Goal: Information Seeking & Learning: Learn about a topic

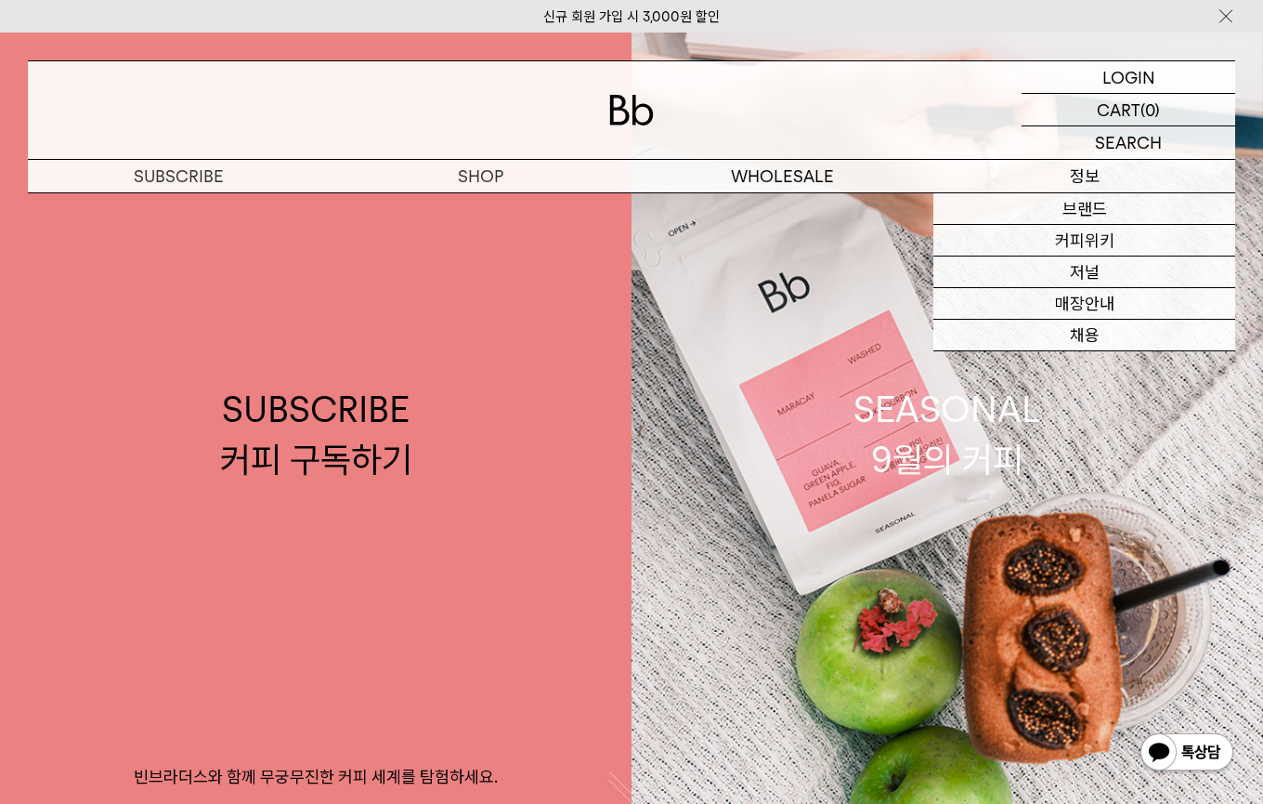
click at [1085, 192] on div "브랜드 커피위키 저널 매장안내 채용" at bounding box center [1085, 271] width 302 height 159
click at [1117, 248] on link "커피위키" at bounding box center [1085, 241] width 302 height 32
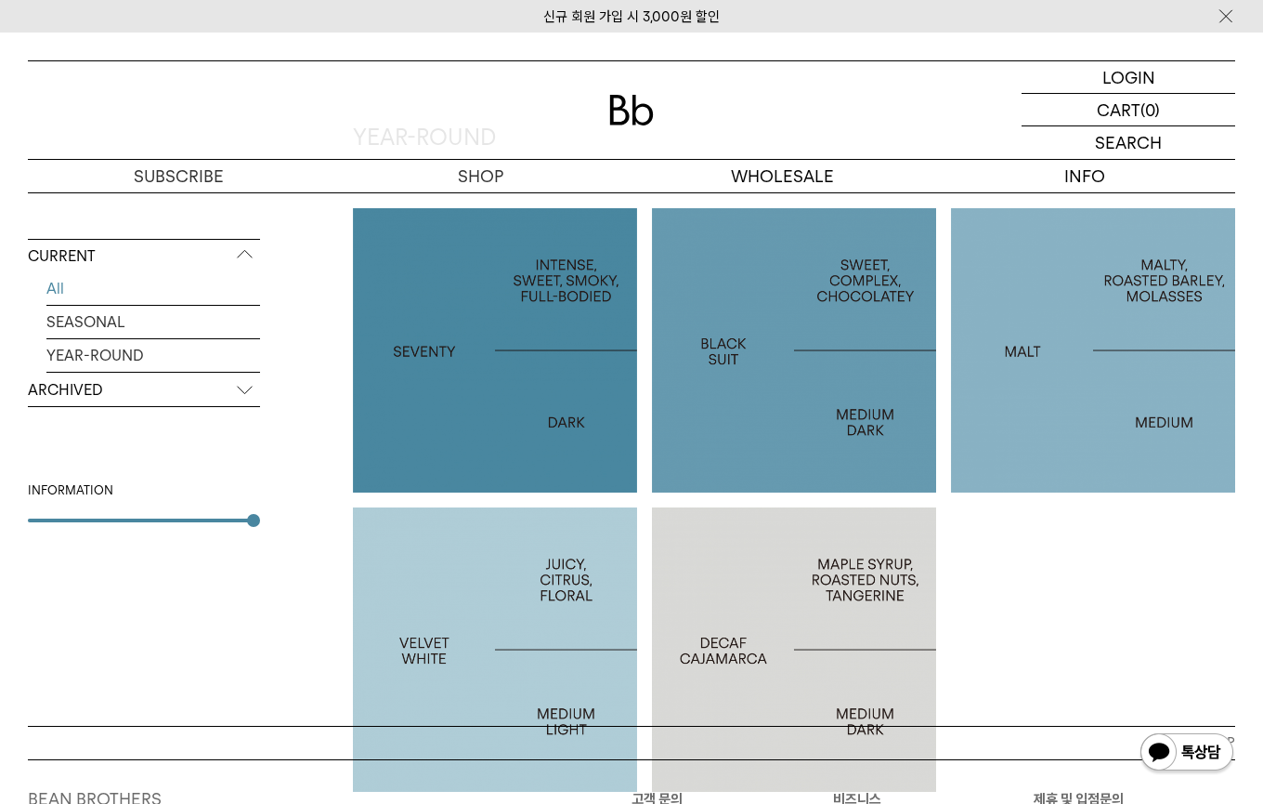
scroll to position [894, 0]
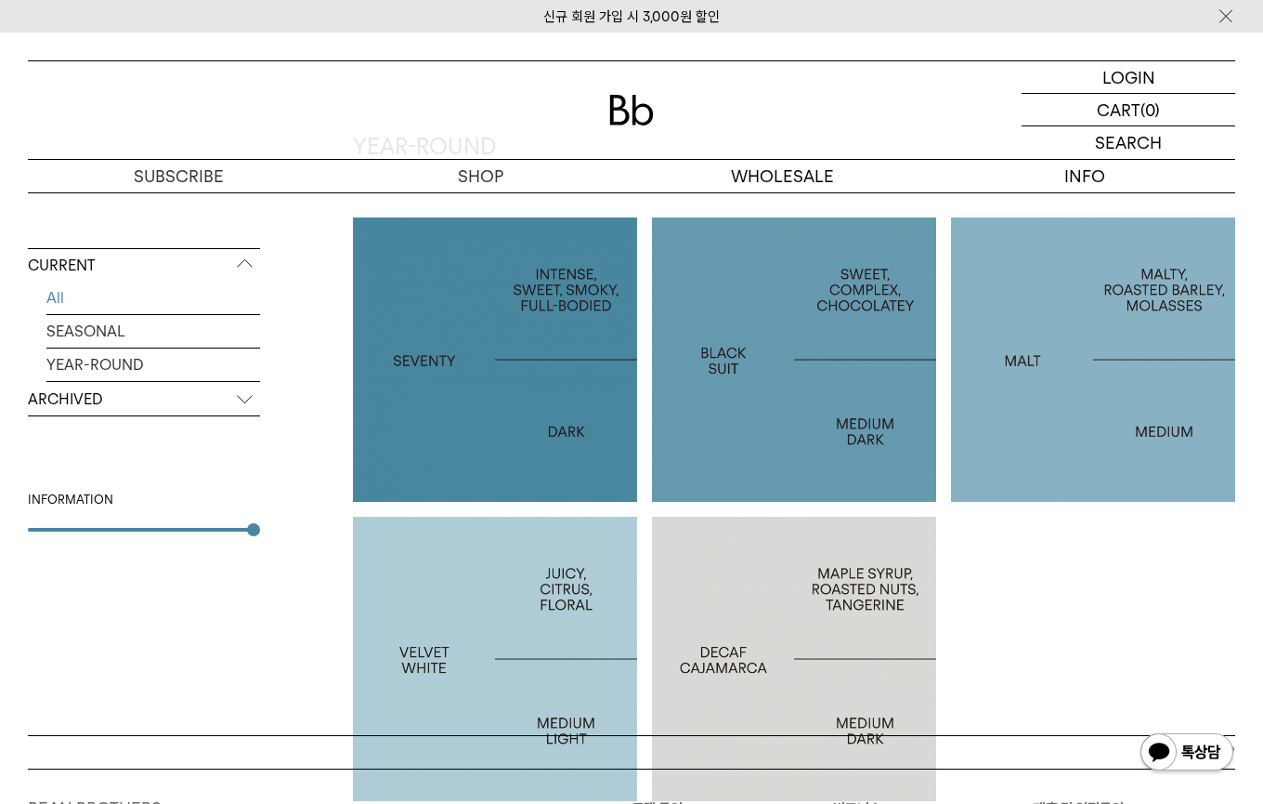
click at [229, 397] on p "ARCHIVED" at bounding box center [144, 399] width 232 height 33
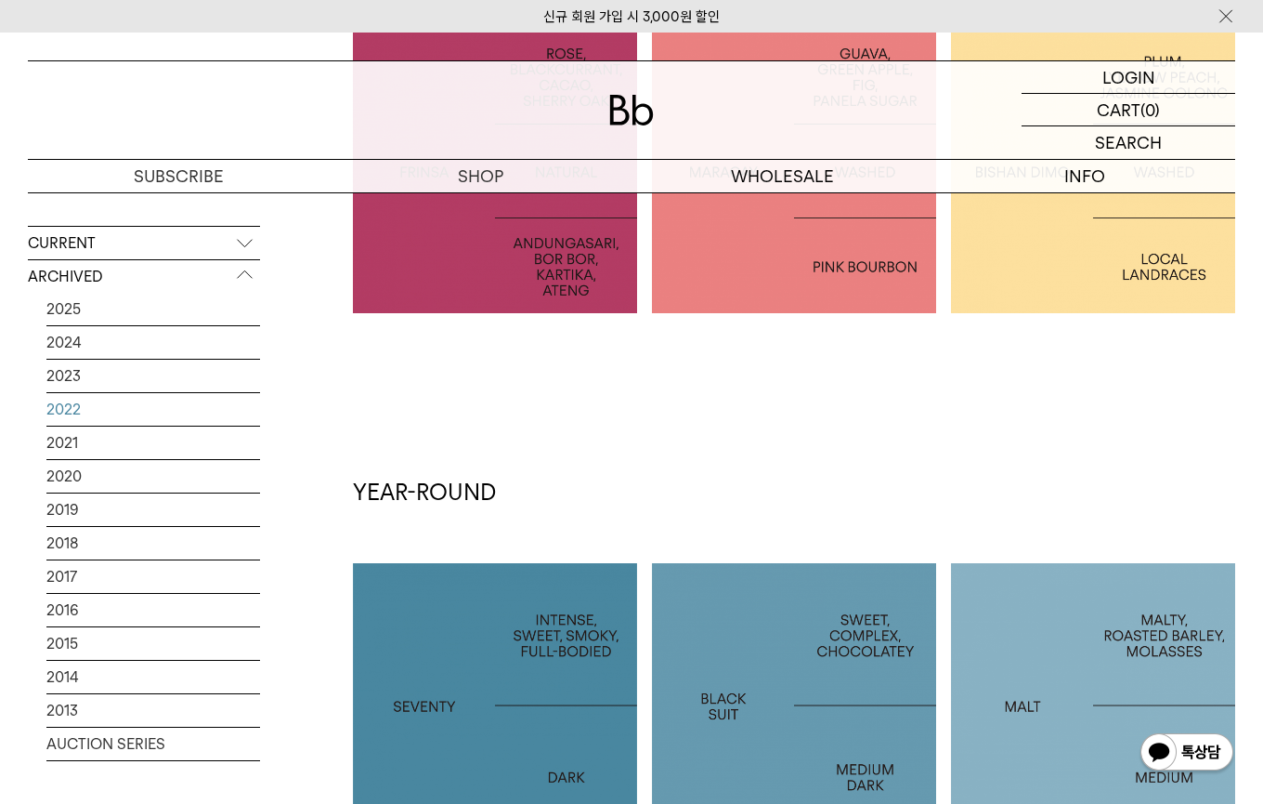
scroll to position [543, 0]
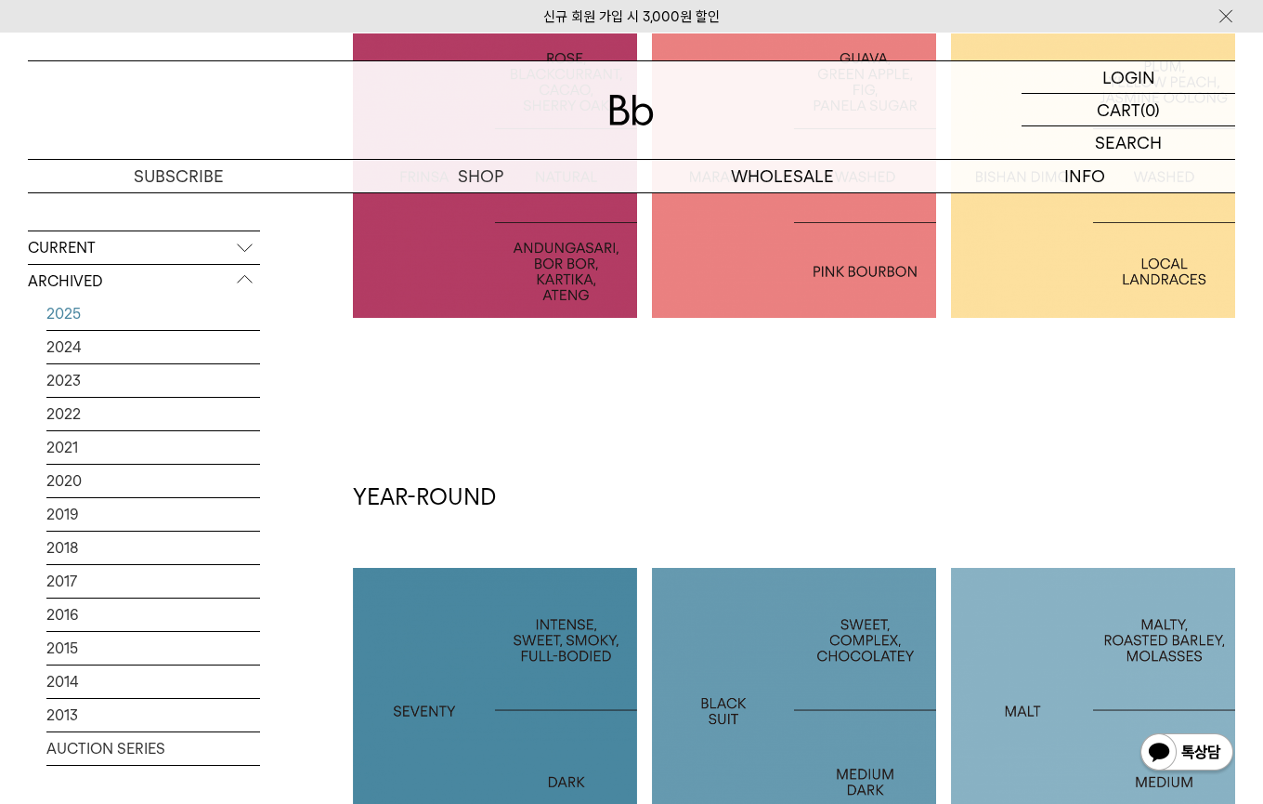
click at [102, 304] on link "2025" at bounding box center [153, 313] width 214 height 33
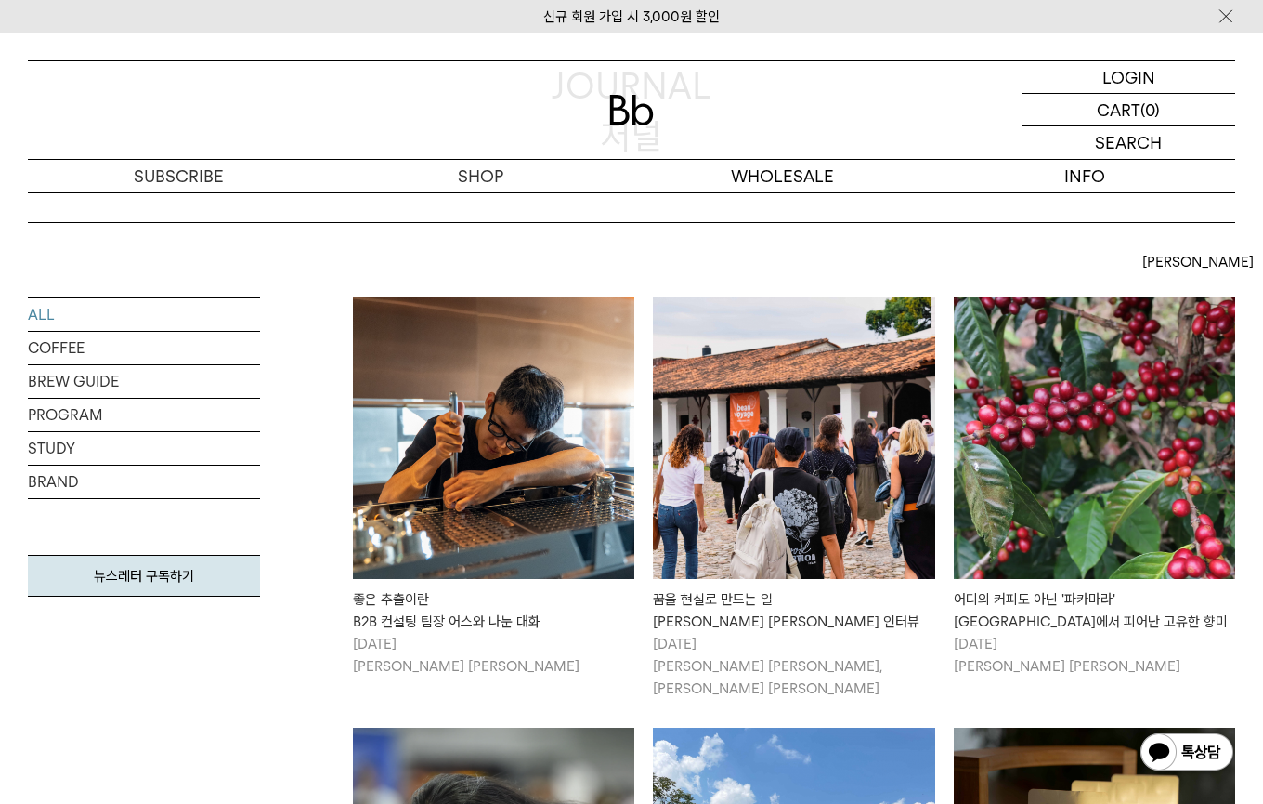
scroll to position [197, 0]
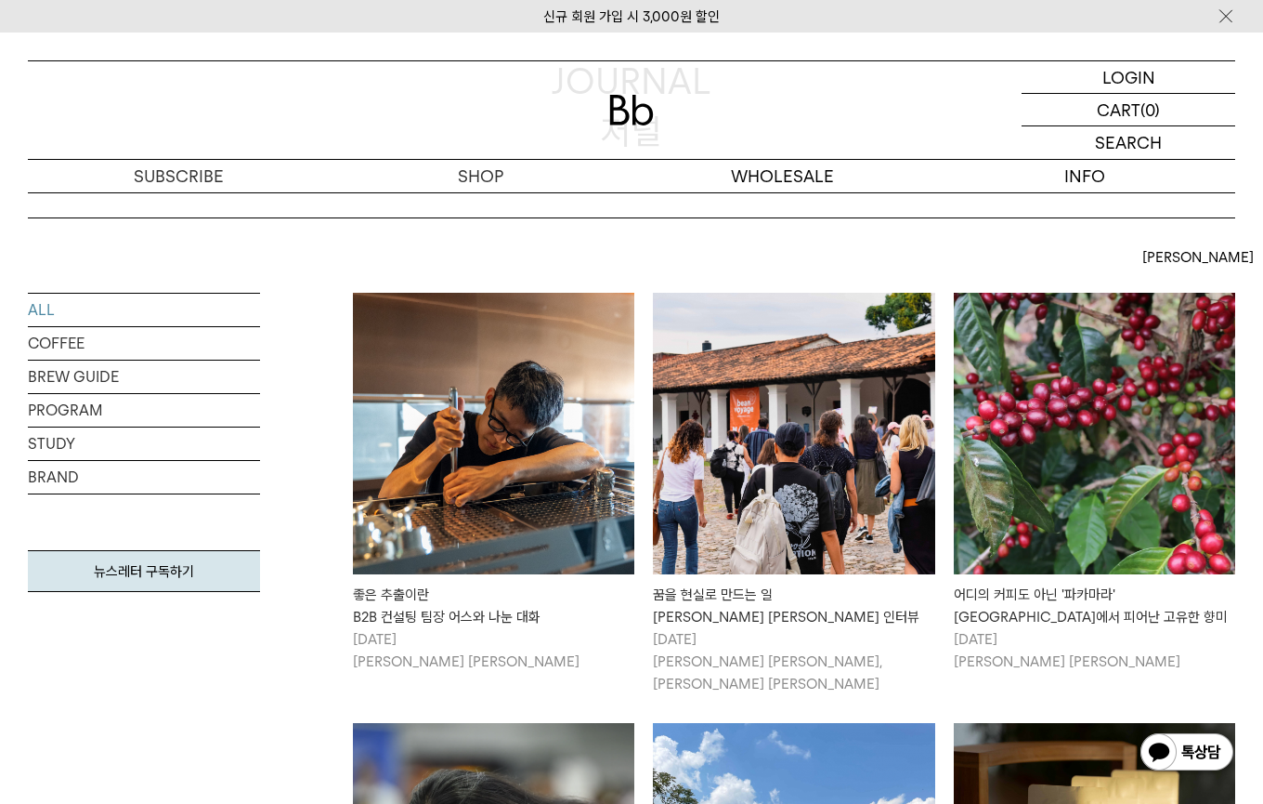
click at [550, 502] on img at bounding box center [493, 433] width 281 height 281
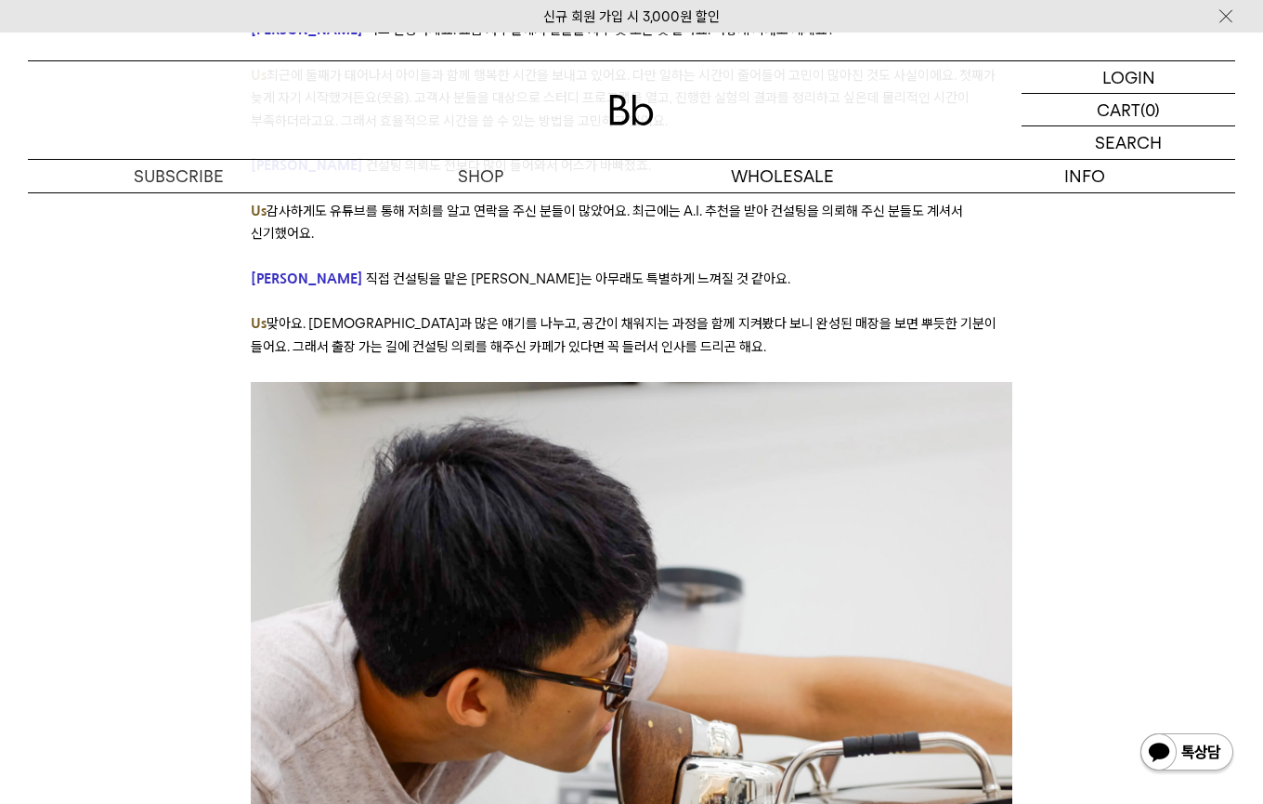
scroll to position [1667, 0]
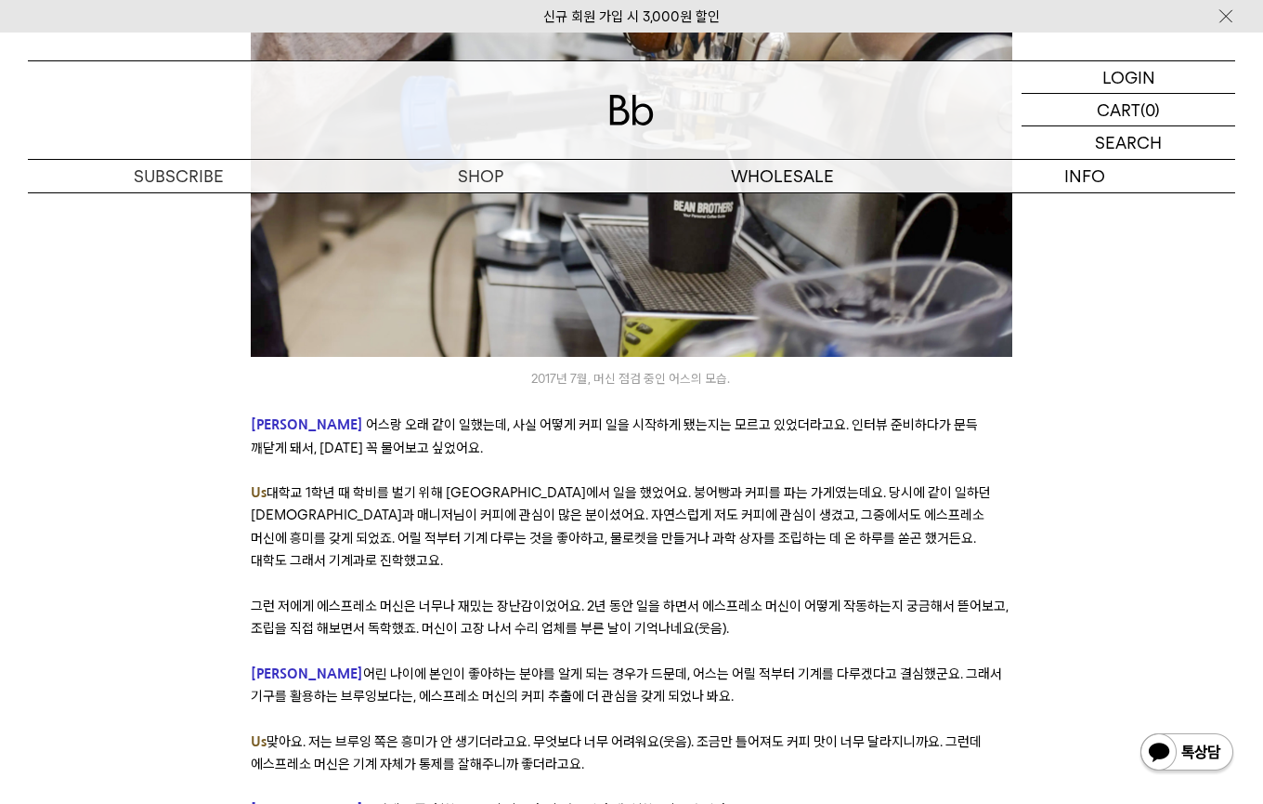
scroll to position [2452, 0]
drag, startPoint x: 386, startPoint y: 452, endPoint x: 678, endPoint y: 457, distance: 292.7
click at [678, 485] on span "대학교 1학년 때 학비를 벌기 위해 [GEOGRAPHIC_DATA]에서 일을 했었어요. 붕어빵과 커피를 파는 가게였는데요. 당시에 같이 일하던…" at bounding box center [621, 527] width 740 height 85
drag, startPoint x: 647, startPoint y: 460, endPoint x: 903, endPoint y: 460, distance: 256.4
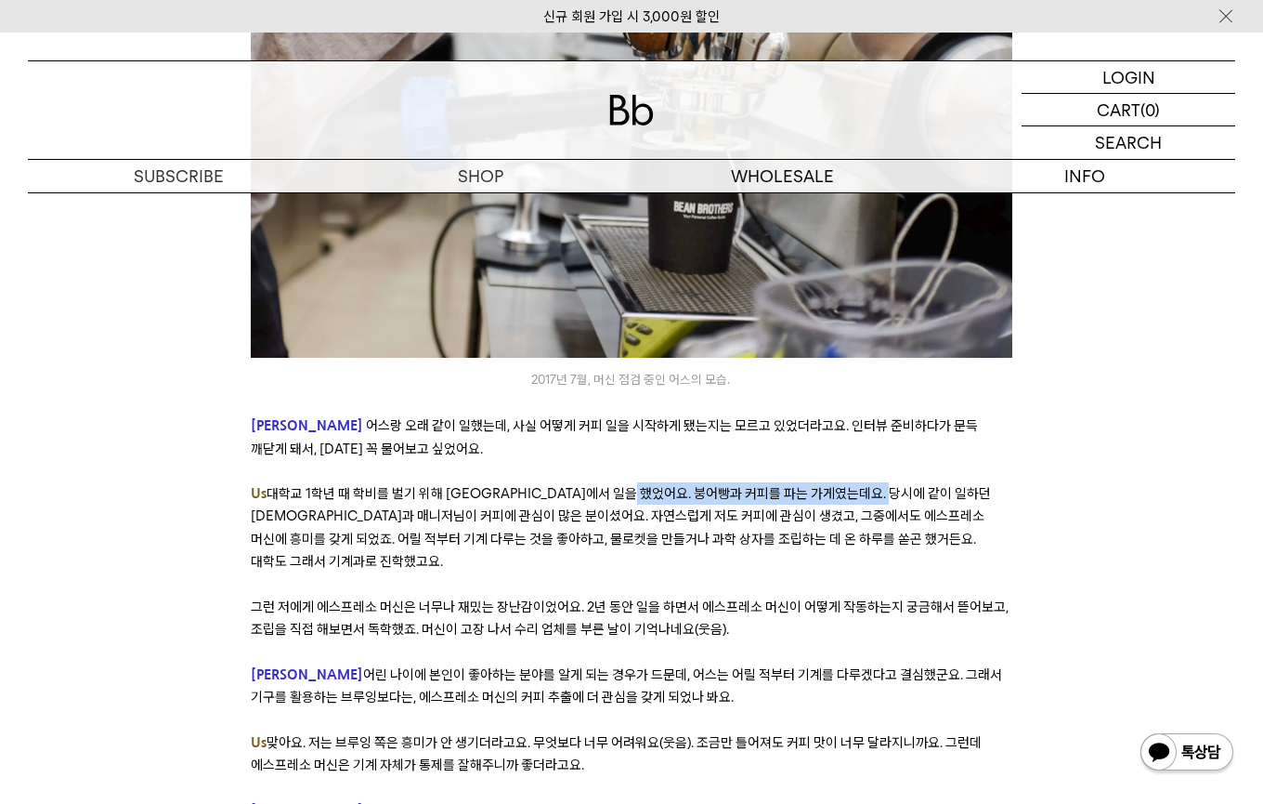
click at [903, 485] on span "대학교 1학년 때 학비를 벌기 위해 [GEOGRAPHIC_DATA]에서 일을 했었어요. 붕어빵과 커피를 파는 가게였는데요. 당시에 같이 일하던…" at bounding box center [621, 527] width 740 height 85
click at [718, 485] on span "대학교 1학년 때 학비를 벌기 위해 [GEOGRAPHIC_DATA]에서 일을 했었어요. 붕어빵과 커피를 파는 가게였는데요. 당시에 같이 일하던…" at bounding box center [621, 527] width 740 height 85
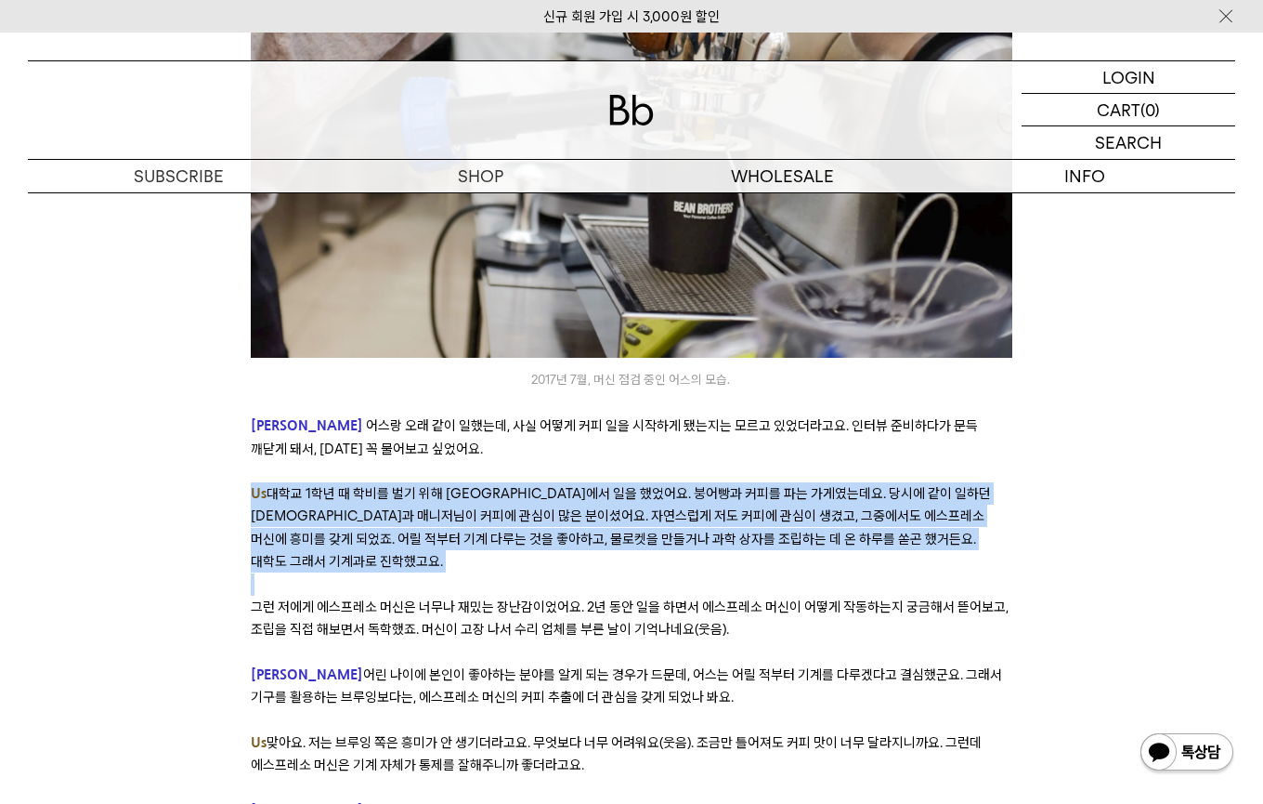
click at [718, 485] on span "대학교 1학년 때 학비를 벌기 위해 [GEOGRAPHIC_DATA]에서 일을 했었어요. 붕어빵과 커피를 파는 가게였는데요. 당시에 같이 일하던…" at bounding box center [621, 527] width 740 height 85
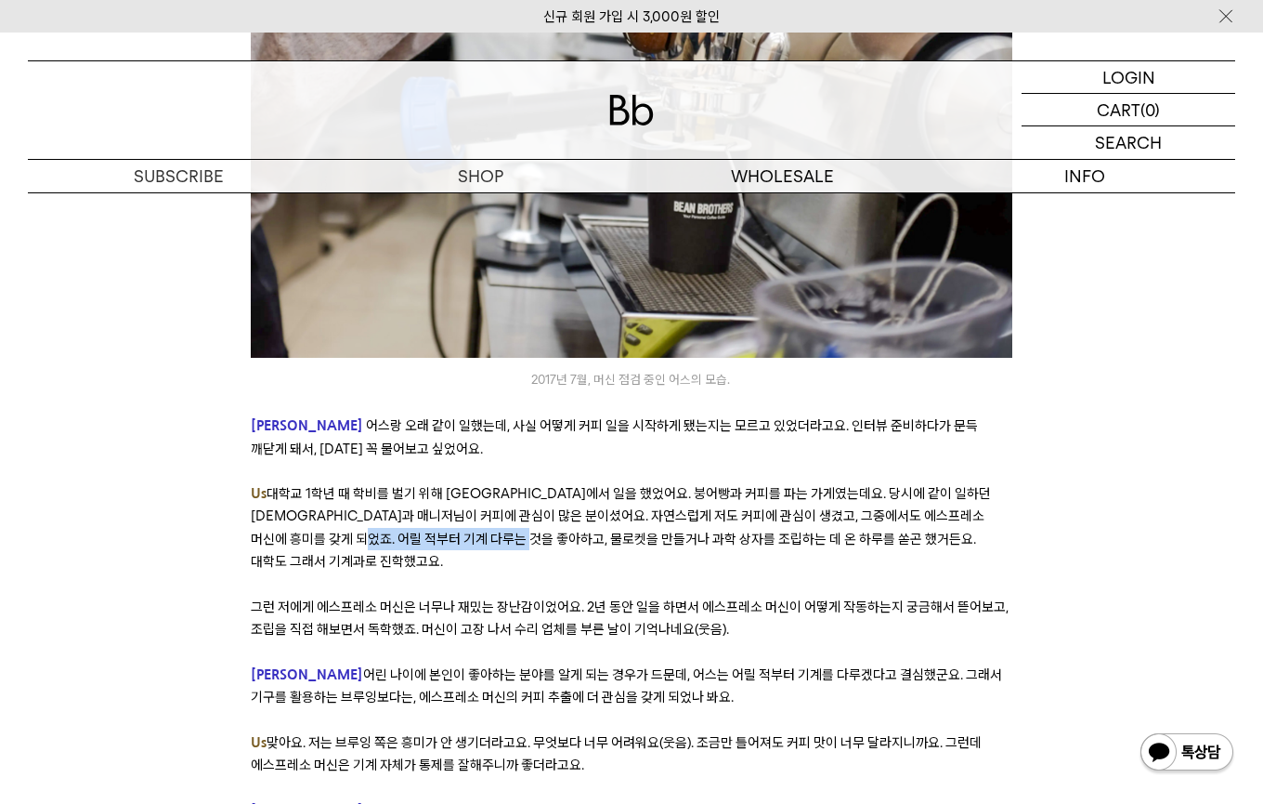
drag, startPoint x: 388, startPoint y: 500, endPoint x: 572, endPoint y: 500, distance: 183.9
click at [572, 500] on span "대학교 1학년 때 학비를 벌기 위해 [GEOGRAPHIC_DATA]에서 일을 했었어요. 붕어빵과 커피를 파는 가게였는데요. 당시에 같이 일하던…" at bounding box center [621, 527] width 740 height 85
click at [572, 501] on span "대학교 1학년 때 학비를 벌기 위해 [GEOGRAPHIC_DATA]에서 일을 했었어요. 붕어빵과 커피를 파는 가게였는데요. 당시에 같이 일하던…" at bounding box center [621, 527] width 740 height 85
drag, startPoint x: 572, startPoint y: 501, endPoint x: 739, endPoint y: 501, distance: 166.3
click at [739, 501] on span "대학교 1학년 때 학비를 벌기 위해 [GEOGRAPHIC_DATA]에서 일을 했었어요. 붕어빵과 커피를 파는 가게였는데요. 당시에 같이 일하던…" at bounding box center [621, 527] width 740 height 85
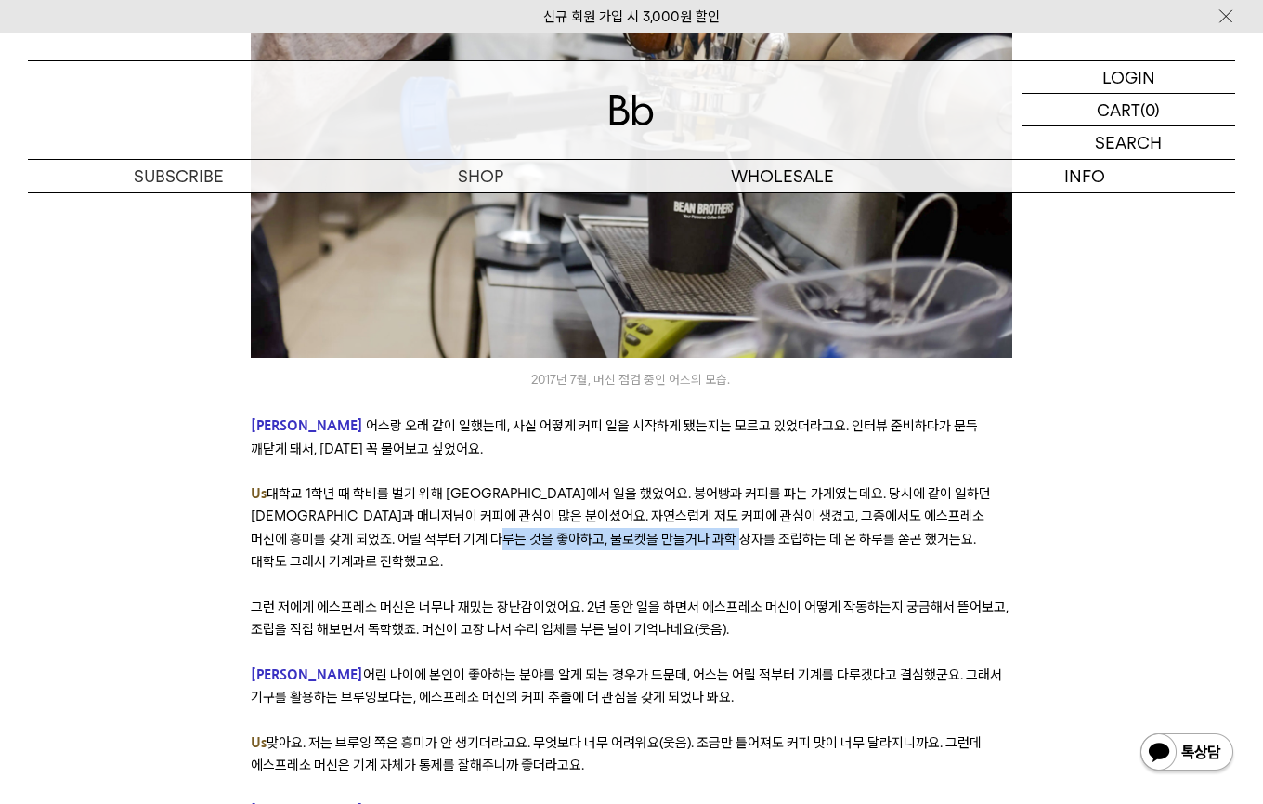
click at [739, 501] on span "대학교 1학년 때 학비를 벌기 위해 [GEOGRAPHIC_DATA]에서 일을 했었어요. 붕어빵과 커피를 파는 가게였는데요. 당시에 같이 일하던…" at bounding box center [621, 527] width 740 height 85
drag, startPoint x: 621, startPoint y: 503, endPoint x: 765, endPoint y: 501, distance: 144.9
click at [765, 502] on span "대학교 1학년 때 학비를 벌기 위해 [GEOGRAPHIC_DATA]에서 일을 했었어요. 붕어빵과 커피를 파는 가게였는데요. 당시에 같이 일하던…" at bounding box center [621, 527] width 740 height 85
click at [765, 501] on span "대학교 1학년 때 학비를 벌기 위해 [GEOGRAPHIC_DATA]에서 일을 했었어요. 붕어빵과 커피를 파는 가게였는데요. 당시에 같이 일하던…" at bounding box center [621, 527] width 740 height 85
click at [736, 503] on span "대학교 1학년 때 학비를 벌기 위해 [GEOGRAPHIC_DATA]에서 일을 했었어요. 붕어빵과 커피를 파는 가게였는데요. 당시에 같이 일하던…" at bounding box center [621, 527] width 740 height 85
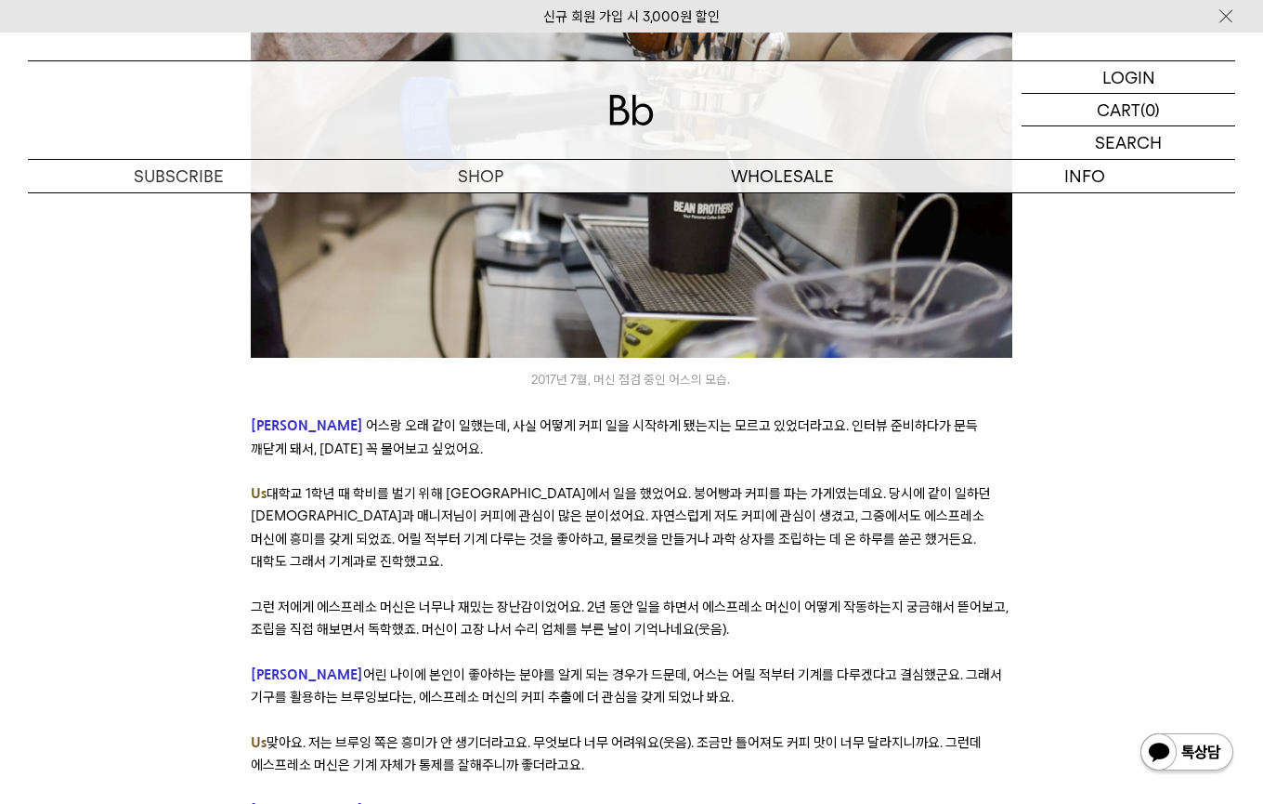
scroll to position [2527, 0]
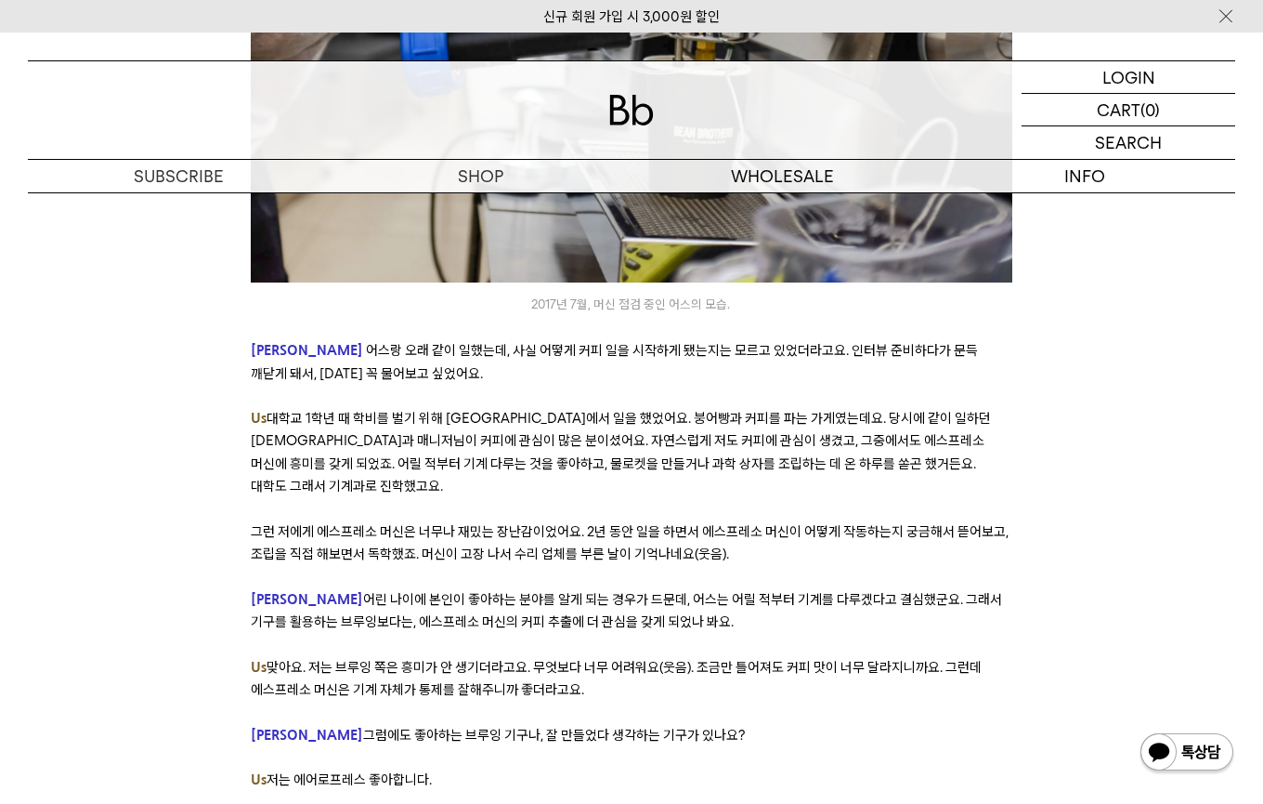
click at [387, 523] on span "그런 저에게 에스프레소 머신은 너무나 재밌는 장난감이었어요. 2년 동안 일을 하면서 에스프레소 머신이 어떻게 작동하는지 궁금해서 뜯어보고, 조…" at bounding box center [630, 542] width 758 height 39
click at [386, 523] on span "그런 저에게 에스프레소 머신은 너무나 재밌는 장난감이었어요. 2년 동안 일을 하면서 에스프레소 머신이 어떻게 작동하는지 궁금해서 뜯어보고, 조…" at bounding box center [630, 542] width 758 height 39
click at [439, 523] on span "그런 저에게 에스프레소 머신은 너무나 재밌는 장난감이었어요. 2년 동안 일을 하면서 에스프레소 머신이 어떻게 작동하는지 궁금해서 뜯어보고, 조…" at bounding box center [630, 542] width 758 height 39
click at [440, 523] on span "그런 저에게 에스프레소 머신은 너무나 재밌는 장난감이었어요. 2년 동안 일을 하면서 에스프레소 머신이 어떻게 작동하는지 궁금해서 뜯어보고, 조…" at bounding box center [630, 542] width 758 height 39
click at [648, 498] on p at bounding box center [632, 509] width 762 height 22
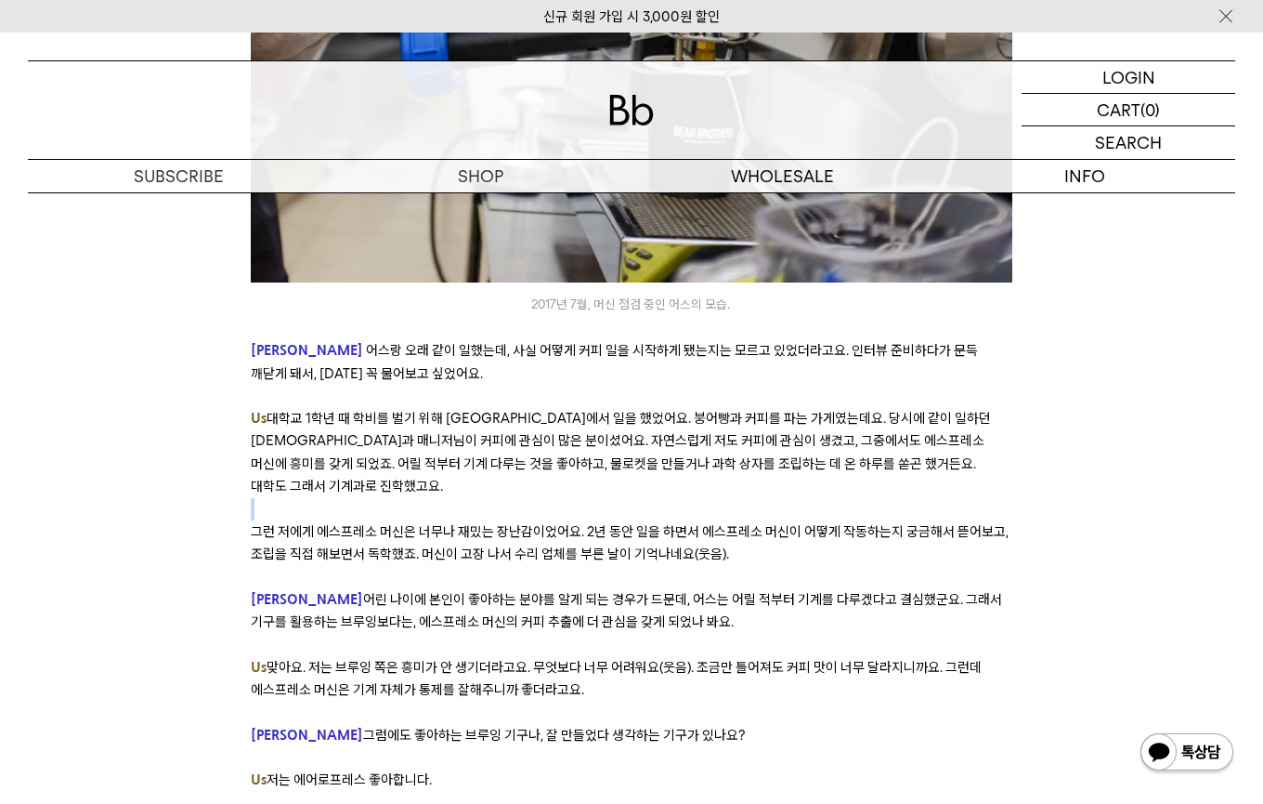
click at [648, 498] on p at bounding box center [632, 509] width 762 height 22
click at [619, 523] on span "그런 저에게 에스프레소 머신은 너무나 재밌는 장난감이었어요. 2년 동안 일을 하면서 에스프레소 머신이 어떻게 작동하는지 궁금해서 뜯어보고, 조…" at bounding box center [630, 542] width 758 height 39
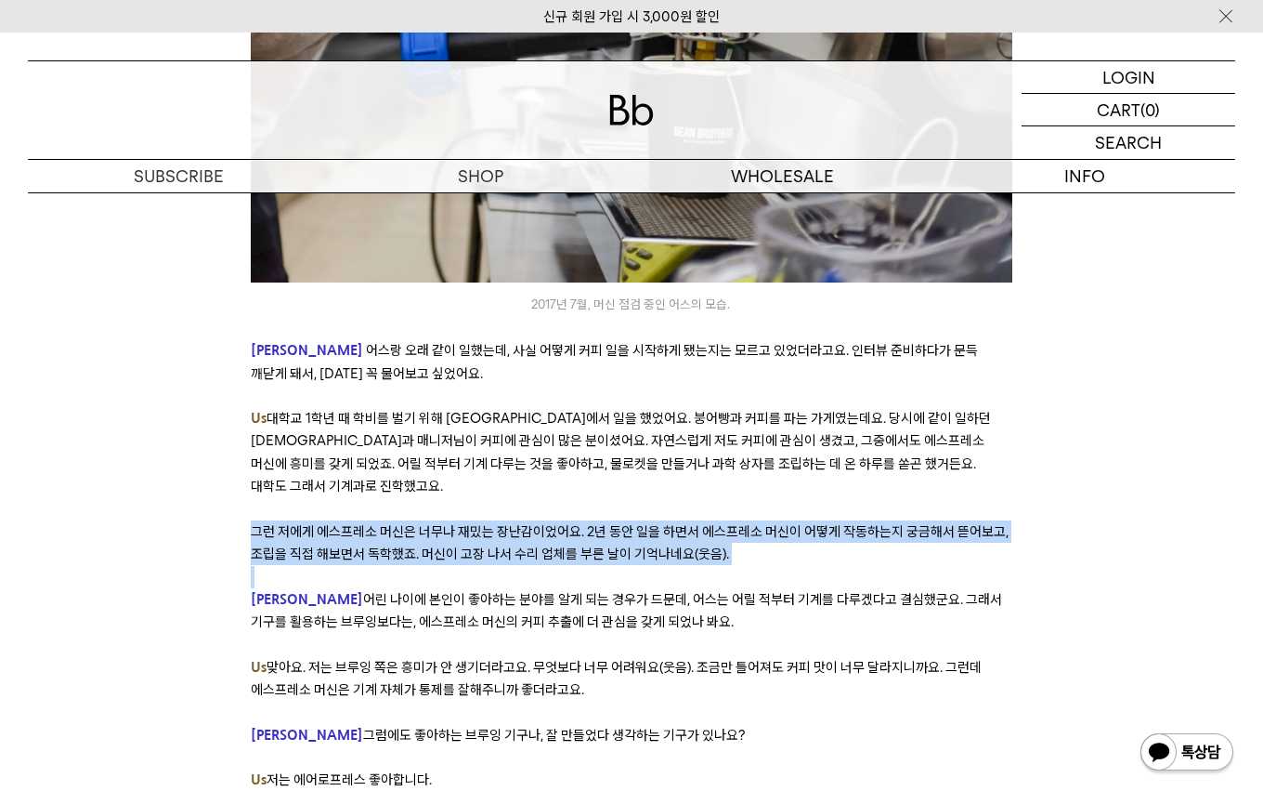
click at [619, 523] on span "그런 저에게 에스프레소 머신은 너무나 재밌는 장난감이었어요. 2년 동안 일을 하면서 에스프레소 머신이 어떻게 작동하는지 궁금해서 뜯어보고, 조…" at bounding box center [630, 542] width 758 height 39
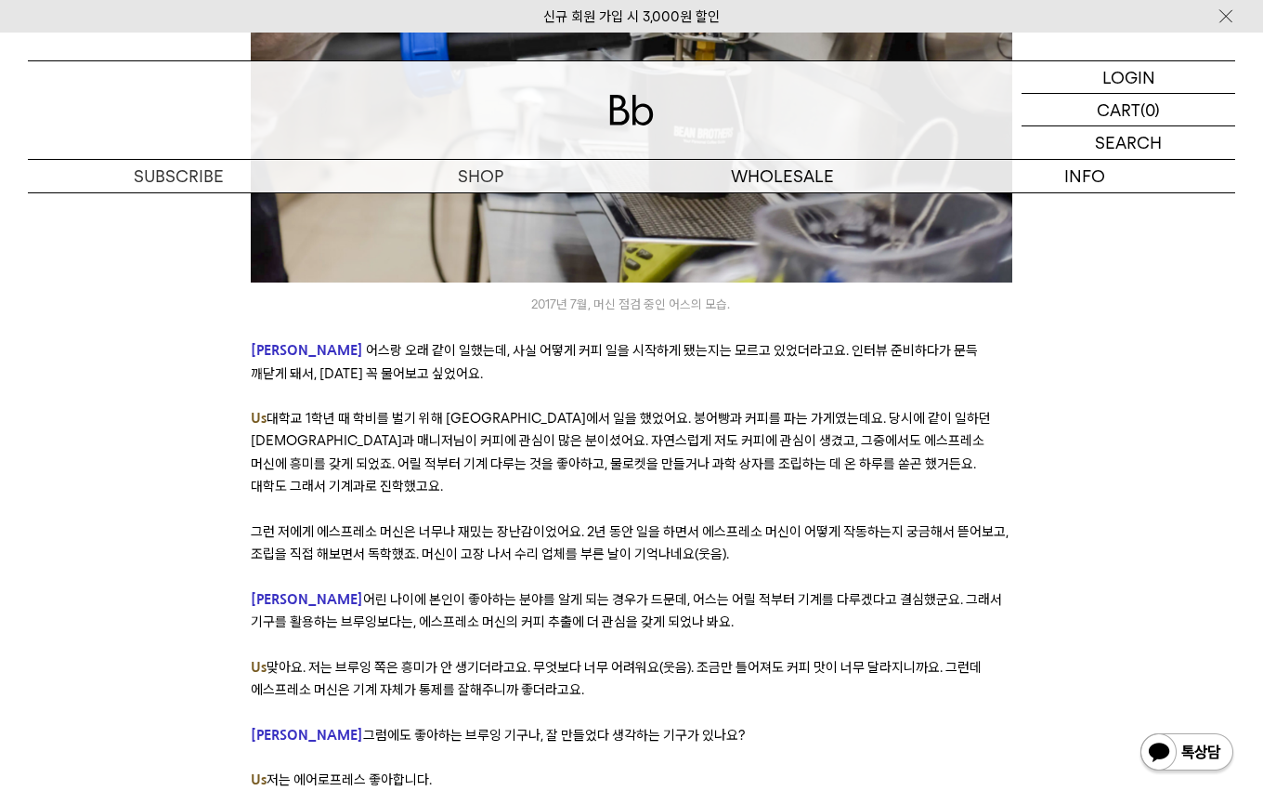
click at [556, 523] on span "그런 저에게 에스프레소 머신은 너무나 재밌는 장난감이었어요. 2년 동안 일을 하면서 에스프레소 머신이 어떻게 작동하는지 궁금해서 뜯어보고, 조…" at bounding box center [630, 542] width 758 height 39
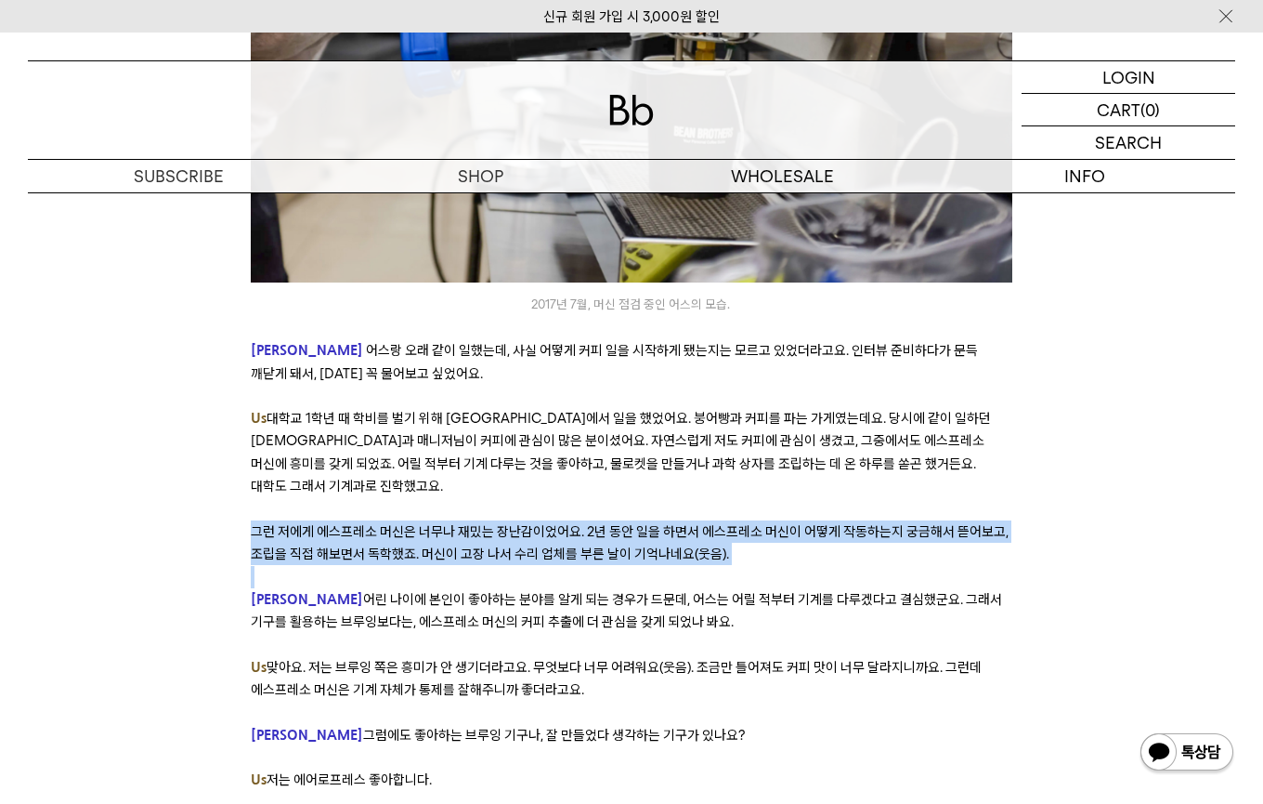
click at [556, 523] on span "그런 저에게 에스프레소 머신은 너무나 재밌는 장난감이었어요. 2년 동안 일을 하면서 에스프레소 머신이 어떻게 작동하는지 궁금해서 뜯어보고, 조…" at bounding box center [630, 542] width 758 height 39
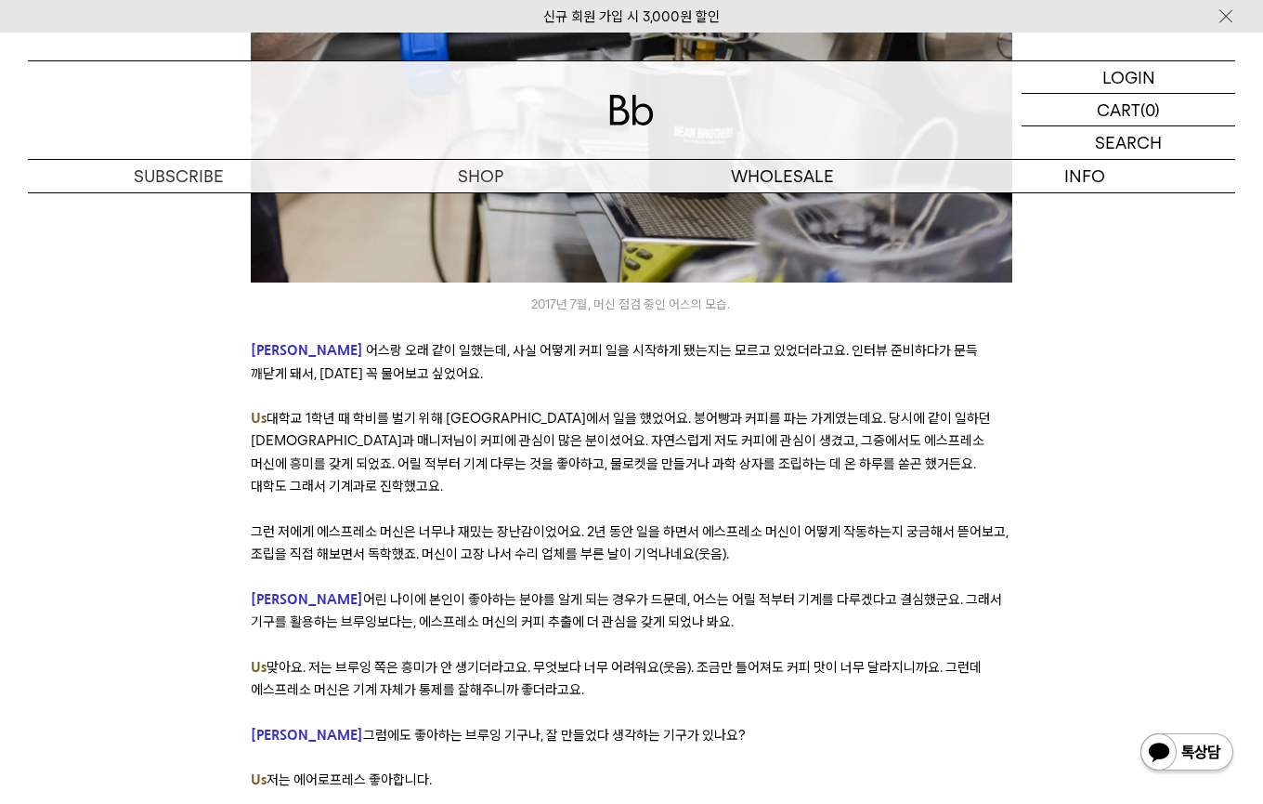
click at [593, 591] on span "어린 나이에 본인이 좋아하는 분야를 알게 되는 경우가 드문데, 어스는 어릴 적부터 기계를 다루겠다고 결심했군요. 그래서 기구를 활용하는 브루잉…" at bounding box center [627, 610] width 752 height 39
click at [600, 588] on p "[PERSON_NAME] 어린 나이에 본인이 좋아하는 분야를 알게 되는 경우가 드문데, 어스는 어릴 적부터 기계를 다루겠다고 결심했군요. 그래…" at bounding box center [632, 611] width 762 height 46
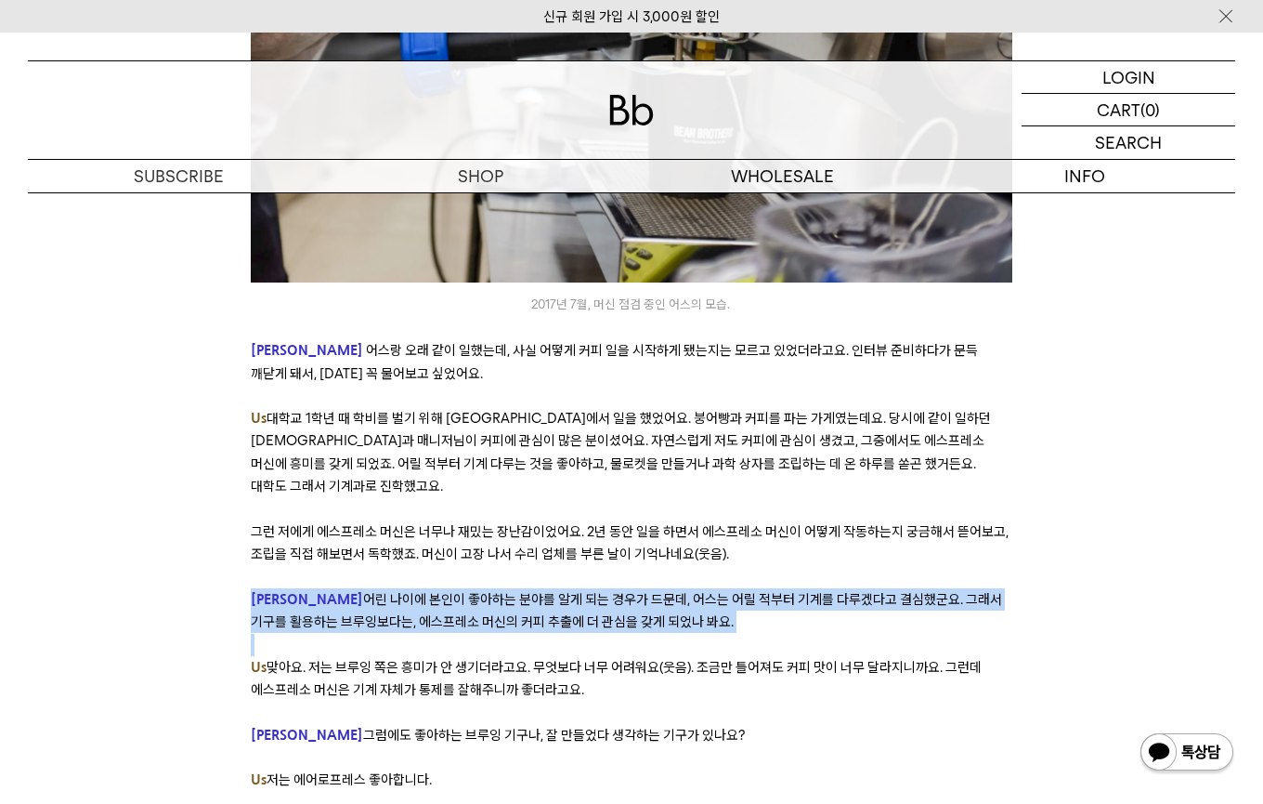
click at [600, 588] on p "[PERSON_NAME] 어린 나이에 본인이 좋아하는 분야를 알게 되는 경우가 드문데, 어스는 어릴 적부터 기계를 다루겠다고 결심했군요. 그래…" at bounding box center [632, 611] width 762 height 46
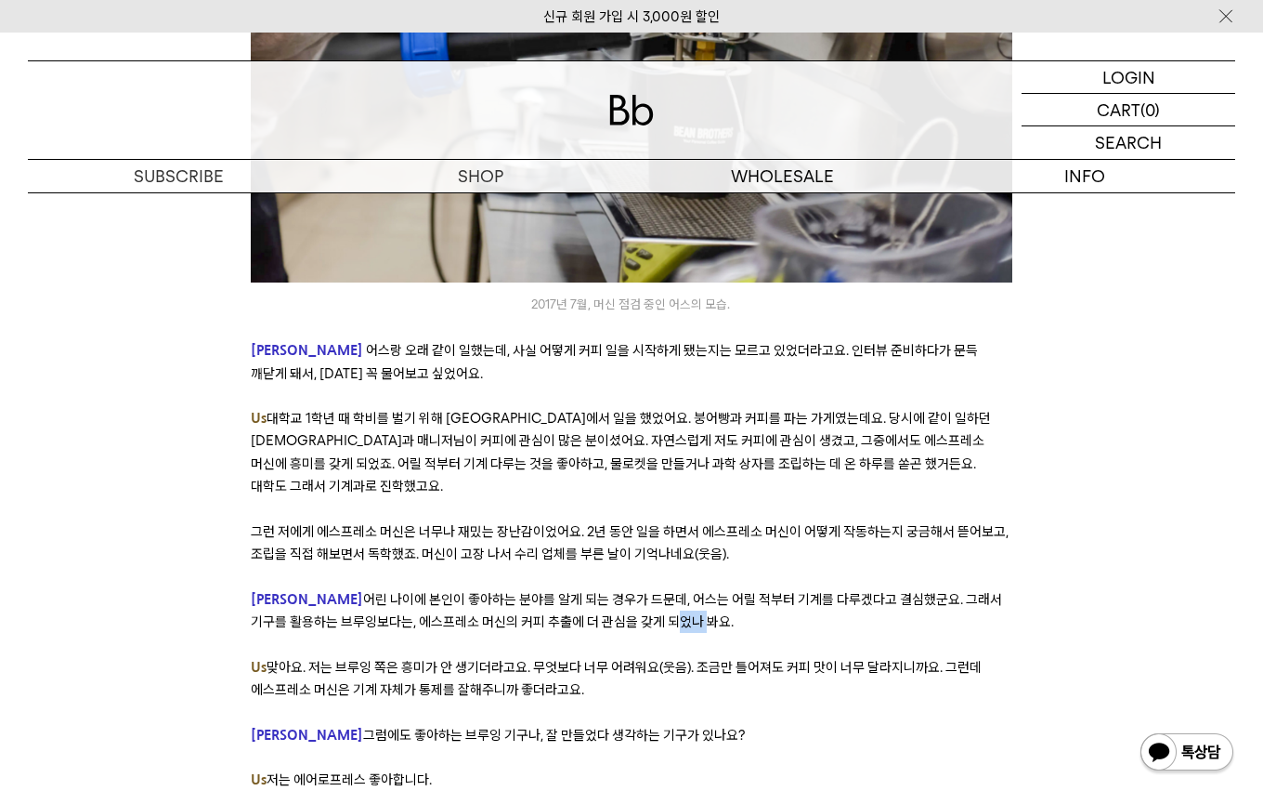
click at [600, 588] on p "[PERSON_NAME] 어린 나이에 본인이 좋아하는 분야를 알게 되는 경우가 드문데, 어스는 어릴 적부터 기계를 다루겠다고 결심했군요. 그래…" at bounding box center [632, 611] width 762 height 46
click at [600, 591] on span "어린 나이에 본인이 좋아하는 분야를 알게 되는 경우가 드문데, 어스는 어릴 적부터 기계를 다루겠다고 결심했군요. 그래서 기구를 활용하는 브루잉…" at bounding box center [627, 610] width 752 height 39
click at [572, 591] on span "어린 나이에 본인이 좋아하는 분야를 알게 되는 경우가 드문데, 어스는 어릴 적부터 기계를 다루겠다고 결심했군요. 그래서 기구를 활용하는 브루잉…" at bounding box center [627, 610] width 752 height 39
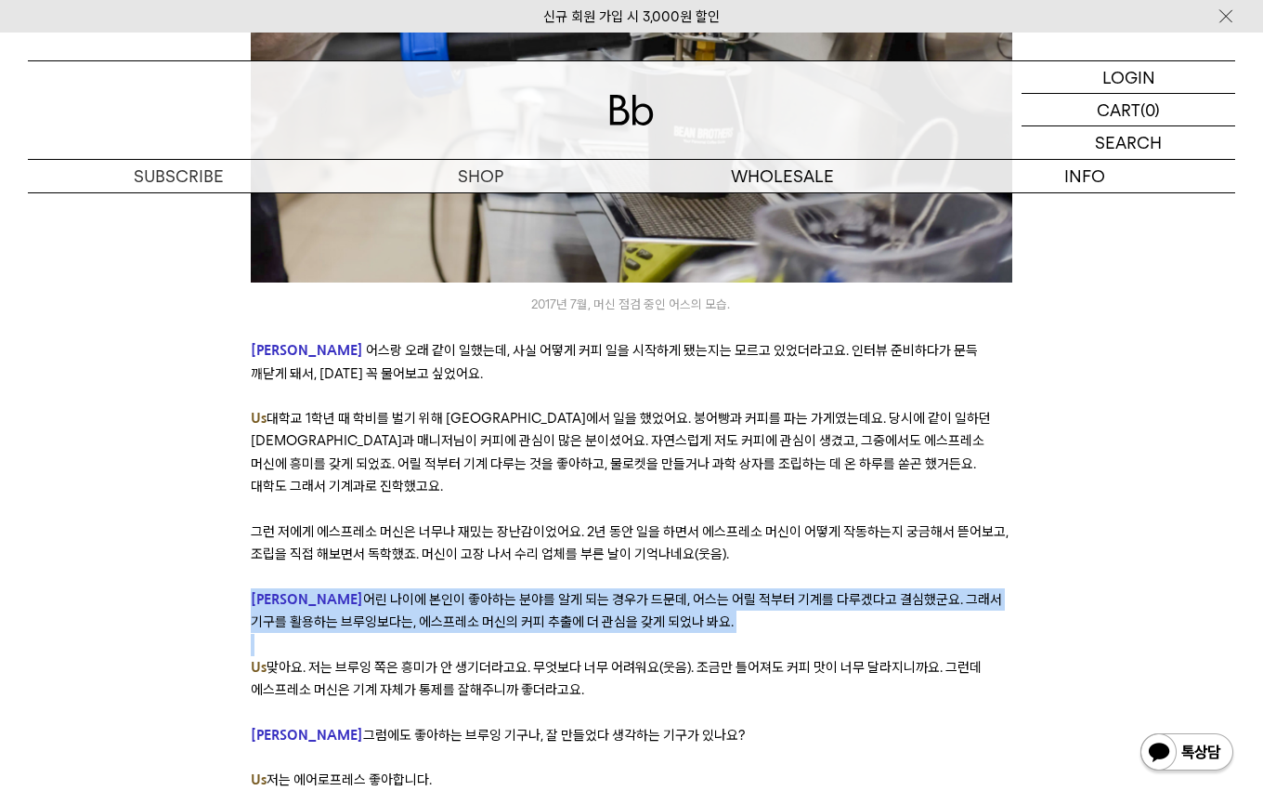
click at [572, 591] on span "어린 나이에 본인이 좋아하는 분야를 알게 되는 경우가 드문데, 어스는 어릴 적부터 기계를 다루겠다고 결심했군요. 그래서 기구를 활용하는 브루잉…" at bounding box center [627, 610] width 752 height 39
click at [428, 591] on span "어린 나이에 본인이 좋아하는 분야를 알게 되는 경우가 드문데, 어스는 어릴 적부터 기계를 다루겠다고 결심했군요. 그래서 기구를 활용하는 브루잉…" at bounding box center [627, 610] width 752 height 39
drag, startPoint x: 428, startPoint y: 544, endPoint x: 501, endPoint y: 573, distance: 78.0
click at [501, 634] on p at bounding box center [632, 645] width 762 height 22
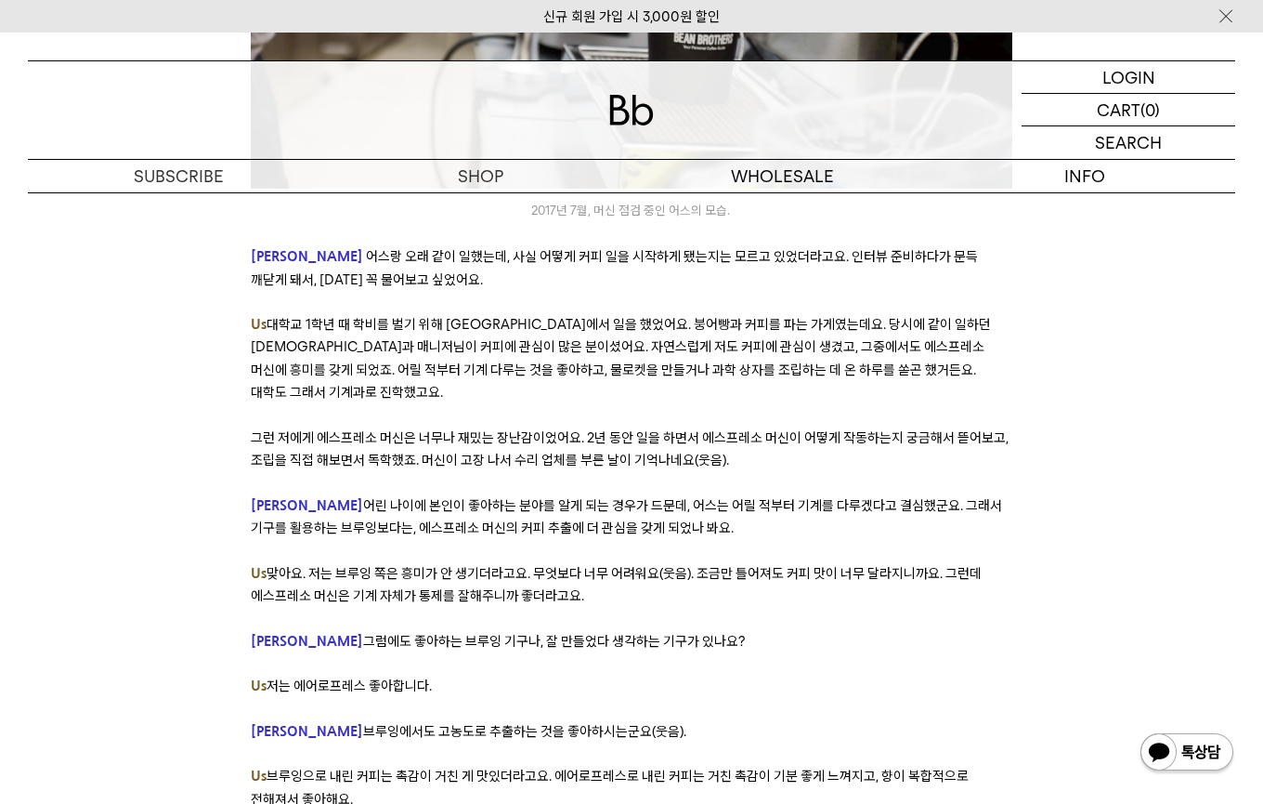
scroll to position [2622, 0]
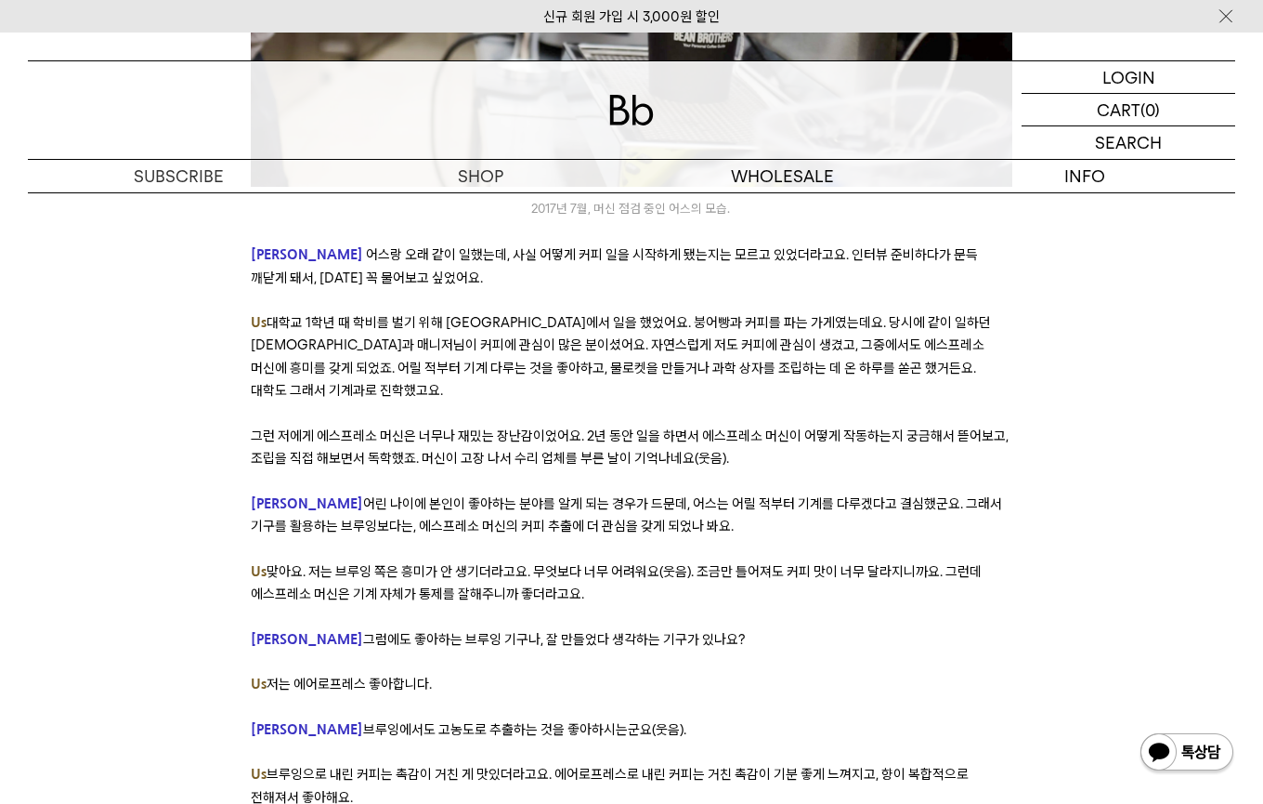
click at [531, 538] on p at bounding box center [632, 549] width 762 height 22
click at [524, 563] on span "맞아요. 저는 브루잉 쪽은 흥미가 안 생기더라고요. 무엇보다 너무 어려워요(웃음). 조금만 틀어져도 커피 맛이 너무 달라지니까요. 그런데 에스…" at bounding box center [616, 582] width 731 height 39
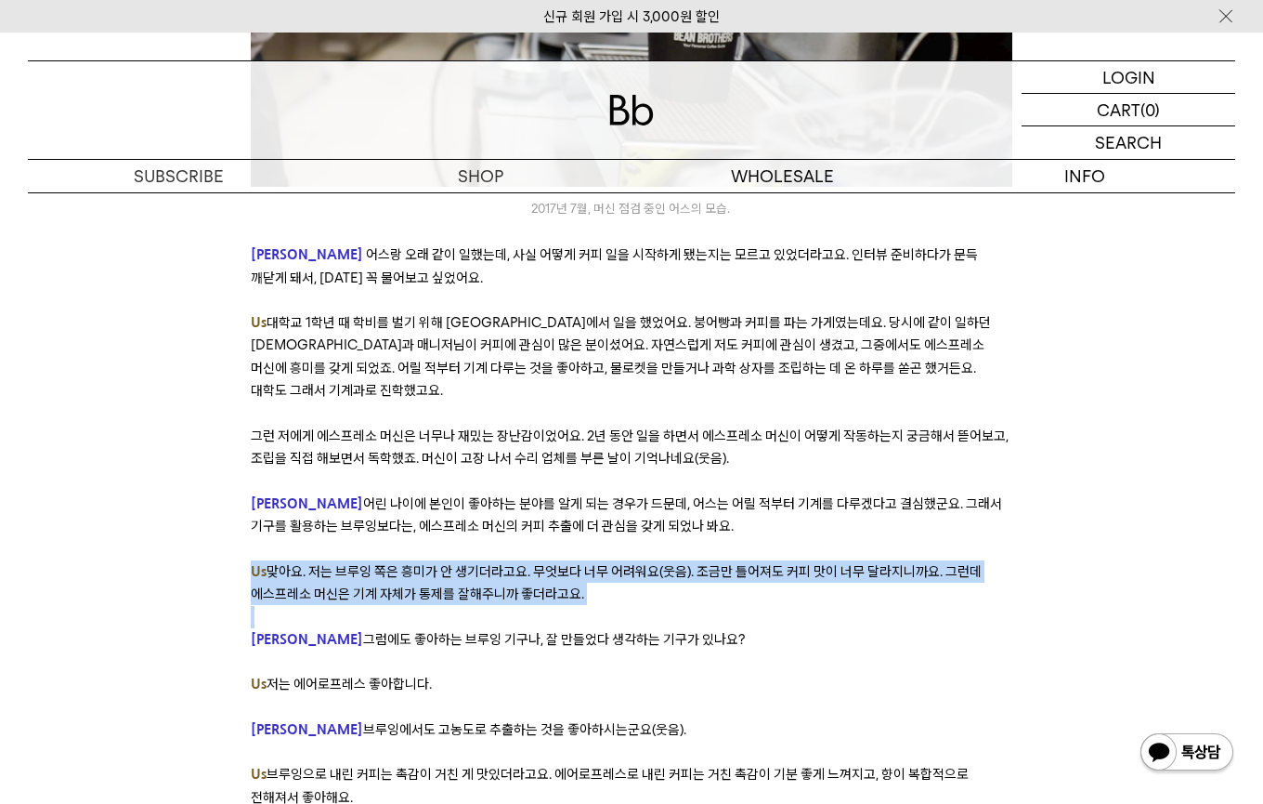
click at [524, 563] on span "맞아요. 저는 브루잉 쪽은 흥미가 안 생기더라고요. 무엇보다 너무 어려워요(웃음). 조금만 틀어져도 커피 맛이 너무 달라지니까요. 그런데 에스…" at bounding box center [616, 582] width 731 height 39
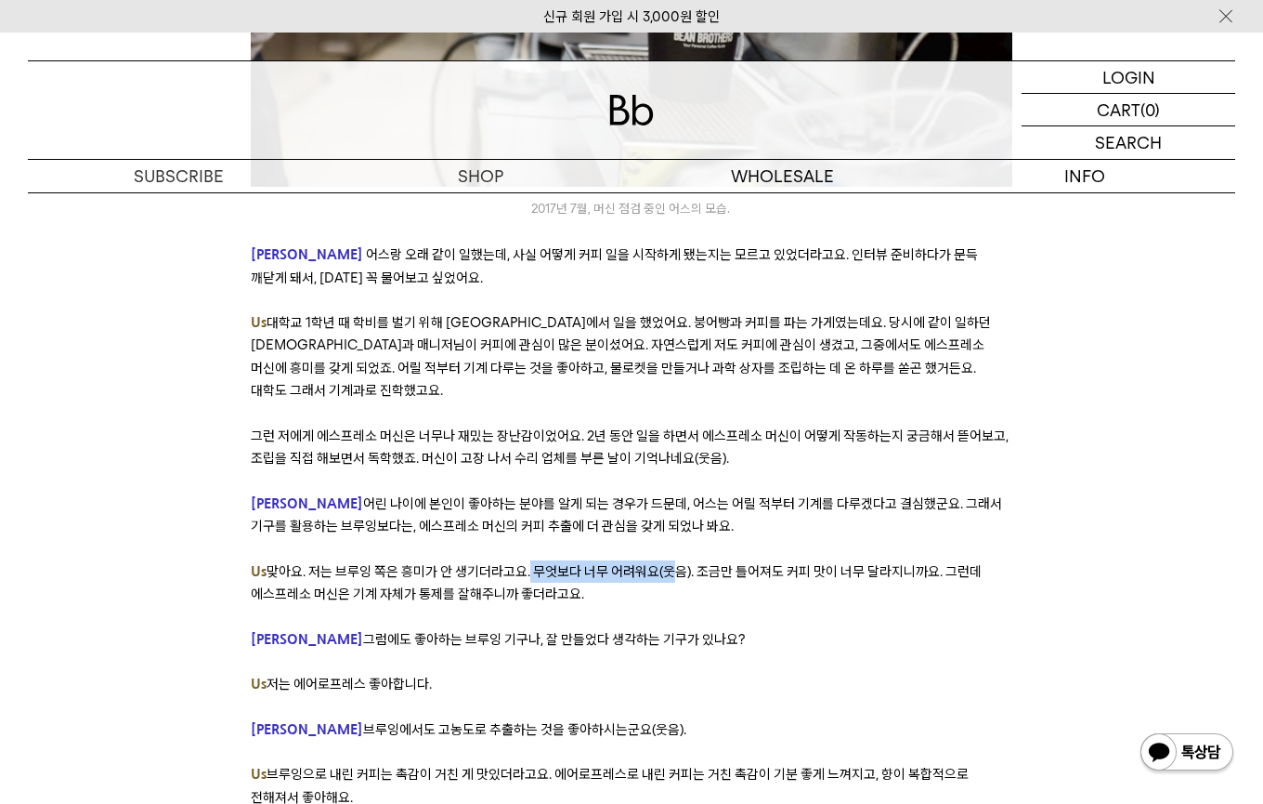
drag, startPoint x: 524, startPoint y: 511, endPoint x: 664, endPoint y: 508, distance: 140.3
click at [664, 563] on span "맞아요. 저는 브루잉 쪽은 흥미가 안 생기더라고요. 무엇보다 너무 어려워요(웃음). 조금만 틀어져도 커피 맛이 너무 달라지니까요. 그런데 에스…" at bounding box center [616, 582] width 731 height 39
drag, startPoint x: 664, startPoint y: 508, endPoint x: 763, endPoint y: 508, distance: 98.5
click at [763, 563] on span "맞아요. 저는 브루잉 쪽은 흥미가 안 생기더라고요. 무엇보다 너무 어려워요(웃음). 조금만 틀어져도 커피 맛이 너무 달라지니까요. 그런데 에스…" at bounding box center [616, 582] width 731 height 39
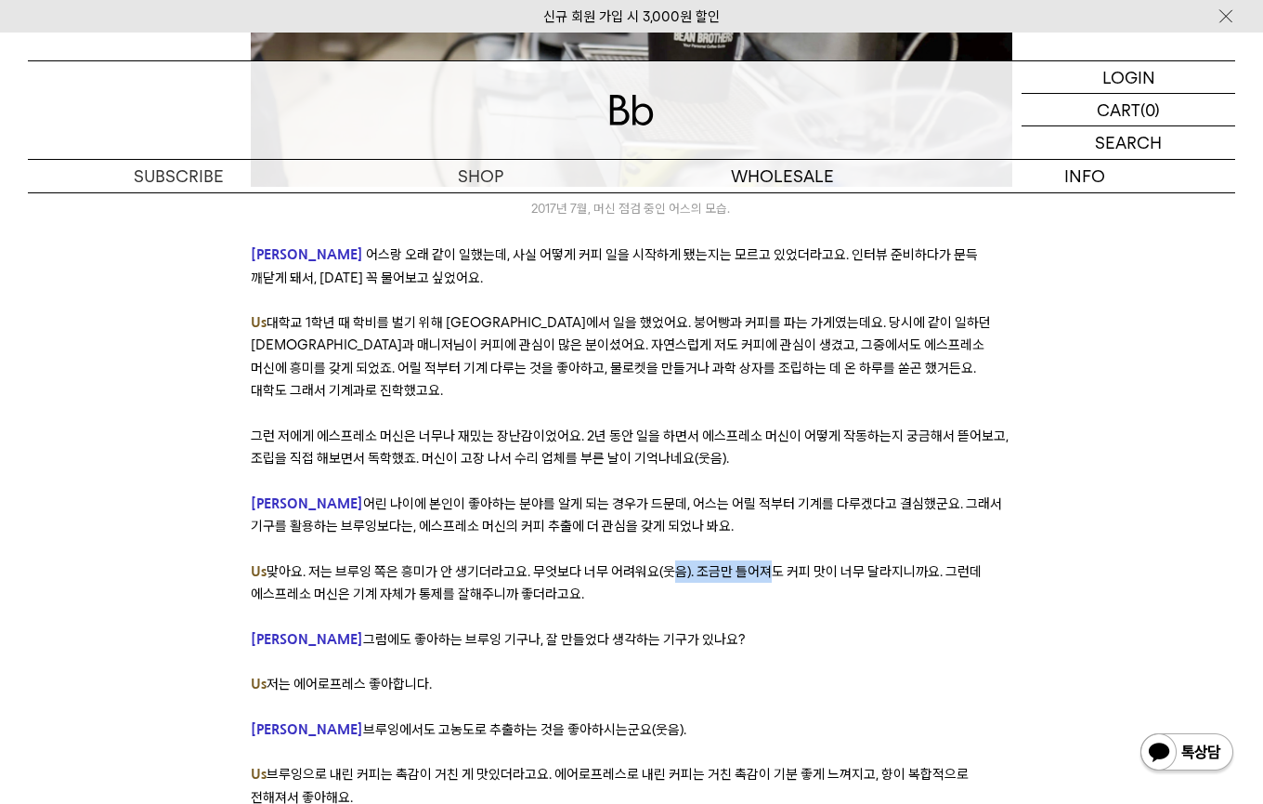
click at [763, 563] on span "맞아요. 저는 브루잉 쪽은 흥미가 안 생기더라고요. 무엇보다 너무 어려워요(웃음). 조금만 틀어져도 커피 맛이 너무 달라지니까요. 그런데 에스…" at bounding box center [616, 582] width 731 height 39
click at [817, 563] on span "맞아요. 저는 브루잉 쪽은 흥미가 안 생기더라고요. 무엇보다 너무 어려워요(웃음). 조금만 틀어져도 커피 맛이 너무 달라지니까요. 그런데 에스…" at bounding box center [616, 582] width 731 height 39
click at [596, 560] on p "Us 맞아요. 저는 브루잉 쪽은 흥미가 안 생기더라고요. 무엇보다 너무 어려워요(웃음). 조금만 틀어져도 커피 맛이 너무 달라지니까요. 그런데…" at bounding box center [632, 583] width 762 height 46
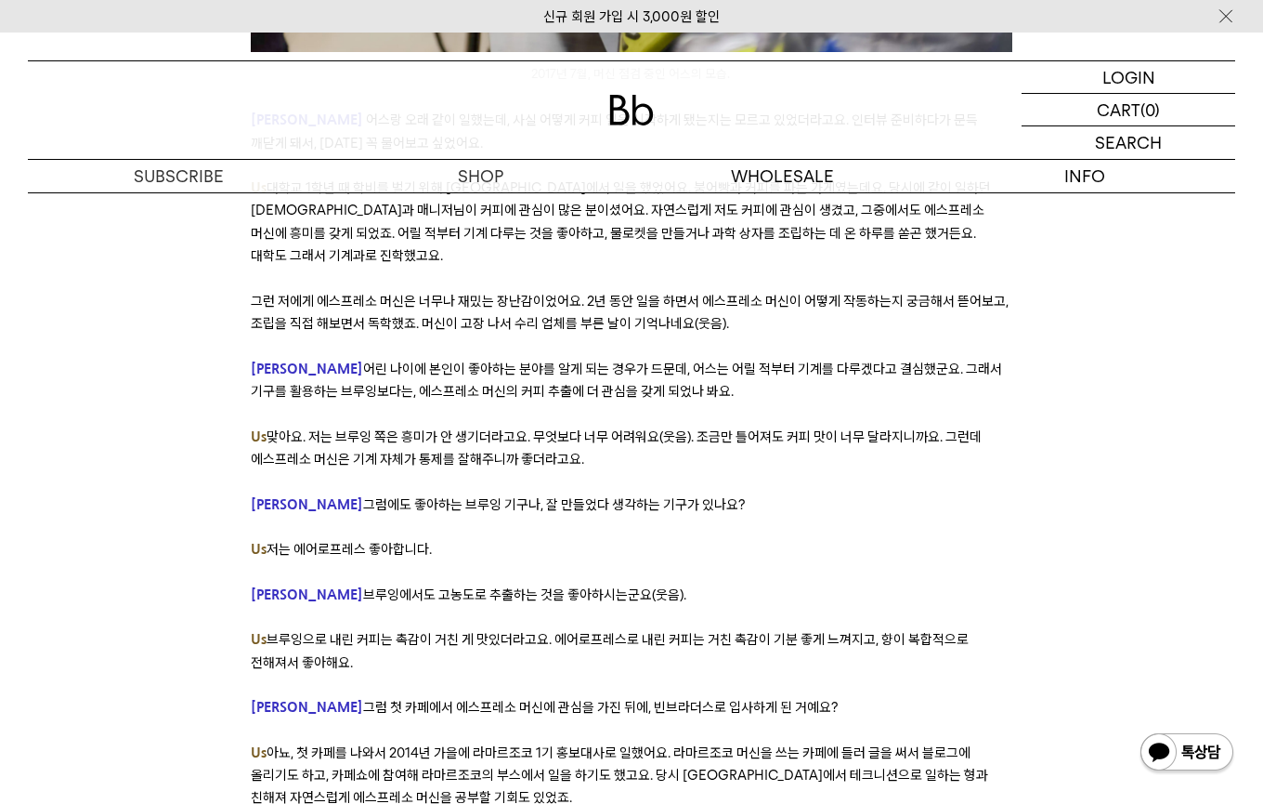
scroll to position [2759, 0]
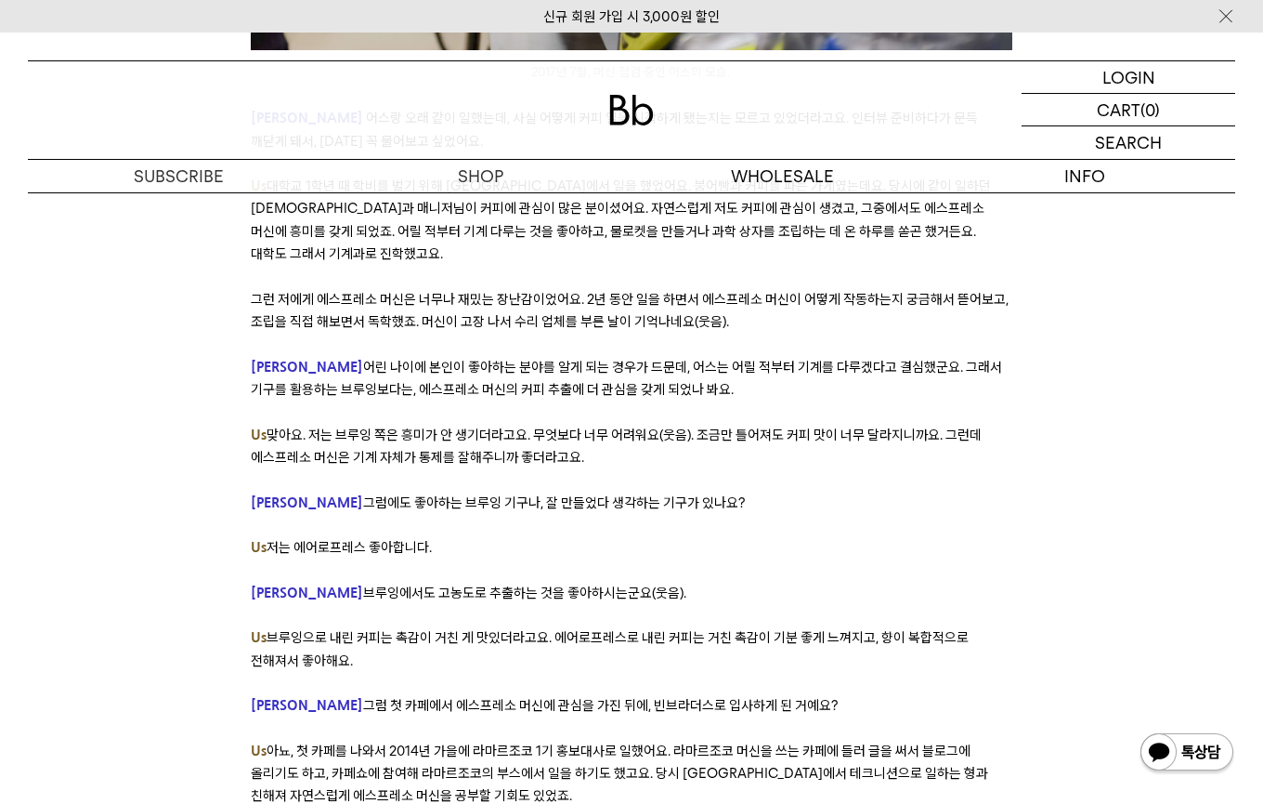
click at [387, 539] on span "저는 에어로프레스 좋아합니다." at bounding box center [349, 547] width 165 height 17
click at [395, 584] on span "브루잉에서도 고농도로 추출하는 것을 좋아하시는군요(웃음)." at bounding box center [524, 592] width 323 height 17
click at [396, 584] on span "브루잉에서도 고농도로 추출하는 것을 좋아하시는군요(웃음)." at bounding box center [524, 592] width 323 height 17
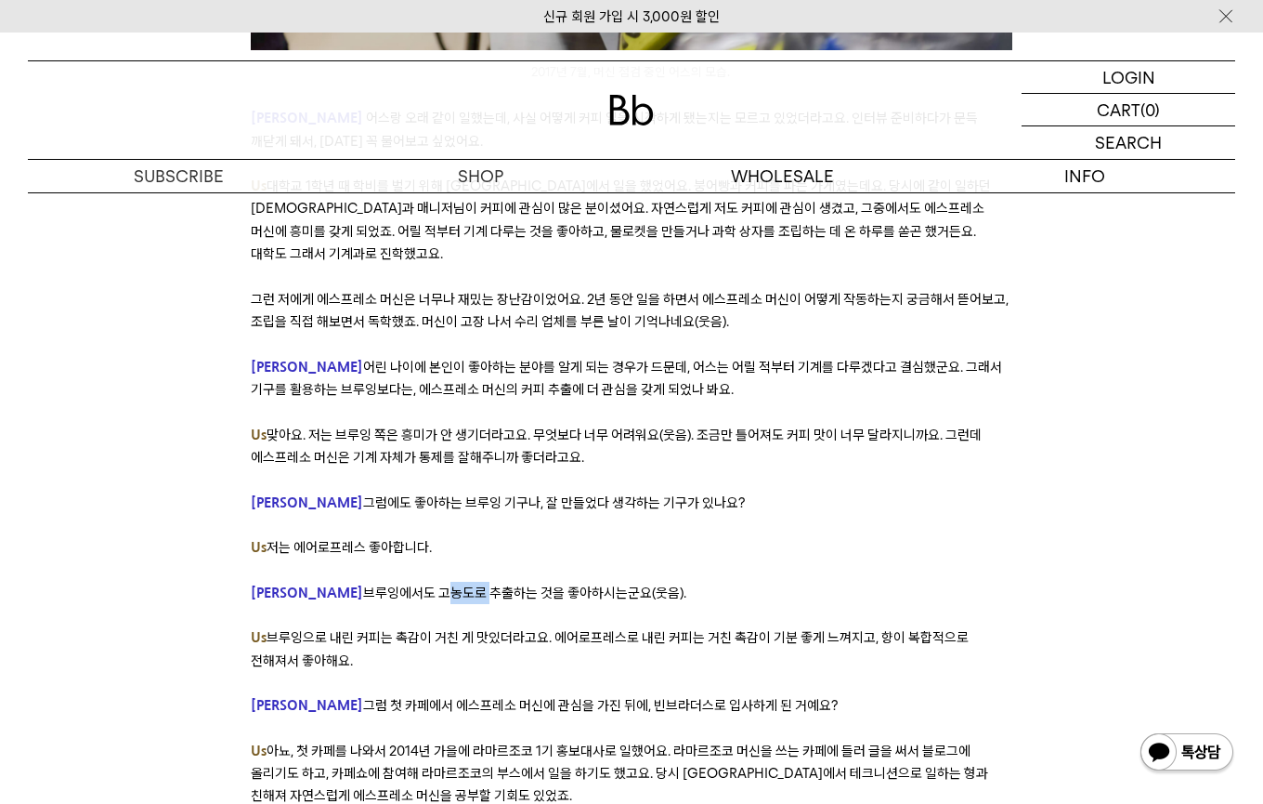
click at [438, 584] on span "브루잉에서도 고농도로 추출하는 것을 좋아하시는군요(웃음)." at bounding box center [524, 592] width 323 height 17
click at [426, 629] on span "브루잉으로 내린 커피는 촉감이 거친 게 맛있더라고요. 에어로프레스로 내린 커피는 거친 촉감이 기분 좋게 느껴지고, 향이 복합적으로 전해져서 좋…" at bounding box center [610, 648] width 718 height 39
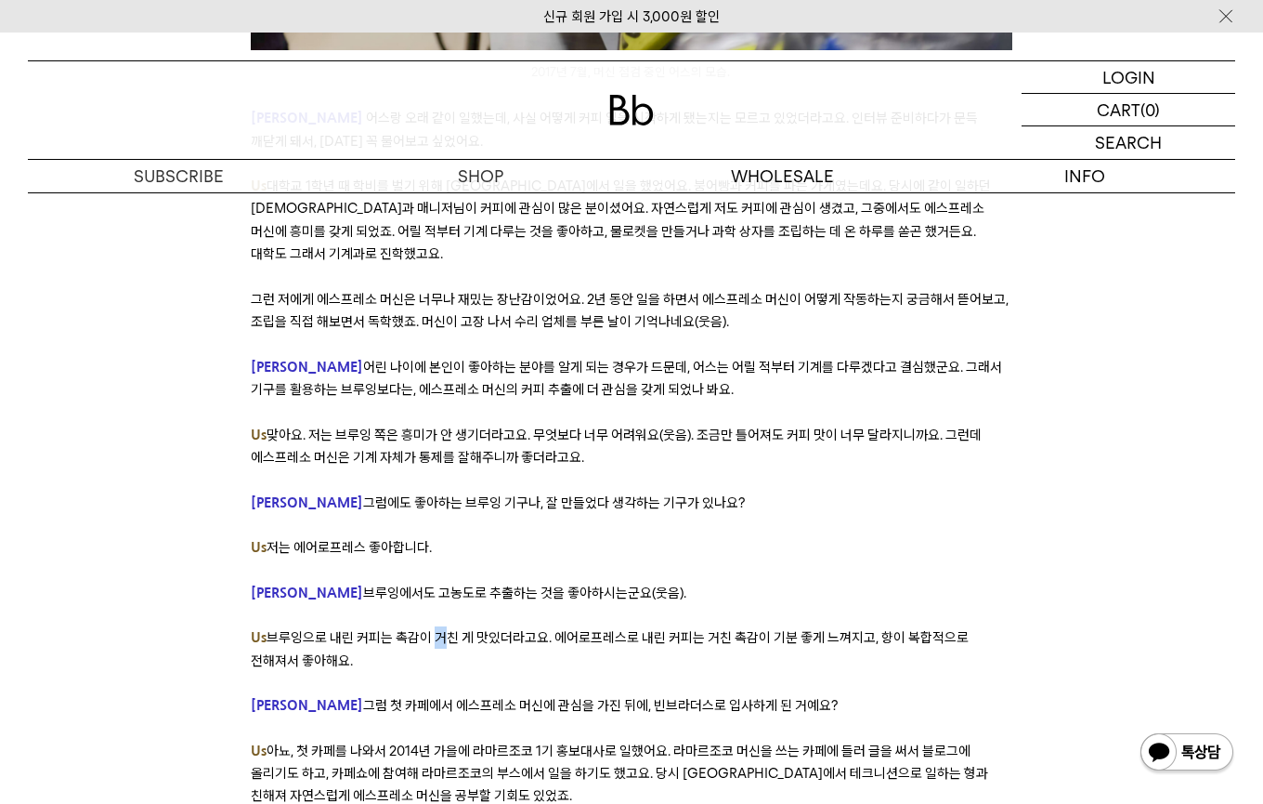
click at [426, 629] on span "브루잉으로 내린 커피는 촉감이 거친 게 맛있더라고요. 에어로프레스로 내린 커피는 거친 촉감이 기분 좋게 느껴지고, 향이 복합적으로 전해져서 좋…" at bounding box center [610, 648] width 718 height 39
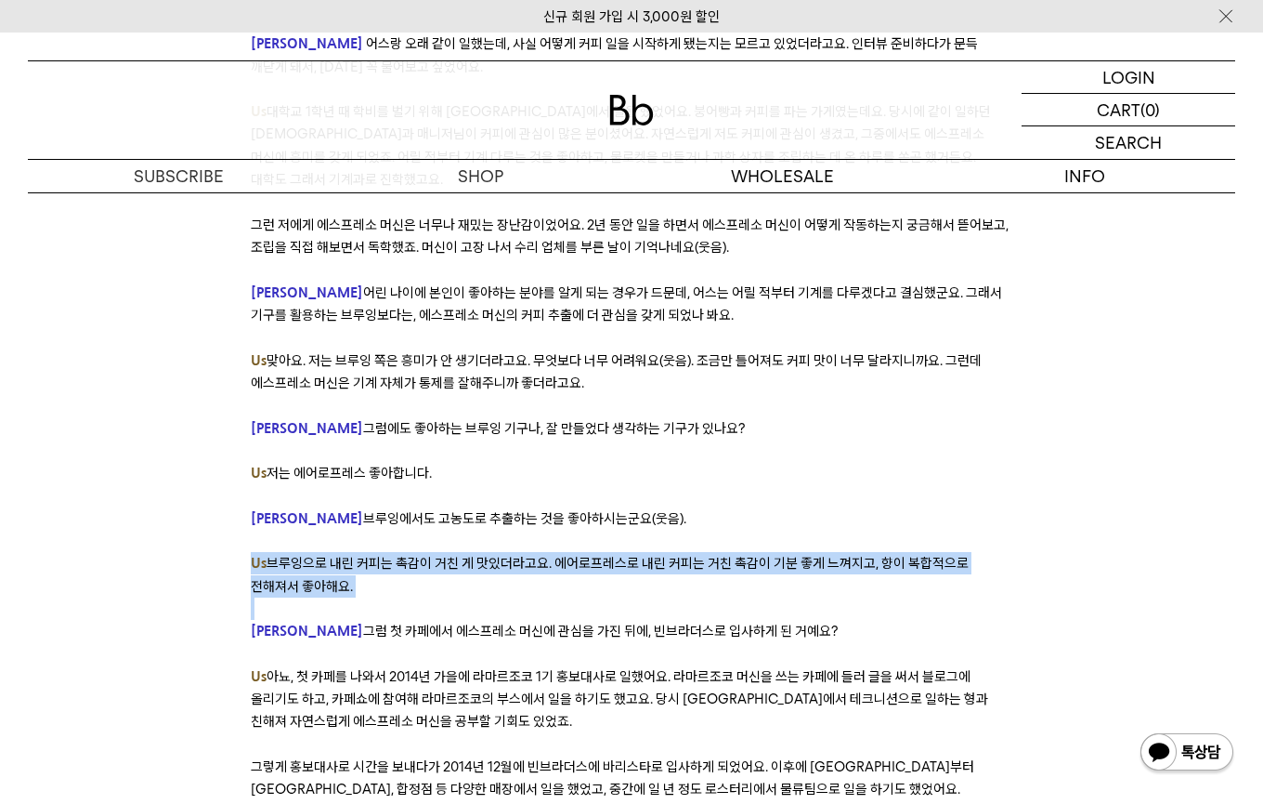
scroll to position [2837, 0]
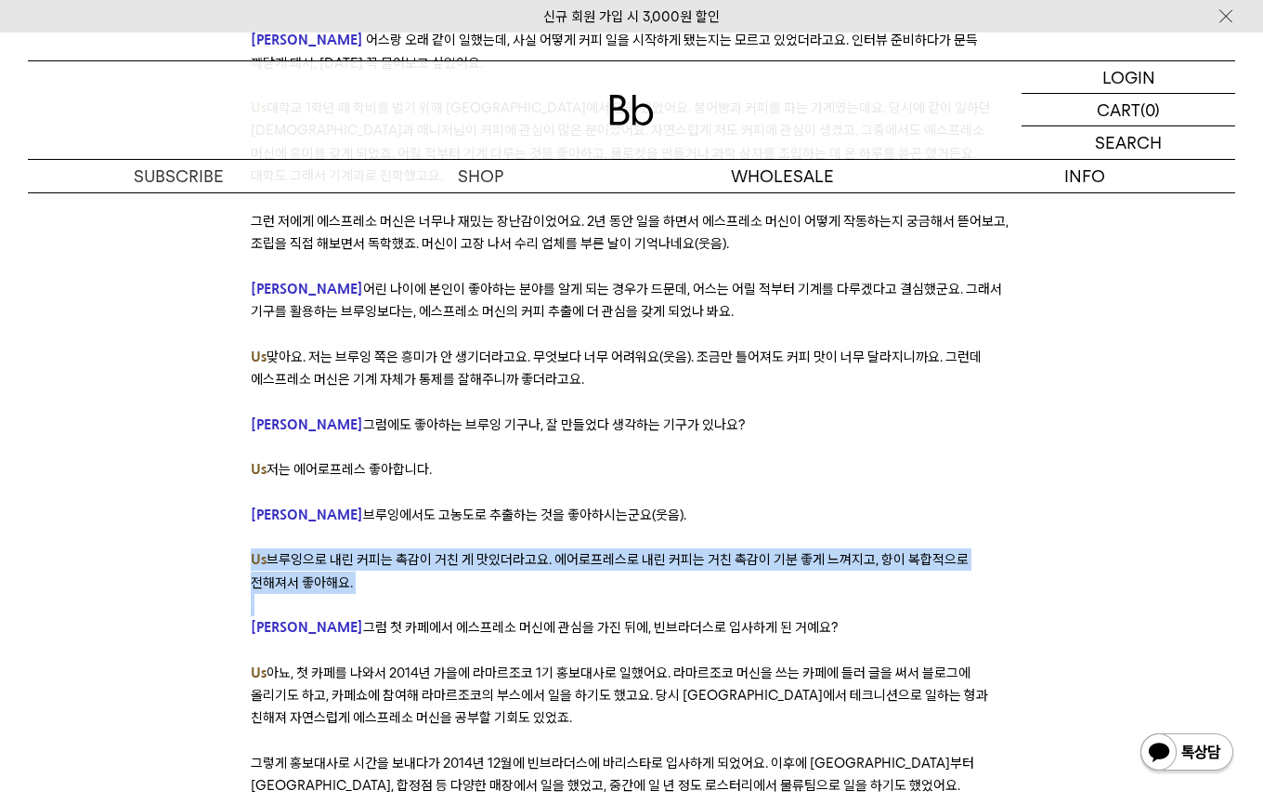
click at [442, 548] on p "Us 브루잉으로 내린 커피는 촉감이 거친 게 맛있더라고요. 에어로프레스로 내린 커피는 거친 촉감이 기분 좋게 느껴지고, 향이 복합적으로 전해져…" at bounding box center [632, 571] width 762 height 46
click at [434, 551] on span "브루잉으로 내린 커피는 촉감이 거친 게 맛있더라고요. 에어로프레스로 내린 커피는 거친 촉감이 기분 좋게 느껴지고, 향이 복합적으로 전해져서 좋…" at bounding box center [610, 570] width 718 height 39
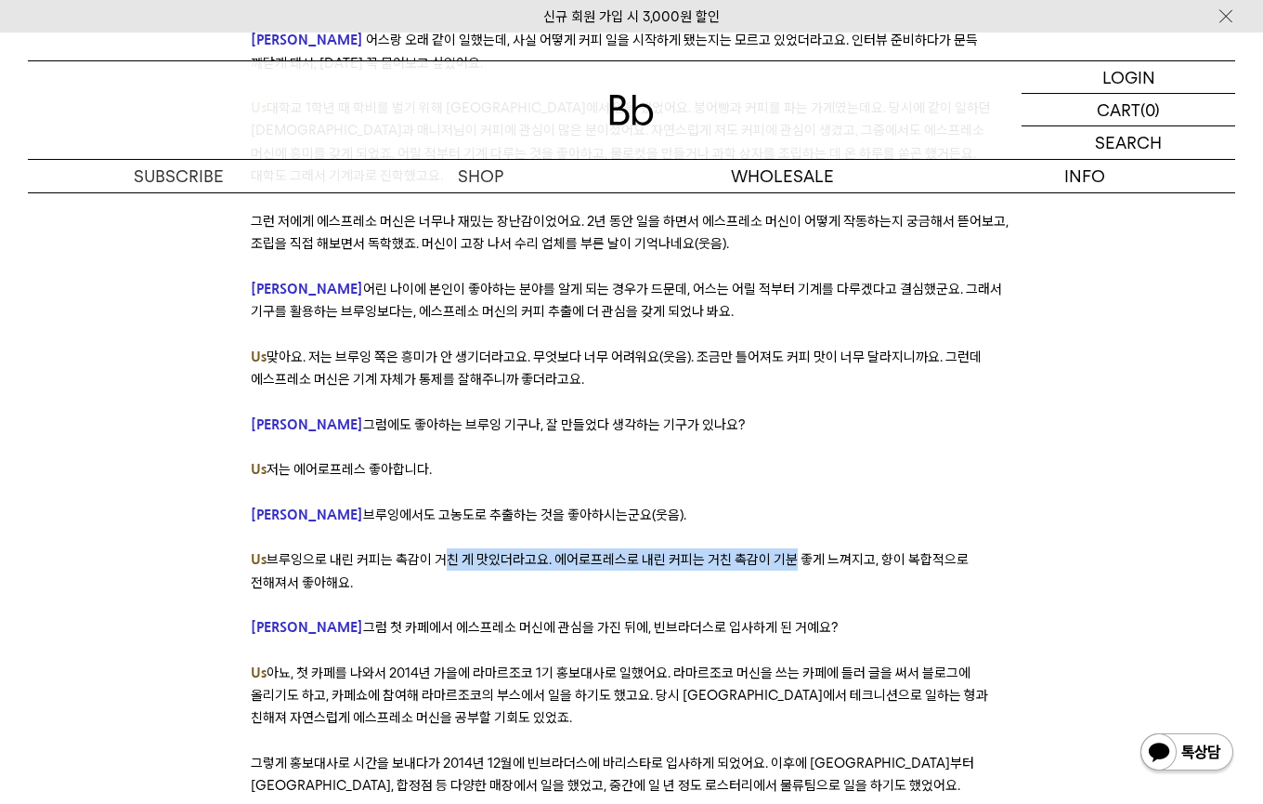
drag, startPoint x: 434, startPoint y: 492, endPoint x: 783, endPoint y: 498, distance: 349.3
click at [783, 551] on span "브루잉으로 내린 커피는 촉감이 거친 게 맛있더라고요. 에어로프레스로 내린 커피는 거친 촉감이 기분 좋게 느껴지고, 향이 복합적으로 전해져서 좋…" at bounding box center [610, 570] width 718 height 39
drag, startPoint x: 677, startPoint y: 500, endPoint x: 827, endPoint y: 501, distance: 149.6
click at [827, 551] on span "브루잉으로 내린 커피는 촉감이 거친 게 맛있더라고요. 에어로프레스로 내린 커피는 거친 촉감이 기분 좋게 느껴지고, 향이 복합적으로 전해져서 좋…" at bounding box center [610, 570] width 718 height 39
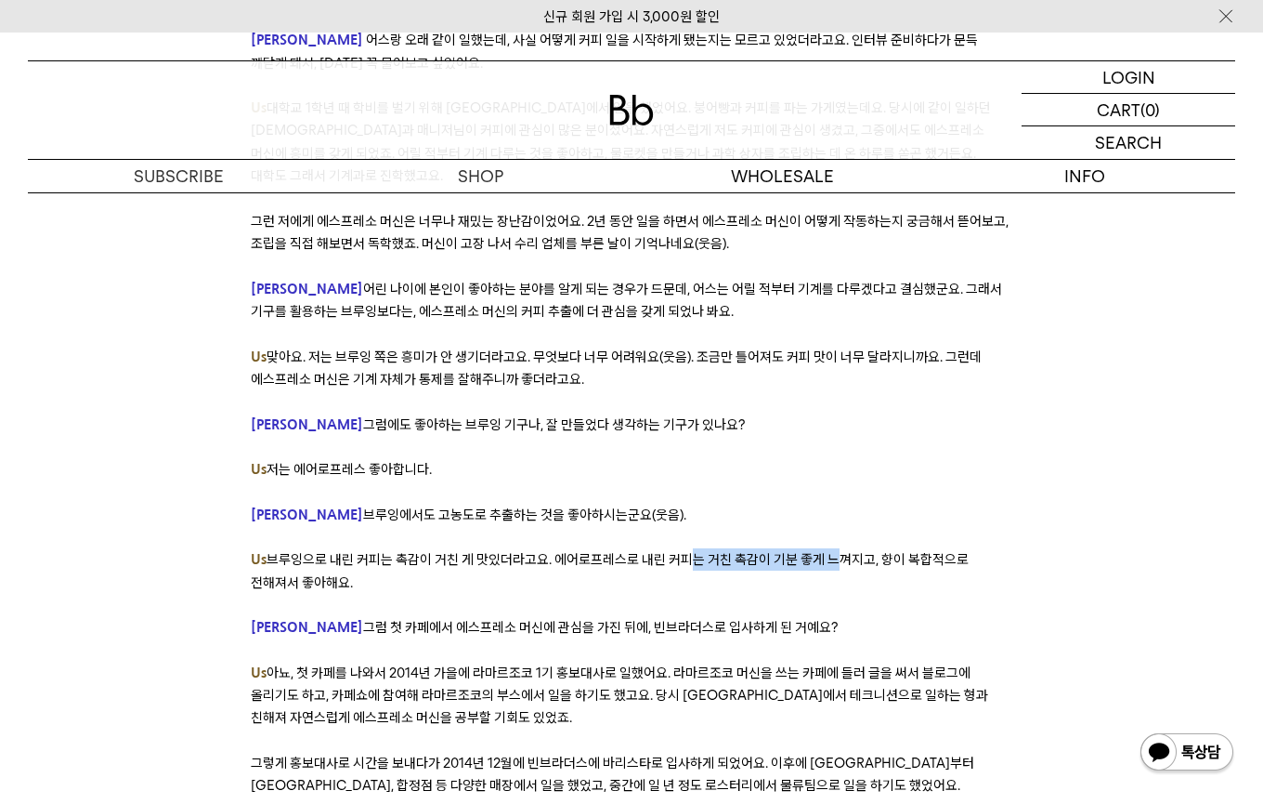
click at [827, 551] on span "브루잉으로 내린 커피는 촉감이 거친 게 맛있더라고요. 에어로프레스로 내린 커피는 거친 촉감이 기분 좋게 느껴지고, 향이 복합적으로 전해져서 좋…" at bounding box center [610, 570] width 718 height 39
drag, startPoint x: 827, startPoint y: 501, endPoint x: 930, endPoint y: 501, distance: 103.1
click at [930, 551] on span "브루잉으로 내린 커피는 촉감이 거친 게 맛있더라고요. 에어로프레스로 내린 커피는 거친 촉감이 기분 좋게 느껴지고, 향이 복합적으로 전해져서 좋…" at bounding box center [610, 570] width 718 height 39
click at [567, 551] on span "브루잉으로 내린 커피는 촉감이 거친 게 맛있더라고요. 에어로프레스로 내린 커피는 거친 촉감이 기분 좋게 느껴지고, 향이 복합적으로 전해져서 좋…" at bounding box center [610, 570] width 718 height 39
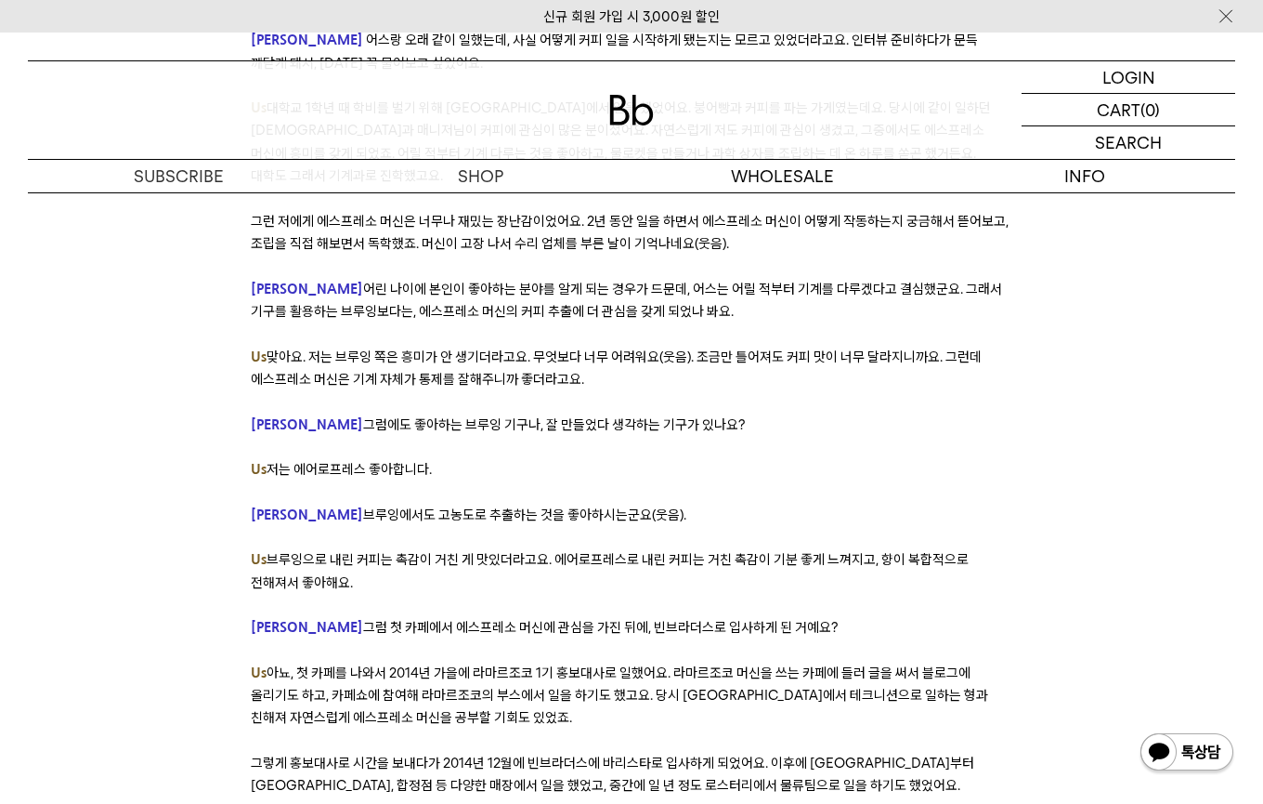
scroll to position [2884, 0]
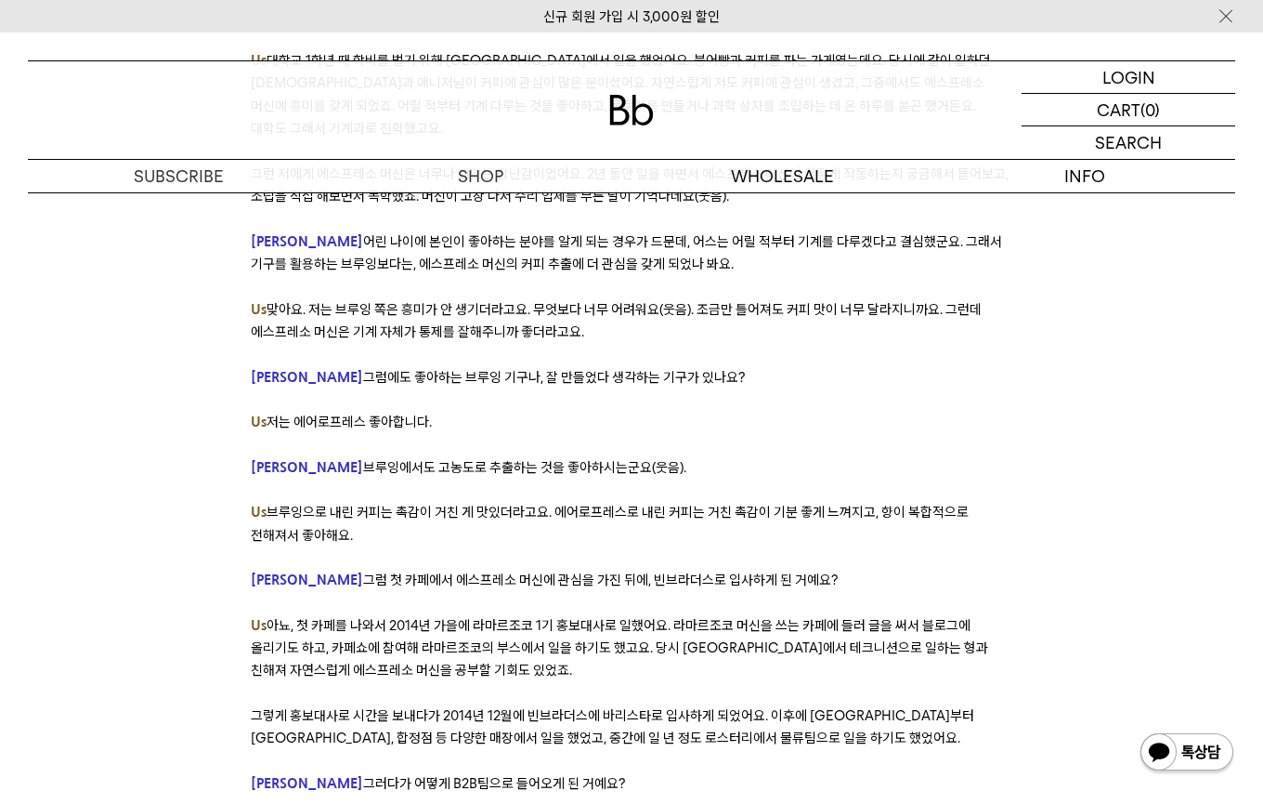
click at [525, 571] on span "그럼 첫 카페에서 에스프레소 머신에 관심을 가진 뒤에, 빈브라더스로 입사하게 된 거예요?" at bounding box center [600, 579] width 475 height 17
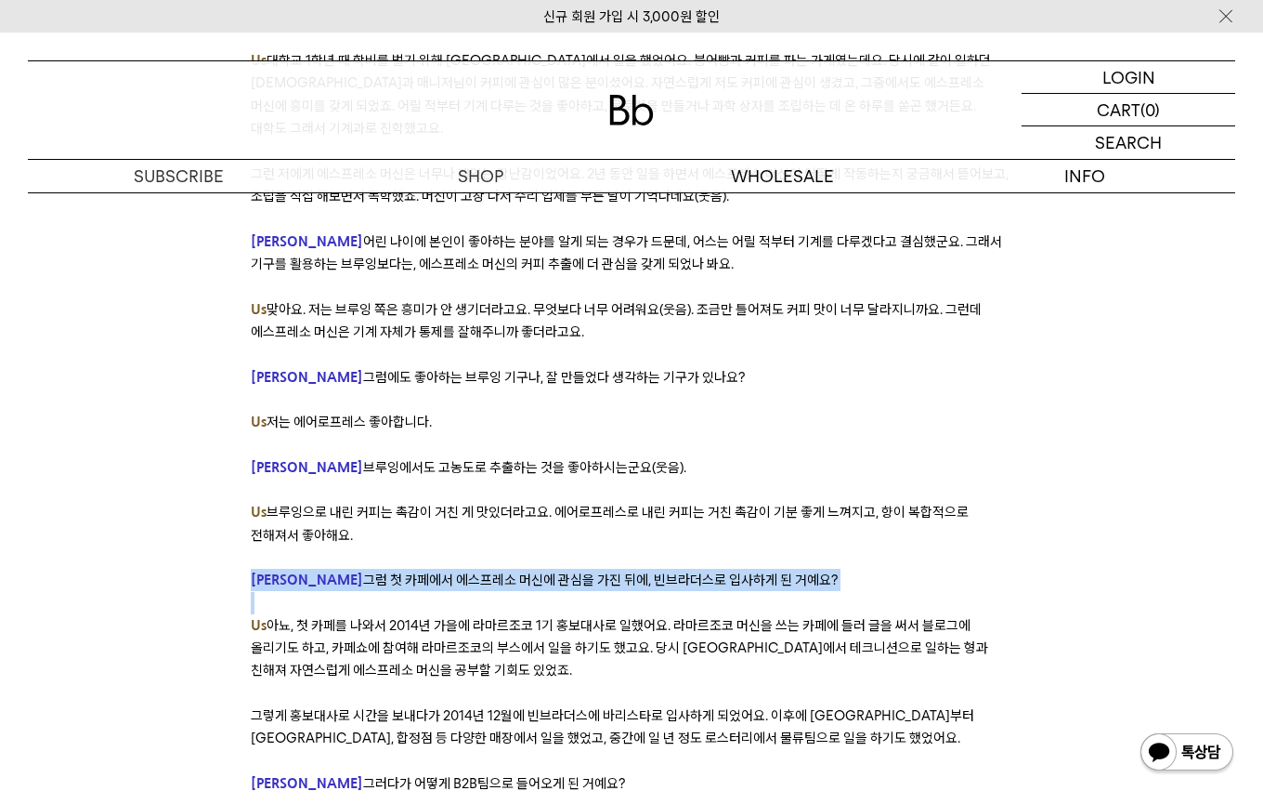
click at [525, 571] on span "그럼 첫 카페에서 에스프레소 머신에 관심을 가진 뒤에, 빈브라더스로 입사하게 된 거예요?" at bounding box center [600, 579] width 475 height 17
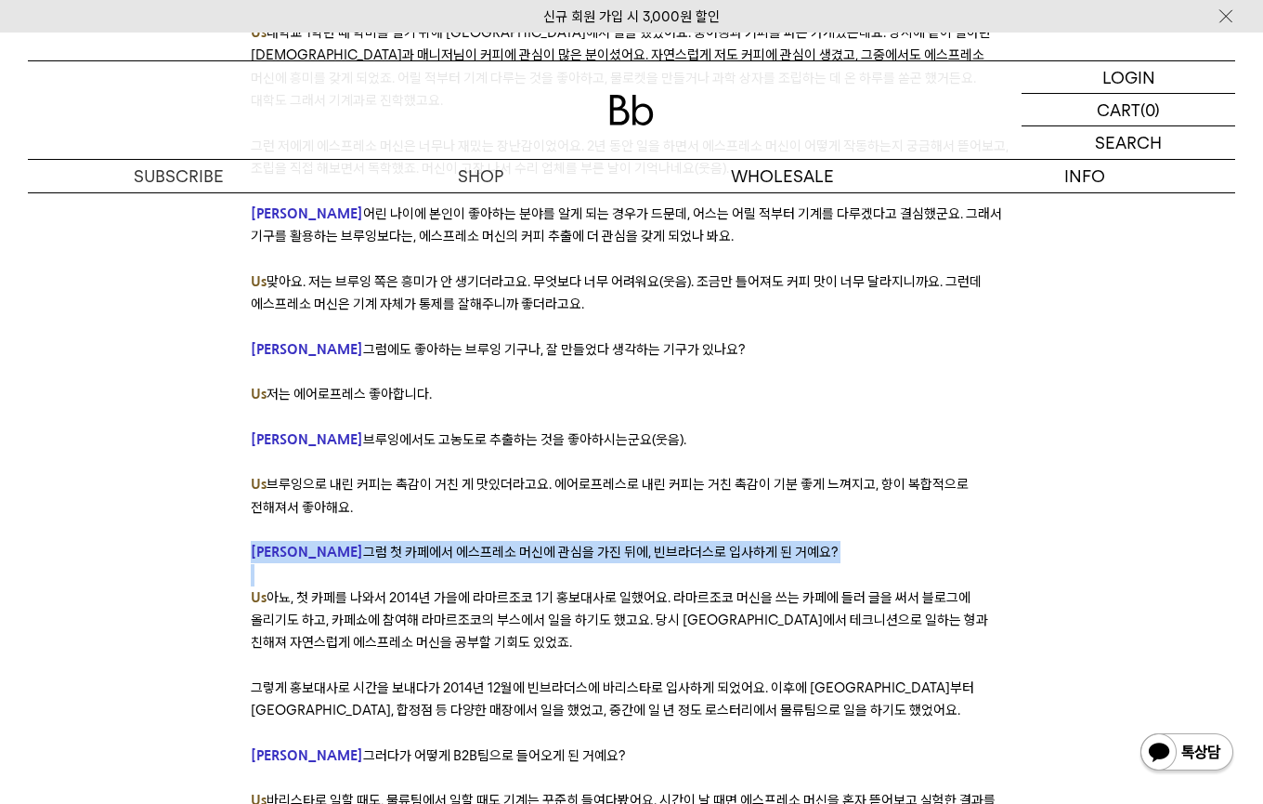
scroll to position [2916, 0]
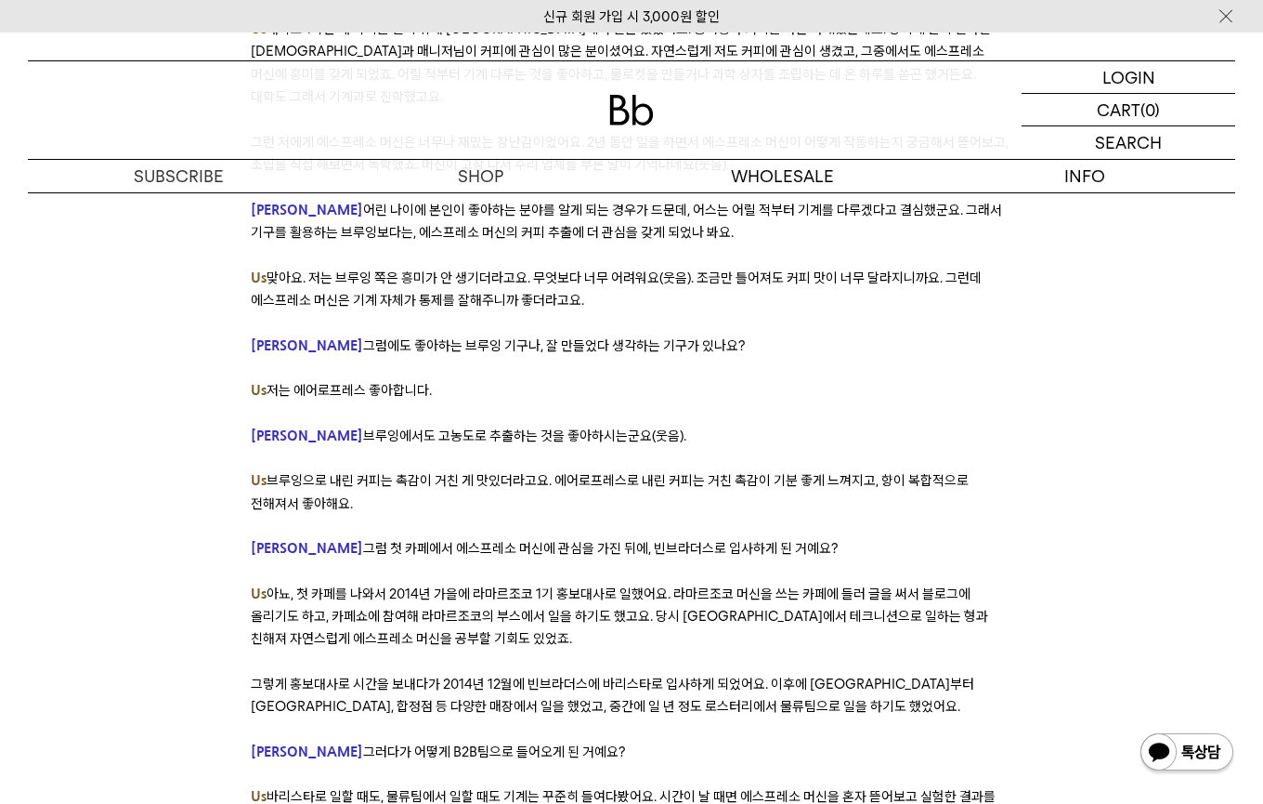
click at [459, 585] on span "아뇨, 첫 카페를 나와서 2014년 가을에 라마르조코 1기 홍보대사로 일했어요. 라마르조코 머신을 쓰는 카페에 들러 글을 써서 블로그에 올리기…" at bounding box center [620, 616] width 738 height 62
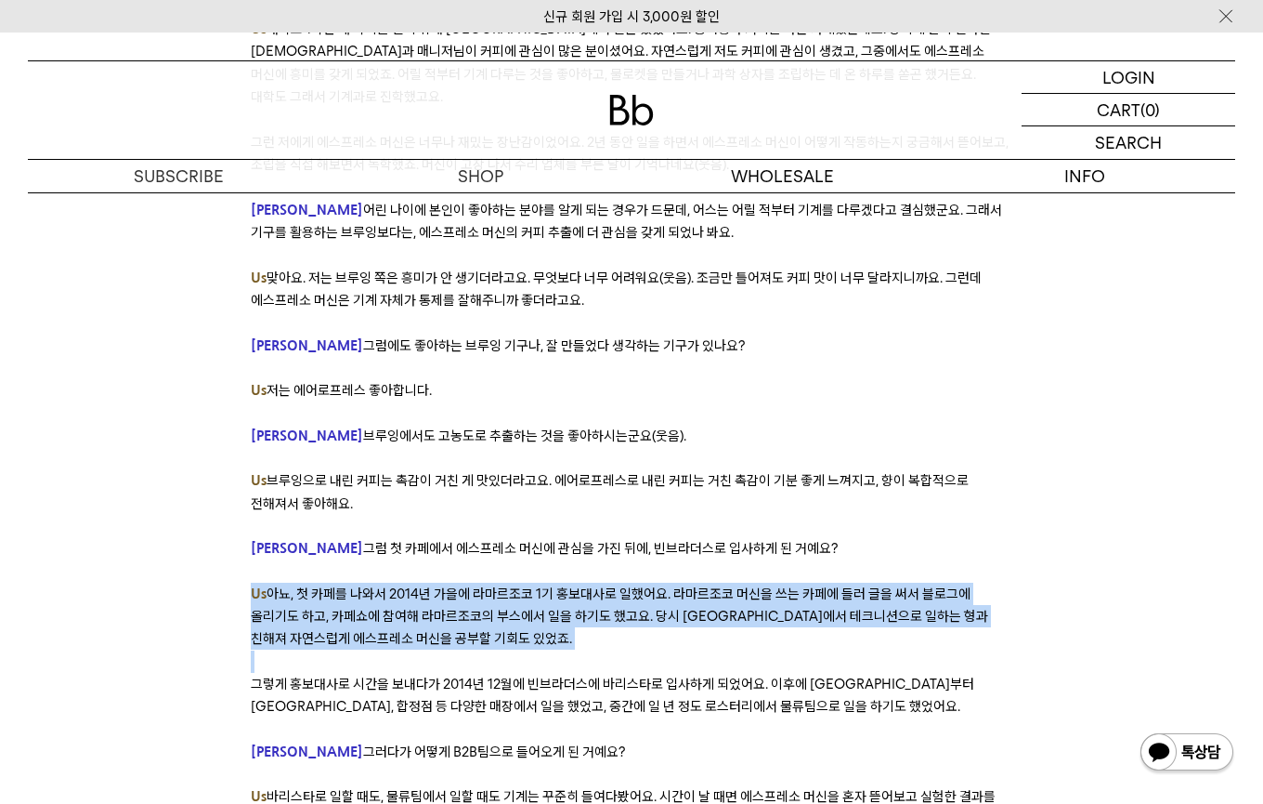
click at [459, 585] on span "아뇨, 첫 카페를 나와서 2014년 가을에 라마르조코 1기 홍보대사로 일했어요. 라마르조코 머신을 쓰는 카페에 들러 글을 써서 블로그에 올리기…" at bounding box center [620, 616] width 738 height 62
click at [495, 585] on span "아뇨, 첫 카페를 나와서 2014년 가을에 라마르조코 1기 홍보대사로 일했어요. 라마르조코 머신을 쓰는 카페에 들러 글을 써서 블로그에 올리기…" at bounding box center [620, 616] width 738 height 62
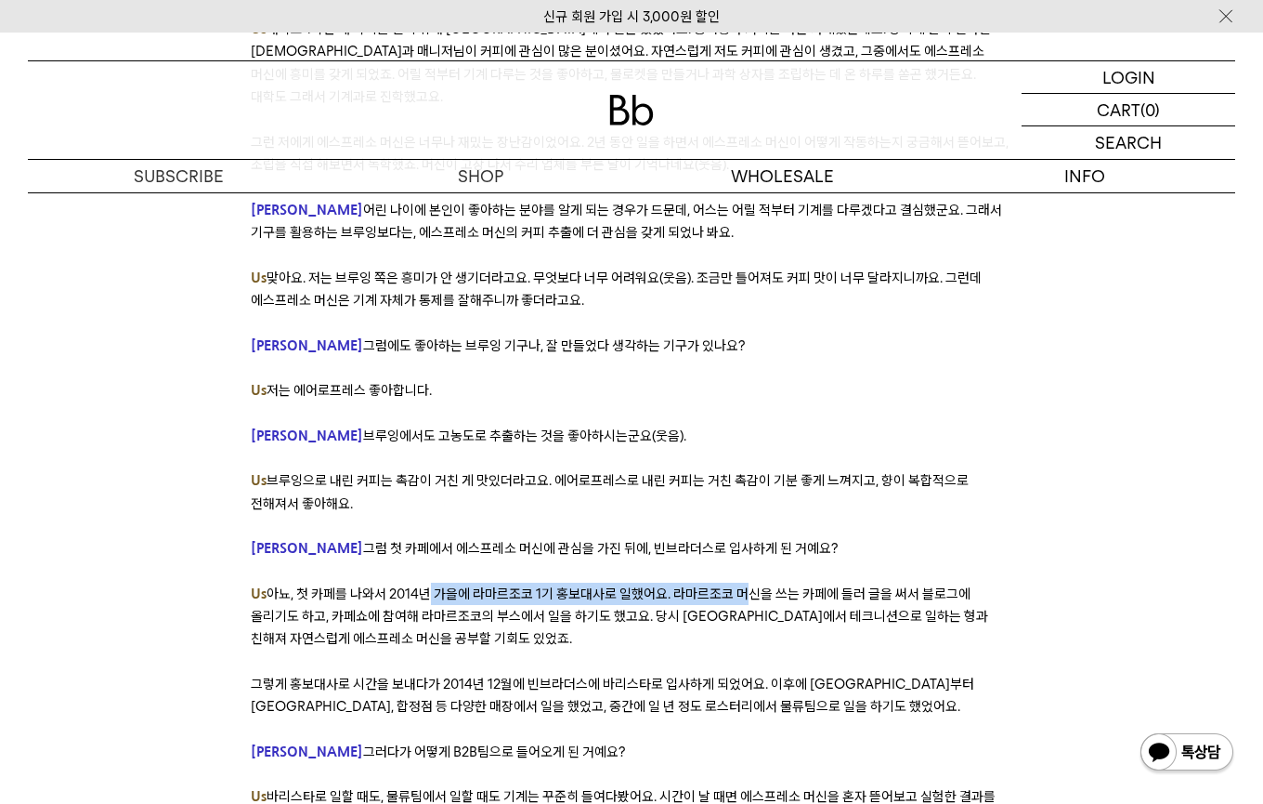
drag, startPoint x: 422, startPoint y: 525, endPoint x: 738, endPoint y: 531, distance: 315.9
click at [738, 585] on span "아뇨, 첫 카페를 나와서 2014년 가을에 라마르조코 1기 홍보대사로 일했어요. 라마르조코 머신을 쓰는 카페에 들러 글을 써서 블로그에 올리기…" at bounding box center [620, 616] width 738 height 62
click at [739, 585] on span "아뇨, 첫 카페를 나와서 2014년 가을에 라마르조코 1기 홍보대사로 일했어요. 라마르조코 머신을 쓰는 카페에 들러 글을 써서 블로그에 올리기…" at bounding box center [620, 616] width 738 height 62
drag, startPoint x: 739, startPoint y: 531, endPoint x: 919, endPoint y: 530, distance: 180.2
click at [919, 585] on span "아뇨, 첫 카페를 나와서 2014년 가을에 라마르조코 1기 홍보대사로 일했어요. 라마르조코 머신을 쓰는 카페에 들러 글을 써서 블로그에 올리기…" at bounding box center [620, 616] width 738 height 62
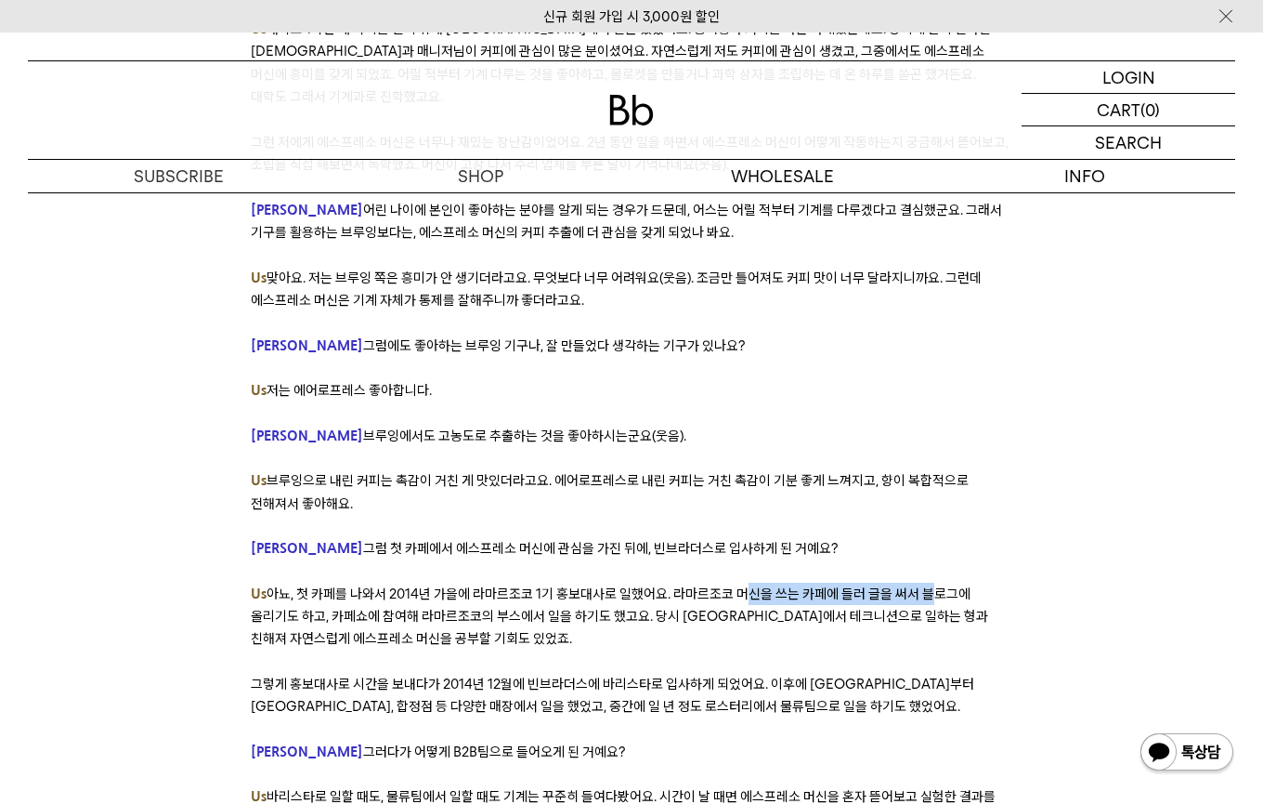
click at [919, 585] on span "아뇨, 첫 카페를 나와서 2014년 가을에 라마르조코 1기 홍보대사로 일했어요. 라마르조코 머신을 쓰는 카페에 들러 글을 써서 블로그에 올리기…" at bounding box center [620, 616] width 738 height 62
click at [405, 585] on span "아뇨, 첫 카페를 나와서 2014년 가을에 라마르조코 1기 홍보대사로 일했어요. 라마르조코 머신을 쓰는 카페에 들러 글을 써서 블로그에 올리기…" at bounding box center [620, 616] width 738 height 62
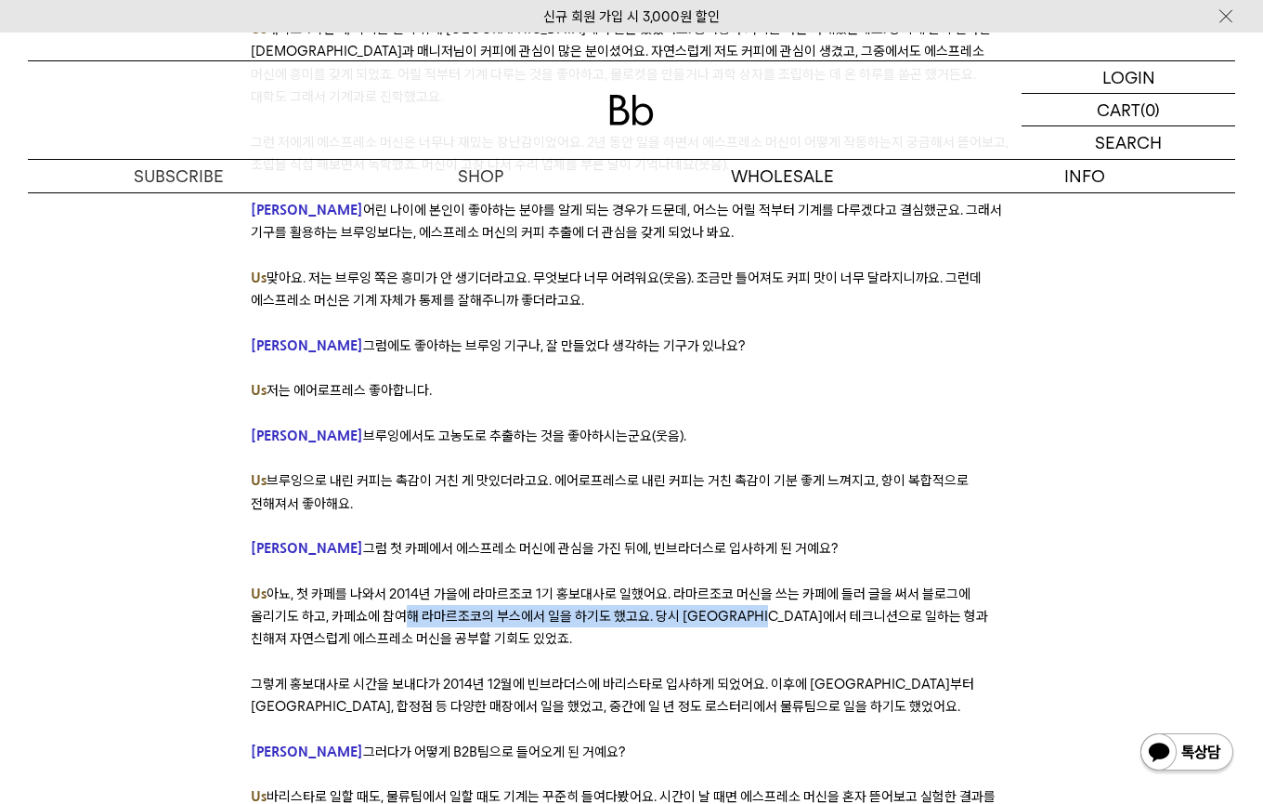
drag, startPoint x: 389, startPoint y: 555, endPoint x: 778, endPoint y: 546, distance: 389.3
click at [778, 585] on span "아뇨, 첫 카페를 나와서 2014년 가을에 라마르조코 1기 홍보대사로 일했어요. 라마르조코 머신을 쓰는 카페에 들러 글을 써서 블로그에 올리기…" at bounding box center [620, 616] width 738 height 62
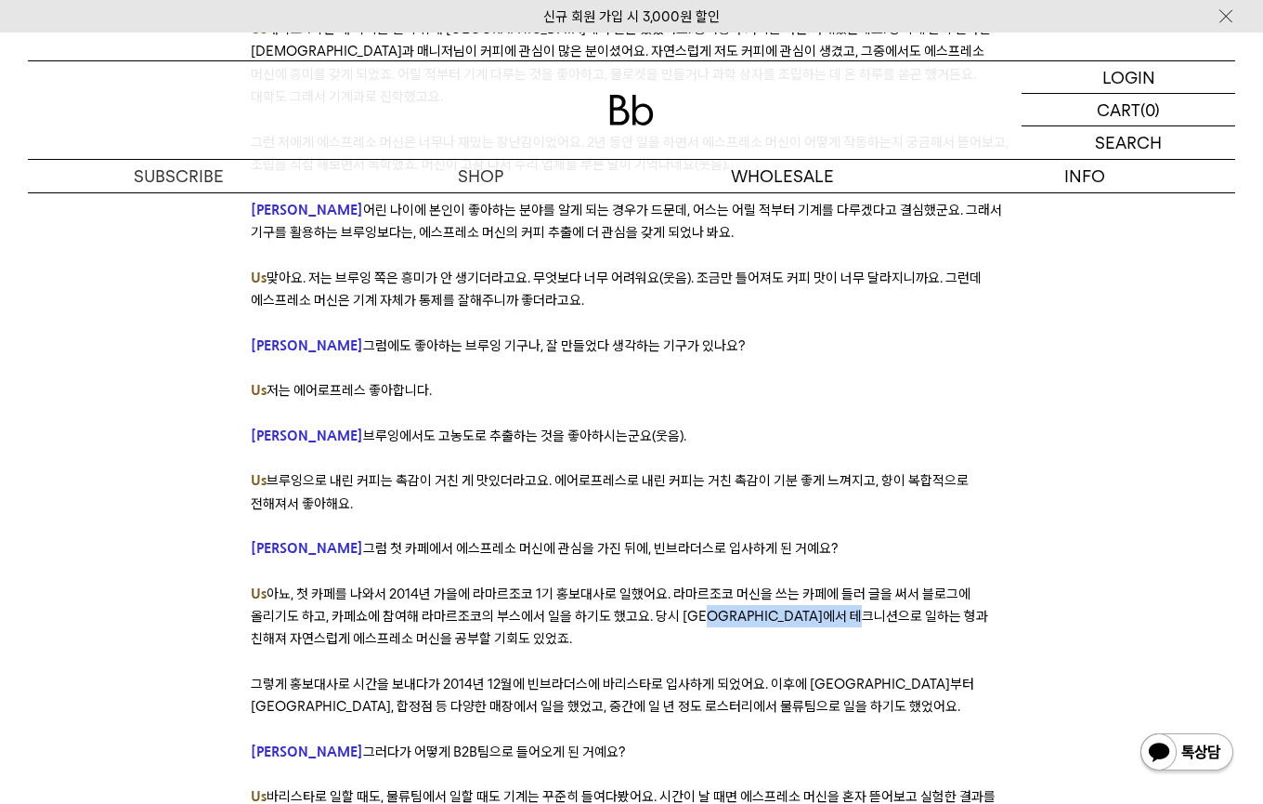
drag, startPoint x: 700, startPoint y: 556, endPoint x: 885, endPoint y: 556, distance: 185.8
click at [885, 585] on span "아뇨, 첫 카페를 나와서 2014년 가을에 라마르조코 1기 홍보대사로 일했어요. 라마르조코 머신을 쓰는 카페에 들러 글을 써서 블로그에 올리기…" at bounding box center [620, 616] width 738 height 62
click at [886, 585] on span "아뇨, 첫 카페를 나와서 2014년 가을에 라마르조코 1기 홍보대사로 일했어요. 라마르조코 머신을 쓰는 카페에 들러 글을 써서 블로그에 올리기…" at bounding box center [620, 616] width 738 height 62
click at [785, 582] on p "Us 아뇨, 첫 카페를 나와서 2014년 가을에 라마르조코 1기 홍보대사로 일했어요. 라마르조코 머신을 쓰는 카페에 들러 글을 써서 블로그에 …" at bounding box center [632, 616] width 762 height 68
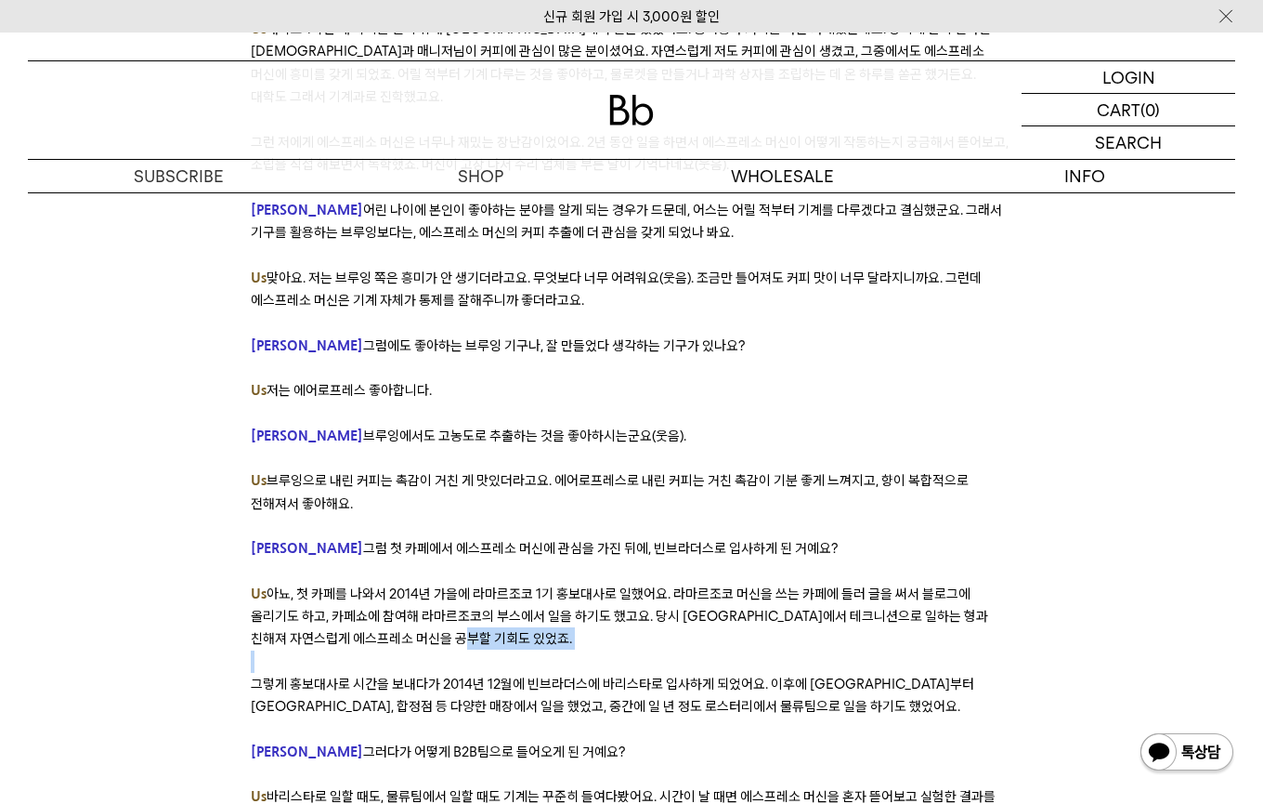
click at [784, 582] on p "Us 아뇨, 첫 카페를 나와서 2014년 가을에 라마르조코 1기 홍보대사로 일했어요. 라마르조코 머신을 쓰는 카페에 들러 글을 써서 블로그에 …" at bounding box center [632, 616] width 762 height 68
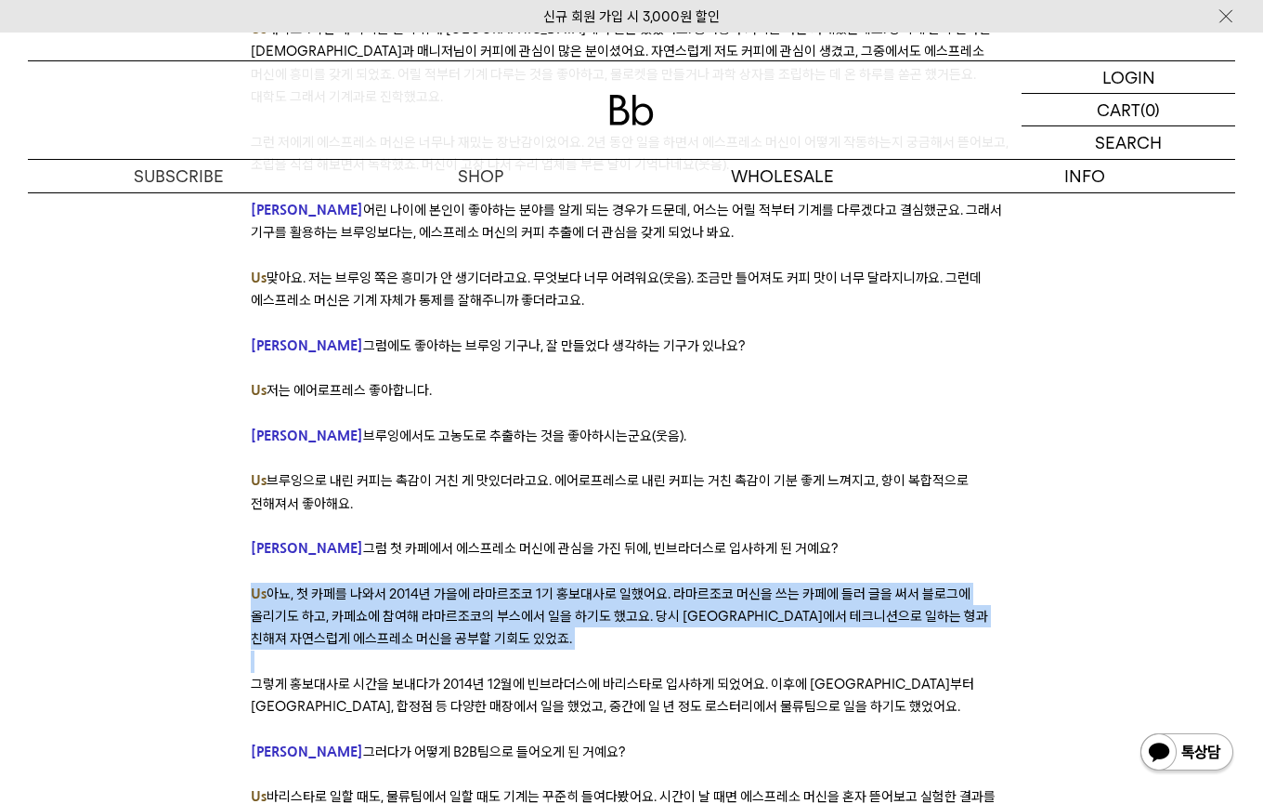
click at [784, 582] on p "Us 아뇨, 첫 카페를 나와서 2014년 가을에 라마르조코 1기 홍보대사로 일했어요. 라마르조코 머신을 쓰는 카페에 들러 글을 써서 블로그에 …" at bounding box center [632, 616] width 762 height 68
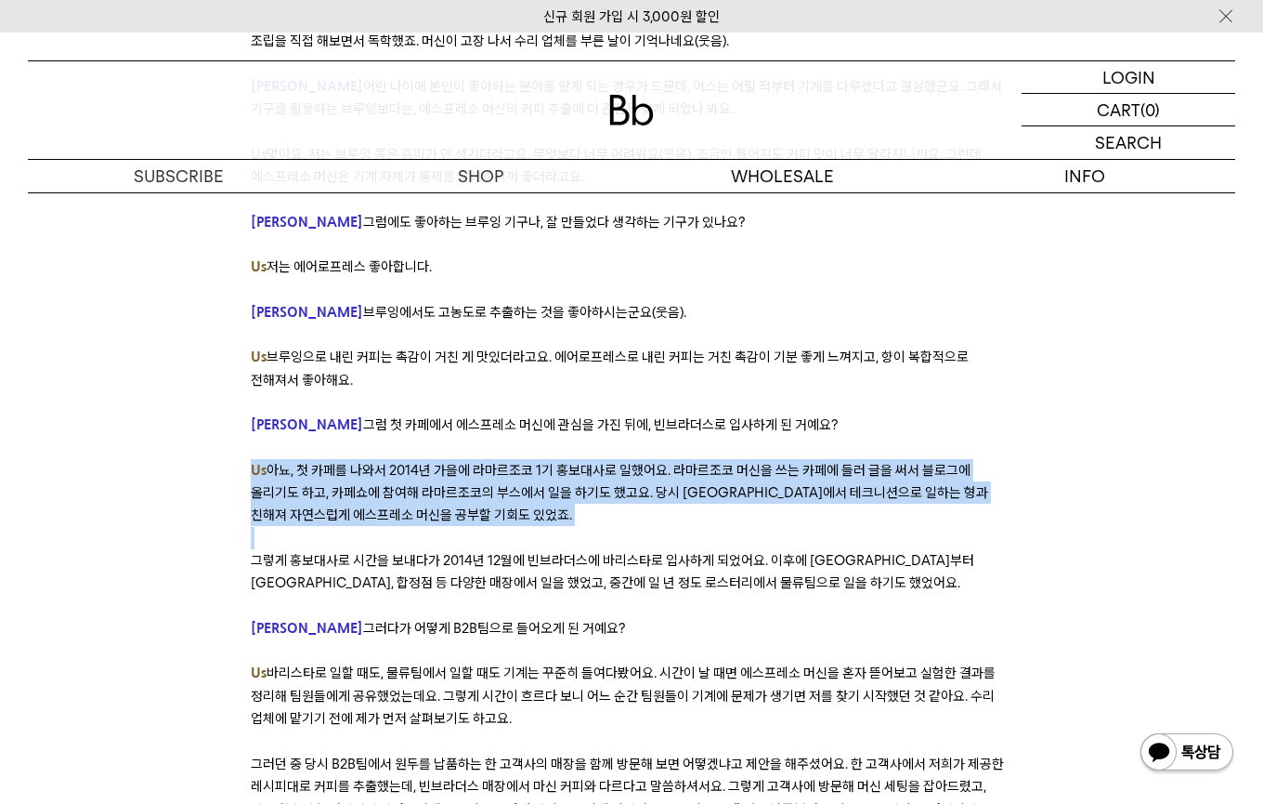
scroll to position [3045, 0]
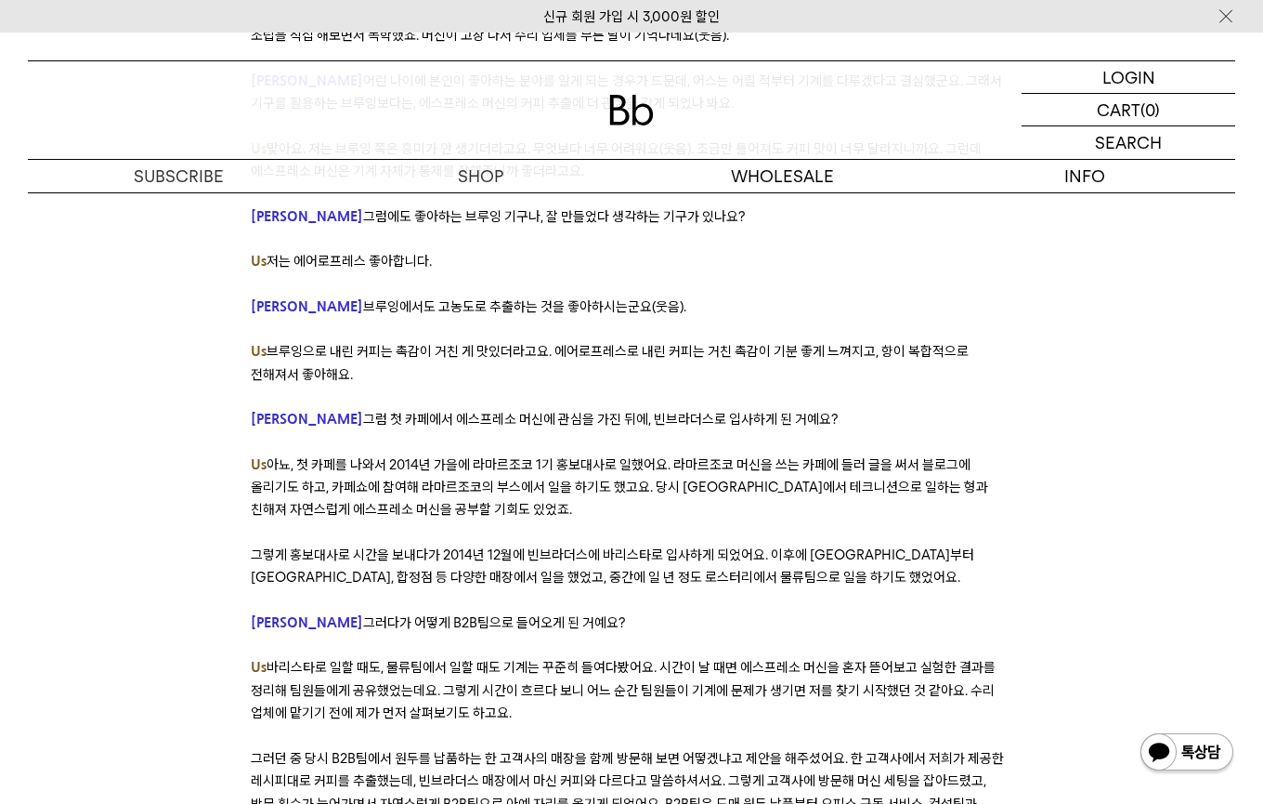
click at [285, 546] on span "그렇게 홍보대사로 시간을 보내다가 2014년 12월에 빈브라더스에 바리스타로 입사하게 되었어요. 이후에 [GEOGRAPHIC_DATA]부터 […" at bounding box center [613, 565] width 724 height 39
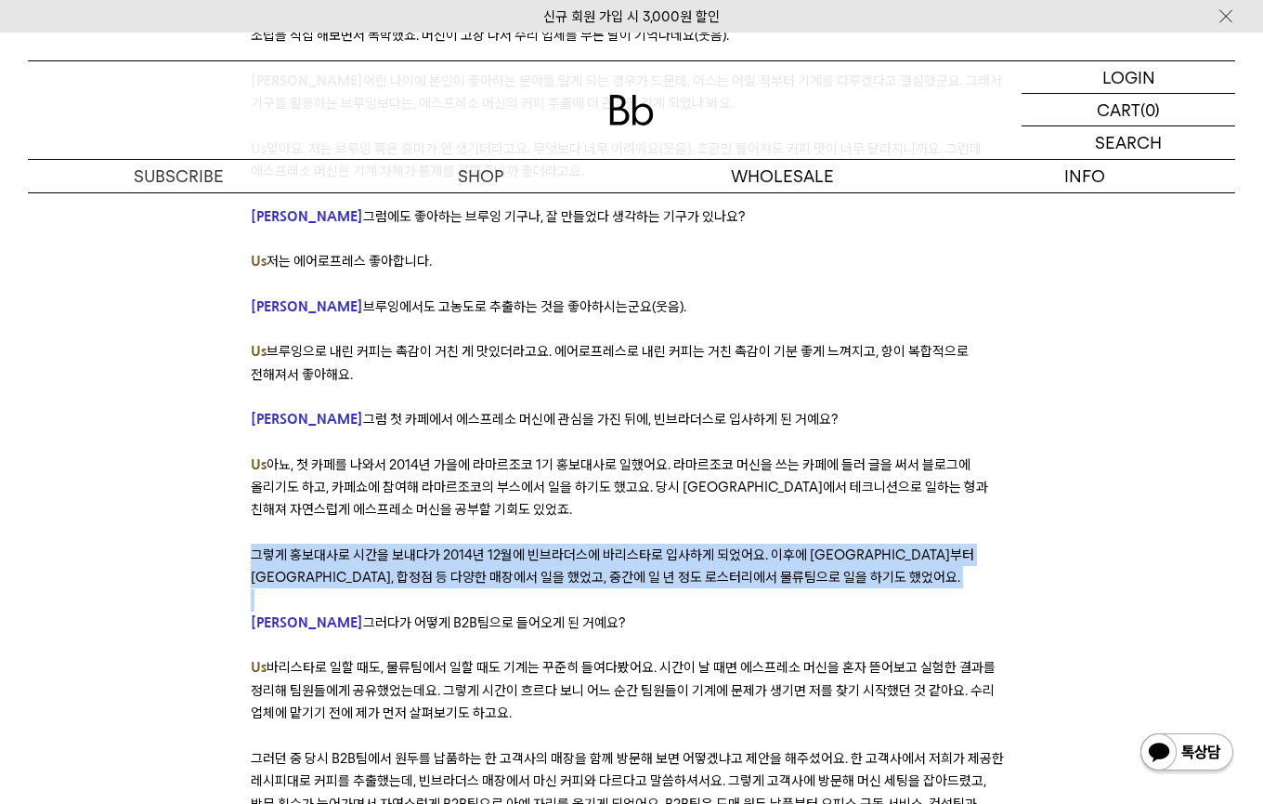
click at [285, 546] on span "그렇게 홍보대사로 시간을 보내다가 2014년 12월에 빈브라더스에 바리스타로 입사하게 되었어요. 이후에 [GEOGRAPHIC_DATA]부터 […" at bounding box center [613, 565] width 724 height 39
click at [410, 546] on span "그렇게 홍보대사로 시간을 보내다가 2014년 12월에 빈브라더스에 바리스타로 입사하게 되었어요. 이후에 [GEOGRAPHIC_DATA]부터 […" at bounding box center [613, 565] width 724 height 39
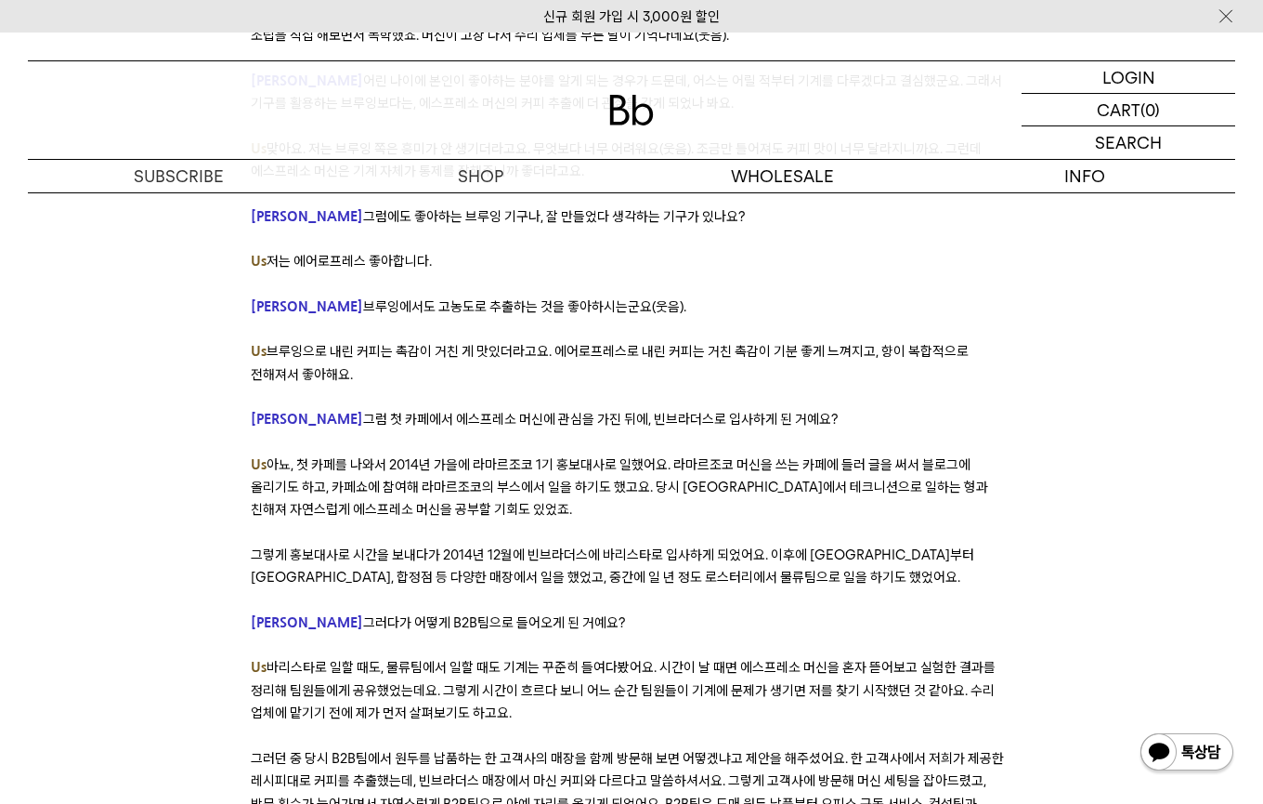
click at [469, 546] on span "그렇게 홍보대사로 시간을 보내다가 2014년 12월에 빈브라더스에 바리스타로 입사하게 되었어요. 이후에 [GEOGRAPHIC_DATA]부터 […" at bounding box center [613, 565] width 724 height 39
click at [468, 543] on p "그렇게 홍보대사로 시간을 보내다가 2014년 12월에 빈브라더스에 바리스타로 입사하게 되었어요. 이후에 [GEOGRAPHIC_DATA]부터 […" at bounding box center [632, 566] width 762 height 46
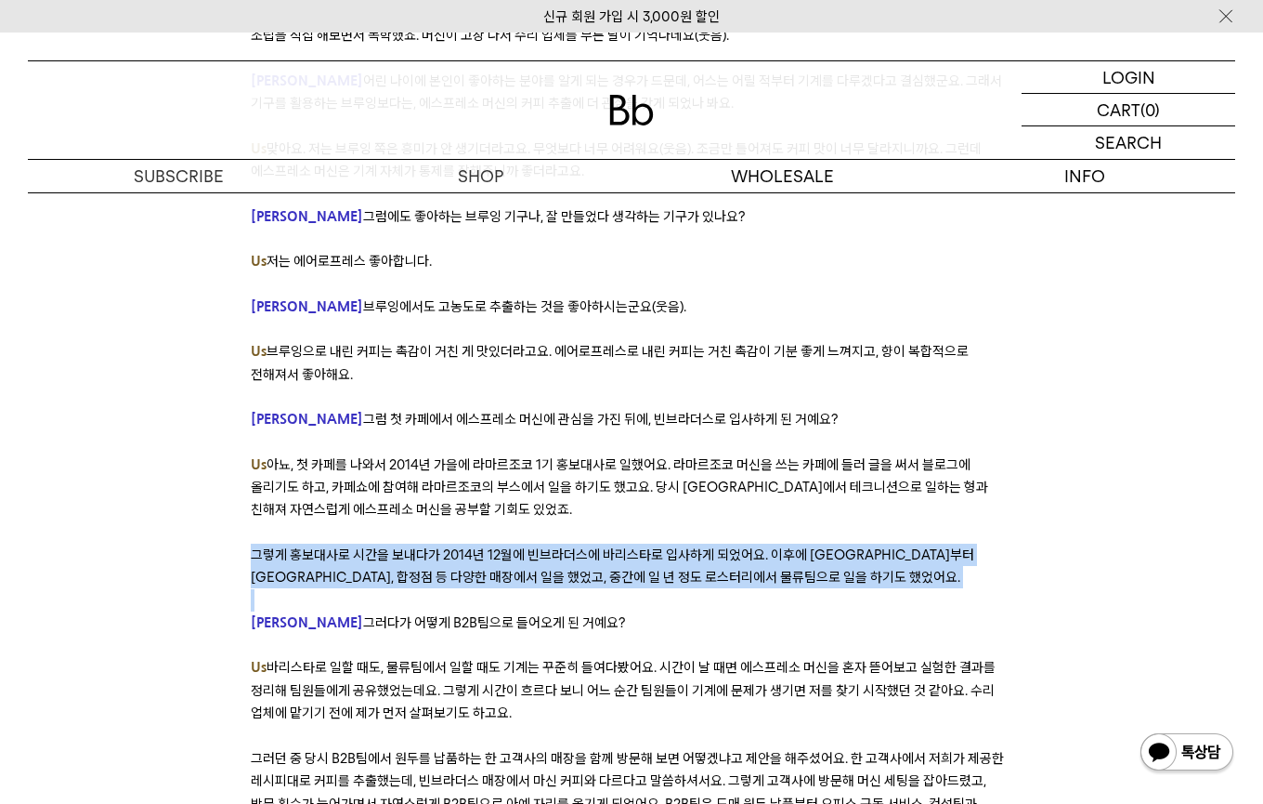
click at [468, 543] on p "그렇게 홍보대사로 시간을 보내다가 2014년 12월에 빈브라더스에 바리스타로 입사하게 되었어요. 이후에 [GEOGRAPHIC_DATA]부터 […" at bounding box center [632, 566] width 762 height 46
click at [469, 543] on p "그렇게 홍보대사로 시간을 보내다가 2014년 12월에 빈브라더스에 바리스타로 입사하게 되었어요. 이후에 [GEOGRAPHIC_DATA]부터 […" at bounding box center [632, 566] width 762 height 46
click at [469, 546] on span "그렇게 홍보대사로 시간을 보내다가 2014년 12월에 빈브라더스에 바리스타로 입사하게 되었어요. 이후에 [GEOGRAPHIC_DATA]부터 […" at bounding box center [613, 565] width 724 height 39
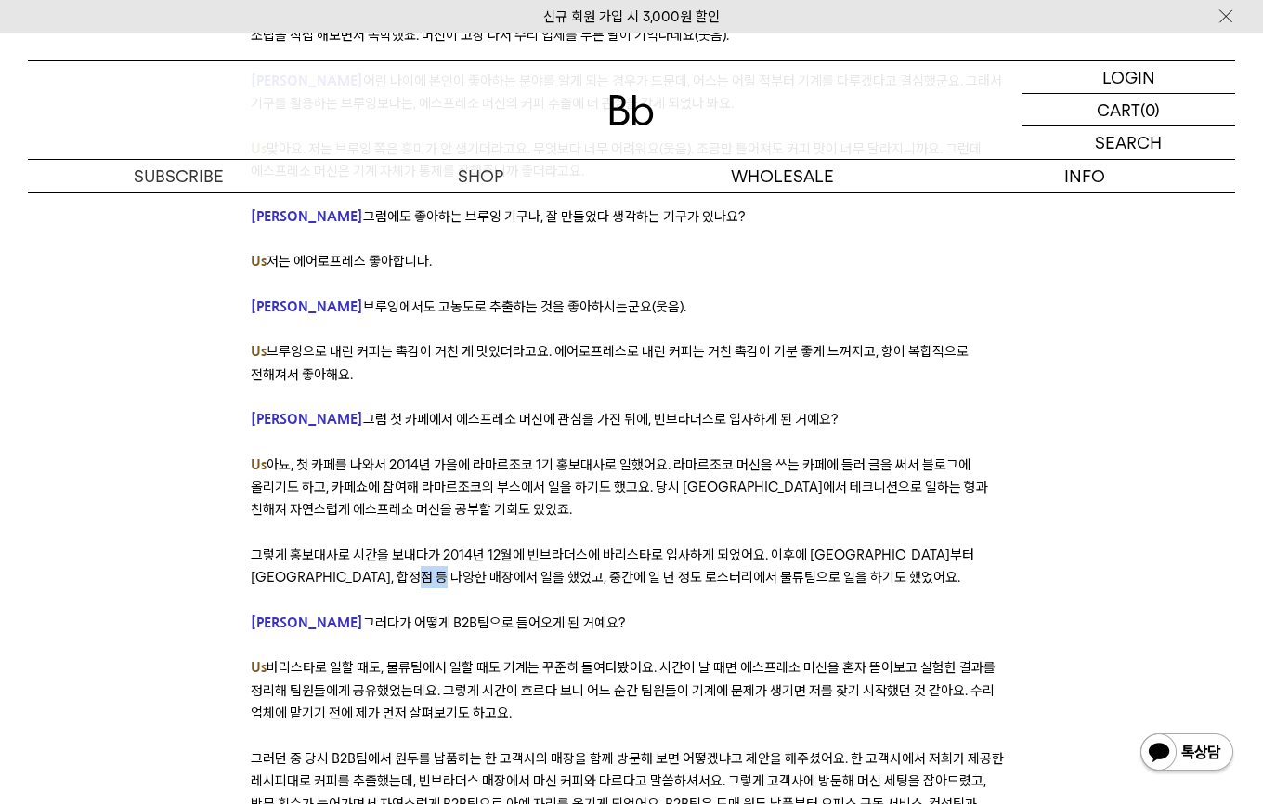
click at [469, 546] on span "그렇게 홍보대사로 시간을 보내다가 2014년 12월에 빈브라더스에 바리스타로 입사하게 되었어요. 이후에 [GEOGRAPHIC_DATA]부터 […" at bounding box center [613, 565] width 724 height 39
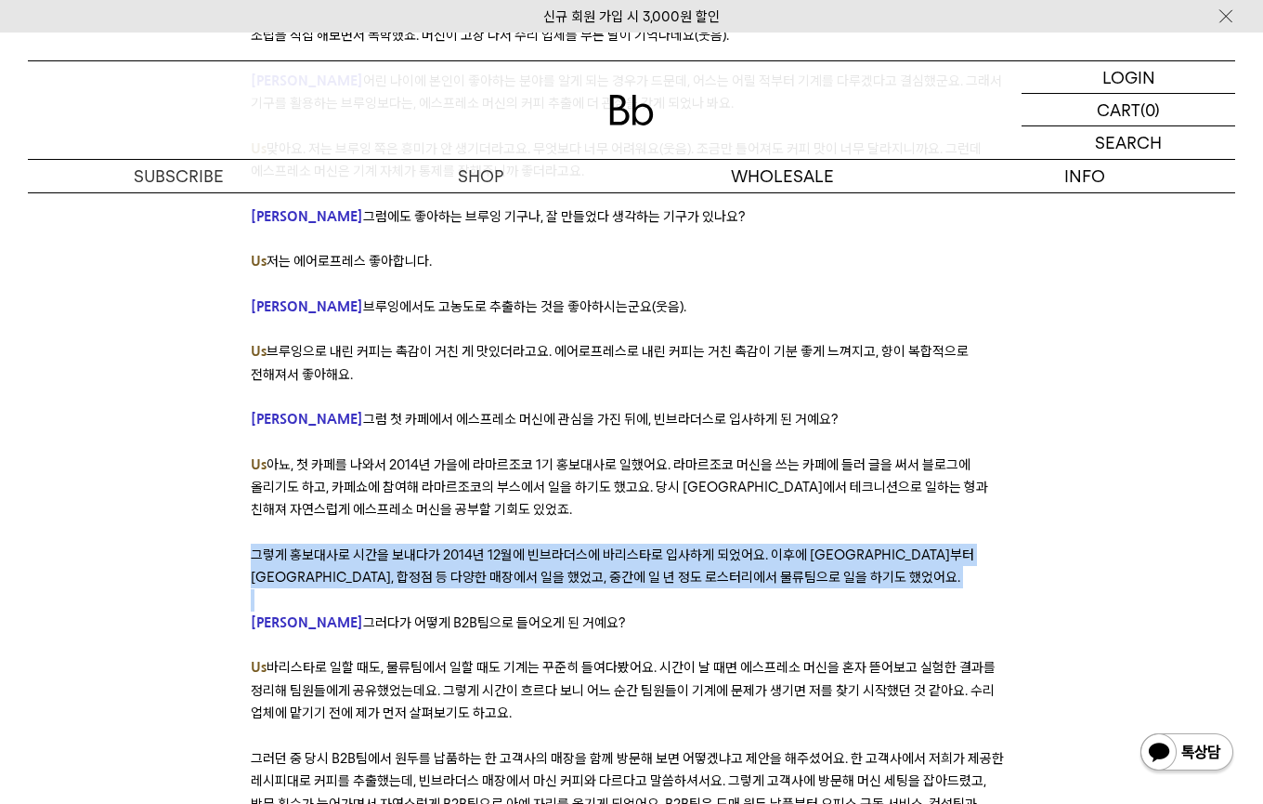
click at [469, 546] on span "그렇게 홍보대사로 시간을 보내다가 2014년 12월에 빈브라더스에 바리스타로 입사하게 되었어요. 이후에 [GEOGRAPHIC_DATA]부터 […" at bounding box center [613, 565] width 724 height 39
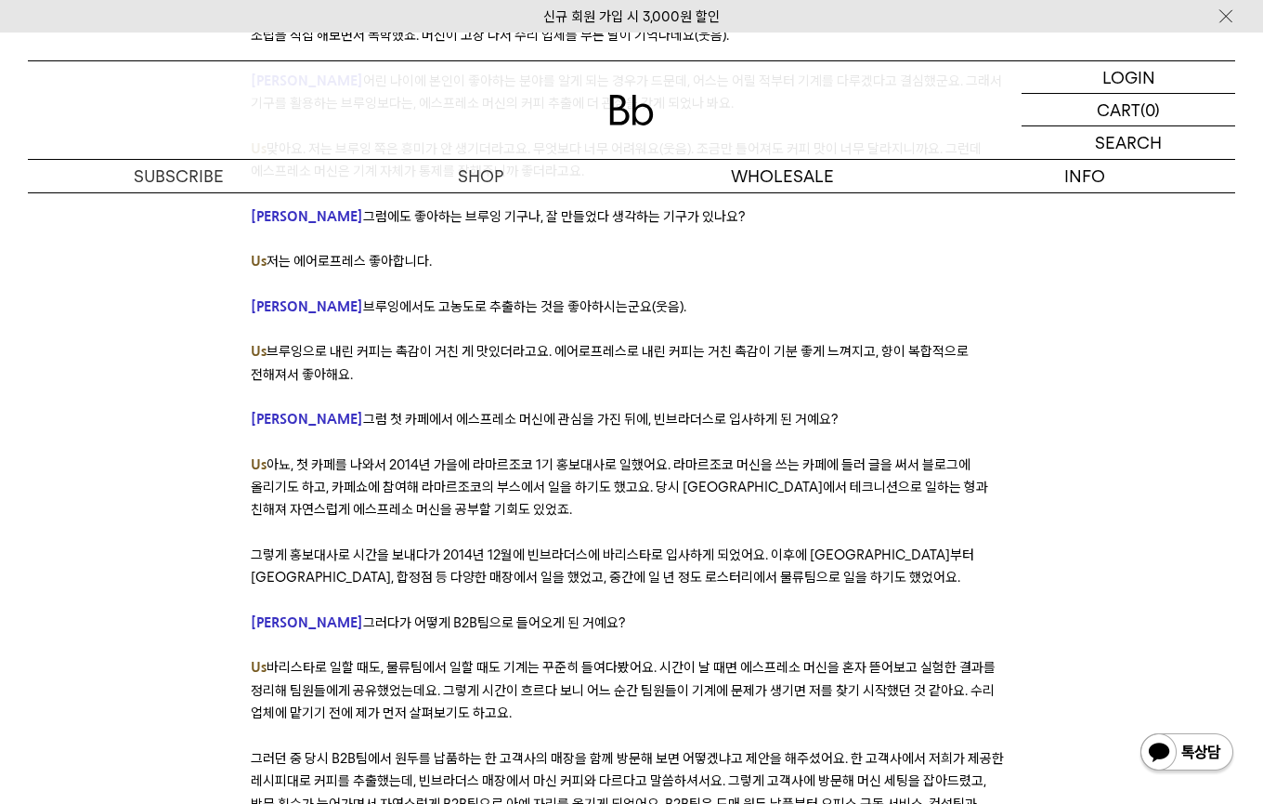
click at [481, 546] on span "그렇게 홍보대사로 시간을 보내다가 2014년 12월에 빈브라더스에 바리스타로 입사하게 되었어요. 이후에 [GEOGRAPHIC_DATA]부터 […" at bounding box center [613, 565] width 724 height 39
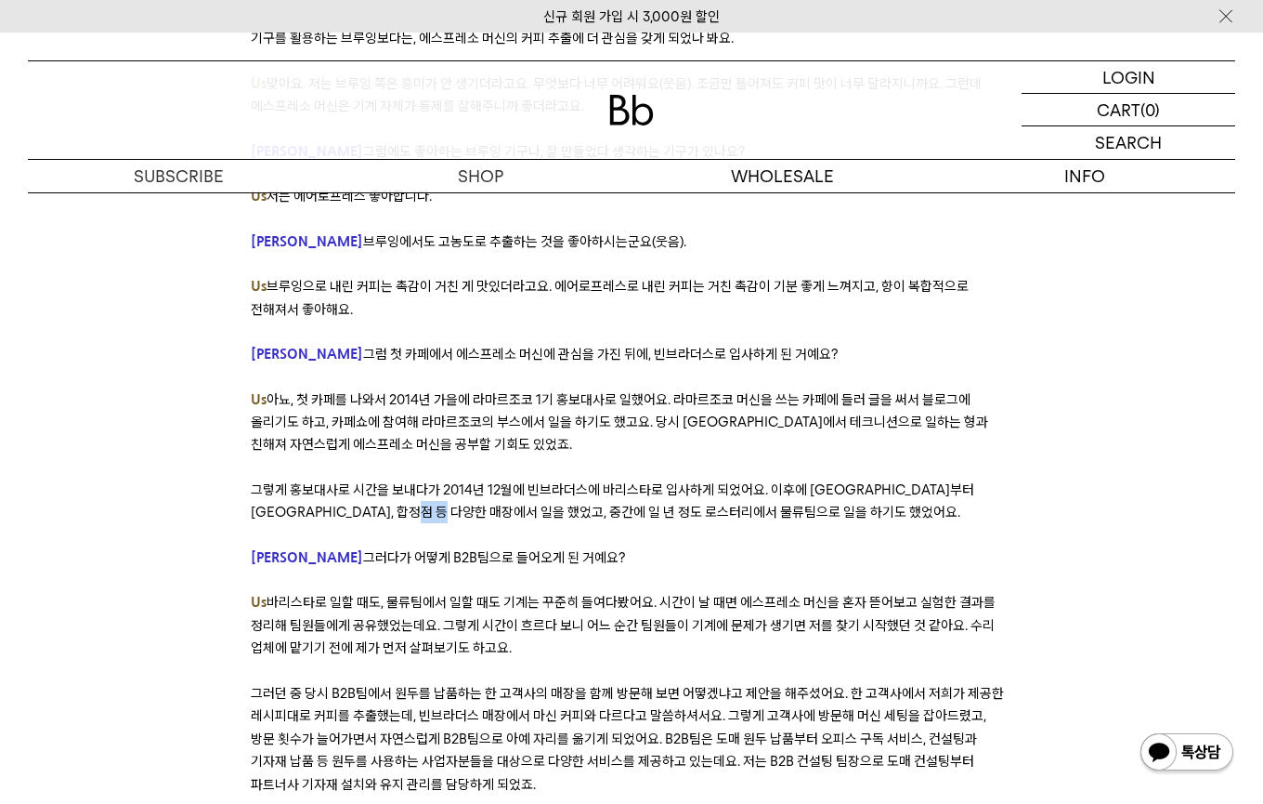
scroll to position [3119, 0]
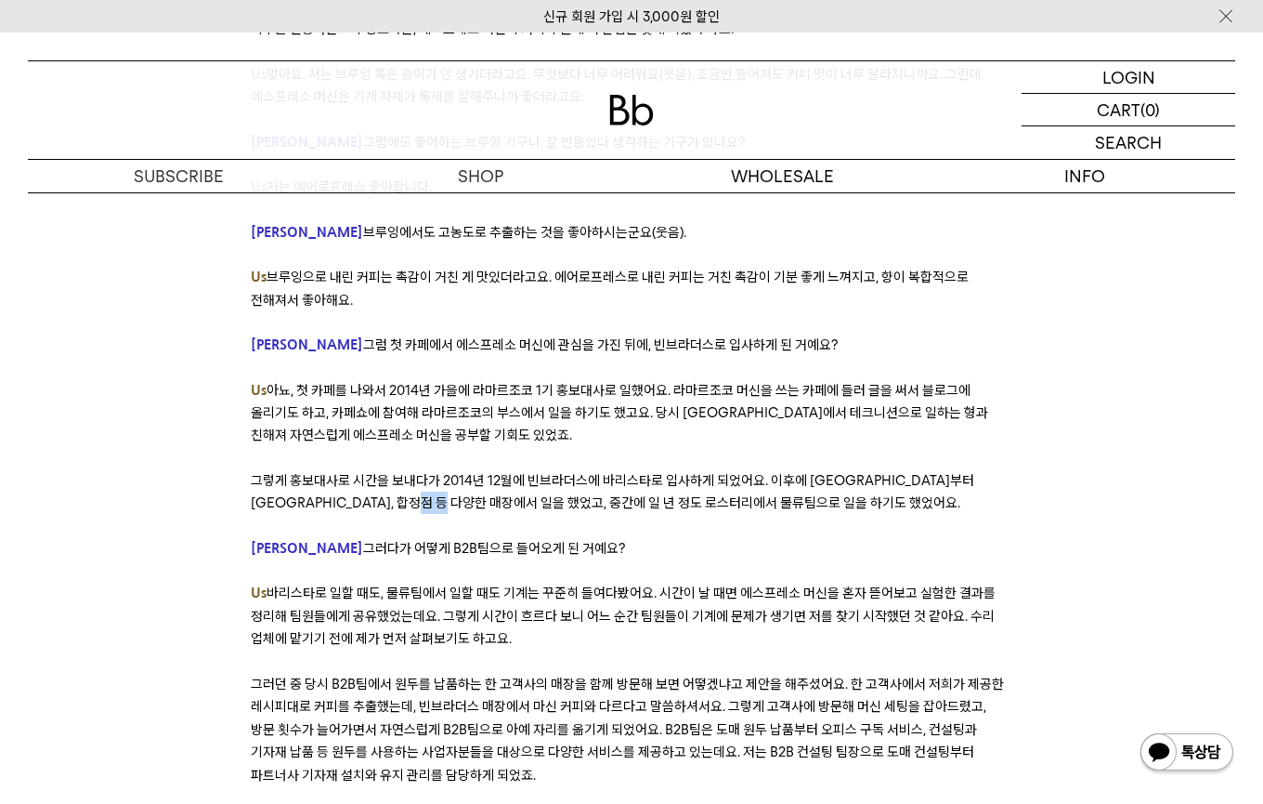
click at [487, 540] on span "그러다가 어떻게 B2B팀으로 들어오게 된 거예요?" at bounding box center [494, 548] width 262 height 17
click at [488, 540] on span "그러다가 어떻게 B2B팀으로 들어오게 된 거예요?" at bounding box center [494, 548] width 262 height 17
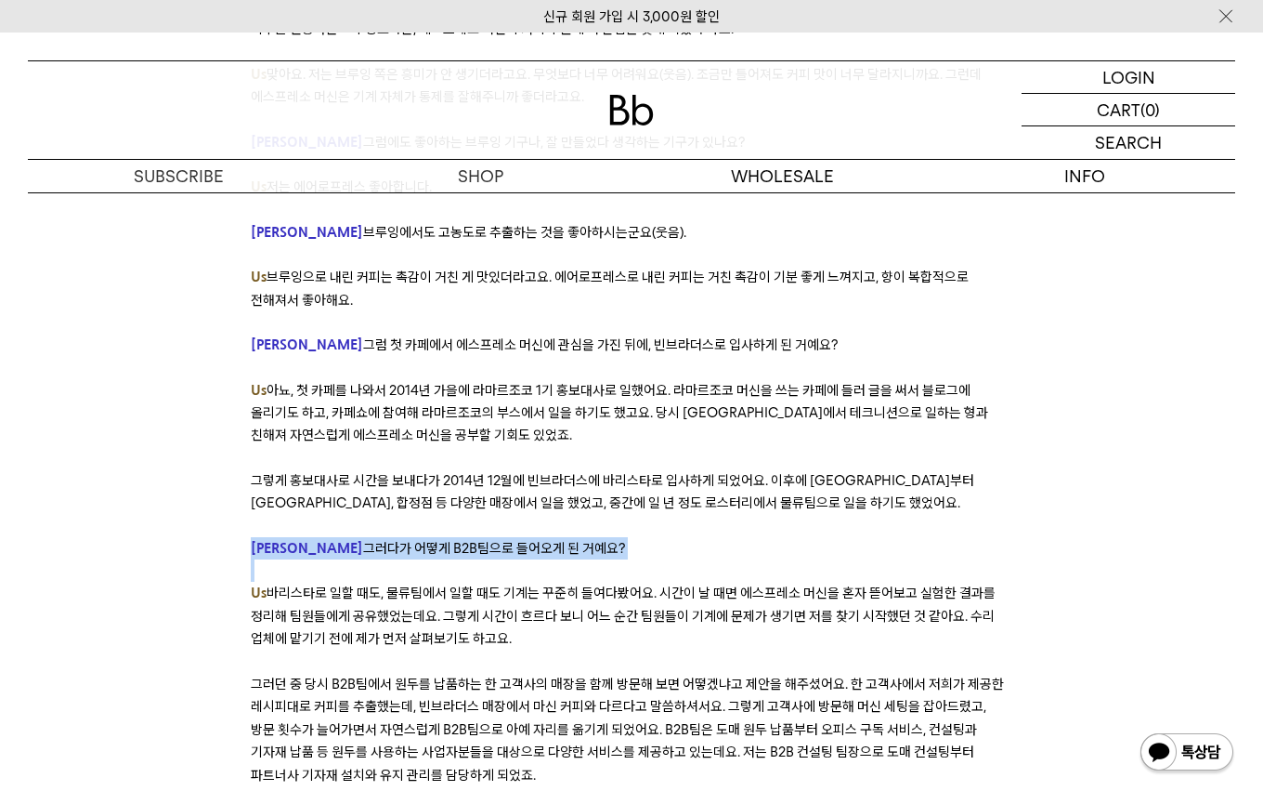
scroll to position [3161, 0]
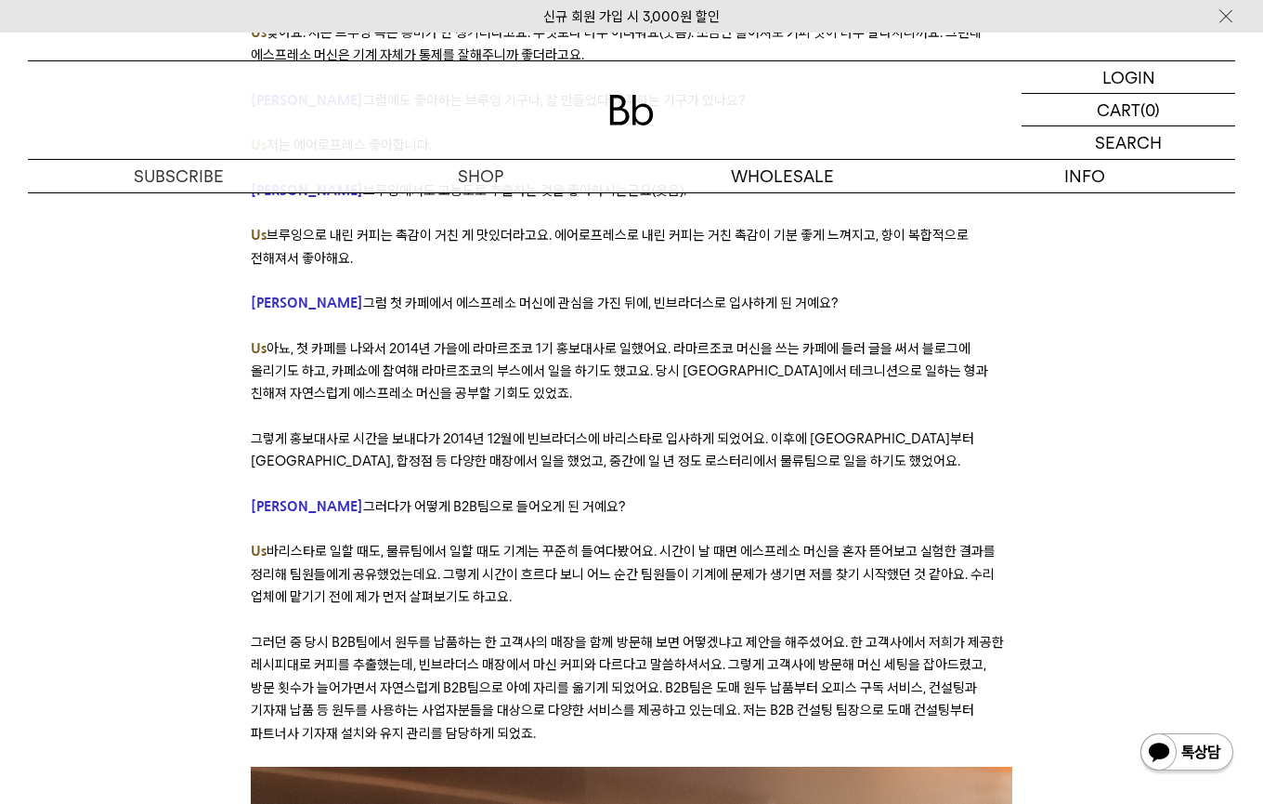
click at [433, 543] on span "바리스타로 일할 때도, 물류팀에서 일할 때도 기계는 꾸준히 들여다봤어요. 시간이 날 때면 에스프레소 머신을 혼자 뜯어보고 실험한 결과를 정리해…" at bounding box center [623, 574] width 745 height 62
click at [571, 543] on span "바리스타로 일할 때도, 물류팀에서 일할 때도 기계는 꾸준히 들여다봤어요. 시간이 날 때면 에스프레소 머신을 혼자 뜯어보고 실험한 결과를 정리해…" at bounding box center [623, 574] width 745 height 62
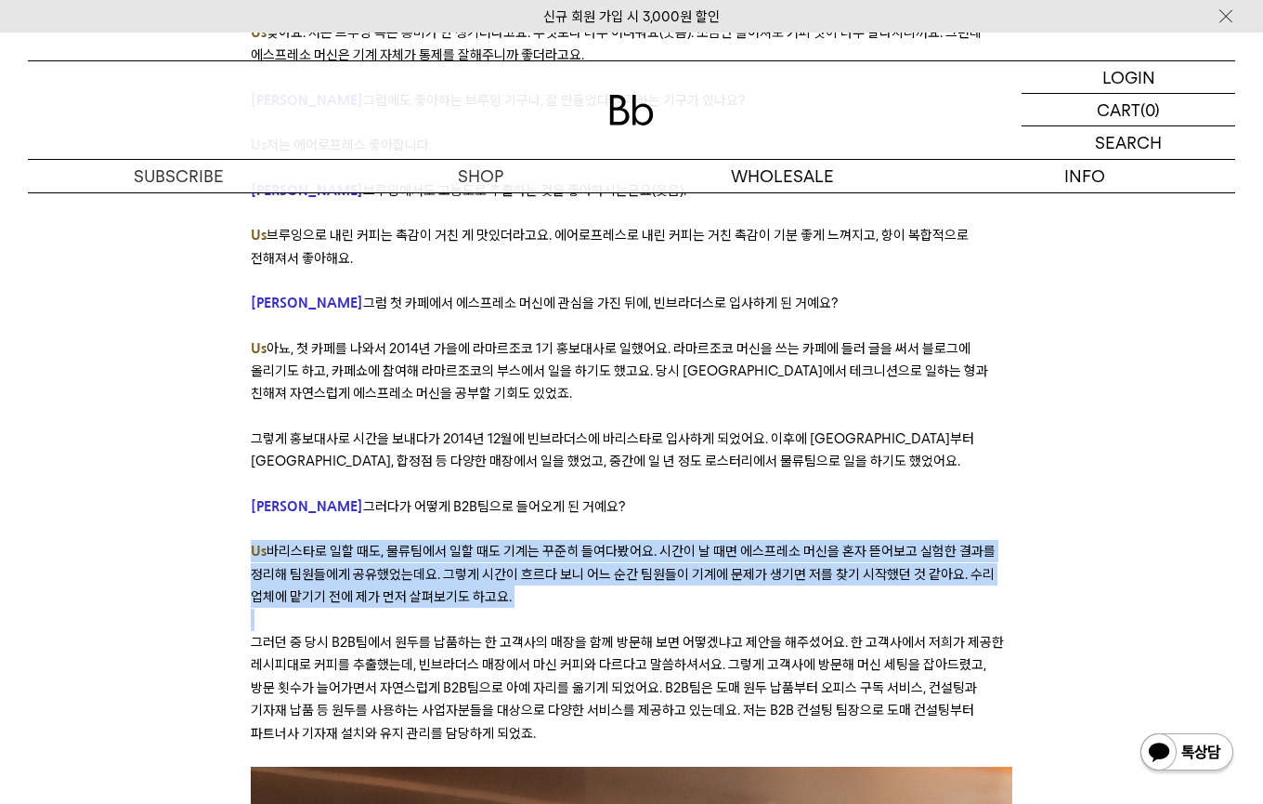
click at [571, 543] on span "바리스타로 일할 때도, 물류팀에서 일할 때도 기계는 꾸준히 들여다봤어요. 시간이 날 때면 에스프레소 머신을 혼자 뜯어보고 실험한 결과를 정리해…" at bounding box center [623, 574] width 745 height 62
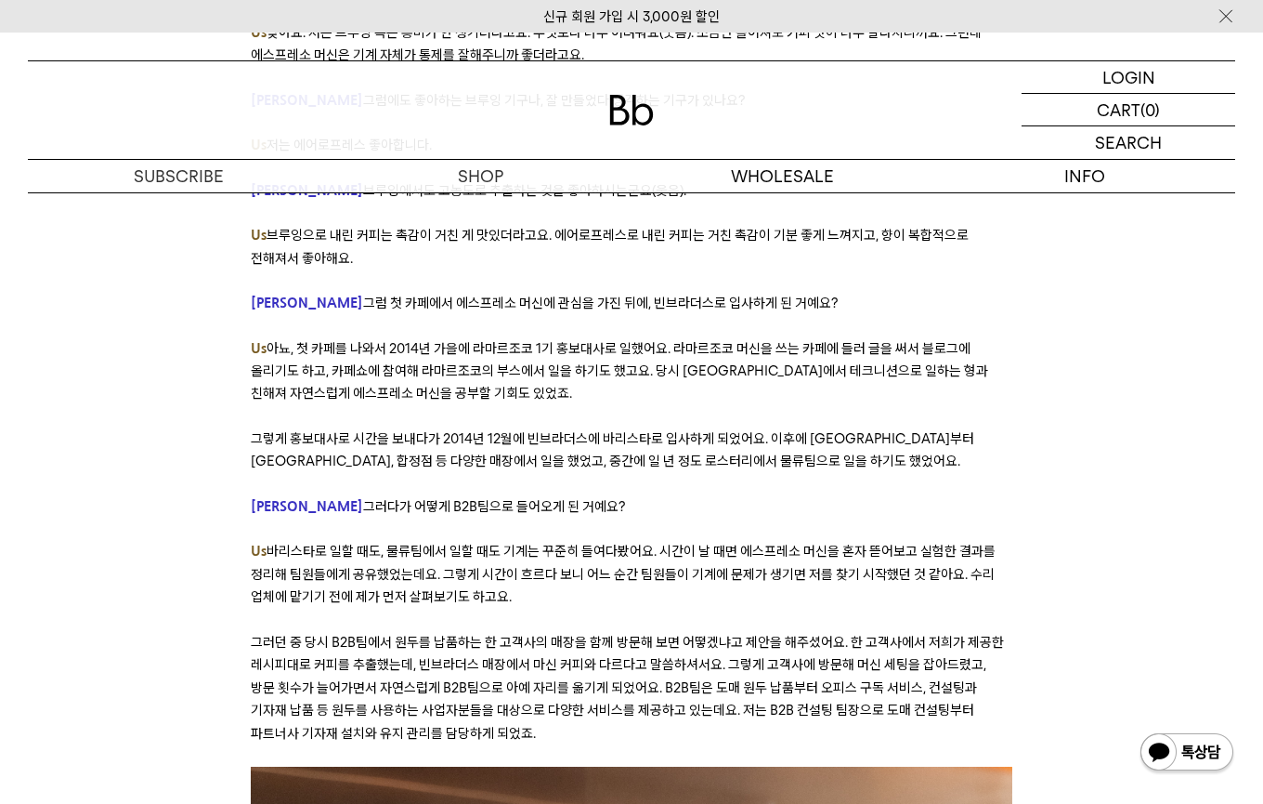
click at [721, 517] on p at bounding box center [632, 528] width 762 height 22
click at [748, 543] on span "바리스타로 일할 때도, 물류팀에서 일할 때도 기계는 꾸준히 들여다봤어요. 시간이 날 때면 에스프레소 머신을 혼자 뜯어보고 실험한 결과를 정리해…" at bounding box center [623, 574] width 745 height 62
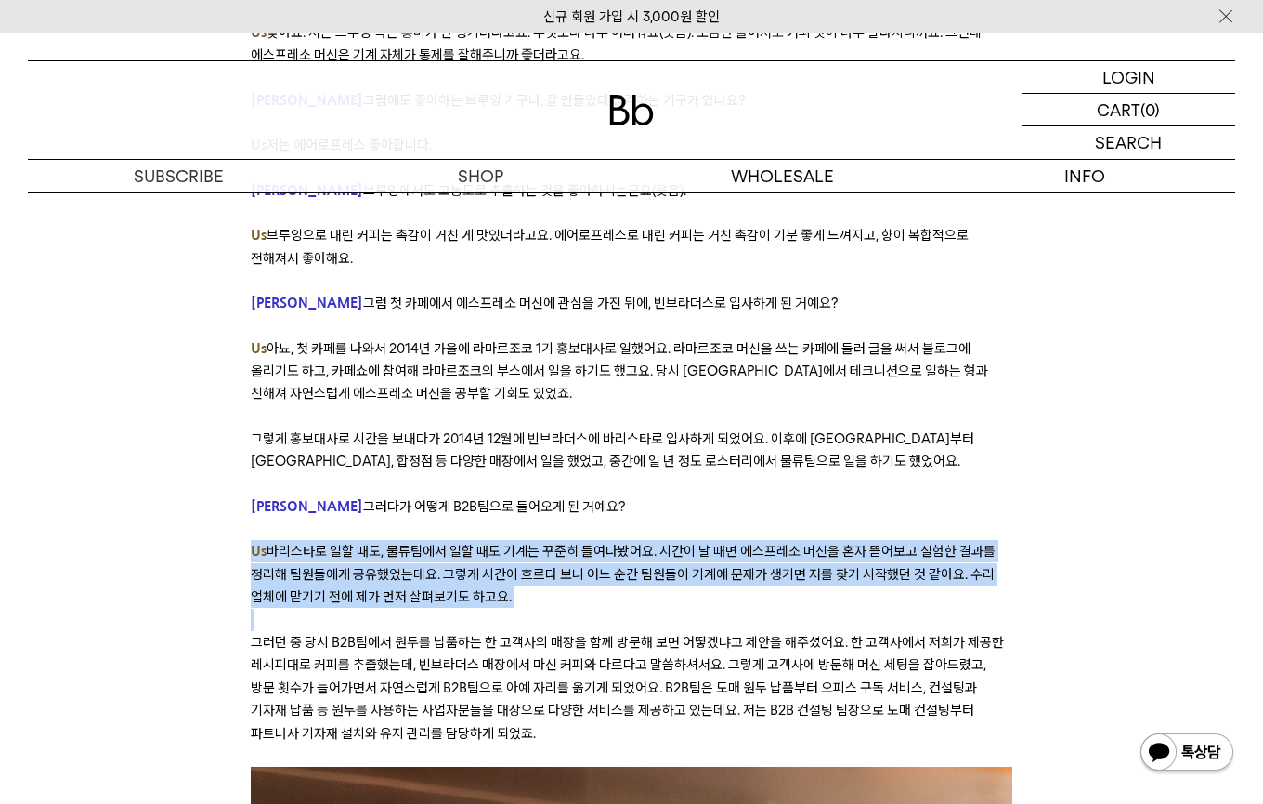
click at [748, 543] on span "바리스타로 일할 때도, 물류팀에서 일할 때도 기계는 꾸준히 들여다봤어요. 시간이 날 때면 에스프레소 머신을 혼자 뜯어보고 실험한 결과를 정리해…" at bounding box center [623, 574] width 745 height 62
click at [638, 540] on p "Us [DEMOGRAPHIC_DATA]로 일할 때도, 물류팀에서 일할 때도 기계는 꾸준히 들여다봤어요. 시간이 날 때면 에스프레소 머신을 혼자…" at bounding box center [632, 574] width 762 height 68
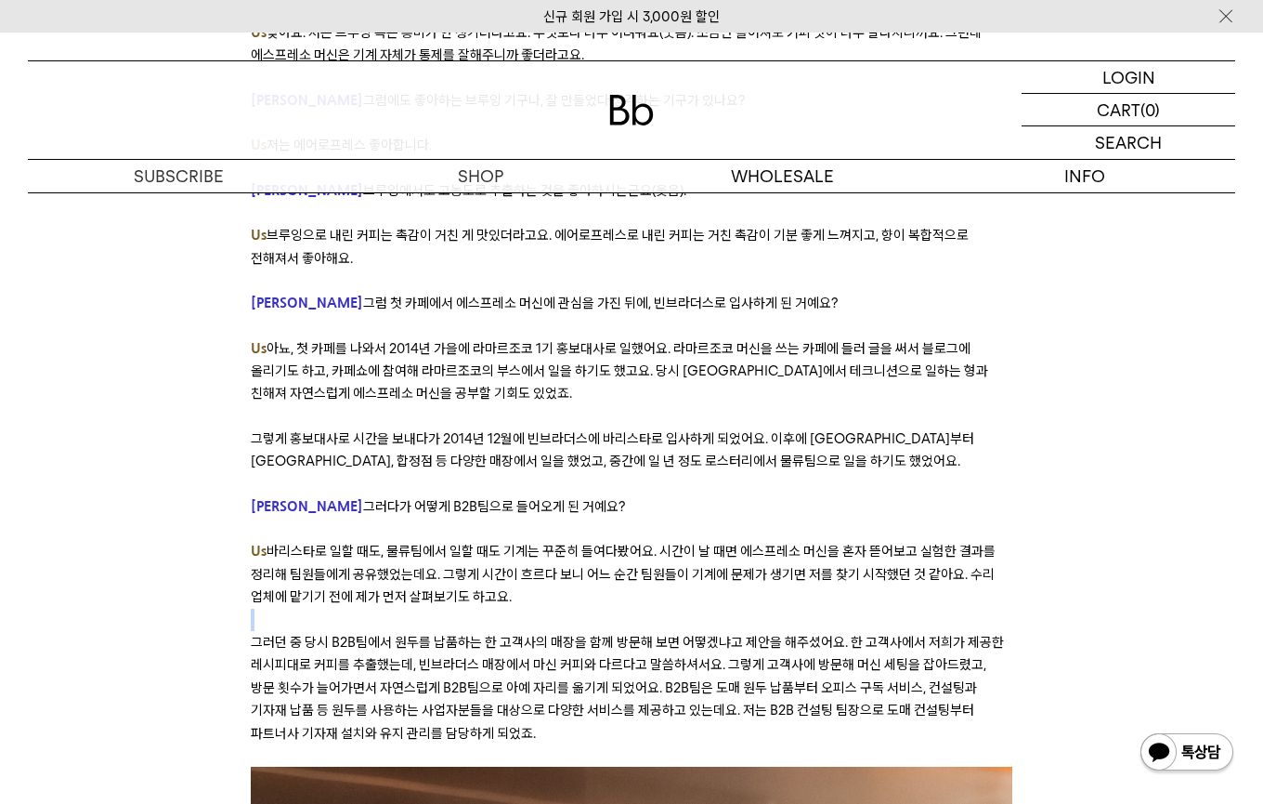
click at [638, 540] on p "Us [DEMOGRAPHIC_DATA]로 일할 때도, 물류팀에서 일할 때도 기계는 꾸준히 들여다봤어요. 시간이 날 때면 에스프레소 머신을 혼자…" at bounding box center [632, 574] width 762 height 68
click at [518, 540] on p "Us [DEMOGRAPHIC_DATA]로 일할 때도, 물류팀에서 일할 때도 기계는 꾸준히 들여다봤어요. 시간이 날 때면 에스프레소 머신을 혼자…" at bounding box center [632, 574] width 762 height 68
click at [530, 543] on span "바리스타로 일할 때도, 물류팀에서 일할 때도 기계는 꾸준히 들여다봤어요. 시간이 날 때면 에스프레소 머신을 혼자 뜯어보고 실험한 결과를 정리해…" at bounding box center [623, 574] width 745 height 62
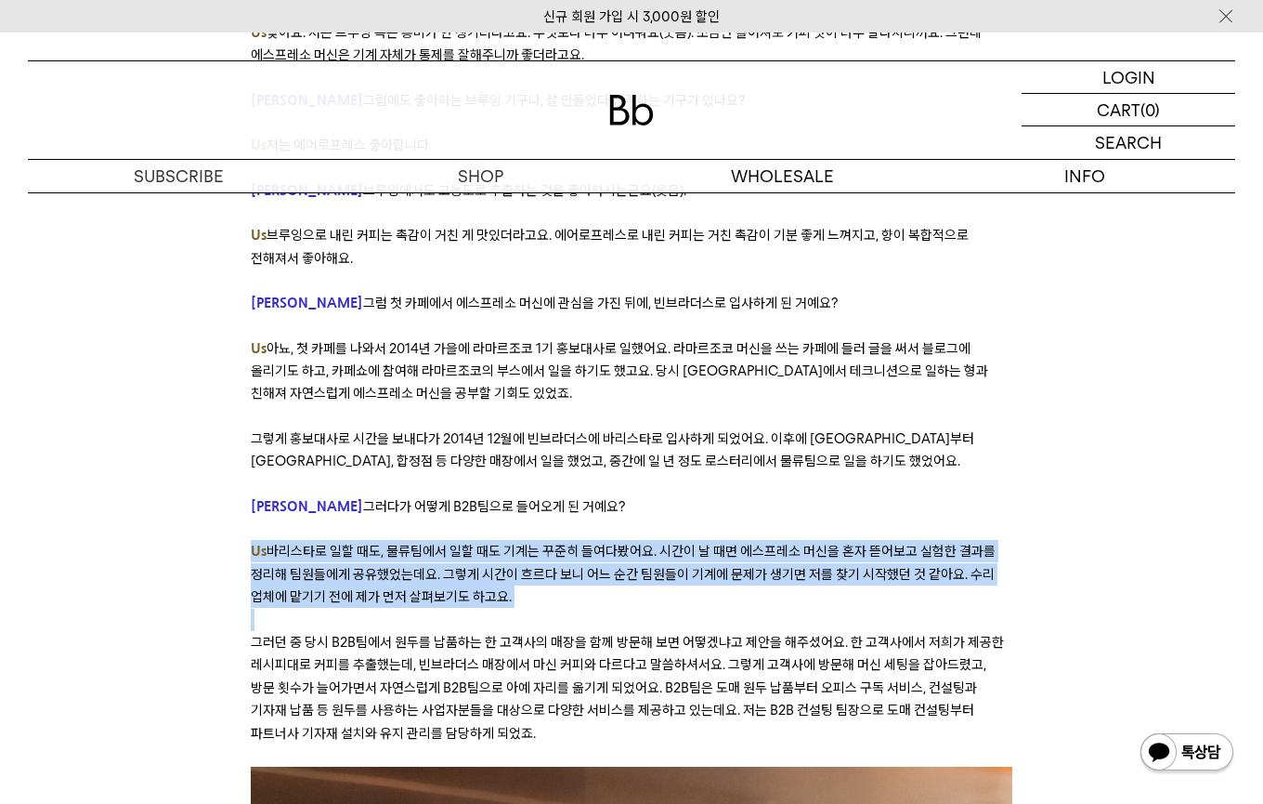
click at [530, 543] on span "바리스타로 일할 때도, 물류팀에서 일할 때도 기계는 꾸준히 들여다봤어요. 시간이 날 때면 에스프레소 머신을 혼자 뜯어보고 실험한 결과를 정리해…" at bounding box center [623, 574] width 745 height 62
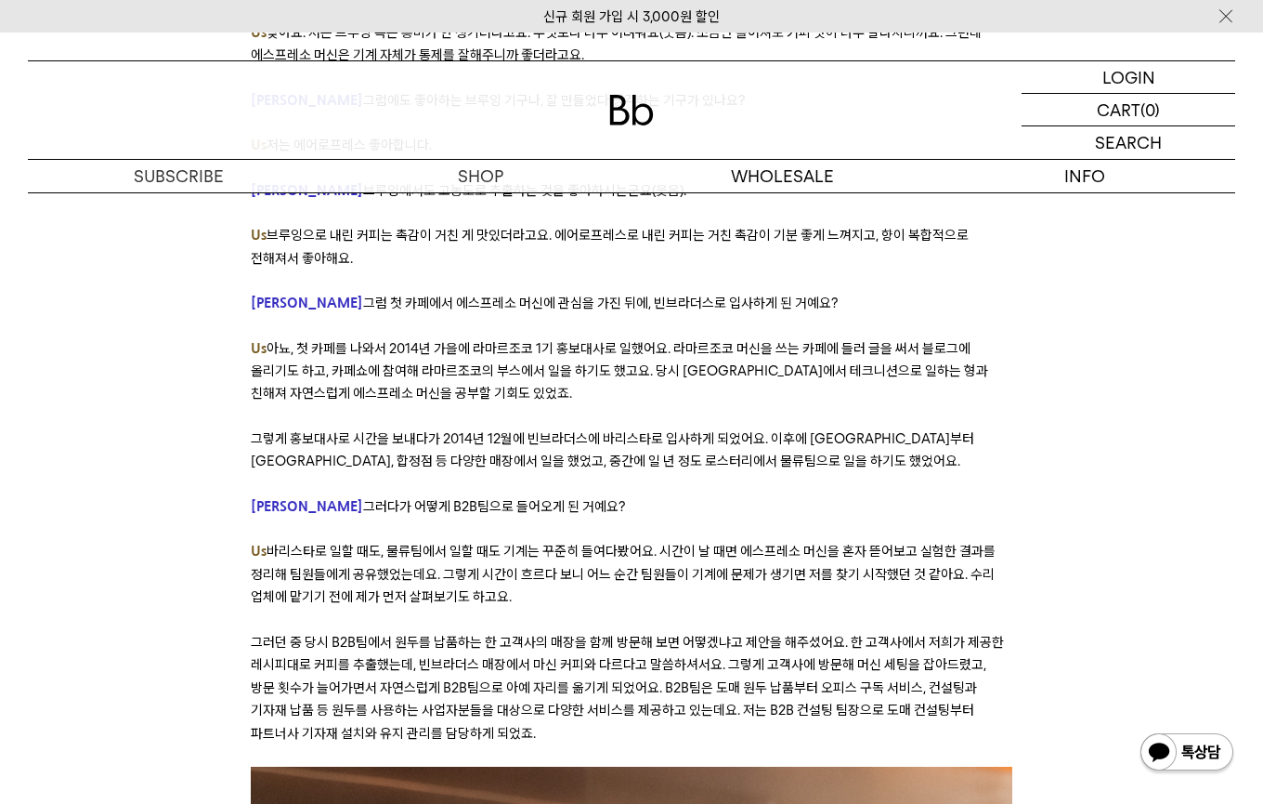
click at [546, 543] on span "바리스타로 일할 때도, 물류팀에서 일할 때도 기계는 꾸준히 들여다봤어요. 시간이 날 때면 에스프레소 머신을 혼자 뜯어보고 실험한 결과를 정리해…" at bounding box center [623, 574] width 745 height 62
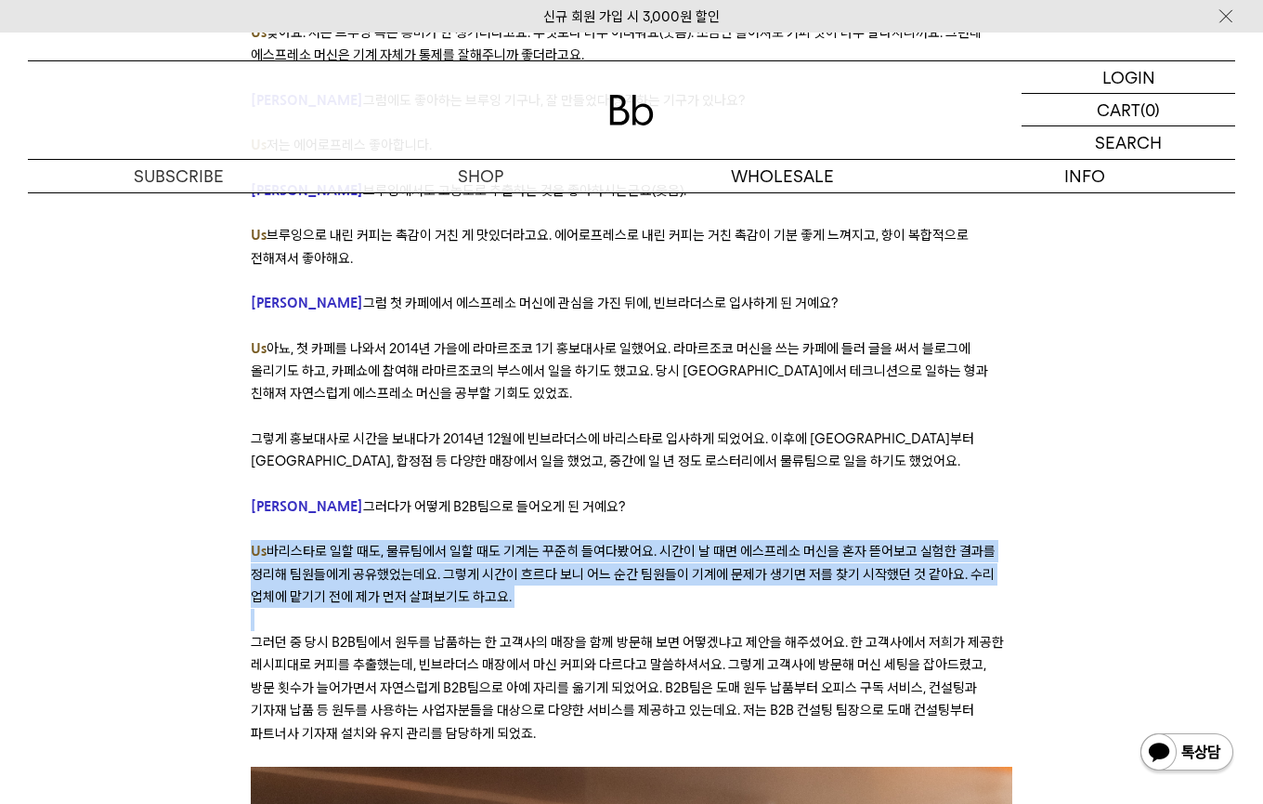
click at [542, 540] on p "Us [DEMOGRAPHIC_DATA]로 일할 때도, 물류팀에서 일할 때도 기계는 꾸준히 들여다봤어요. 시간이 날 때면 에스프레소 머신을 혼자…" at bounding box center [632, 574] width 762 height 68
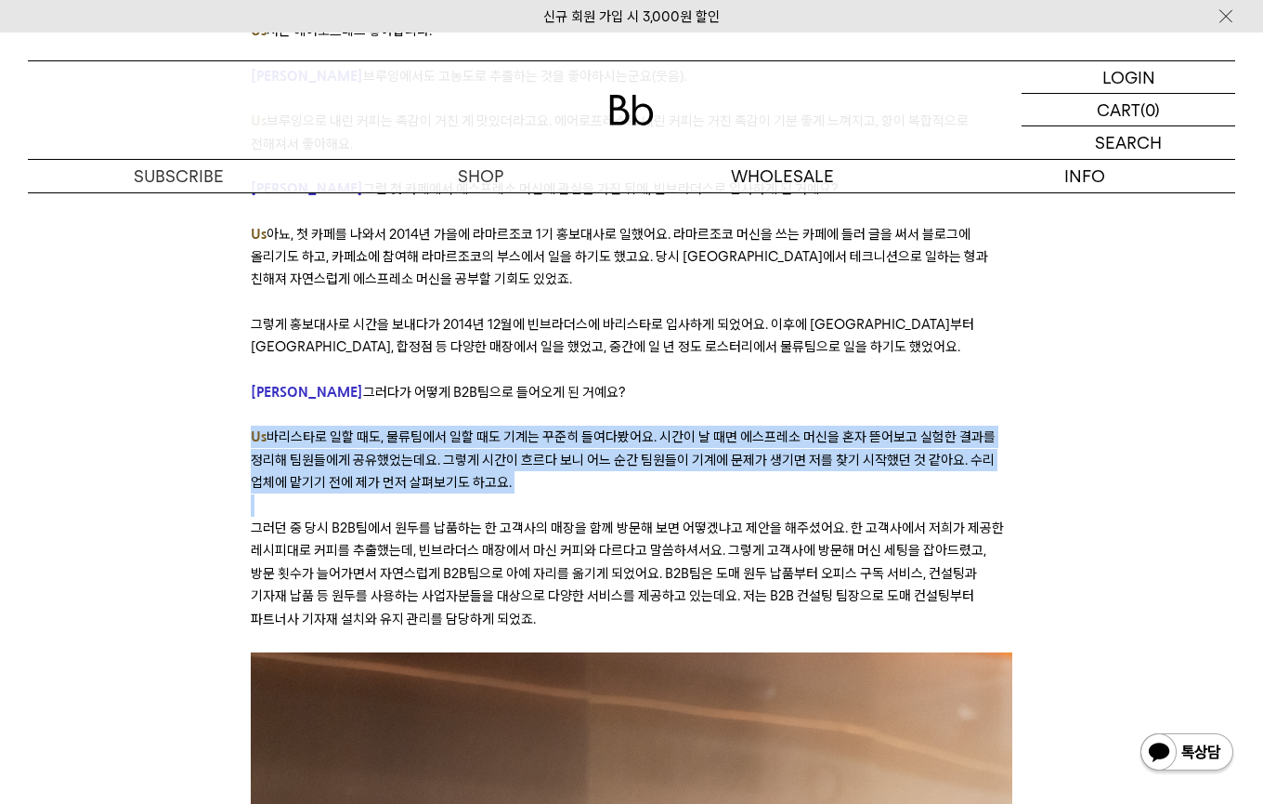
scroll to position [3316, 0]
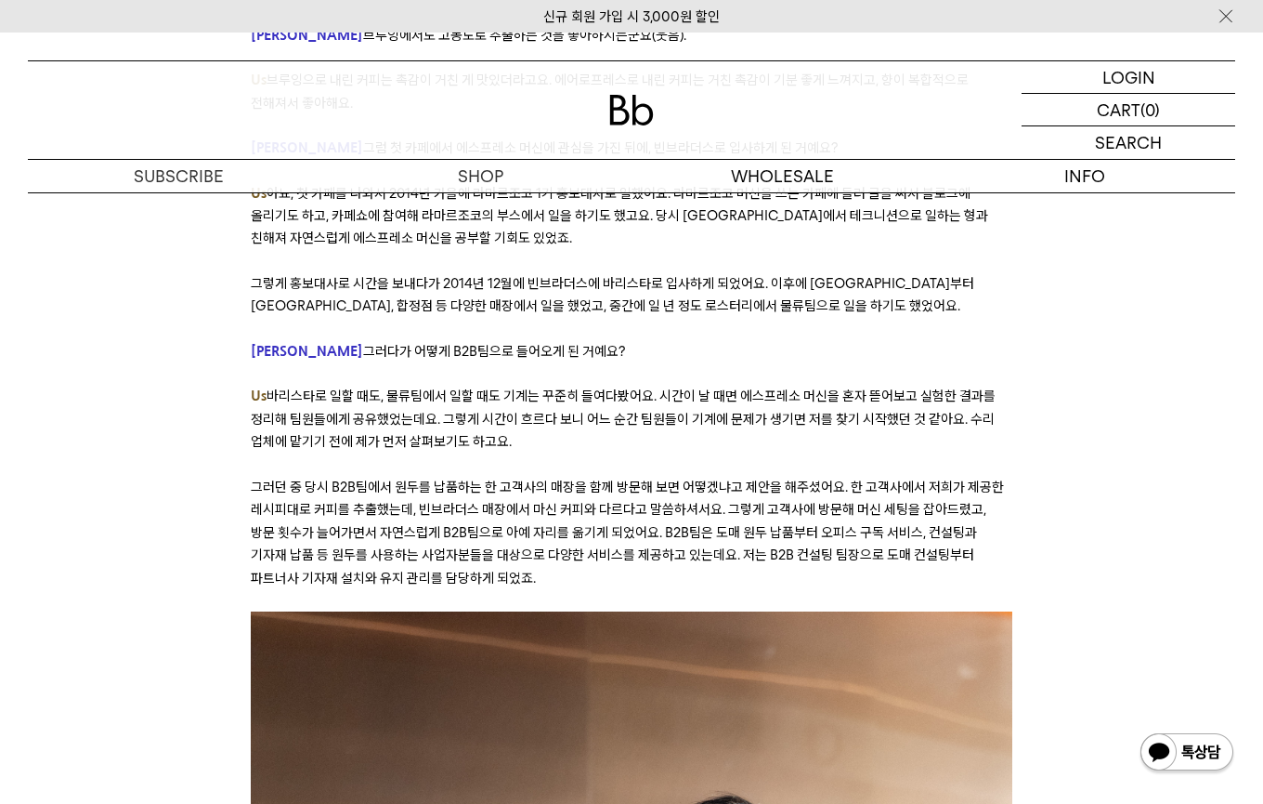
click at [468, 476] on p "그러던 중 당시 B2B팀에서 원두를 납품하는 한 고객사의 매장을 함께 방문해 보면 어떻겠냐고 제안을 해주셨어요. 한 고객사에서 저희가 제공한 …" at bounding box center [632, 532] width 762 height 113
click at [531, 478] on span "그러던 중 당시 B2B팀에서 원두를 납품하는 한 고객사의 매장을 함께 방문해 보면 어떻겠냐고 제안을 해주셨어요. 한 고객사에서 저희가 제공한 …" at bounding box center [627, 532] width 753 height 108
click at [532, 478] on span "그러던 중 당시 B2B팀에서 원두를 납품하는 한 고객사의 매장을 함께 방문해 보면 어떻겠냐고 제안을 해주셨어요. 한 고객사에서 저희가 제공한 …" at bounding box center [627, 532] width 753 height 108
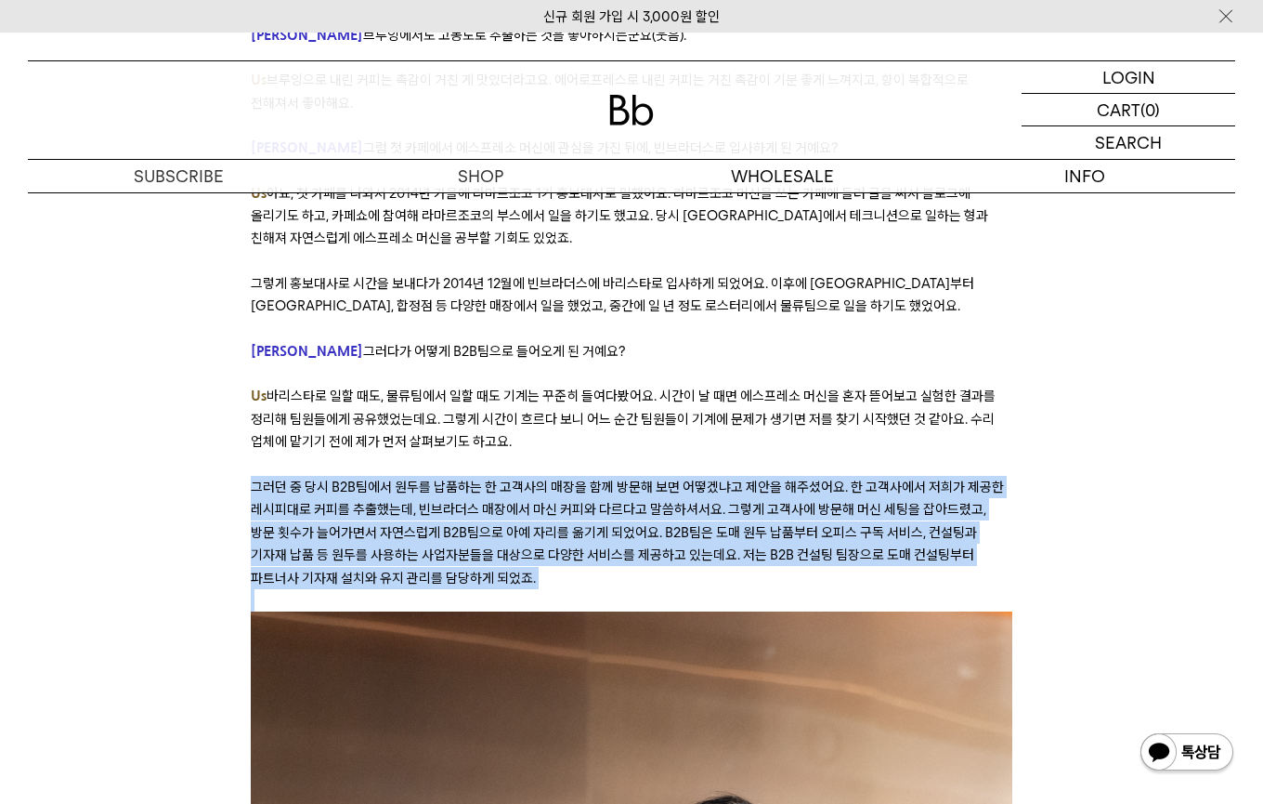
click at [532, 478] on span "그러던 중 당시 B2B팀에서 원두를 납품하는 한 고객사의 매장을 함께 방문해 보면 어떻겠냐고 제안을 해주셨어요. 한 고객사에서 저희가 제공한 …" at bounding box center [627, 532] width 753 height 108
click at [539, 476] on p "그러던 중 당시 B2B팀에서 원두를 납품하는 한 고객사의 매장을 함께 방문해 보면 어떻겠냐고 제안을 해주셨어요. 한 고객사에서 저희가 제공한 …" at bounding box center [632, 532] width 762 height 113
click at [540, 476] on p "그러던 중 당시 B2B팀에서 원두를 납품하는 한 고객사의 매장을 함께 방문해 보면 어떻겠냐고 제안을 해주셨어요. 한 고객사에서 저희가 제공한 …" at bounding box center [632, 532] width 762 height 113
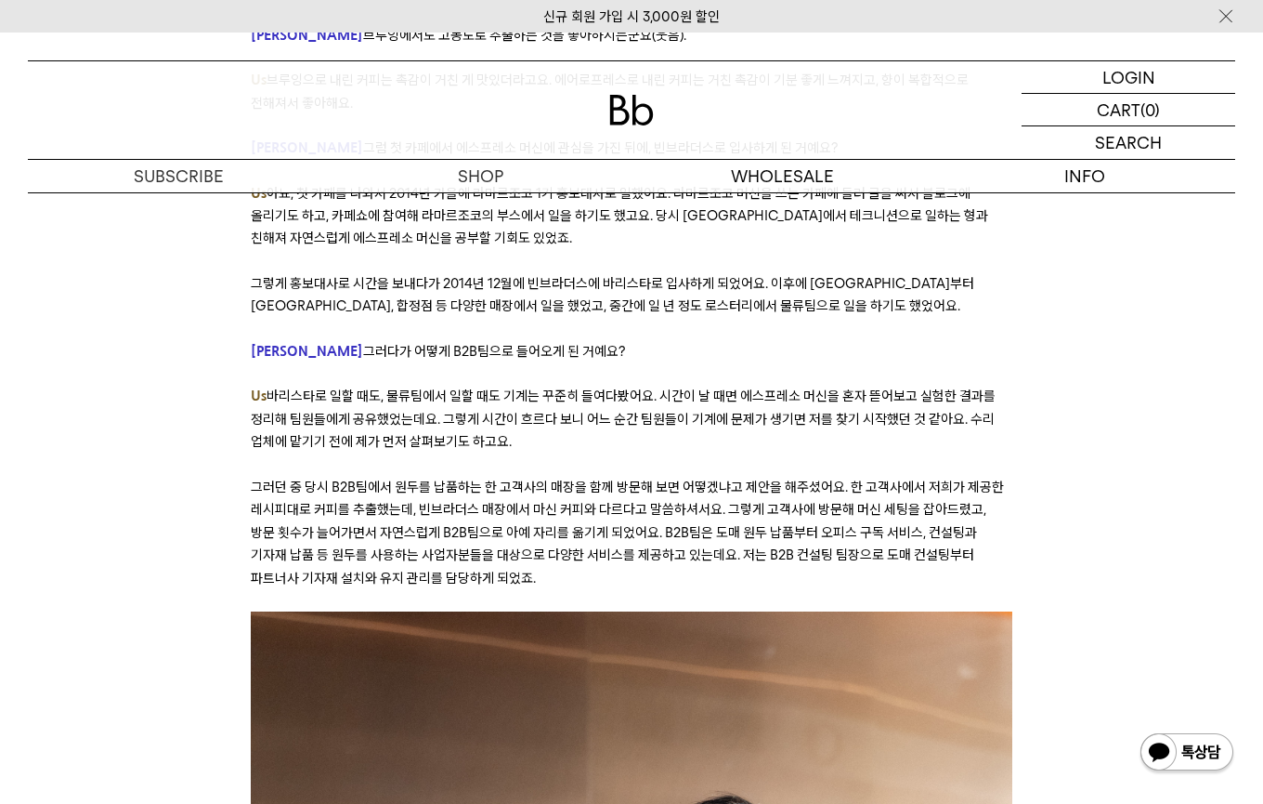
click at [575, 478] on span "그러던 중 당시 B2B팀에서 원두를 납품하는 한 고객사의 매장을 함께 방문해 보면 어떻겠냐고 제안을 해주셨어요. 한 고객사에서 저희가 제공한 …" at bounding box center [627, 532] width 753 height 108
click at [576, 478] on span "그러던 중 당시 B2B팀에서 원두를 납품하는 한 고객사의 매장을 함께 방문해 보면 어떻겠냐고 제안을 해주셨어요. 한 고객사에서 저희가 제공한 …" at bounding box center [627, 532] width 753 height 108
click at [634, 478] on span "그러던 중 당시 B2B팀에서 원두를 납품하는 한 고객사의 매장을 함께 방문해 보면 어떻겠냐고 제안을 해주셨어요. 한 고객사에서 저희가 제공한 …" at bounding box center [627, 532] width 753 height 108
click at [635, 478] on span "그러던 중 당시 B2B팀에서 원두를 납품하는 한 고객사의 매장을 함께 방문해 보면 어떻겠냐고 제안을 해주셨어요. 한 고객사에서 저희가 제공한 …" at bounding box center [627, 532] width 753 height 108
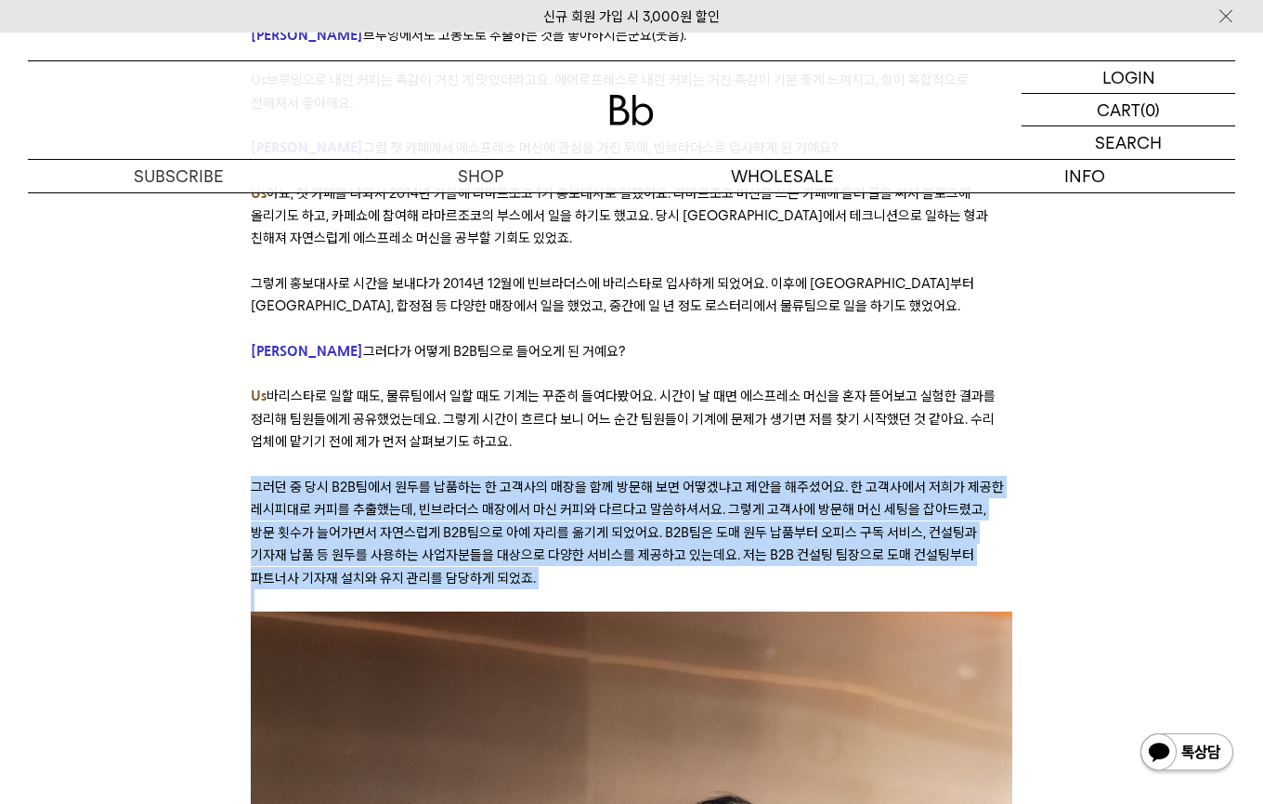
click at [635, 478] on span "그러던 중 당시 B2B팀에서 원두를 납품하는 한 고객사의 매장을 함께 방문해 보면 어떻겠냐고 제안을 해주셨어요. 한 고객사에서 저희가 제공한 …" at bounding box center [627, 532] width 753 height 108
click at [613, 478] on span "그러던 중 당시 B2B팀에서 원두를 납품하는 한 고객사의 매장을 함께 방문해 보면 어떻겠냐고 제안을 해주셨어요. 한 고객사에서 저희가 제공한 …" at bounding box center [627, 532] width 753 height 108
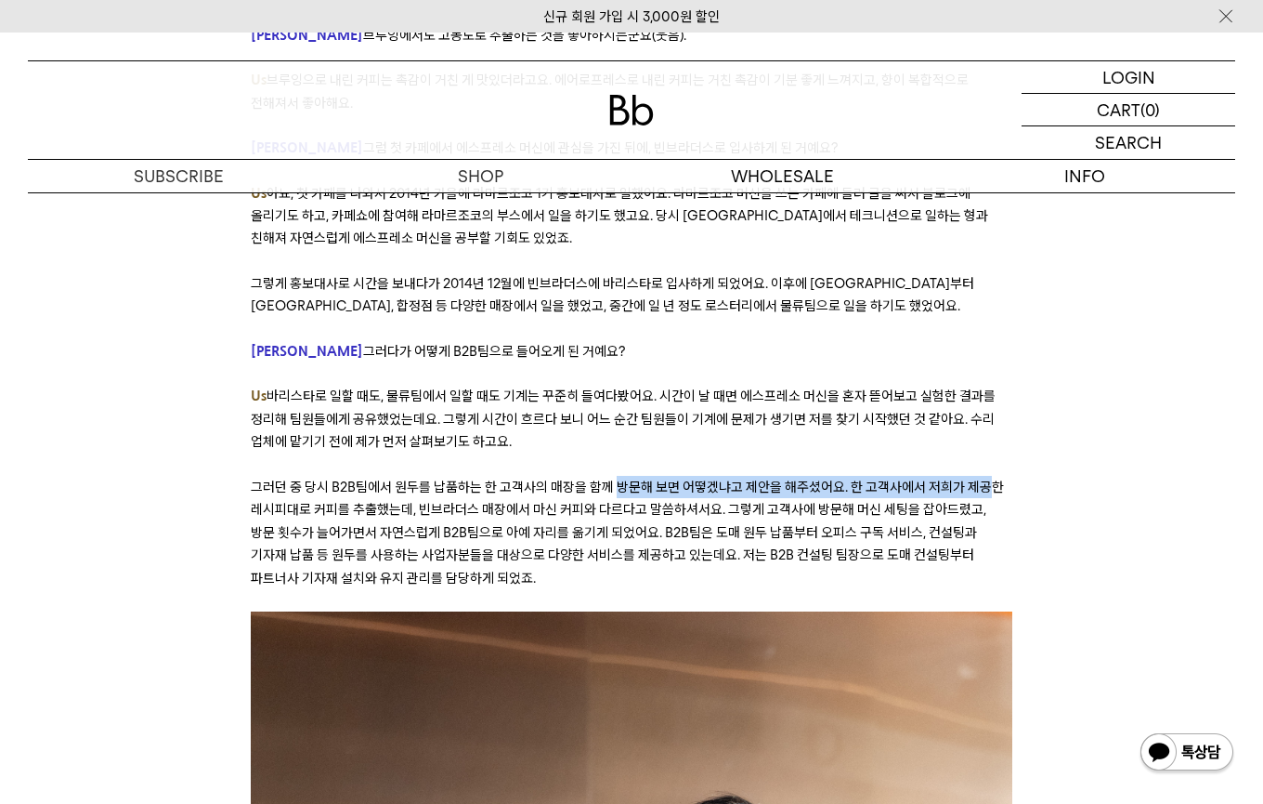
drag, startPoint x: 613, startPoint y: 423, endPoint x: 988, endPoint y: 420, distance: 375.3
click at [988, 478] on span "그러던 중 당시 B2B팀에서 원두를 납품하는 한 고객사의 매장을 함께 방문해 보면 어떻겠냐고 제안을 해주셨어요. 한 고객사에서 저희가 제공한 …" at bounding box center [627, 532] width 753 height 108
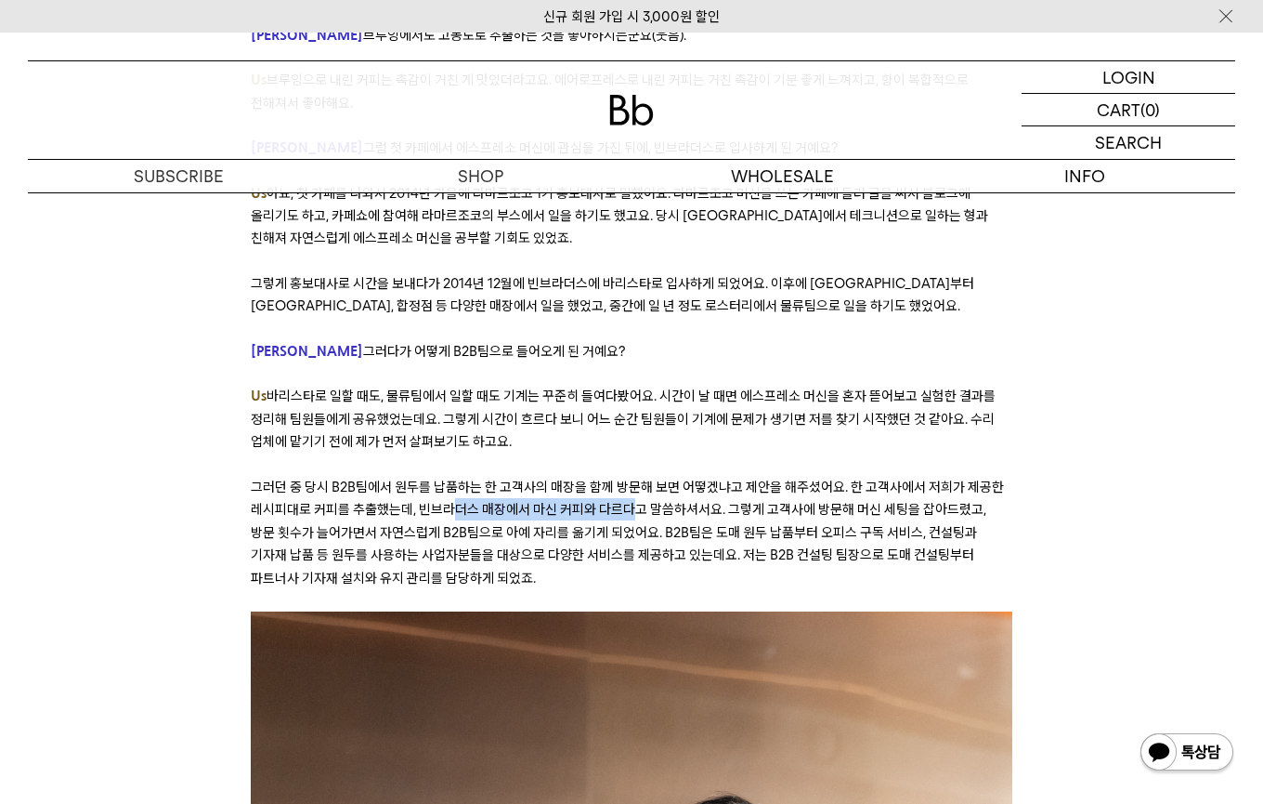
drag, startPoint x: 453, startPoint y: 447, endPoint x: 633, endPoint y: 442, distance: 179.3
click at [633, 478] on span "그러던 중 당시 B2B팀에서 원두를 납품하는 한 고객사의 매장을 함께 방문해 보면 어떻겠냐고 제안을 해주셨어요. 한 고객사에서 저희가 제공한 …" at bounding box center [627, 532] width 753 height 108
drag, startPoint x: 563, startPoint y: 441, endPoint x: 872, endPoint y: 441, distance: 309.3
click at [872, 478] on span "그러던 중 당시 B2B팀에서 원두를 납품하는 한 고객사의 매장을 함께 방문해 보면 어떻겠냐고 제안을 해주셨어요. 한 고객사에서 저희가 제공한 …" at bounding box center [627, 532] width 753 height 108
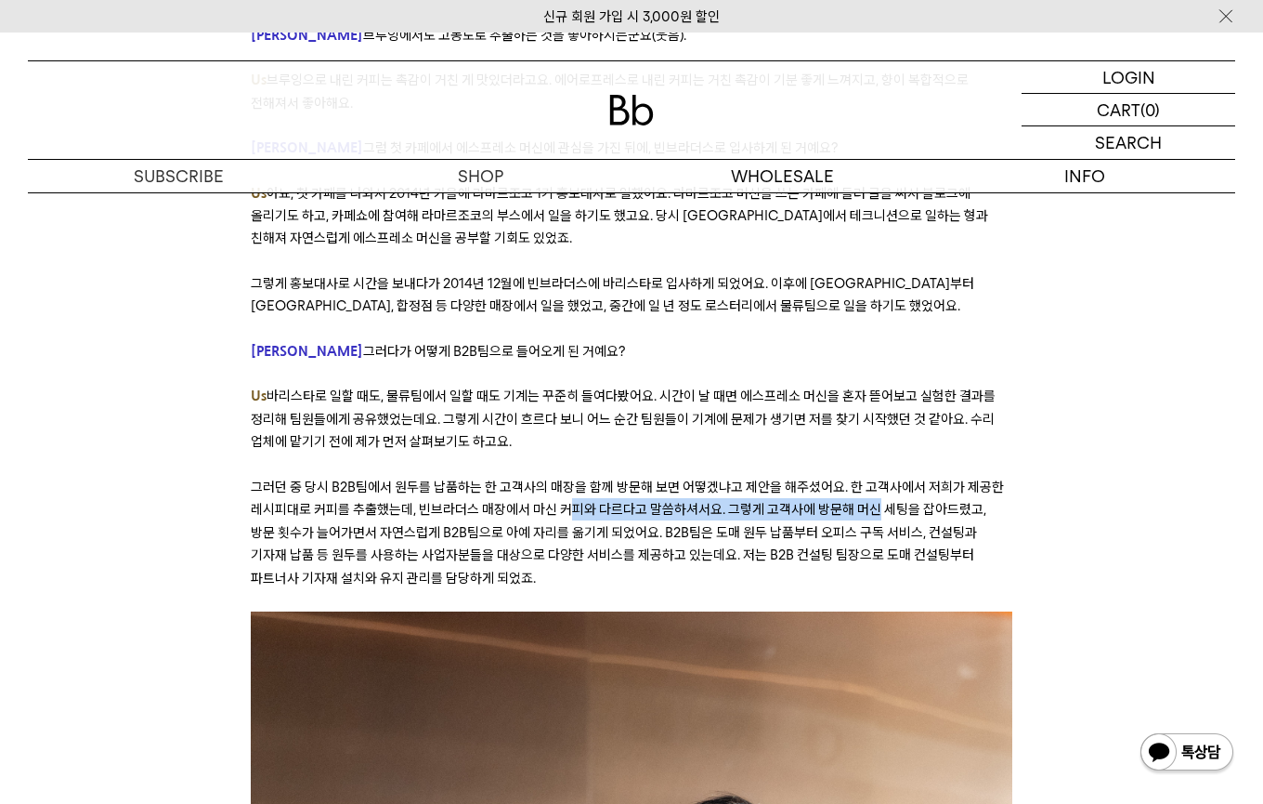
click at [873, 478] on span "그러던 중 당시 B2B팀에서 원두를 납품하는 한 고객사의 매장을 함께 방문해 보면 어떻겠냐고 제안을 해주셨어요. 한 고객사에서 저희가 제공한 …" at bounding box center [627, 532] width 753 height 108
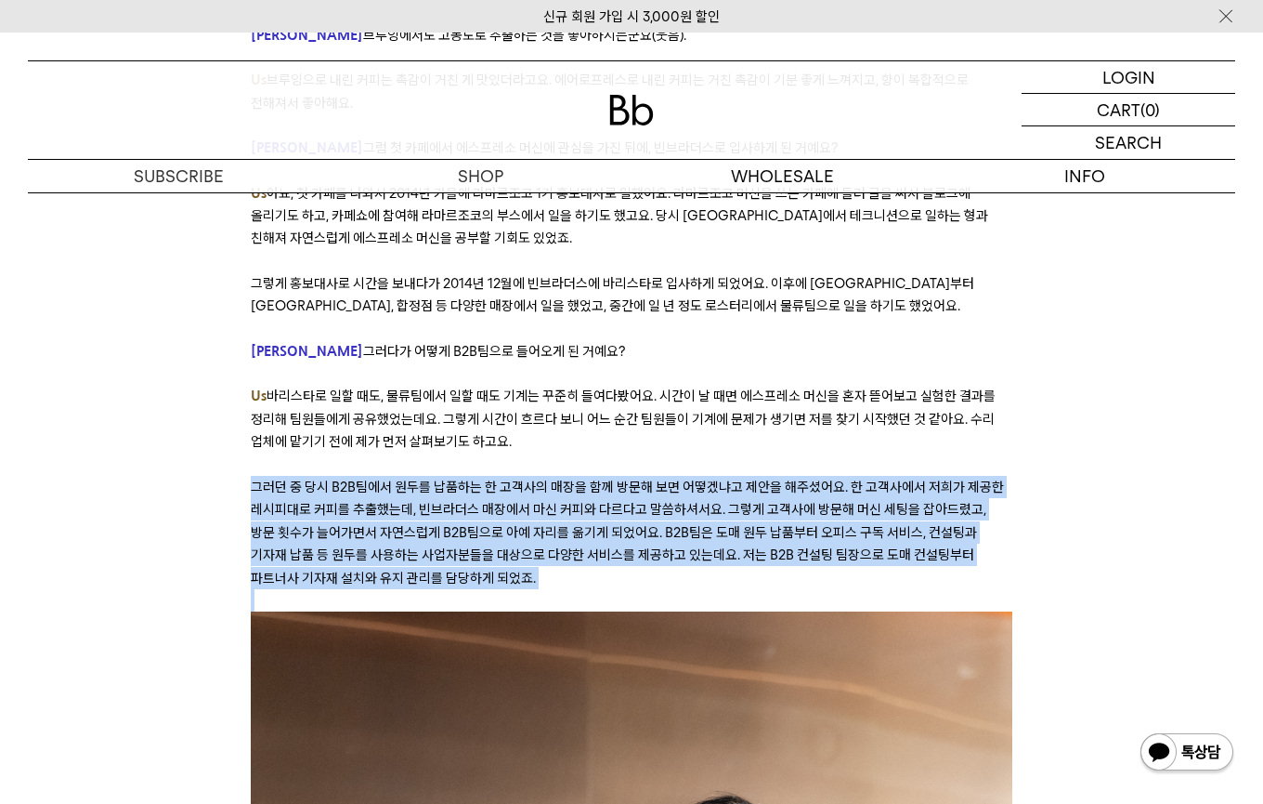
click at [671, 478] on span "그러던 중 당시 B2B팀에서 원두를 납품하는 한 고객사의 매장을 함께 방문해 보면 어떻겠냐고 제안을 해주셨어요. 한 고객사에서 저희가 제공한 …" at bounding box center [627, 532] width 753 height 108
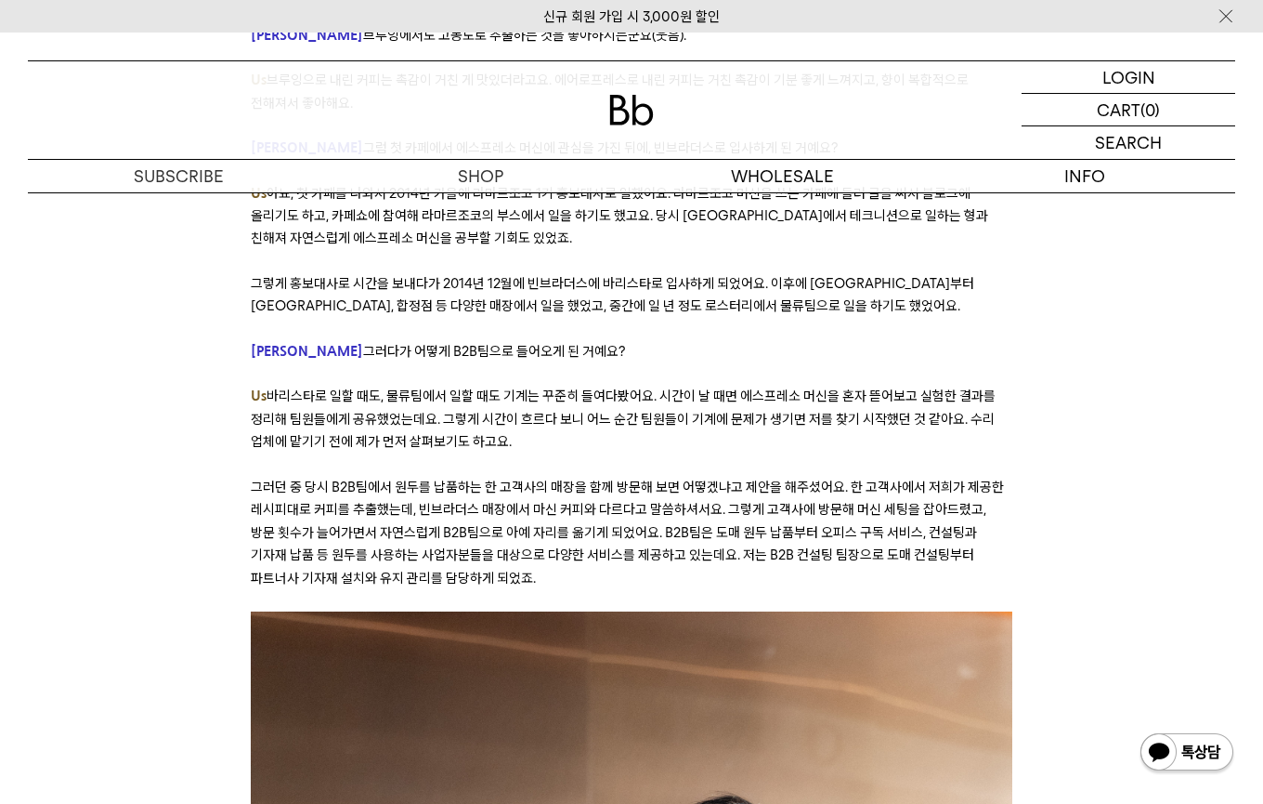
click at [625, 476] on p "그러던 중 당시 B2B팀에서 원두를 납품하는 한 고객사의 매장을 함께 방문해 보면 어떻겠냐고 제안을 해주셨어요. 한 고객사에서 저희가 제공한 …" at bounding box center [632, 532] width 762 height 113
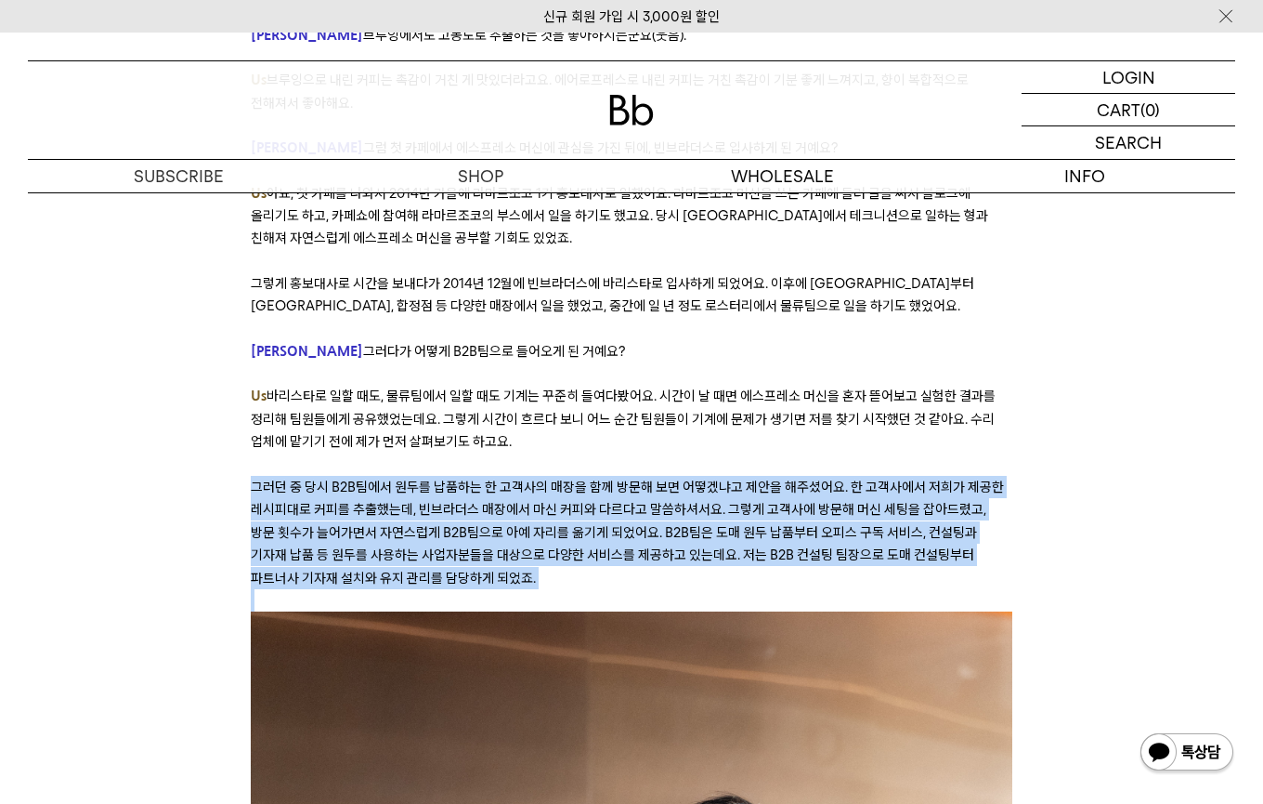
click at [625, 476] on p "그러던 중 당시 B2B팀에서 원두를 납품하는 한 고객사의 매장을 함께 방문해 보면 어떻겠냐고 제안을 해주셨어요. 한 고객사에서 저희가 제공한 …" at bounding box center [632, 532] width 762 height 113
click at [634, 478] on span "그러던 중 당시 B2B팀에서 원두를 납품하는 한 고객사의 매장을 함께 방문해 보면 어떻겠냐고 제안을 해주셨어요. 한 고객사에서 저희가 제공한 …" at bounding box center [627, 532] width 753 height 108
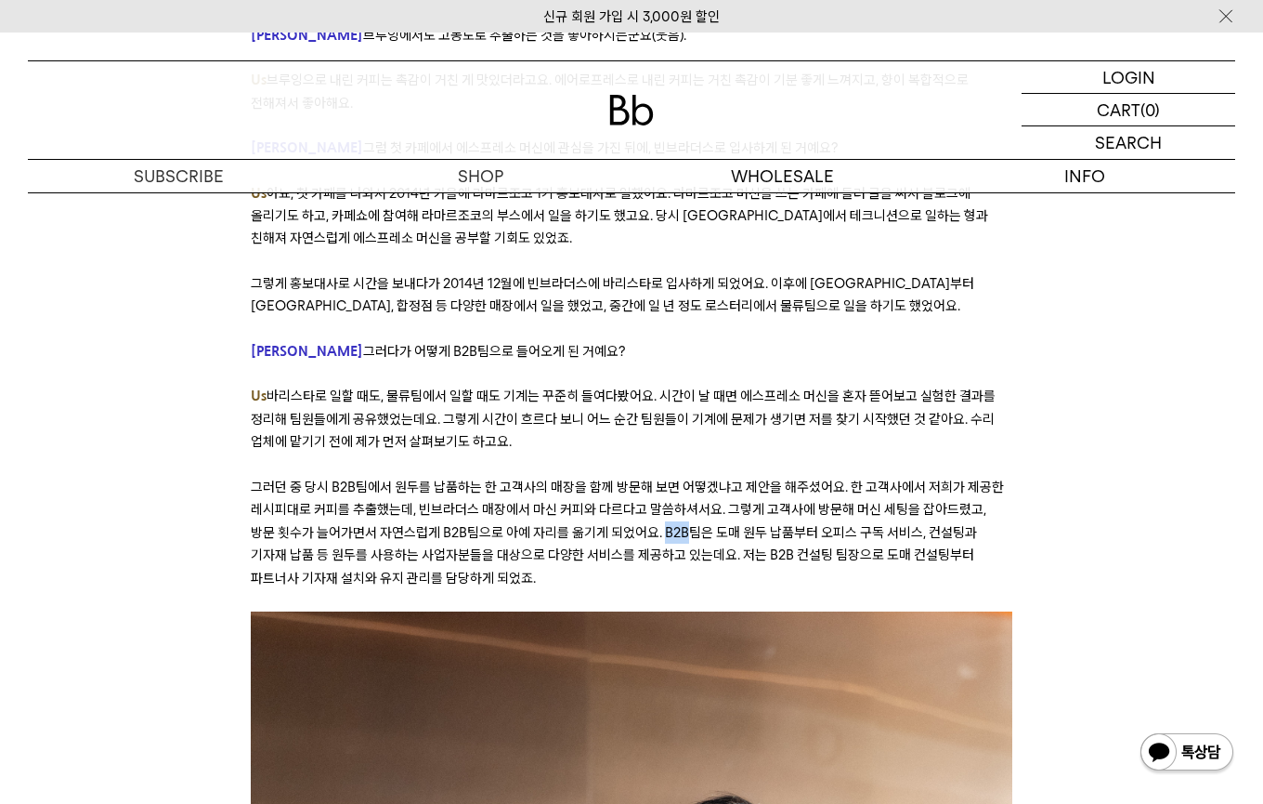
click at [634, 478] on span "그러던 중 당시 B2B팀에서 원두를 납품하는 한 고객사의 매장을 함께 방문해 보면 어떻겠냐고 제안을 해주셨어요. 한 고객사에서 저희가 제공한 …" at bounding box center [627, 532] width 753 height 108
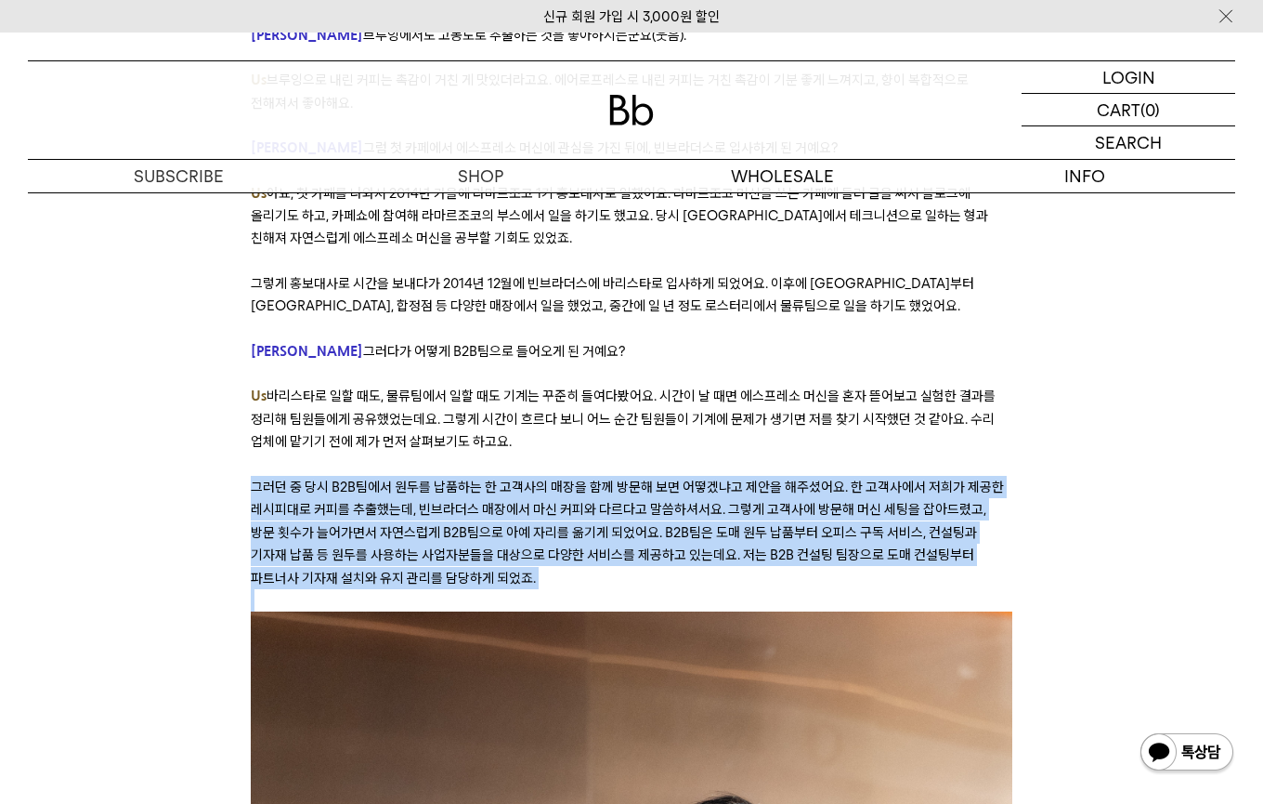
click at [634, 478] on span "그러던 중 당시 B2B팀에서 원두를 납품하는 한 고객사의 매장을 함께 방문해 보면 어떻겠냐고 제안을 해주셨어요. 한 고객사에서 저희가 제공한 …" at bounding box center [627, 532] width 753 height 108
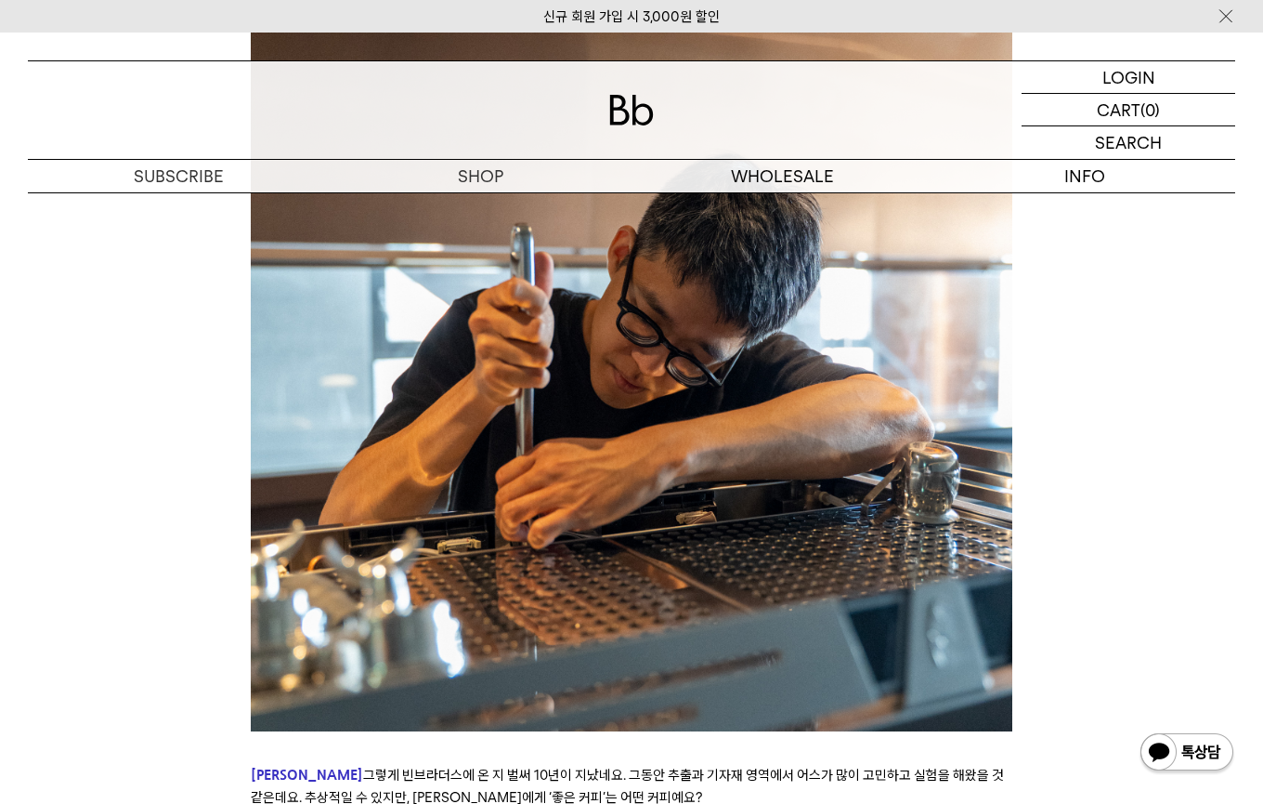
scroll to position [4123, 0]
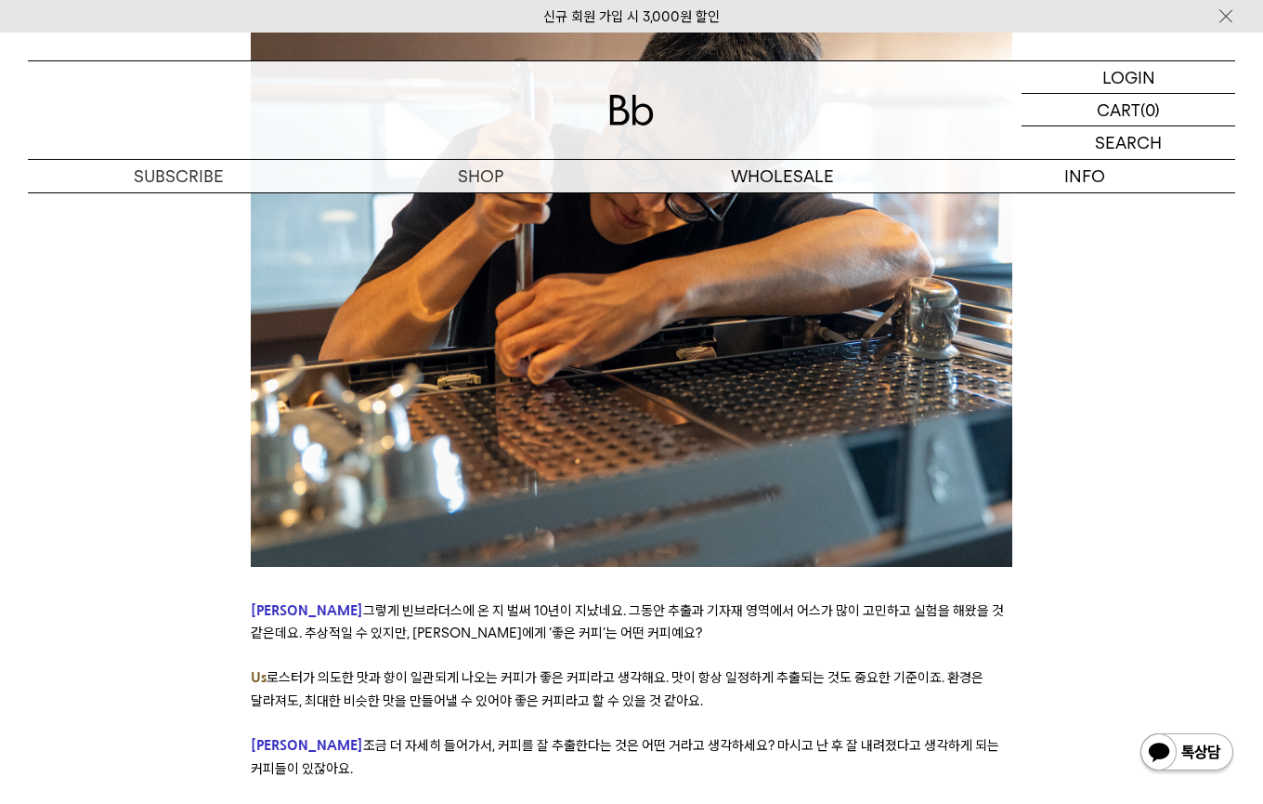
click at [525, 576] on p at bounding box center [632, 587] width 762 height 22
click at [513, 602] on span "그렇게 빈브라더스에 온 지 벌써 10년이 지났네요. 그동안 추출과 기자재 영역에서 어스가 많이 고민하고 실험을 해왔을 것 같은데요. 추상적일 …" at bounding box center [627, 621] width 753 height 39
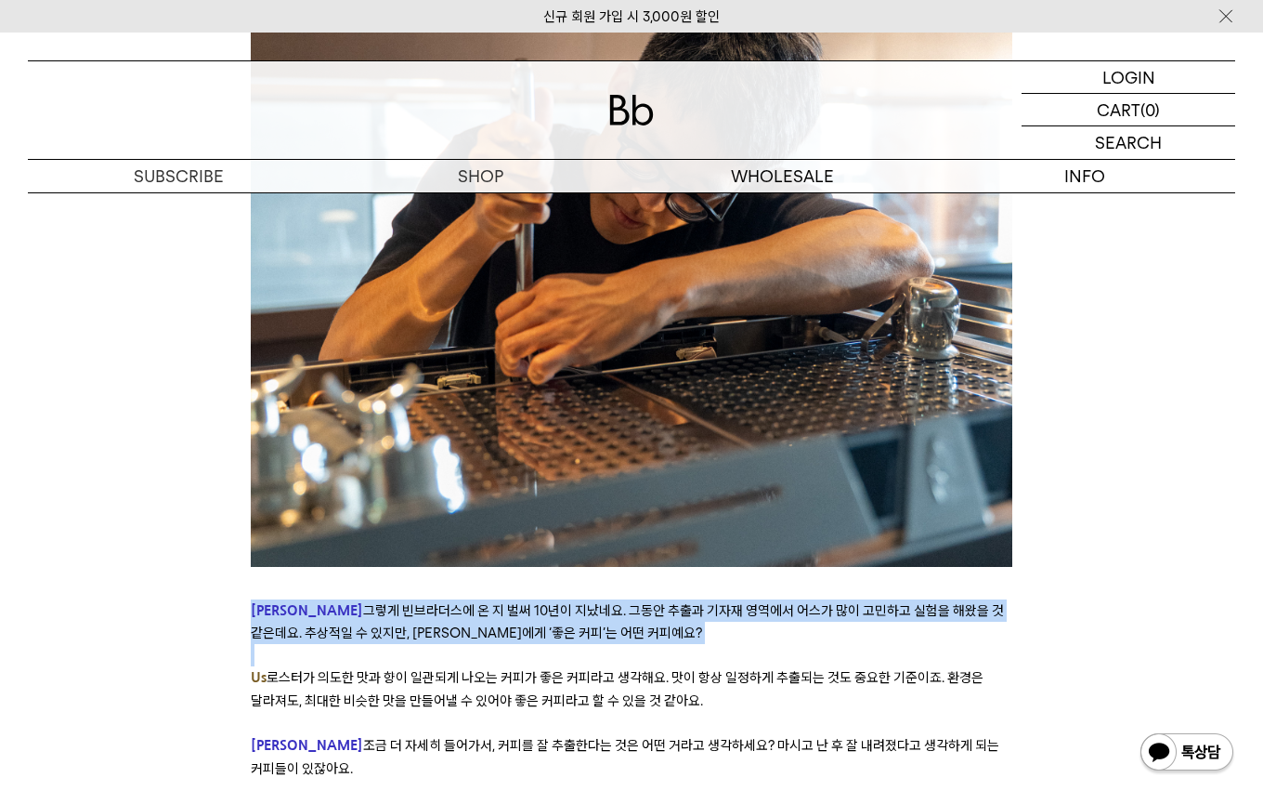
click at [513, 602] on span "그렇게 빈브라더스에 온 지 벌써 10년이 지났네요. 그동안 추출과 기자재 영역에서 어스가 많이 고민하고 실험을 해왔을 것 같은데요. 추상적일 …" at bounding box center [627, 621] width 753 height 39
click at [518, 602] on span "그렇게 빈브라더스에 온 지 벌써 10년이 지났네요. 그동안 추출과 기자재 영역에서 어스가 많이 고민하고 실험을 해왔을 것 같은데요. 추상적일 …" at bounding box center [627, 621] width 753 height 39
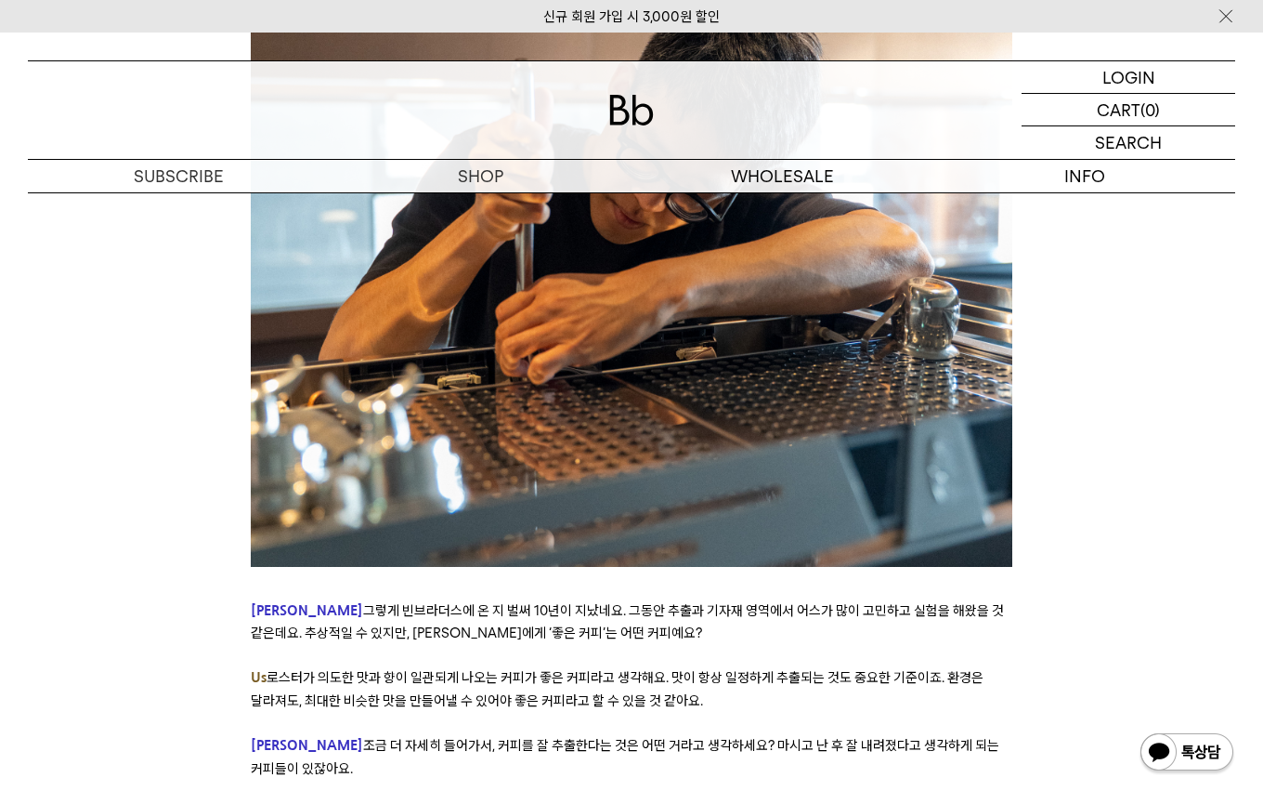
click at [519, 602] on span "그렇게 빈브라더스에 온 지 벌써 10년이 지났네요. 그동안 추출과 기자재 영역에서 어스가 많이 고민하고 실험을 해왔을 것 같은데요. 추상적일 …" at bounding box center [627, 621] width 753 height 39
click at [502, 602] on span "그렇게 빈브라더스에 온 지 벌써 10년이 지났네요. 그동안 추출과 기자재 영역에서 어스가 많이 고민하고 실험을 해왔을 것 같은데요. 추상적일 …" at bounding box center [627, 621] width 753 height 39
click at [367, 666] on p "Us 로스터가 의도한 맛과 향이 일관되게 나오는 커피가 좋은 커피라고 생각해요. 맛이 항상 일정하게 추출되는 것도 중요한 기준이죠. 환경은 달…" at bounding box center [632, 689] width 762 height 46
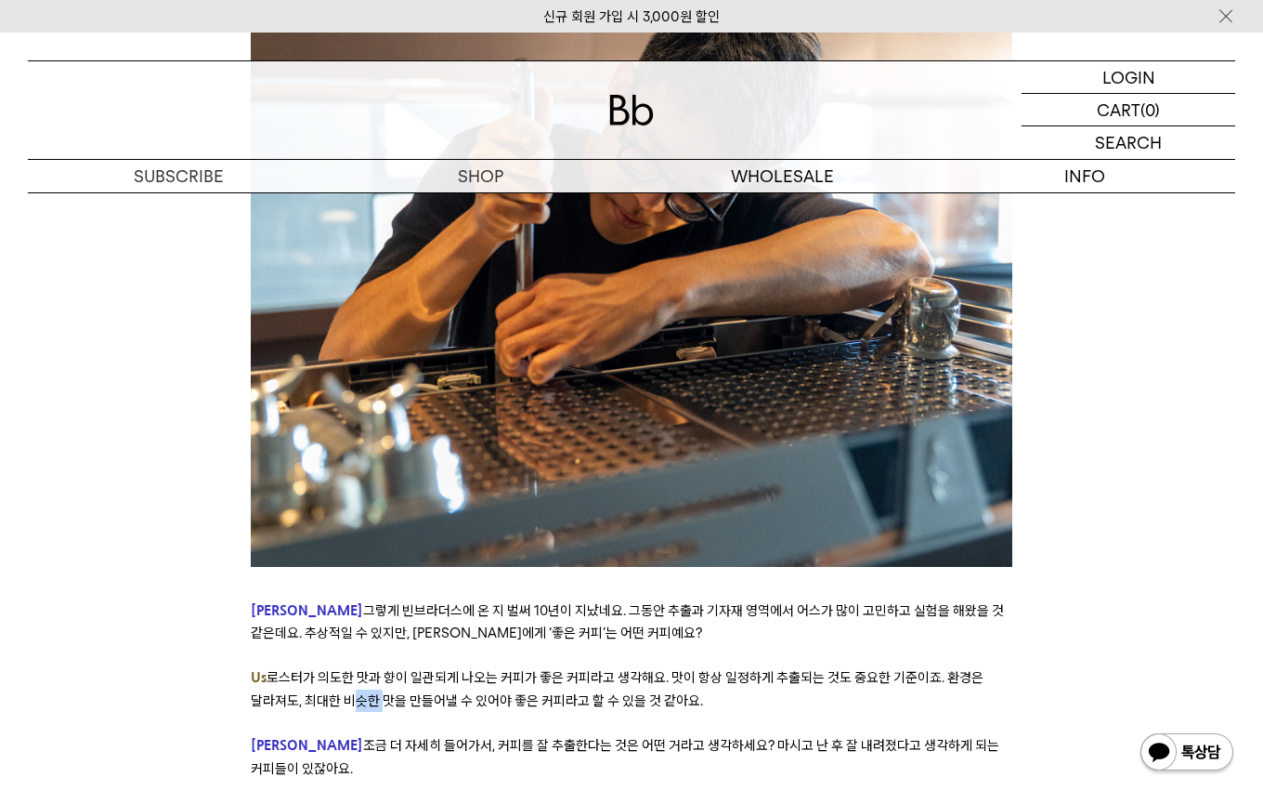
click at [367, 666] on p "Us 로스터가 의도한 맛과 향이 일관되게 나오는 커피가 좋은 커피라고 생각해요. 맛이 항상 일정하게 추출되는 것도 중요한 기준이죠. 환경은 달…" at bounding box center [632, 689] width 762 height 46
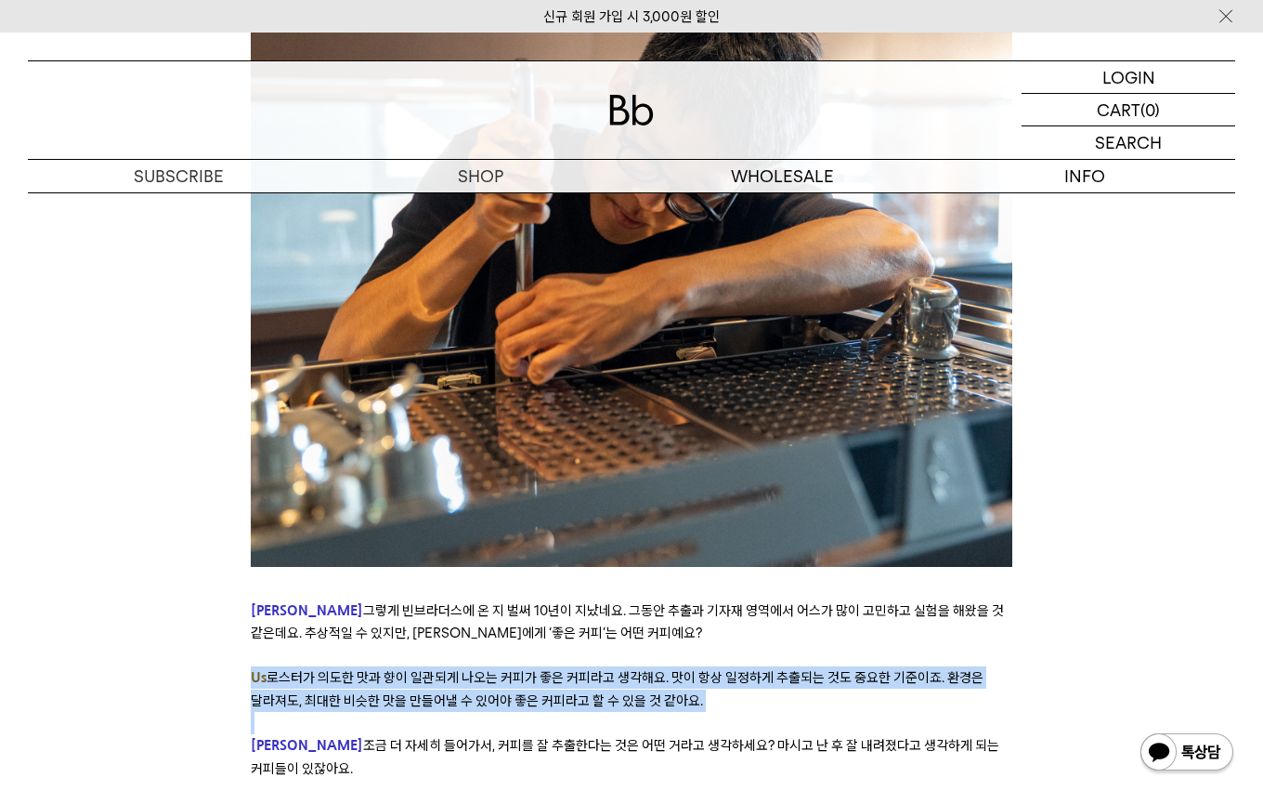
click at [367, 669] on span "로스터가 의도한 맛과 향이 일관되게 나오는 커피가 좋은 커피라고 생각해요. 맛이 항상 일정하게 추출되는 것도 중요한 기준이죠. 환경은 달라져도…" at bounding box center [617, 688] width 733 height 39
click at [436, 669] on span "로스터가 의도한 맛과 향이 일관되게 나오는 커피가 좋은 커피라고 생각해요. 맛이 항상 일정하게 추출되는 것도 중요한 기준이죠. 환경은 달라져도…" at bounding box center [617, 688] width 733 height 39
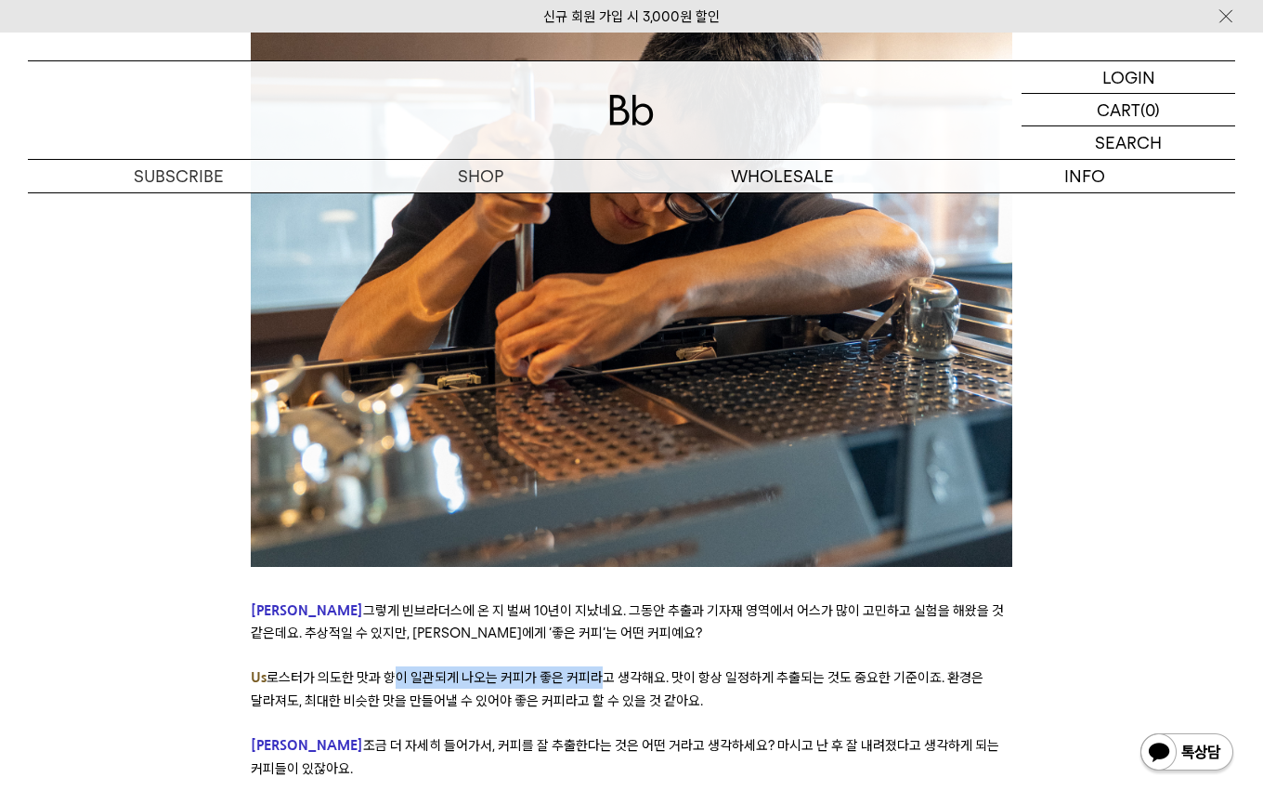
drag, startPoint x: 385, startPoint y: 603, endPoint x: 588, endPoint y: 603, distance: 203.4
click at [588, 669] on span "로스터가 의도한 맛과 향이 일관되게 나오는 커피가 좋은 커피라고 생각해요. 맛이 항상 일정하게 추출되는 것도 중요한 기준이죠. 환경은 달라져도…" at bounding box center [617, 688] width 733 height 39
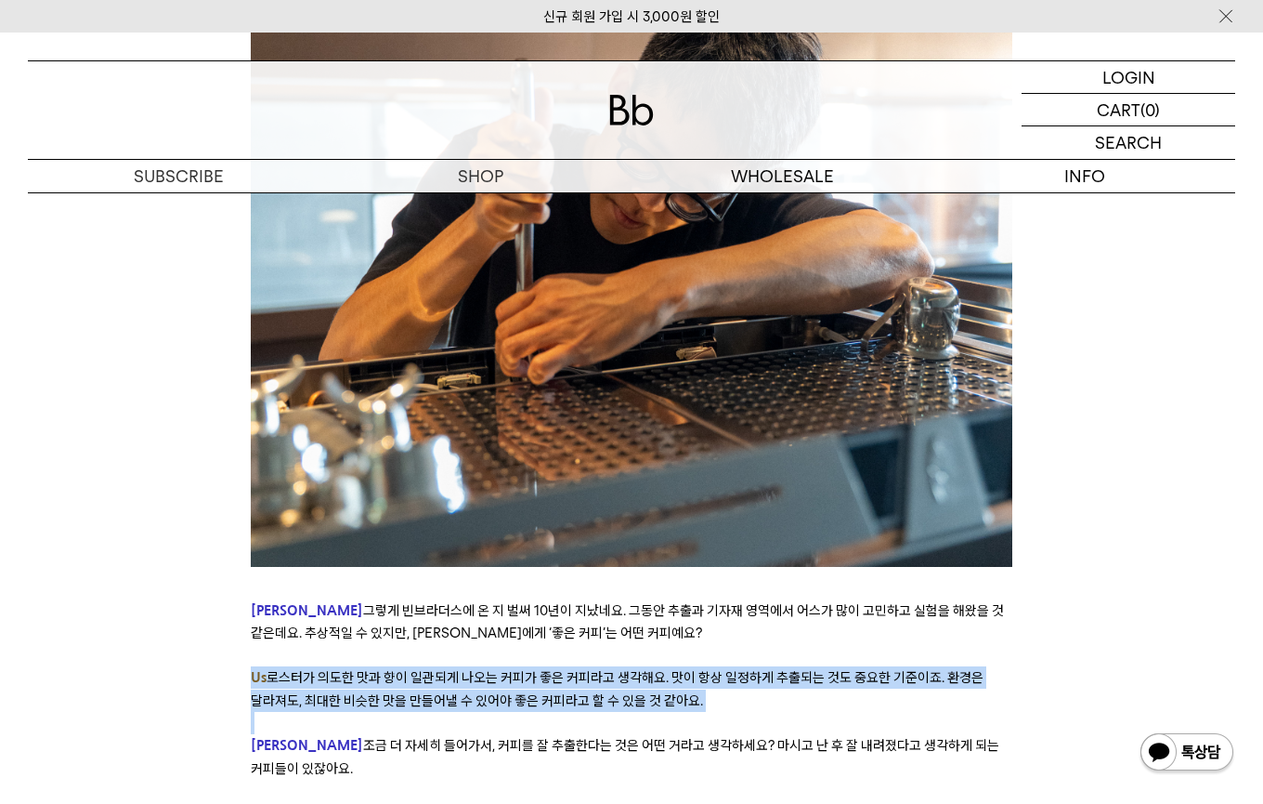
click at [588, 669] on span "로스터가 의도한 맛과 향이 일관되게 나오는 커피가 좋은 커피라고 생각해요. 맛이 항상 일정하게 추출되는 것도 중요한 기준이죠. 환경은 달라져도…" at bounding box center [617, 688] width 733 height 39
click at [624, 669] on span "로스터가 의도한 맛과 향이 일관되게 나오는 커피가 좋은 커피라고 생각해요. 맛이 항상 일정하게 추출되는 것도 중요한 기준이죠. 환경은 달라져도…" at bounding box center [617, 688] width 733 height 39
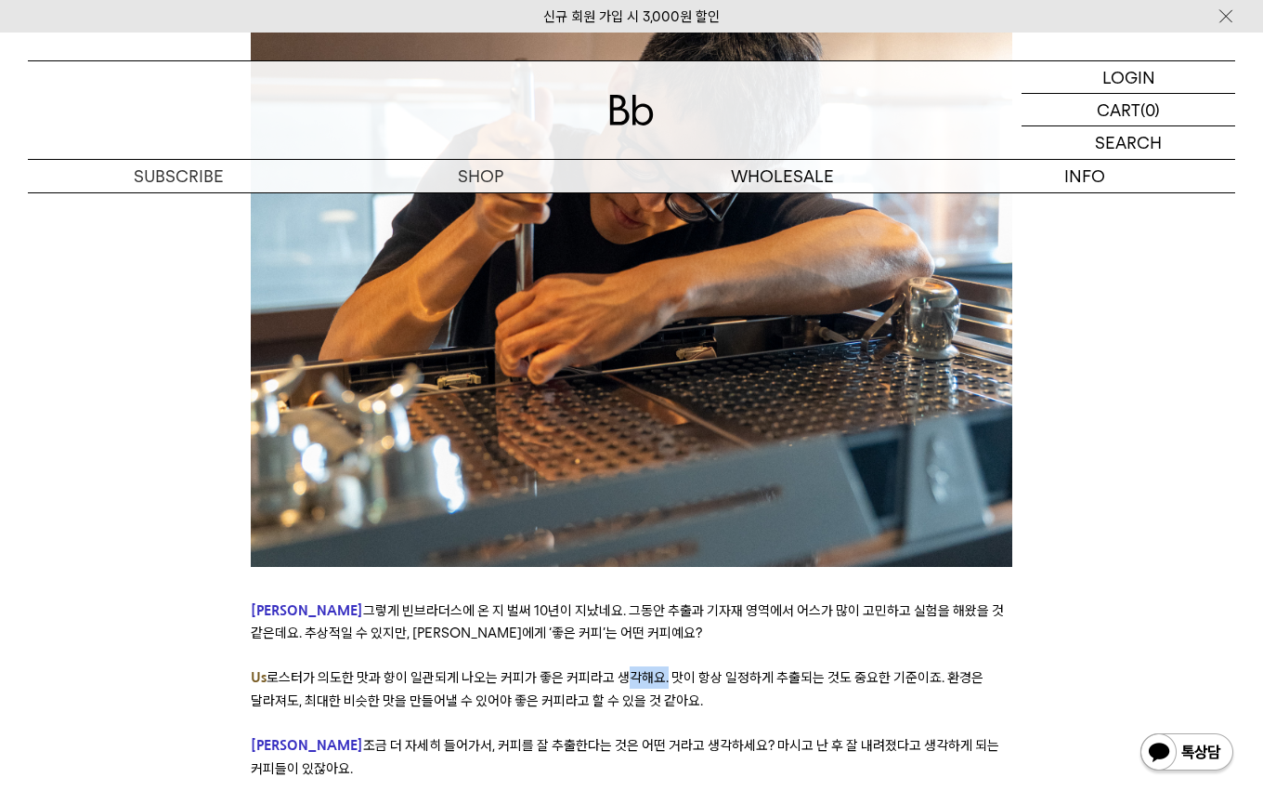
click at [625, 669] on span "로스터가 의도한 맛과 향이 일관되게 나오는 커피가 좋은 커피라고 생각해요. 맛이 항상 일정하게 추출되는 것도 중요한 기준이죠. 환경은 달라져도…" at bounding box center [617, 688] width 733 height 39
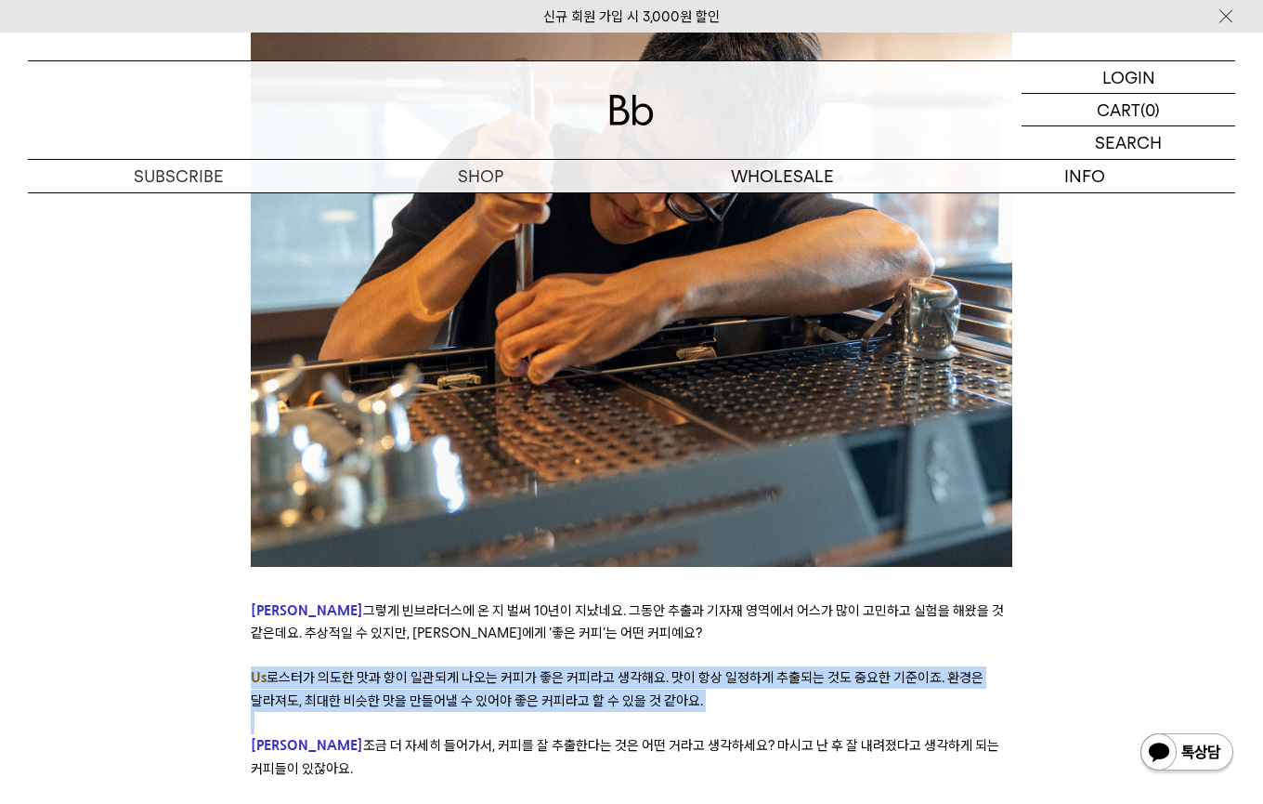
click at [625, 669] on span "로스터가 의도한 맛과 향이 일관되게 나오는 커피가 좋은 커피라고 생각해요. 맛이 항상 일정하게 추출되는 것도 중요한 기준이죠. 환경은 달라져도…" at bounding box center [617, 688] width 733 height 39
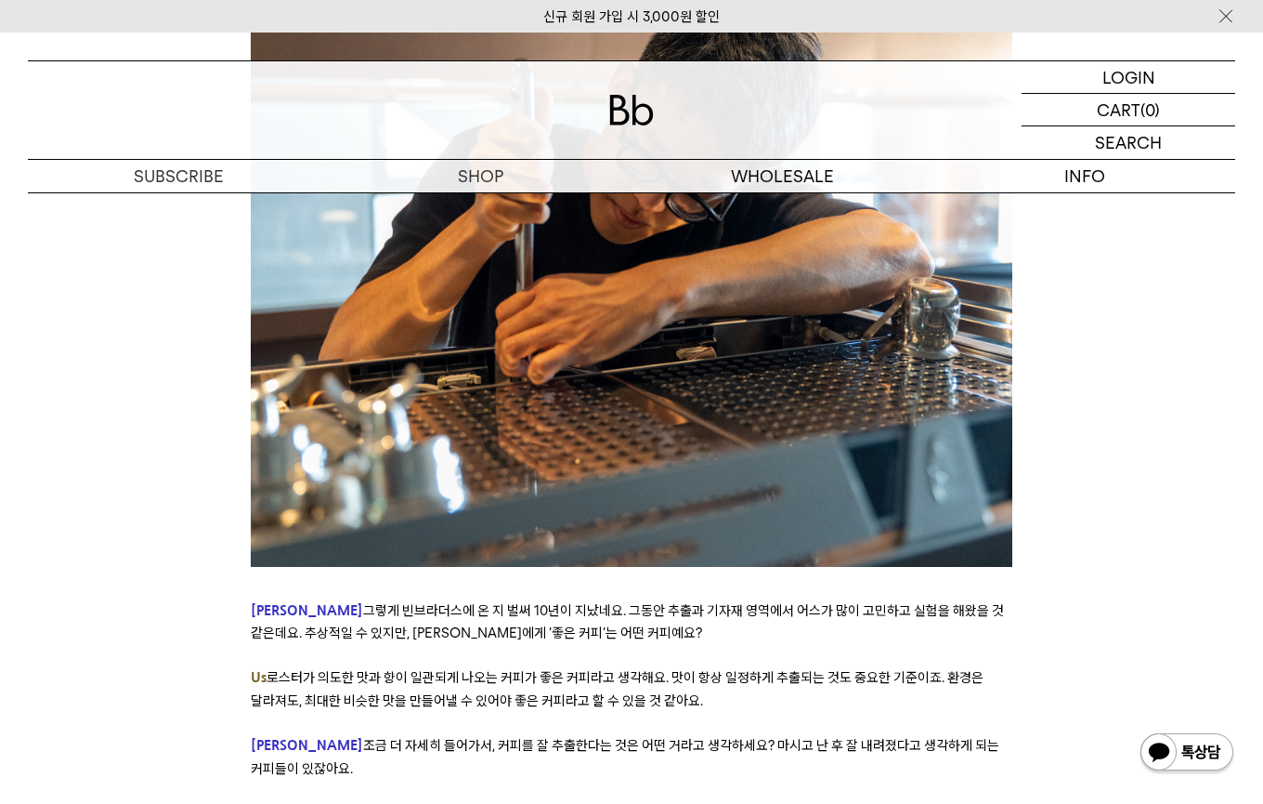
click at [546, 669] on span "로스터가 의도한 맛과 향이 일관되게 나오는 커피가 좋은 커피라고 생각해요. 맛이 항상 일정하게 추출되는 것도 중요한 기준이죠. 환경은 달라져도…" at bounding box center [617, 688] width 733 height 39
click at [545, 669] on span "로스터가 의도한 맛과 향이 일관되게 나오는 커피가 좋은 커피라고 생각해요. 맛이 항상 일정하게 추출되는 것도 중요한 기준이죠. 환경은 달라져도…" at bounding box center [617, 688] width 733 height 39
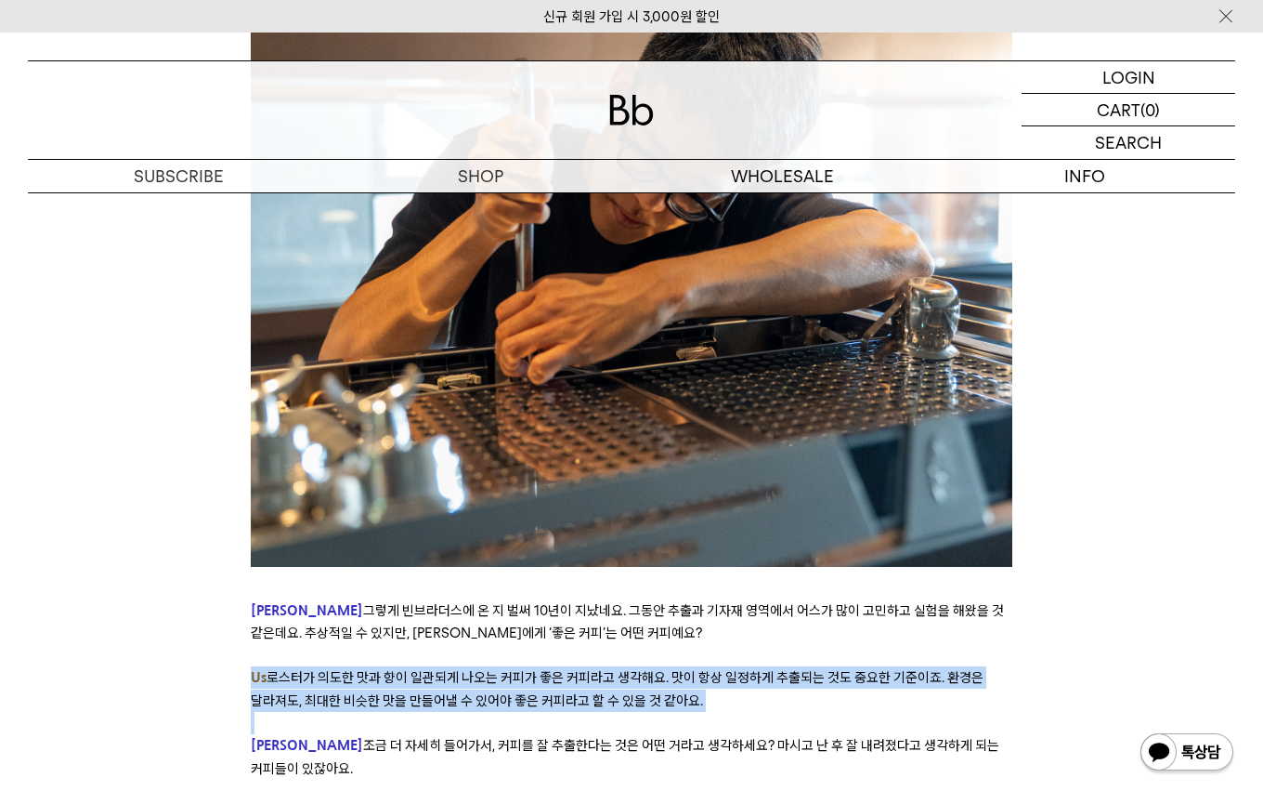
click at [545, 669] on span "로스터가 의도한 맛과 향이 일관되게 나오는 커피가 좋은 커피라고 생각해요. 맛이 항상 일정하게 추출되는 것도 중요한 기준이죠. 환경은 달라져도…" at bounding box center [617, 688] width 733 height 39
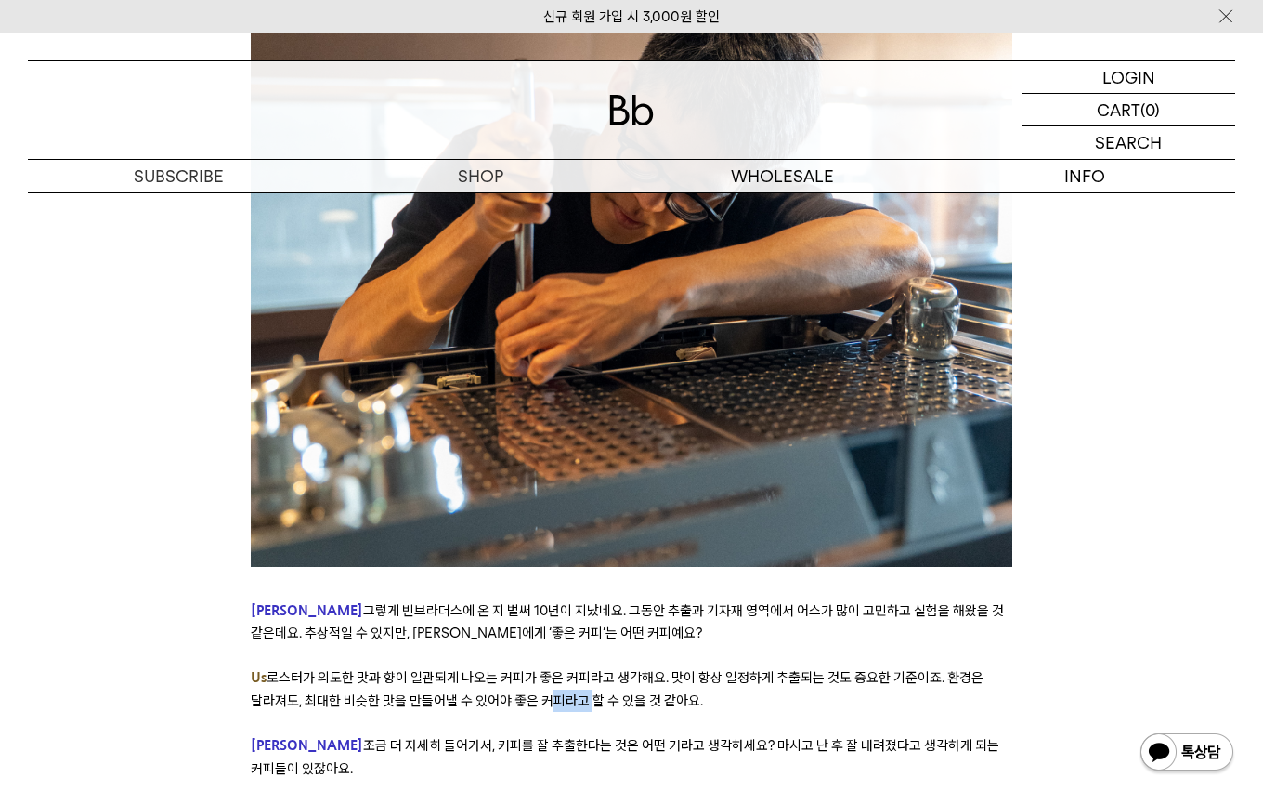
click at [545, 669] on span "로스터가 의도한 맛과 향이 일관되게 나오는 커피가 좋은 커피라고 생각해요. 맛이 항상 일정하게 추출되는 것도 중요한 기준이죠. 환경은 달라져도…" at bounding box center [617, 688] width 733 height 39
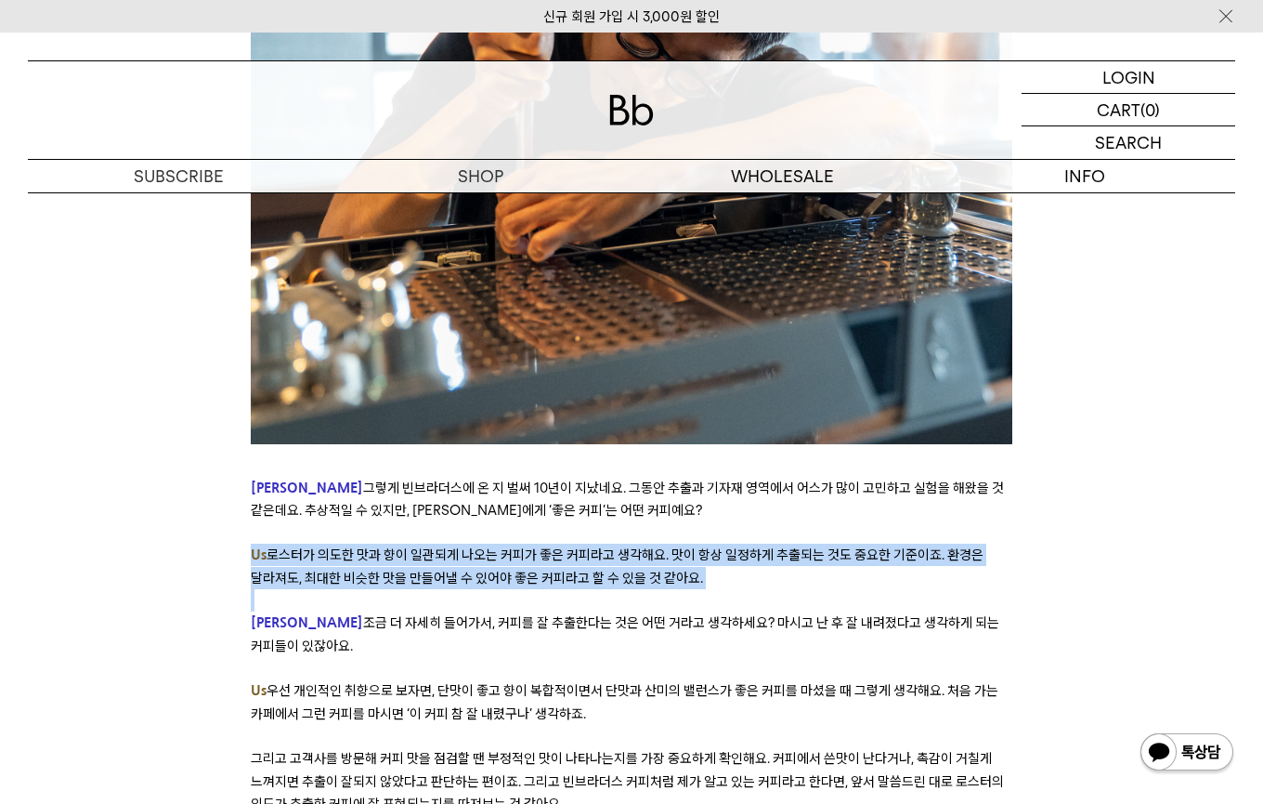
scroll to position [4248, 0]
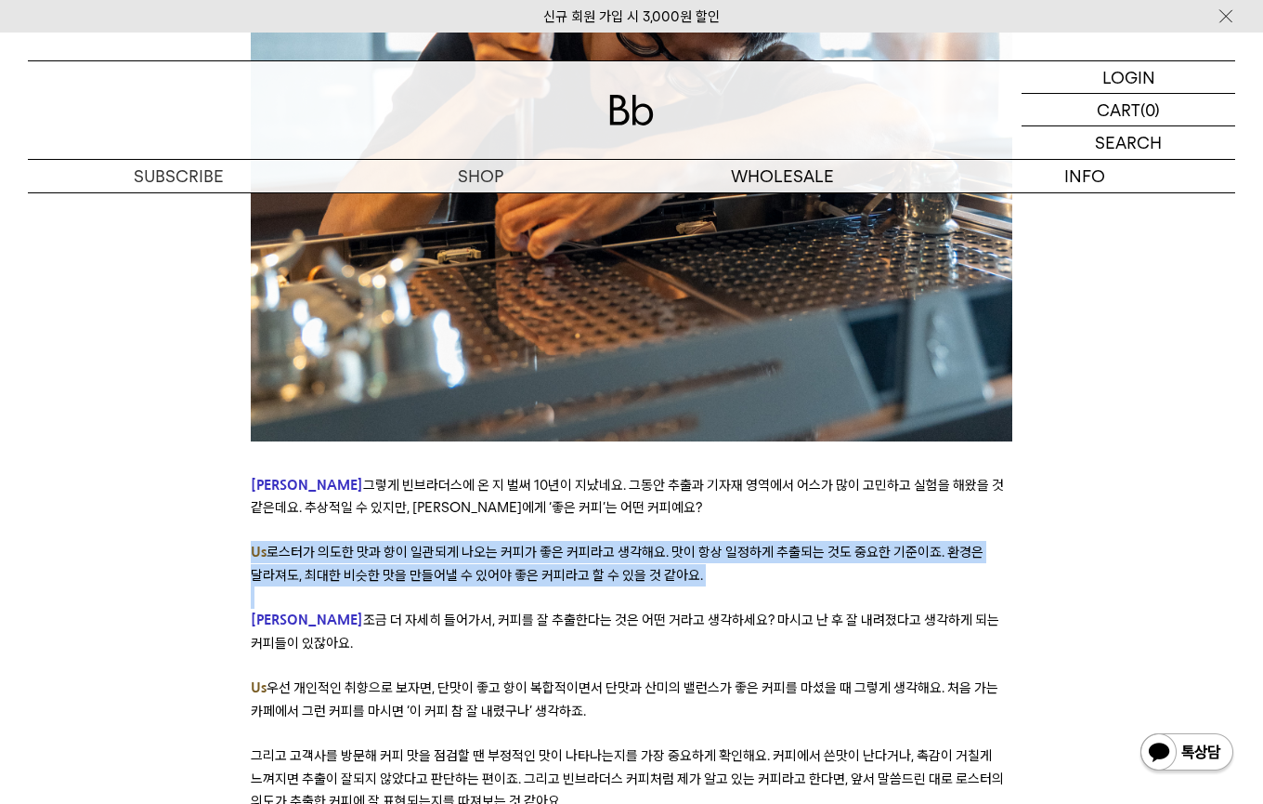
click at [508, 611] on span "조금 더 자세히 들어가서, 커피를 잘 추출한다는 것은 어떤 거라고 생각하세요? 마시고 난 후 잘 내려졌다고 생각하게 되는 커피들이 있잖아요." at bounding box center [625, 630] width 749 height 39
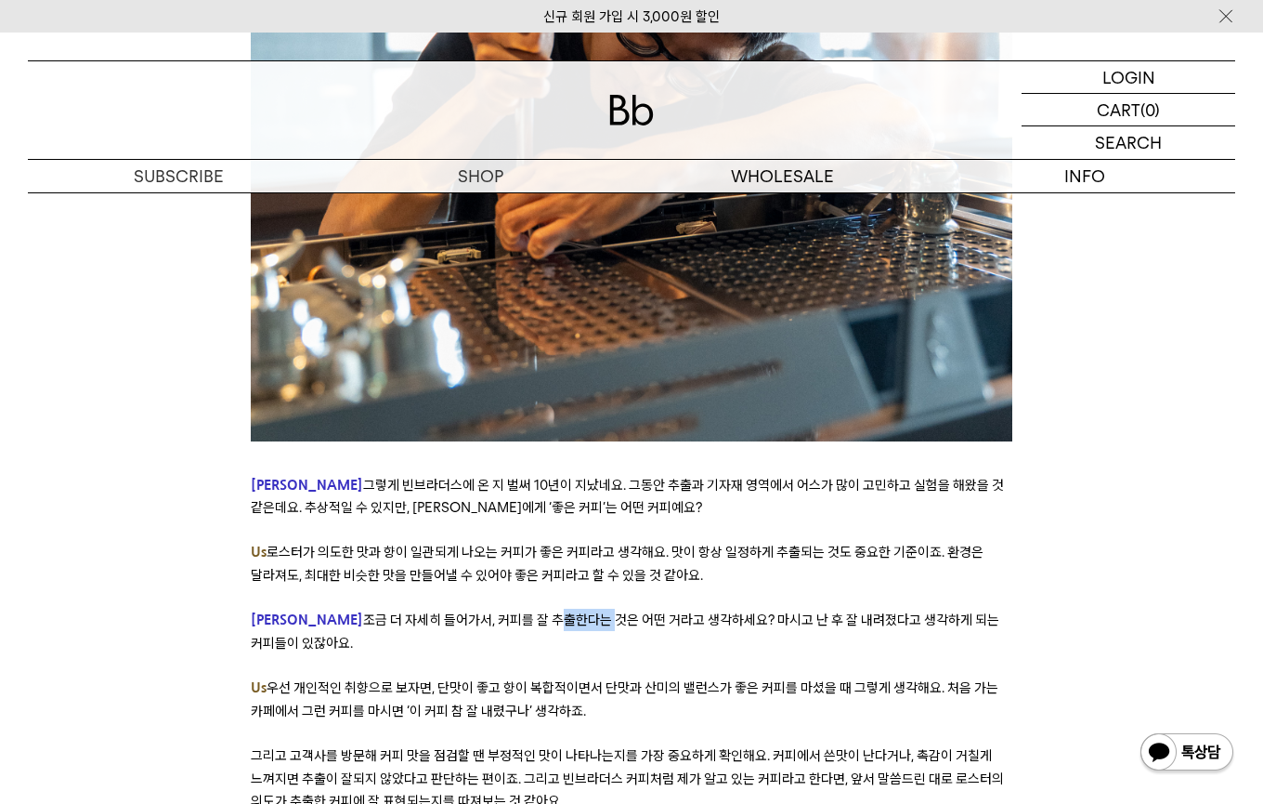
click at [508, 611] on span "조금 더 자세히 들어가서, 커피를 잘 추출한다는 것은 어떤 거라고 생각하세요? 마시고 난 후 잘 내려졌다고 생각하게 되는 커피들이 있잖아요." at bounding box center [625, 630] width 749 height 39
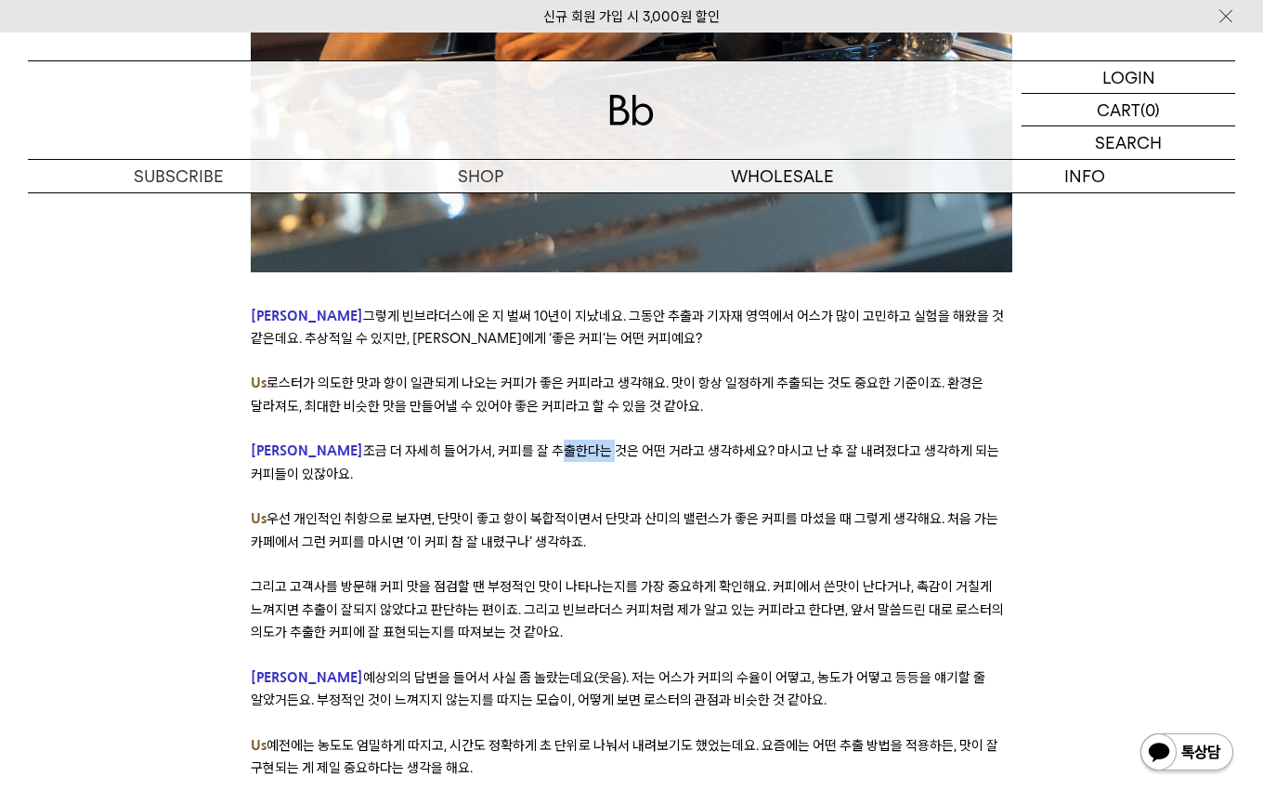
scroll to position [4419, 0]
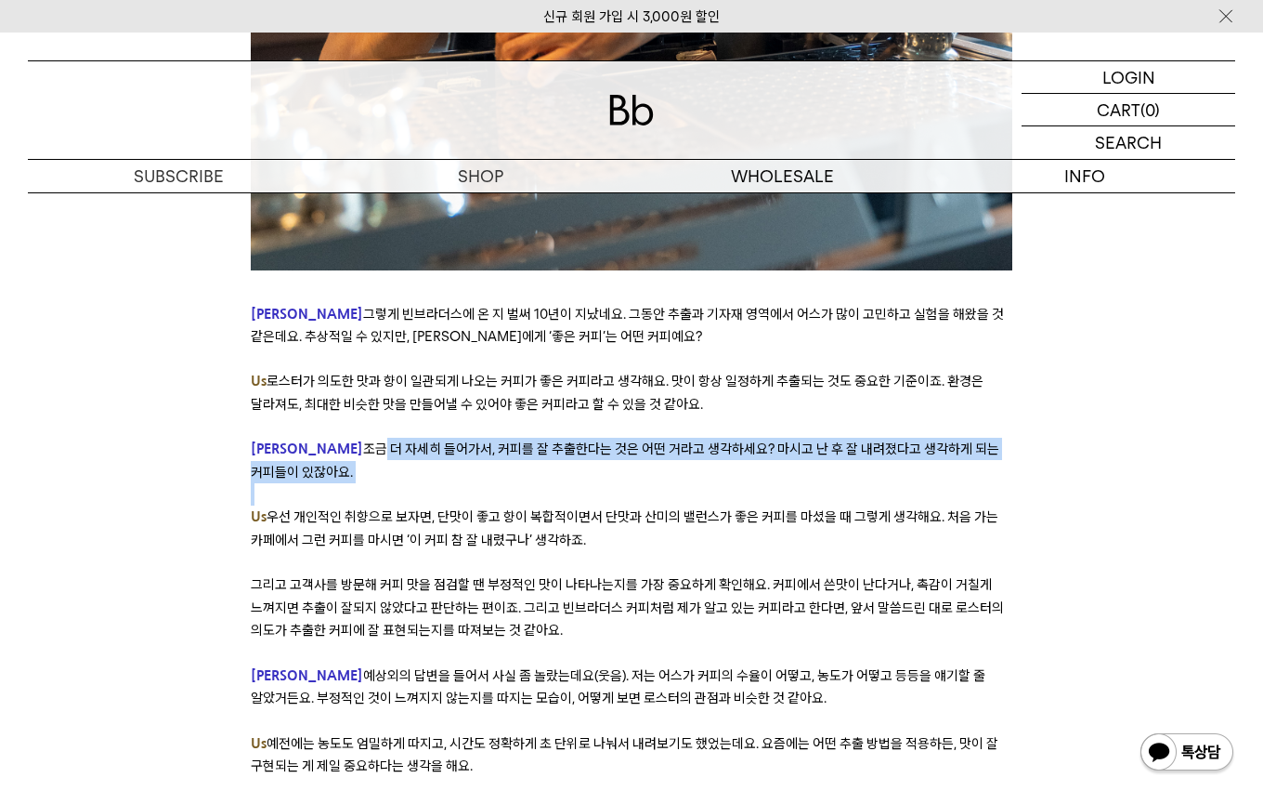
drag, startPoint x: 303, startPoint y: 368, endPoint x: 790, endPoint y: 425, distance: 490.2
click at [785, 483] on p at bounding box center [632, 494] width 762 height 22
drag, startPoint x: 309, startPoint y: 440, endPoint x: 819, endPoint y: 456, distance: 510.2
click at [819, 505] on p "Us 우선 개인적인 취향으로 보자면, 단맛이 좋고 향이 복합적이면서 단맛과 산미의 밸런스가 좋은 커피를 마셨을 때 그렇게 생각해요. 처음 가는…" at bounding box center [632, 528] width 762 height 46
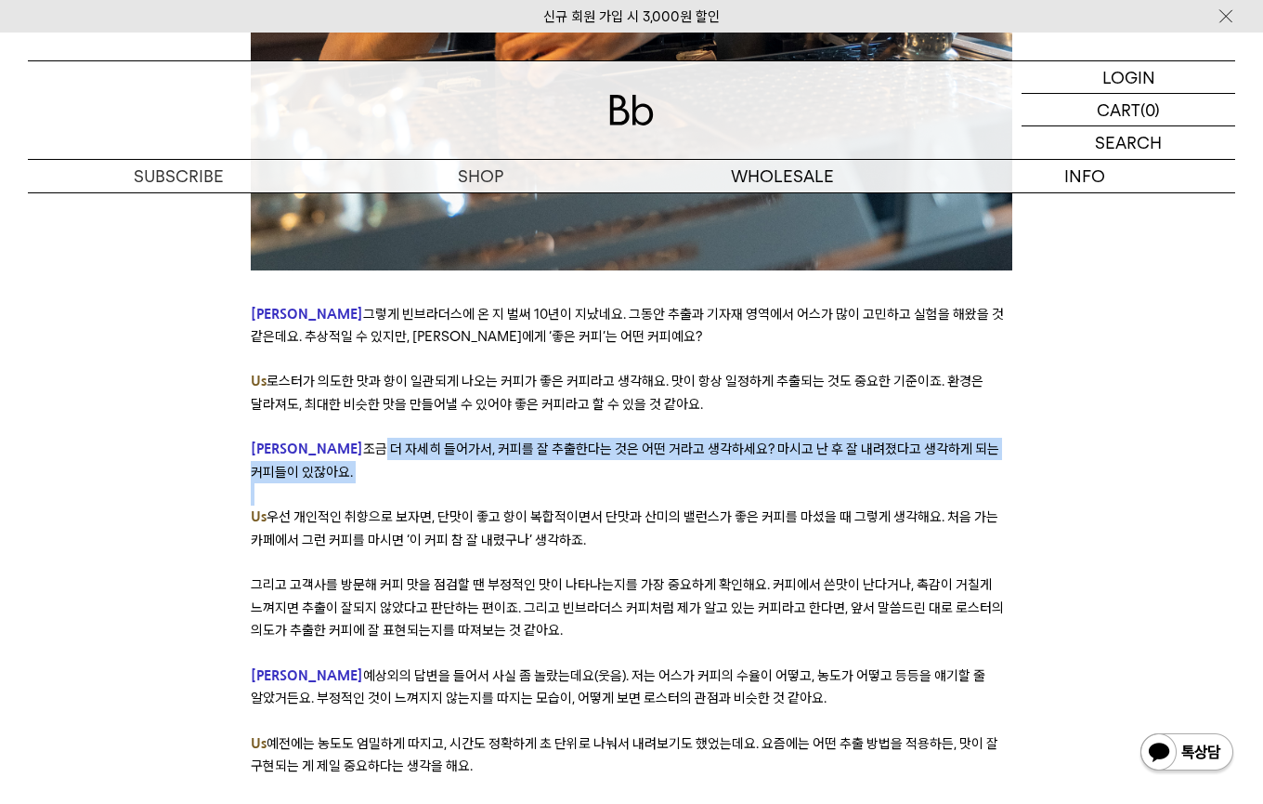
click at [819, 505] on p "Us 우선 개인적인 취향으로 보자면, 단맛이 좋고 향이 복합적이면서 단맛과 산미의 밸런스가 좋은 커피를 마셨을 때 그렇게 생각해요. 처음 가는…" at bounding box center [632, 528] width 762 height 46
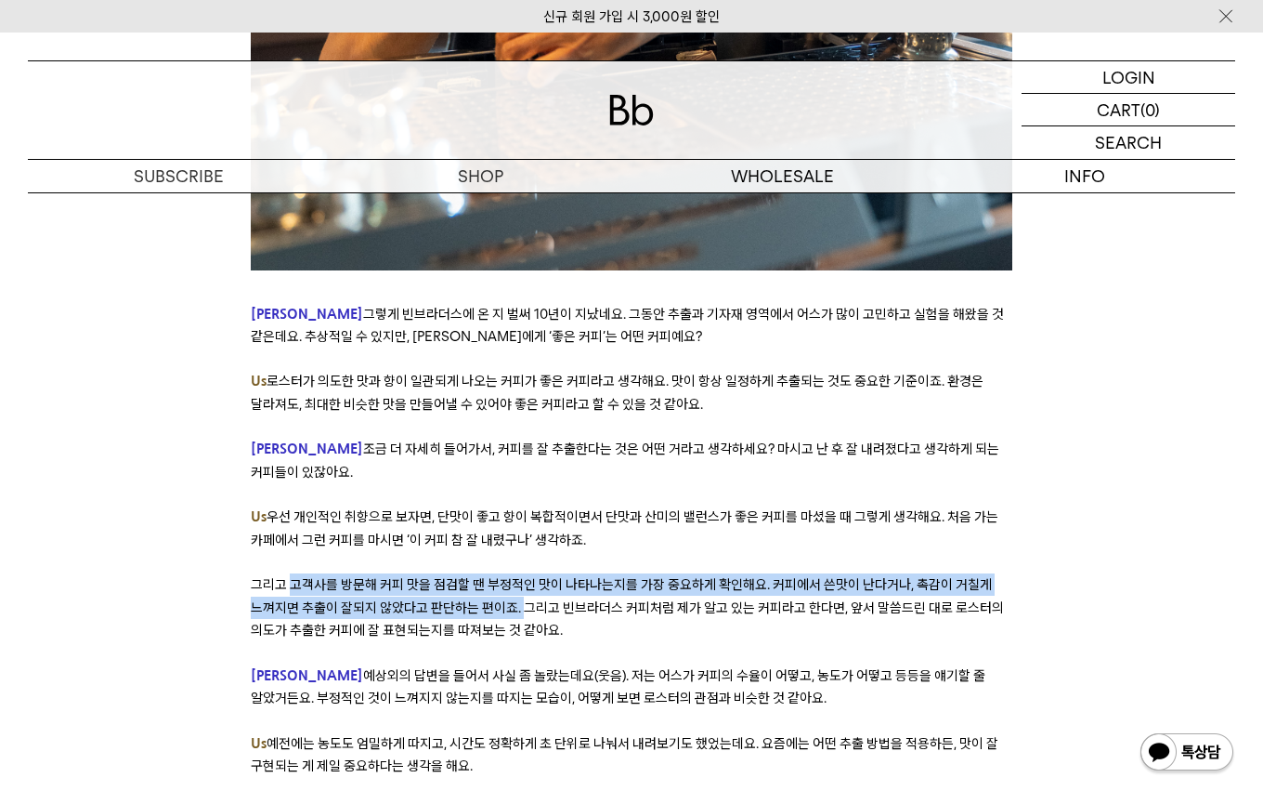
drag, startPoint x: 293, startPoint y: 509, endPoint x: 521, endPoint y: 530, distance: 229.5
click at [521, 576] on span "그리고 고객사를 방문해 커피 맛을 점검할 땐 부정적인 맛이 나타나는지를 가장 중요하게 확인해요. 커피에서 쓴맛이 난다거나, 촉감이 거칠게 느껴…" at bounding box center [627, 607] width 753 height 62
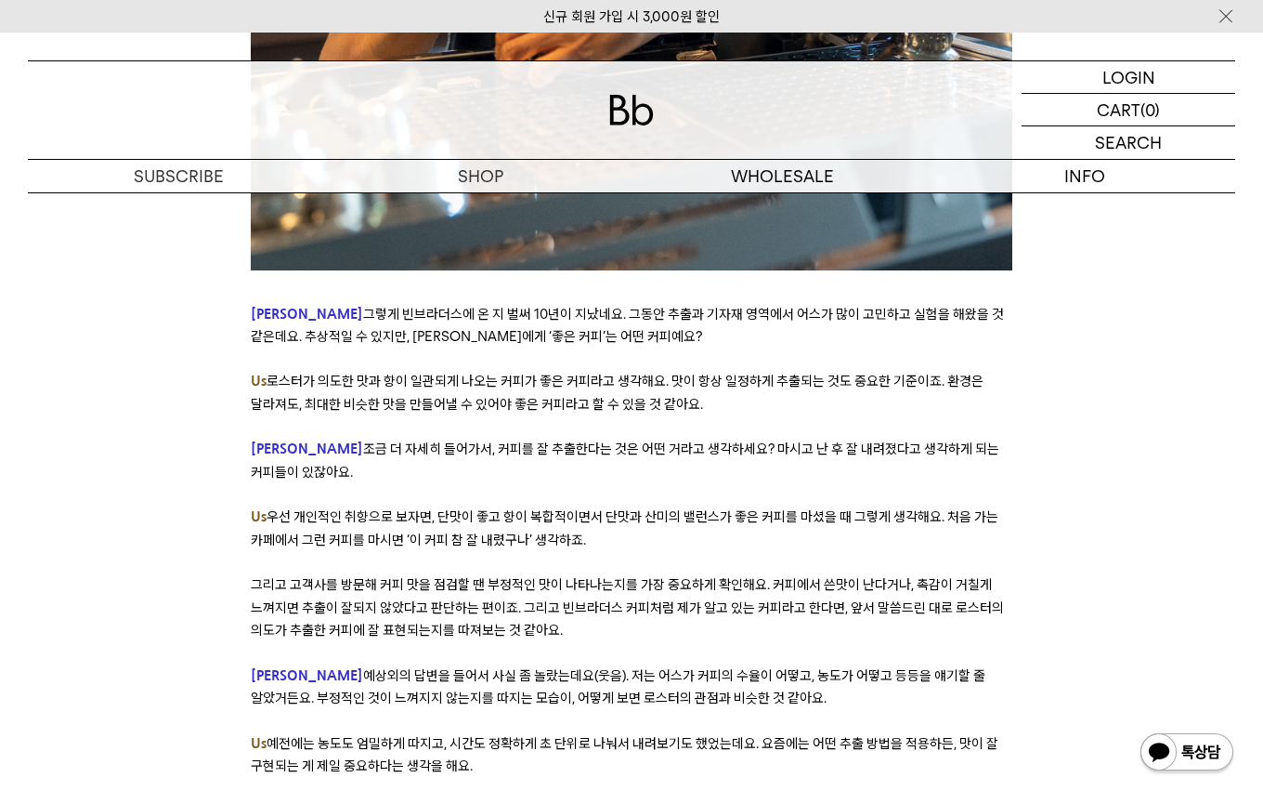
click at [437, 667] on span "예상외의 답변을 들어서 사실 좀 놀랐는데요(웃음). 저는 어스가 커피의 수율이 어떻고, 농도가 어떻고 등등을 얘기할 줄 알았거든요. 부정적인 …" at bounding box center [618, 686] width 735 height 39
click at [434, 667] on span "예상외의 답변을 들어서 사실 좀 놀랐는데요(웃음). 저는 어스가 커피의 수율이 어떻고, 농도가 어떻고 등등을 얘기할 줄 알았거든요. 부정적인 …" at bounding box center [618, 686] width 735 height 39
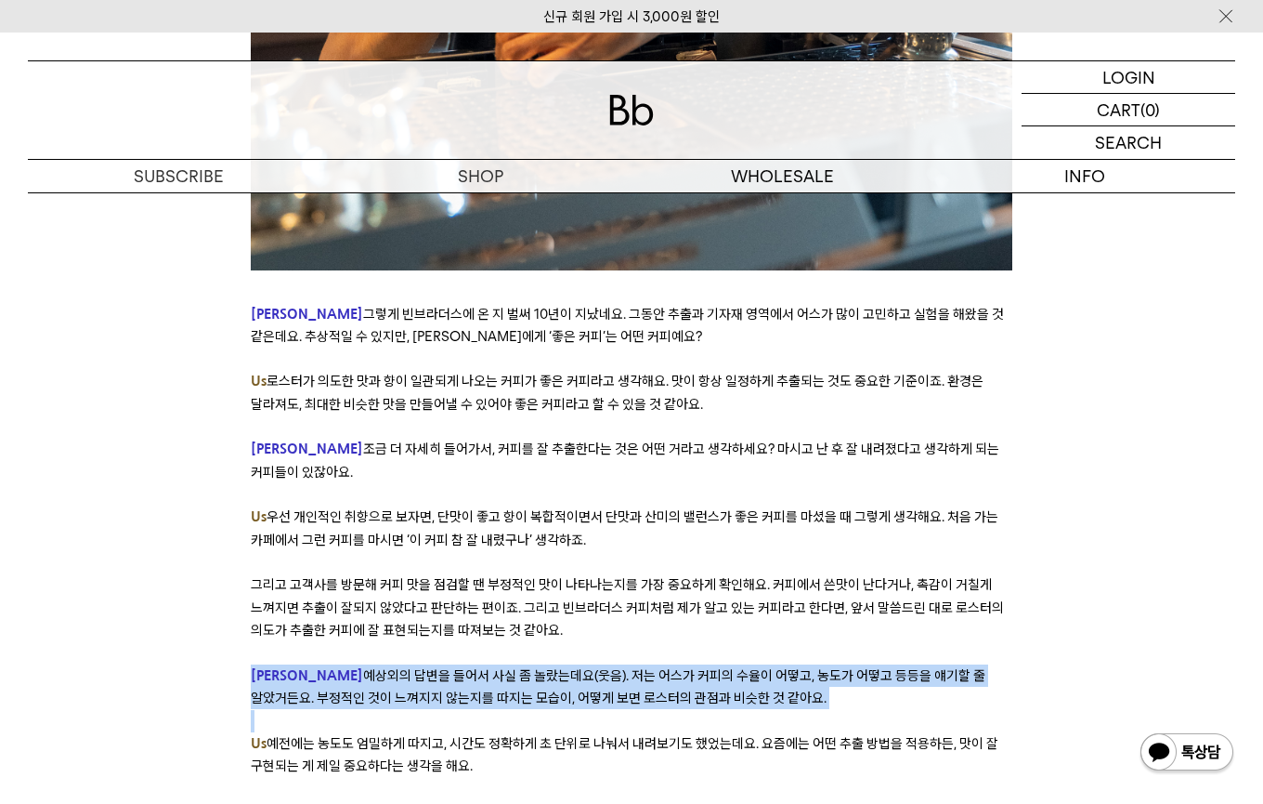
click at [434, 667] on span "예상외의 답변을 들어서 사실 좀 놀랐는데요(웃음). 저는 어스가 커피의 수율이 어떻고, 농도가 어떻고 등등을 얘기할 줄 알았거든요. 부정적인 …" at bounding box center [618, 686] width 735 height 39
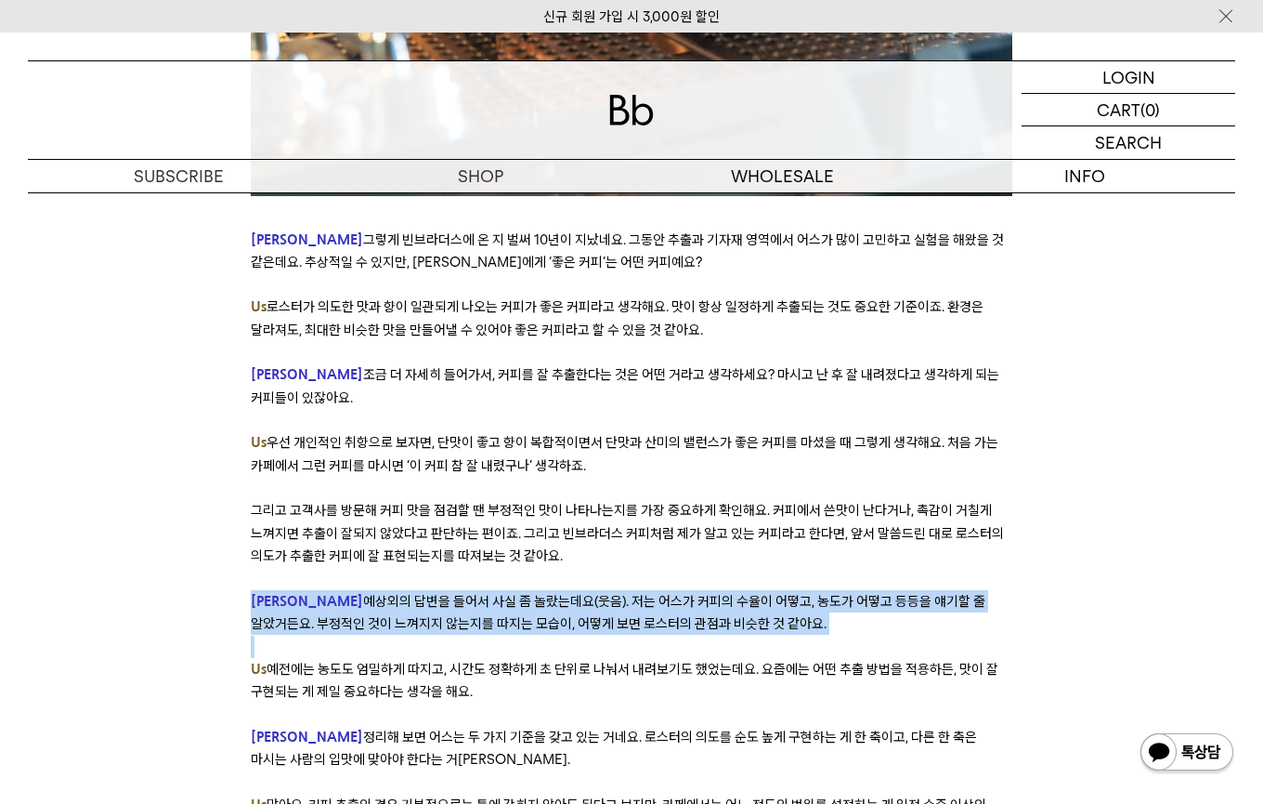
scroll to position [4510, 0]
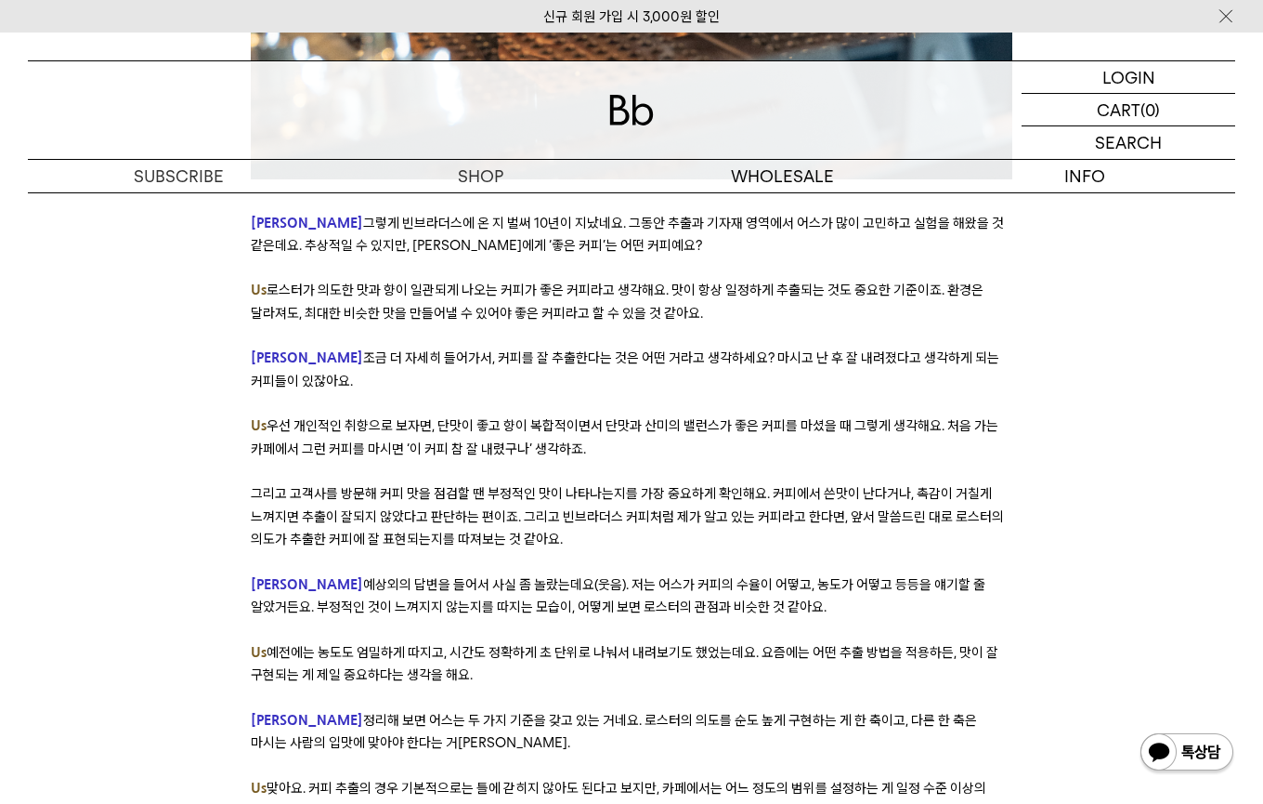
click at [391, 644] on span "예전에는 농도도 엄밀하게 따지고, 시간도 정확하게 초 단위로 나눠서 내려보기도 했었는데요. 요즘에는 어떤 추출 방법을 적용하든, 맛이 잘 구현…" at bounding box center [625, 663] width 748 height 39
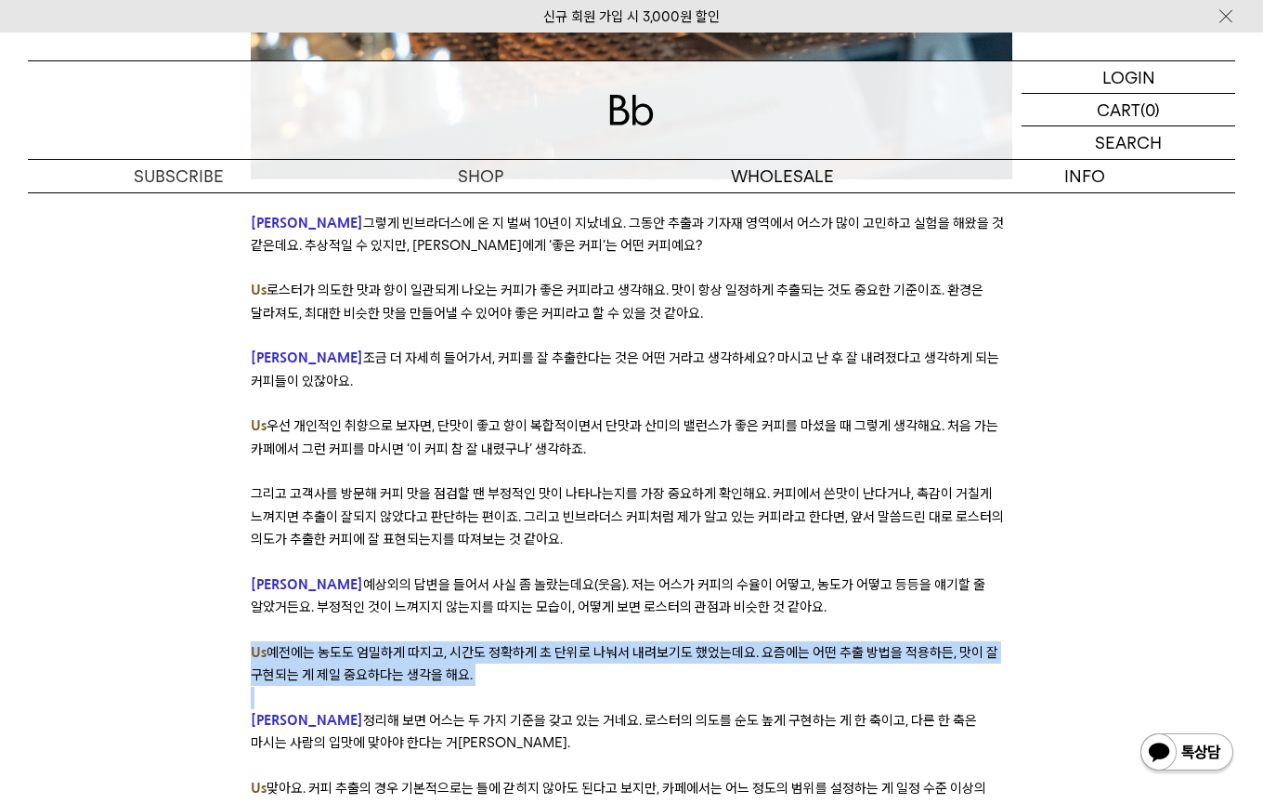
click at [391, 644] on span "예전에는 농도도 엄밀하게 따지고, 시간도 정확하게 초 단위로 나눠서 내려보기도 했었는데요. 요즘에는 어떤 추출 방법을 적용하든, 맛이 잘 구현…" at bounding box center [625, 663] width 748 height 39
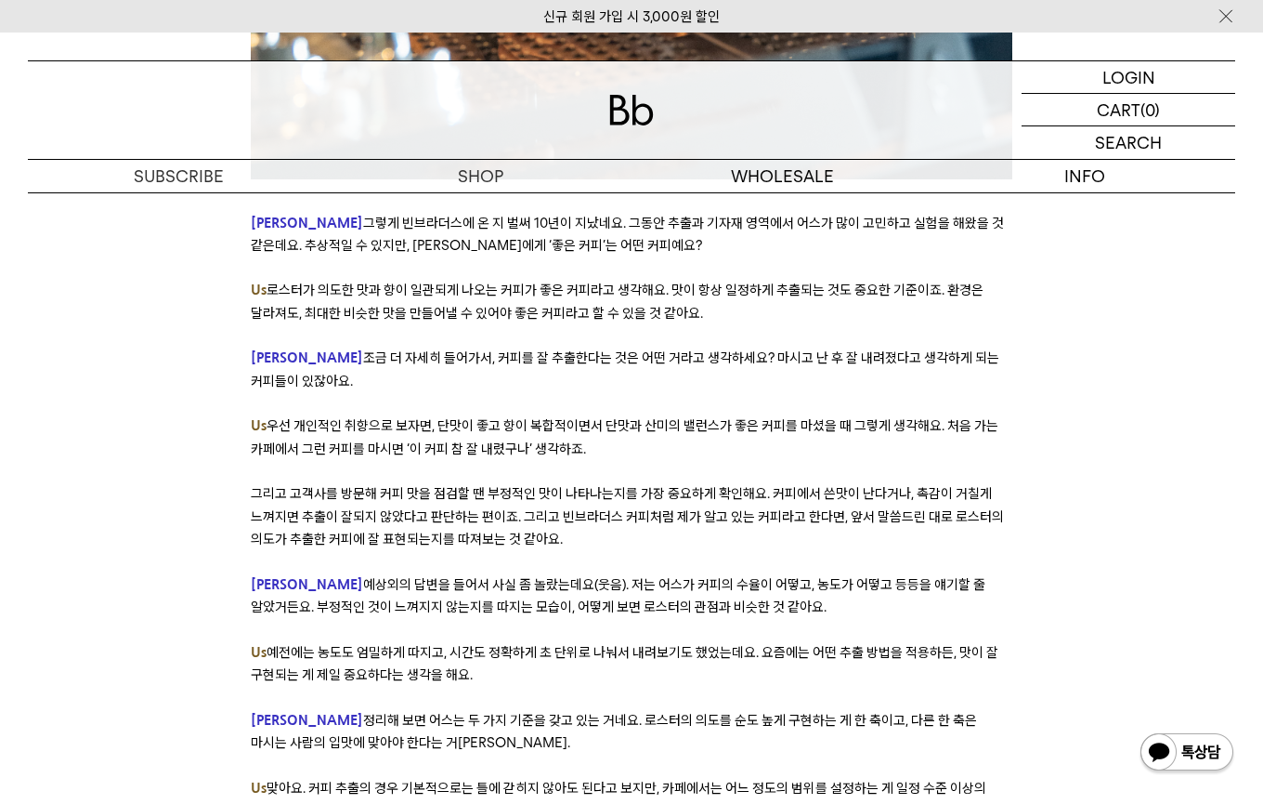
click at [391, 644] on span "예전에는 농도도 엄밀하게 따지고, 시간도 정확하게 초 단위로 나눠서 내려보기도 했었는데요. 요즘에는 어떤 추출 방법을 적용하든, 맛이 잘 구현…" at bounding box center [625, 663] width 748 height 39
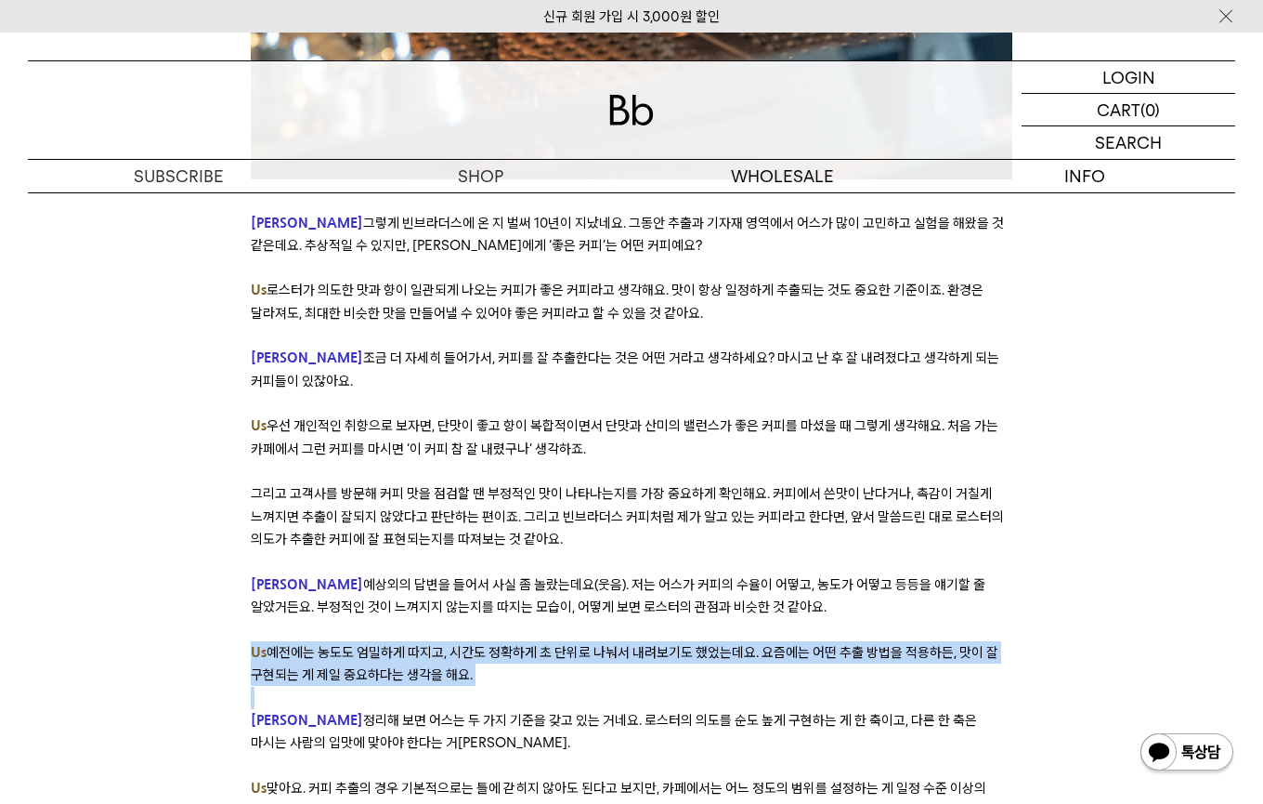
click at [391, 644] on span "예전에는 농도도 엄밀하게 따지고, 시간도 정확하게 초 단위로 나눠서 내려보기도 했었는데요. 요즘에는 어떤 추출 방법을 적용하든, 맛이 잘 구현…" at bounding box center [625, 663] width 748 height 39
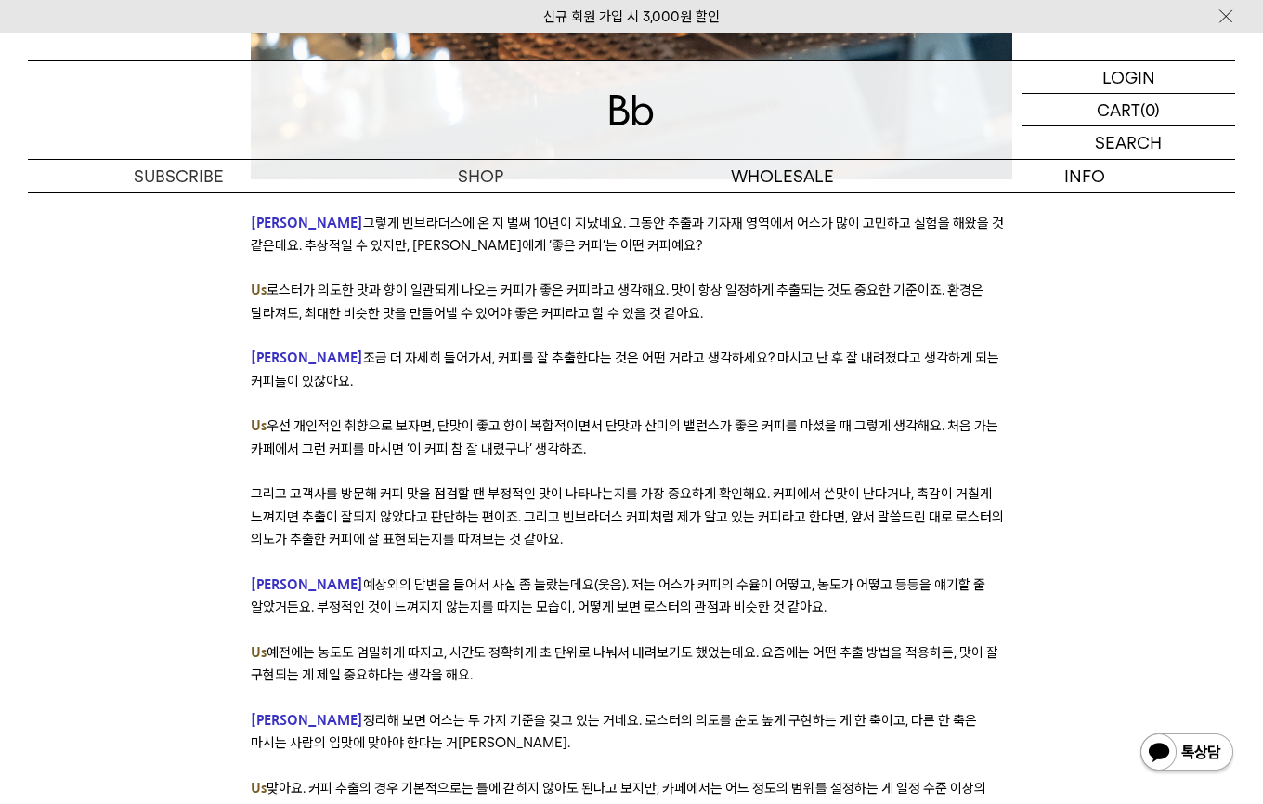
click at [349, 712] on span "정리해 보면 어스는 두 가지 기준을 갖고 있는 거네요. 로스터의 의도를 순도 높게 구현하는 게 한 축이고, 다른 한 축은 마시는 사람의 입맛에…" at bounding box center [614, 731] width 726 height 39
click at [440, 712] on span "정리해 보면 어스는 두 가지 기준을 갖고 있는 거네요. 로스터의 의도를 순도 높게 구현하는 게 한 축이고, 다른 한 축은 마시는 사람의 입맛에…" at bounding box center [614, 731] width 726 height 39
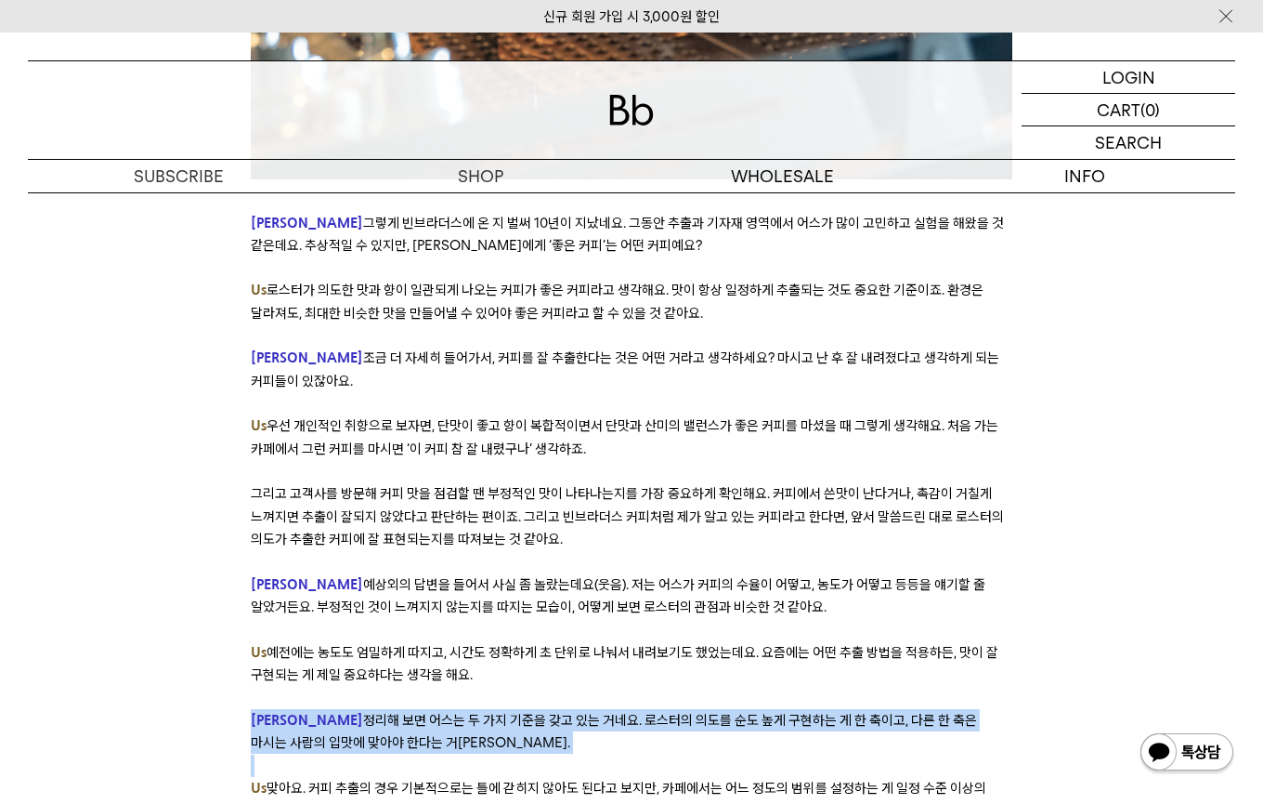
click at [440, 712] on span "정리해 보면 어스는 두 가지 기준을 갖고 있는 거네요. 로스터의 의도를 순도 높게 구현하는 게 한 축이고, 다른 한 축은 마시는 사람의 입맛에…" at bounding box center [614, 731] width 726 height 39
click at [425, 709] on p "[PERSON_NAME] 정리해 보면 어스는 두 가지 기준을 갖고 있는 거네요. 로스터의 의도를 순도 높게 구현하는 게 한 축이고, 다른 한 …" at bounding box center [632, 732] width 762 height 46
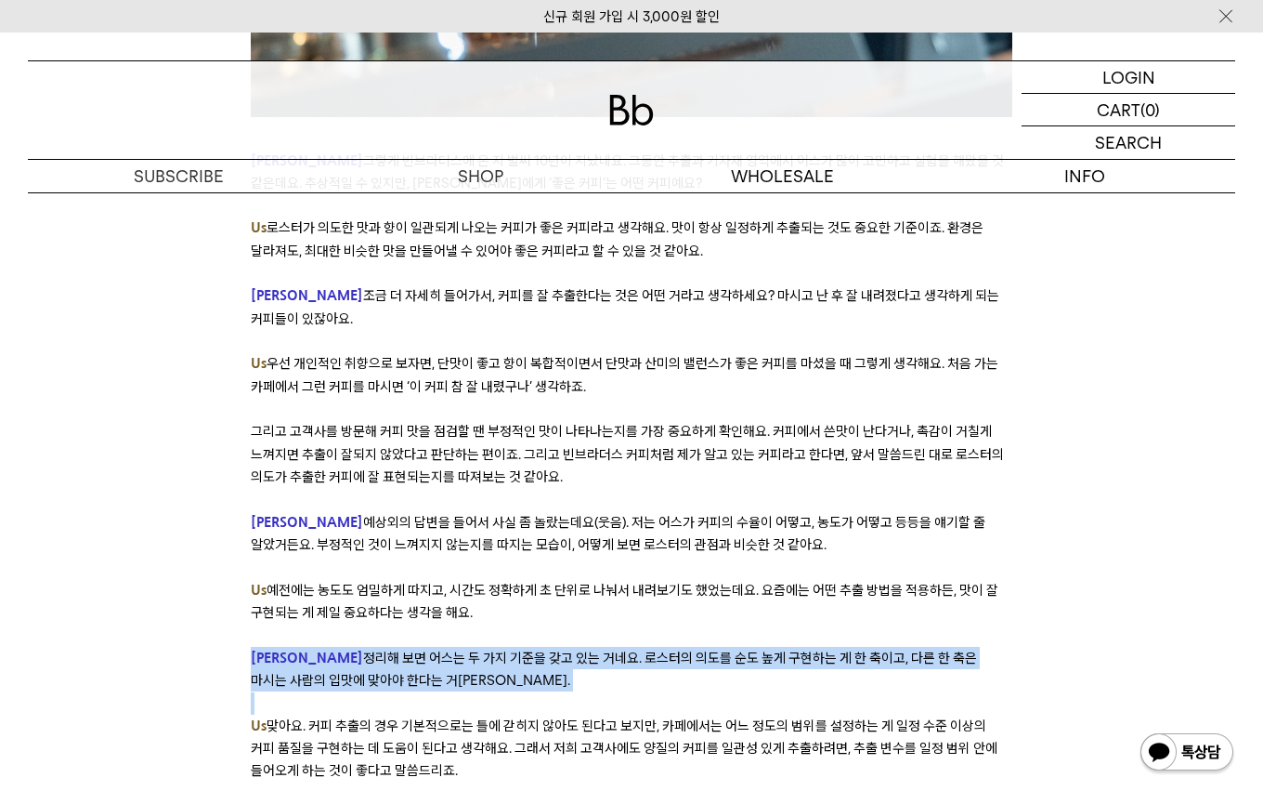
scroll to position [4574, 0]
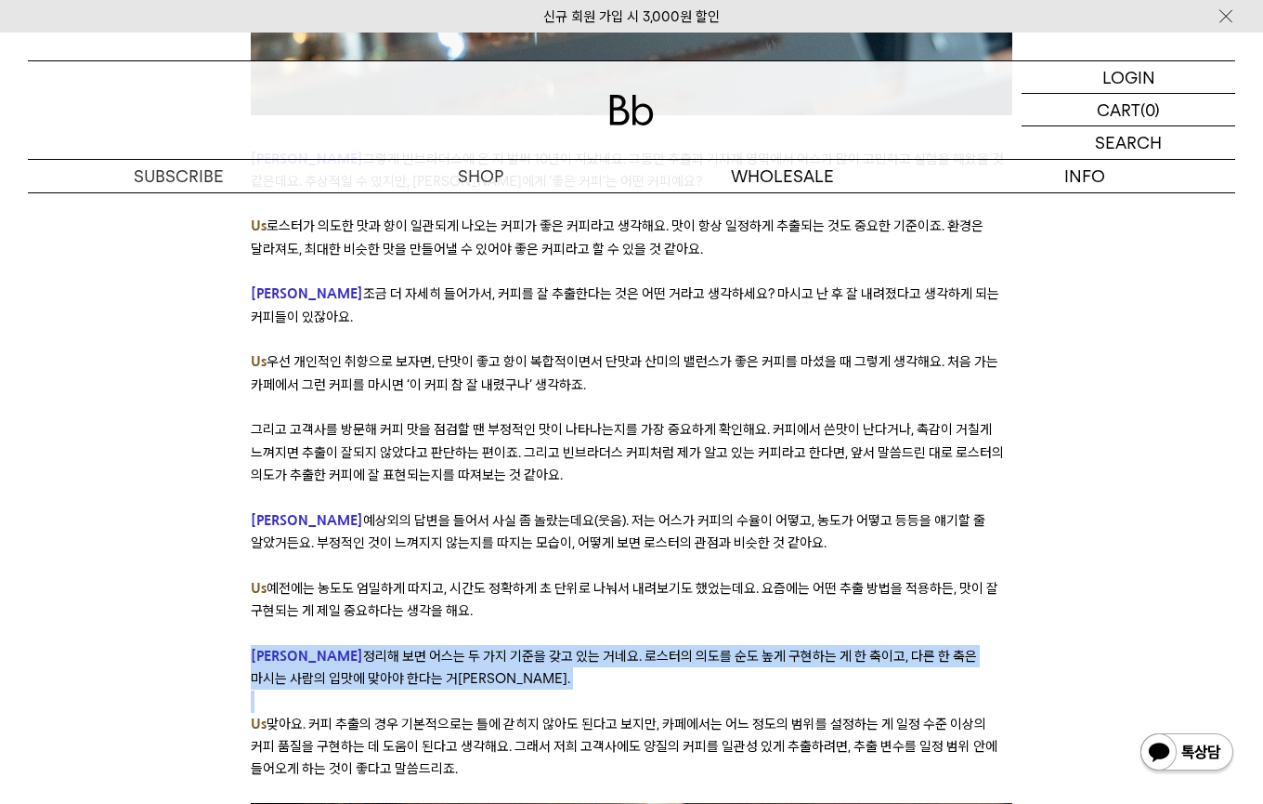
click at [446, 690] on p at bounding box center [632, 701] width 762 height 22
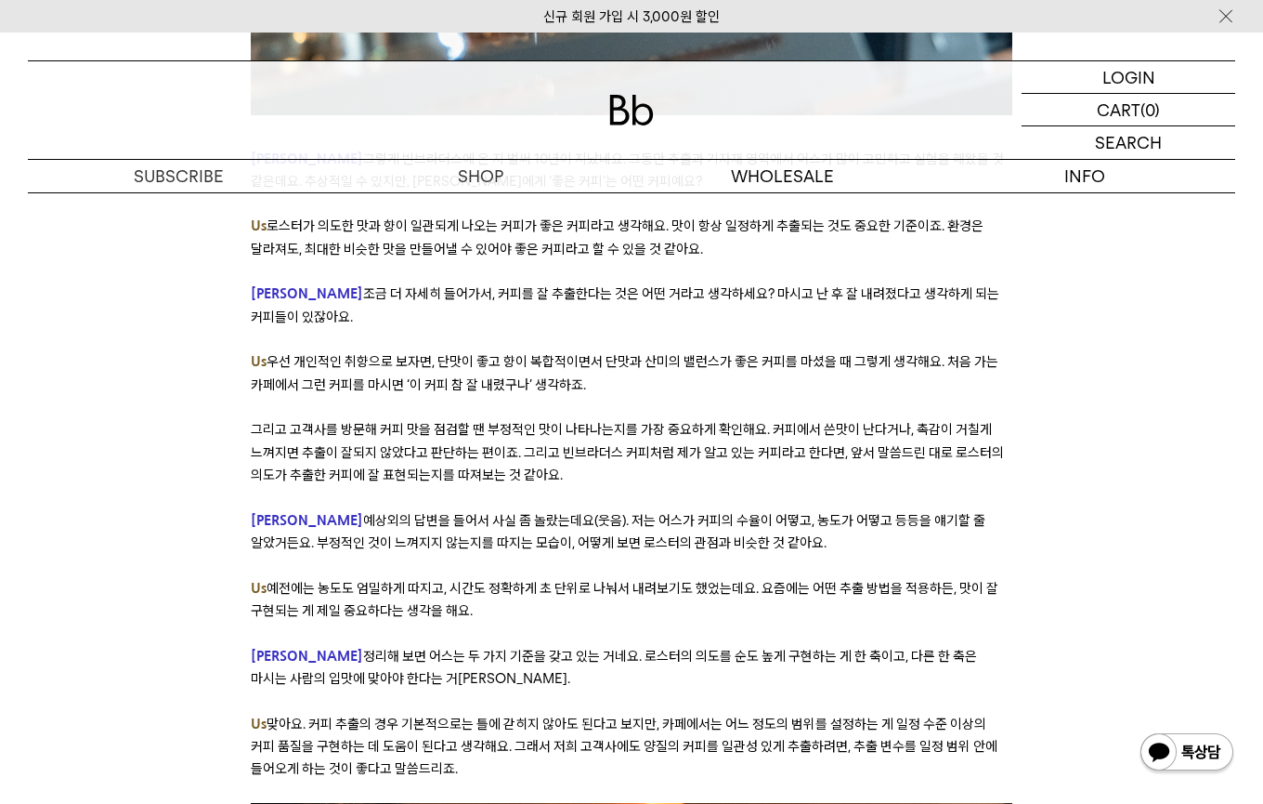
click at [446, 715] on span "맞아요. 커피 추출의 경우 기본적으로는 틀에 갇히지 않아도 된다고 보지만, 카페에서는 어느 정도의 범위를 설정하는 게 일정 수준 이상의 커피 …" at bounding box center [624, 746] width 747 height 62
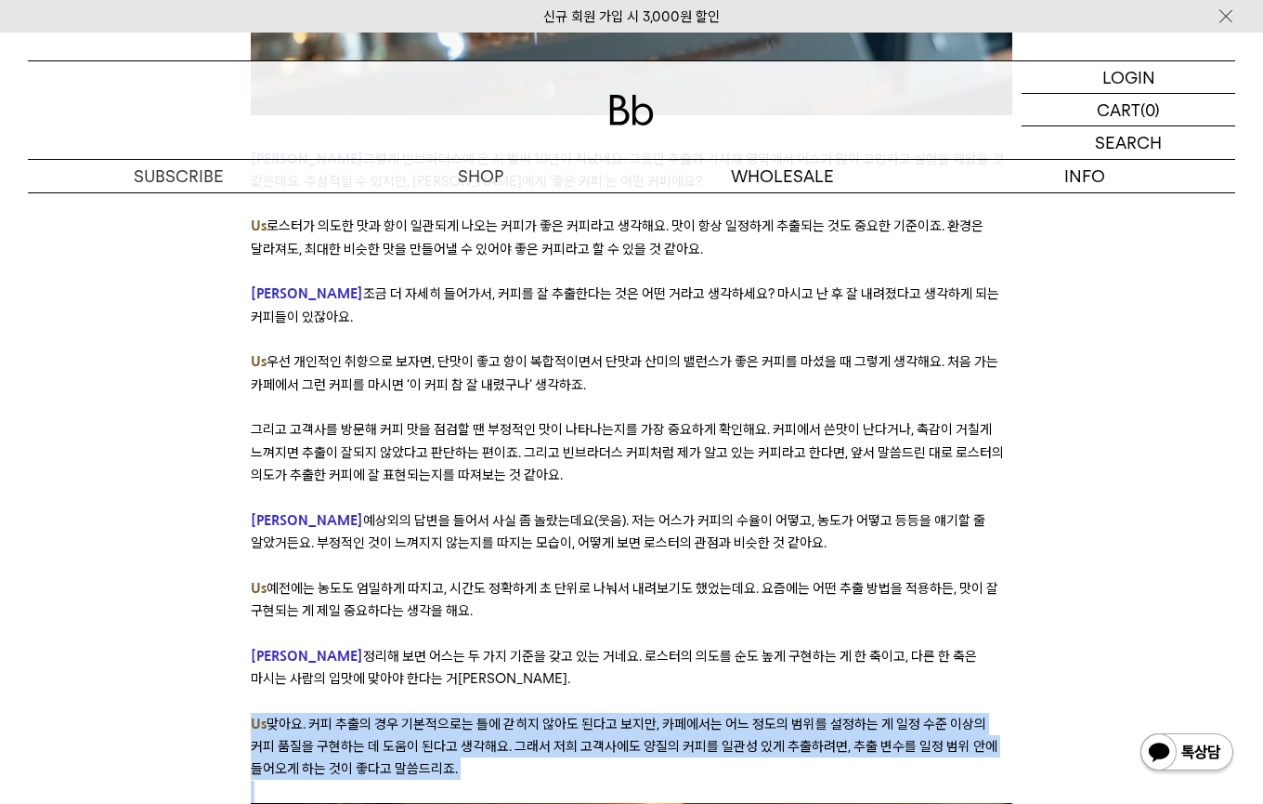
click at [446, 715] on span "맞아요. 커피 추출의 경우 기본적으로는 틀에 갇히지 않아도 된다고 보지만, 카페에서는 어느 정도의 범위를 설정하는 게 일정 수준 이상의 커피 …" at bounding box center [624, 746] width 747 height 62
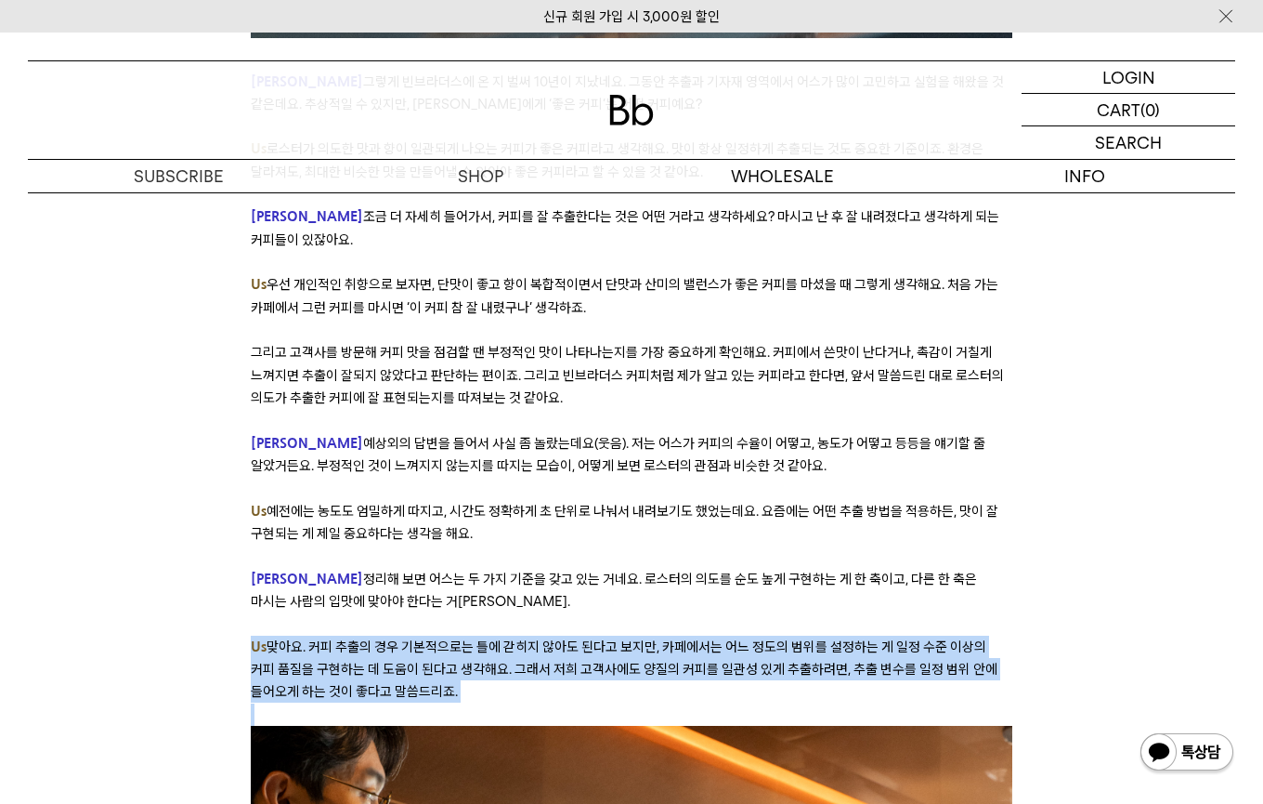
scroll to position [4677, 0]
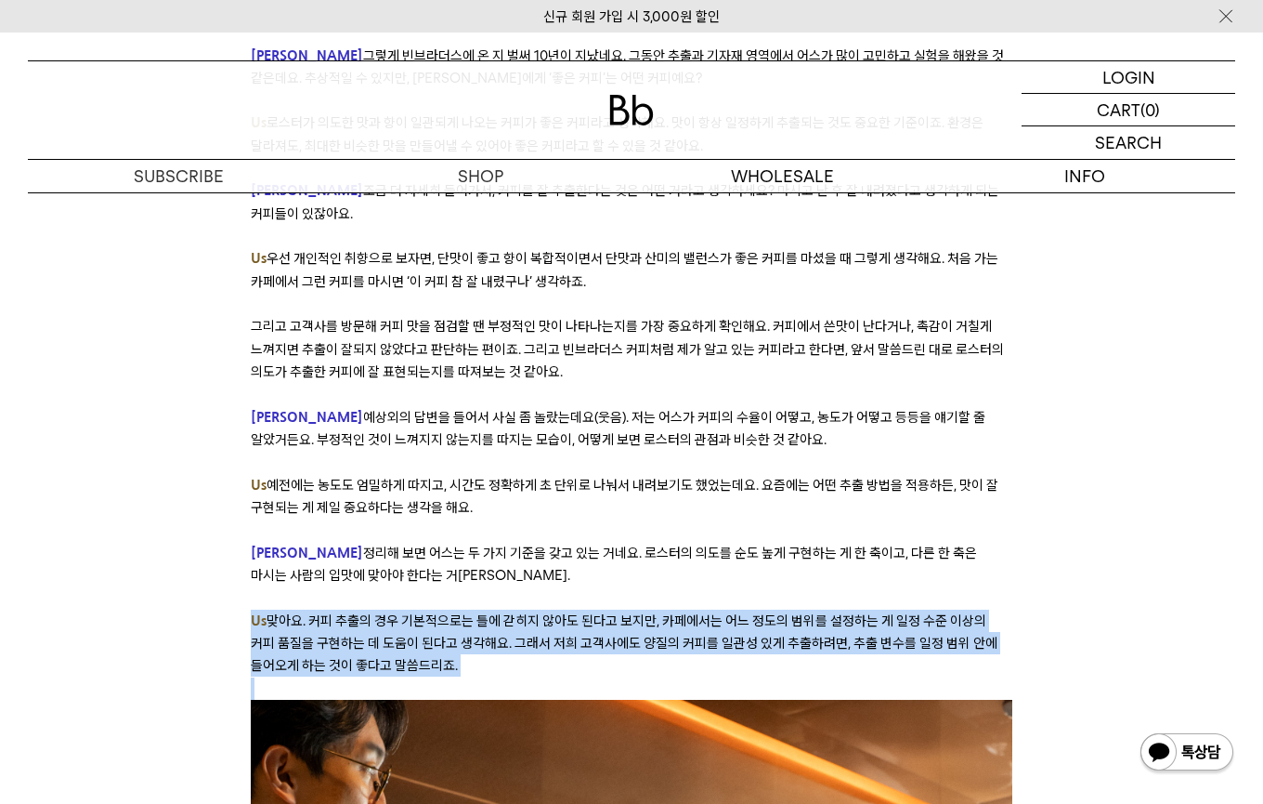
click at [462, 677] on p at bounding box center [632, 688] width 762 height 22
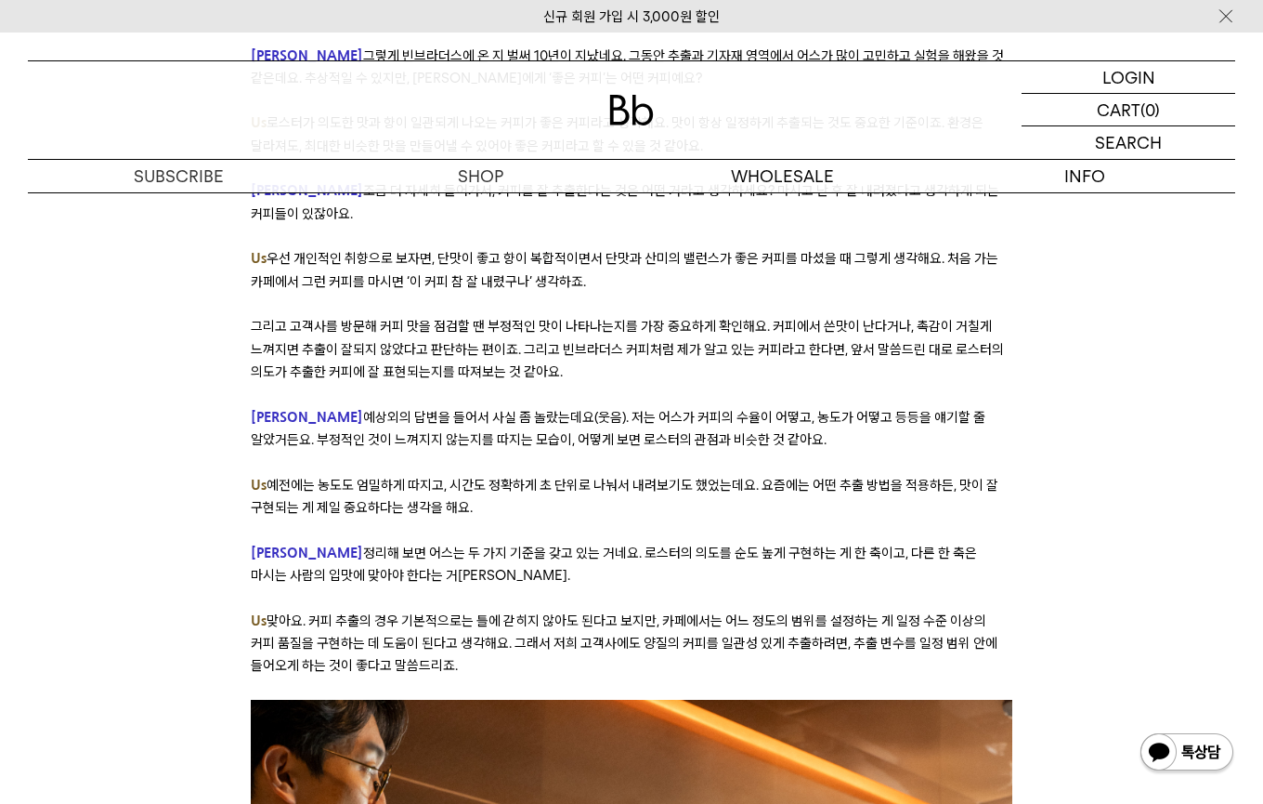
click at [462, 677] on p at bounding box center [632, 688] width 762 height 22
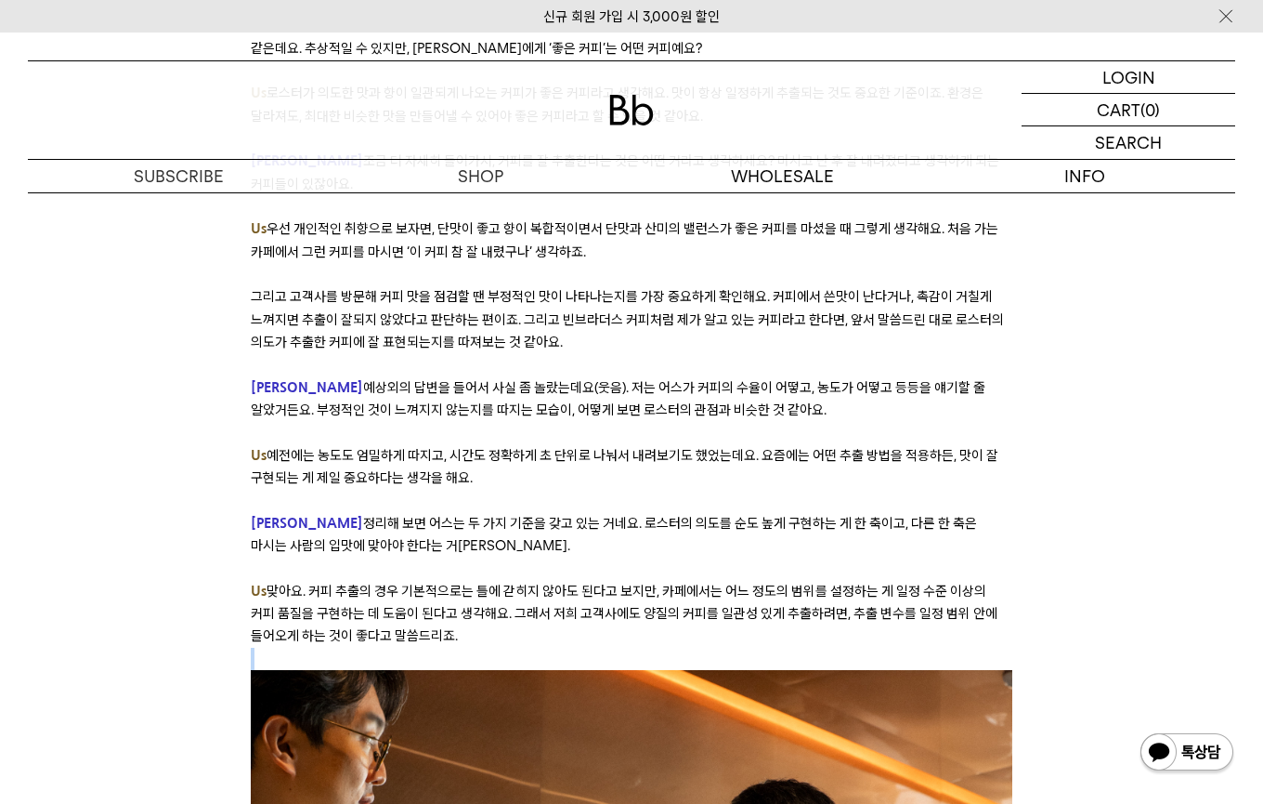
scroll to position [4708, 0]
click at [461, 511] on p "[PERSON_NAME] 정리해 보면 어스는 두 가지 기준을 갖고 있는 거네요. 로스터의 의도를 순도 높게 구현하는 게 한 축이고, 다른 한 …" at bounding box center [632, 534] width 762 height 46
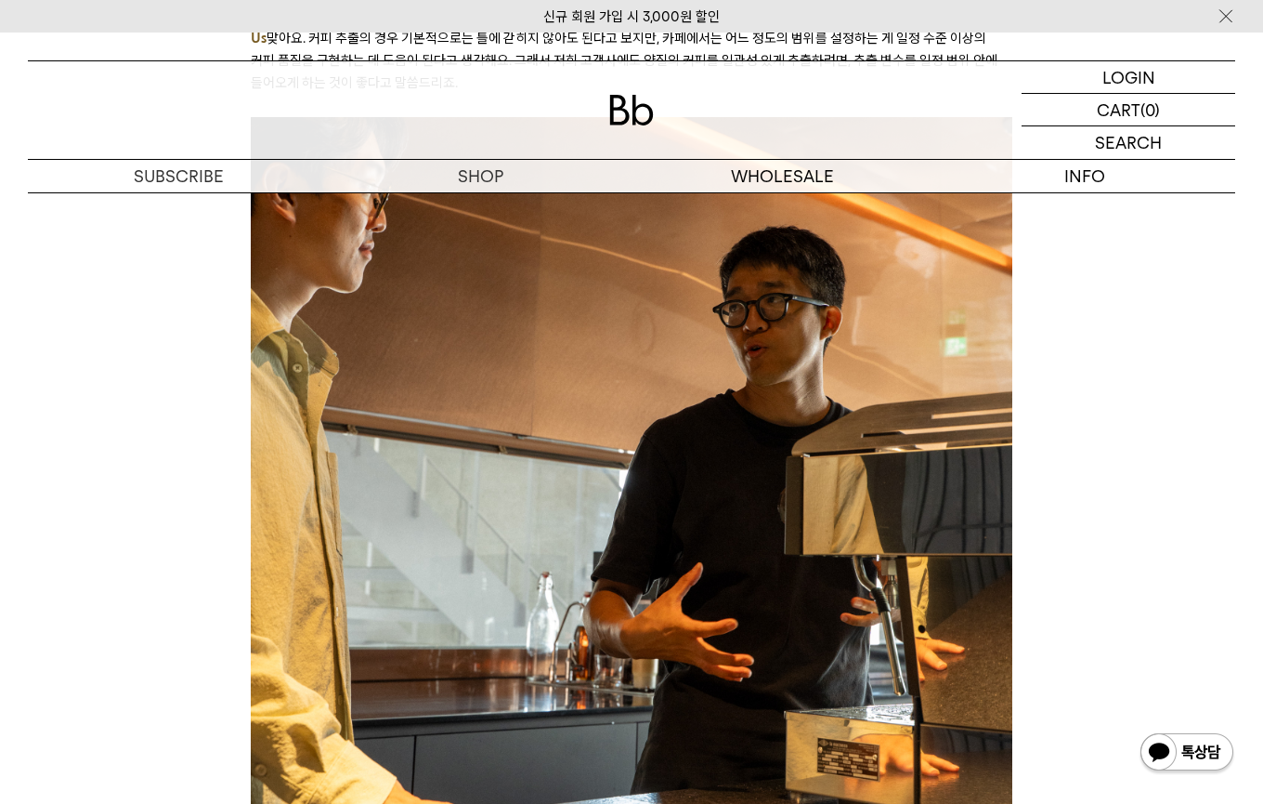
scroll to position [5546, 0]
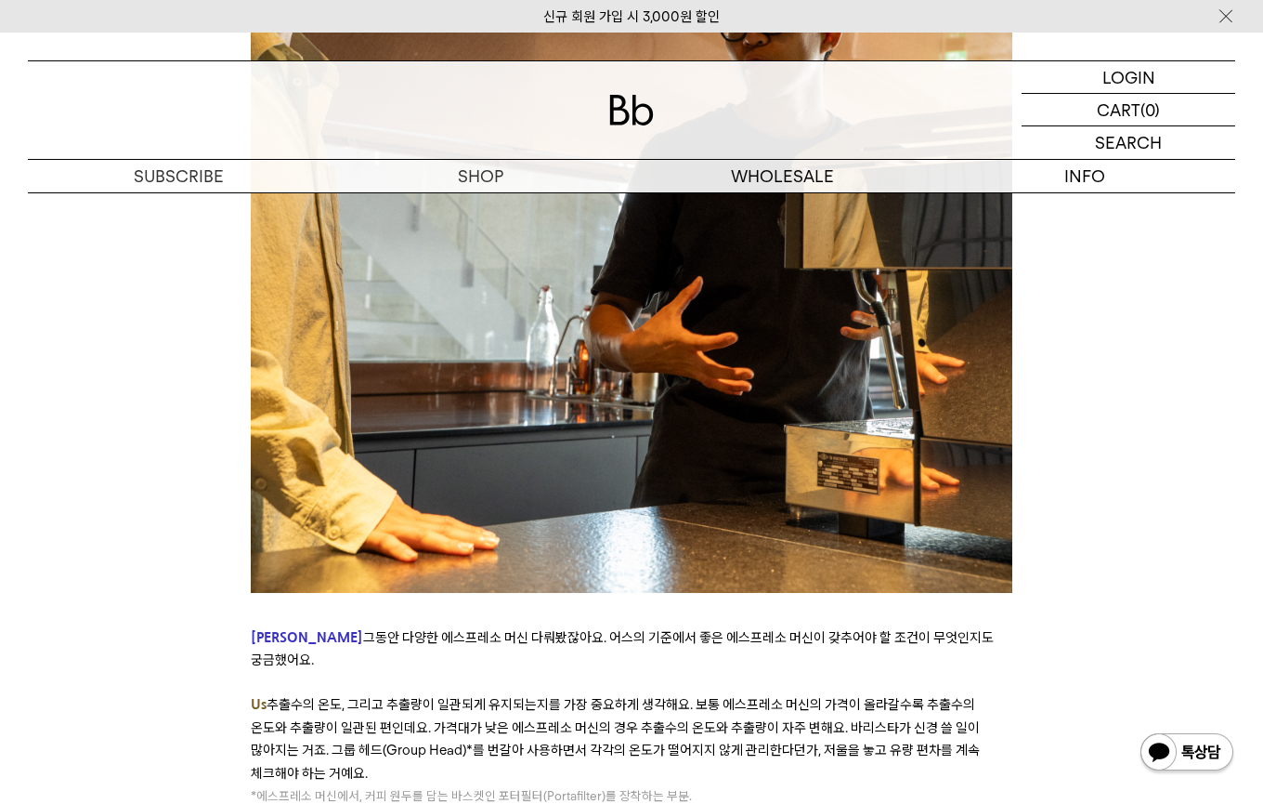
click at [351, 629] on span "그동안 다양한 에스프레소 머신 다뤄봤잖아요. 어스의 기준에서 좋은 에스프레소 머신이 갖추어야 할 조건이 무엇인지도 궁금했어요." at bounding box center [622, 648] width 743 height 39
click at [352, 629] on span "그동안 다양한 에스프레소 머신 다뤄봤잖아요. 어스의 기준에서 좋은 에스프레소 머신이 갖추어야 할 조건이 무엇인지도 궁금했어요." at bounding box center [622, 648] width 743 height 39
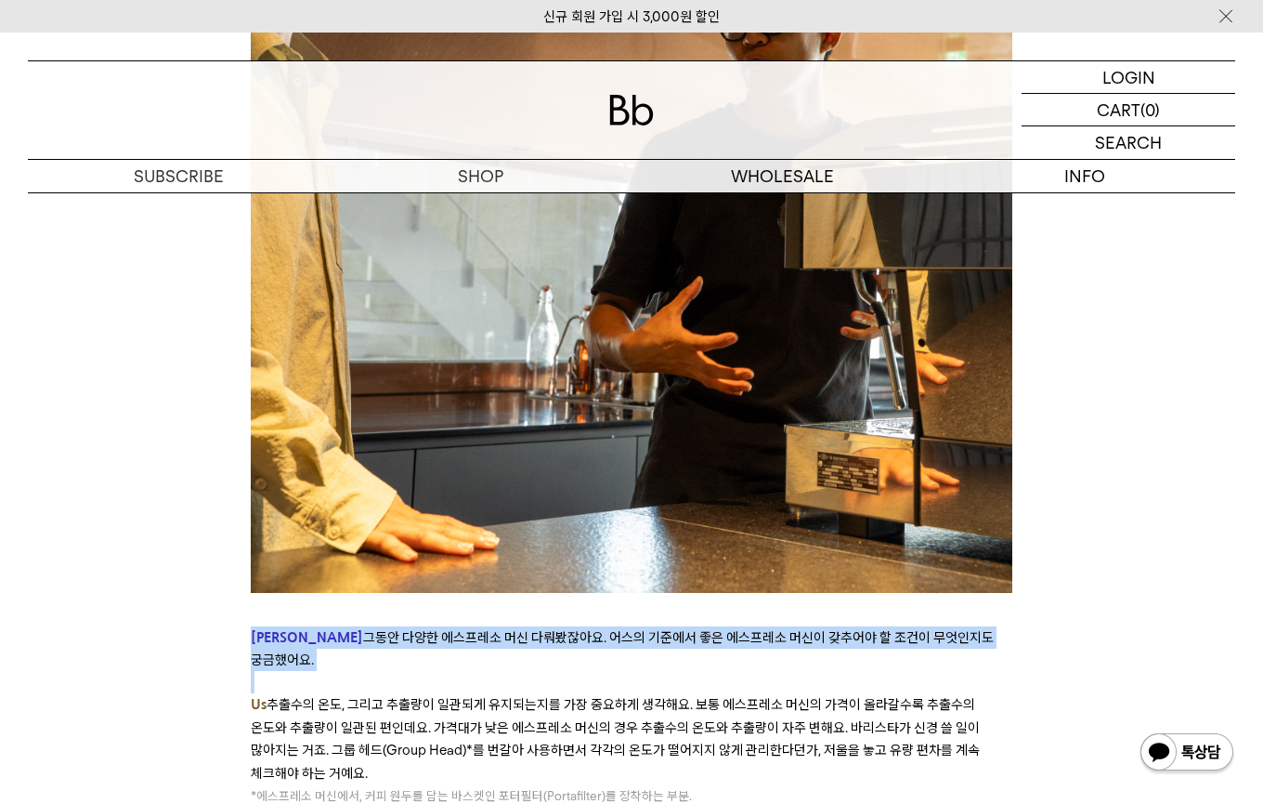
click at [352, 629] on span "그동안 다양한 에스프레소 머신 다뤄봤잖아요. 어스의 기준에서 좋은 에스프레소 머신이 갖추어야 할 조건이 무엇인지도 궁금했어요." at bounding box center [622, 648] width 743 height 39
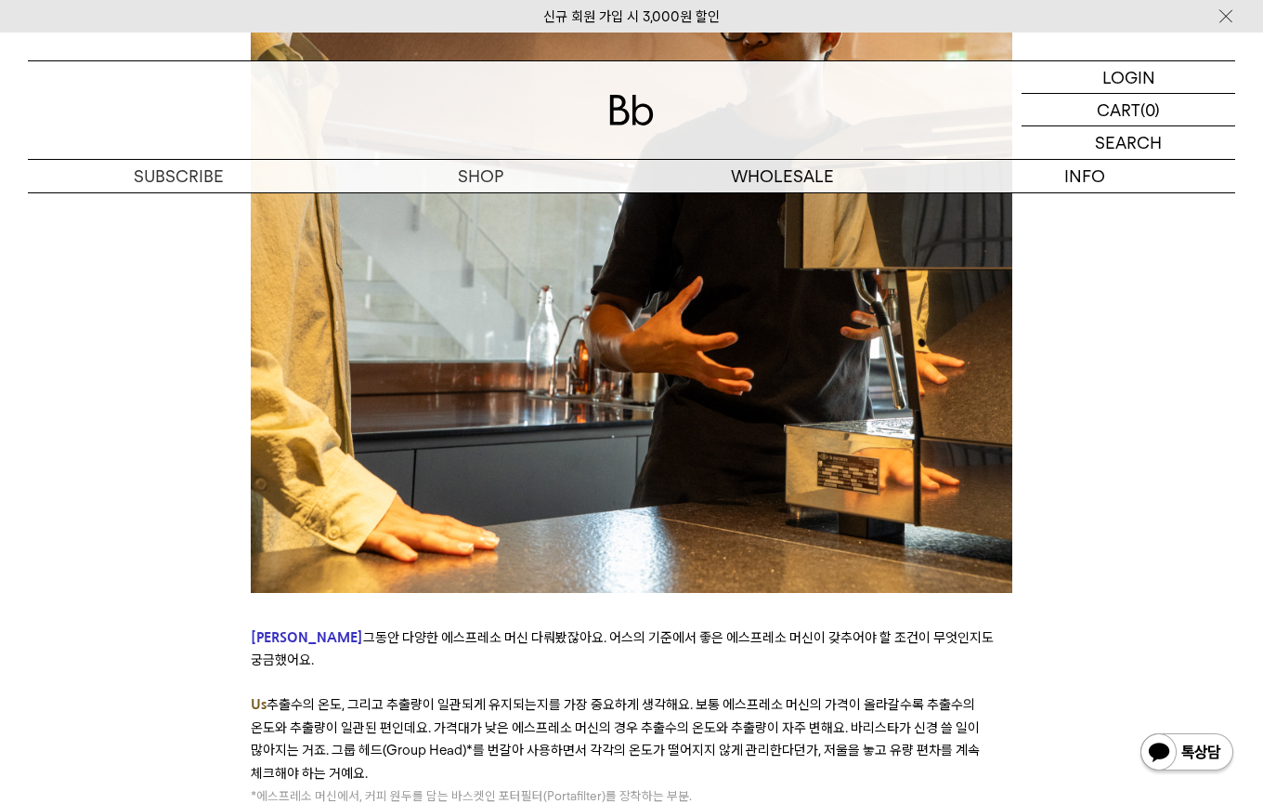
click at [352, 629] on span "그동안 다양한 에스프레소 머신 다뤄봤잖아요. 어스의 기준에서 좋은 에스프레소 머신이 갖추어야 할 조건이 무엇인지도 궁금했어요." at bounding box center [622, 648] width 743 height 39
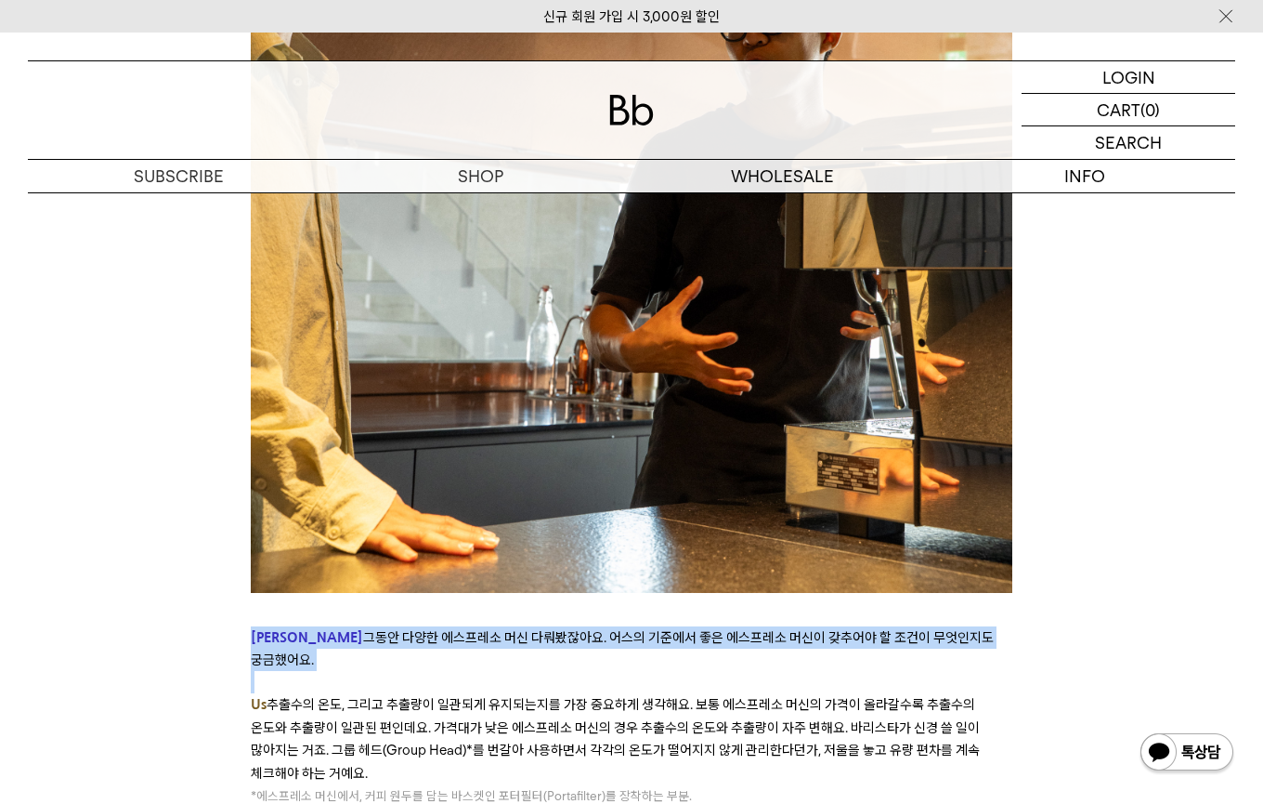
click at [623, 629] on span "그동안 다양한 에스프레소 머신 다뤄봤잖아요. 어스의 기준에서 좋은 에스프레소 머신이 갖추어야 할 조건이 무엇인지도 궁금했어요." at bounding box center [622, 648] width 743 height 39
click at [718, 629] on span "그동안 다양한 에스프레소 머신 다뤄봤잖아요. 어스의 기준에서 좋은 에스프레소 머신이 갖추어야 할 조건이 무엇인지도 궁금했어요." at bounding box center [622, 648] width 743 height 39
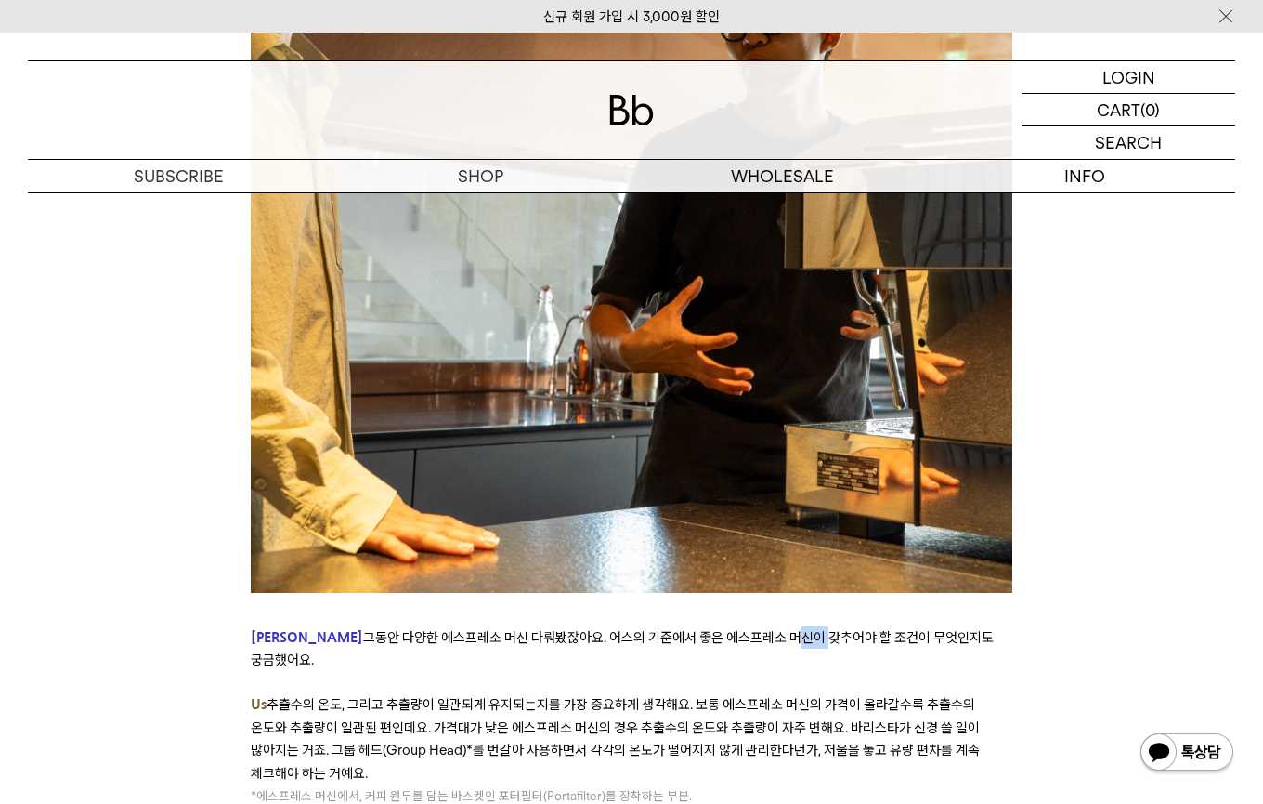
click at [719, 629] on span "그동안 다양한 에스프레소 머신 다뤄봤잖아요. 어스의 기준에서 좋은 에스프레소 머신이 갖추어야 할 조건이 무엇인지도 궁금했어요." at bounding box center [622, 648] width 743 height 39
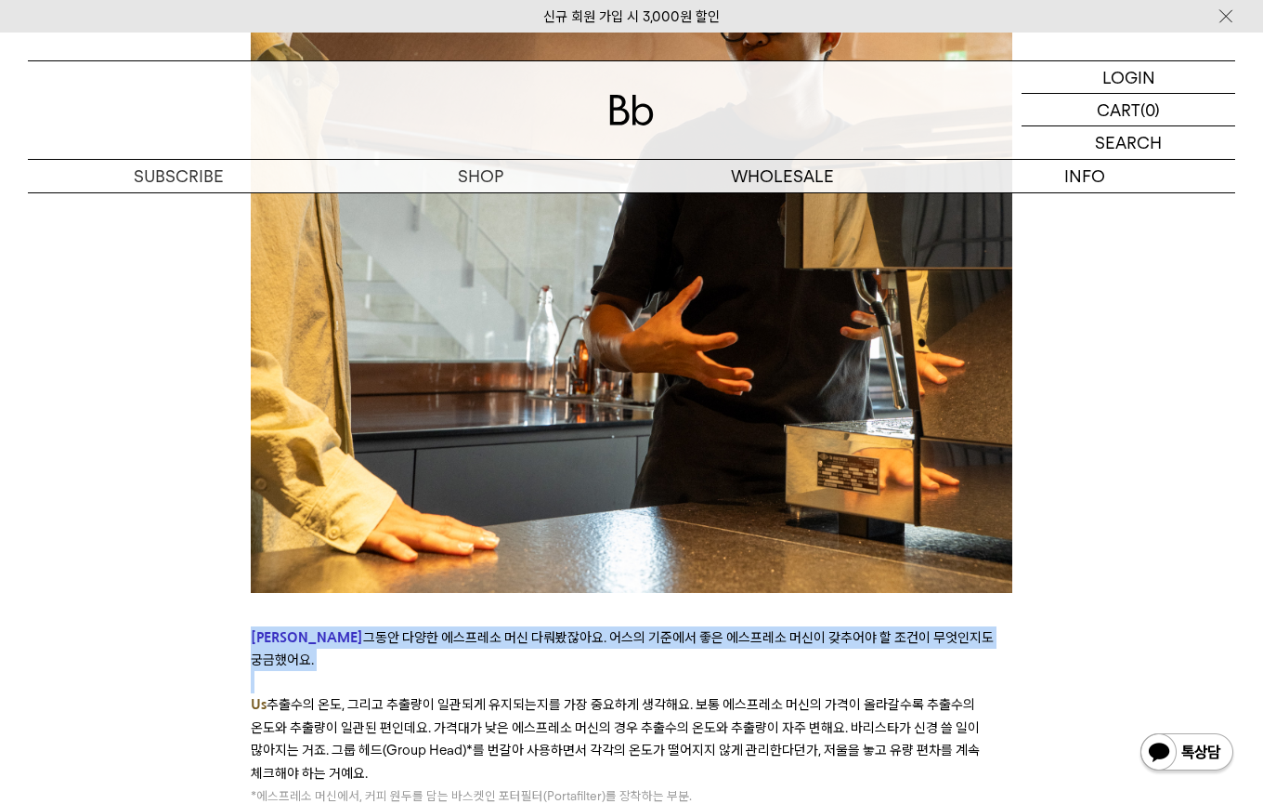
click at [333, 696] on span "추출수의 온도, 그리고 추출량이 일관되게 유지되는지를 가장 중요하게 생각해요. 보통 에스프레소 머신의 가격이 올라갈수록 추출수의 온도와 추출량…" at bounding box center [615, 738] width 729 height 85
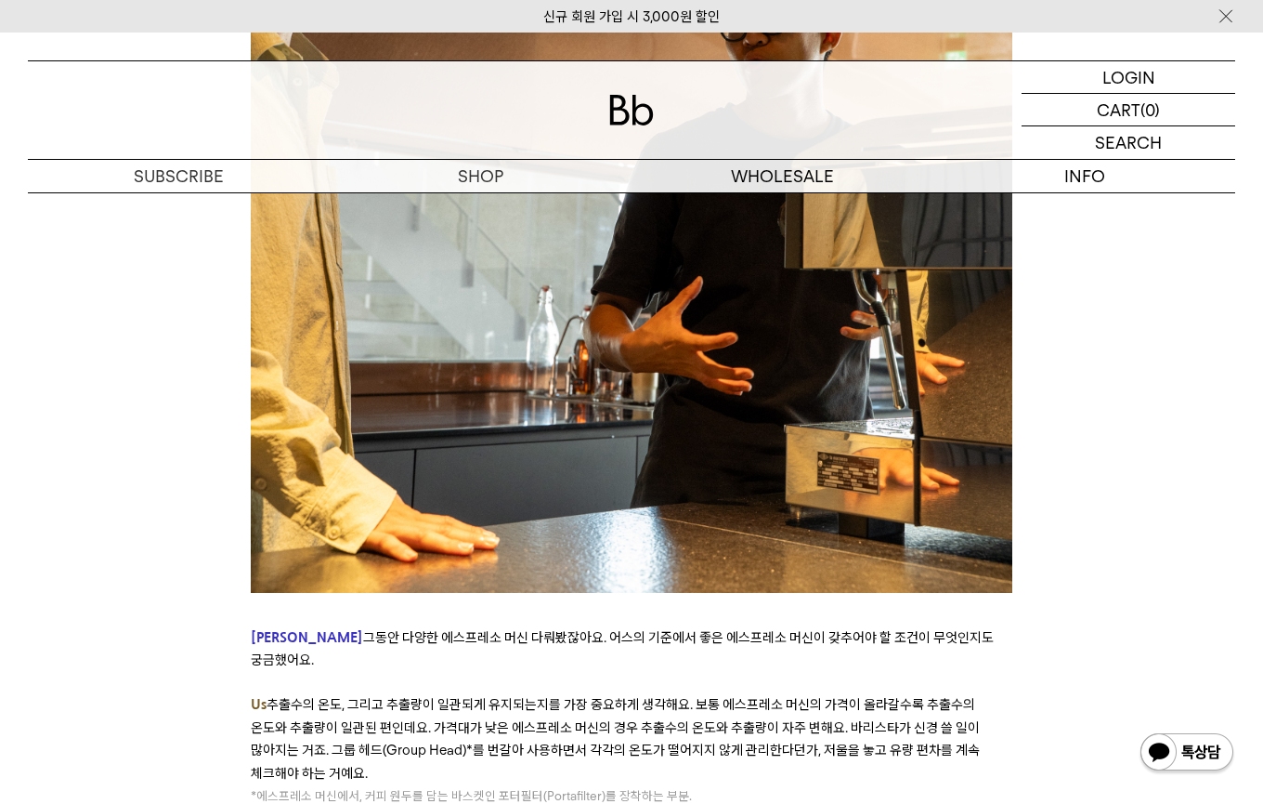
click at [333, 696] on span "추출수의 온도, 그리고 추출량이 일관되게 유지되는지를 가장 중요하게 생각해요. 보통 에스프레소 머신의 가격이 올라갈수록 추출수의 온도와 추출량…" at bounding box center [615, 738] width 729 height 85
click at [461, 696] on span "추출수의 온도, 그리고 추출량이 일관되게 유지되는지를 가장 중요하게 생각해요. 보통 에스프레소 머신의 가격이 올라갈수록 추출수의 온도와 추출량…" at bounding box center [615, 738] width 729 height 85
click at [462, 696] on span "추출수의 온도, 그리고 추출량이 일관되게 유지되는지를 가장 중요하게 생각해요. 보통 에스프레소 머신의 가격이 올라갈수록 추출수의 온도와 추출량…" at bounding box center [615, 738] width 729 height 85
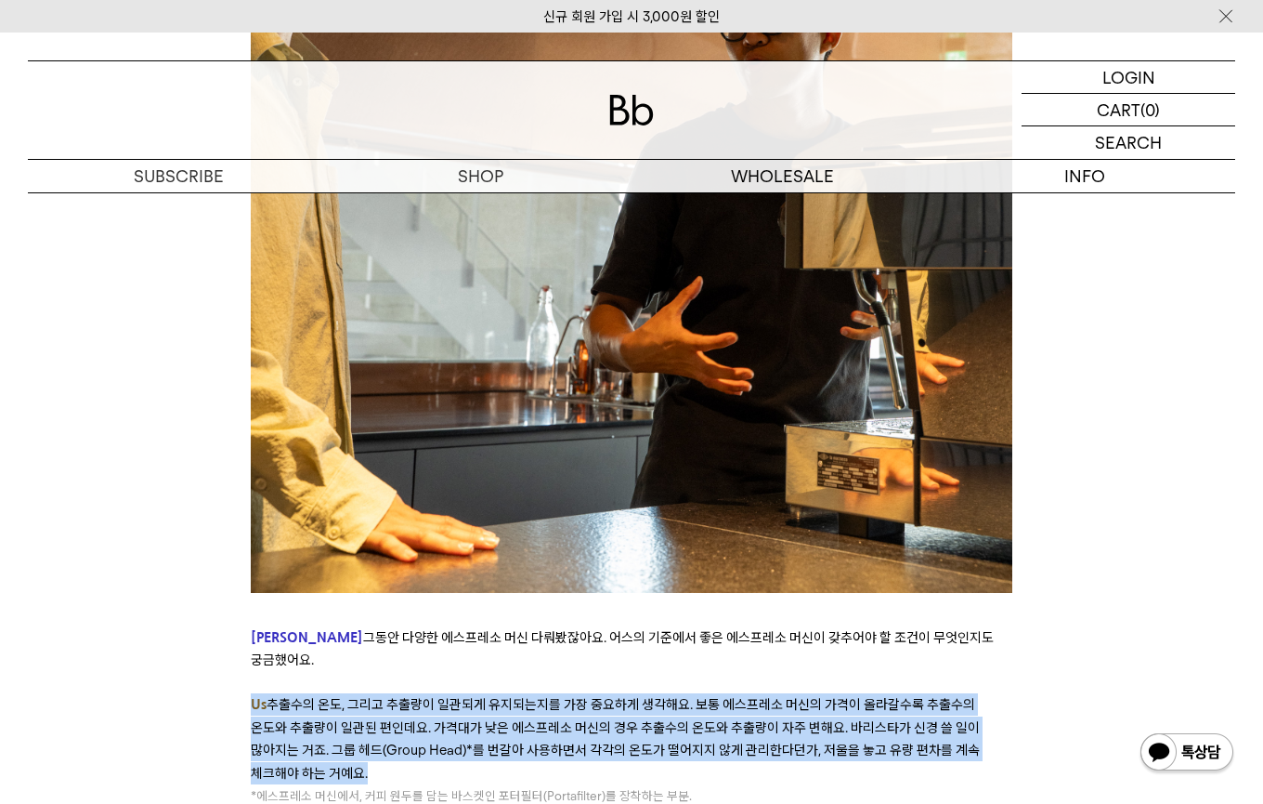
click at [462, 696] on span "추출수의 온도, 그리고 추출량이 일관되게 유지되는지를 가장 중요하게 생각해요. 보통 에스프레소 머신의 가격이 올라갈수록 추출수의 온도와 추출량…" at bounding box center [615, 738] width 729 height 85
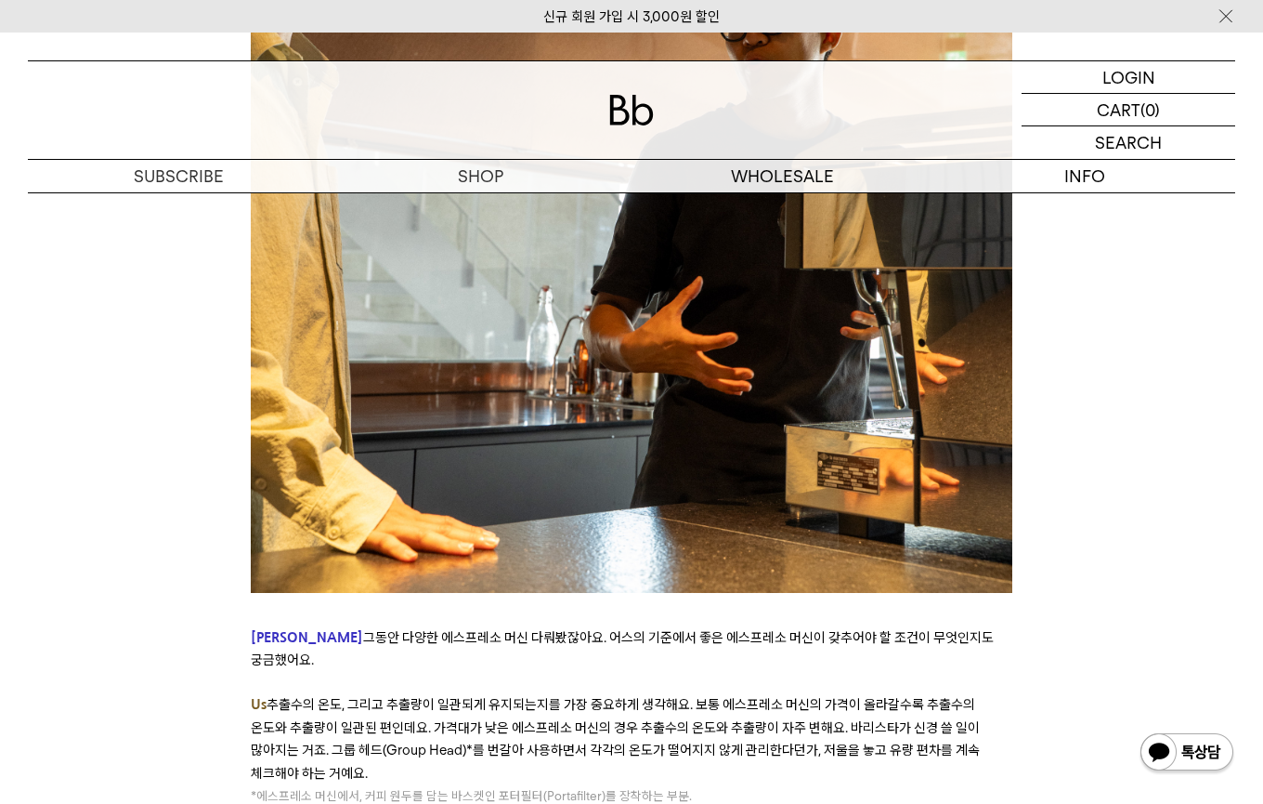
click at [837, 629] on span "그동안 다양한 에스프레소 머신 다뤄봤잖아요. 어스의 기준에서 좋은 에스프레소 머신이 갖추어야 할 조건이 무엇인지도 궁금했어요." at bounding box center [622, 648] width 743 height 39
click at [829, 693] on p "Us 추출수의 온도, 그리고 추출량이 일관되게 유지되는지를 가장 중요하게 생각해요. 보통 에스프레소 머신의 가격이 올라갈수록 추출수의 온도와 …" at bounding box center [632, 738] width 762 height 91
click at [771, 696] on span "추출수의 온도, 그리고 추출량이 일관되게 유지되는지를 가장 중요하게 생각해요. 보통 에스프레소 머신의 가격이 올라갈수록 추출수의 온도와 추출량…" at bounding box center [615, 738] width 729 height 85
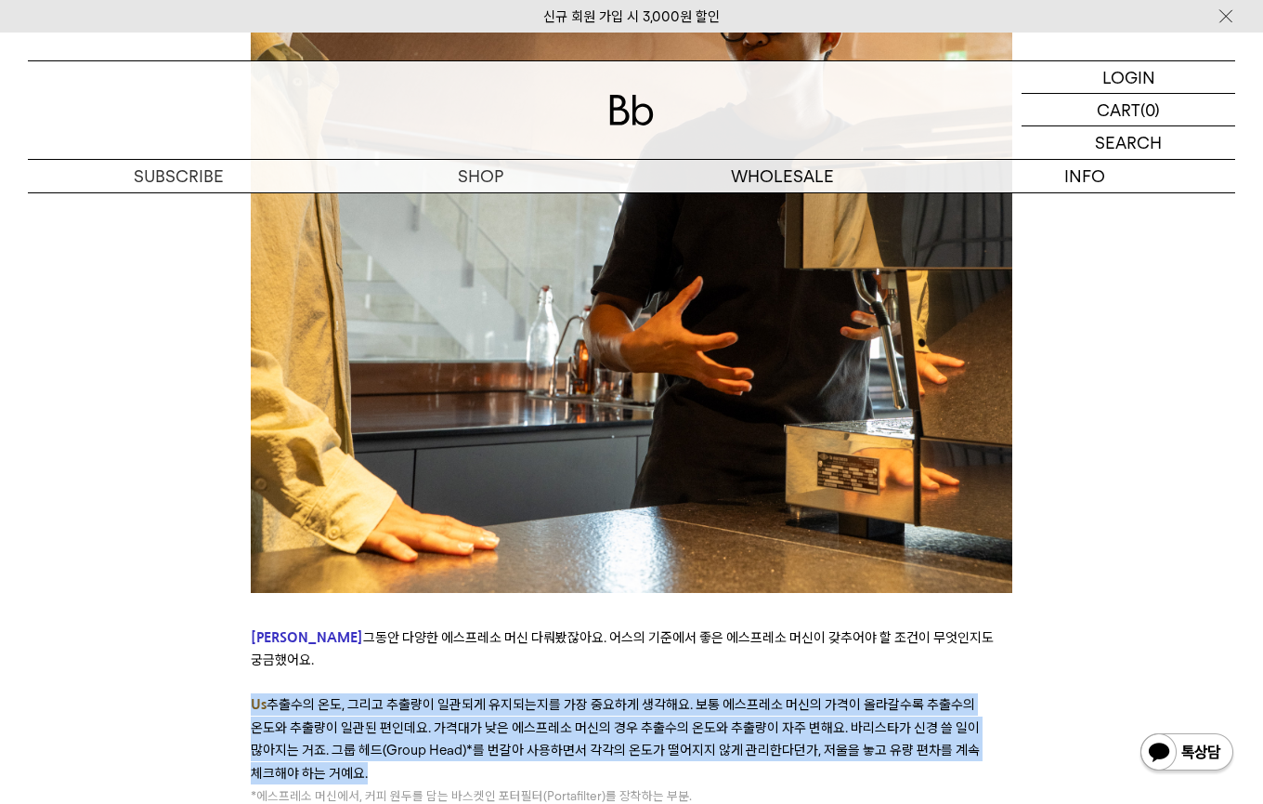
click at [771, 696] on span "추출수의 온도, 그리고 추출량이 일관되게 유지되는지를 가장 중요하게 생각해요. 보통 에스프레소 머신의 가격이 올라갈수록 추출수의 온도와 추출량…" at bounding box center [615, 738] width 729 height 85
click at [854, 696] on span "추출수의 온도, 그리고 추출량이 일관되게 유지되는지를 가장 중요하게 생각해요. 보통 에스프레소 머신의 가격이 올라갈수록 추출수의 온도와 추출량…" at bounding box center [615, 738] width 729 height 85
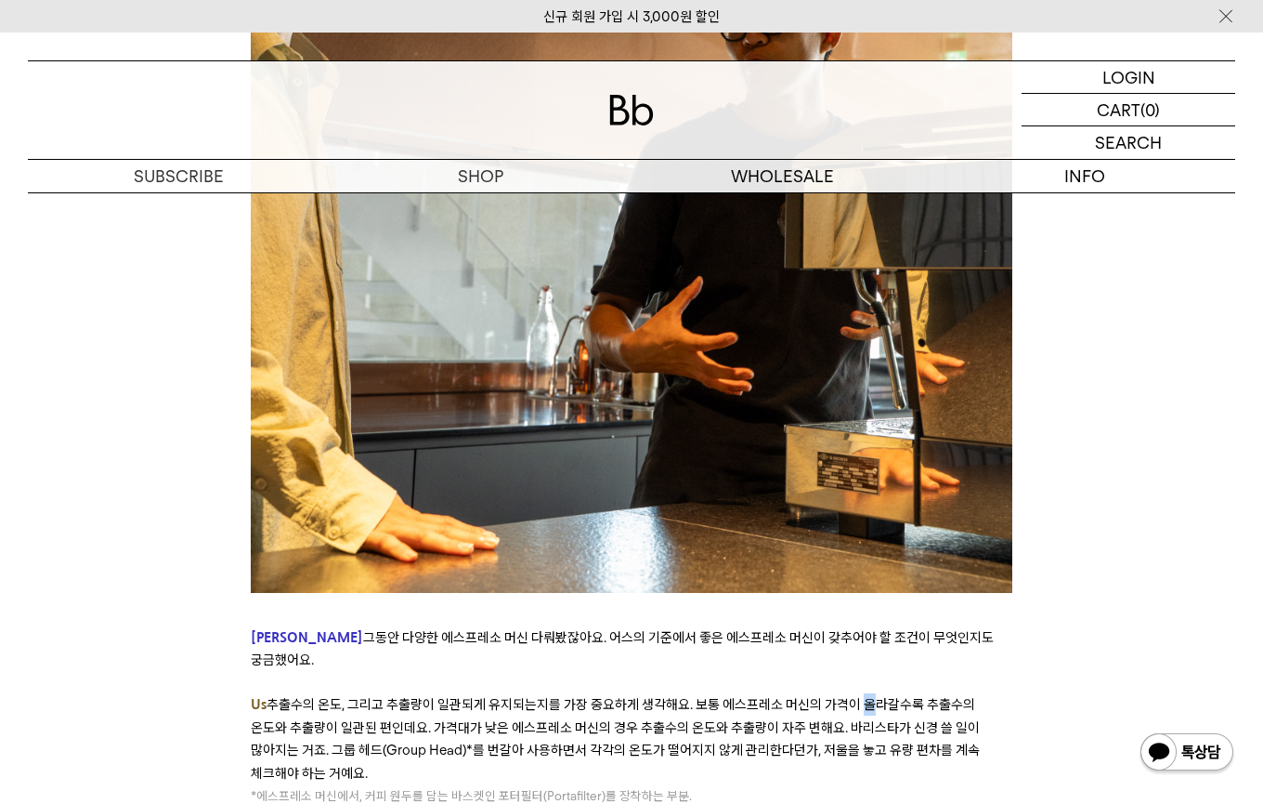
click at [855, 696] on span "추출수의 온도, 그리고 추출량이 일관되게 유지되는지를 가장 중요하게 생각해요. 보통 에스프레소 머신의 가격이 올라갈수록 추출수의 온도와 추출량…" at bounding box center [615, 738] width 729 height 85
click at [379, 696] on span "추출수의 온도, 그리고 추출량이 일관되게 유지되는지를 가장 중요하게 생각해요. 보통 에스프레소 머신의 가격이 올라갈수록 추출수의 온도와 추출량…" at bounding box center [615, 738] width 729 height 85
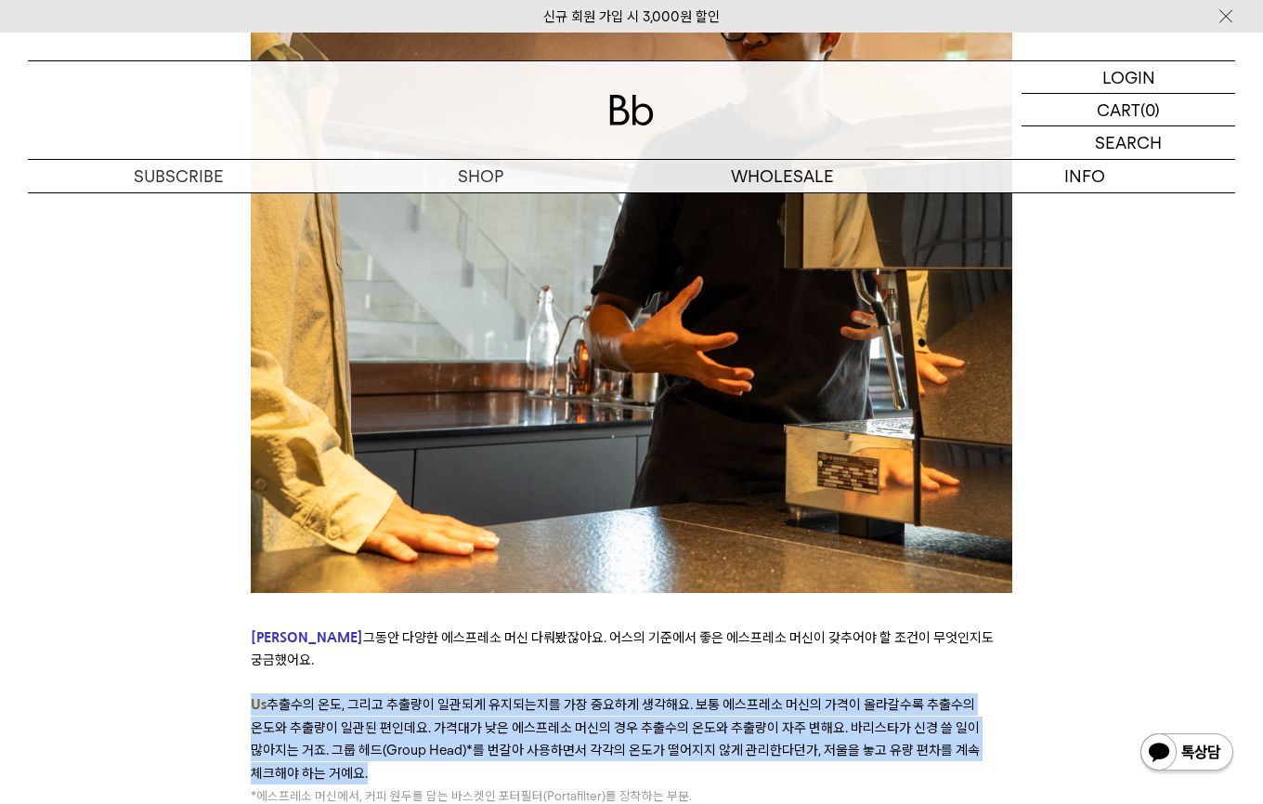
click at [379, 696] on span "추출수의 온도, 그리고 추출량이 일관되게 유지되는지를 가장 중요하게 생각해요. 보통 에스프레소 머신의 가격이 올라갈수록 추출수의 온도와 추출량…" at bounding box center [615, 738] width 729 height 85
click at [489, 696] on span "추출수의 온도, 그리고 추출량이 일관되게 유지되는지를 가장 중요하게 생각해요. 보통 에스프레소 머신의 가격이 올라갈수록 추출수의 온도와 추출량…" at bounding box center [615, 738] width 729 height 85
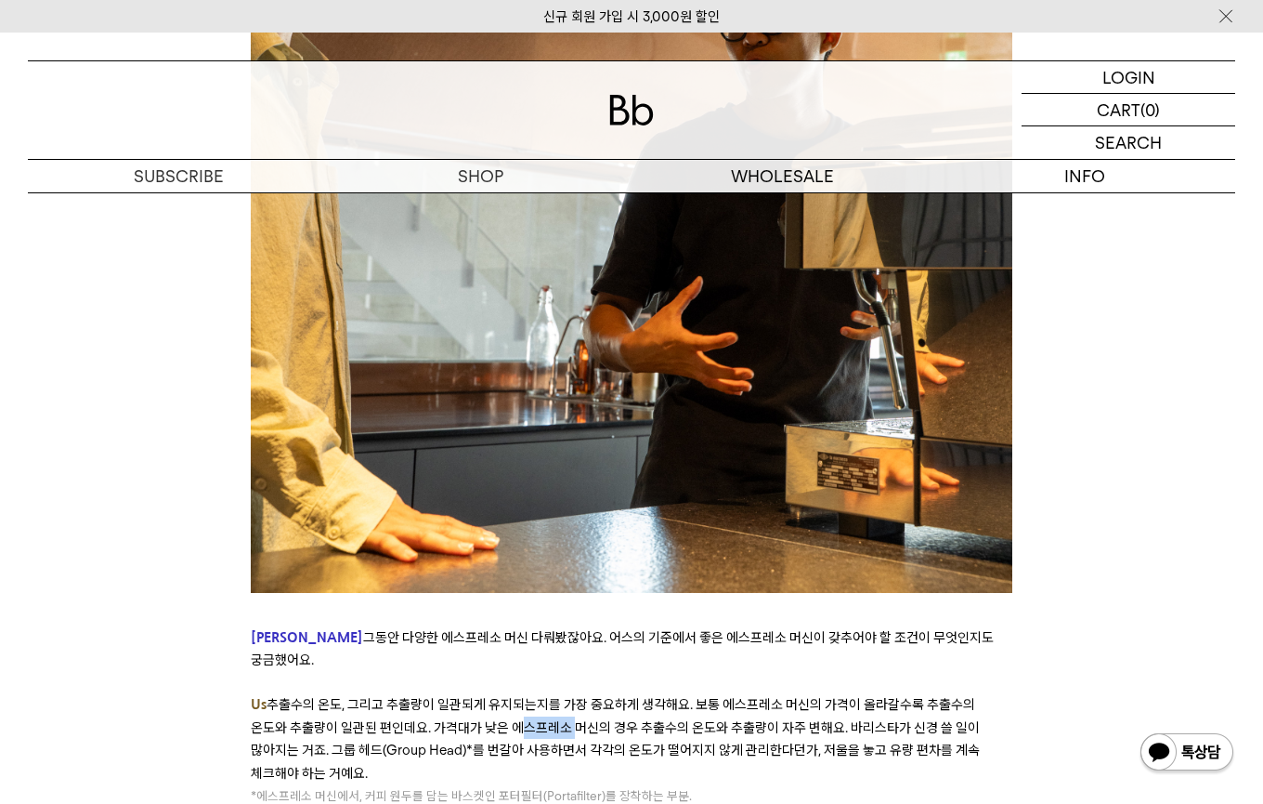
click at [490, 696] on span "추출수의 온도, 그리고 추출량이 일관되게 유지되는지를 가장 중요하게 생각해요. 보통 에스프레소 머신의 가격이 올라갈수록 추출수의 온도와 추출량…" at bounding box center [615, 738] width 729 height 85
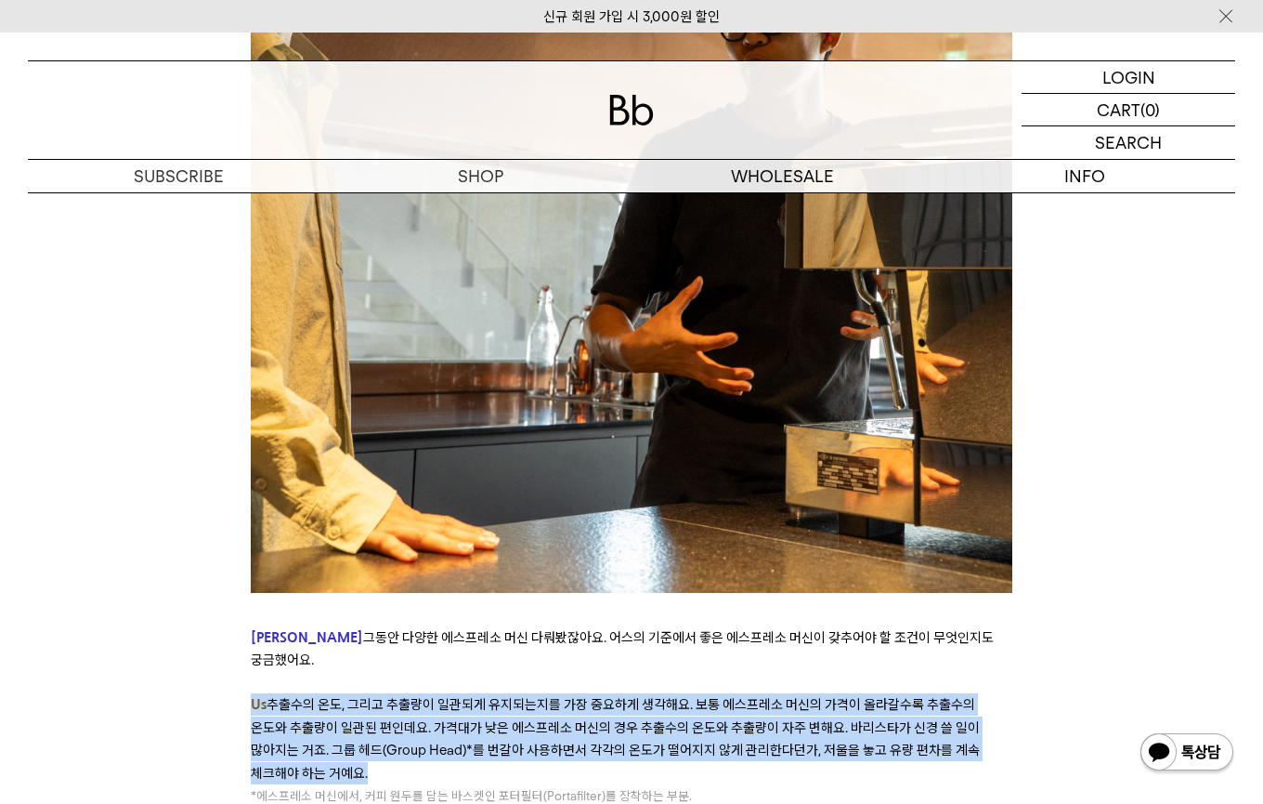
click at [490, 696] on span "추출수의 온도, 그리고 추출량이 일관되게 유지되는지를 가장 중요하게 생각해요. 보통 에스프레소 머신의 가격이 올라갈수록 추출수의 온도와 추출량…" at bounding box center [615, 738] width 729 height 85
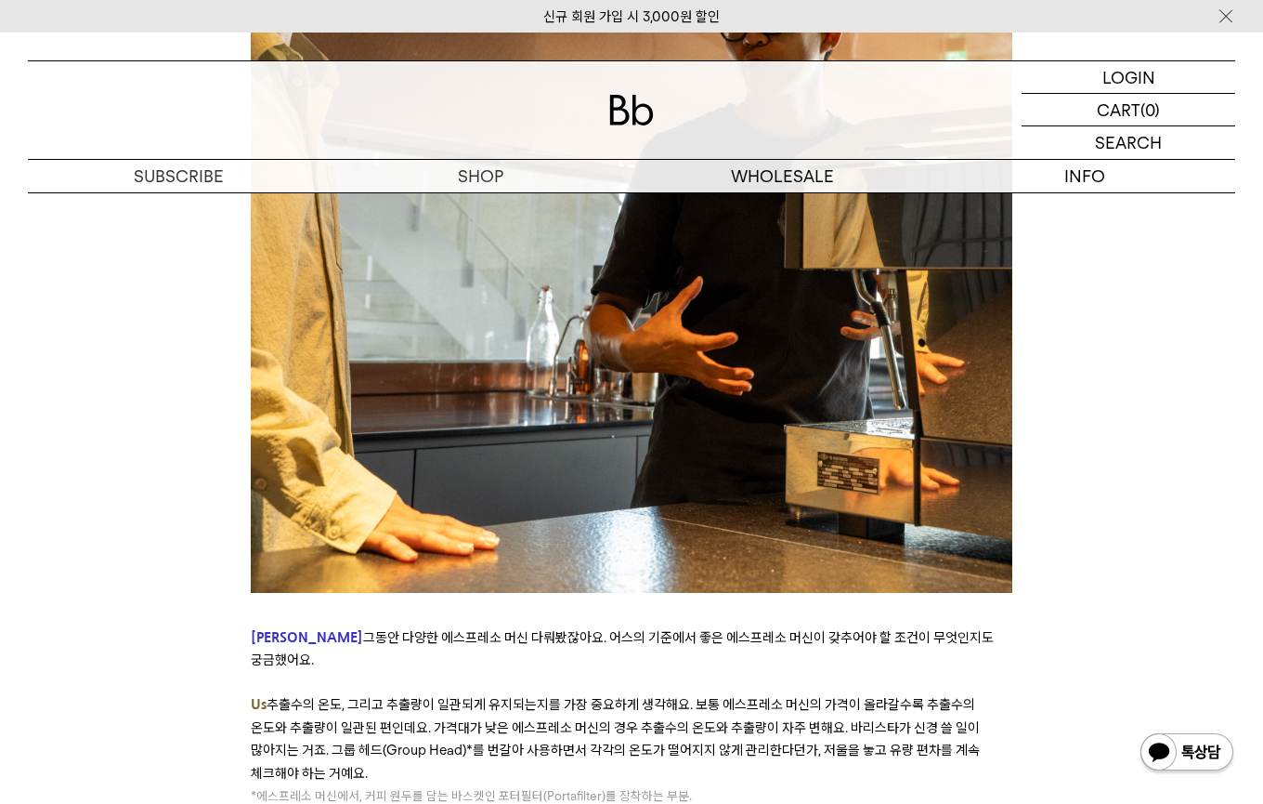
click at [739, 696] on span "추출수의 온도, 그리고 추출량이 일관되게 유지되는지를 가장 중요하게 생각해요. 보통 에스프레소 머신의 가격이 올라갈수록 추출수의 온도와 추출량…" at bounding box center [615, 738] width 729 height 85
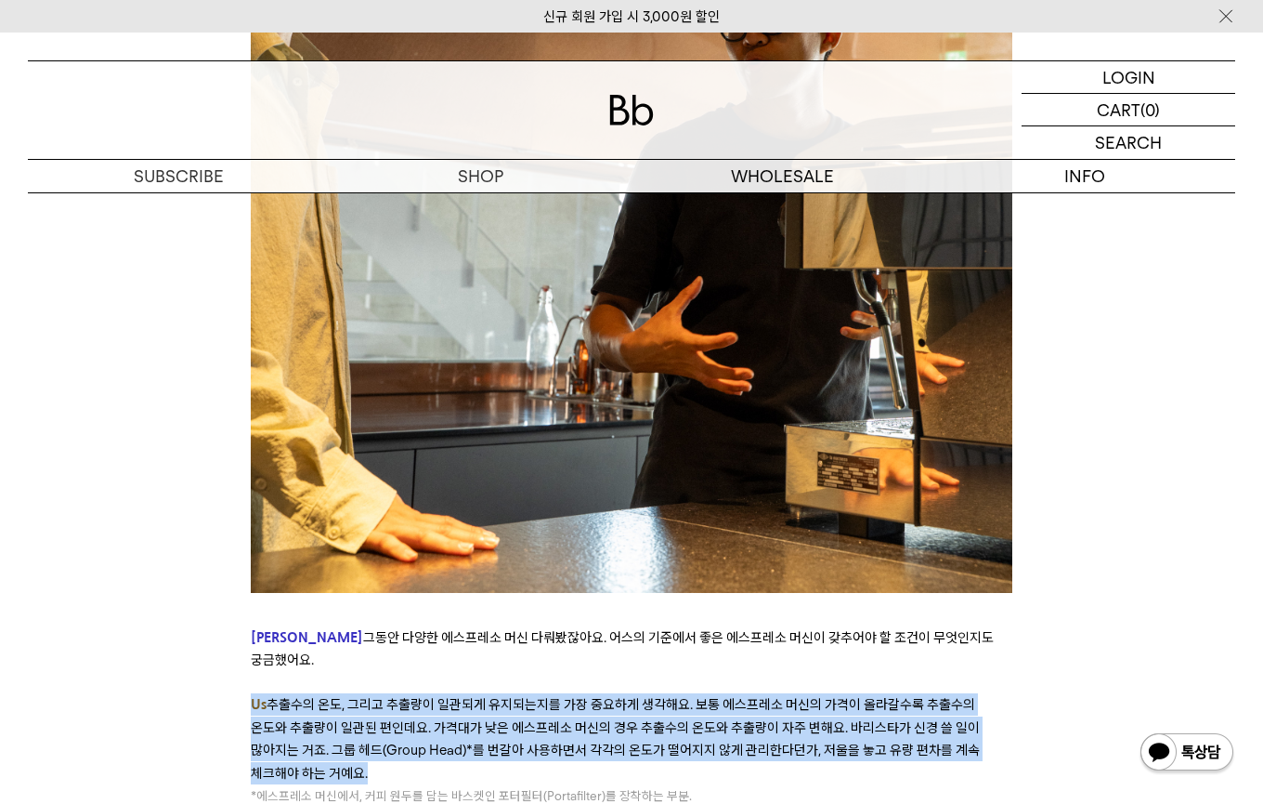
click at [846, 696] on span "추출수의 온도, 그리고 추출량이 일관되게 유지되는지를 가장 중요하게 생각해요. 보통 에스프레소 머신의 가격이 올라갈수록 추출수의 온도와 추출량…" at bounding box center [615, 738] width 729 height 85
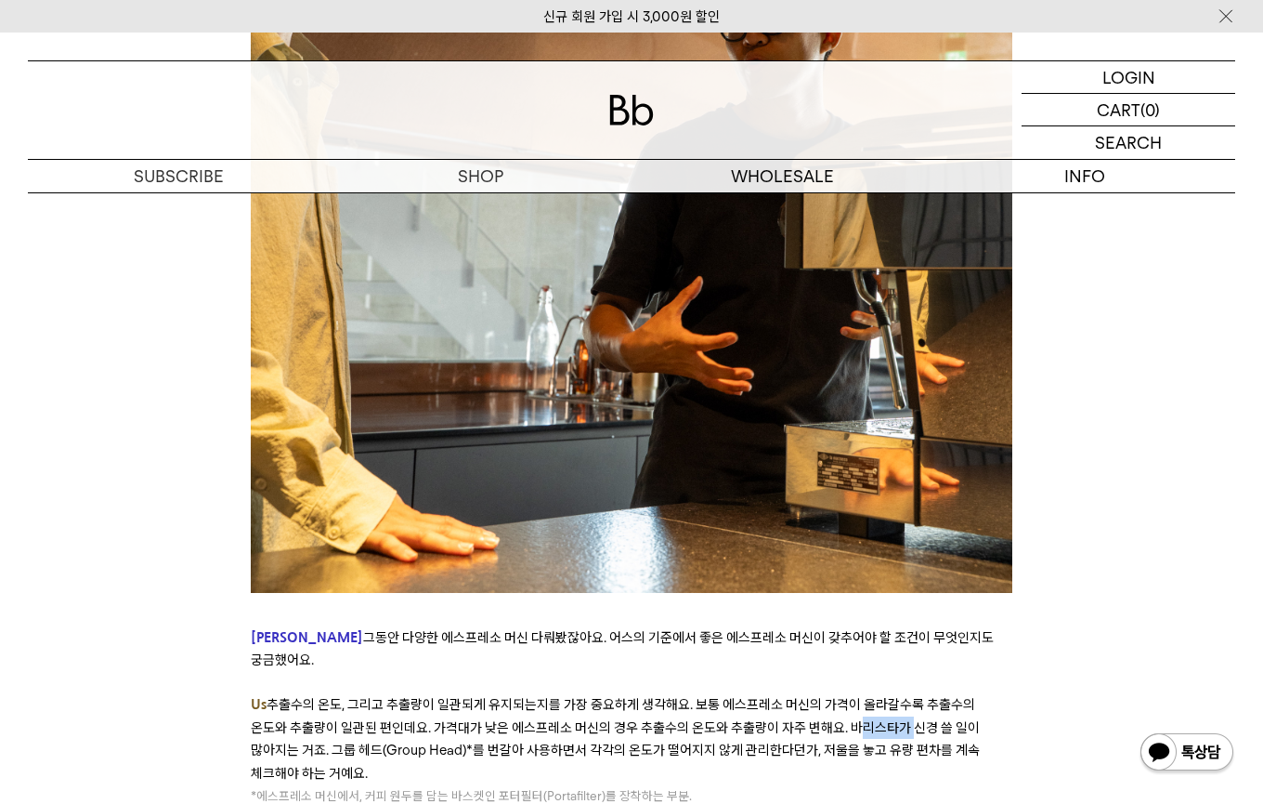
click at [847, 696] on span "추출수의 온도, 그리고 추출량이 일관되게 유지되는지를 가장 중요하게 생각해요. 보통 에스프레소 머신의 가격이 올라갈수록 추출수의 온도와 추출량…" at bounding box center [615, 738] width 729 height 85
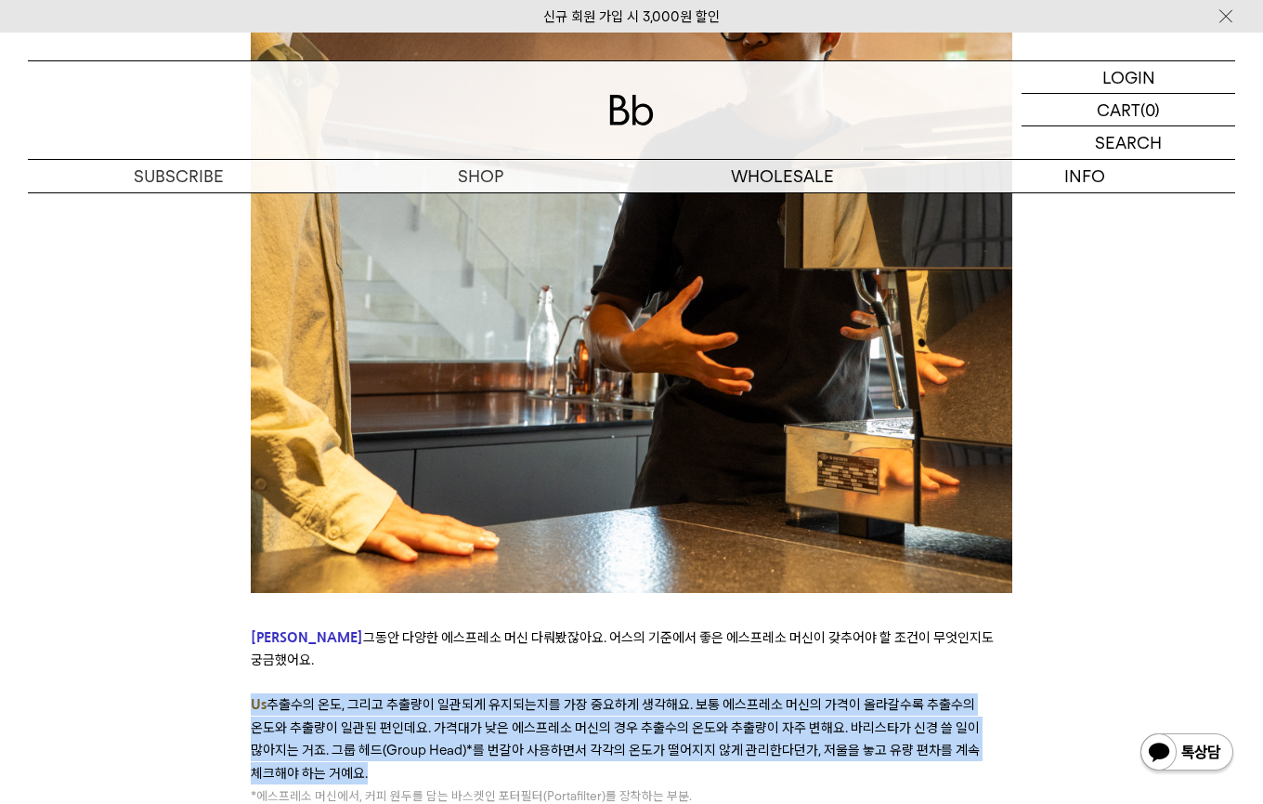
click at [847, 696] on span "추출수의 온도, 그리고 추출량이 일관되게 유지되는지를 가장 중요하게 생각해요. 보통 에스프레소 머신의 가격이 올라갈수록 추출수의 온도와 추출량…" at bounding box center [615, 738] width 729 height 85
click at [464, 696] on span "추출수의 온도, 그리고 추출량이 일관되게 유지되는지를 가장 중요하게 생각해요. 보통 에스프레소 머신의 가격이 올라갈수록 추출수의 온도와 추출량…" at bounding box center [615, 738] width 729 height 85
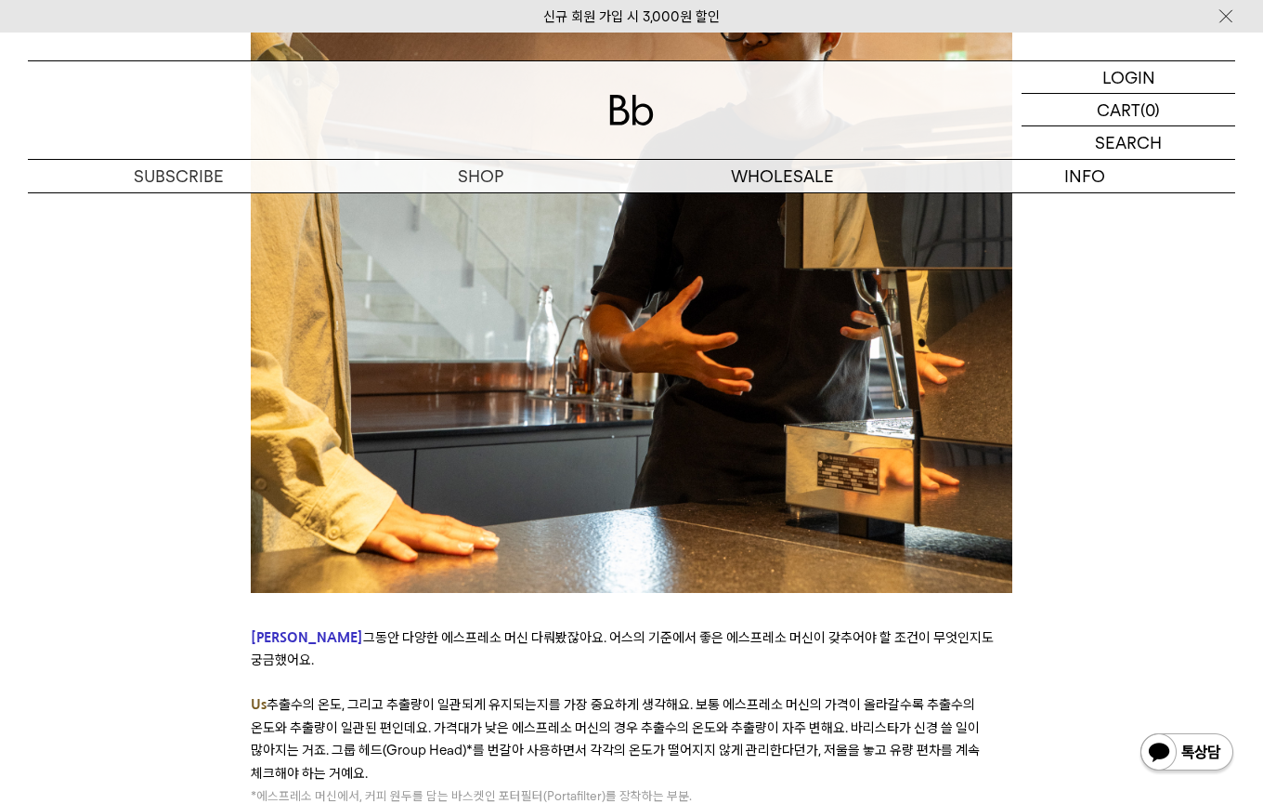
click at [404, 696] on span "추출수의 온도, 그리고 추출량이 일관되게 유지되는지를 가장 중요하게 생각해요. 보통 에스프레소 머신의 가격이 올라갈수록 추출수의 온도와 추출량…" at bounding box center [615, 738] width 729 height 85
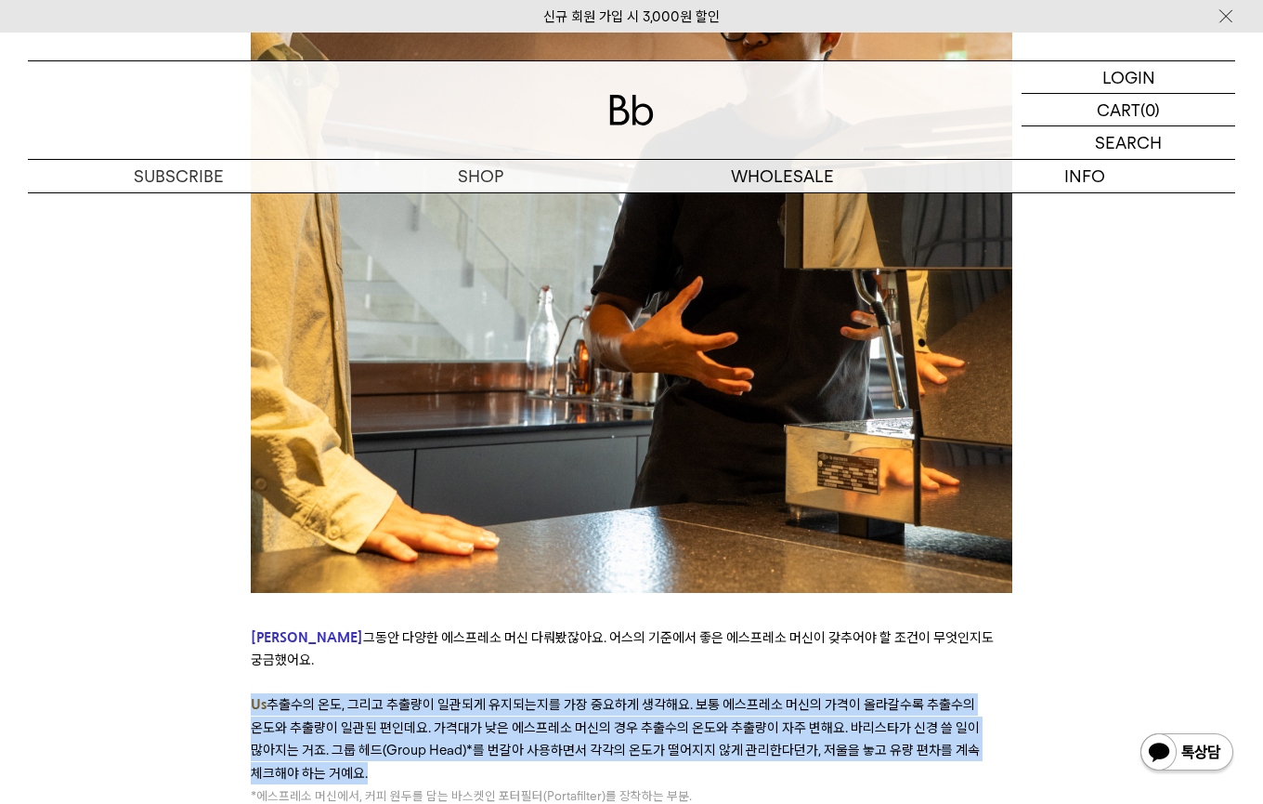
click at [405, 696] on span "추출수의 온도, 그리고 추출량이 일관되게 유지되는지를 가장 중요하게 생각해요. 보통 에스프레소 머신의 가격이 올라갈수록 추출수의 온도와 추출량…" at bounding box center [615, 738] width 729 height 85
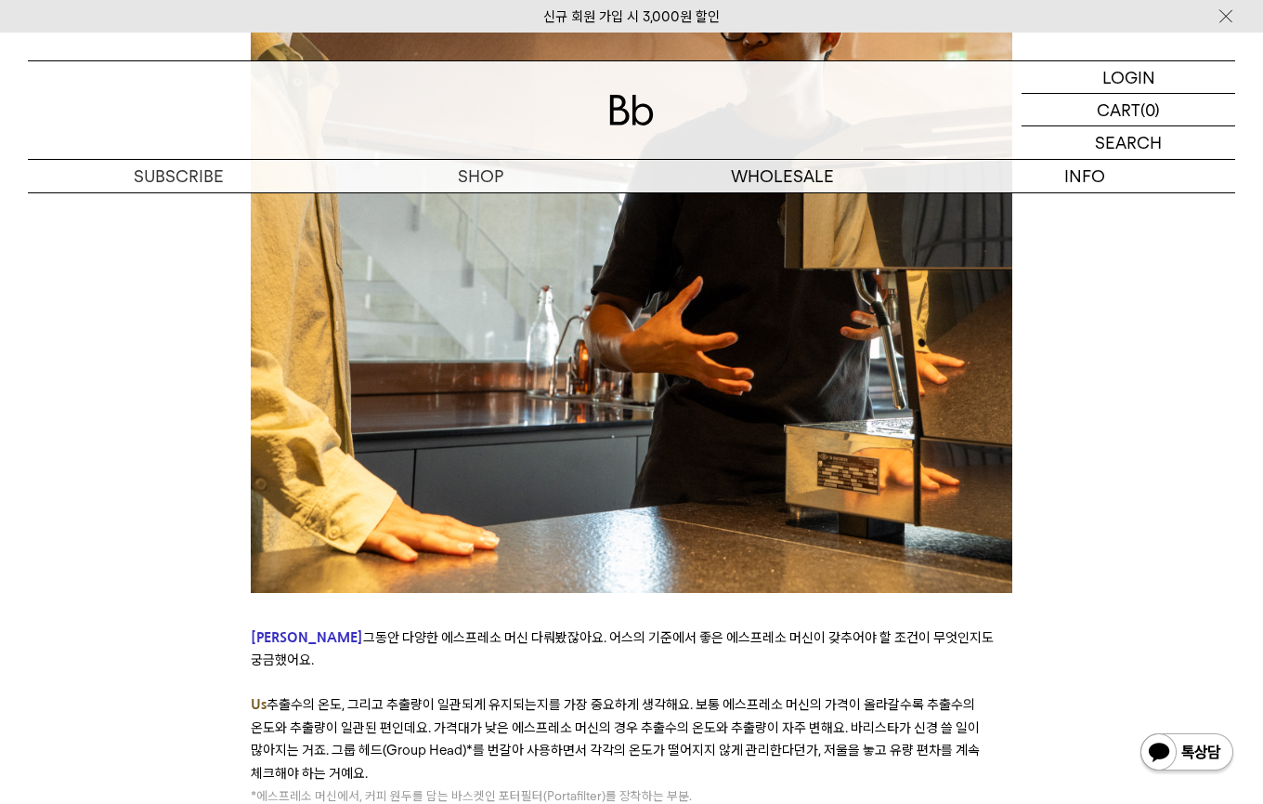
click at [575, 696] on span "추출수의 온도, 그리고 추출량이 일관되게 유지되는지를 가장 중요하게 생각해요. 보통 에스프레소 머신의 가격이 올라갈수록 추출수의 온도와 추출량…" at bounding box center [615, 738] width 729 height 85
click at [698, 696] on span "추출수의 온도, 그리고 추출량이 일관되게 유지되는지를 가장 중요하게 생각해요. 보통 에스프레소 머신의 가격이 올라갈수록 추출수의 온도와 추출량…" at bounding box center [615, 738] width 729 height 85
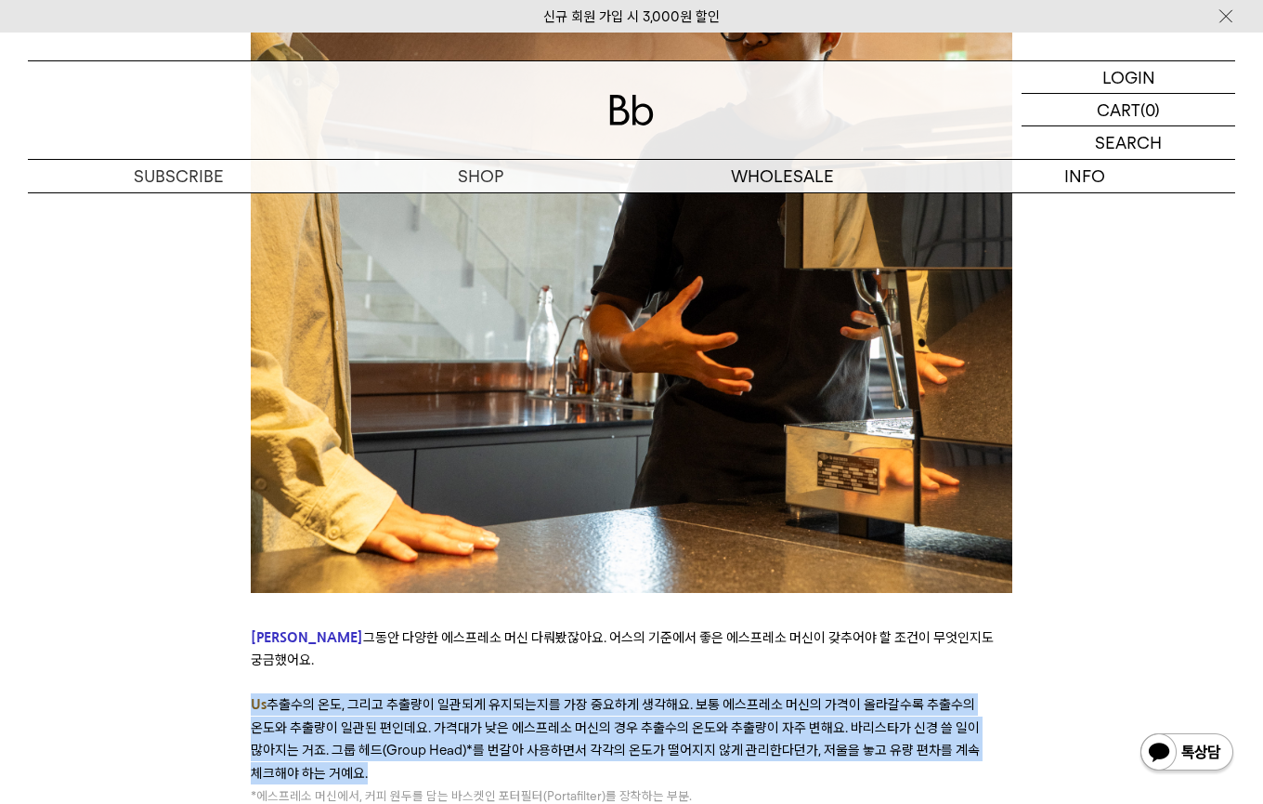
click at [698, 696] on span "추출수의 온도, 그리고 추출량이 일관되게 유지되는지를 가장 중요하게 생각해요. 보통 에스프레소 머신의 가격이 올라갈수록 추출수의 온도와 추출량…" at bounding box center [615, 738] width 729 height 85
click at [699, 696] on span "추출수의 온도, 그리고 추출량이 일관되게 유지되는지를 가장 중요하게 생각해요. 보통 에스프레소 머신의 가격이 올라갈수록 추출수의 온도와 추출량…" at bounding box center [615, 738] width 729 height 85
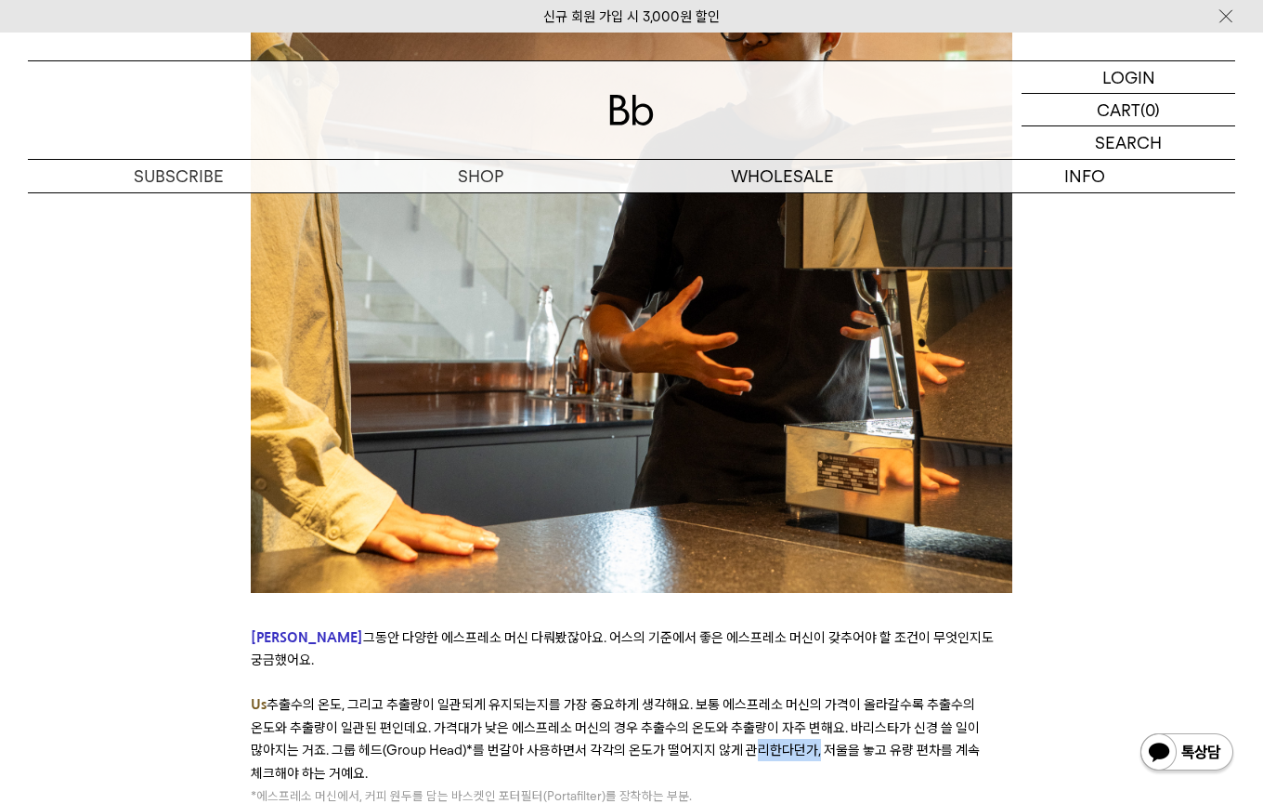
click at [699, 696] on span "추출수의 온도, 그리고 추출량이 일관되게 유지되는지를 가장 중요하게 생각해요. 보통 에스프레소 머신의 가격이 올라갈수록 추출수의 온도와 추출량…" at bounding box center [615, 738] width 729 height 85
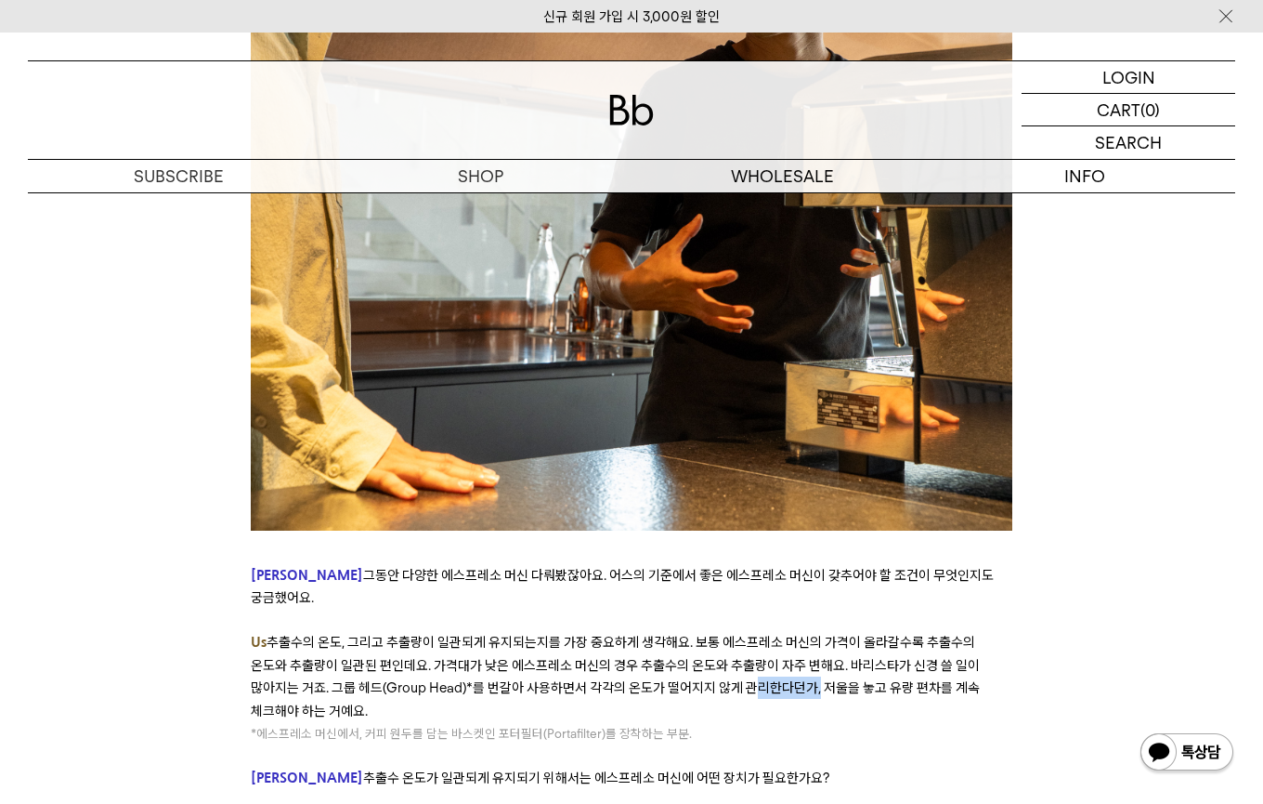
scroll to position [5610, 0]
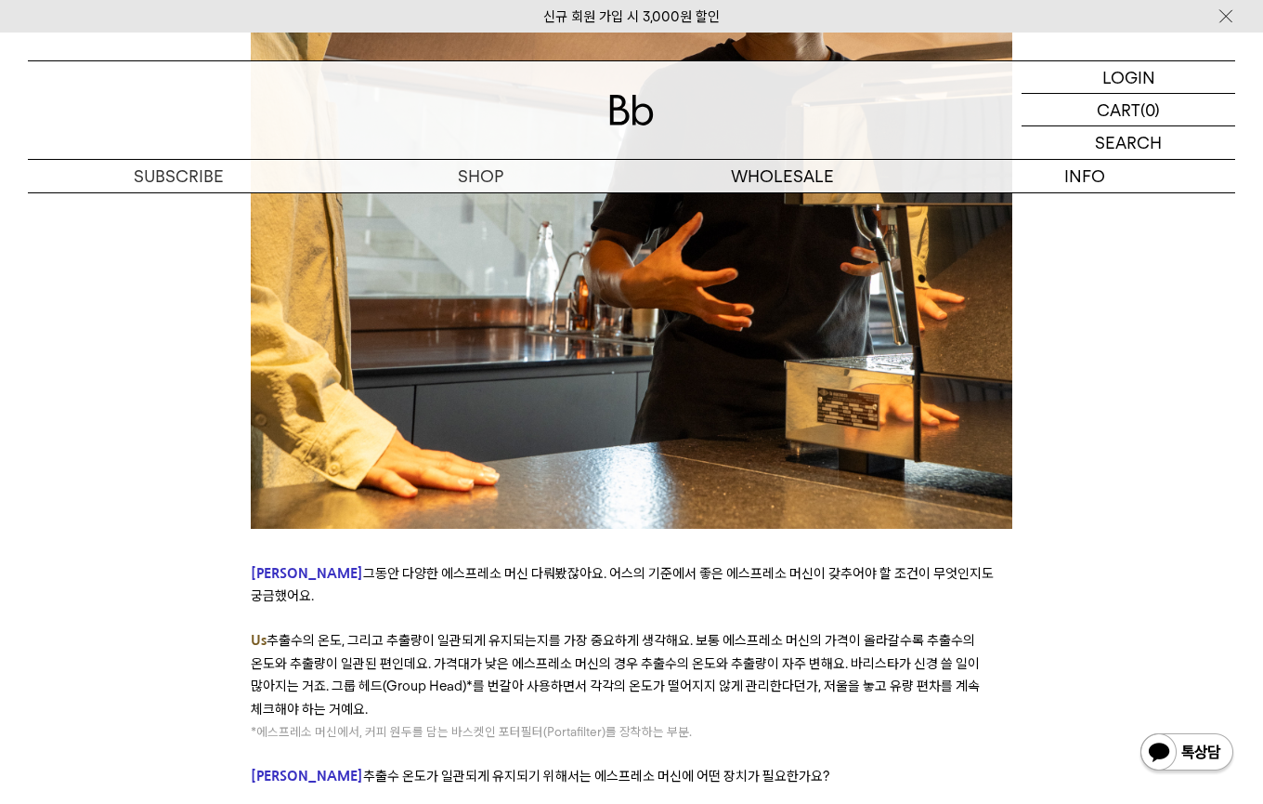
click at [647, 788] on p at bounding box center [632, 799] width 762 height 22
click at [650, 767] on span "추출수 온도가 일관되게 유지되기 위해서는 에스프레소 머신에 어떤 장치가 필요한가요?" at bounding box center [596, 775] width 466 height 17
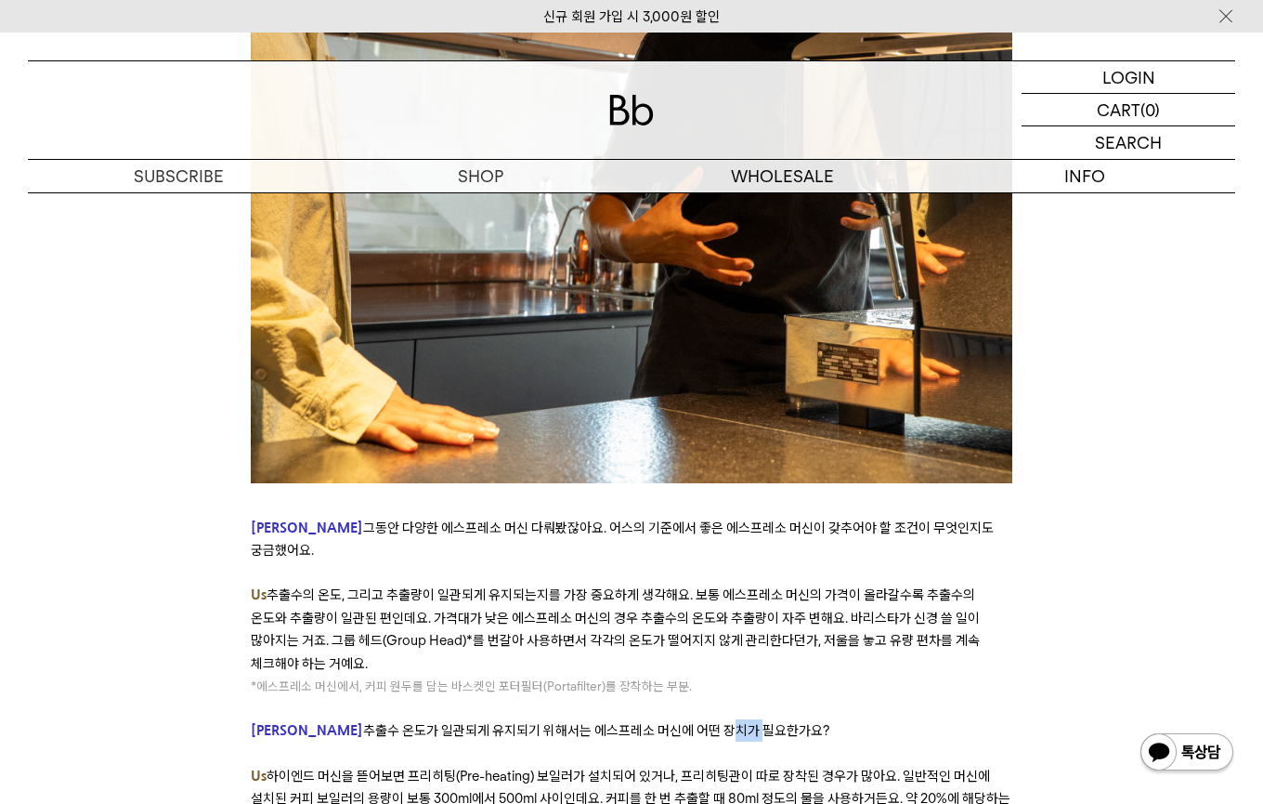
scroll to position [5657, 0]
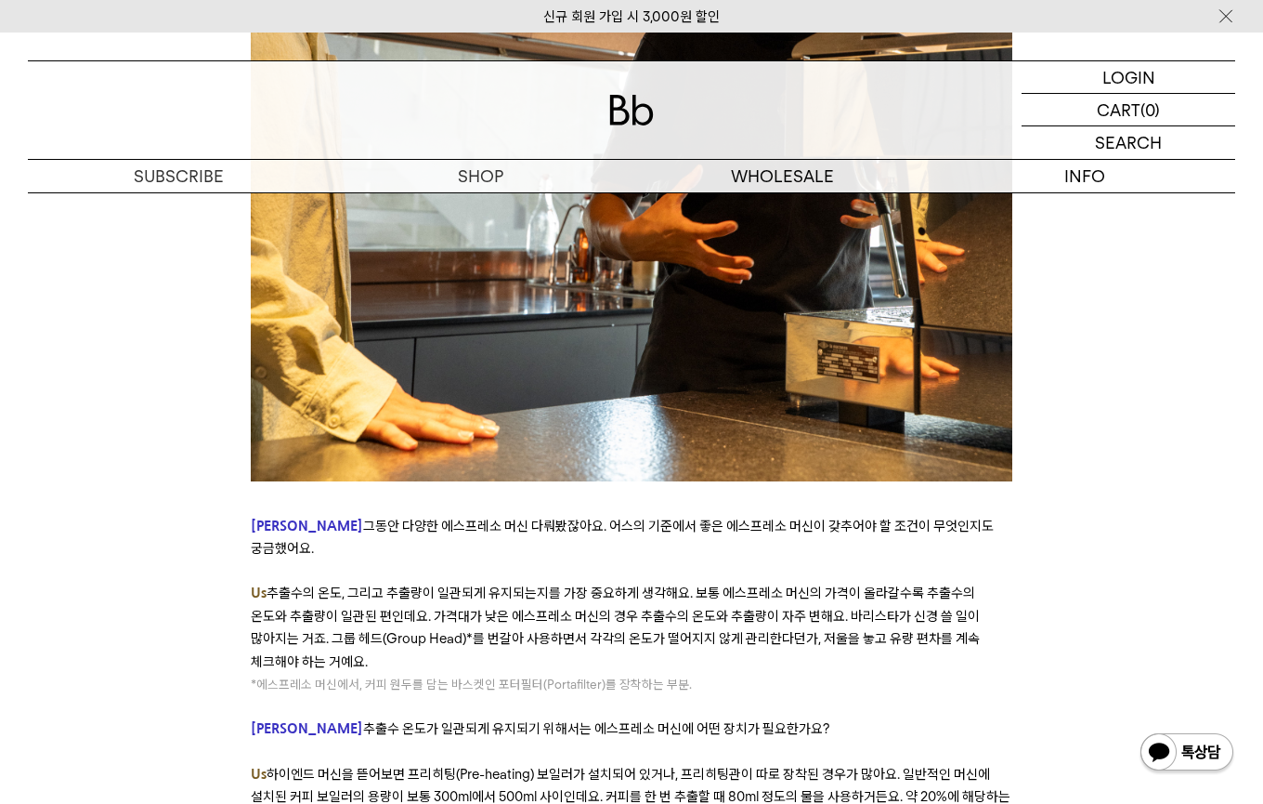
click at [497, 765] on span "하이엔드 머신을 뜯어보면 프리히팅(Pre-heating) 보일러가 설치되어 있거나, 프리히팅관이 따로 장착된 경우가 많아요. 일반적인 머신에 …" at bounding box center [631, 807] width 760 height 85
click at [408, 765] on span "하이엔드 머신을 뜯어보면 프리히팅(Pre-heating) 보일러가 설치되어 있거나, 프리히팅관이 따로 장착된 경우가 많아요. 일반적인 머신에 …" at bounding box center [631, 807] width 760 height 85
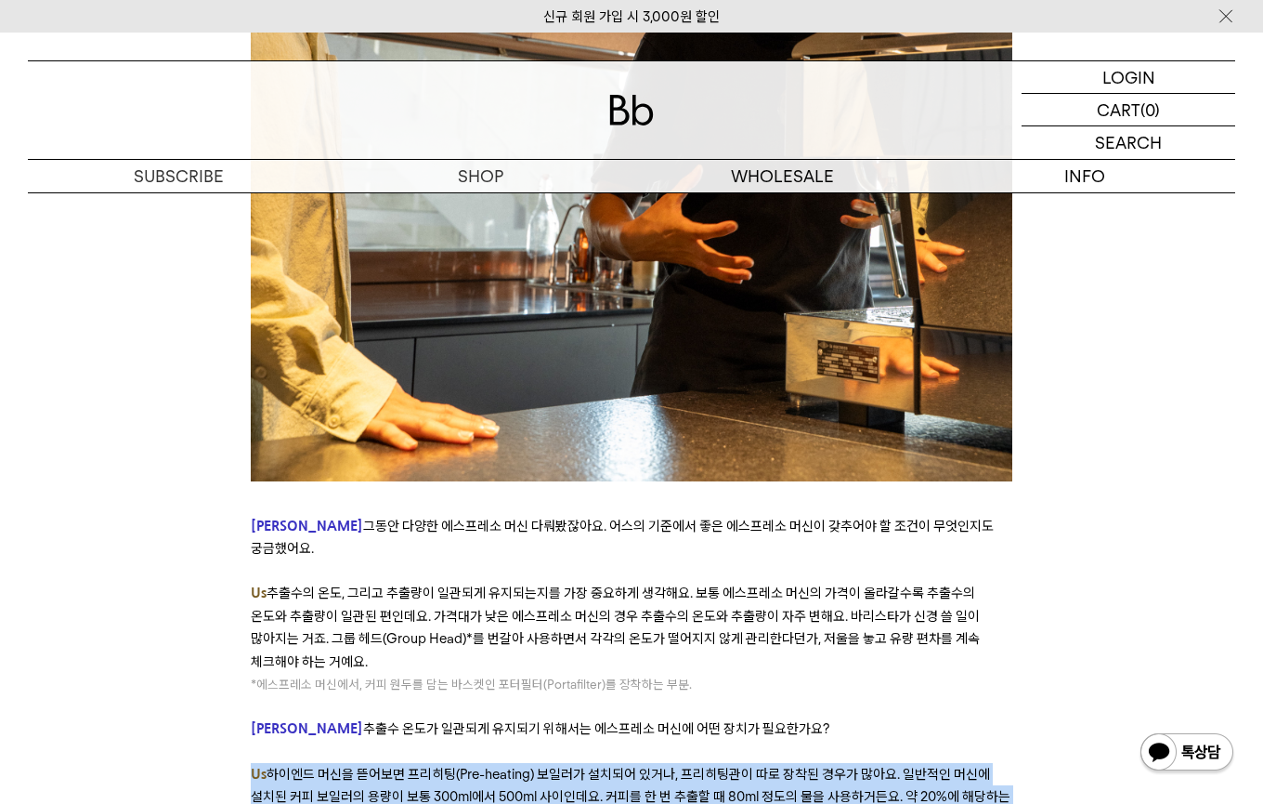
click at [408, 765] on span "하이엔드 머신을 뜯어보면 프리히팅(Pre-heating) 보일러가 설치되어 있거나, 프리히팅관이 따로 장착된 경우가 많아요. 일반적인 머신에 …" at bounding box center [631, 807] width 760 height 85
click at [598, 765] on span "하이엔드 머신을 뜯어보면 프리히팅(Pre-heating) 보일러가 설치되어 있거나, 프리히팅관이 따로 장착된 경우가 많아요. 일반적인 머신에 …" at bounding box center [631, 807] width 760 height 85
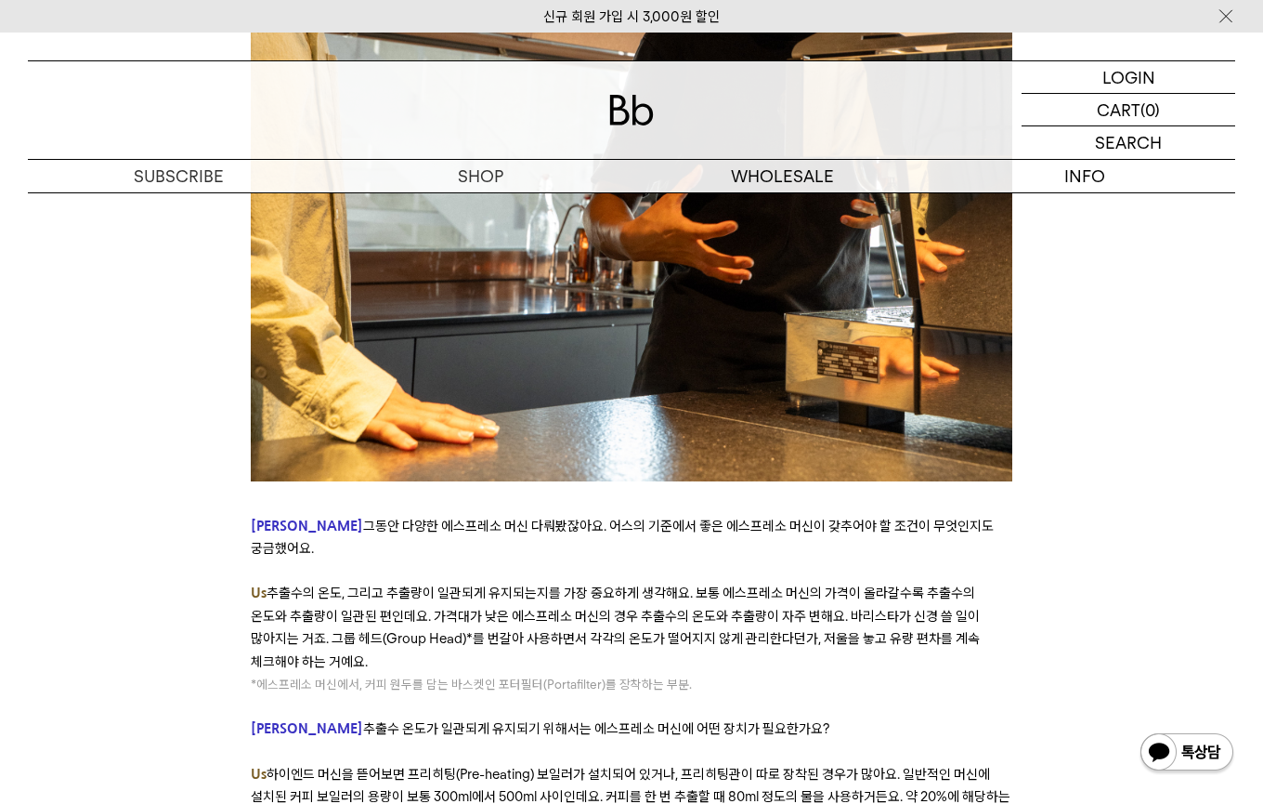
click at [599, 765] on span "하이엔드 머신을 뜯어보면 프리히팅(Pre-heating) 보일러가 설치되어 있거나, 프리히팅관이 따로 장착된 경우가 많아요. 일반적인 머신에 …" at bounding box center [631, 807] width 760 height 85
click at [717, 765] on span "하이엔드 머신을 뜯어보면 프리히팅(Pre-heating) 보일러가 설치되어 있거나, 프리히팅관이 따로 장착된 경우가 많아요. 일반적인 머신에 …" at bounding box center [631, 807] width 760 height 85
click at [834, 765] on span "하이엔드 머신을 뜯어보면 프리히팅(Pre-heating) 보일러가 설치되어 있거나, 프리히팅관이 따로 장착된 경우가 많아요. 일반적인 머신에 …" at bounding box center [631, 807] width 760 height 85
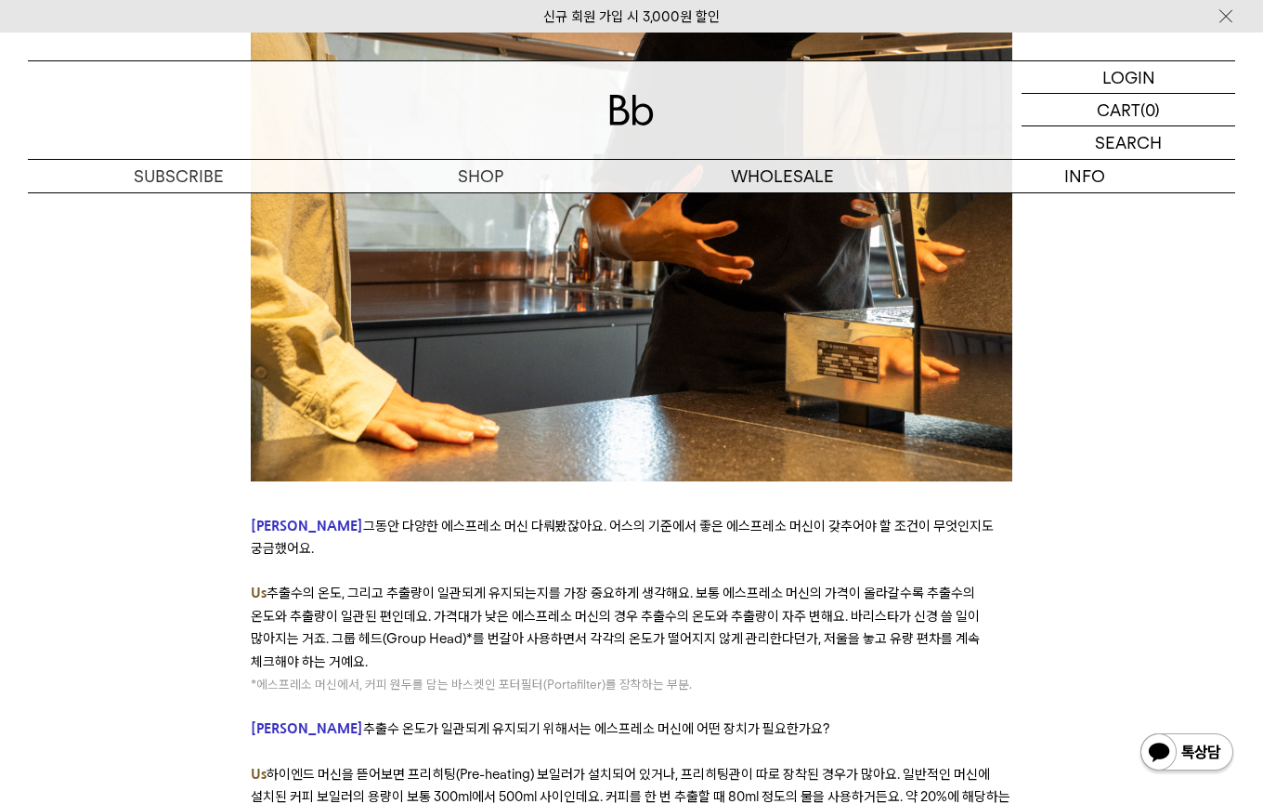
click at [766, 765] on span "하이엔드 머신을 뜯어보면 프리히팅(Pre-heating) 보일러가 설치되어 있거나, 프리히팅관이 따로 장착된 경우가 많아요. 일반적인 머신에 …" at bounding box center [631, 807] width 760 height 85
click at [765, 765] on span "하이엔드 머신을 뜯어보면 프리히팅(Pre-heating) 보일러가 설치되어 있거나, 프리히팅관이 따로 장착된 경우가 많아요. 일반적인 머신에 …" at bounding box center [631, 807] width 760 height 85
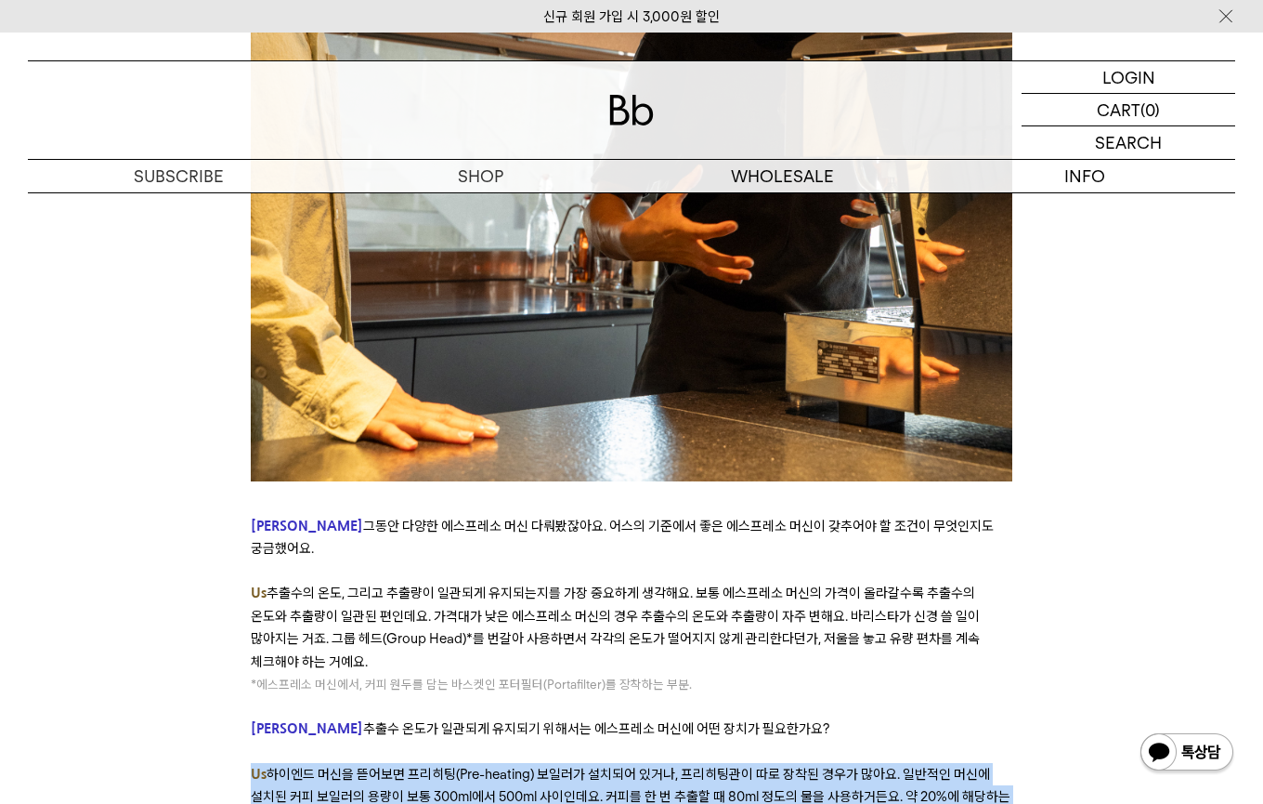
click at [765, 765] on span "하이엔드 머신을 뜯어보면 프리히팅(Pre-heating) 보일러가 설치되어 있거나, 프리히팅관이 따로 장착된 경우가 많아요. 일반적인 머신에 …" at bounding box center [631, 807] width 760 height 85
click at [498, 765] on span "하이엔드 머신을 뜯어보면 프리히팅(Pre-heating) 보일러가 설치되어 있거나, 프리히팅관이 따로 장착된 경우가 많아요. 일반적인 머신에 …" at bounding box center [631, 807] width 760 height 85
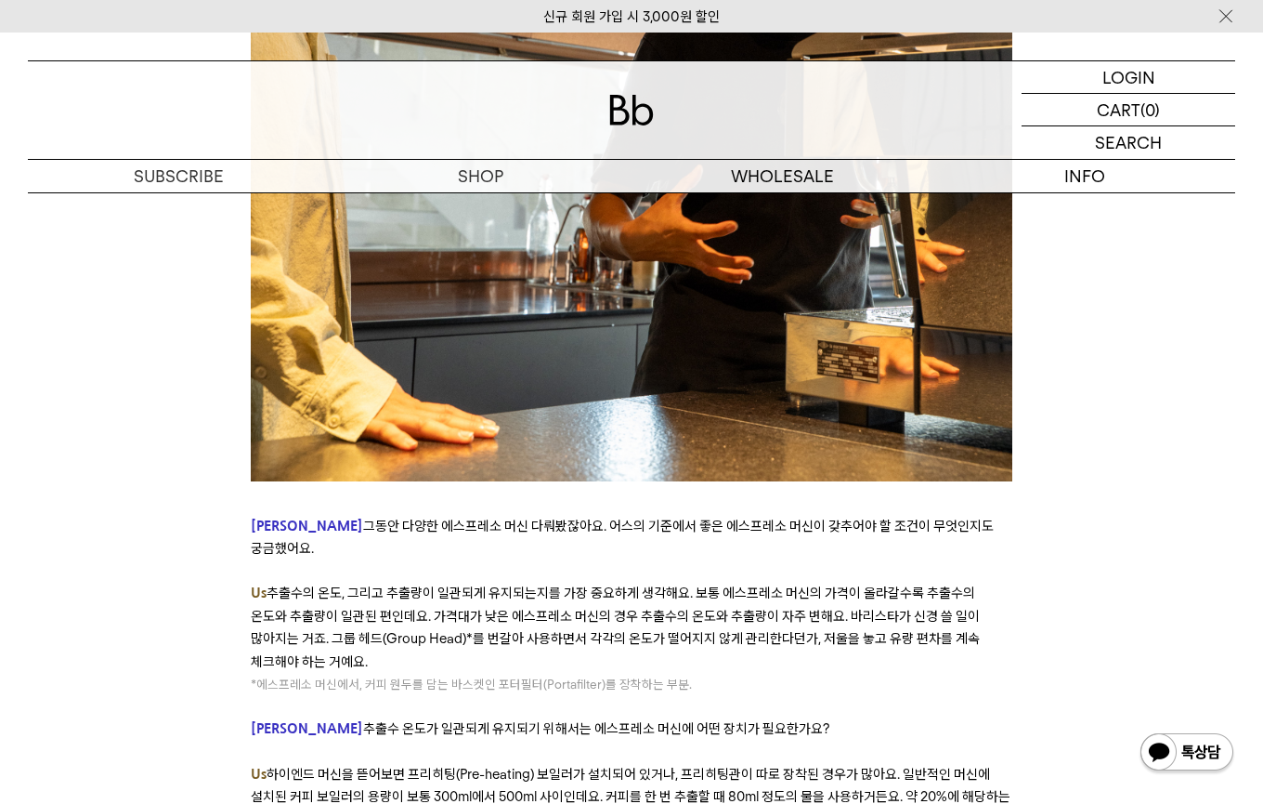
click at [389, 765] on span "하이엔드 머신을 뜯어보면 프리히팅(Pre-heating) 보일러가 설치되어 있거나, 프리히팅관이 따로 장착된 경우가 많아요. 일반적인 머신에 …" at bounding box center [631, 807] width 760 height 85
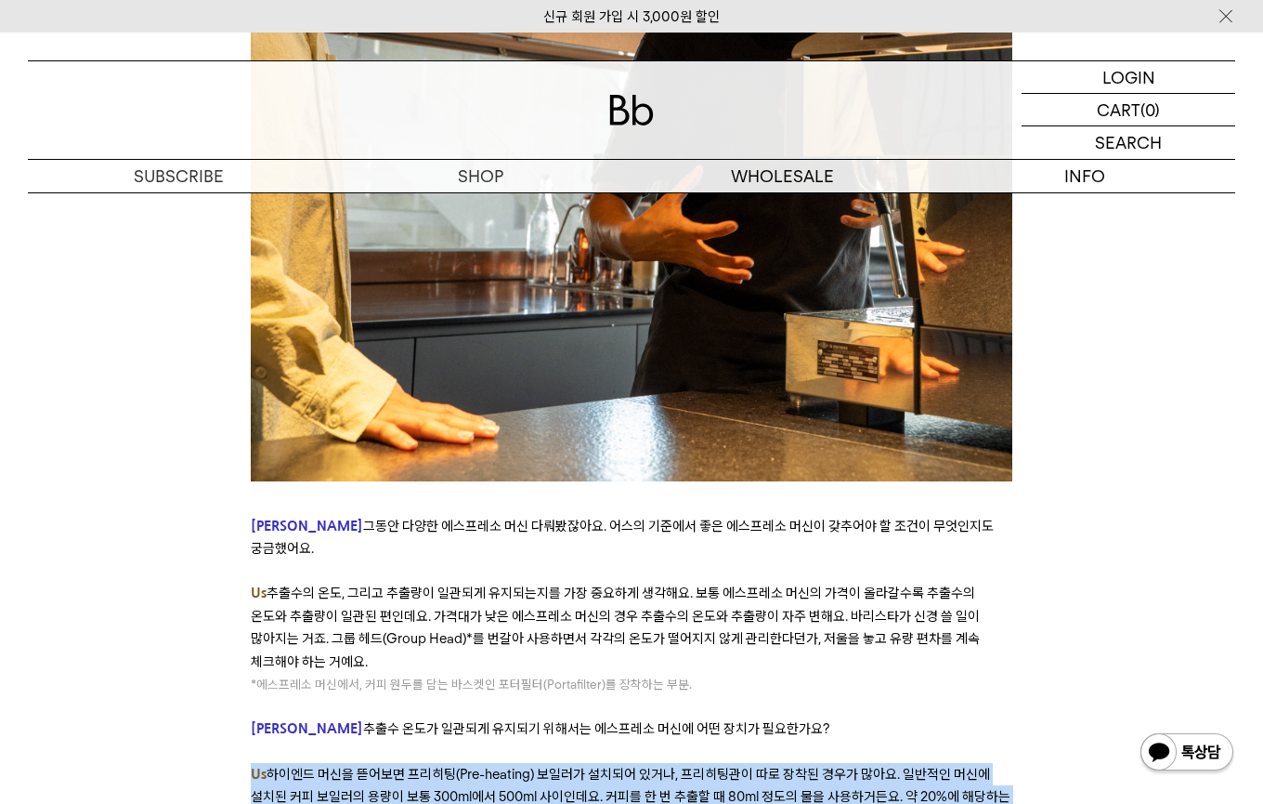
click at [389, 765] on span "하이엔드 머신을 뜯어보면 프리히팅(Pre-heating) 보일러가 설치되어 있거나, 프리히팅관이 따로 장착된 경우가 많아요. 일반적인 머신에 …" at bounding box center [631, 807] width 760 height 85
click at [489, 763] on p "Us 하이엔드 머신을 뜯어보면 프리히팅(Pre-heating) 보일러가 설치되어 있거나, 프리히팅관이 따로 장착된 경우가 많아요. 일반적인 머…" at bounding box center [632, 808] width 762 height 91
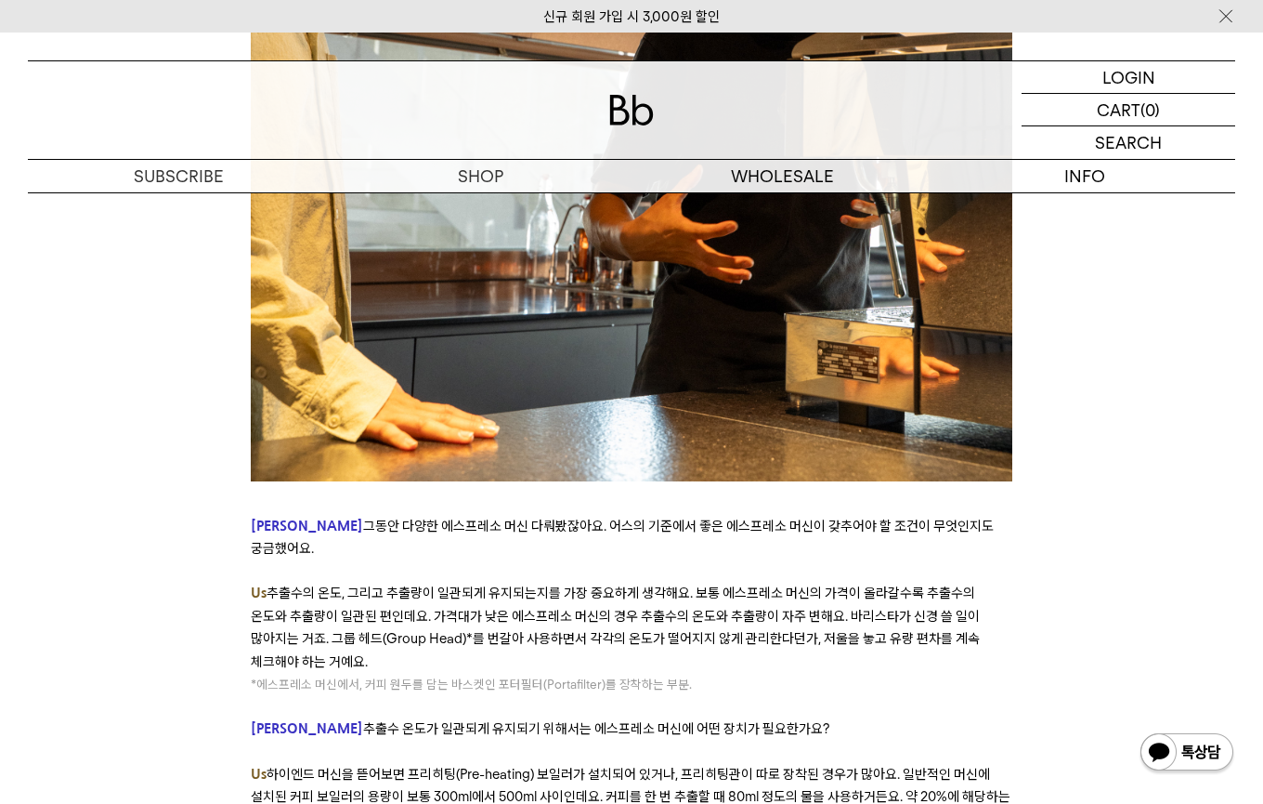
click at [642, 765] on span "하이엔드 머신을 뜯어보면 프리히팅(Pre-heating) 보일러가 설치되어 있거나, 프리히팅관이 따로 장착된 경우가 많아요. 일반적인 머신에 …" at bounding box center [631, 807] width 760 height 85
click at [687, 765] on span "하이엔드 머신을 뜯어보면 프리히팅(Pre-heating) 보일러가 설치되어 있거나, 프리히팅관이 따로 장착된 경우가 많아요. 일반적인 머신에 …" at bounding box center [631, 807] width 760 height 85
click at [688, 765] on span "하이엔드 머신을 뜯어보면 프리히팅(Pre-heating) 보일러가 설치되어 있거나, 프리히팅관이 따로 장착된 경우가 많아요. 일반적인 머신에 …" at bounding box center [631, 807] width 760 height 85
click at [743, 765] on span "하이엔드 머신을 뜯어보면 프리히팅(Pre-heating) 보일러가 설치되어 있거나, 프리히팅관이 따로 장착된 경우가 많아요. 일반적인 머신에 …" at bounding box center [631, 807] width 760 height 85
click at [764, 765] on span "하이엔드 머신을 뜯어보면 프리히팅(Pre-heating) 보일러가 설치되어 있거나, 프리히팅관이 따로 장착된 경우가 많아요. 일반적인 머신에 …" at bounding box center [631, 807] width 760 height 85
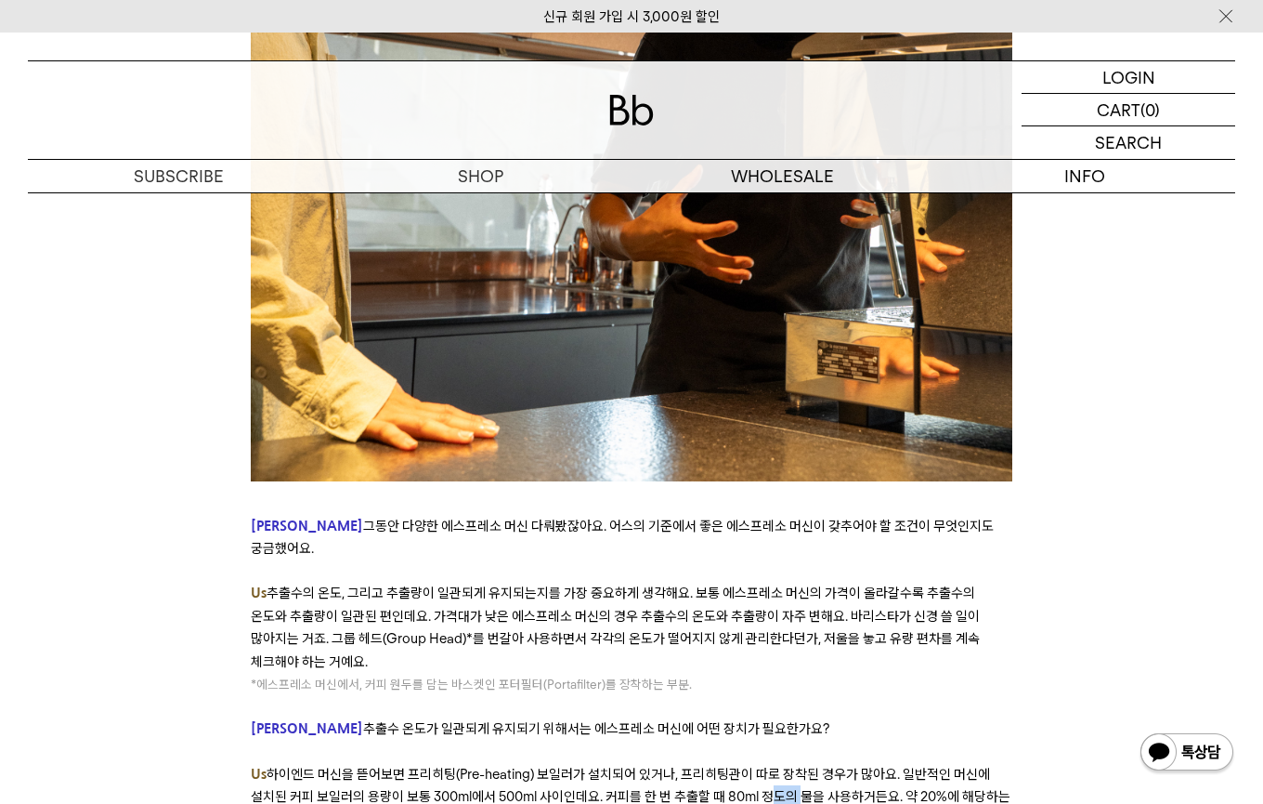
click at [764, 765] on span "하이엔드 머신을 뜯어보면 프리히팅(Pre-heating) 보일러가 설치되어 있거나, 프리히팅관이 따로 장착된 경우가 많아요. 일반적인 머신에 …" at bounding box center [631, 807] width 760 height 85
click at [347, 765] on span "하이엔드 머신을 뜯어보면 프리히팅(Pre-heating) 보일러가 설치되어 있거나, 프리히팅관이 따로 장착된 경우가 많아요. 일반적인 머신에 …" at bounding box center [631, 807] width 760 height 85
click at [521, 765] on span "하이엔드 머신을 뜯어보면 프리히팅(Pre-heating) 보일러가 설치되어 있거나, 프리히팅관이 따로 장착된 경우가 많아요. 일반적인 머신에 …" at bounding box center [631, 807] width 760 height 85
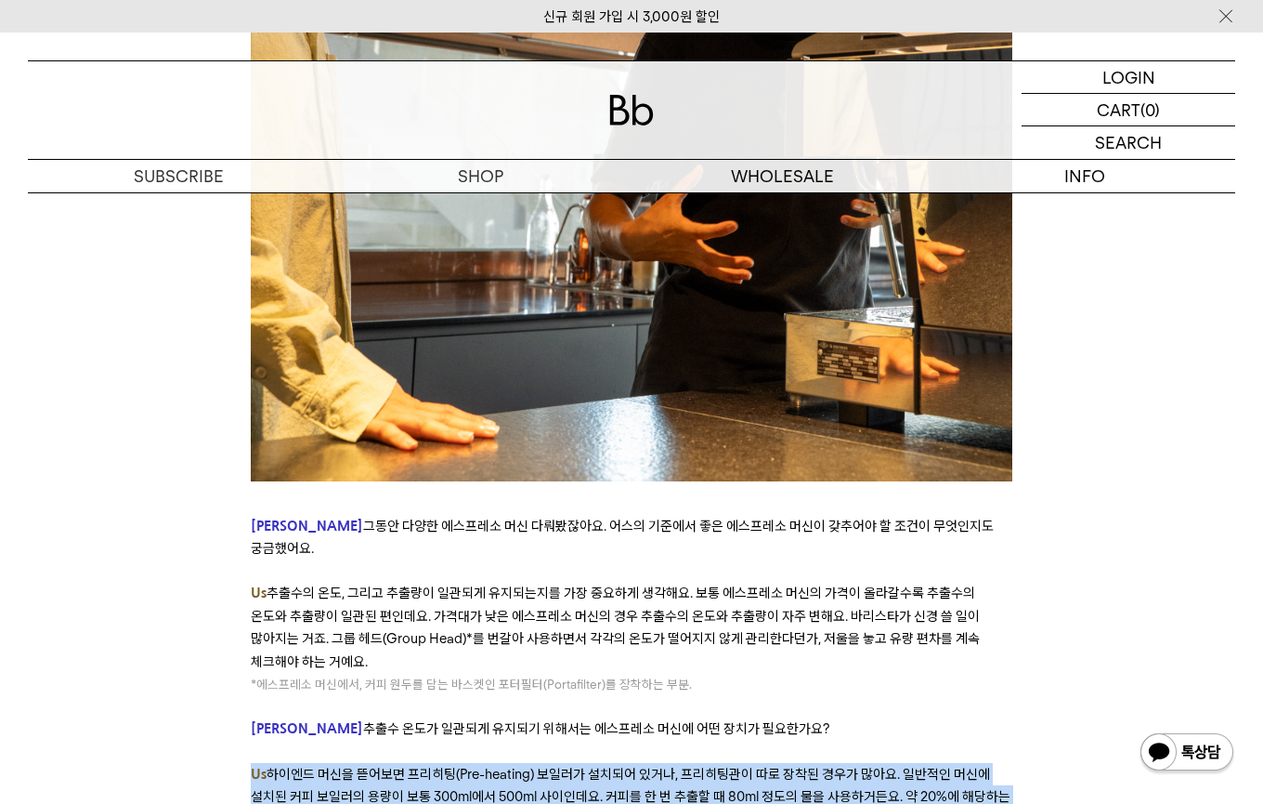
click at [521, 765] on span "하이엔드 머신을 뜯어보면 프리히팅(Pre-heating) 보일러가 설치되어 있거나, 프리히팅관이 따로 장착된 경우가 많아요. 일반적인 머신에 …" at bounding box center [631, 807] width 760 height 85
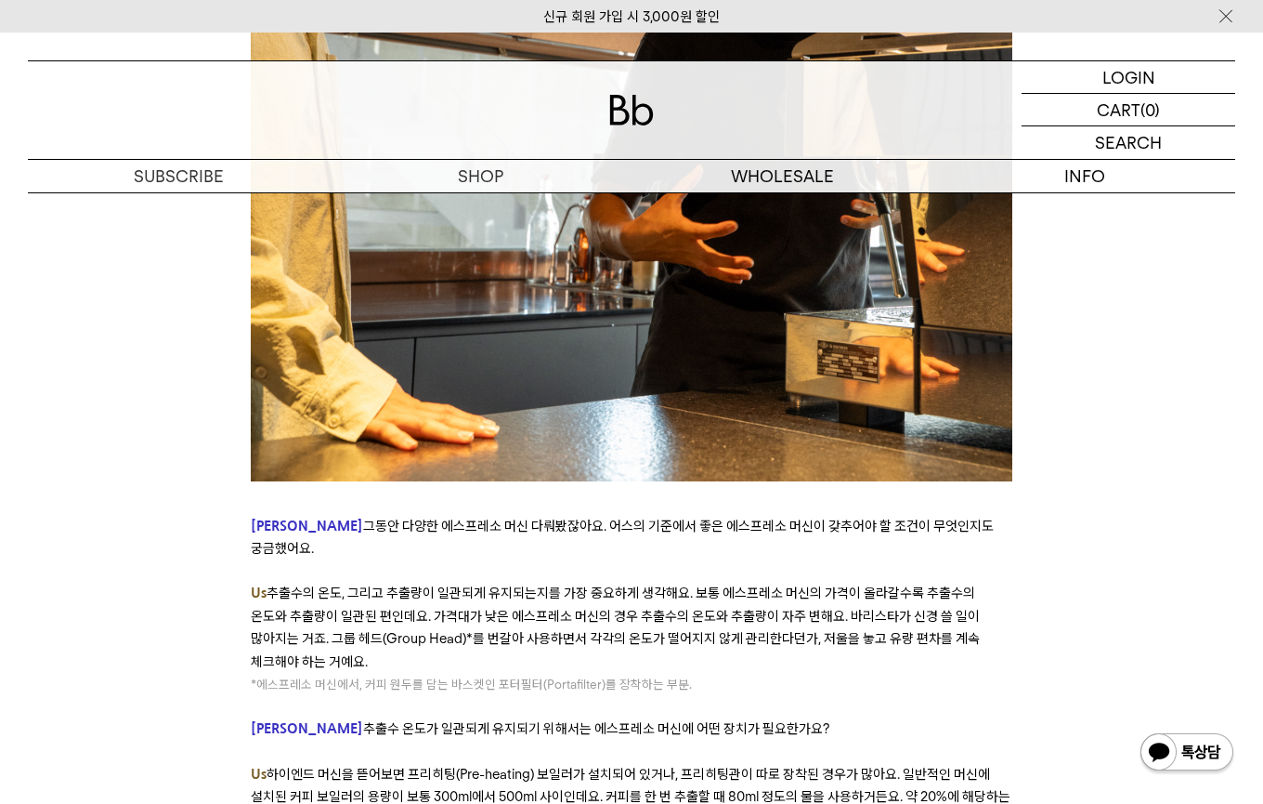
click at [674, 765] on span "하이엔드 머신을 뜯어보면 프리히팅(Pre-heating) 보일러가 설치되어 있거나, 프리히팅관이 따로 장착된 경우가 많아요. 일반적인 머신에 …" at bounding box center [631, 807] width 760 height 85
click at [675, 765] on span "하이엔드 머신을 뜯어보면 프리히팅(Pre-heating) 보일러가 설치되어 있거나, 프리히팅관이 따로 장착된 경우가 많아요. 일반적인 머신에 …" at bounding box center [631, 807] width 760 height 85
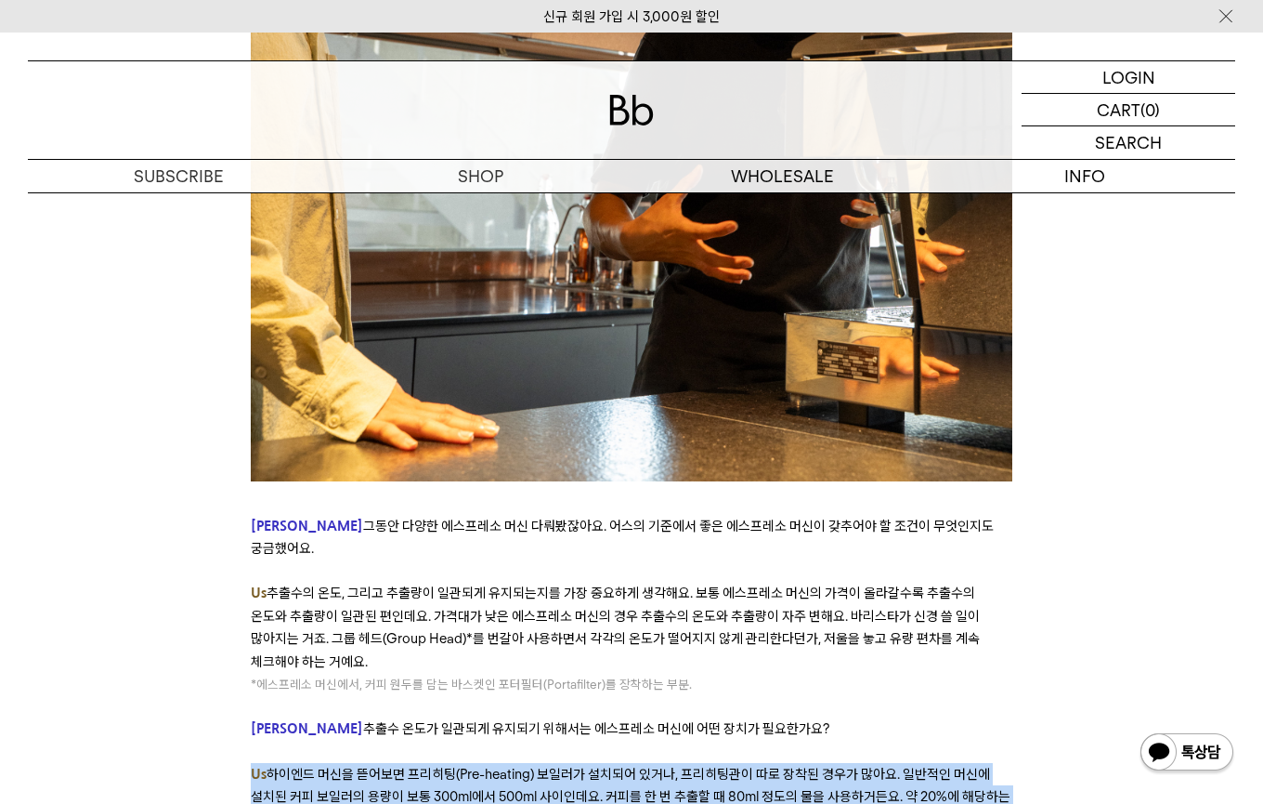
click at [675, 765] on span "하이엔드 머신을 뜯어보면 프리히팅(Pre-heating) 보일러가 설치되어 있거나, 프리히팅관이 따로 장착된 경우가 많아요. 일반적인 머신에 …" at bounding box center [631, 807] width 760 height 85
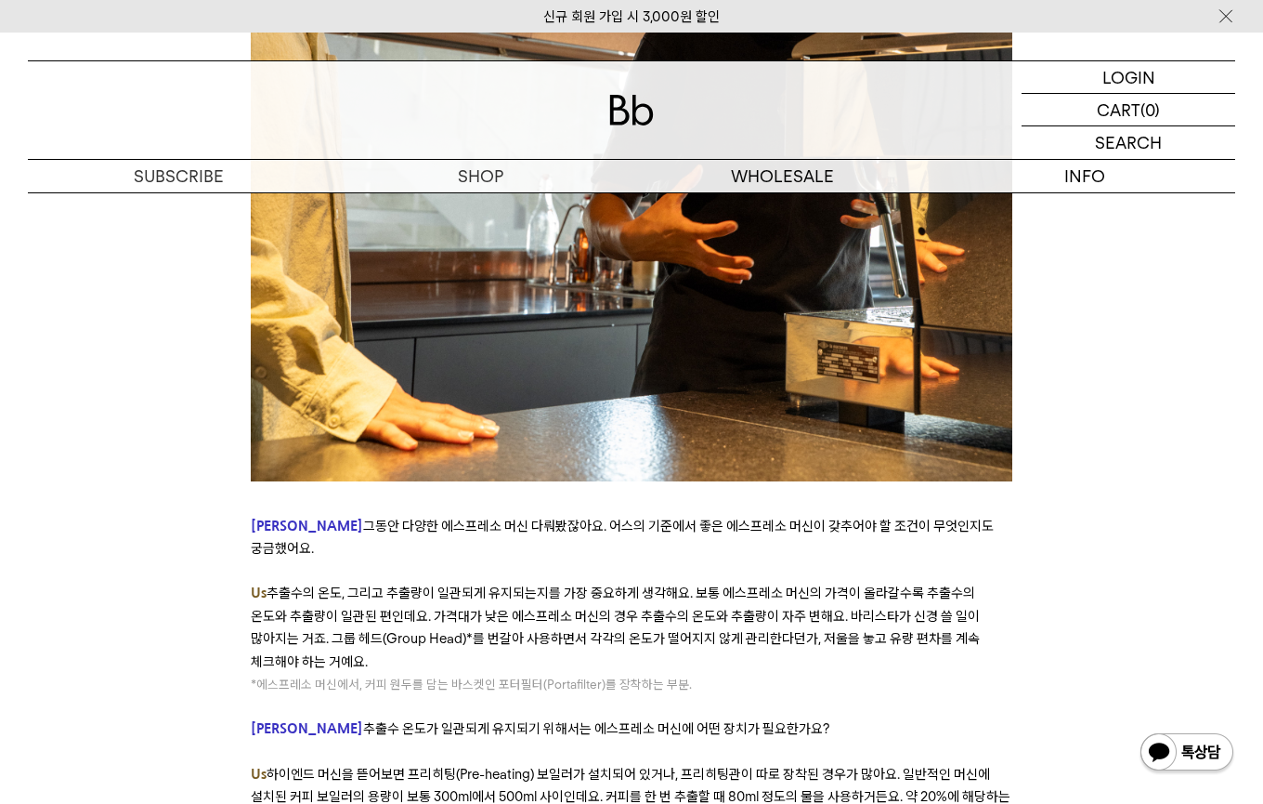
click at [542, 765] on span "하이엔드 머신을 뜯어보면 프리히팅(Pre-heating) 보일러가 설치되어 있거나, 프리히팅관이 따로 장착된 경우가 많아요. 일반적인 머신에 …" at bounding box center [631, 807] width 760 height 85
click at [541, 765] on span "하이엔드 머신을 뜯어보면 프리히팅(Pre-heating) 보일러가 설치되어 있거나, 프리히팅관이 따로 장착된 경우가 많아요. 일반적인 머신에 …" at bounding box center [631, 807] width 760 height 85
click at [522, 765] on span "하이엔드 머신을 뜯어보면 프리히팅(Pre-heating) 보일러가 설치되어 있거나, 프리히팅관이 따로 장착된 경우가 많아요. 일반적인 머신에 …" at bounding box center [631, 807] width 760 height 85
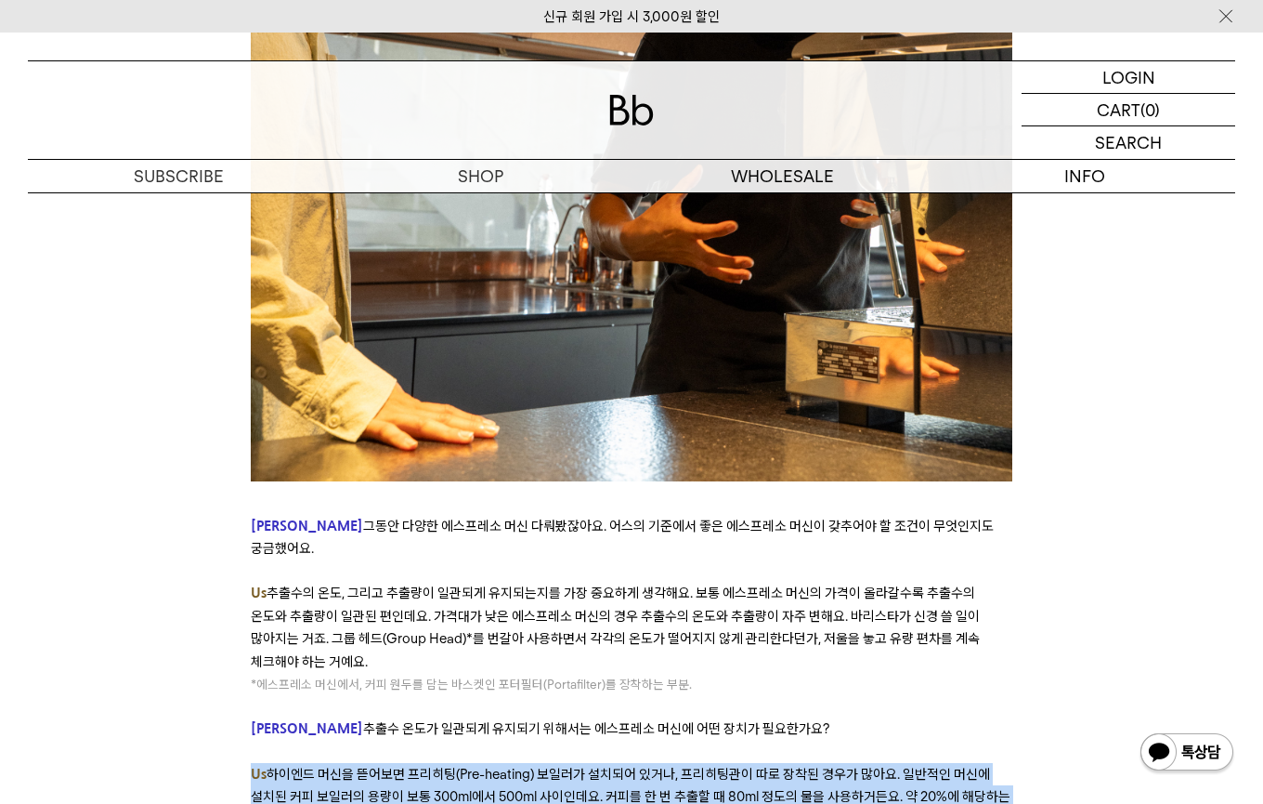
click at [522, 765] on span "하이엔드 머신을 뜯어보면 프리히팅(Pre-heating) 보일러가 설치되어 있거나, 프리히팅관이 따로 장착된 경우가 많아요. 일반적인 머신에 …" at bounding box center [631, 807] width 760 height 85
click at [493, 765] on span "하이엔드 머신을 뜯어보면 프리히팅(Pre-heating) 보일러가 설치되어 있거나, 프리히팅관이 따로 장착된 경우가 많아요. 일반적인 머신에 …" at bounding box center [631, 807] width 760 height 85
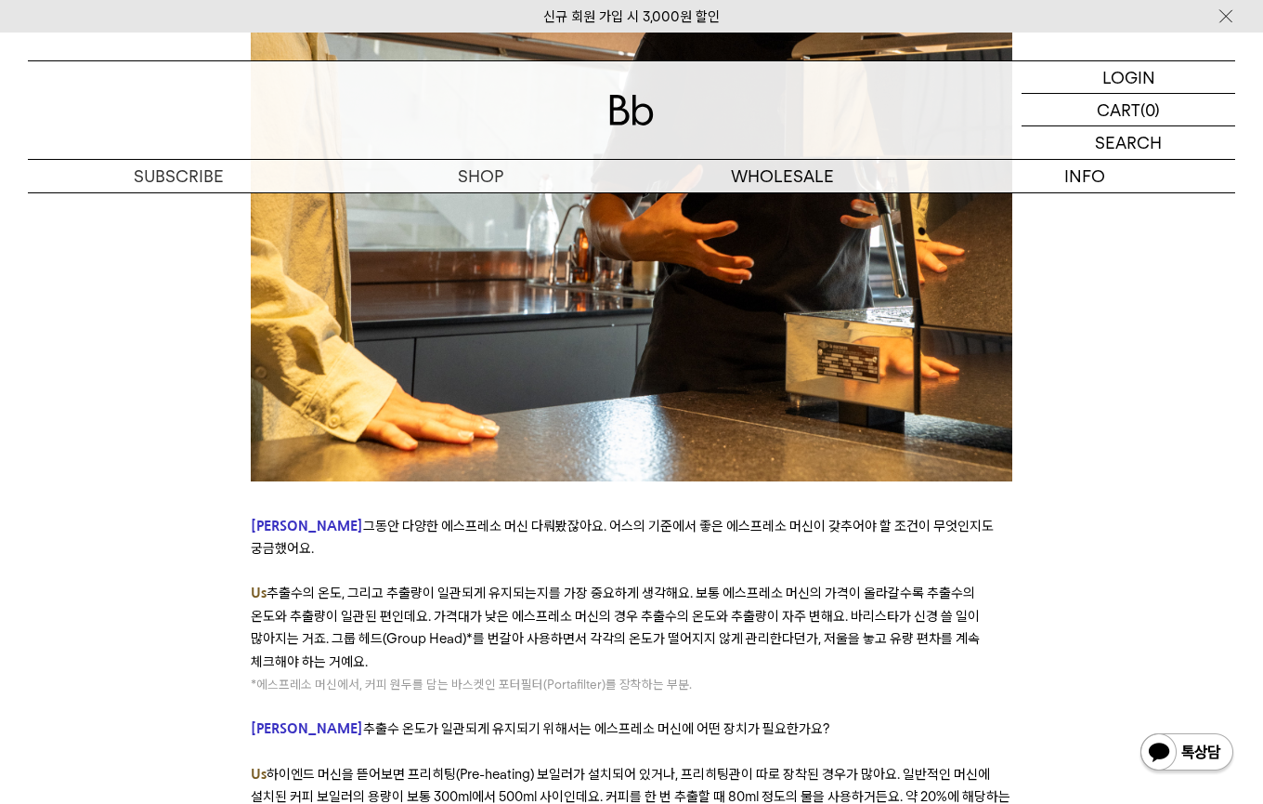
click at [493, 765] on span "하이엔드 머신을 뜯어보면 프리히팅(Pre-heating) 보일러가 설치되어 있거나, 프리히팅관이 따로 장착된 경우가 많아요. 일반적인 머신에 …" at bounding box center [631, 807] width 760 height 85
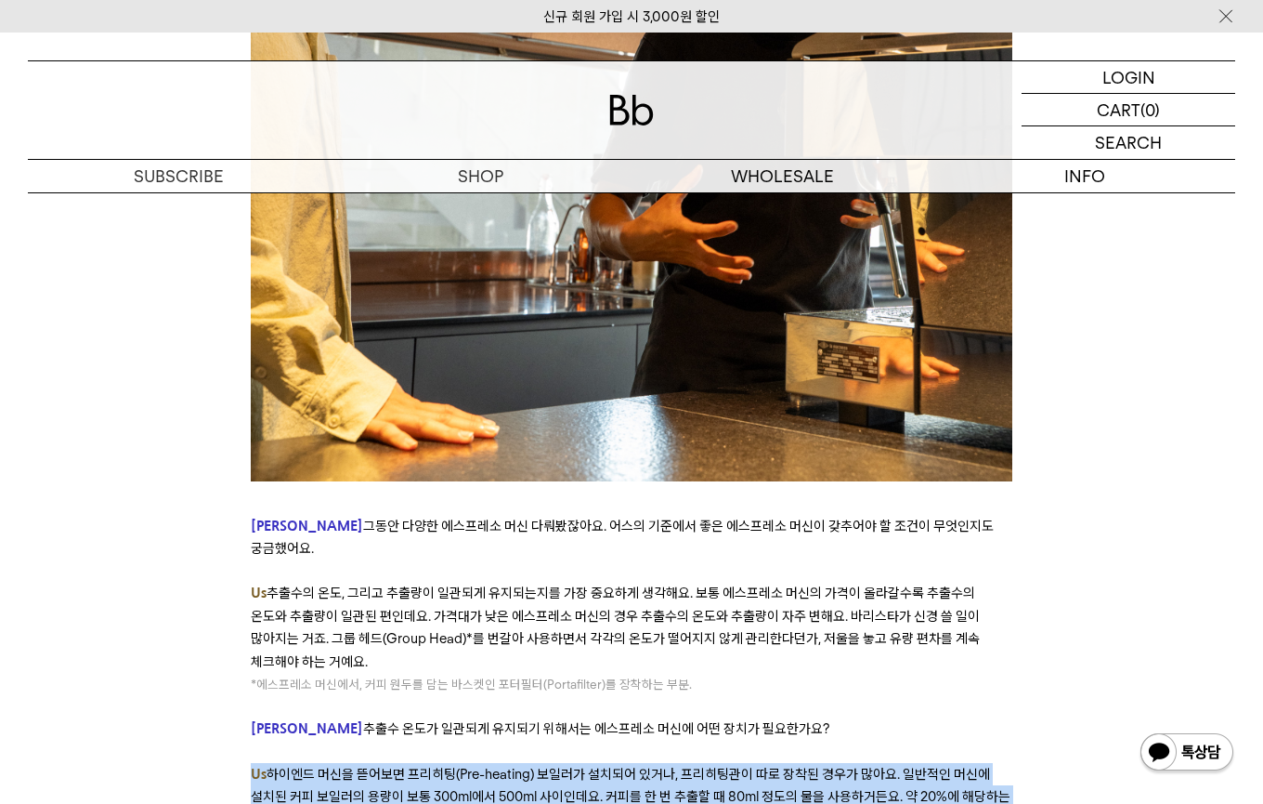
click at [493, 765] on span "하이엔드 머신을 뜯어보면 프리히팅(Pre-heating) 보일러가 설치되어 있거나, 프리히팅관이 따로 장착된 경우가 많아요. 일반적인 머신에 …" at bounding box center [631, 807] width 760 height 85
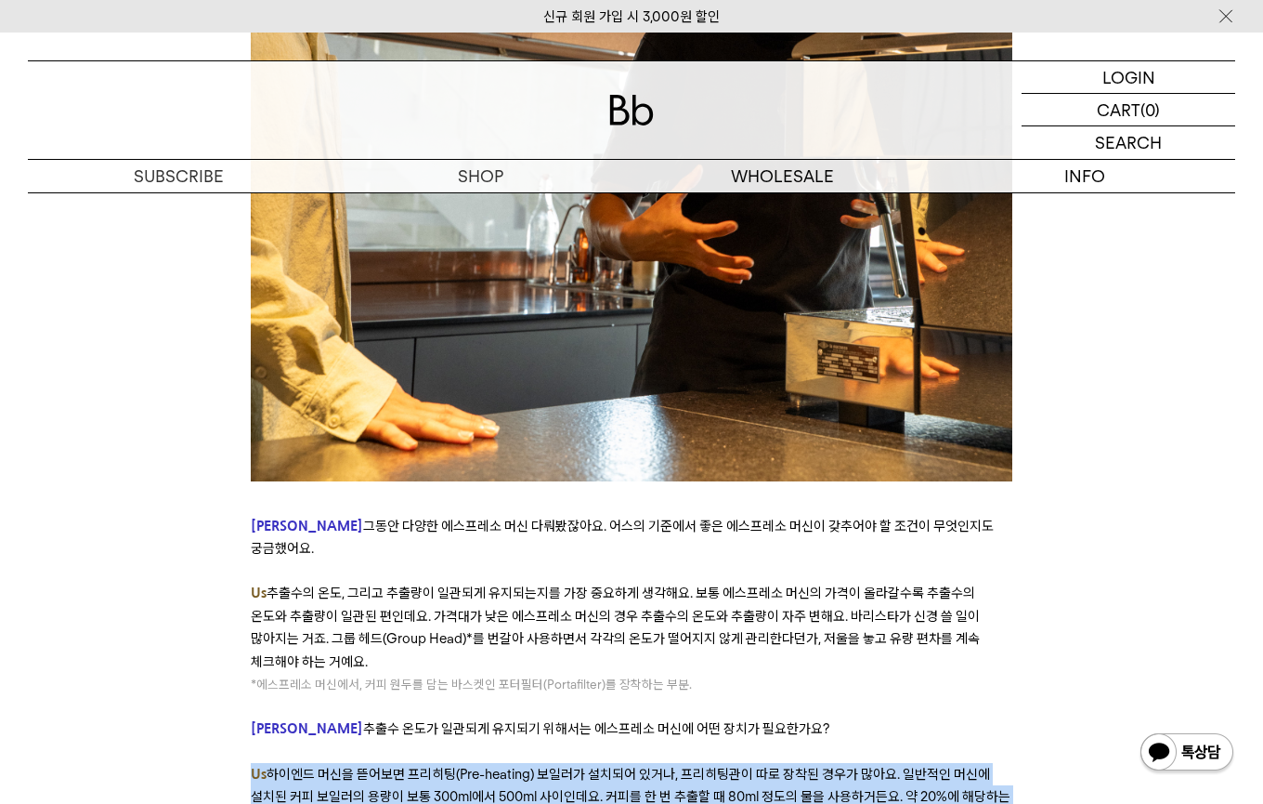
click at [493, 765] on span "하이엔드 머신을 뜯어보면 프리히팅(Pre-heating) 보일러가 설치되어 있거나, 프리히팅관이 따로 장착된 경우가 많아요. 일반적인 머신에 …" at bounding box center [631, 807] width 760 height 85
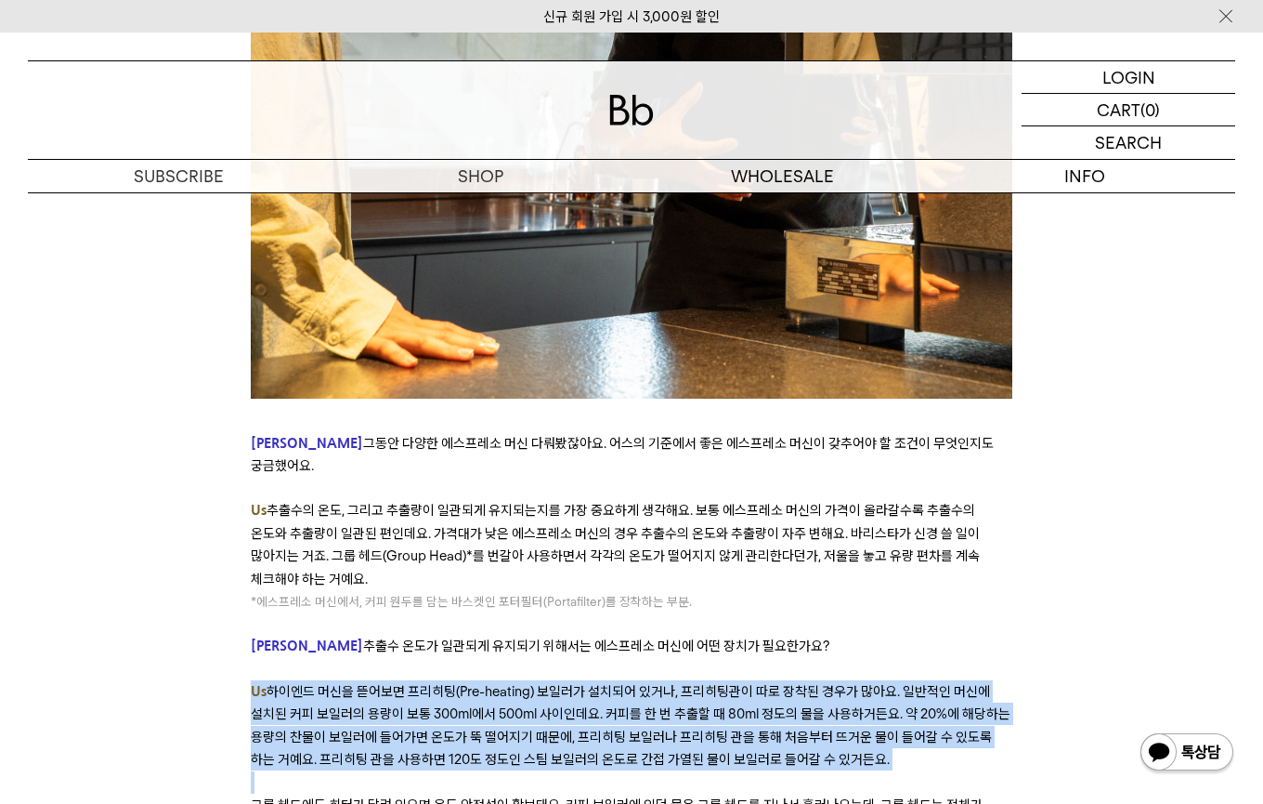
scroll to position [5741, 0]
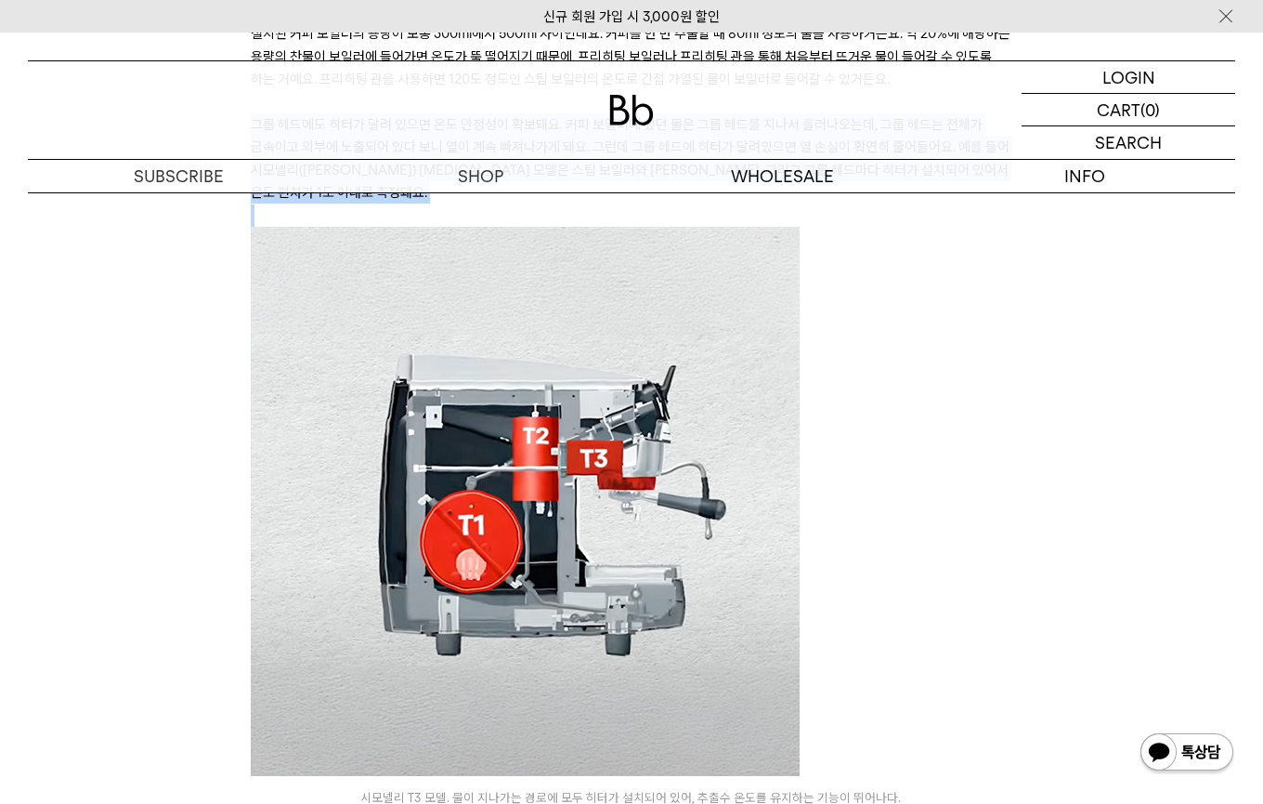
scroll to position [6415, 0]
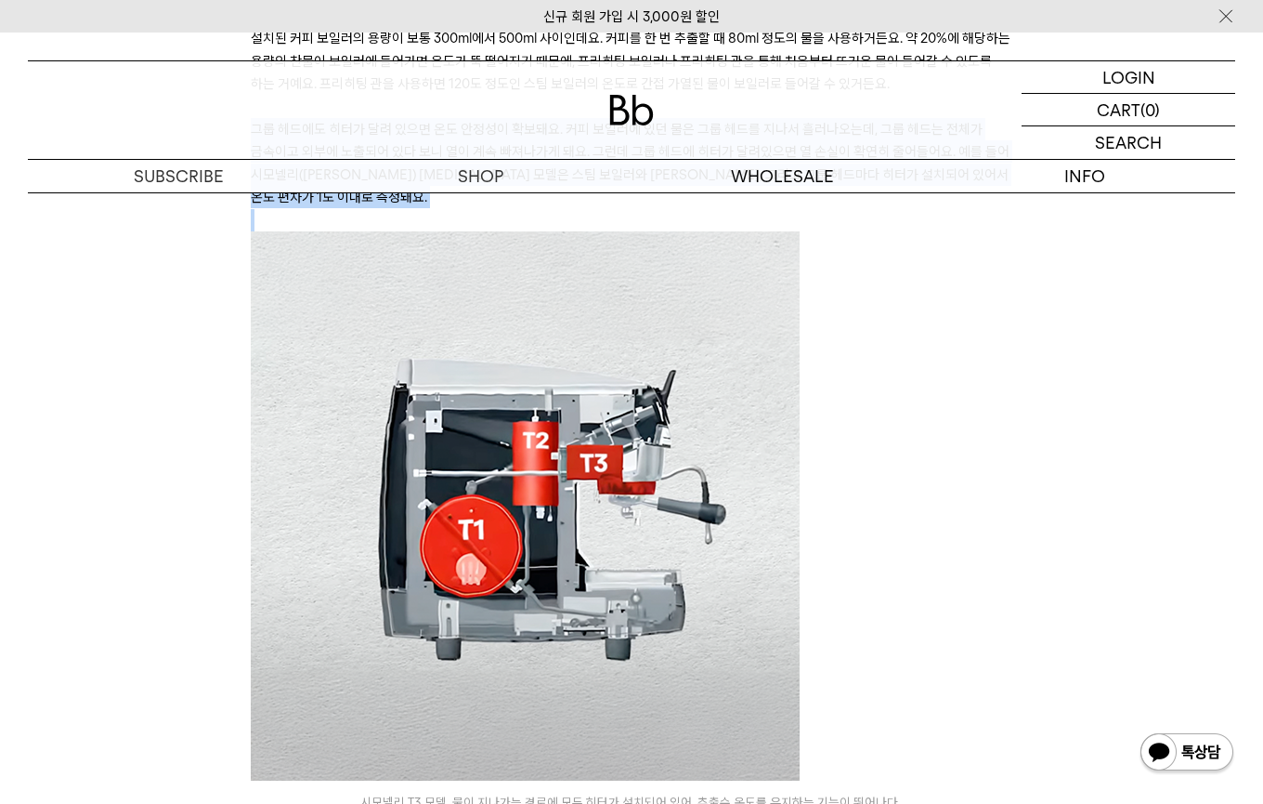
click at [407, 790] on icon "﻿시모넬리 [MEDICAL_DATA] 모델. 물이 지나가는 경로에 모두 히터가 설치되어 있어, 추출수 온도를 유지하는 기능이 뛰어나다." at bounding box center [632, 802] width 762 height 24
click at [418, 794] on span "﻿시모넬리 [MEDICAL_DATA] 모델. 물이 지나가는 경로에 모두 히터가 설치되어 있어, 추출수 온도를 유지하는 기능이 뛰어나다." at bounding box center [631, 801] width 543 height 15
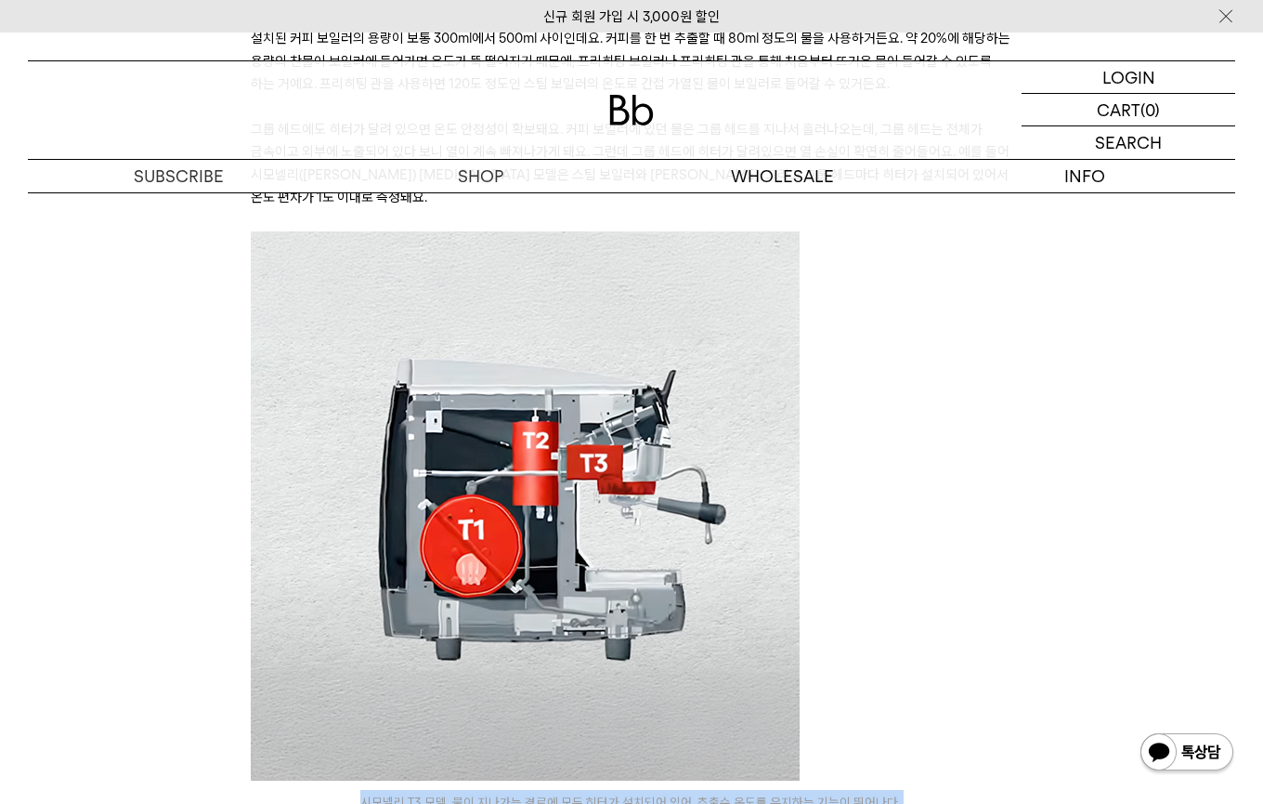
click at [418, 794] on span "﻿시모넬리 [MEDICAL_DATA] 모델. 물이 지나가는 경로에 모두 히터가 설치되어 있어, 추출수 온도를 유지하는 기능이 뛰어나다." at bounding box center [631, 801] width 543 height 15
click at [446, 794] on span "﻿시모넬리 [MEDICAL_DATA] 모델. 물이 지나가는 경로에 모두 히터가 설치되어 있어, 추출수 온도를 유지하는 기능이 뛰어나다." at bounding box center [631, 801] width 543 height 15
drag, startPoint x: 598, startPoint y: 646, endPoint x: 723, endPoint y: 643, distance: 124.5
click at [723, 794] on span "﻿시모넬리 [MEDICAL_DATA] 모델. 물이 지나가는 경로에 모두 히터가 설치되어 있어, 추출수 온도를 유지하는 기능이 뛰어나다." at bounding box center [631, 801] width 543 height 15
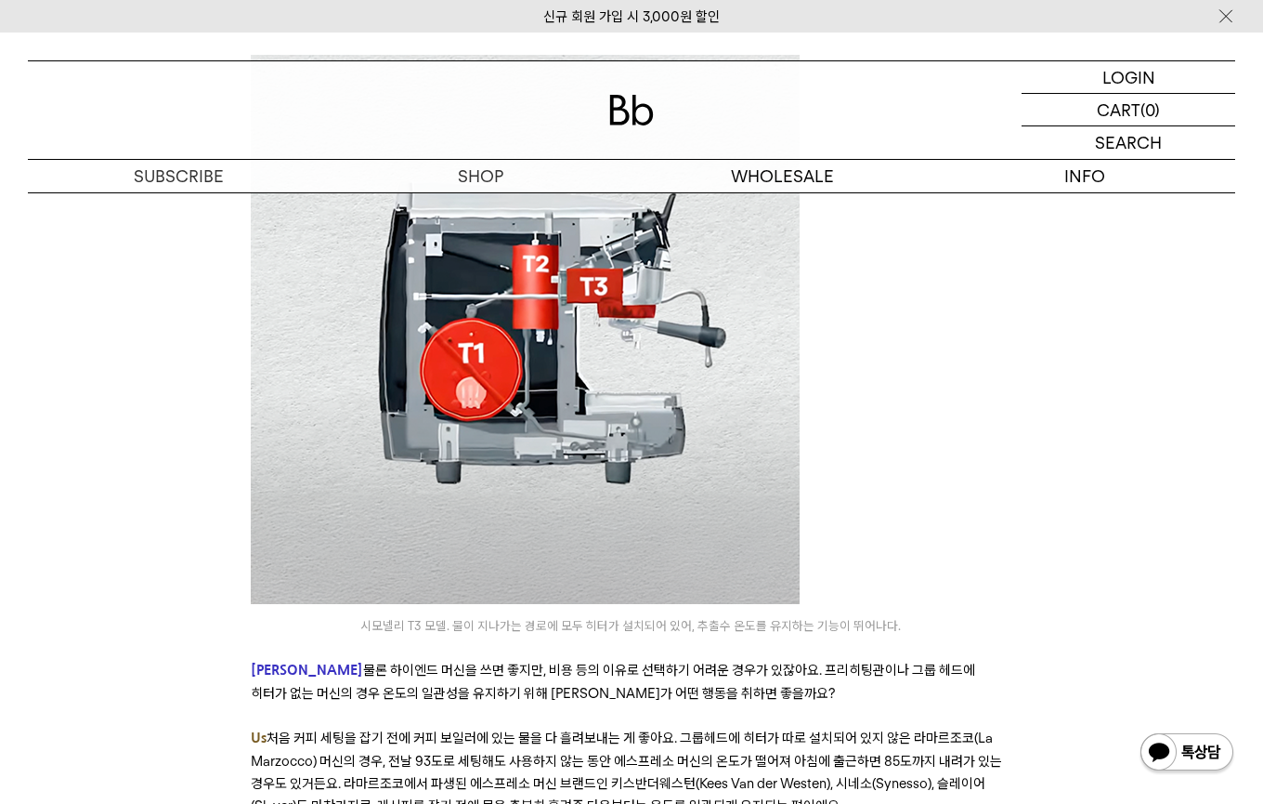
scroll to position [6686, 0]
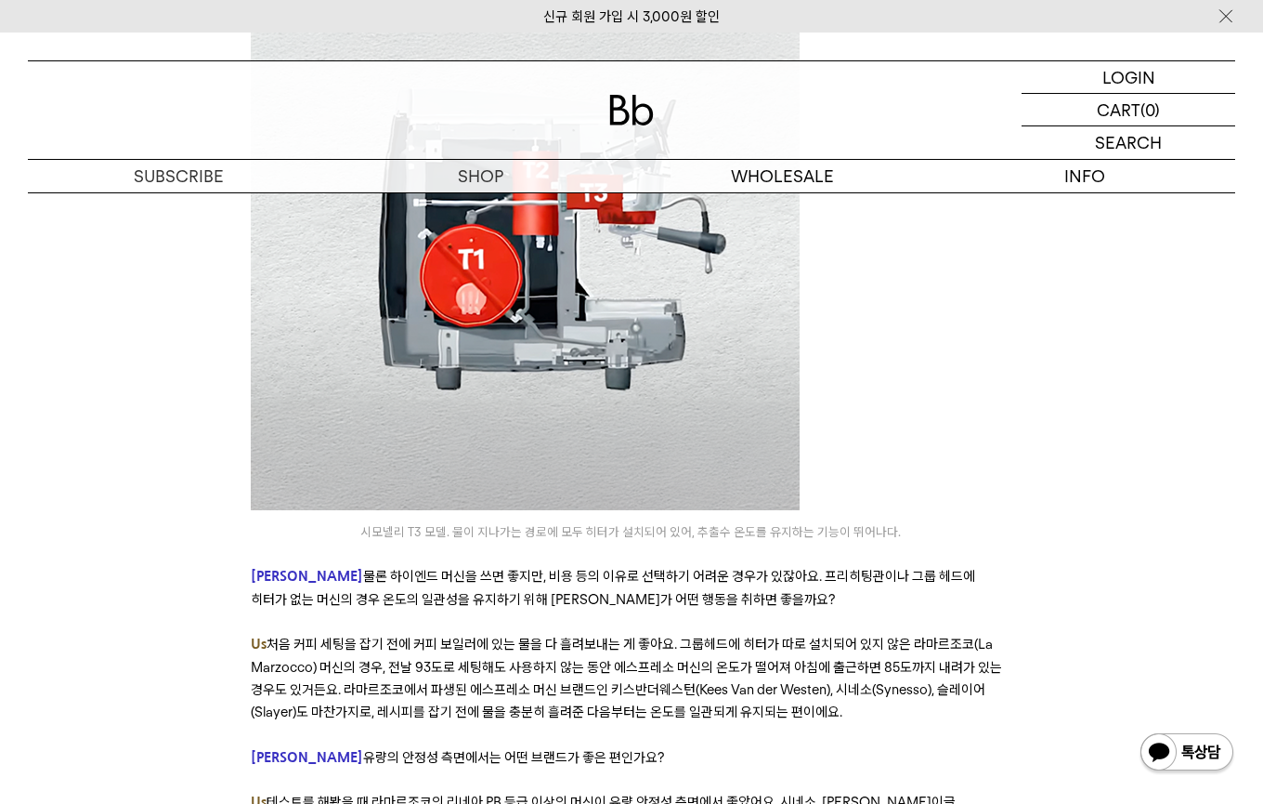
click at [399, 565] on p "[PERSON_NAME] 물론 하이엔드 머신을 쓰면 좋지만, 비용 등의 이유로 선택하기 어려운 경우가 있잖아요. 프리히팅관이나 그룹 헤드에 히…" at bounding box center [632, 588] width 762 height 46
click at [401, 568] on span "물론 하이엔드 머신을 쓰면 좋지만, 비용 등의 이유로 선택하기 어려운 경우가 있잖아요. 프리히팅관이나 그룹 헤드에 히터가 없는 머신의 경우 온…" at bounding box center [613, 587] width 725 height 39
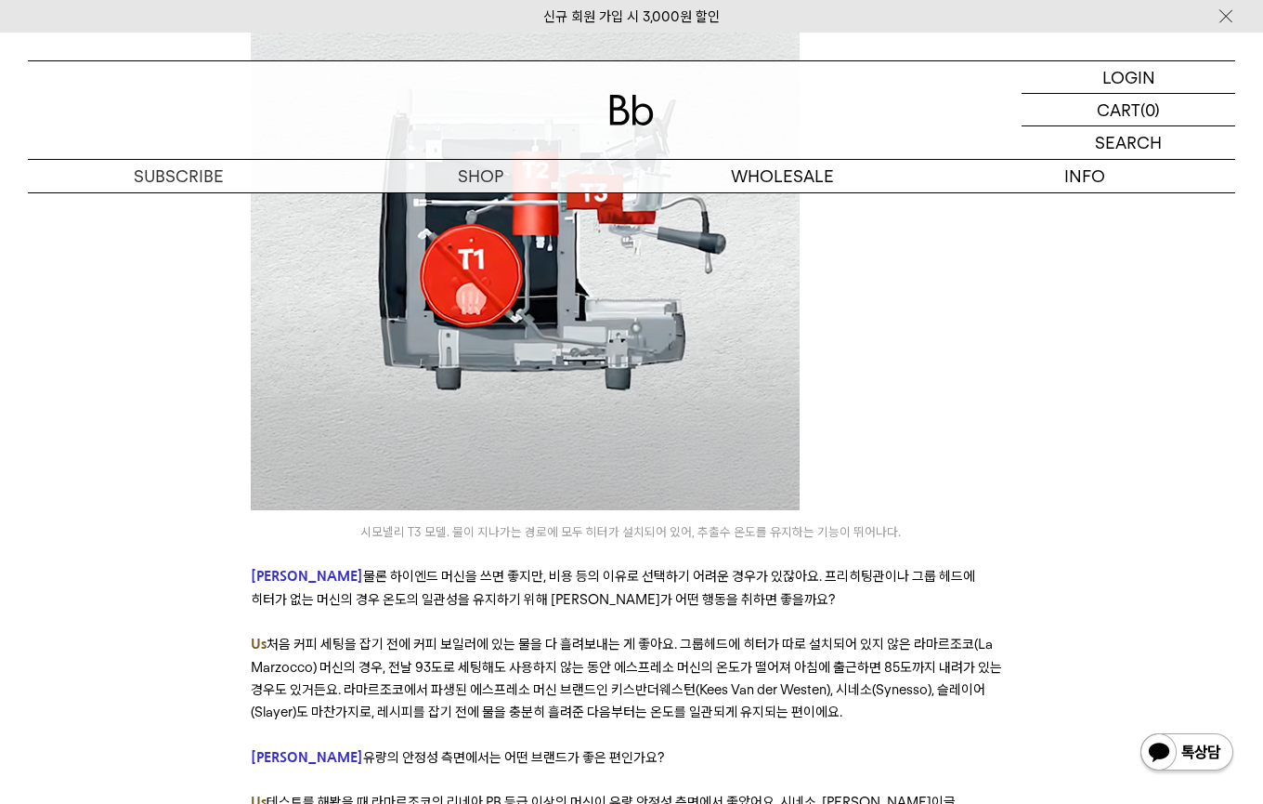
click at [401, 568] on span "물론 하이엔드 머신을 쓰면 좋지만, 비용 등의 이유로 선택하기 어려운 경우가 있잖아요. 프리히팅관이나 그룹 헤드에 히터가 없는 머신의 경우 온…" at bounding box center [613, 587] width 725 height 39
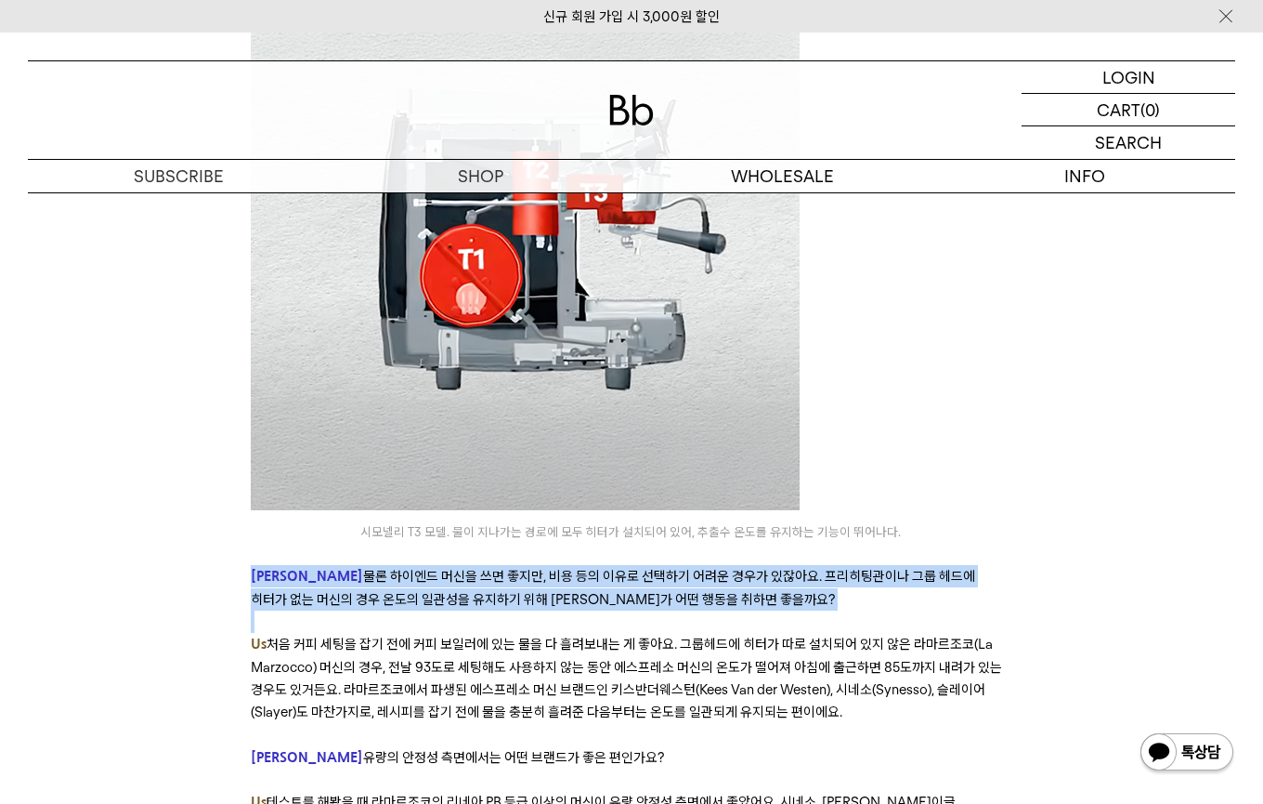
click at [609, 568] on span "물론 하이엔드 머신을 쓰면 좋지만, 비용 등의 이유로 선택하기 어려운 경우가 있잖아요. 프리히팅관이나 그룹 헤드에 히터가 없는 머신의 경우 온…" at bounding box center [613, 587] width 725 height 39
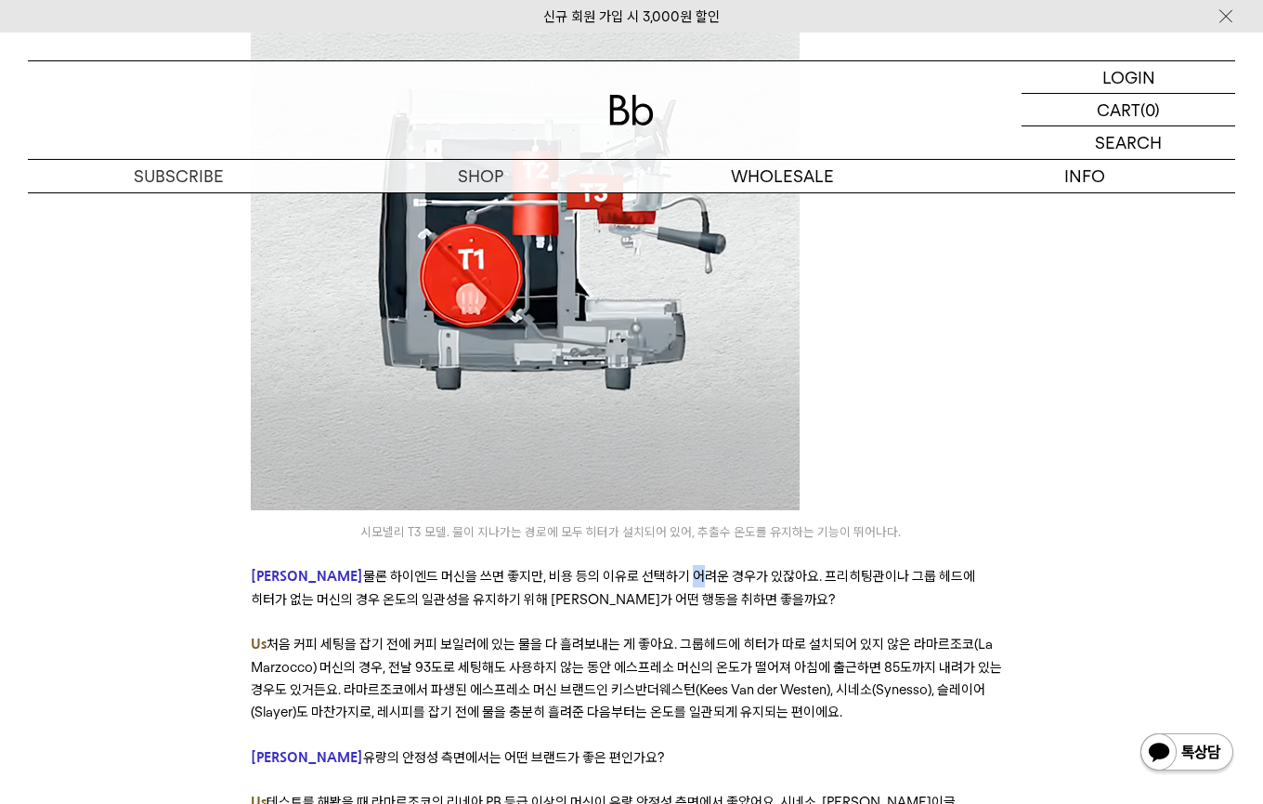
click at [609, 568] on span "물론 하이엔드 머신을 쓰면 좋지만, 비용 등의 이유로 선택하기 어려운 경우가 있잖아요. 프리히팅관이나 그룹 헤드에 히터가 없는 머신의 경우 온…" at bounding box center [613, 587] width 725 height 39
click at [870, 568] on span "물론 하이엔드 머신을 쓰면 좋지만, 비용 등의 이유로 선택하기 어려운 경우가 있잖아요. 프리히팅관이나 그룹 헤드에 히터가 없는 머신의 경우 온…" at bounding box center [613, 587] width 725 height 39
click at [871, 568] on span "물론 하이엔드 머신을 쓰면 좋지만, 비용 등의 이유로 선택하기 어려운 경우가 있잖아요. 프리히팅관이나 그룹 헤드에 히터가 없는 머신의 경우 온…" at bounding box center [613, 587] width 725 height 39
click at [435, 568] on span "물론 하이엔드 머신을 쓰면 좋지만, 비용 등의 이유로 선택하기 어려운 경우가 있잖아요. 프리히팅관이나 그룹 헤드에 히터가 없는 머신의 경우 온…" at bounding box center [613, 587] width 725 height 39
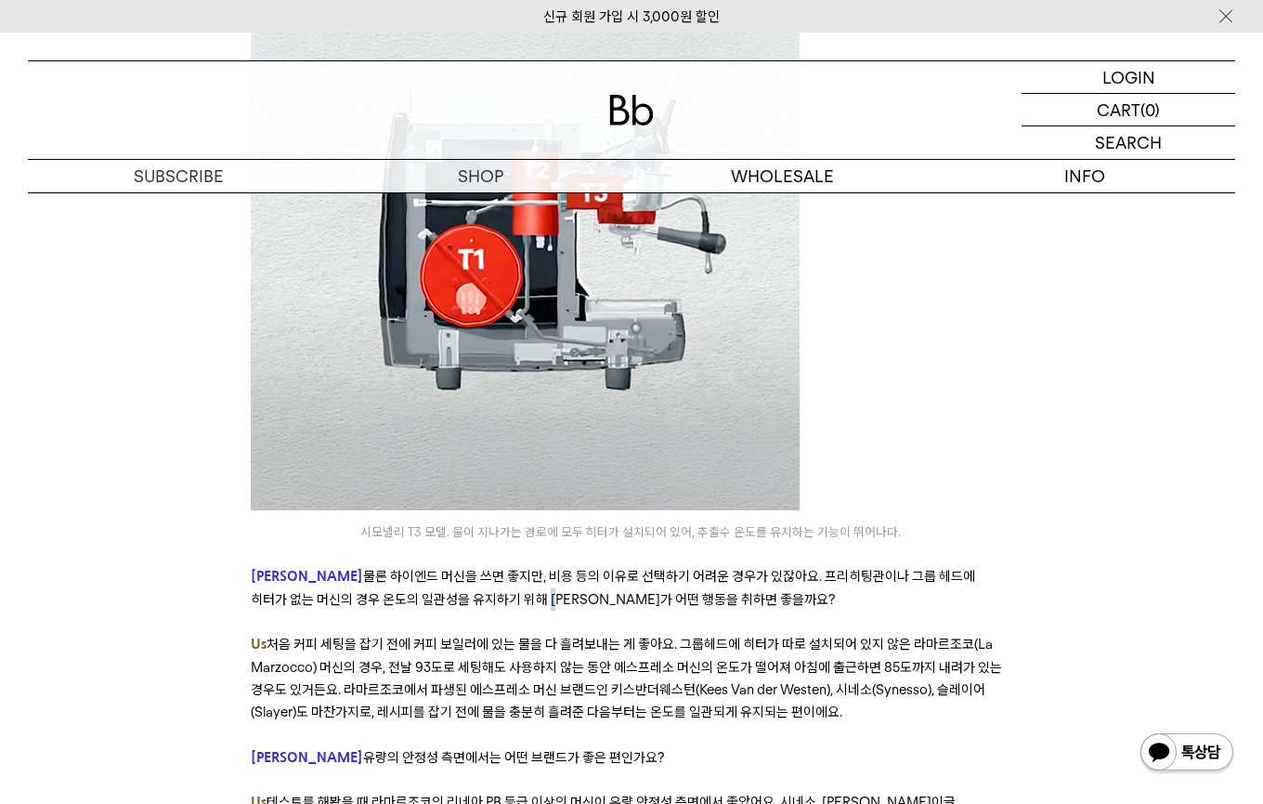
click at [438, 568] on span "물론 하이엔드 머신을 쓰면 좋지만, 비용 등의 이유로 선택하기 어려운 경우가 있잖아요. 프리히팅관이나 그룹 헤드에 히터가 없는 머신의 경우 온…" at bounding box center [613, 587] width 725 height 39
click at [438, 635] on span "처음 커피 세팅을 잡기 전에 커피 보일러에 있는 물을 다 흘려보내는 게 좋아요. 그룹헤드에 히터가 따로 설치되어 있지 않은 라마르조코(La M…" at bounding box center [627, 677] width 752 height 85
click at [449, 635] on span "처음 커피 세팅을 잡기 전에 커피 보일러에 있는 물을 다 흘려보내는 게 좋아요. 그룹헤드에 히터가 따로 설치되어 있지 않은 라마르조코(La M…" at bounding box center [627, 677] width 752 height 85
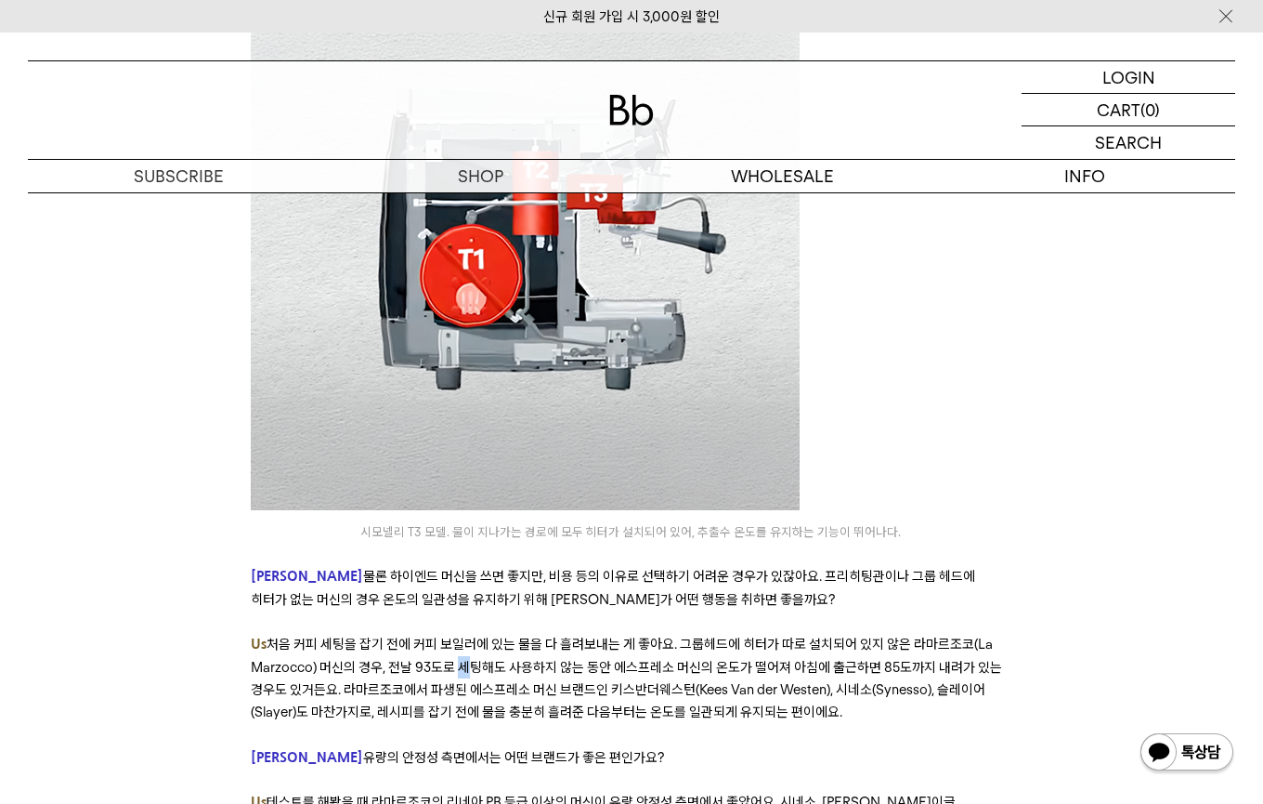
click at [449, 635] on span "처음 커피 세팅을 잡기 전에 커피 보일러에 있는 물을 다 흘려보내는 게 좋아요. 그룹헤드에 히터가 따로 설치되어 있지 않은 라마르조코(La M…" at bounding box center [627, 677] width 752 height 85
click at [322, 635] on span "처음 커피 세팅을 잡기 전에 커피 보일러에 있는 물을 다 흘려보내는 게 좋아요. 그룹헤드에 히터가 따로 설치되어 있지 않은 라마르조코(La M…" at bounding box center [627, 677] width 752 height 85
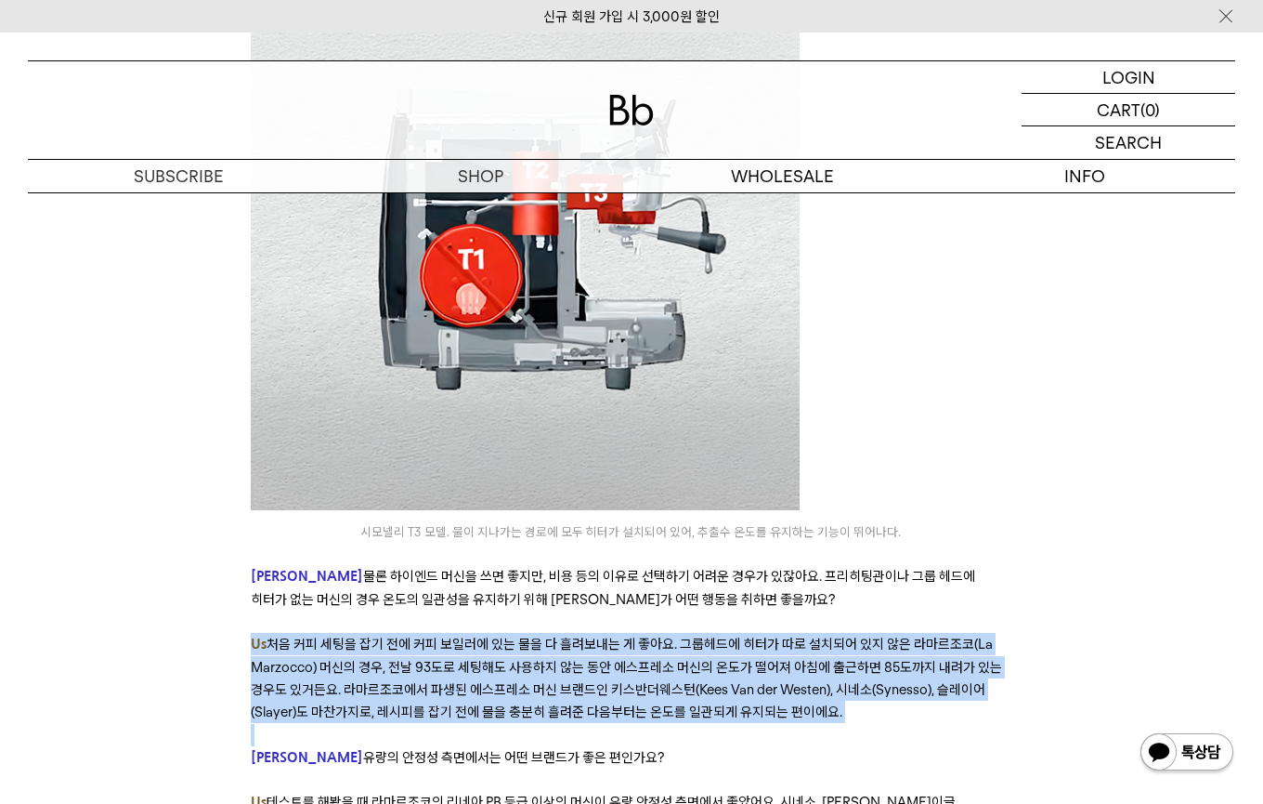
click at [322, 635] on span "처음 커피 세팅을 잡기 전에 커피 보일러에 있는 물을 다 흘려보내는 게 좋아요. 그룹헤드에 히터가 따로 설치되어 있지 않은 라마르조코(La M…" at bounding box center [627, 677] width 752 height 85
click at [469, 635] on span "처음 커피 세팅을 잡기 전에 커피 보일러에 있는 물을 다 흘려보내는 게 좋아요. 그룹헤드에 히터가 따로 설치되어 있지 않은 라마르조코(La M…" at bounding box center [627, 677] width 752 height 85
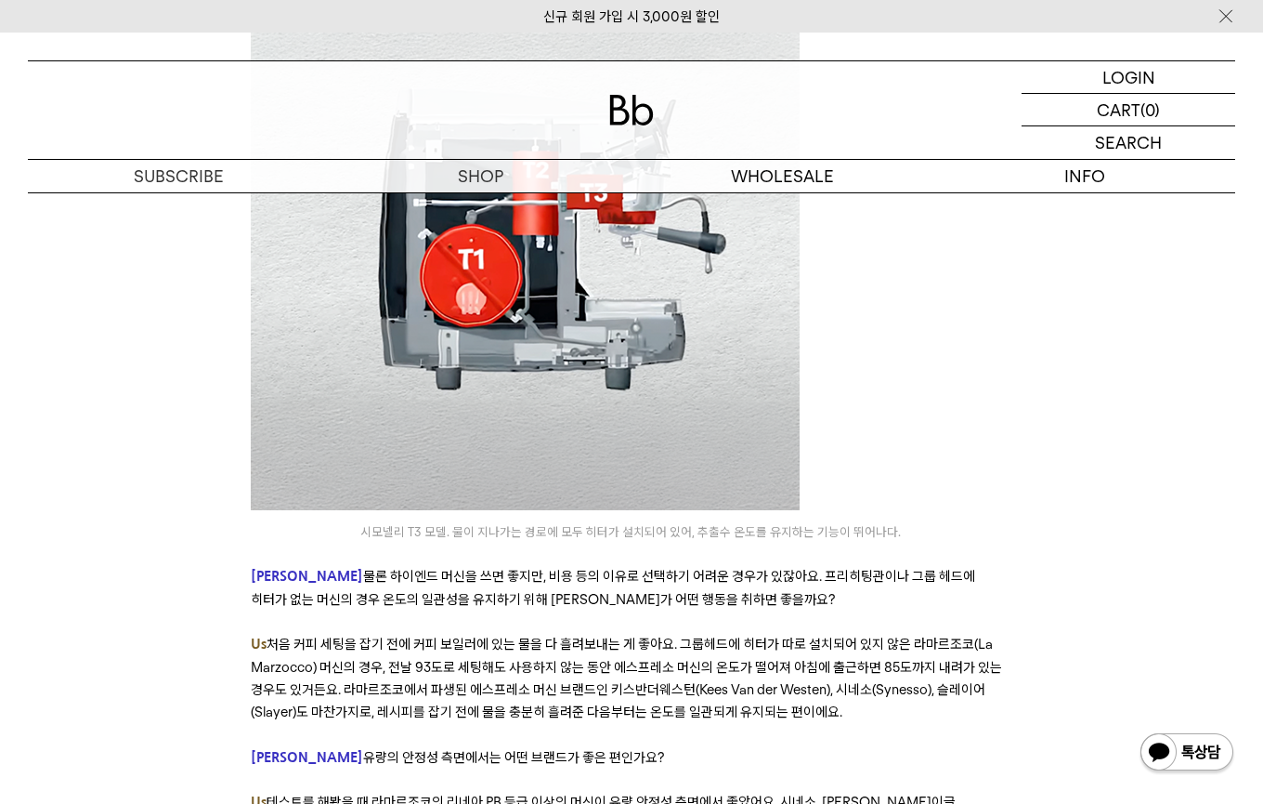
click at [682, 635] on span "처음 커피 세팅을 잡기 전에 커피 보일러에 있는 물을 다 흘려보내는 게 좋아요. 그룹헤드에 히터가 따로 설치되어 있지 않은 라마르조코(La M…" at bounding box center [627, 677] width 752 height 85
click at [728, 635] on span "처음 커피 세팅을 잡기 전에 커피 보일러에 있는 물을 다 흘려보내는 게 좋아요. 그룹헤드에 히터가 따로 설치되어 있지 않은 라마르조코(La M…" at bounding box center [627, 677] width 752 height 85
click at [729, 635] on span "처음 커피 세팅을 잡기 전에 커피 보일러에 있는 물을 다 흘려보내는 게 좋아요. 그룹헤드에 히터가 따로 설치되어 있지 않은 라마르조코(La M…" at bounding box center [627, 677] width 752 height 85
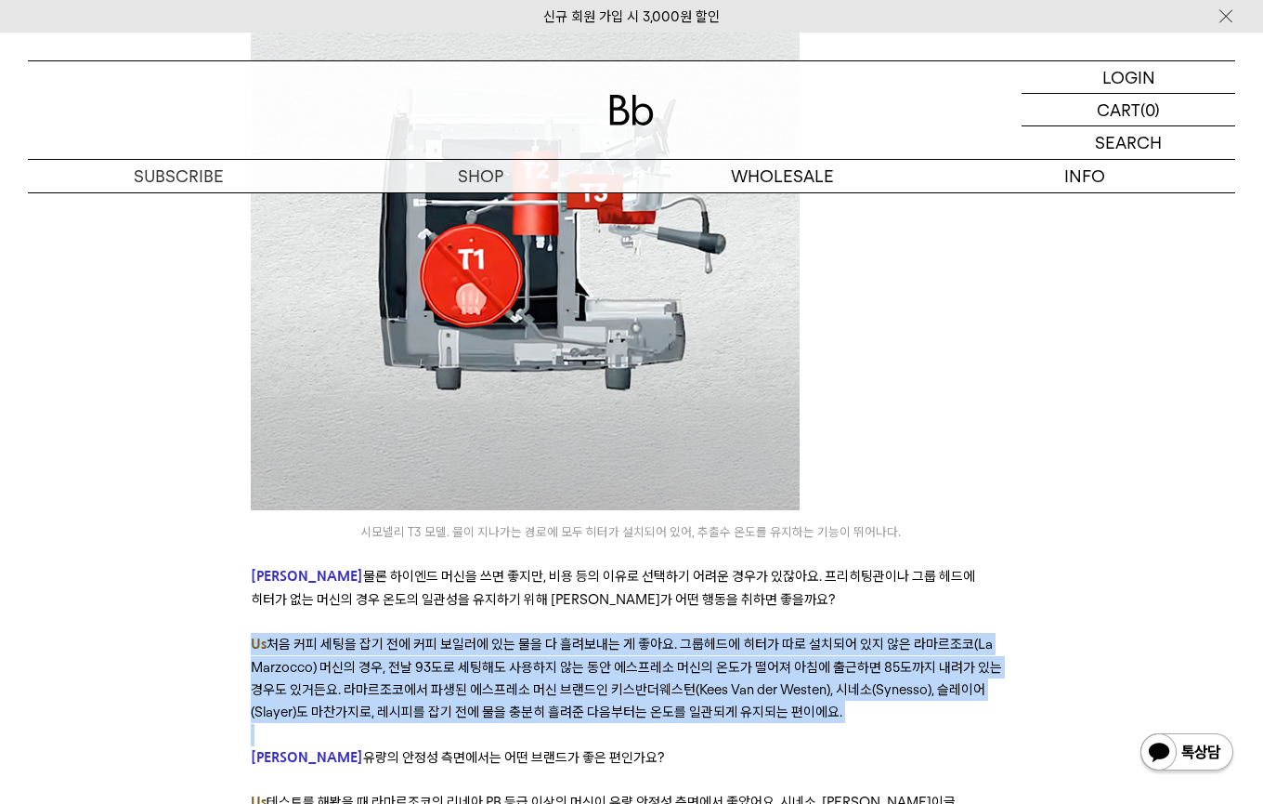
click at [729, 635] on span "처음 커피 세팅을 잡기 전에 커피 보일러에 있는 물을 다 흘려보내는 게 좋아요. 그룹헤드에 히터가 따로 설치되어 있지 않은 라마르조코(La M…" at bounding box center [627, 677] width 752 height 85
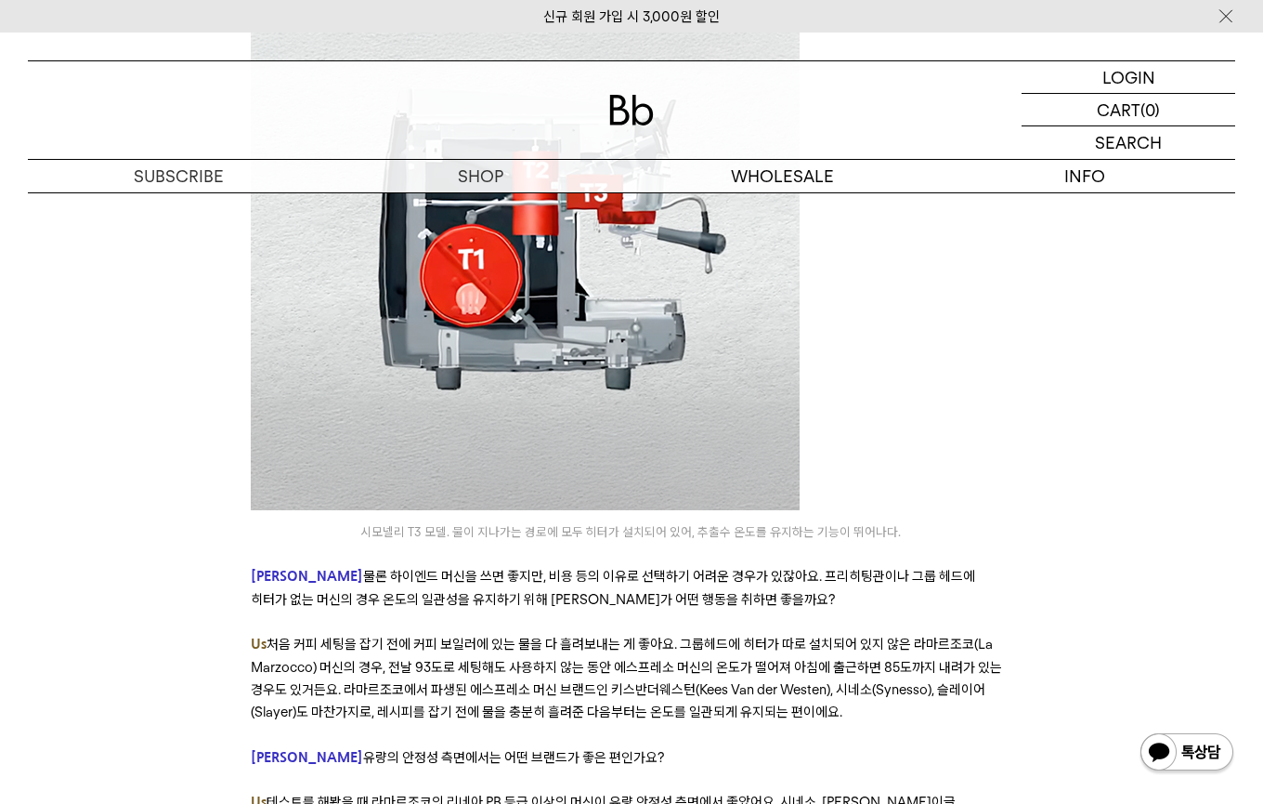
click at [816, 635] on span "처음 커피 세팅을 잡기 전에 커피 보일러에 있는 물을 다 흘려보내는 게 좋아요. 그룹헤드에 히터가 따로 설치되어 있지 않은 라마르조코(La M…" at bounding box center [627, 677] width 752 height 85
drag, startPoint x: 974, startPoint y: 485, endPoint x: 953, endPoint y: 485, distance: 21.4
click at [965, 635] on span "처음 커피 세팅을 잡기 전에 커피 보일러에 있는 물을 다 흘려보내는 게 좋아요. 그룹헤드에 히터가 따로 설치되어 있지 않은 라마르조코(La M…" at bounding box center [627, 677] width 752 height 85
drag, startPoint x: 491, startPoint y: 516, endPoint x: 685, endPoint y: 506, distance: 193.4
click at [685, 635] on span "처음 커피 세팅을 잡기 전에 커피 보일러에 있는 물을 다 흘려보내는 게 좋아요. 그룹헤드에 히터가 따로 설치되어 있지 않은 라마르조코(La M…" at bounding box center [627, 677] width 752 height 85
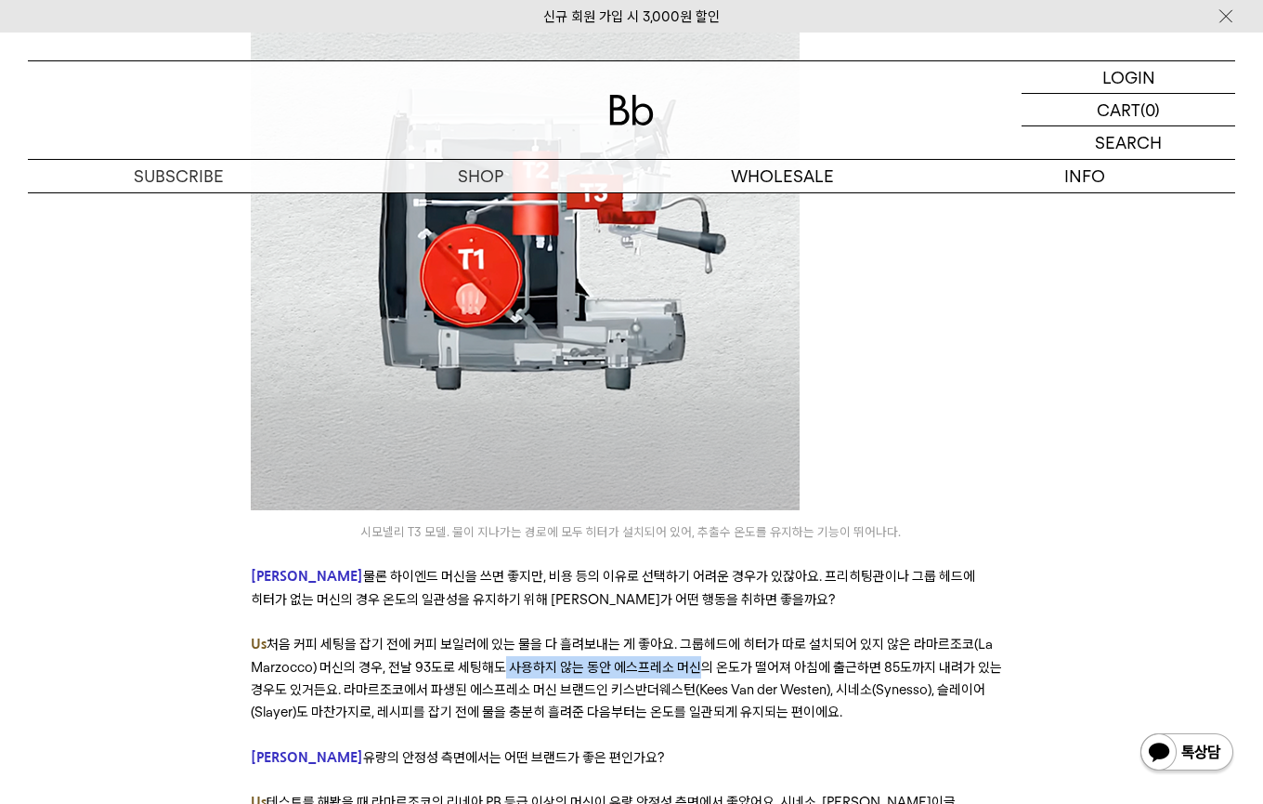
click at [685, 635] on span "처음 커피 세팅을 잡기 전에 커피 보일러에 있는 물을 다 흘려보내는 게 좋아요. 그룹헤드에 히터가 따로 설치되어 있지 않은 라마르조코(La M…" at bounding box center [627, 677] width 752 height 85
drag, startPoint x: 484, startPoint y: 517, endPoint x: 595, endPoint y: 516, distance: 111.5
click at [595, 635] on span "처음 커피 세팅을 잡기 전에 커피 보일러에 있는 물을 다 흘려보내는 게 좋아요. 그룹헤드에 히터가 따로 설치되어 있지 않은 라마르조코(La M…" at bounding box center [627, 677] width 752 height 85
drag, startPoint x: 595, startPoint y: 514, endPoint x: 843, endPoint y: 511, distance: 248.0
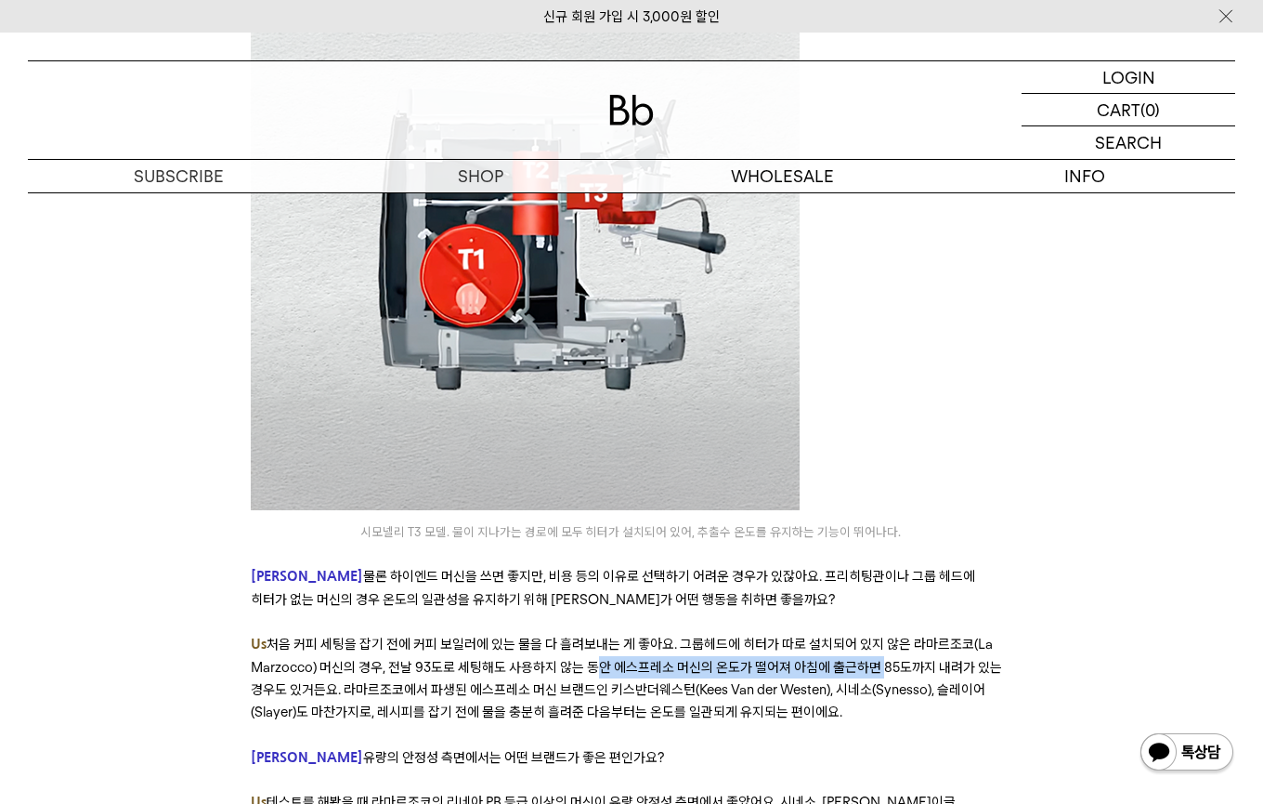
click at [843, 635] on span "처음 커피 세팅을 잡기 전에 커피 보일러에 있는 물을 다 흘려보내는 게 좋아요. 그룹헤드에 히터가 따로 설치되어 있지 않은 라마르조코(La M…" at bounding box center [627, 677] width 752 height 85
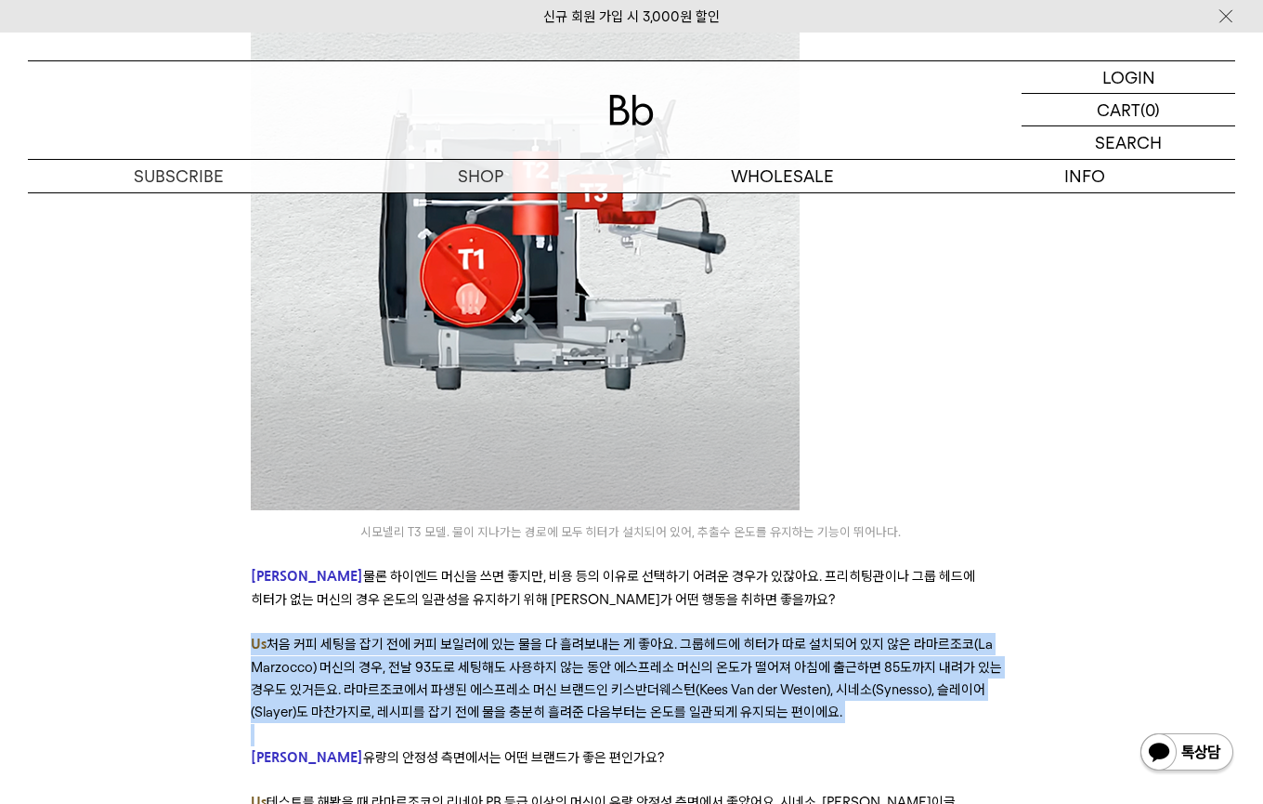
click at [549, 633] on p "Us 처음 커피 세팅을 잡기 전에 커피 보일러에 있는 물을 다 흘려보내는 게 좋아요. 그룹헤드에 히터가 따로 설치되어 있지 않은 라마르조코(L…" at bounding box center [632, 678] width 762 height 91
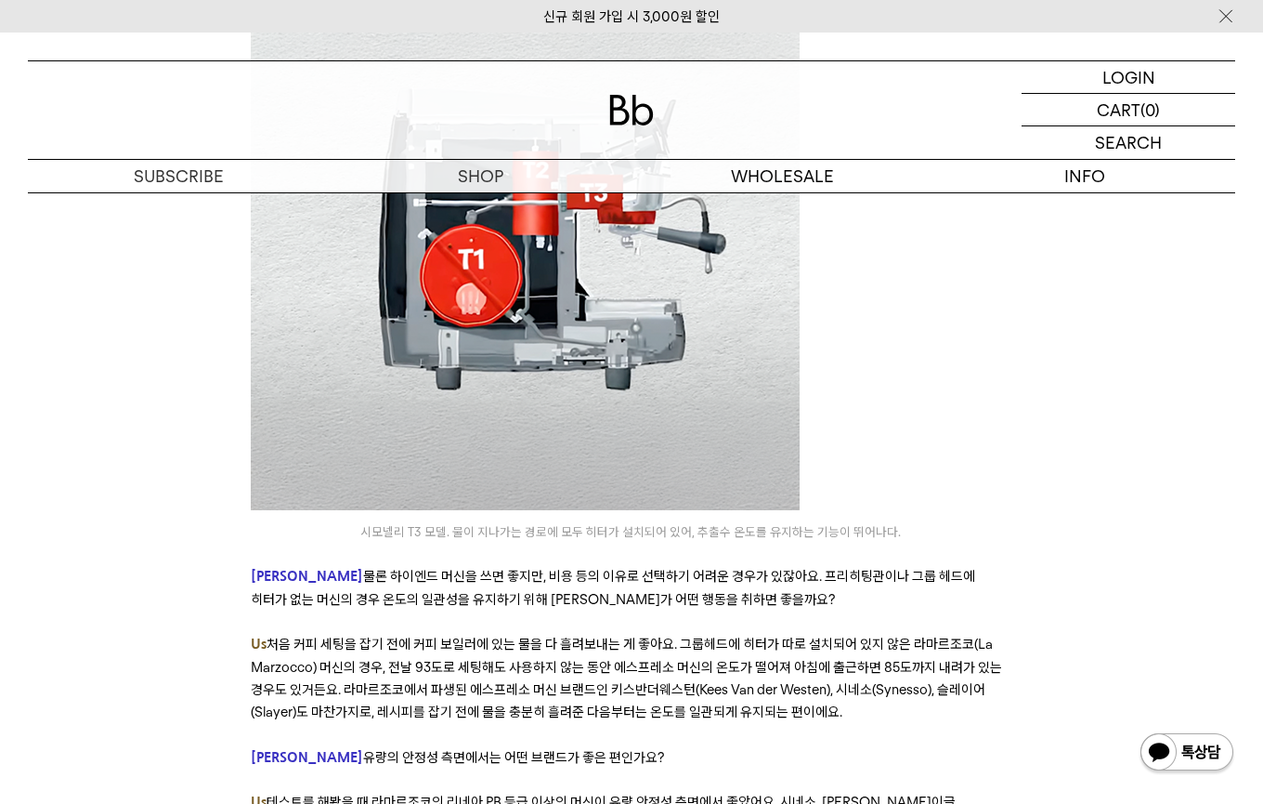
click at [519, 635] on span "처음 커피 세팅을 잡기 전에 커피 보일러에 있는 물을 다 흘려보내는 게 좋아요. 그룹헤드에 히터가 따로 설치되어 있지 않은 라마르조코(La M…" at bounding box center [627, 677] width 752 height 85
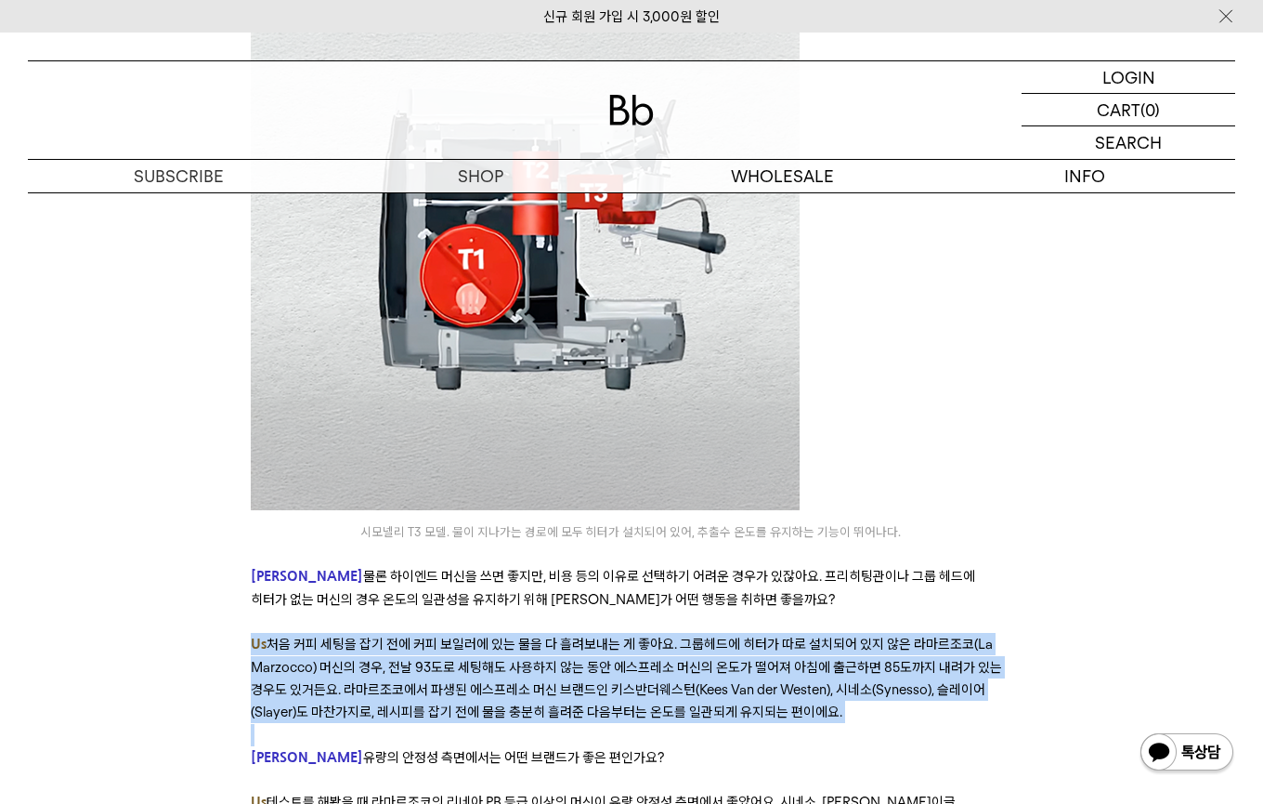
click at [602, 635] on span "처음 커피 세팅을 잡기 전에 커피 보일러에 있는 물을 다 흘려보내는 게 좋아요. 그룹헤드에 히터가 따로 설치되어 있지 않은 라마르조코(La M…" at bounding box center [627, 677] width 752 height 85
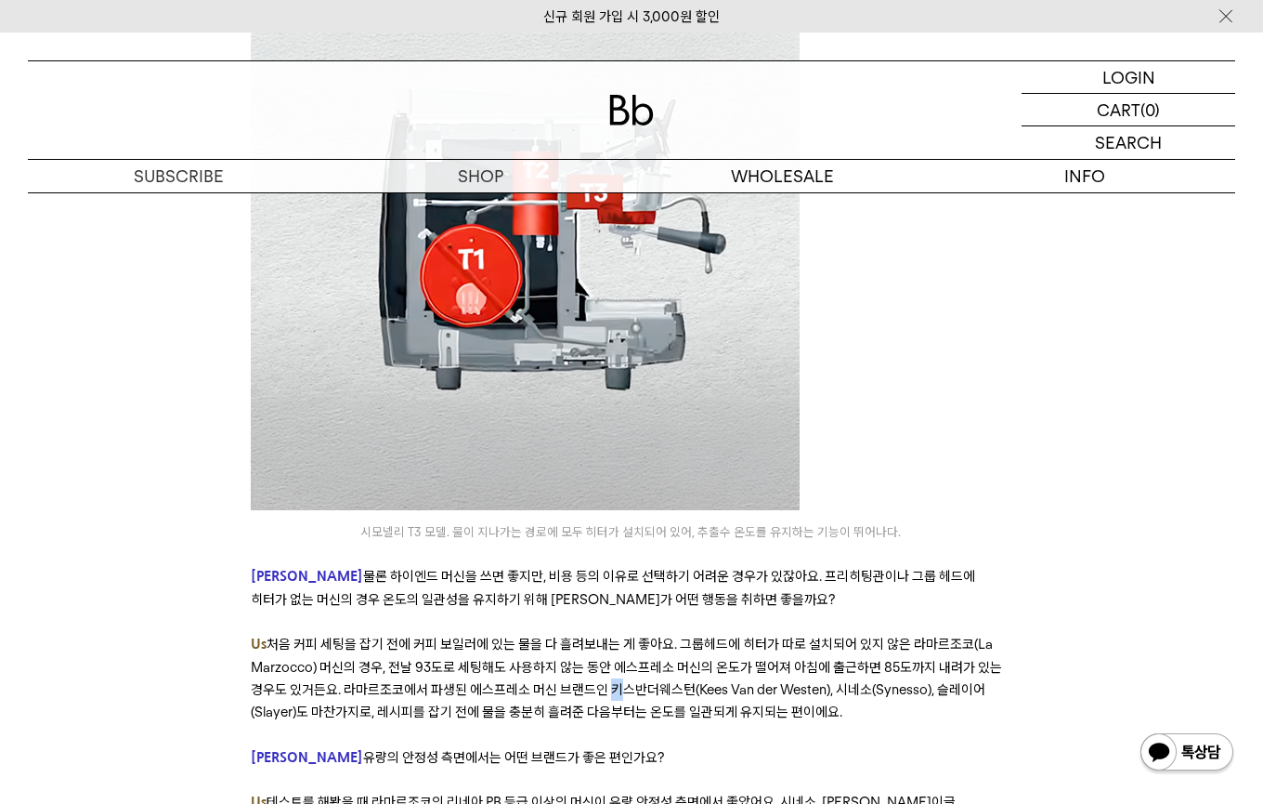
click at [603, 635] on span "처음 커피 세팅을 잡기 전에 커피 보일러에 있는 물을 다 흘려보내는 게 좋아요. 그룹헤드에 히터가 따로 설치되어 있지 않은 라마르조코(La M…" at bounding box center [627, 677] width 752 height 85
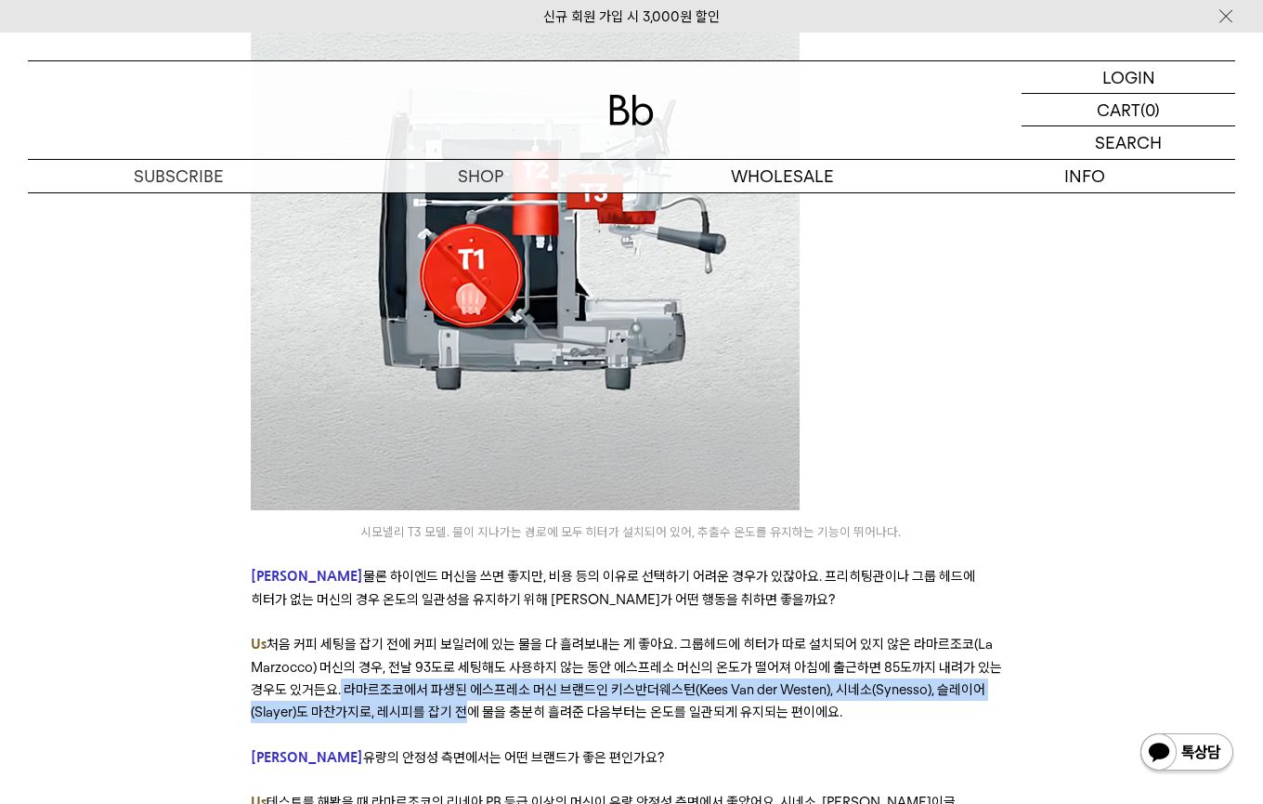
drag, startPoint x: 333, startPoint y: 532, endPoint x: 506, endPoint y: 549, distance: 173.6
click at [506, 635] on span "처음 커피 세팅을 잡기 전에 커피 보일러에 있는 물을 다 흘려보내는 게 좋아요. 그룹헤드에 히터가 따로 설치되어 있지 않은 라마르조코(La M…" at bounding box center [627, 677] width 752 height 85
click at [543, 635] on span "처음 커피 세팅을 잡기 전에 커피 보일러에 있는 물을 다 흘려보내는 게 좋아요. 그룹헤드에 히터가 따로 설치되어 있지 않은 라마르조코(La M…" at bounding box center [627, 677] width 752 height 85
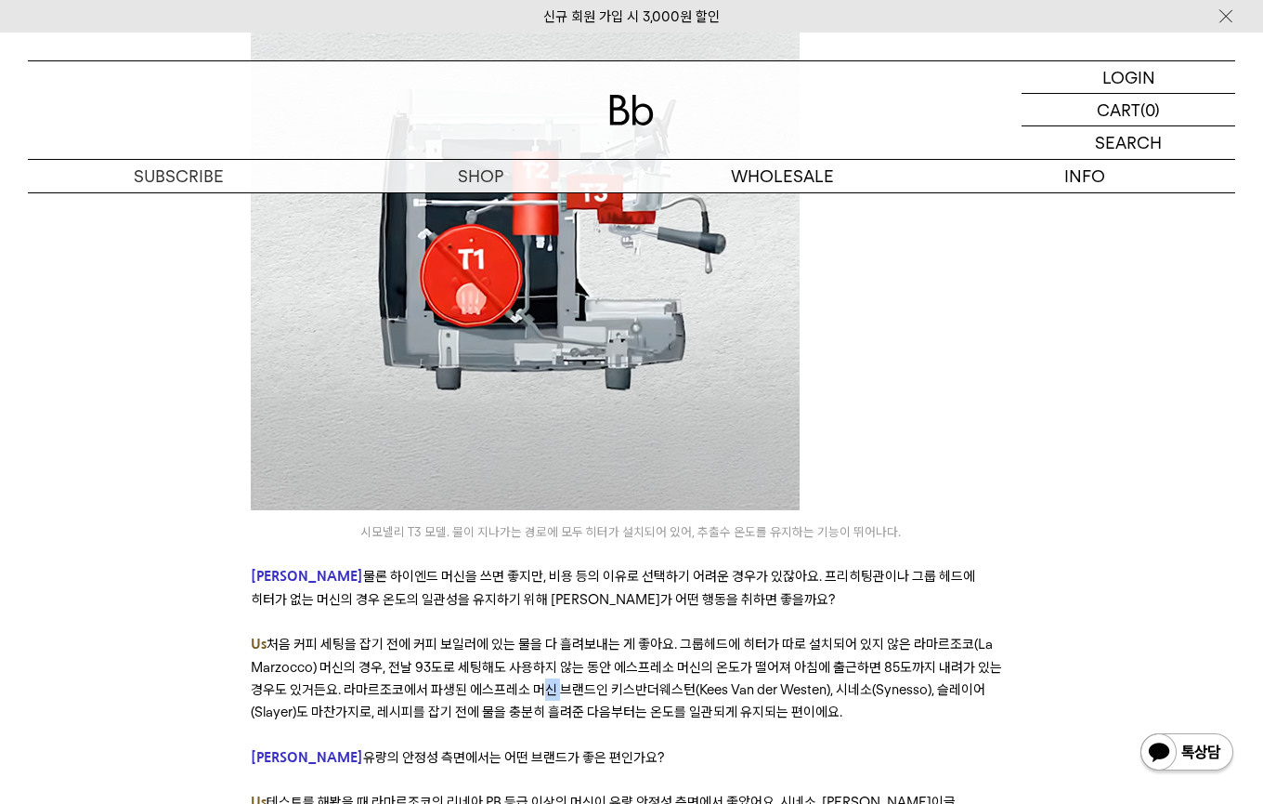
click at [543, 635] on span "처음 커피 세팅을 잡기 전에 커피 보일러에 있는 물을 다 흘려보내는 게 좋아요. 그룹헤드에 히터가 따로 설치되어 있지 않은 라마르조코(La M…" at bounding box center [627, 677] width 752 height 85
click at [381, 635] on span "처음 커피 세팅을 잡기 전에 커피 보일러에 있는 물을 다 흘려보내는 게 좋아요. 그룹헤드에 히터가 따로 설치되어 있지 않은 라마르조코(La M…" at bounding box center [627, 677] width 752 height 85
click at [532, 724] on p at bounding box center [632, 735] width 762 height 22
click at [477, 635] on span "처음 커피 세팅을 잡기 전에 커피 보일러에 있는 물을 다 흘려보내는 게 좋아요. 그룹헤드에 히터가 따로 설치되어 있지 않은 라마르조코(La M…" at bounding box center [627, 677] width 752 height 85
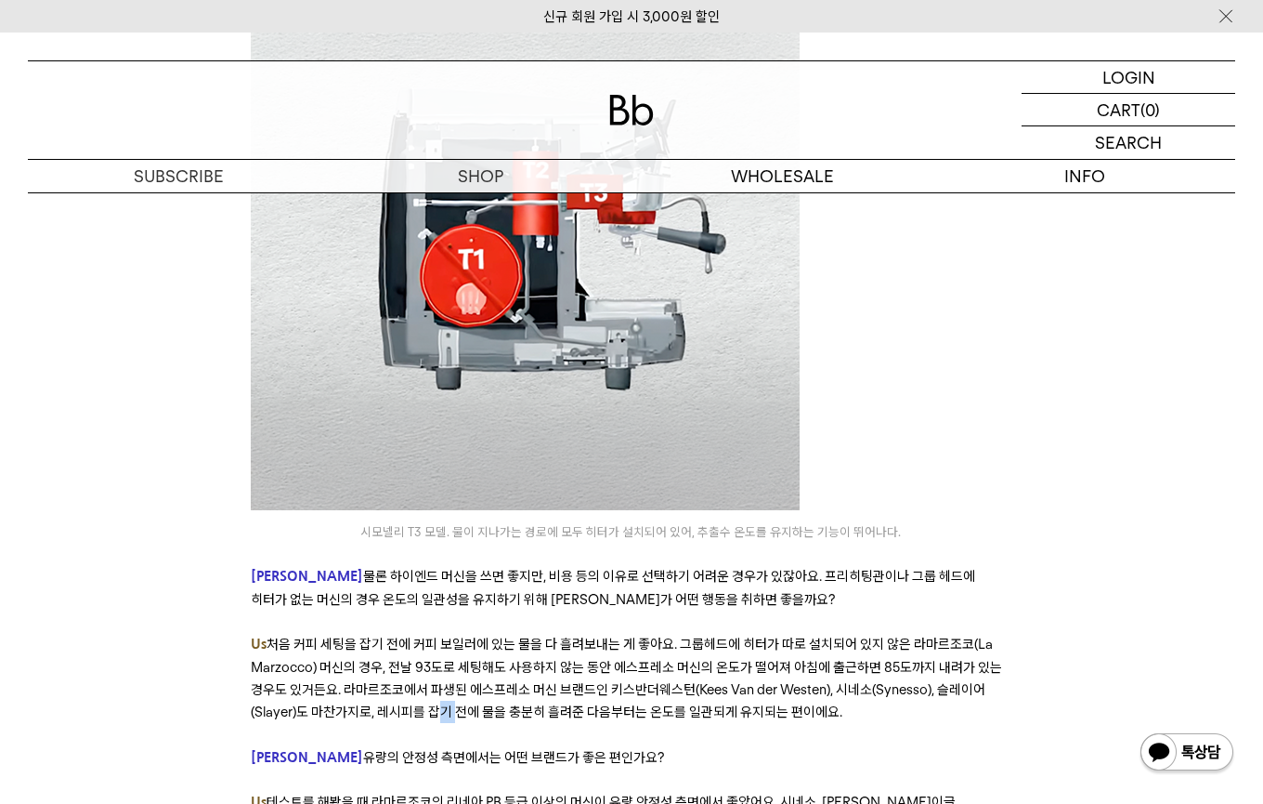
click at [477, 635] on span "처음 커피 세팅을 잡기 전에 커피 보일러에 있는 물을 다 흘려보내는 게 좋아요. 그룹헤드에 히터가 따로 설치되어 있지 않은 라마르조코(La M…" at bounding box center [627, 677] width 752 height 85
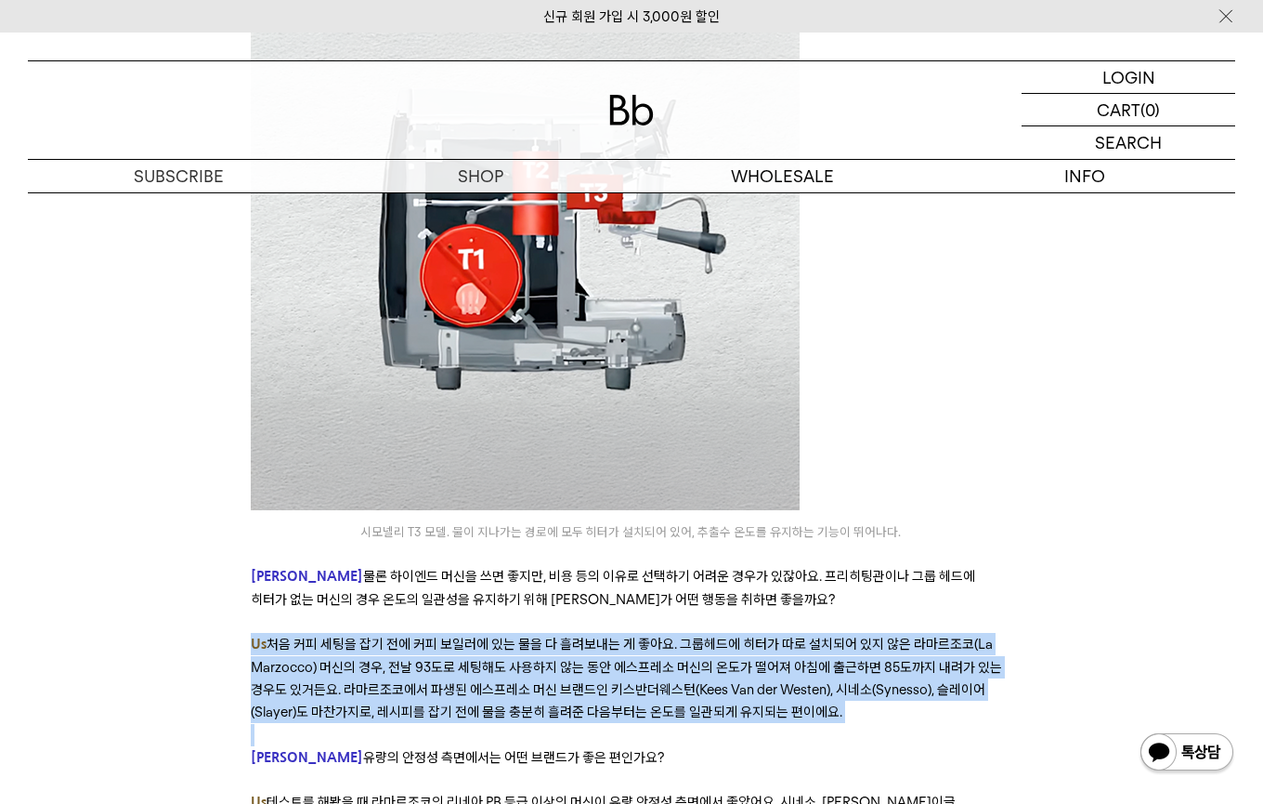
click at [554, 635] on span "처음 커피 세팅을 잡기 전에 커피 보일러에 있는 물을 다 흘려보내는 게 좋아요. 그룹헤드에 히터가 따로 설치되어 있지 않은 라마르조코(La M…" at bounding box center [627, 677] width 752 height 85
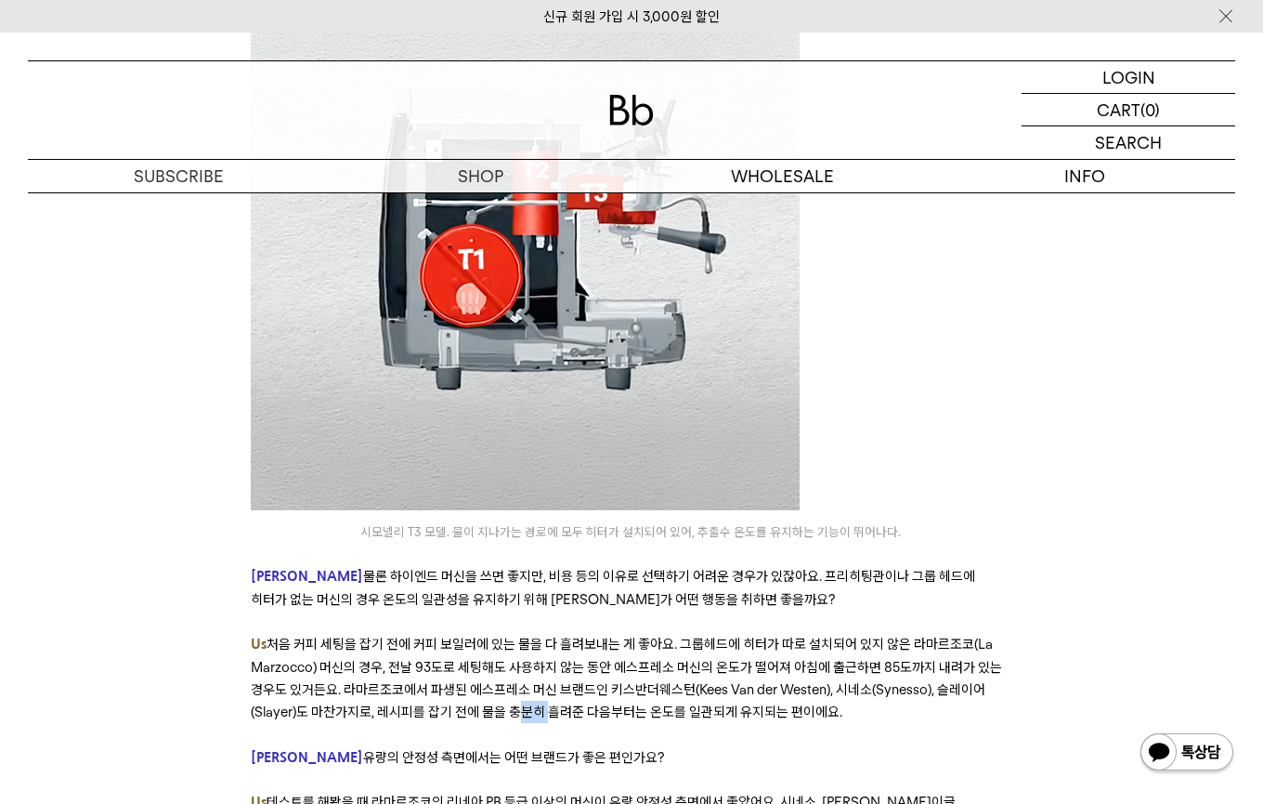
click at [555, 635] on span "처음 커피 세팅을 잡기 전에 커피 보일러에 있는 물을 다 흘려보내는 게 좋아요. 그룹헤드에 히터가 따로 설치되어 있지 않은 라마르조코(La M…" at bounding box center [627, 677] width 752 height 85
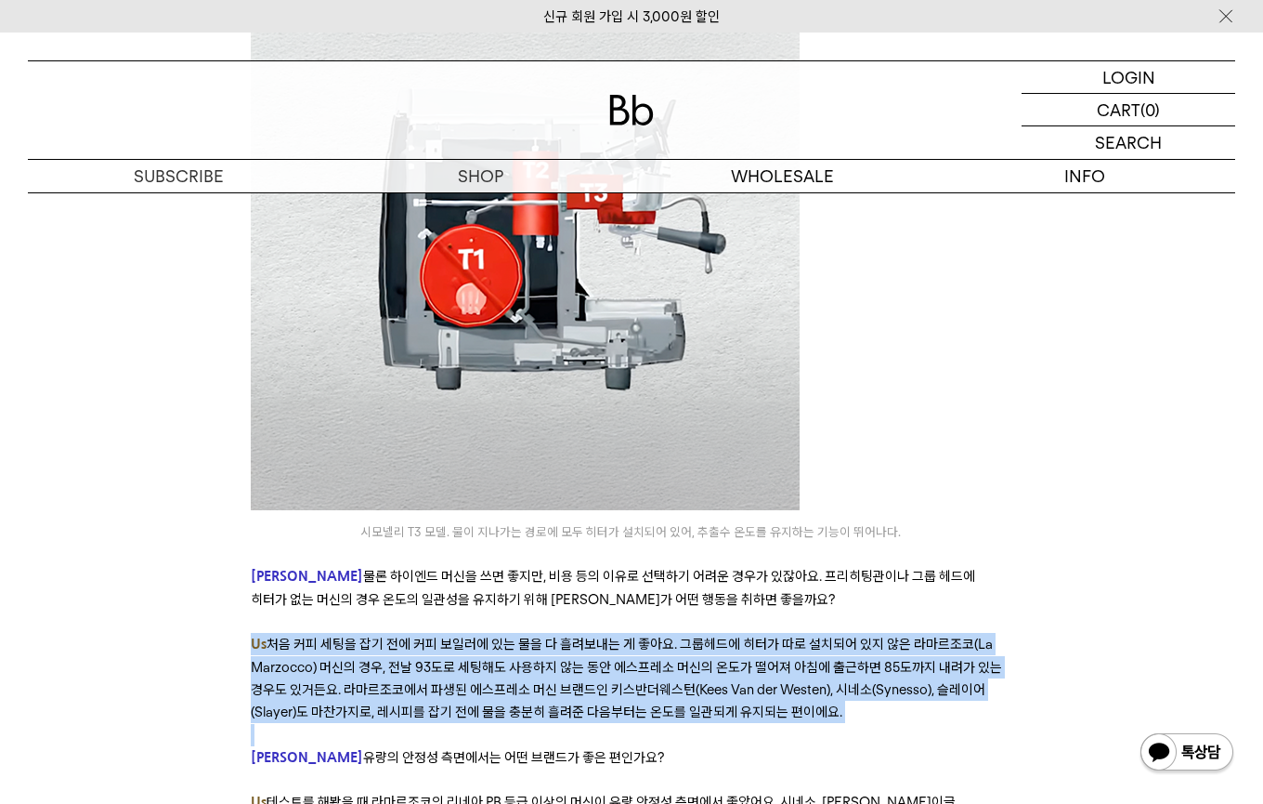
click at [555, 635] on span "처음 커피 세팅을 잡기 전에 커피 보일러에 있는 물을 다 흘려보내는 게 좋아요. 그룹헤드에 히터가 따로 설치되어 있지 않은 라마르조코(La M…" at bounding box center [627, 677] width 752 height 85
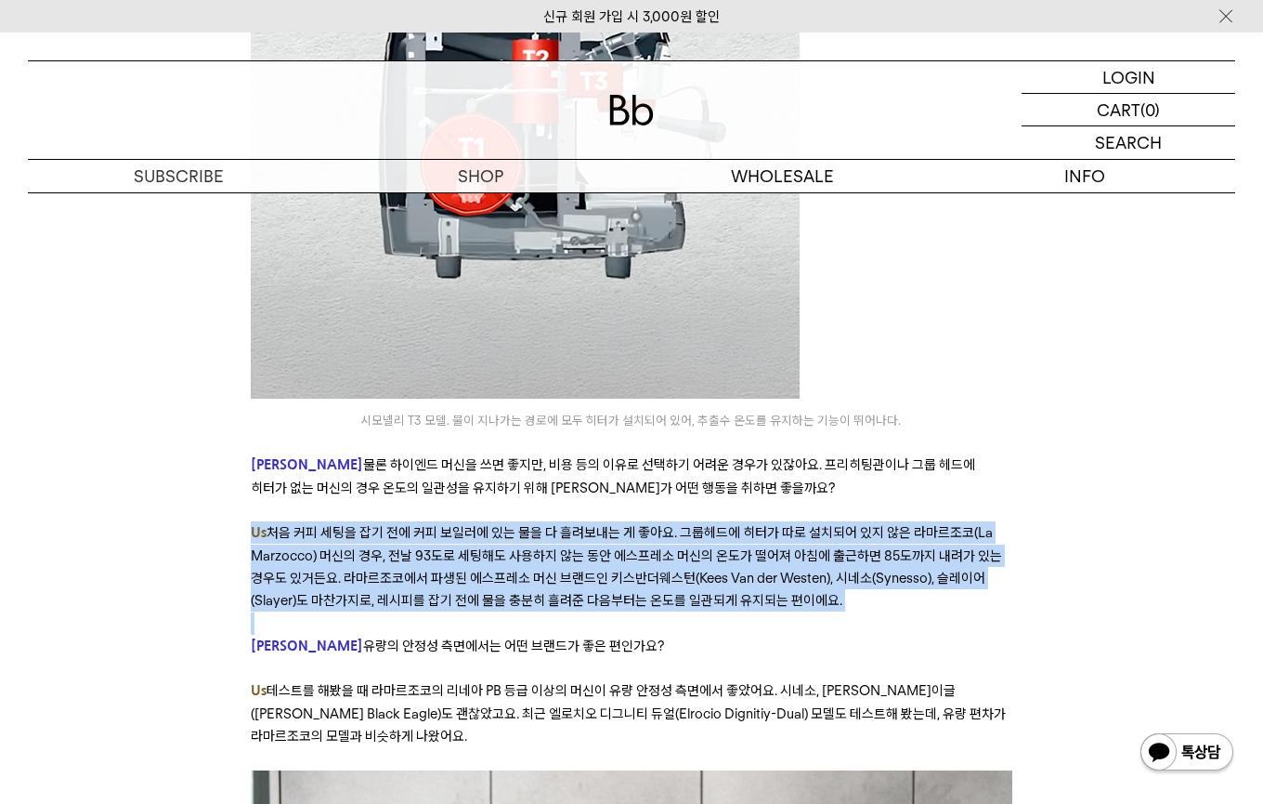
scroll to position [6797, 0]
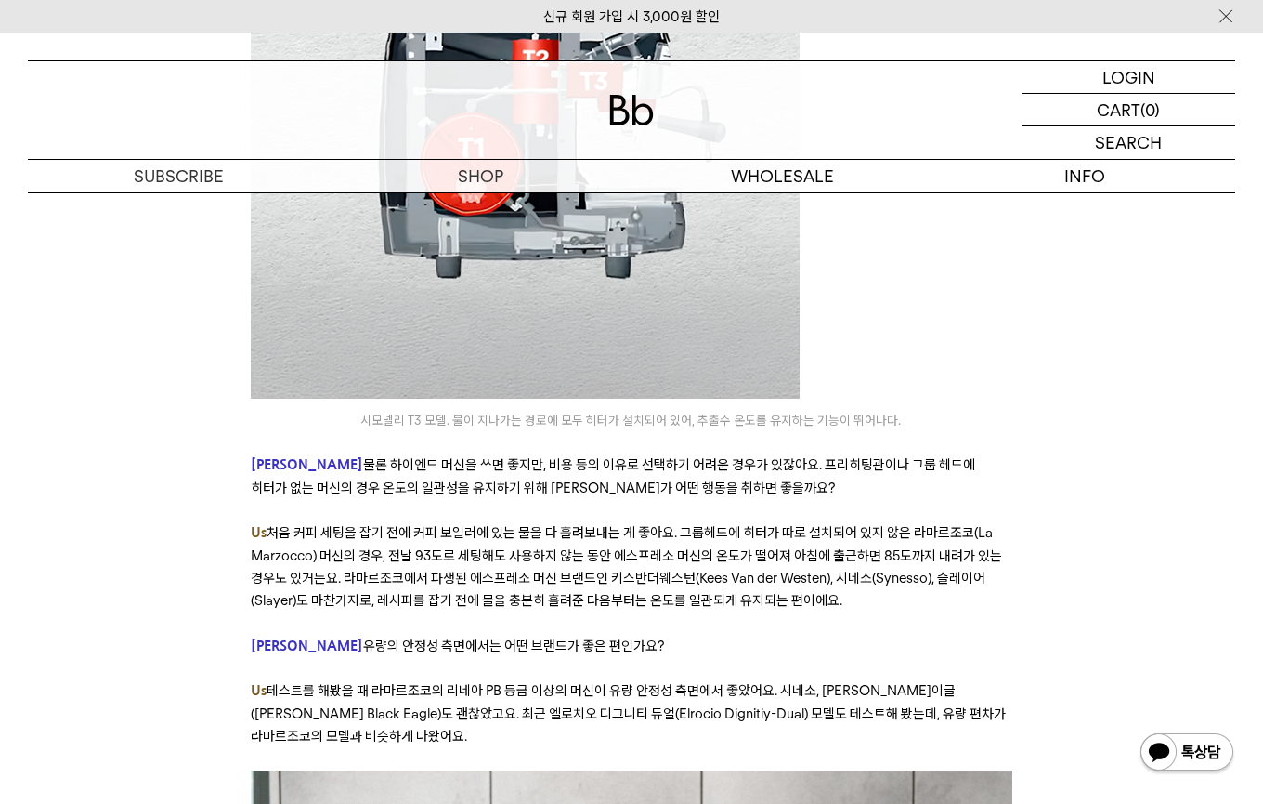
click at [388, 682] on span "테스트를 해봤을 때 라마르조코의 리네아 PB 등급 이상의 머신이 유량 안정성 측면에서 좋았어요. 시네소, [PERSON_NAME]이글([PER…" at bounding box center [628, 713] width 755 height 62
click at [394, 682] on span "테스트를 해봤을 때 라마르조코의 리네아 PB 등급 이상의 머신이 유량 안정성 측면에서 좋았어요. 시네소, [PERSON_NAME]이글([PER…" at bounding box center [628, 713] width 755 height 62
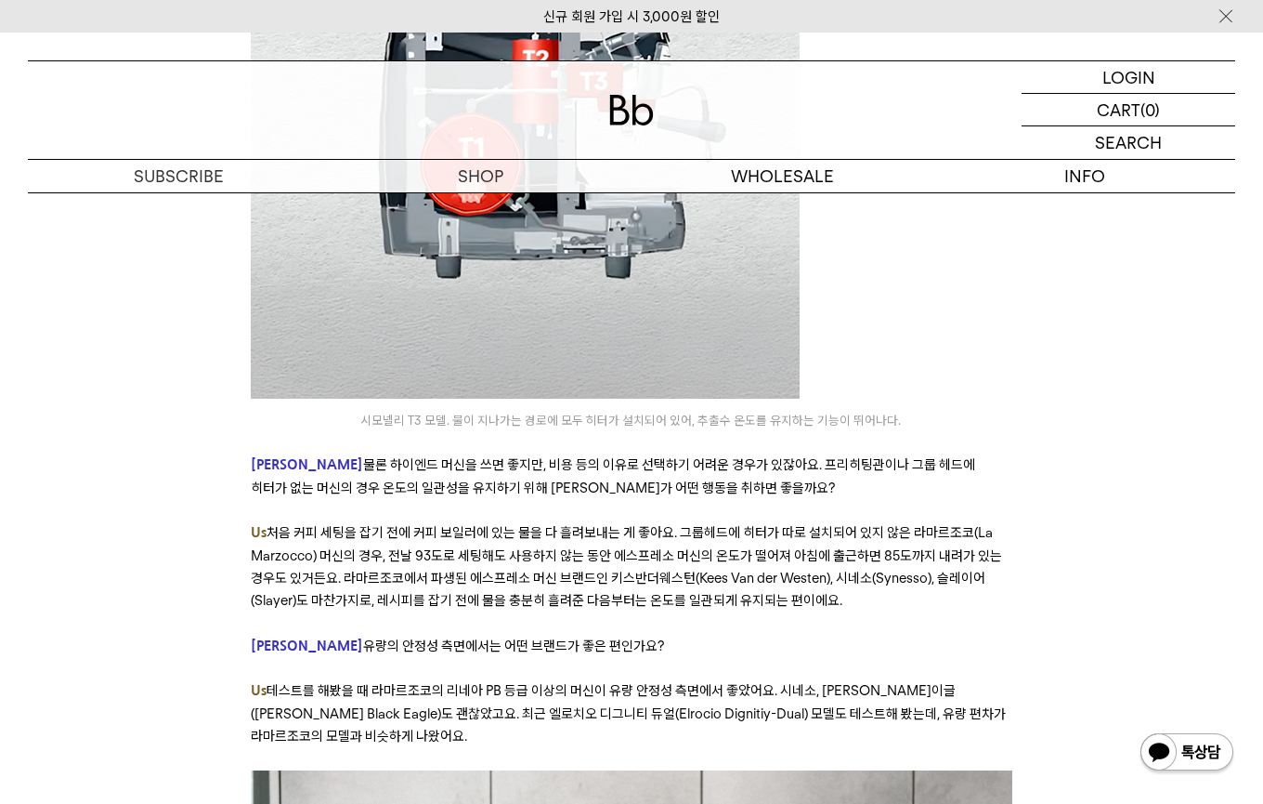
click at [394, 682] on span "테스트를 해봤을 때 라마르조코의 리네아 PB 등급 이상의 머신이 유량 안정성 측면에서 좋았어요. 시네소, [PERSON_NAME]이글([PER…" at bounding box center [628, 713] width 755 height 62
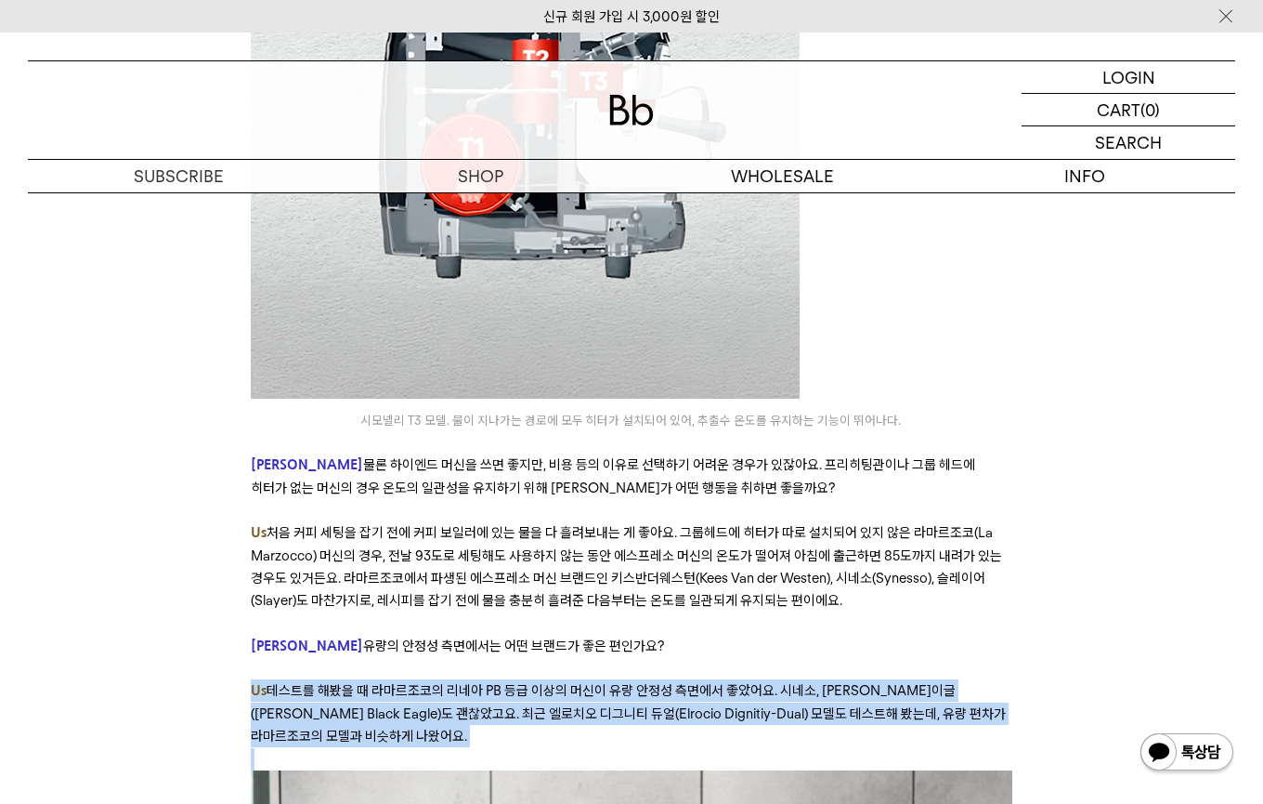
click at [394, 682] on span "테스트를 해봤을 때 라마르조코의 리네아 PB 등급 이상의 머신이 유량 안정성 측면에서 좋았어요. 시네소, [PERSON_NAME]이글([PER…" at bounding box center [628, 713] width 755 height 62
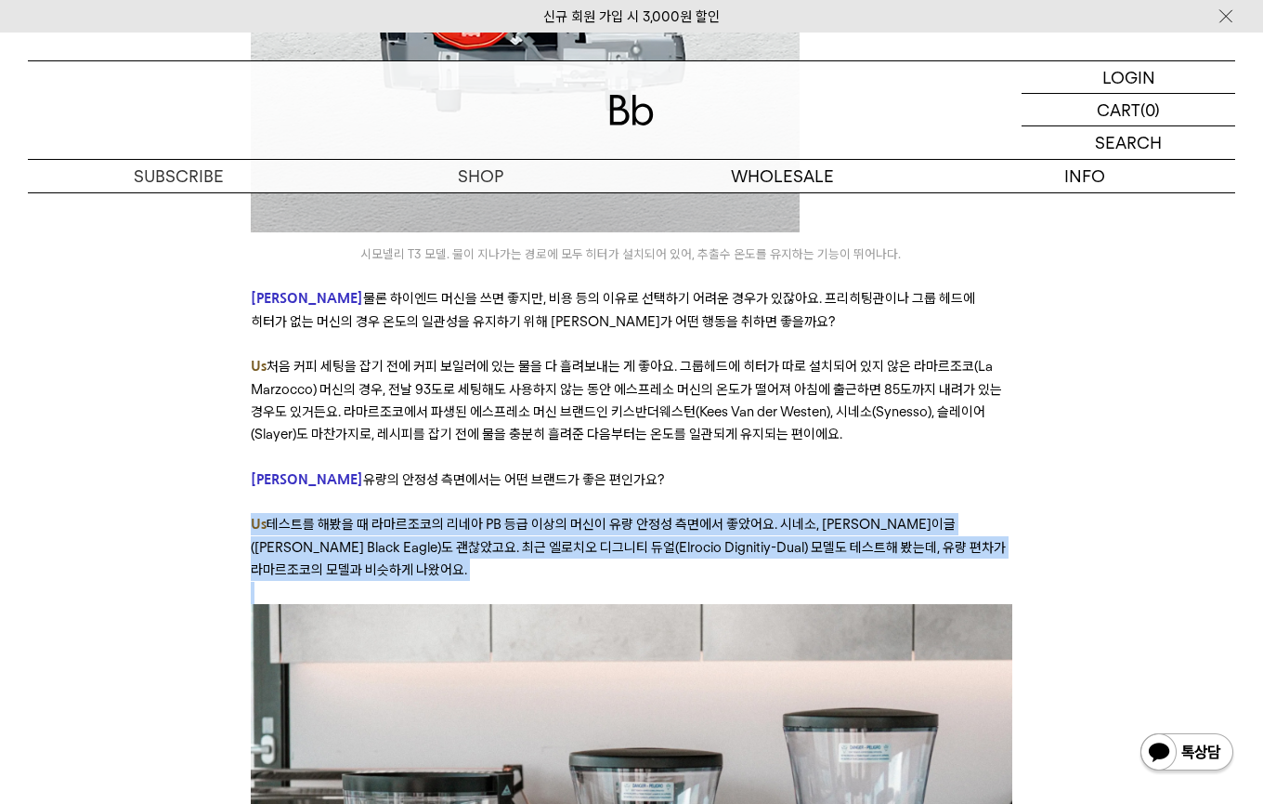
scroll to position [6927, 0]
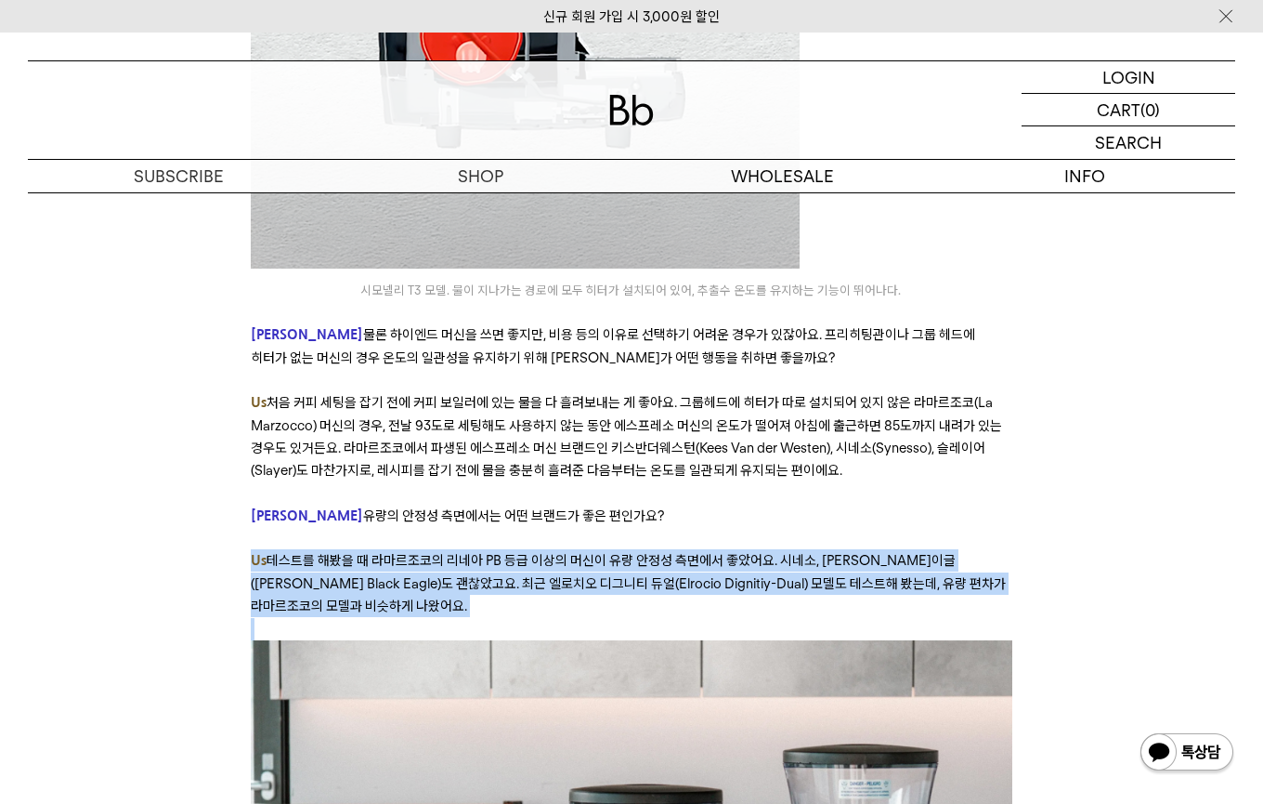
click at [413, 552] on span "테스트를 해봤을 때 라마르조코의 리네아 PB 등급 이상의 머신이 유량 안정성 측면에서 좋았어요. 시네소, [PERSON_NAME]이글([PER…" at bounding box center [628, 583] width 755 height 62
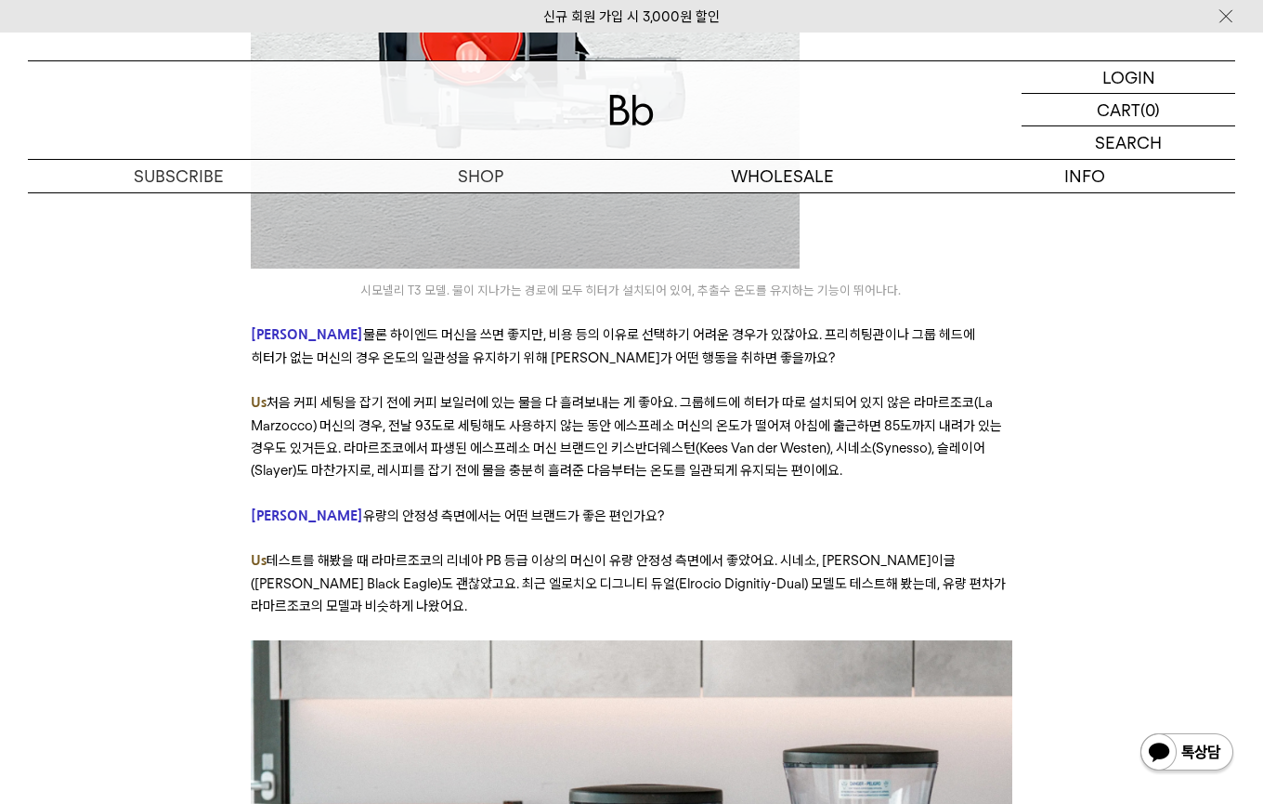
click at [413, 552] on span "테스트를 해봤을 때 라마르조코의 리네아 PB 등급 이상의 머신이 유량 안정성 측면에서 좋았어요. 시네소, [PERSON_NAME]이글([PER…" at bounding box center [628, 583] width 755 height 62
click at [351, 552] on span "테스트를 해봤을 때 라마르조코의 리네아 PB 등급 이상의 머신이 유량 안정성 측면에서 좋았어요. 시네소, [PERSON_NAME]이글([PER…" at bounding box center [628, 583] width 755 height 62
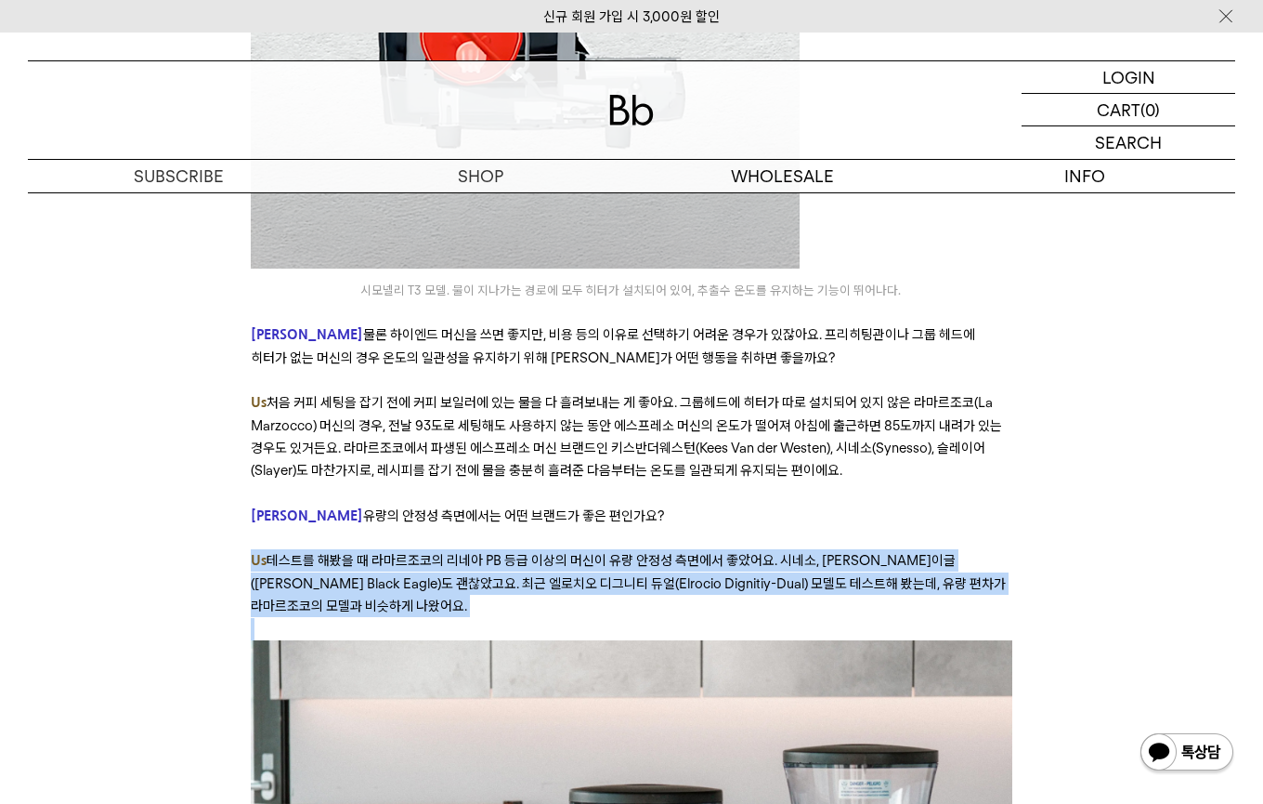
click at [351, 552] on span "테스트를 해봤을 때 라마르조코의 리네아 PB 등급 이상의 머신이 유량 안정성 측면에서 좋았어요. 시네소, [PERSON_NAME]이글([PER…" at bounding box center [628, 583] width 755 height 62
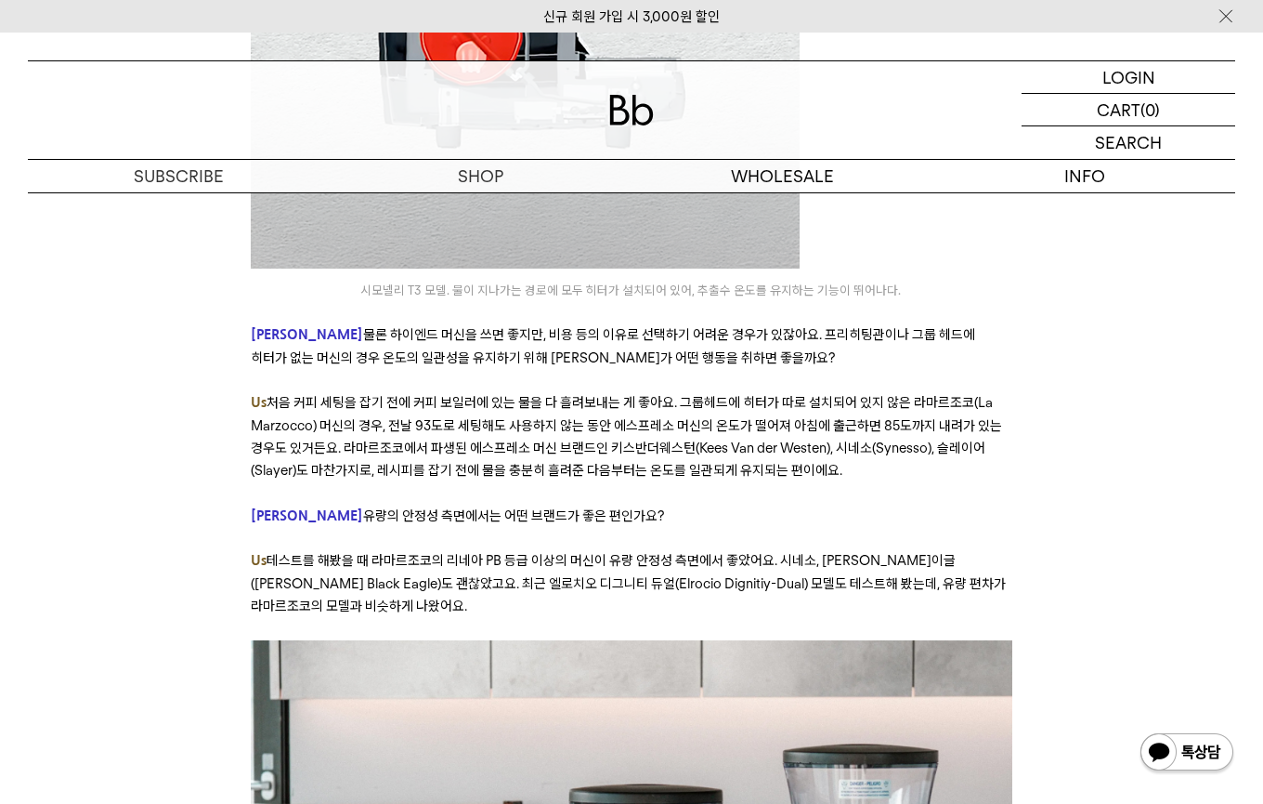
click at [525, 552] on span "테스트를 해봤을 때 라마르조코의 리네아 PB 등급 이상의 머신이 유량 안정성 측면에서 좋았어요. 시네소, [PERSON_NAME]이글([PER…" at bounding box center [628, 583] width 755 height 62
drag, startPoint x: 485, startPoint y: 401, endPoint x: 684, endPoint y: 401, distance: 198.8
click at [684, 552] on span "테스트를 해봤을 때 라마르조코의 리네아 PB 등급 이상의 머신이 유량 안정성 측면에서 좋았어요. 시네소, [PERSON_NAME]이글([PER…" at bounding box center [628, 583] width 755 height 62
drag, startPoint x: 654, startPoint y: 402, endPoint x: 787, endPoint y: 402, distance: 132.8
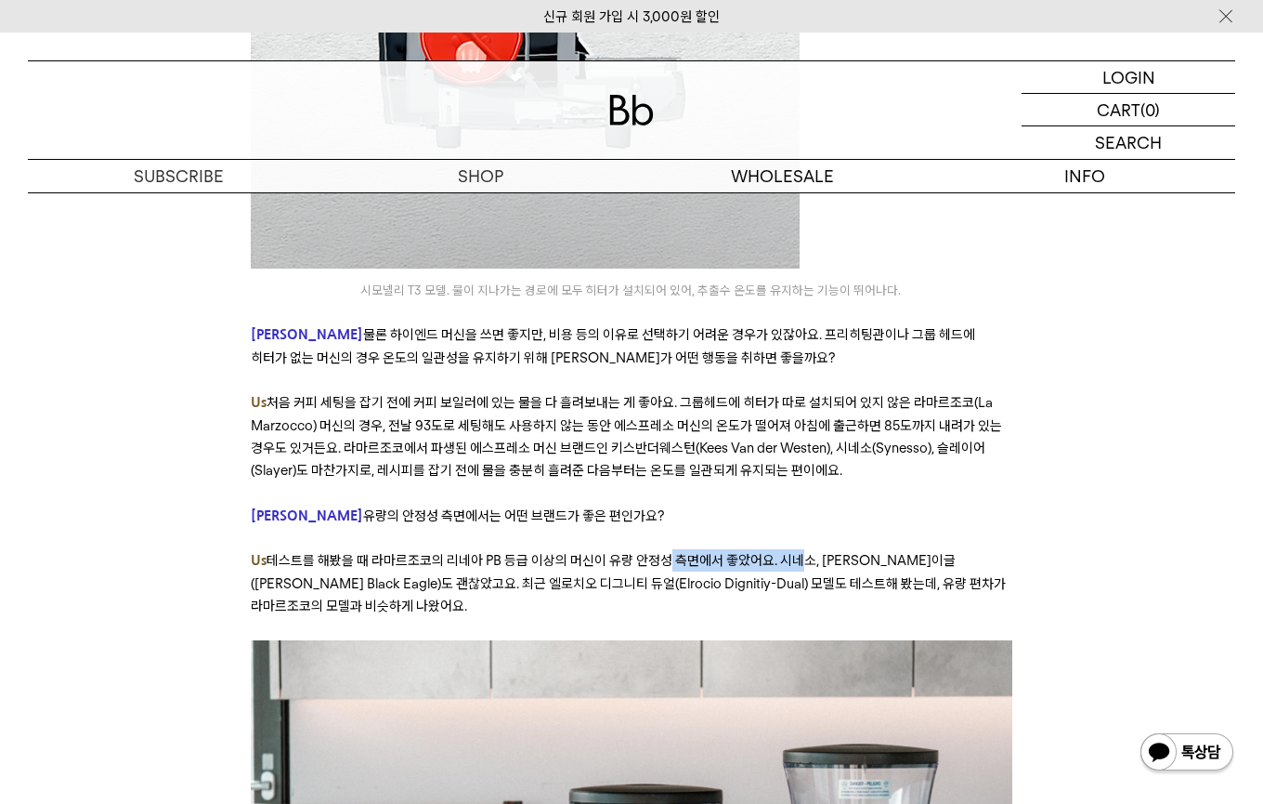
click at [787, 552] on span "테스트를 해봤을 때 라마르조코의 리네아 PB 등급 이상의 머신이 유량 안정성 측면에서 좋았어요. 시네소, [PERSON_NAME]이글([PER…" at bounding box center [628, 583] width 755 height 62
drag, startPoint x: 823, startPoint y: 402, endPoint x: 1097, endPoint y: 403, distance: 274.0
click at [649, 552] on span "테스트를 해봤을 때 라마르조코의 리네아 PB 등급 이상의 머신이 유량 안정성 측면에서 좋았어요. 시네소, [PERSON_NAME]이글([PER…" at bounding box center [628, 583] width 755 height 62
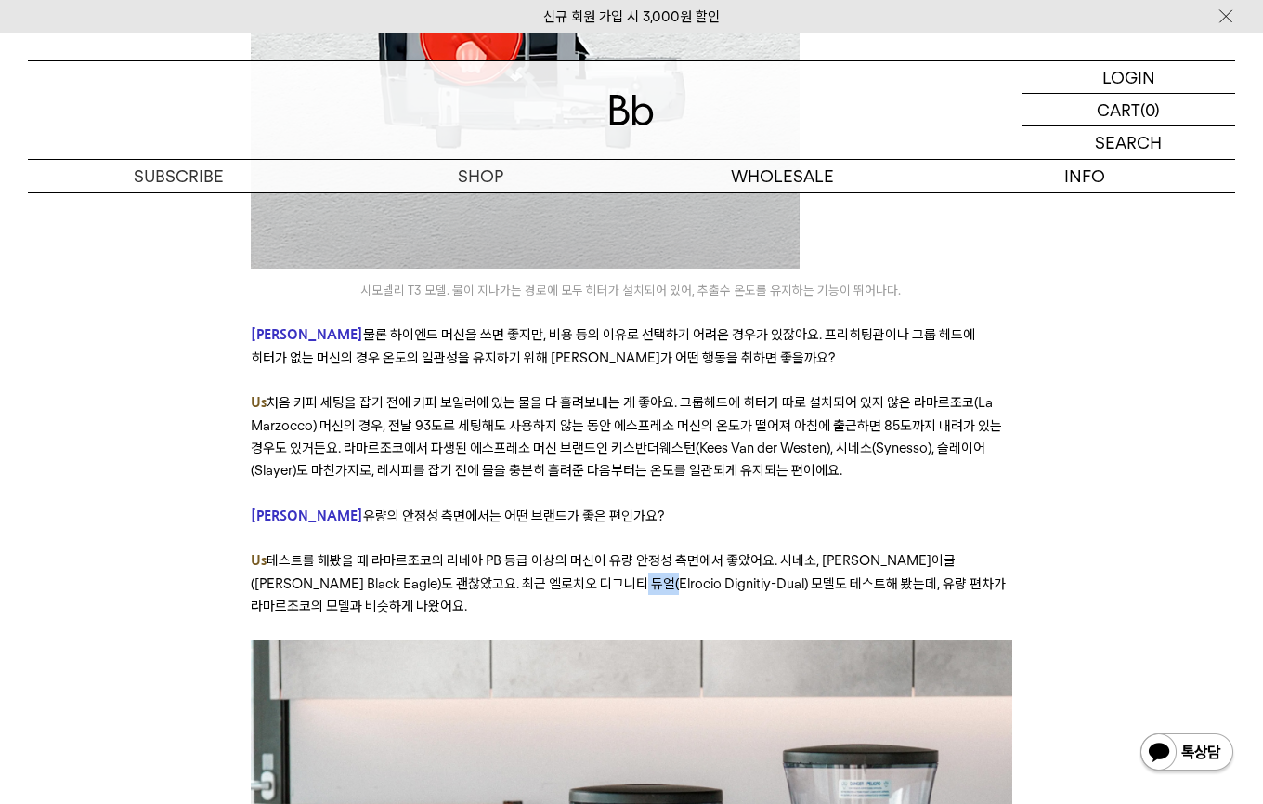
click at [649, 552] on span "테스트를 해봤을 때 라마르조코의 리네아 PB 등급 이상의 머신이 유량 안정성 측면에서 좋았어요. 시네소, [PERSON_NAME]이글([PER…" at bounding box center [628, 583] width 755 height 62
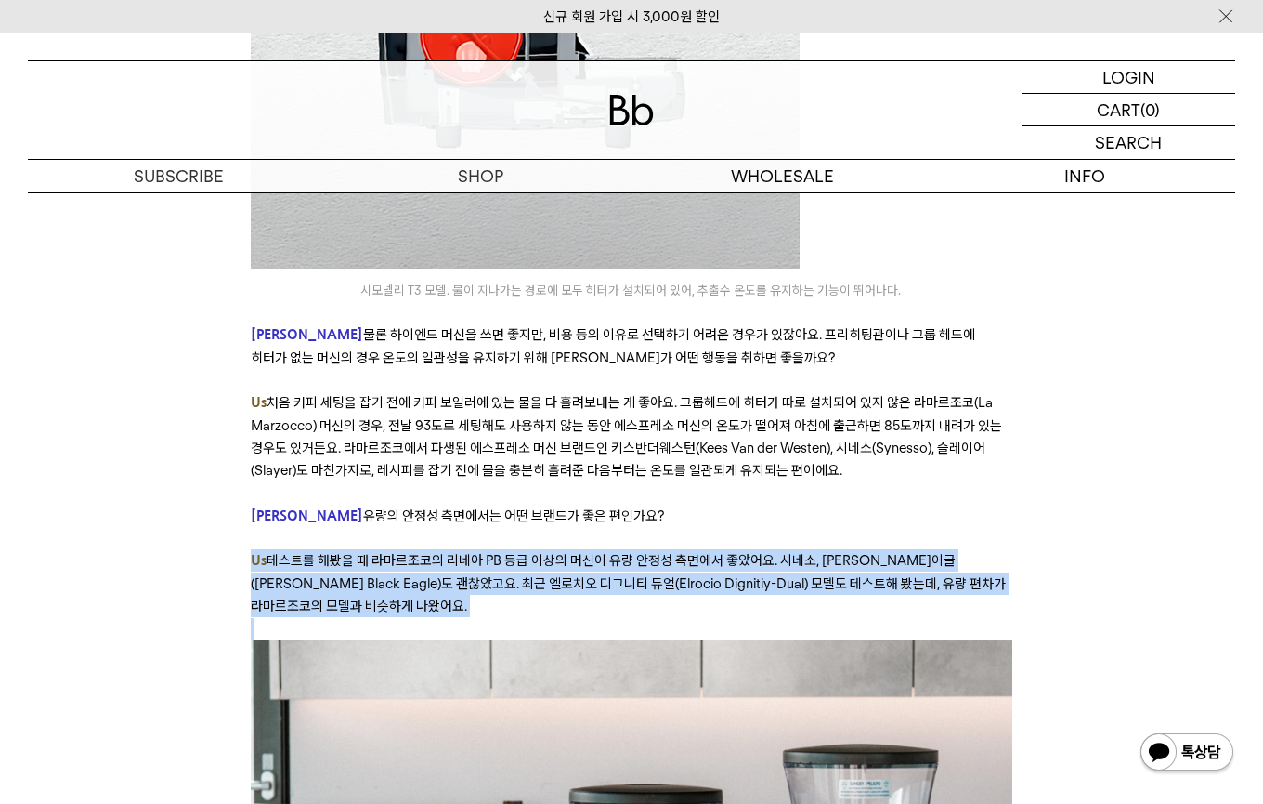
click at [649, 552] on span "테스트를 해봤을 때 라마르조코의 리네아 PB 등급 이상의 머신이 유량 안정성 측면에서 좋았어요. 시네소, [PERSON_NAME]이글([PER…" at bounding box center [628, 583] width 755 height 62
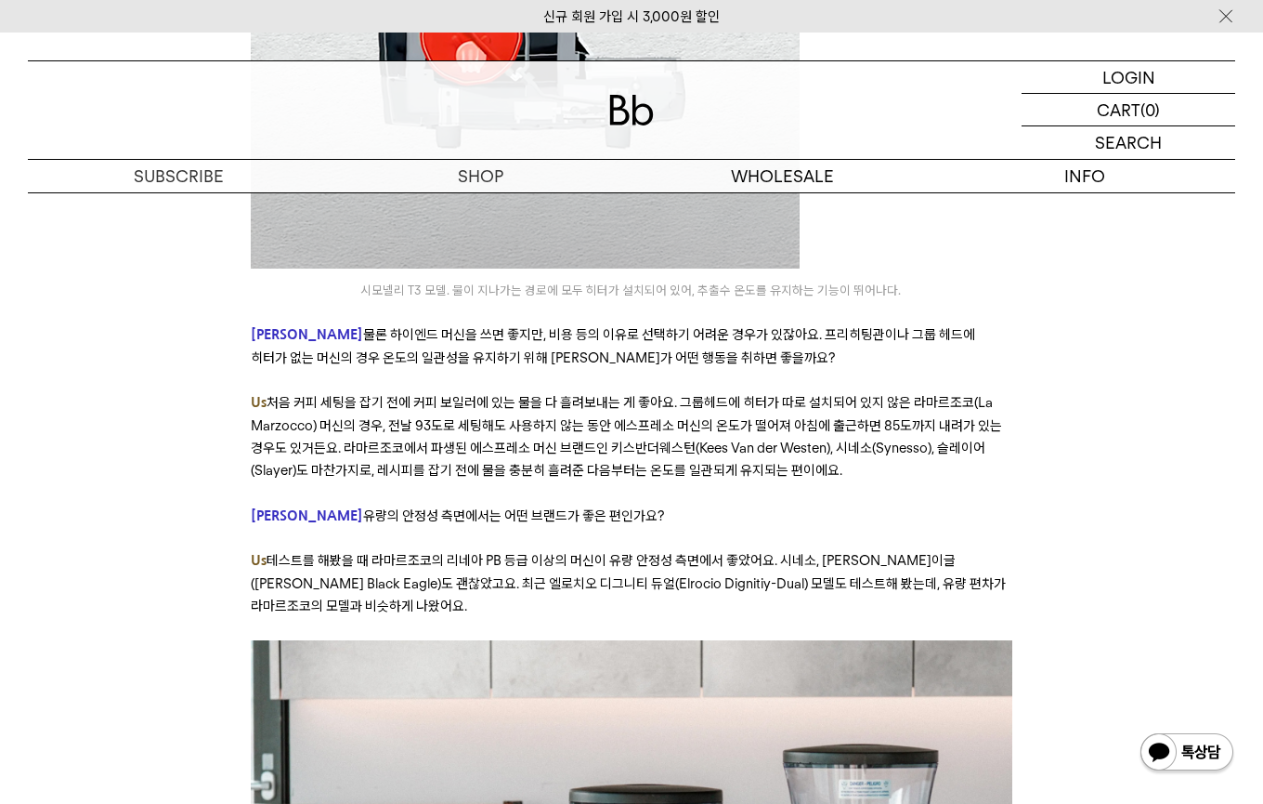
click at [652, 552] on span "테스트를 해봤을 때 라마르조코의 리네아 PB 등급 이상의 머신이 유량 안정성 측면에서 좋았어요. 시네소, [PERSON_NAME]이글([PER…" at bounding box center [628, 583] width 755 height 62
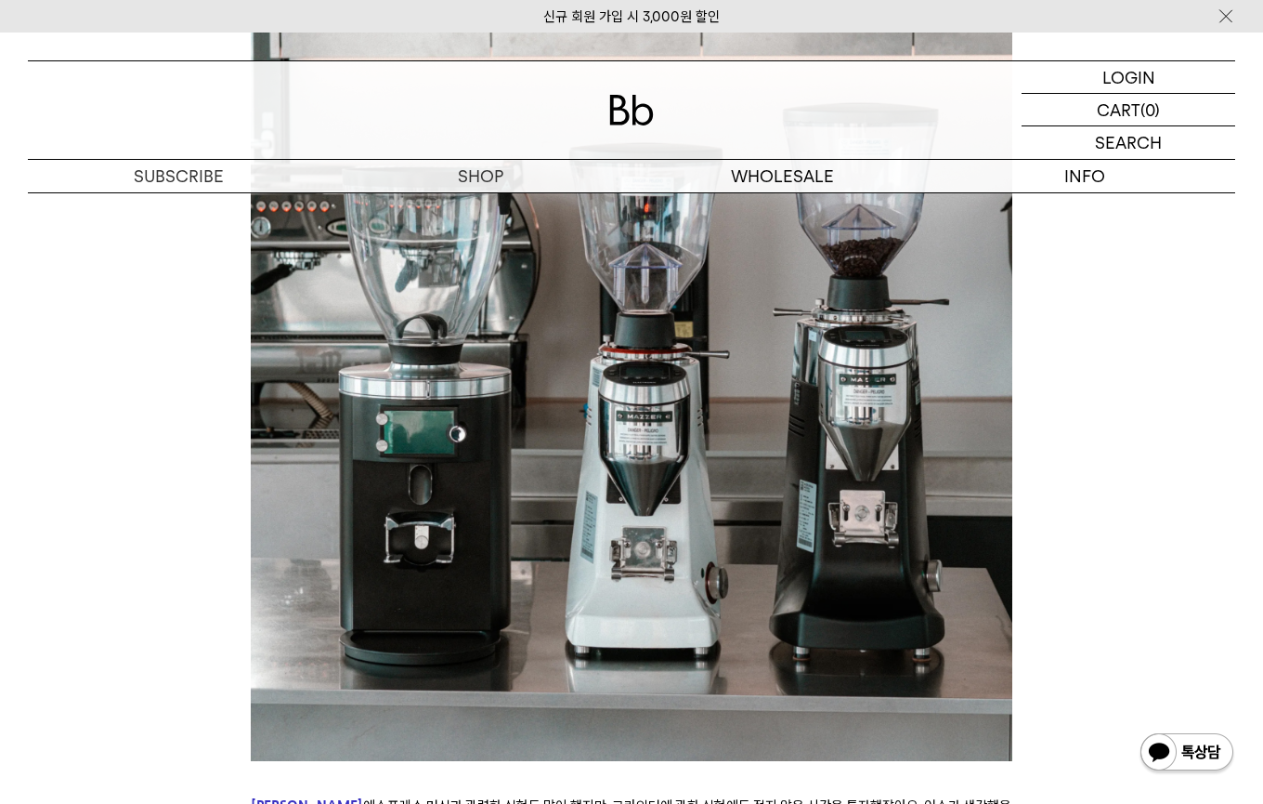
scroll to position [7570, 0]
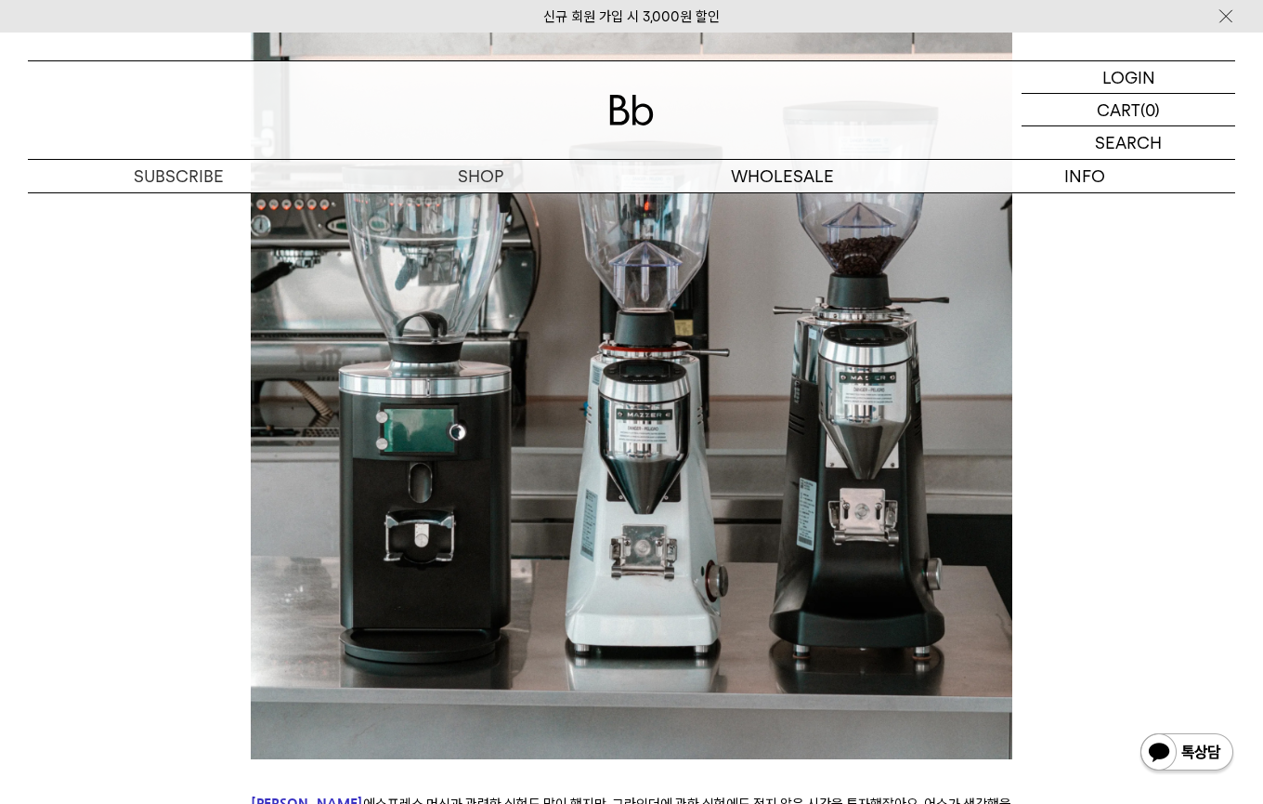
click at [463, 795] on span "에스프레소 머신과 관련한 실험도 많이 했지만, 그라인더에 관한 실험에도 적지 않은 시간을 투자했잖아요. 어스가 생각했을 때 좋은 그라인더가 갖…" at bounding box center [631, 814] width 761 height 39
click at [464, 795] on span "에스프레소 머신과 관련한 실험도 많이 했지만, 그라인더에 관한 실험에도 적지 않은 시간을 투자했잖아요. 어스가 생각했을 때 좋은 그라인더가 갖…" at bounding box center [631, 814] width 761 height 39
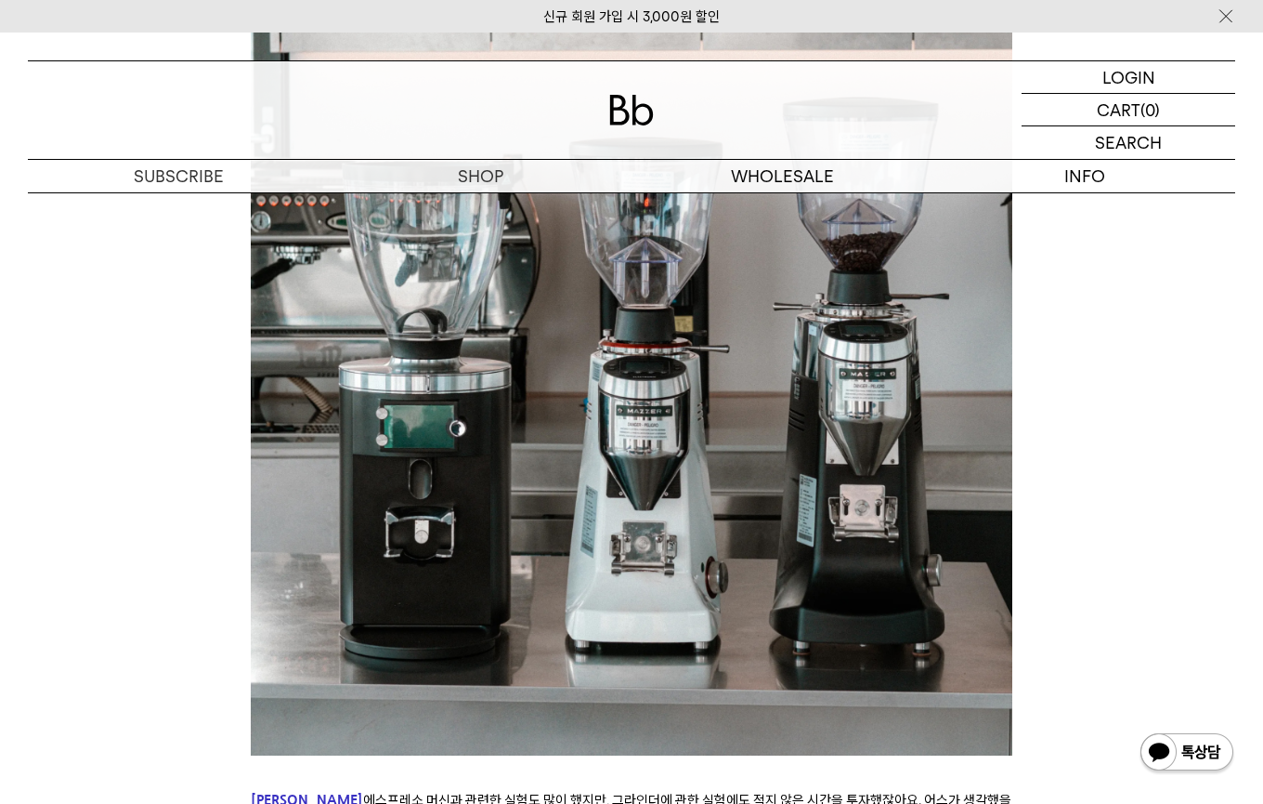
scroll to position [7965, 0]
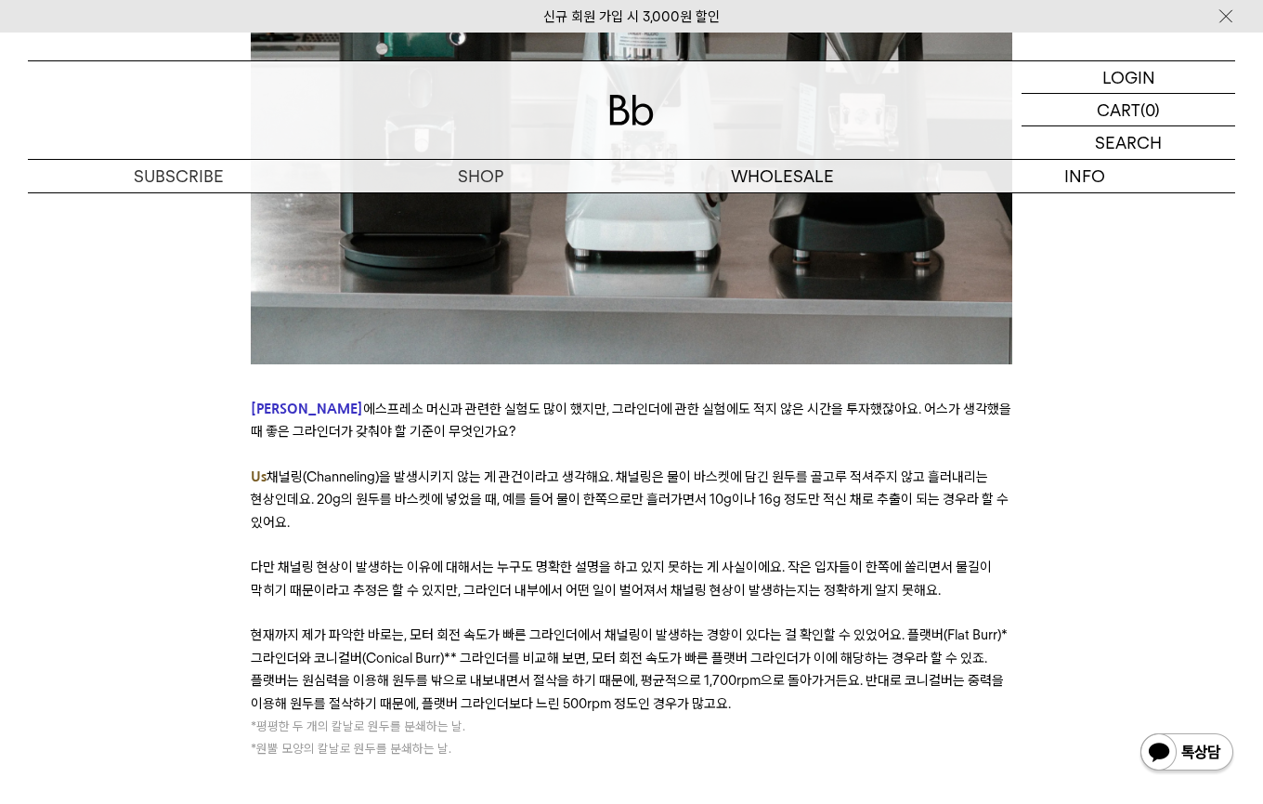
click at [486, 558] on span "다만 채널링 현상이 발생하는 이유에 대해서는 누구도 명확한 설명을 하고 있지 못하는 게 사실이에요. 작은 입자들이 한쪽에 쏠리면서 물길이 막히…" at bounding box center [621, 577] width 741 height 39
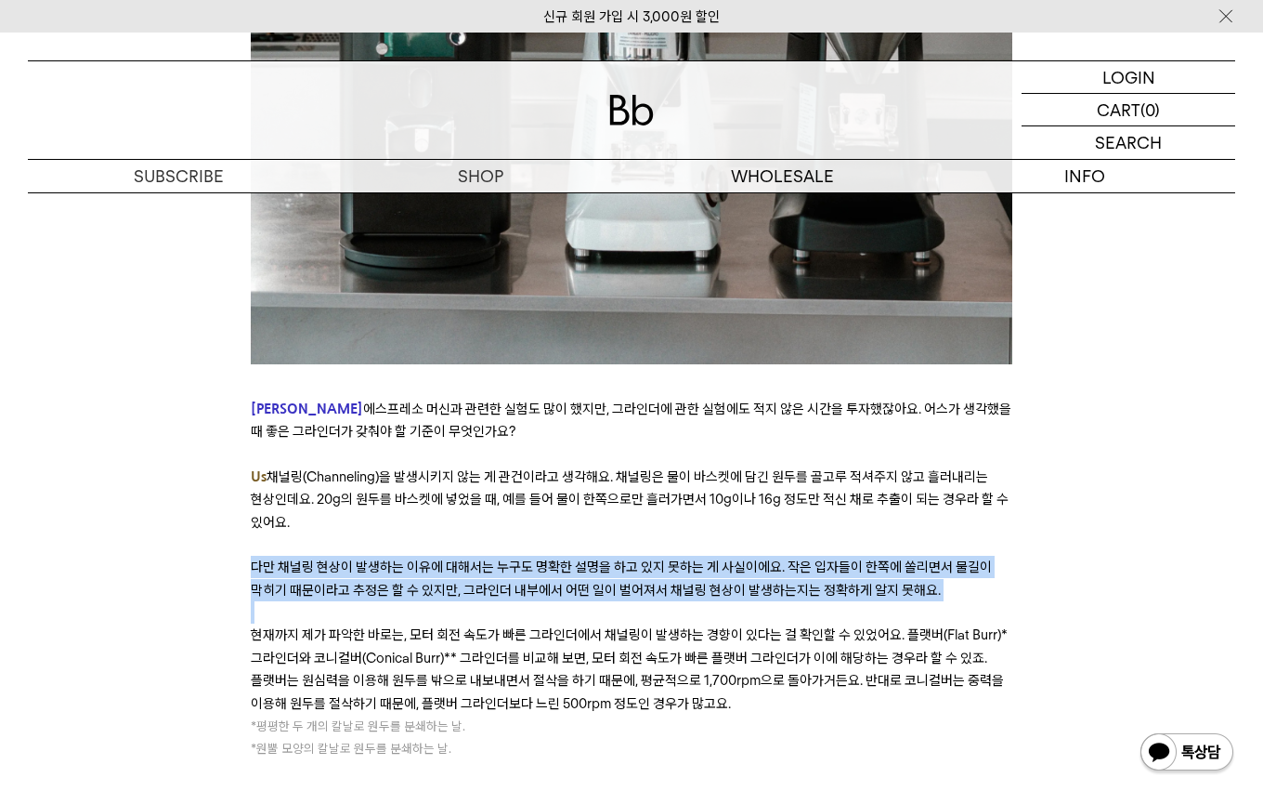
click at [487, 558] on span "다만 채널링 현상이 발생하는 이유에 대해서는 누구도 명확한 설명을 하고 있지 못하는 게 사실이에요. 작은 입자들이 한쪽에 쏠리면서 물길이 막히…" at bounding box center [621, 577] width 741 height 39
click at [503, 556] on p "다만 채널링 현상이 발생하는 이유에 대해서는 누구도 명확한 설명을 하고 있지 못하는 게 사실이에요. 작은 입자들이 한쪽에 쏠리면서 물길이 막히…" at bounding box center [632, 579] width 762 height 46
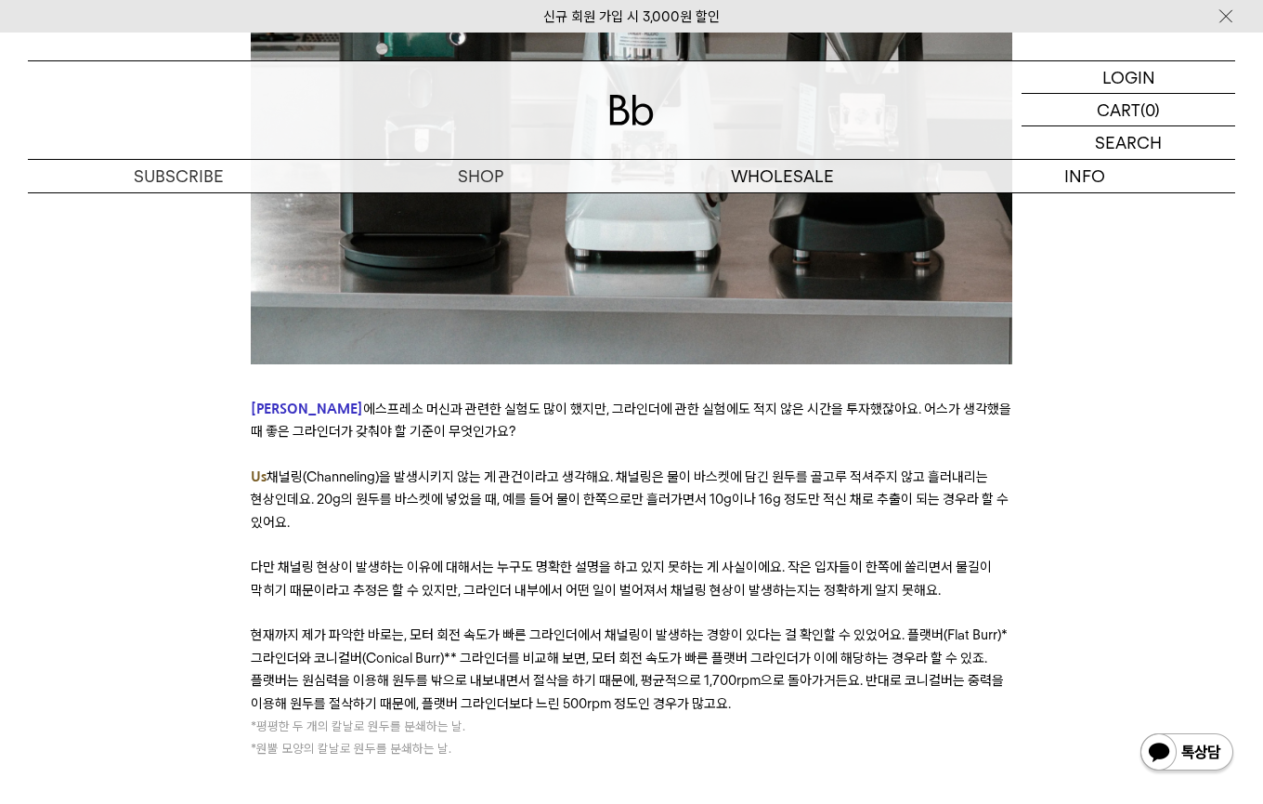
click at [503, 556] on p "다만 채널링 현상이 발생하는 이유에 대해서는 누구도 명확한 설명을 하고 있지 못하는 게 사실이에요. 작은 입자들이 한쪽에 쏠리면서 물길이 막히…" at bounding box center [632, 579] width 762 height 46
drag, startPoint x: 553, startPoint y: 400, endPoint x: 967, endPoint y: 396, distance: 414.3
click at [967, 558] on span "다만 채널링 현상이 발생하는 이유에 대해서는 누구도 명확한 설명을 하고 있지 못하는 게 사실이에요. 작은 입자들이 한쪽에 쏠리면서 물길이 막히…" at bounding box center [621, 577] width 741 height 39
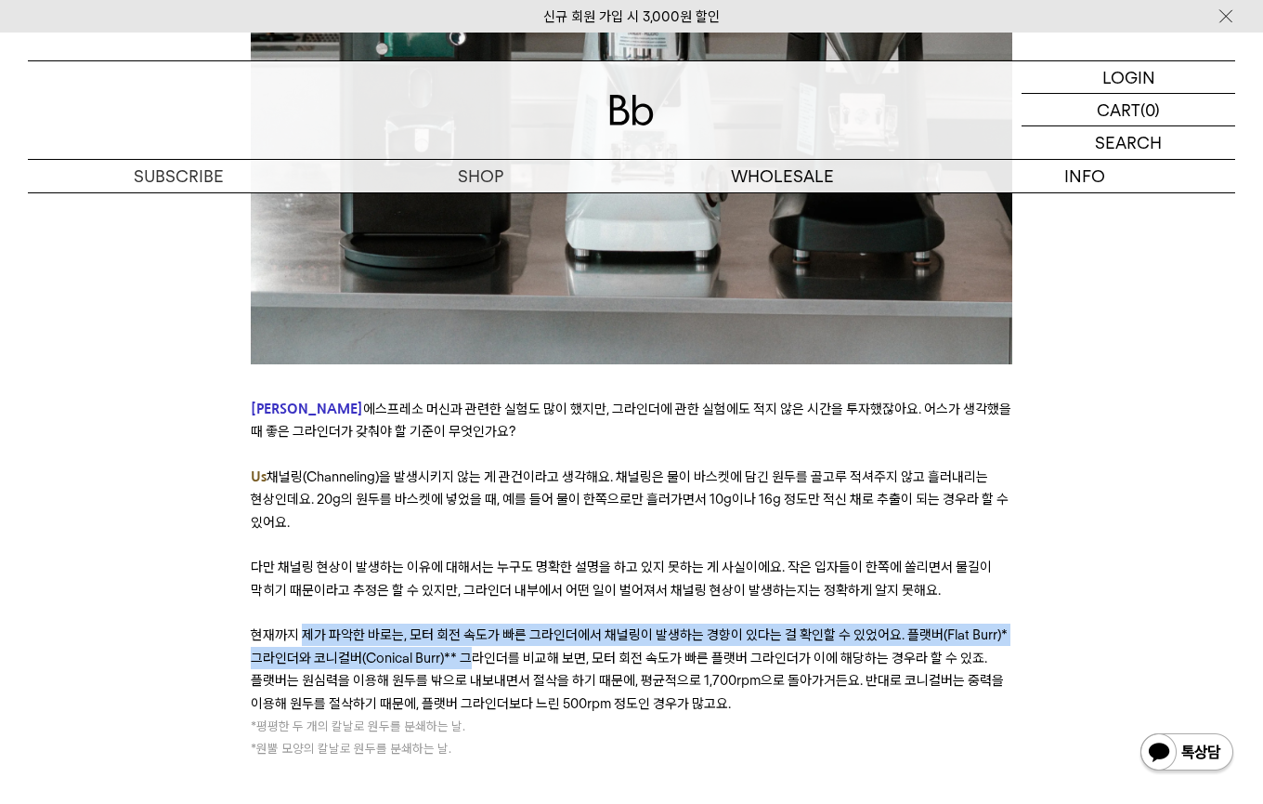
drag, startPoint x: 304, startPoint y: 473, endPoint x: 470, endPoint y: 484, distance: 166.7
click at [470, 623] on p "현재까지 제가 파악한 바로는, 모터 회전 속도가 빠른 그라인더에서 채널링이 발생하는 경향이 있다는 걸 확인할 수 있었어요. 플랫버(Flat B…" at bounding box center [632, 668] width 762 height 91
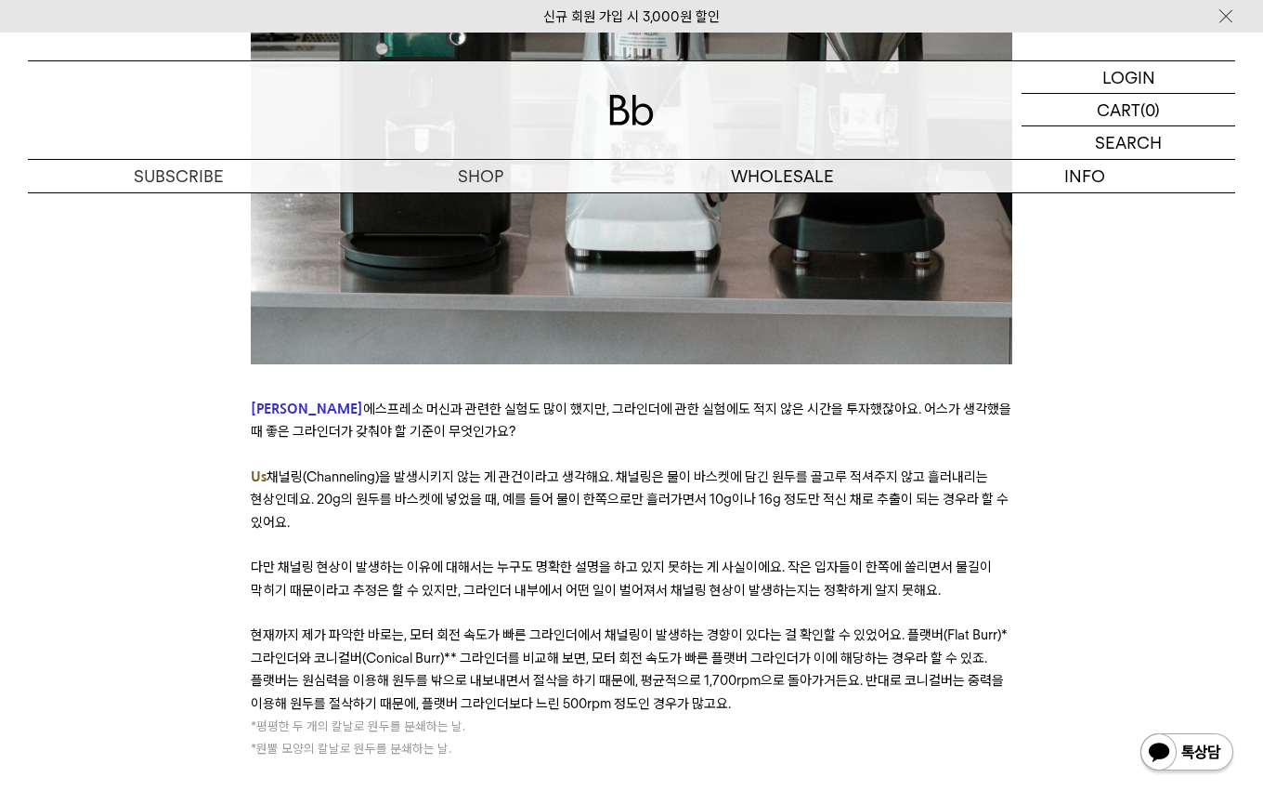
click at [438, 623] on p "현재까지 제가 파악한 바로는, 모터 회전 속도가 빠른 그라인더에서 채널링이 발생하는 경향이 있다는 걸 확인할 수 있었어요. 플랫버(Flat B…" at bounding box center [632, 668] width 762 height 91
click at [515, 623] on p "현재까지 제가 파악한 바로는, 모터 회전 속도가 빠른 그라인더에서 채널링이 발생하는 경향이 있다는 걸 확인할 수 있었어요. 플랫버(Flat B…" at bounding box center [632, 668] width 762 height 91
click at [516, 623] on p "현재까지 제가 파악한 바로는, 모터 회전 속도가 빠른 그라인더에서 채널링이 발생하는 경향이 있다는 걸 확인할 수 있었어요. 플랫버(Flat B…" at bounding box center [632, 668] width 762 height 91
click at [633, 626] on span "현재까지 제가 파악한 바로는, 모터 회전 속도가 빠른 그라인더에서 채널링이 발생하는 경향이 있다는 걸 확인할 수 있었어요. 플랫버(Flat B…" at bounding box center [629, 668] width 757 height 85
click at [688, 626] on span "현재까지 제가 파악한 바로는, 모터 회전 속도가 빠른 그라인더에서 채널링이 발생하는 경향이 있다는 걸 확인할 수 있었어요. 플랫버(Flat B…" at bounding box center [629, 668] width 757 height 85
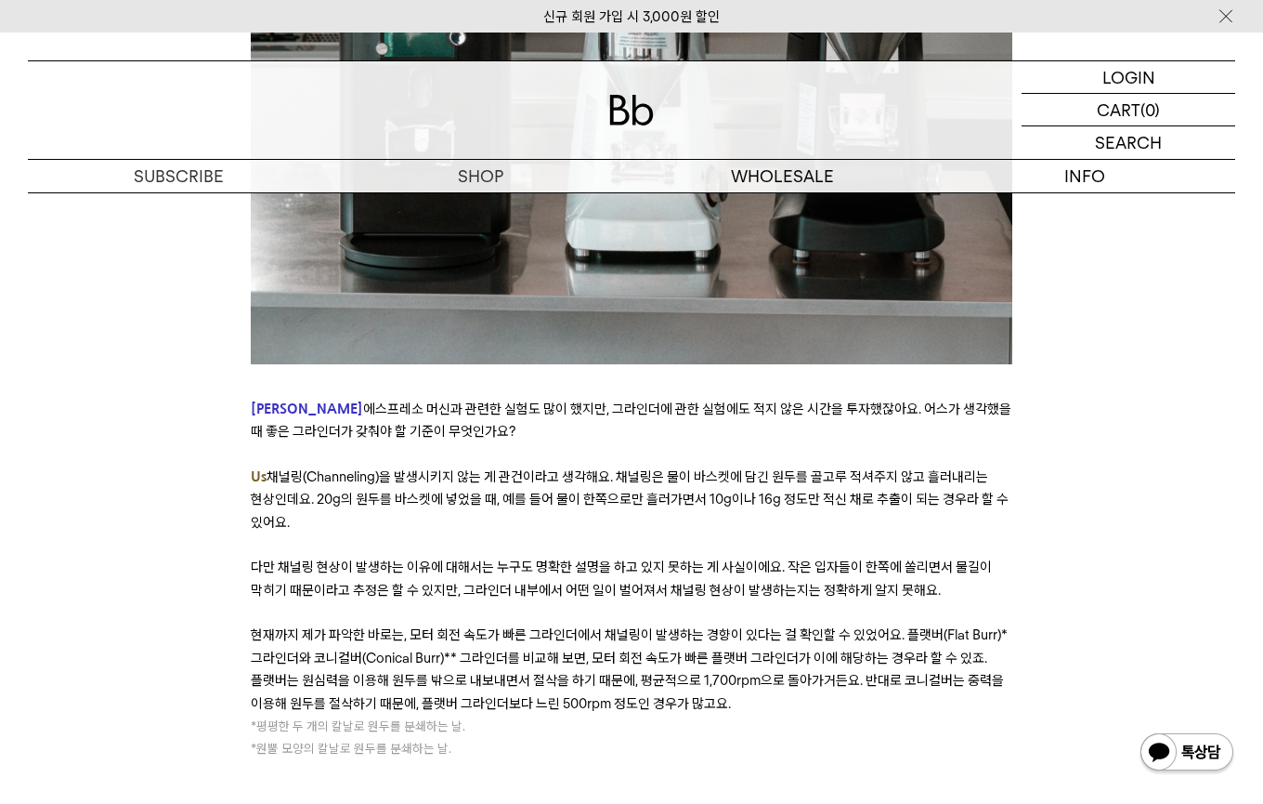
click at [689, 626] on span "현재까지 제가 파악한 바로는, 모터 회전 속도가 빠른 그라인더에서 채널링이 발생하는 경향이 있다는 걸 확인할 수 있었어요. 플랫버(Flat B…" at bounding box center [629, 668] width 757 height 85
click at [799, 626] on span "현재까지 제가 파악한 바로는, 모터 회전 속도가 빠른 그라인더에서 채널링이 발생하는 경향이 있다는 걸 확인할 수 있었어요. 플랫버(Flat B…" at bounding box center [629, 668] width 757 height 85
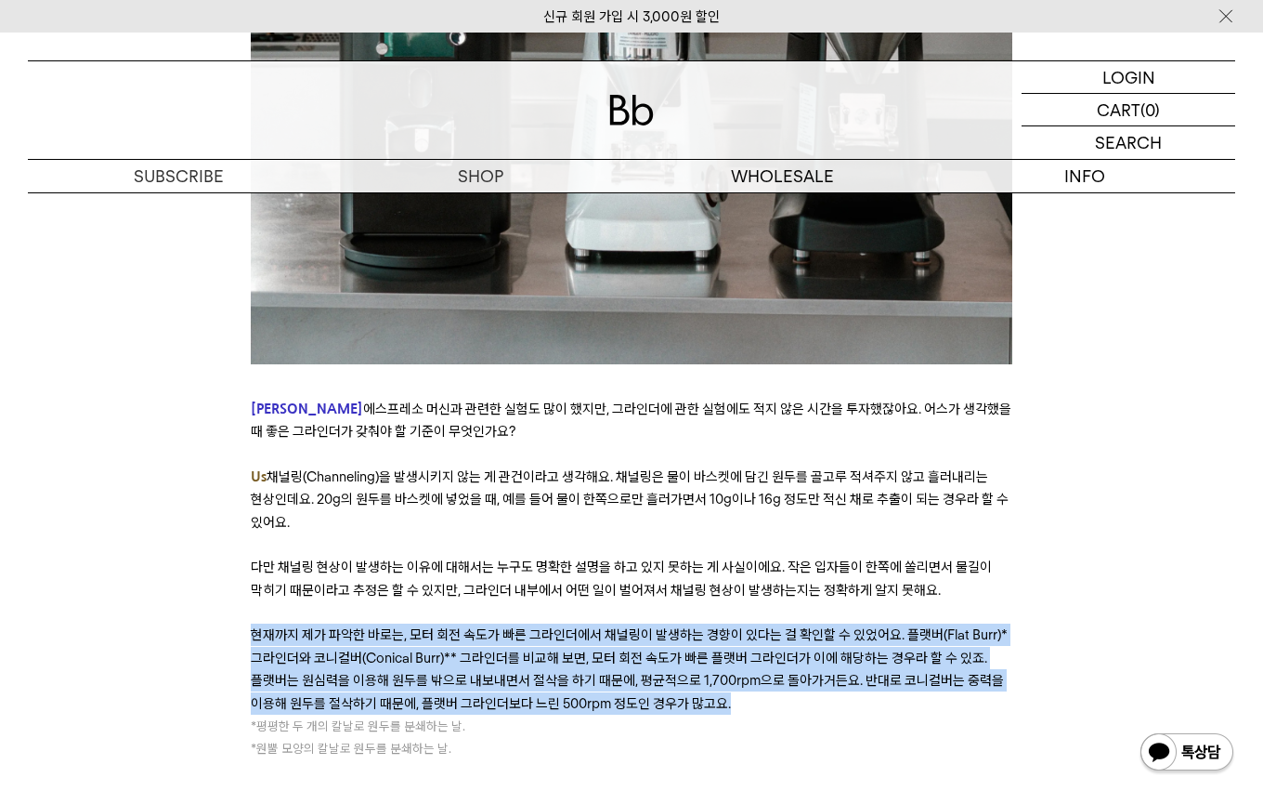
click at [799, 626] on span "현재까지 제가 파악한 바로는, 모터 회전 속도가 빠른 그라인더에서 채널링이 발생하는 경향이 있다는 걸 확인할 수 있었어요. 플랫버(Flat B…" at bounding box center [629, 668] width 757 height 85
click at [823, 623] on p "현재까지 제가 파악한 바로는, 모터 회전 속도가 빠른 그라인더에서 채널링이 발생하는 경향이 있다는 걸 확인할 수 있었어요. 플랫버(Flat B…" at bounding box center [632, 668] width 762 height 91
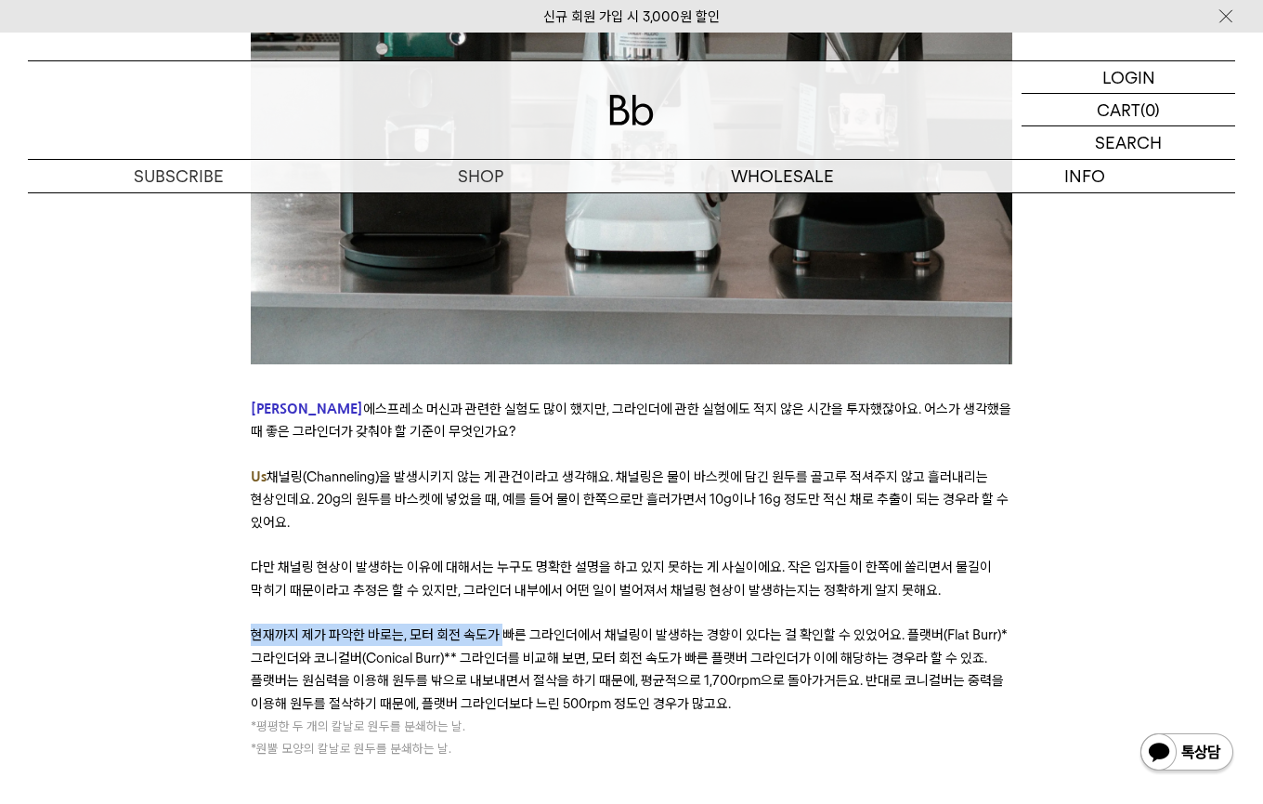
drag, startPoint x: 254, startPoint y: 474, endPoint x: 501, endPoint y: 474, distance: 247.1
click at [501, 626] on span "현재까지 제가 파악한 바로는, 모터 회전 속도가 빠른 그라인더에서 채널링이 발생하는 경향이 있다는 걸 확인할 수 있었어요. 플랫버(Flat B…" at bounding box center [629, 668] width 757 height 85
click at [502, 626] on span "현재까지 제가 파악한 바로는, 모터 회전 속도가 빠른 그라인더에서 채널링이 발생하는 경향이 있다는 걸 확인할 수 있었어요. 플랫버(Flat B…" at bounding box center [629, 668] width 757 height 85
drag, startPoint x: 463, startPoint y: 468, endPoint x: 652, endPoint y: 468, distance: 189.5
click at [652, 626] on span "현재까지 제가 파악한 바로는, 모터 회전 속도가 빠른 그라인더에서 채널링이 발생하는 경향이 있다는 걸 확인할 수 있었어요. 플랫버(Flat B…" at bounding box center [629, 668] width 757 height 85
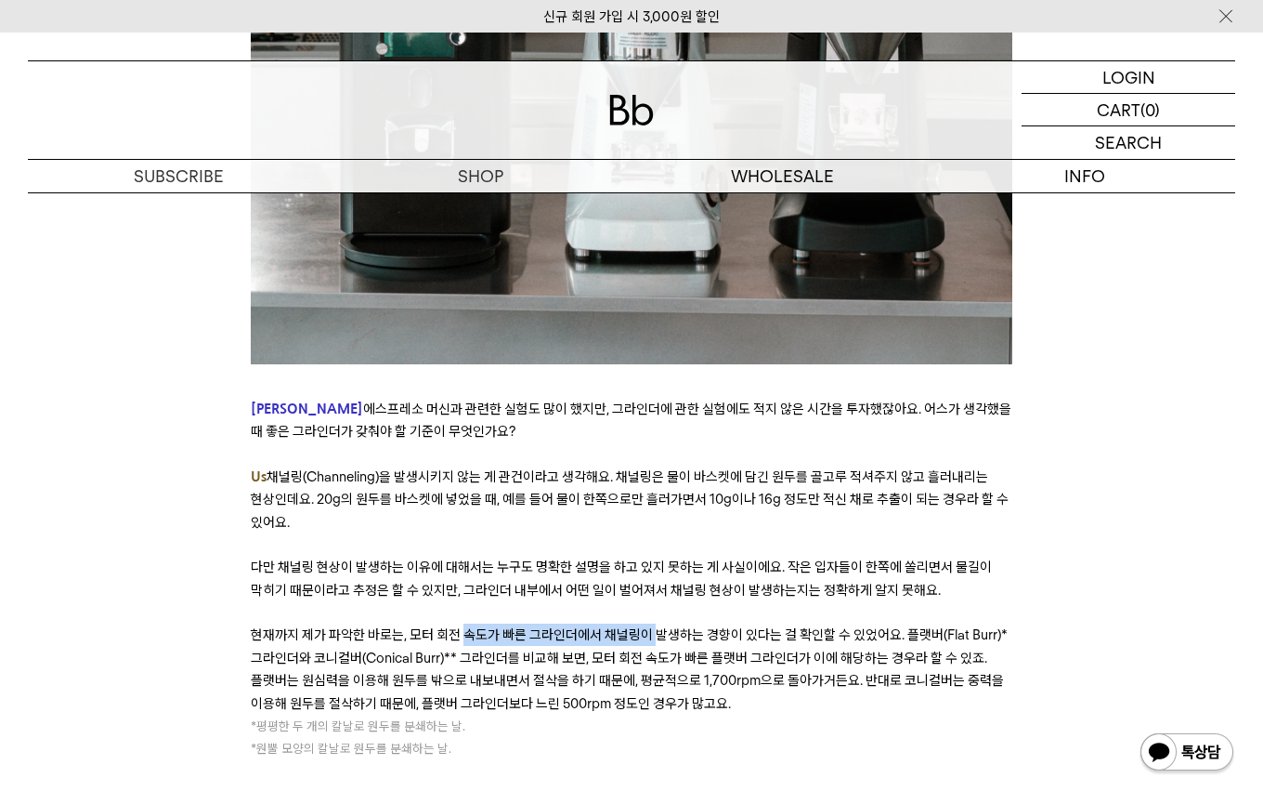
click at [652, 626] on span "현재까지 제가 파악한 바로는, 모터 회전 속도가 빠른 그라인더에서 채널링이 발생하는 경향이 있다는 걸 확인할 수 있었어요. 플랫버(Flat B…" at bounding box center [629, 668] width 757 height 85
drag, startPoint x: 613, startPoint y: 475, endPoint x: 843, endPoint y: 472, distance: 229.5
click at [843, 626] on span "현재까지 제가 파악한 바로는, 모터 회전 속도가 빠른 그라인더에서 채널링이 발생하는 경향이 있다는 걸 확인할 수 있었어요. 플랫버(Flat B…" at bounding box center [629, 668] width 757 height 85
drag, startPoint x: 818, startPoint y: 474, endPoint x: 982, endPoint y: 474, distance: 163.5
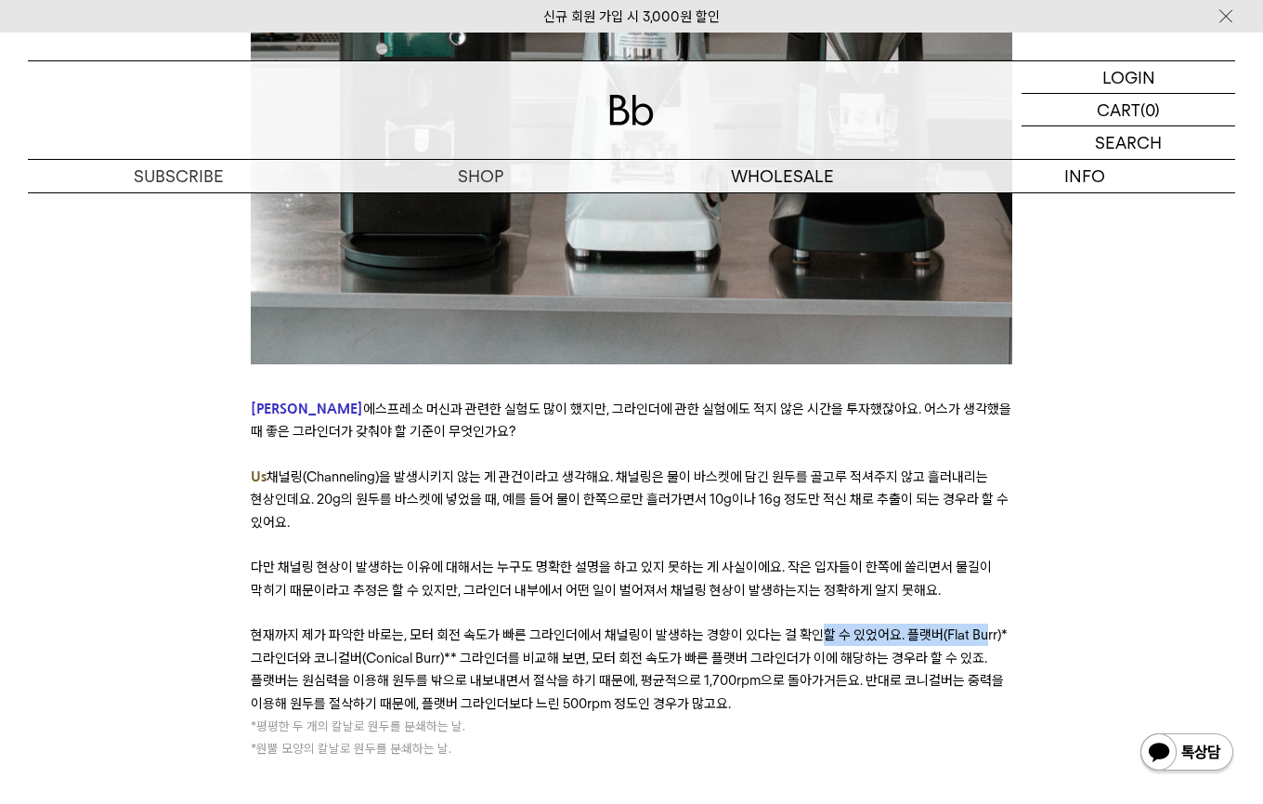
click at [982, 626] on span "현재까지 제가 파악한 바로는, 모터 회전 속도가 빠른 그라인더에서 채널링이 발생하는 경향이 있다는 걸 확인할 수 있었어요. 플랫버(Flat B…" at bounding box center [629, 668] width 757 height 85
click at [984, 626] on span "현재까지 제가 파악한 바로는, 모터 회전 속도가 빠른 그라인더에서 채널링이 발생하는 경향이 있다는 걸 확인할 수 있었어요. 플랫버(Flat B…" at bounding box center [629, 668] width 757 height 85
drag, startPoint x: 514, startPoint y: 565, endPoint x: 479, endPoint y: 532, distance: 47.3
click at [513, 714] on p "* 평평한 두 개의 칼날로 원두를 분쇄하는 날." at bounding box center [632, 725] width 762 height 22
drag, startPoint x: 474, startPoint y: 500, endPoint x: 690, endPoint y: 502, distance: 216.5
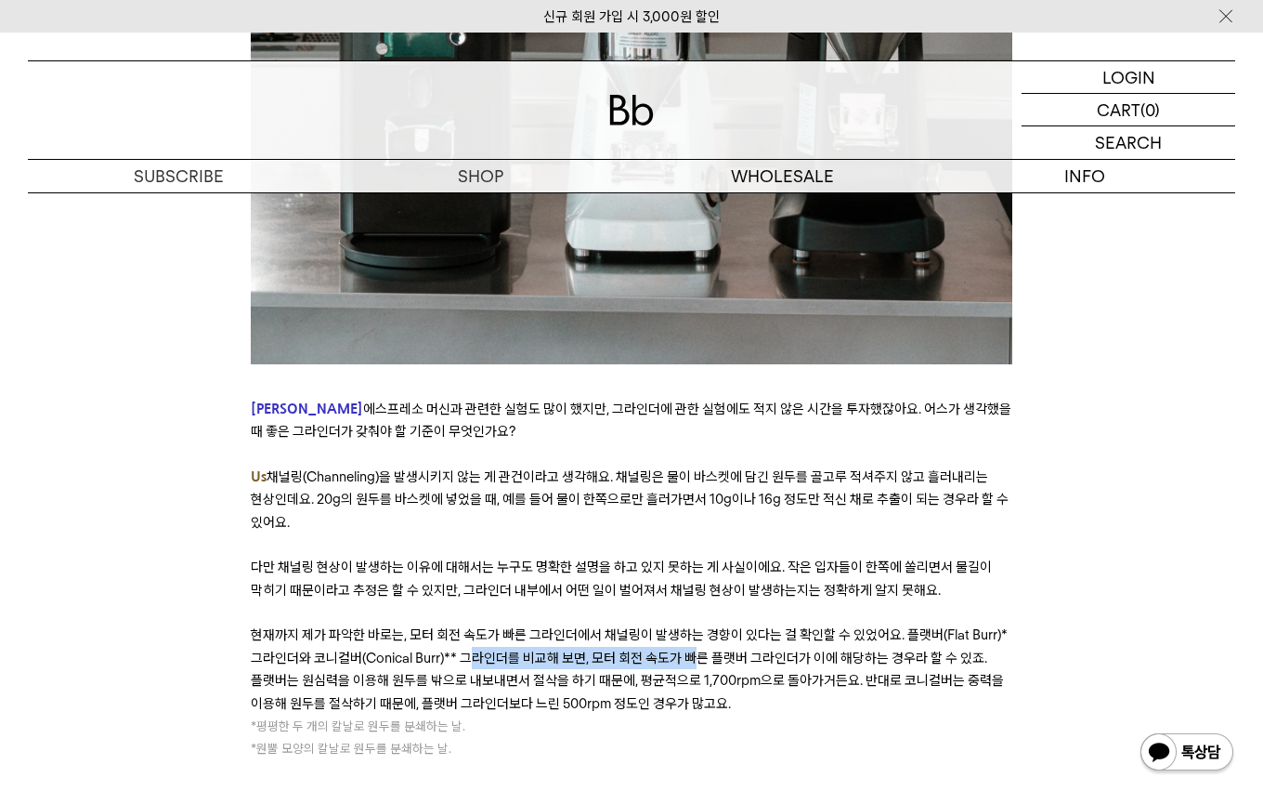
click at [690, 626] on span "현재까지 제가 파악한 바로는, 모터 회전 속도가 빠른 그라인더에서 채널링이 발생하는 경향이 있다는 걸 확인할 수 있었어요. 플랫버(Flat B…" at bounding box center [629, 668] width 757 height 85
drag, startPoint x: 690, startPoint y: 502, endPoint x: 894, endPoint y: 498, distance: 203.5
click at [894, 626] on span "현재까지 제가 파악한 바로는, 모터 회전 속도가 빠른 그라인더에서 채널링이 발생하는 경향이 있다는 걸 확인할 수 있었어요. 플랫버(Flat B…" at bounding box center [629, 668] width 757 height 85
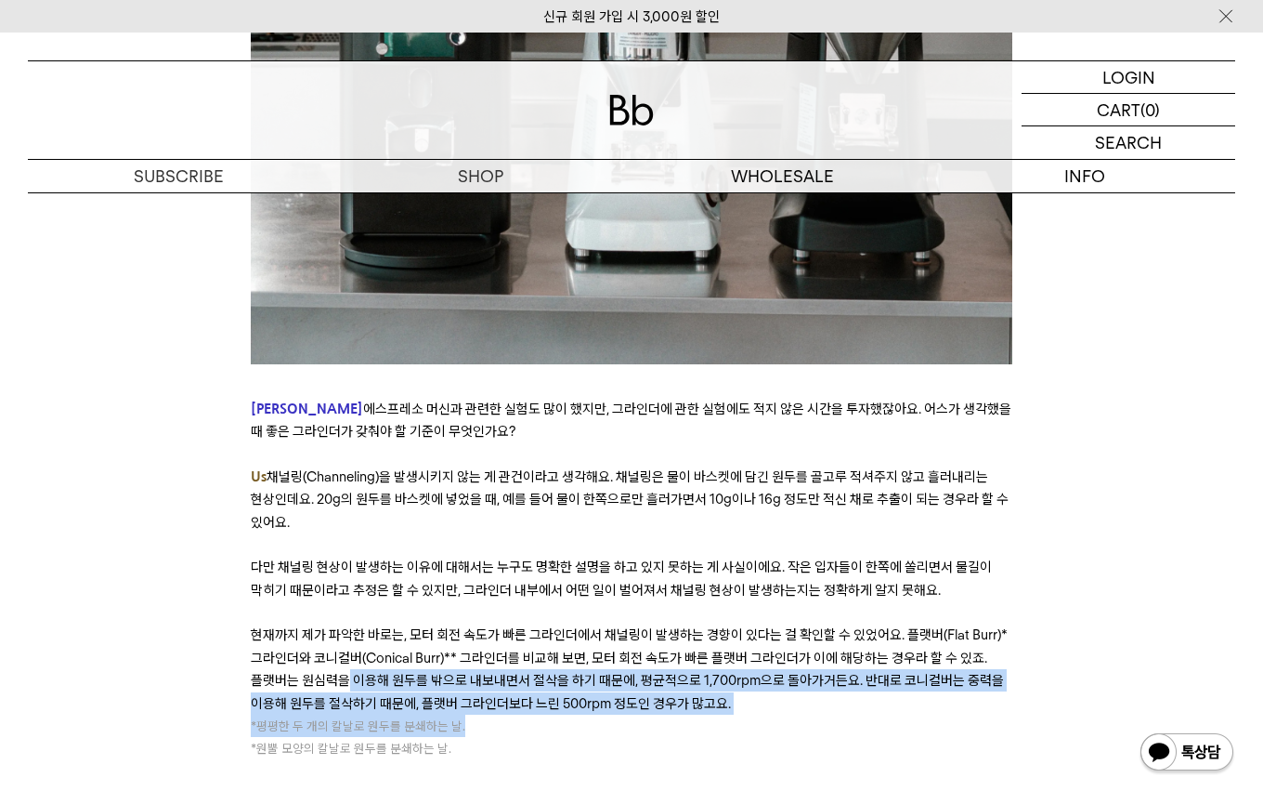
drag, startPoint x: 348, startPoint y: 515, endPoint x: 661, endPoint y: 551, distance: 315.1
click at [661, 714] on p "* 평평한 두 개의 칼날로 원두를 분쇄하는 날." at bounding box center [632, 725] width 762 height 22
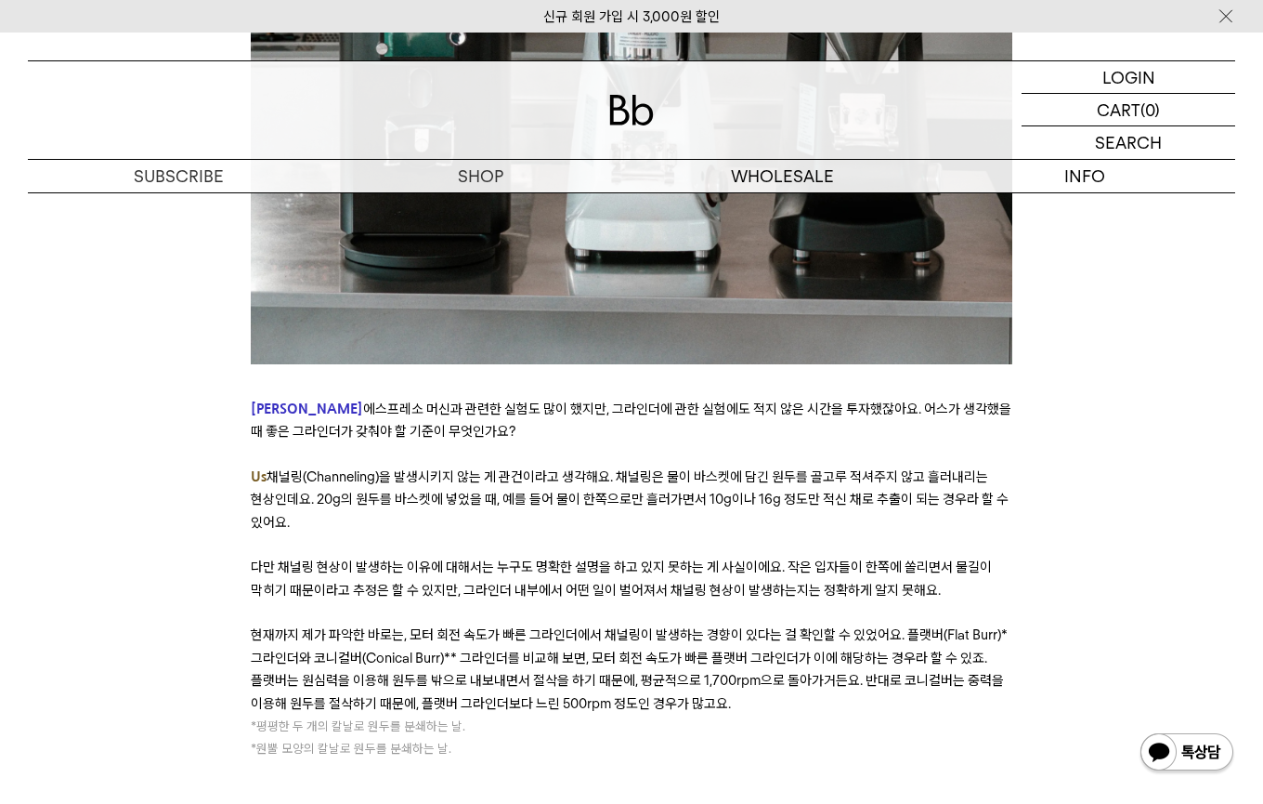
click at [643, 737] on p "* 원뿔 모양의 칼날로 원두를 분쇄하는 날." at bounding box center [632, 748] width 762 height 22
click at [510, 714] on p "* 평평한 두 개의 칼날로 원두를 분쇄하는 날." at bounding box center [632, 725] width 762 height 22
click at [509, 714] on p "* 평평한 두 개의 칼날로 원두를 분쇄하는 날." at bounding box center [632, 725] width 762 height 22
click at [446, 718] on span "평평한 두 개의 칼날로 원두를 분쇄하는 날." at bounding box center [360, 725] width 209 height 15
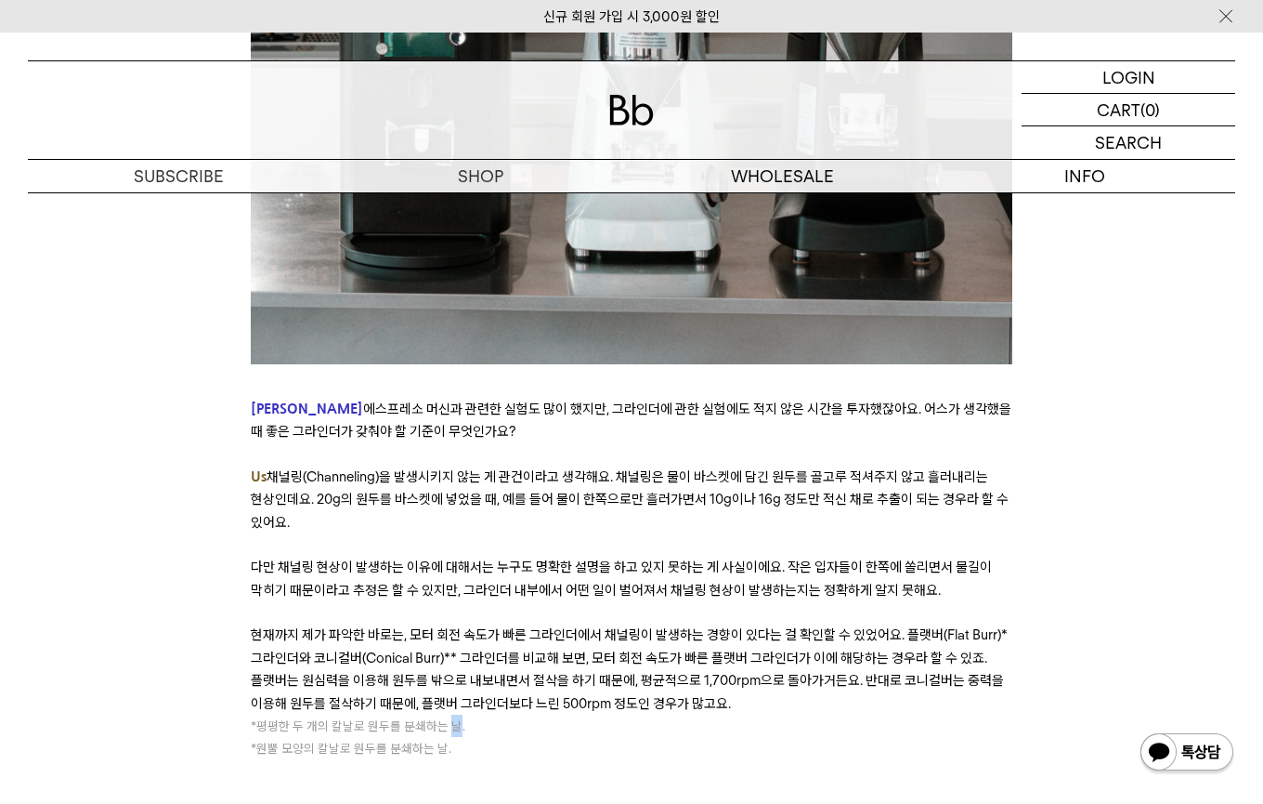
click at [446, 718] on span "평평한 두 개의 칼날로 원두를 분쇄하는 날." at bounding box center [360, 725] width 209 height 15
click at [437, 740] on span "원뿔 모양의 칼날로 원두를 분쇄하는 날." at bounding box center [353, 747] width 195 height 15
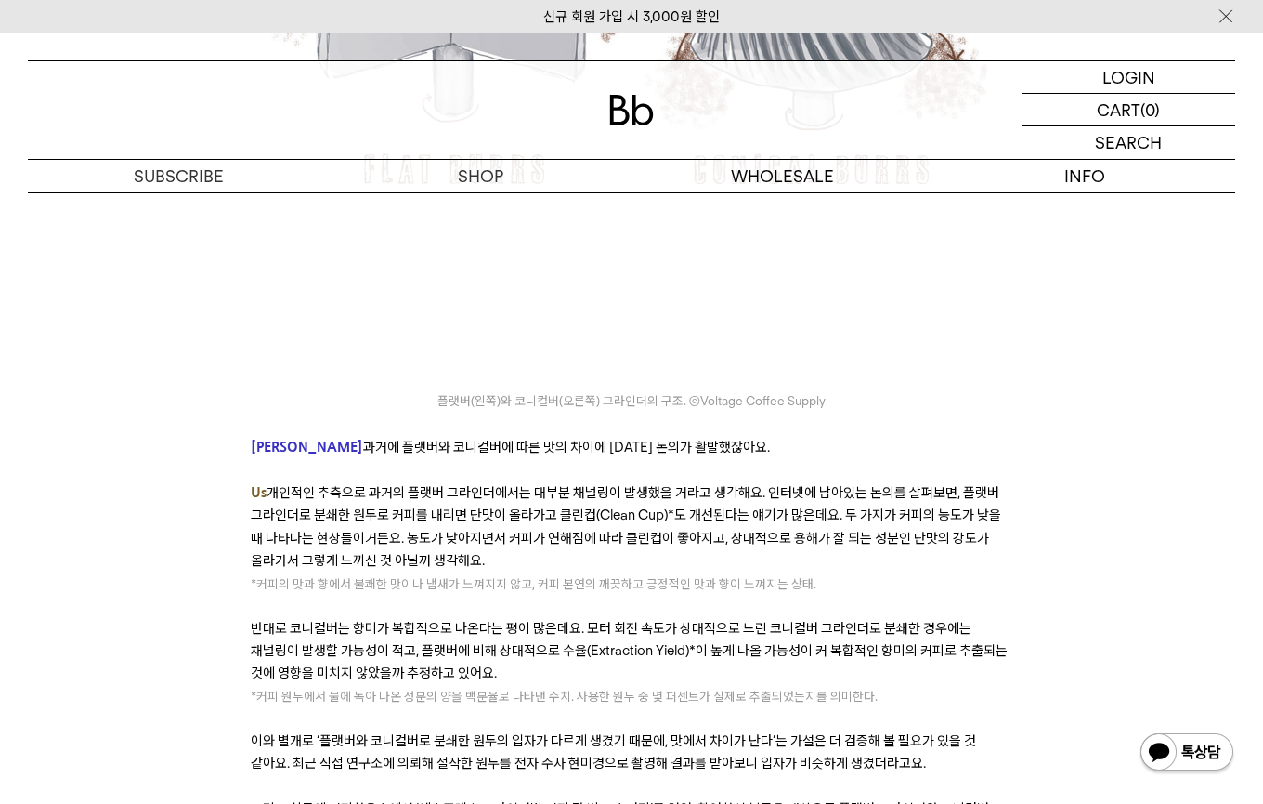
scroll to position [9108, 0]
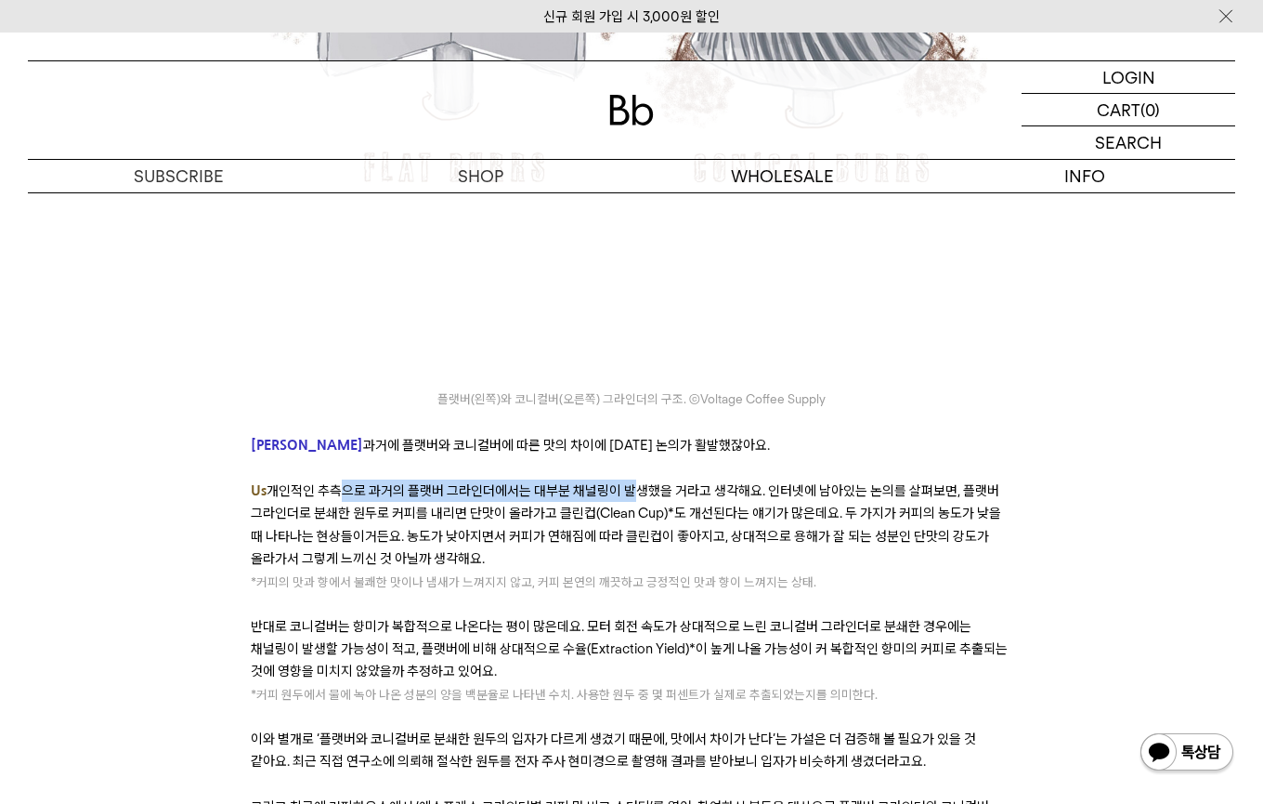
drag, startPoint x: 328, startPoint y: 328, endPoint x: 624, endPoint y: 320, distance: 296.4
click at [624, 482] on span "개인적인 추측으로 과거의 플랫버 그라인더에서는 대부분 채널링이 발생했을 거라고 생각해요. 인터넷에 남아있는 논의를 살펴보면, 플랫버 그라인더로…" at bounding box center [626, 524] width 751 height 85
drag, startPoint x: 283, startPoint y: 327, endPoint x: 814, endPoint y: 321, distance: 530.5
click at [814, 482] on span "개인적인 추측으로 과거의 플랫버 그라인더에서는 대부분 채널링이 발생했을 거라고 생각해요. 인터넷에 남아있는 논의를 살펴보면, 플랫버 그라인더로…" at bounding box center [626, 524] width 751 height 85
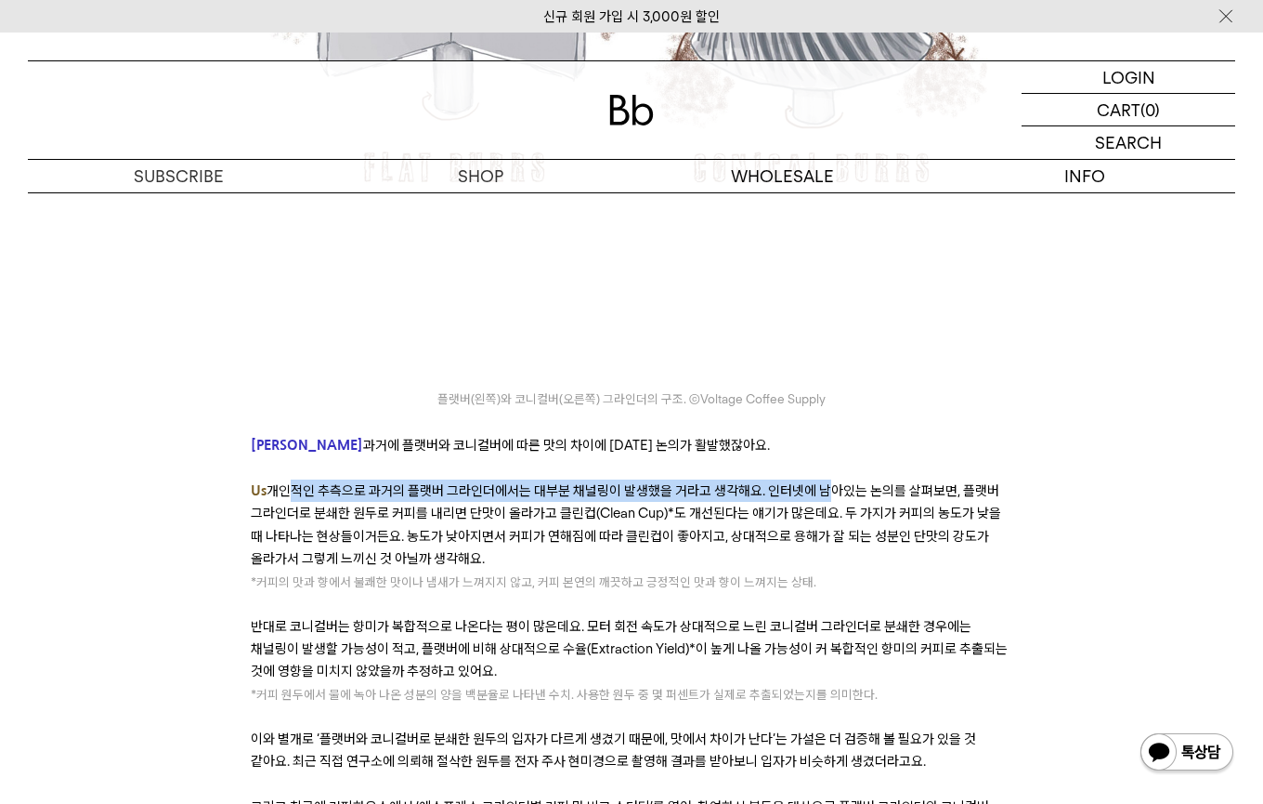
click at [814, 482] on span "개인적인 추측으로 과거의 플랫버 그라인더에서는 대부분 채널링이 발생했을 거라고 생각해요. 인터넷에 남아있는 논의를 살펴보면, 플랫버 그라인더로…" at bounding box center [626, 524] width 751 height 85
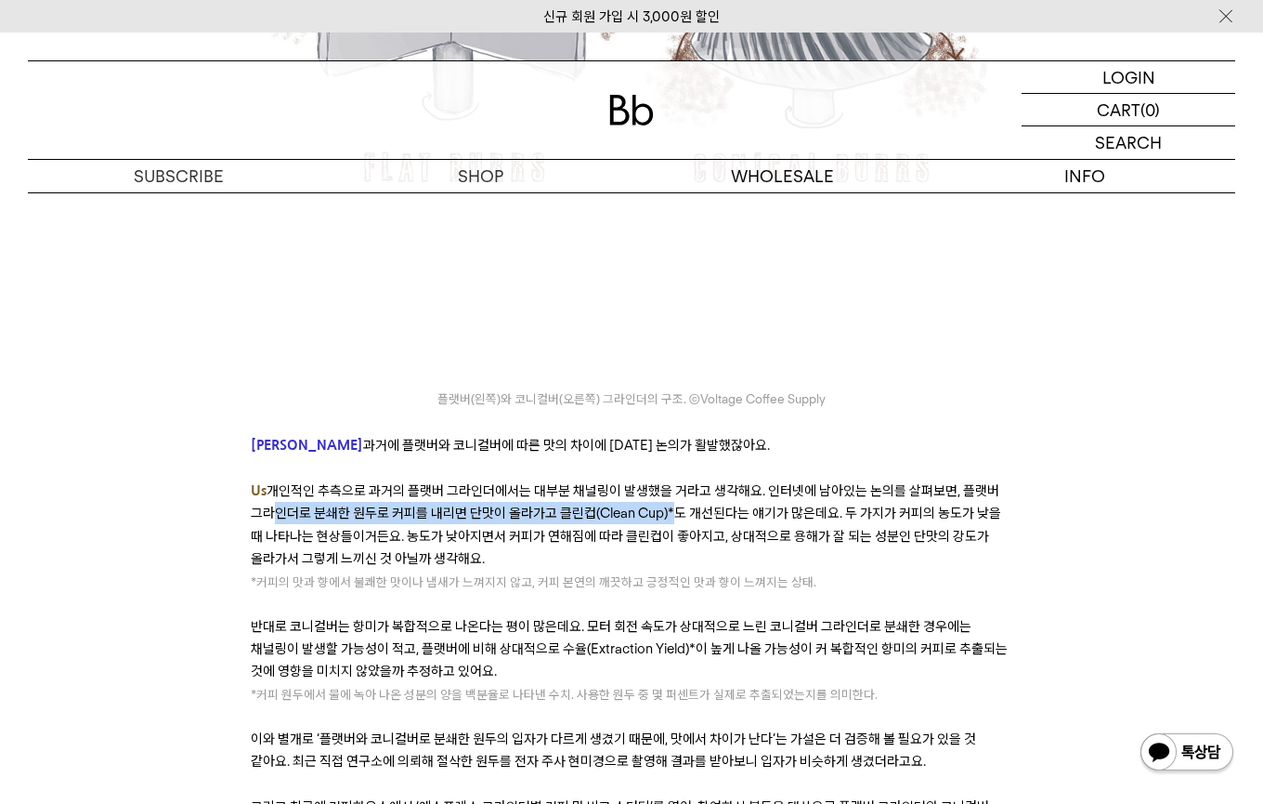
drag, startPoint x: 268, startPoint y: 346, endPoint x: 666, endPoint y: 354, distance: 398.6
click at [666, 482] on span "개인적인 추측으로 과거의 플랫버 그라인더에서는 대부분 채널링이 발생했을 거라고 생각해요. 인터넷에 남아있는 논의를 살펴보면, 플랫버 그라인더로…" at bounding box center [626, 524] width 751 height 85
drag, startPoint x: 846, startPoint y: 333, endPoint x: 565, endPoint y: 350, distance: 282.0
click at [565, 479] on p "Us 개인적인 추측으로 과거의 플랫버 그라인더에서는 대부분 채널링이 발생했을 거라고 생각해요. 인터넷에 남아있는 논의를 살펴보면, 플랫버 그라…" at bounding box center [632, 524] width 762 height 91
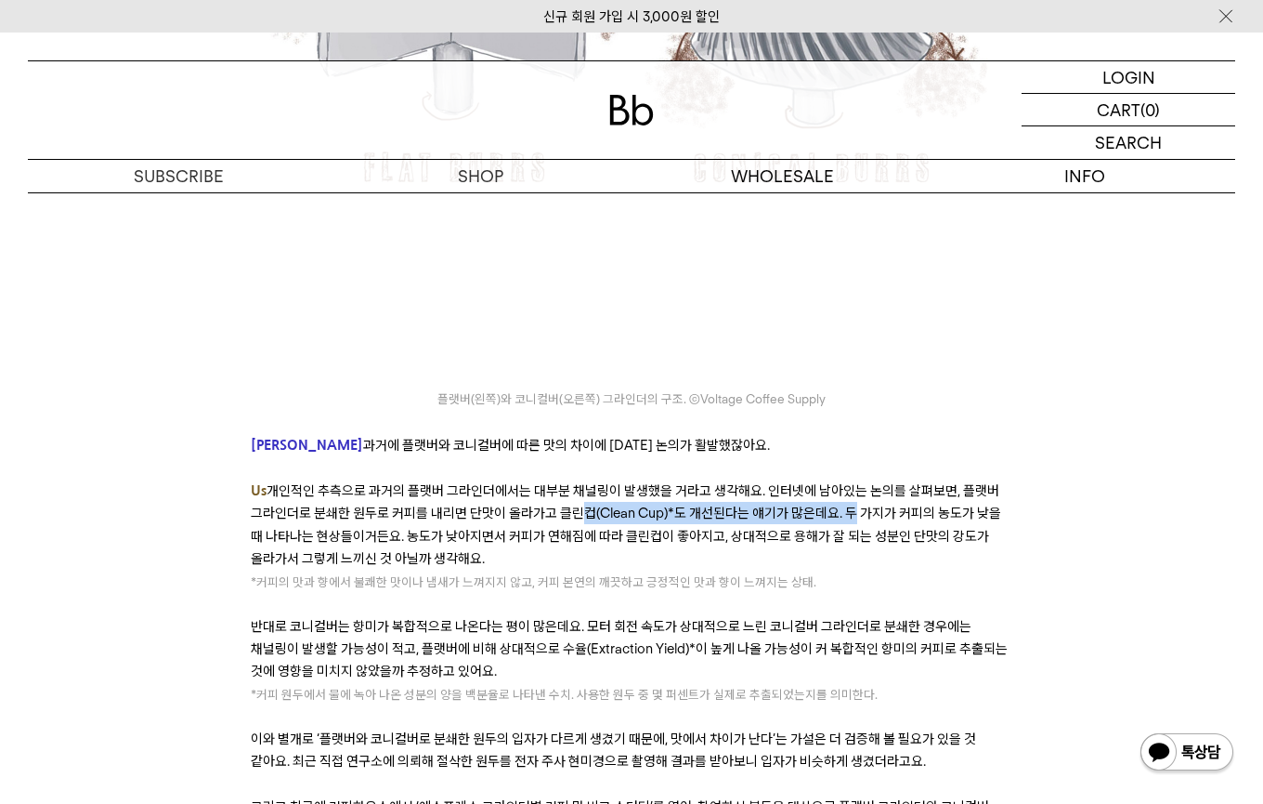
click at [565, 482] on span "개인적인 추측으로 과거의 플랫버 그라인더에서는 대부분 채널링이 발생했을 거라고 생각해요. 인터넷에 남아있는 논의를 살펴보면, 플랫버 그라인더로…" at bounding box center [626, 524] width 751 height 85
drag, startPoint x: 431, startPoint y: 370, endPoint x: 586, endPoint y: 386, distance: 156.0
click at [587, 479] on p "Us 개인적인 추측으로 과거의 플랫버 그라인더에서는 대부분 채널링이 발생했을 거라고 생각해요. 인터넷에 남아있는 논의를 살펴보면, 플랫버 그라…" at bounding box center [632, 524] width 762 height 91
click at [586, 479] on p "Us 개인적인 추측으로 과거의 플랫버 그라인더에서는 대부분 채널링이 발생했을 거라고 생각해요. 인터넷에 남아있는 논의를 살펴보면, 플랫버 그라…" at bounding box center [632, 524] width 762 height 91
click at [311, 574] on span "커피의 맛과 향에서 불쾌한 맛이나 냄새가 느껴지지 않고, 커피 본연의 깨끗하고 긍정적인 맛과 향이 느껴지는 상태." at bounding box center [536, 581] width 560 height 15
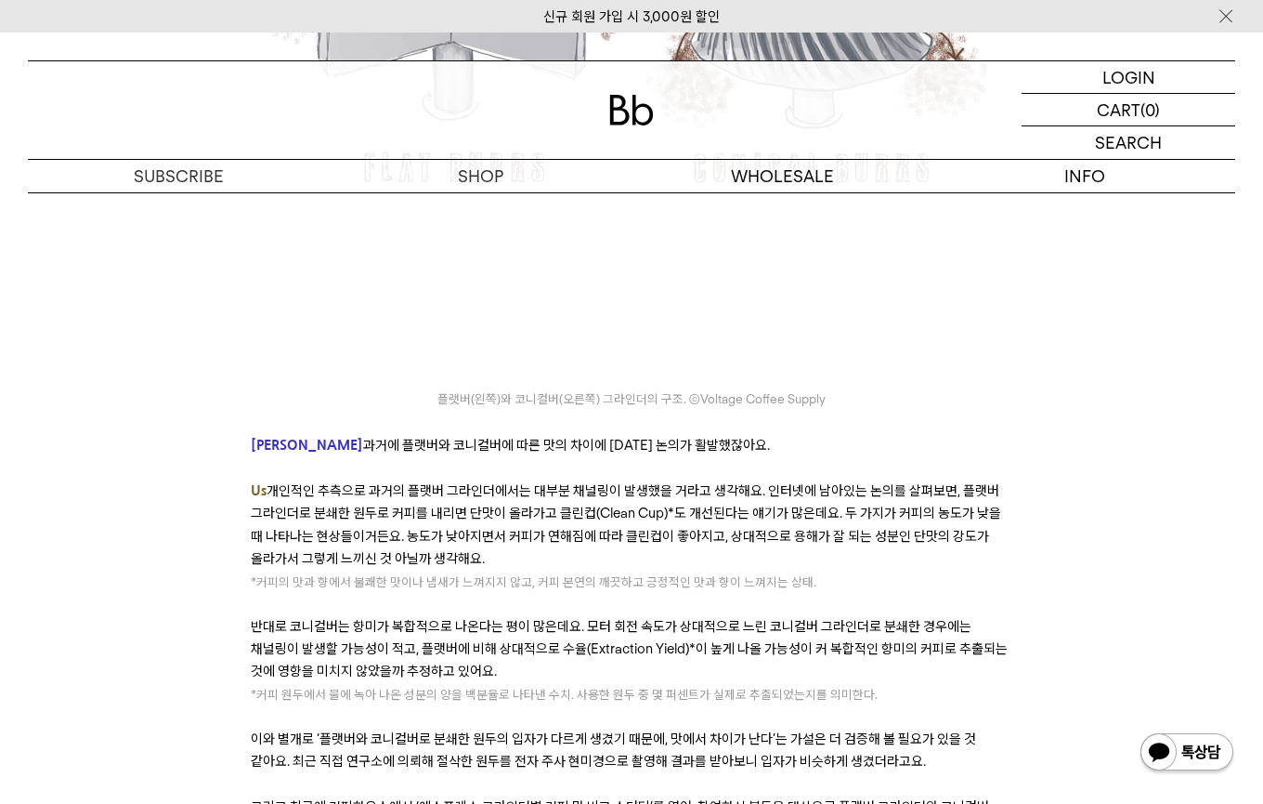
click at [311, 574] on span "커피의 맛과 향에서 불쾌한 맛이나 냄새가 느껴지지 않고, 커피 본연의 깨끗하고 긍정적인 맛과 향이 느껴지는 상태." at bounding box center [536, 581] width 560 height 15
click at [375, 574] on span "커피의 맛과 향에서 불쾌한 맛이나 냄새가 느껴지지 않고, 커피 본연의 깨끗하고 긍정적인 맛과 향이 느껴지는 상태." at bounding box center [536, 581] width 560 height 15
click at [376, 574] on span "커피의 맛과 향에서 불쾌한 맛이나 냄새가 느껴지지 않고, 커피 본연의 깨끗하고 긍정적인 맛과 향이 느껴지는 상태." at bounding box center [536, 581] width 560 height 15
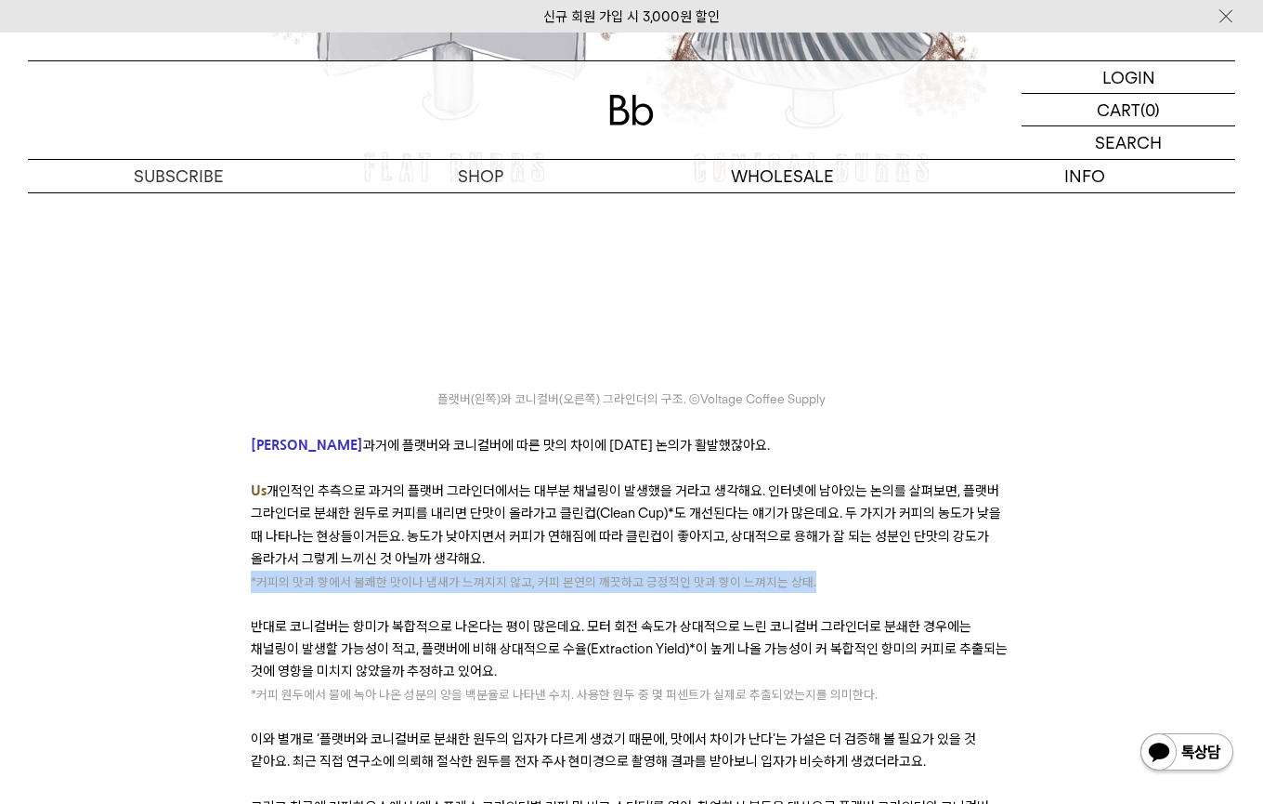
click at [376, 574] on span "커피의 맛과 향에서 불쾌한 맛이나 냄새가 느껴지지 않고, 커피 본연의 깨끗하고 긍정적인 맛과 향이 느껴지는 상태." at bounding box center [536, 581] width 560 height 15
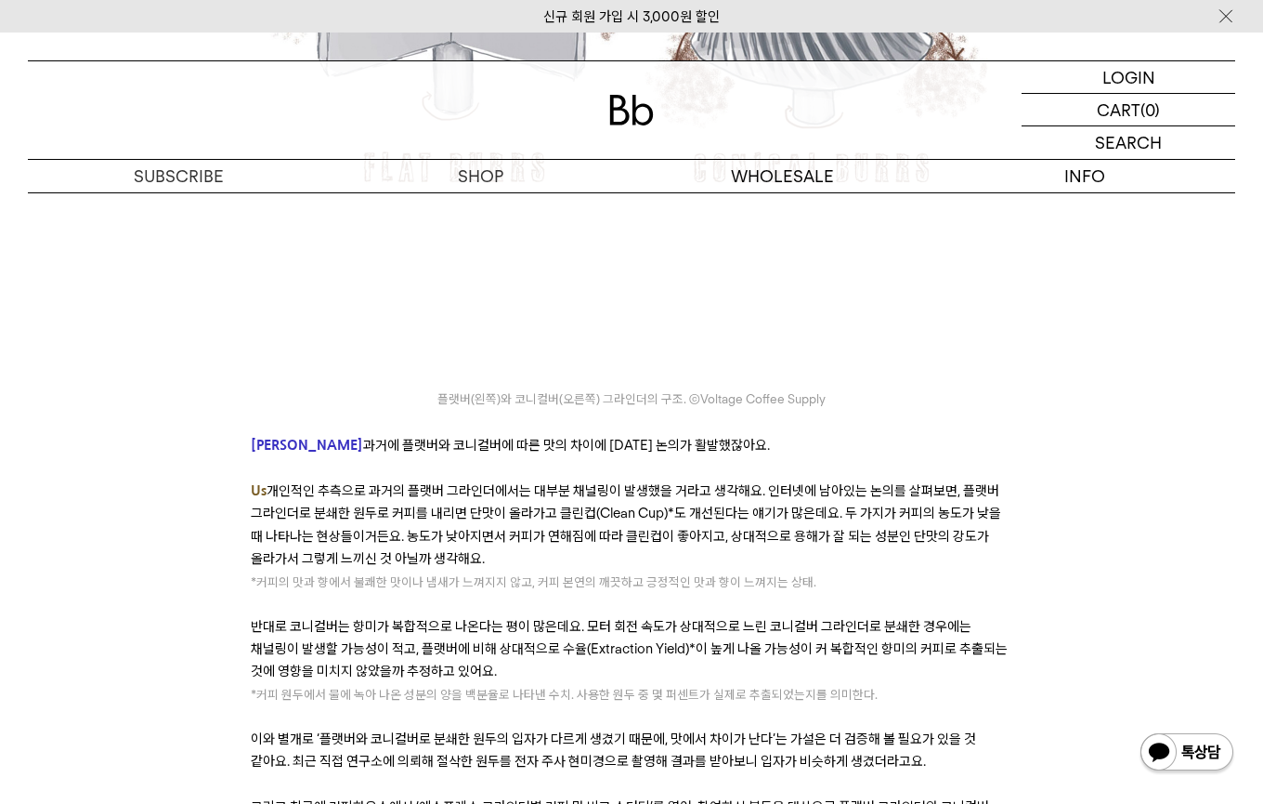
click at [378, 574] on span "커피의 맛과 향에서 불쾌한 맛이나 냄새가 느껴지지 않고, 커피 본연의 깨끗하고 긍정적인 맛과 향이 느껴지는 상태." at bounding box center [536, 581] width 560 height 15
click at [379, 574] on span "커피의 맛과 향에서 불쾌한 맛이나 냄새가 느껴지지 않고, 커피 본연의 깨끗하고 긍정적인 맛과 향이 느껴지는 상태." at bounding box center [536, 581] width 560 height 15
drag, startPoint x: 269, startPoint y: 412, endPoint x: 506, endPoint y: 402, distance: 237.1
click at [506, 570] on p "* 커피의 맛과 향에서 불쾌한 맛이나 냄새가 느껴지지 않고, 커피 본연의 깨끗하고 긍정적인 맛과 향이 느껴지는 상태." at bounding box center [632, 581] width 762 height 22
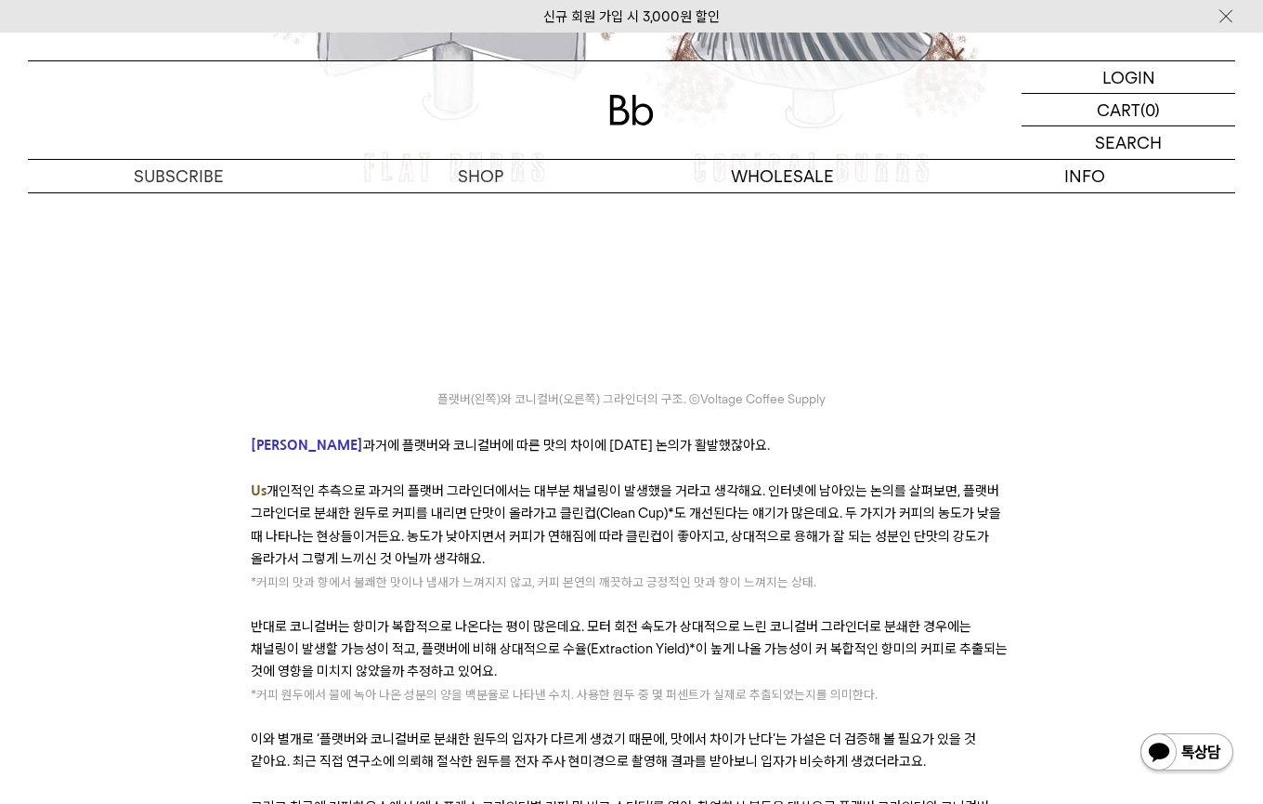
click at [707, 482] on span "개인적인 추측으로 과거의 플랫버 그라인더에서는 대부분 채널링이 발생했을 거라고 생각해요. 인터넷에 남아있는 논의를 살펴보면, 플랫버 그라인더로…" at bounding box center [626, 524] width 751 height 85
click at [666, 574] on span "커피의 맛과 향에서 불쾌한 맛이나 냄새가 느껴지지 않고, 커피 본연의 깨끗하고 긍정적인 맛과 향이 느껴지는 상태." at bounding box center [536, 581] width 560 height 15
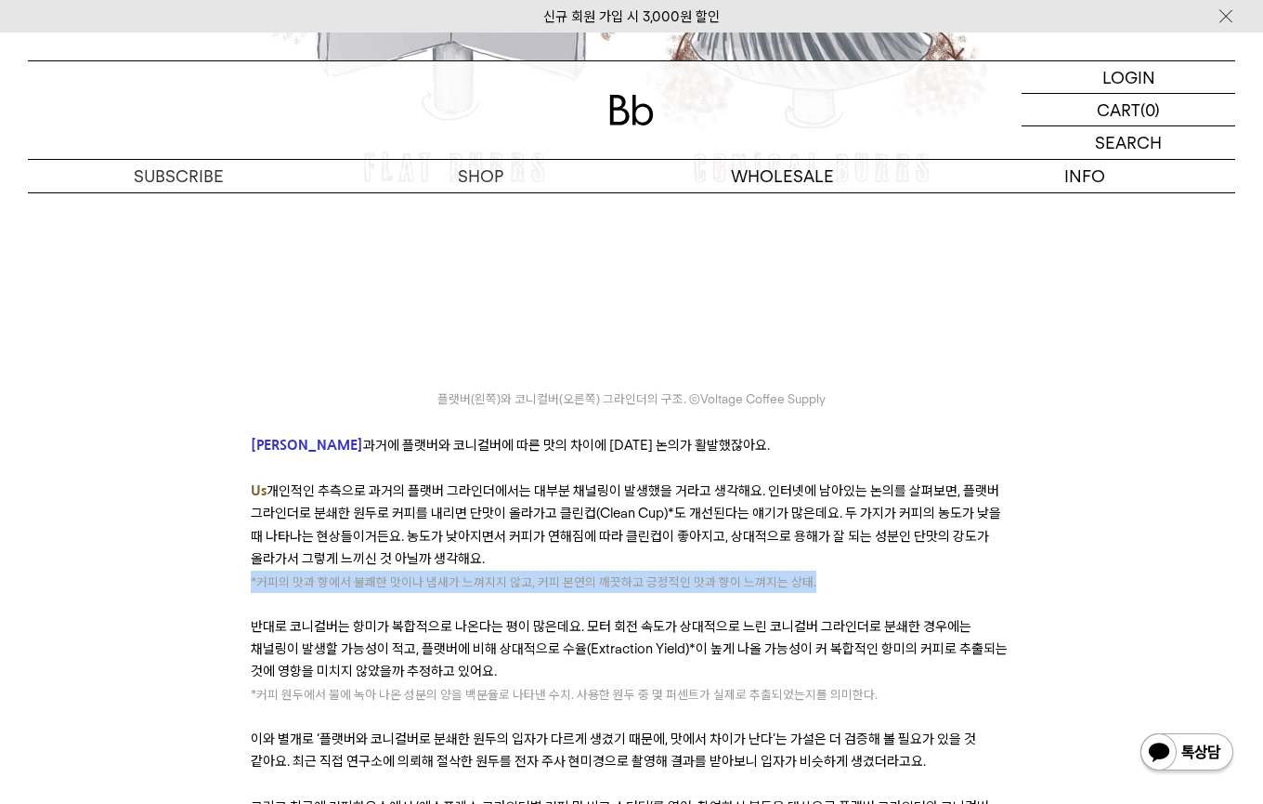
click at [666, 574] on span "커피의 맛과 향에서 불쾌한 맛이나 냄새가 느껴지지 않고, 커피 본연의 깨끗하고 긍정적인 맛과 향이 느껴지는 상태." at bounding box center [536, 581] width 560 height 15
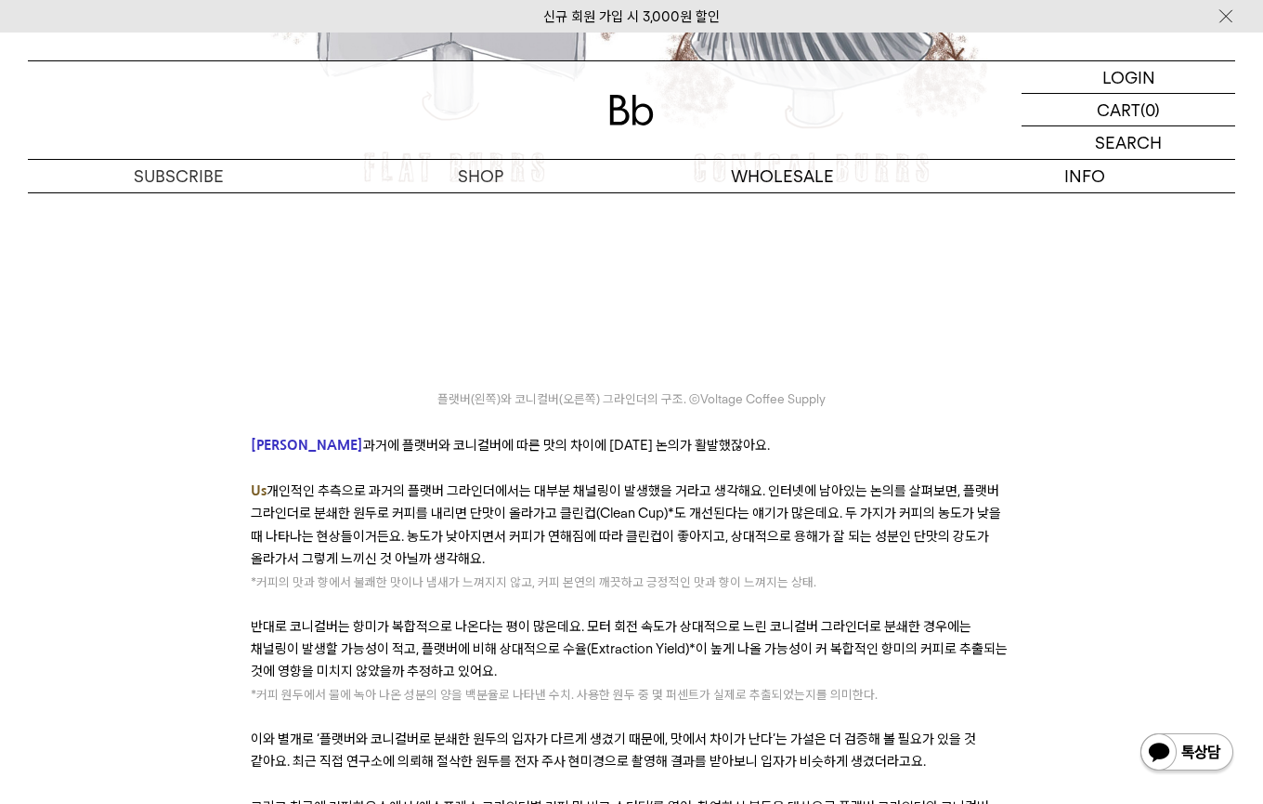
click at [425, 615] on p "반대로 코니컬버는 향미가 복합적으로 나온다는 평이 많은데요. 모터 회전 속도가 상대적으로 느린 코니컬버 그라인더로 분쇄한 경우에는 채널링이 발…" at bounding box center [632, 649] width 762 height 68
drag, startPoint x: 247, startPoint y: 456, endPoint x: 544, endPoint y: 452, distance: 297.3
click at [544, 618] on span "반대로 코니컬버는 향미가 복합적으로 나온다는 평이 많은데요. 모터 회전 속도가 상대적으로 느린 코니컬버 그라인더로 분쇄한 경우에는 채널링이 발…" at bounding box center [629, 649] width 757 height 62
drag, startPoint x: 576, startPoint y: 452, endPoint x: 790, endPoint y: 450, distance: 213.7
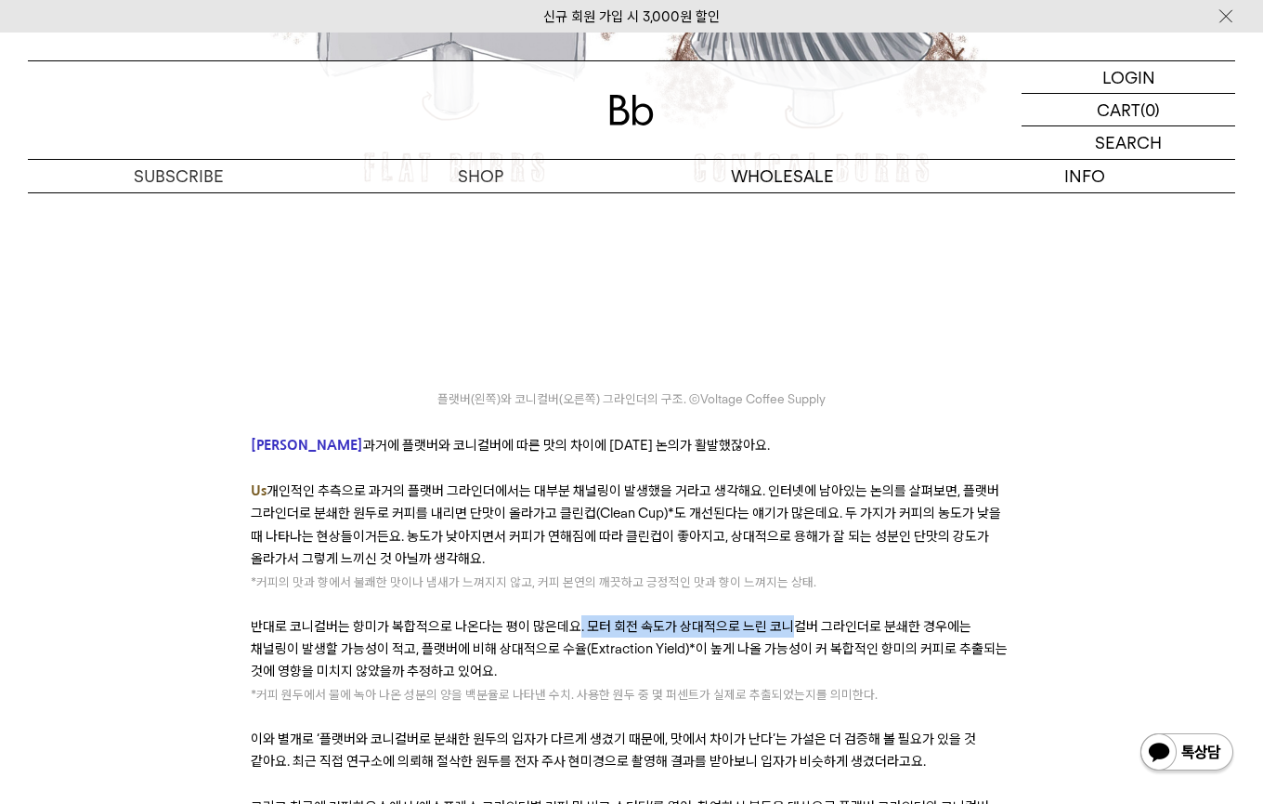
click at [790, 618] on span "반대로 코니컬버는 향미가 복합적으로 나온다는 평이 많은데요. 모터 회전 속도가 상대적으로 느린 코니컬버 그라인더로 분쇄한 경우에는 채널링이 발…" at bounding box center [629, 649] width 757 height 62
click at [790, 615] on p "반대로 코니컬버는 향미가 복합적으로 나온다는 평이 많은데요. 모터 회전 속도가 상대적으로 느린 코니컬버 그라인더로 분쇄한 경우에는 채널링이 발…" at bounding box center [632, 649] width 762 height 68
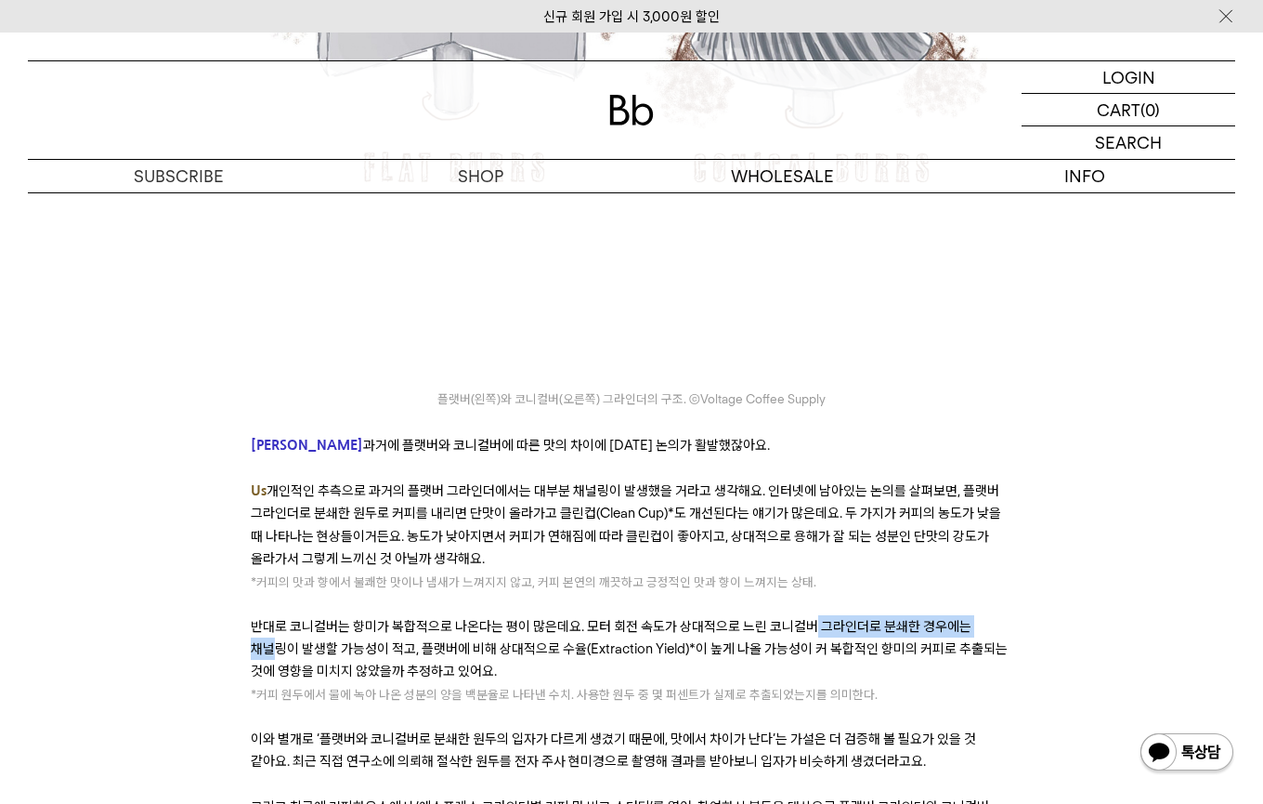
drag, startPoint x: 805, startPoint y: 452, endPoint x: 988, endPoint y: 447, distance: 183.1
click at [987, 618] on span "반대로 코니컬버는 향미가 복합적으로 나온다는 평이 많은데요. 모터 회전 속도가 상대적으로 느린 코니컬버 그라인더로 분쇄한 경우에는 채널링이 발…" at bounding box center [629, 649] width 757 height 62
click at [988, 615] on p "반대로 코니컬버는 향미가 복합적으로 나온다는 평이 많은데요. 모터 회전 속도가 상대적으로 느린 코니컬버 그라인더로 분쇄한 경우에는 채널링이 발…" at bounding box center [632, 649] width 762 height 68
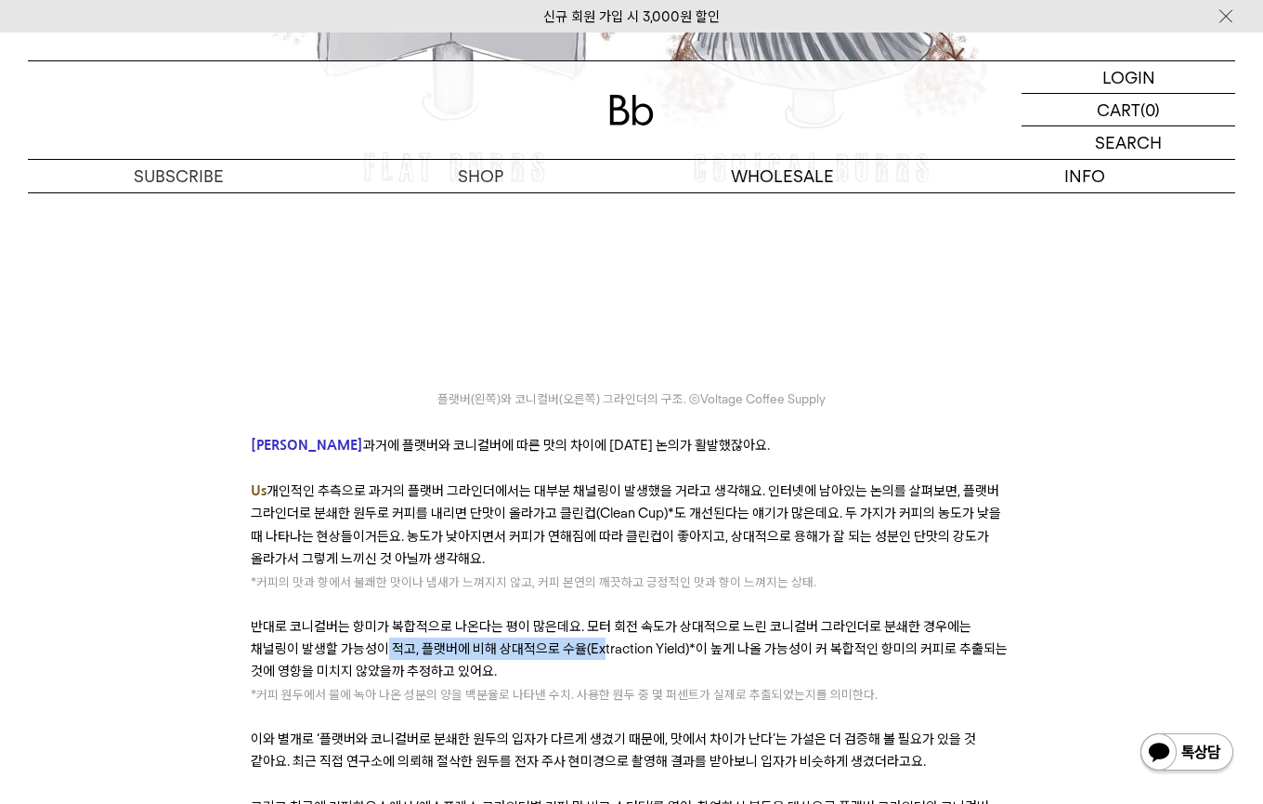
drag, startPoint x: 333, startPoint y: 485, endPoint x: 550, endPoint y: 484, distance: 216.4
click at [550, 618] on span "반대로 코니컬버는 향미가 복합적으로 나온다는 평이 많은데요. 모터 회전 속도가 상대적으로 느린 코니컬버 그라인더로 분쇄한 경우에는 채널링이 발…" at bounding box center [629, 649] width 757 height 62
drag, startPoint x: 459, startPoint y: 479, endPoint x: 668, endPoint y: 477, distance: 209.0
click at [669, 618] on span "반대로 코니컬버는 향미가 복합적으로 나온다는 평이 많은데요. 모터 회전 속도가 상대적으로 느린 코니컬버 그라인더로 분쇄한 경우에는 채널링이 발…" at bounding box center [629, 649] width 757 height 62
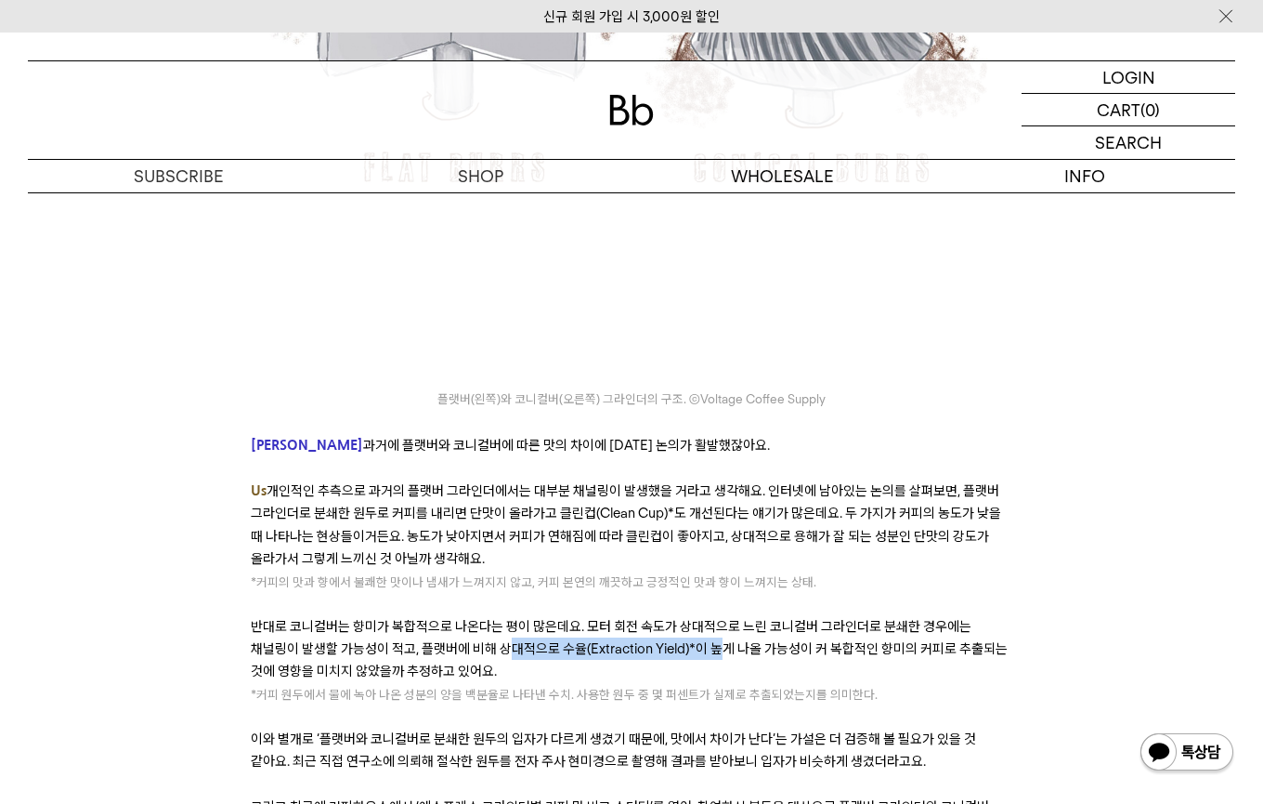
click at [668, 618] on span "반대로 코니컬버는 향미가 복합적으로 나온다는 평이 많은데요. 모터 회전 속도가 상대적으로 느린 코니컬버 그라인더로 분쇄한 경우에는 채널링이 발…" at bounding box center [629, 649] width 757 height 62
drag, startPoint x: 586, startPoint y: 481, endPoint x: 825, endPoint y: 481, distance: 238.7
click at [825, 618] on span "반대로 코니컬버는 향미가 복합적으로 나온다는 평이 많은데요. 모터 회전 속도가 상대적으로 느린 코니컬버 그라인더로 분쇄한 경우에는 채널링이 발…" at bounding box center [629, 649] width 757 height 62
click at [826, 618] on span "반대로 코니컬버는 향미가 복합적으로 나온다는 평이 많은데요. 모터 회전 속도가 상대적으로 느린 코니컬버 그라인더로 분쇄한 경우에는 채널링이 발…" at bounding box center [629, 649] width 757 height 62
drag, startPoint x: 736, startPoint y: 487, endPoint x: 855, endPoint y: 487, distance: 118.9
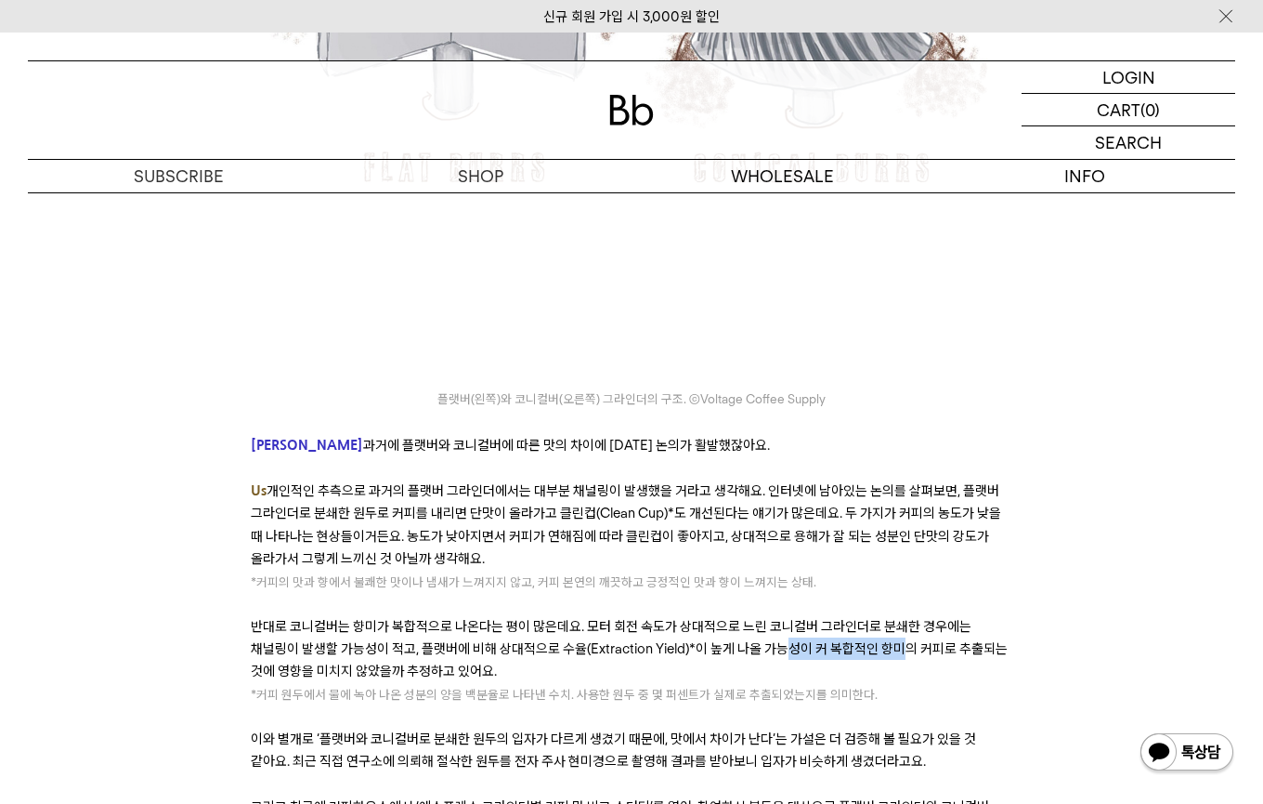
click at [855, 618] on span "반대로 코니컬버는 향미가 복합적으로 나온다는 평이 많은데요. 모터 회전 속도가 상대적으로 느린 코니컬버 그라인더로 분쇄한 경우에는 채널링이 발…" at bounding box center [629, 649] width 757 height 62
drag, startPoint x: 375, startPoint y: 526, endPoint x: 467, endPoint y: 530, distance: 92.0
click at [459, 687] on span "커피 원두에서 물에 녹아 나온 성분의 양을 백분율로 나타낸 수치. 사용한 원두 중 몇 퍼센트가 실제로 추출되었는지를 의미한다." at bounding box center [566, 694] width 621 height 15
click at [467, 687] on span "커피 원두에서 물에 녹아 나온 성분의 양을 백분율로 나타낸 수치. 사용한 원두 중 몇 퍼센트가 실제로 추출되었는지를 의미한다." at bounding box center [566, 694] width 621 height 15
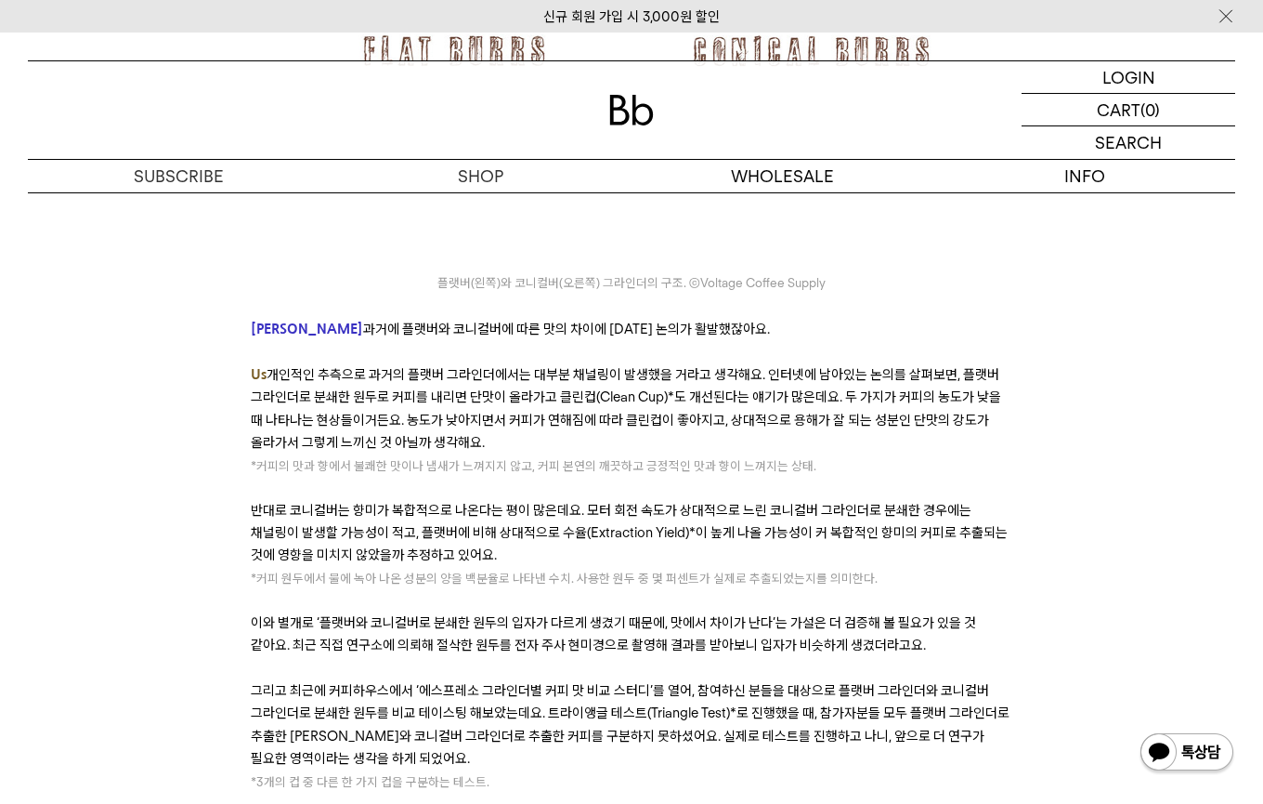
scroll to position [9225, 0]
click at [401, 613] on span "이와 별개로 ‘플랫버와 코니컬버로 분쇄한 원두의 입자가 다르게 생겼기 때문에, 맛에서 차이가 난다’는 가설은 더 검증해 볼 필요가 있을 것 같…" at bounding box center [614, 632] width 726 height 39
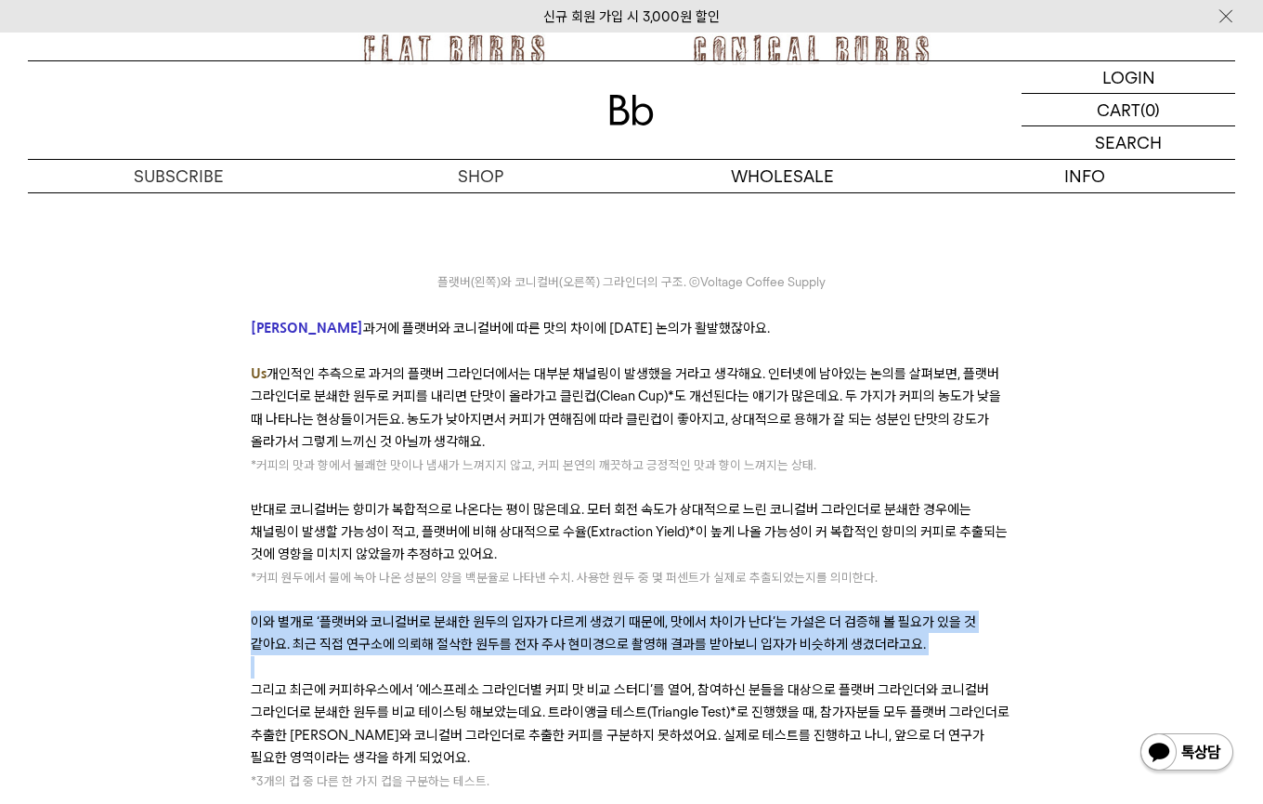
click at [401, 613] on span "이와 별개로 ‘플랫버와 코니컬버로 분쇄한 원두의 입자가 다르게 생겼기 때문에, 맛에서 차이가 난다’는 가설은 더 검증해 볼 필요가 있을 것 같…" at bounding box center [614, 632] width 726 height 39
click at [383, 613] on span "이와 별개로 ‘플랫버와 코니컬버로 분쇄한 원두의 입자가 다르게 생겼기 때문에, 맛에서 차이가 난다’는 가설은 더 검증해 볼 필요가 있을 것 같…" at bounding box center [614, 632] width 726 height 39
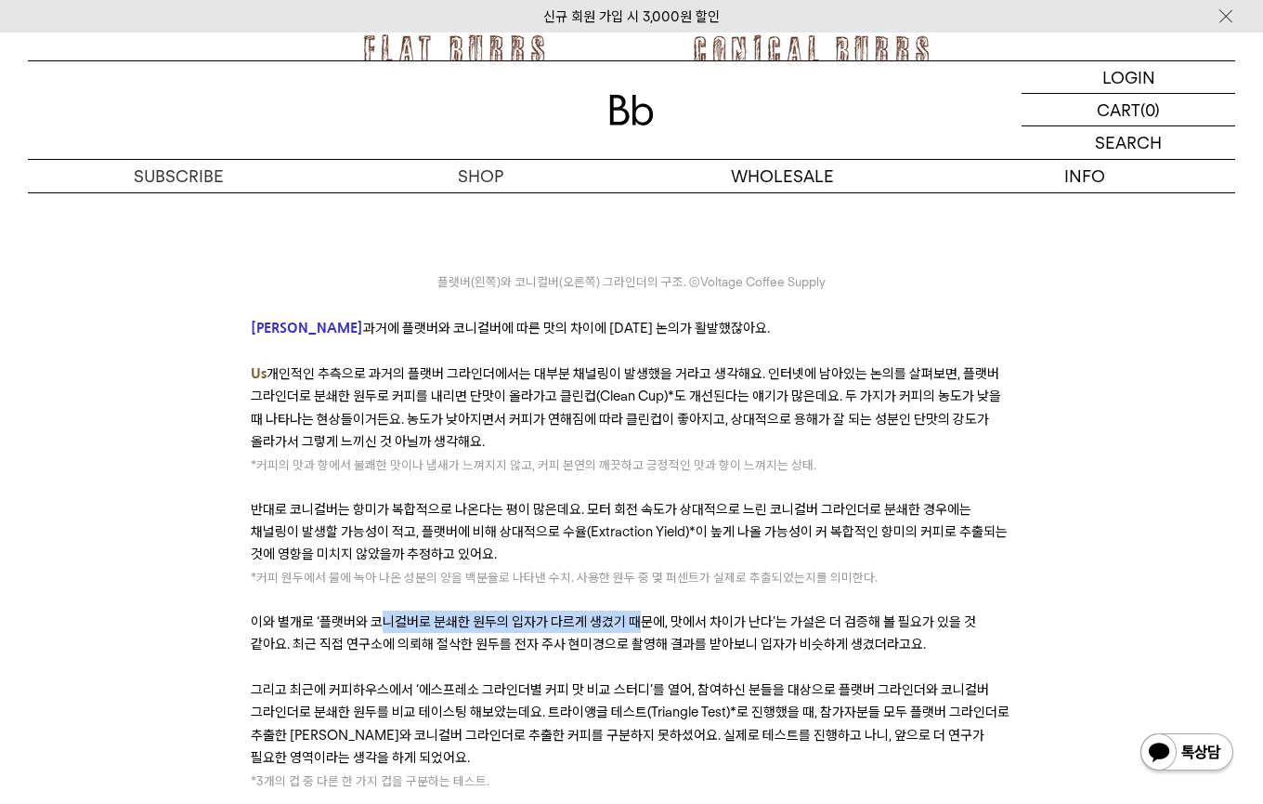
drag, startPoint x: 383, startPoint y: 452, endPoint x: 632, endPoint y: 456, distance: 249.0
click at [632, 613] on span "이와 별개로 ‘플랫버와 코니컬버로 분쇄한 원두의 입자가 다르게 생겼기 때문에, 맛에서 차이가 난다’는 가설은 더 검증해 볼 필요가 있을 것 같…" at bounding box center [614, 632] width 726 height 39
drag, startPoint x: 714, startPoint y: 459, endPoint x: 778, endPoint y: 453, distance: 64.3
click at [779, 613] on span "이와 별개로 ‘플랫버와 코니컬버로 분쇄한 원두의 입자가 다르게 생겼기 때문에, 맛에서 차이가 난다’는 가설은 더 검증해 볼 필요가 있을 것 같…" at bounding box center [614, 632] width 726 height 39
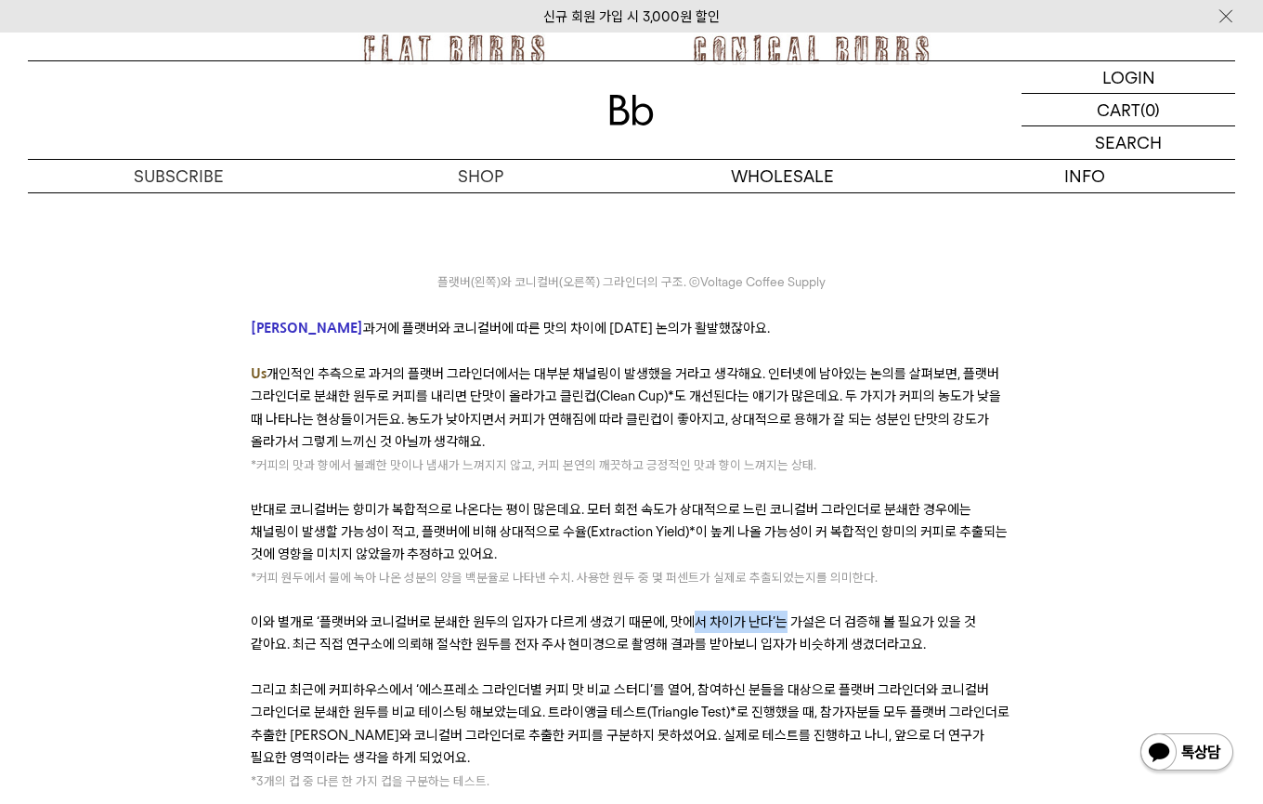
click at [778, 613] on span "이와 별개로 ‘플랫버와 코니컬버로 분쇄한 원두의 입자가 다르게 생겼기 때문에, 맛에서 차이가 난다’는 가설은 더 검증해 볼 필요가 있을 것 같…" at bounding box center [614, 632] width 726 height 39
drag, startPoint x: 778, startPoint y: 453, endPoint x: 931, endPoint y: 452, distance: 152.4
click at [931, 613] on span "이와 별개로 ‘플랫버와 코니컬버로 분쇄한 원두의 입자가 다르게 생겼기 때문에, 맛에서 차이가 난다’는 가설은 더 검증해 볼 필요가 있을 것 같…" at bounding box center [614, 632] width 726 height 39
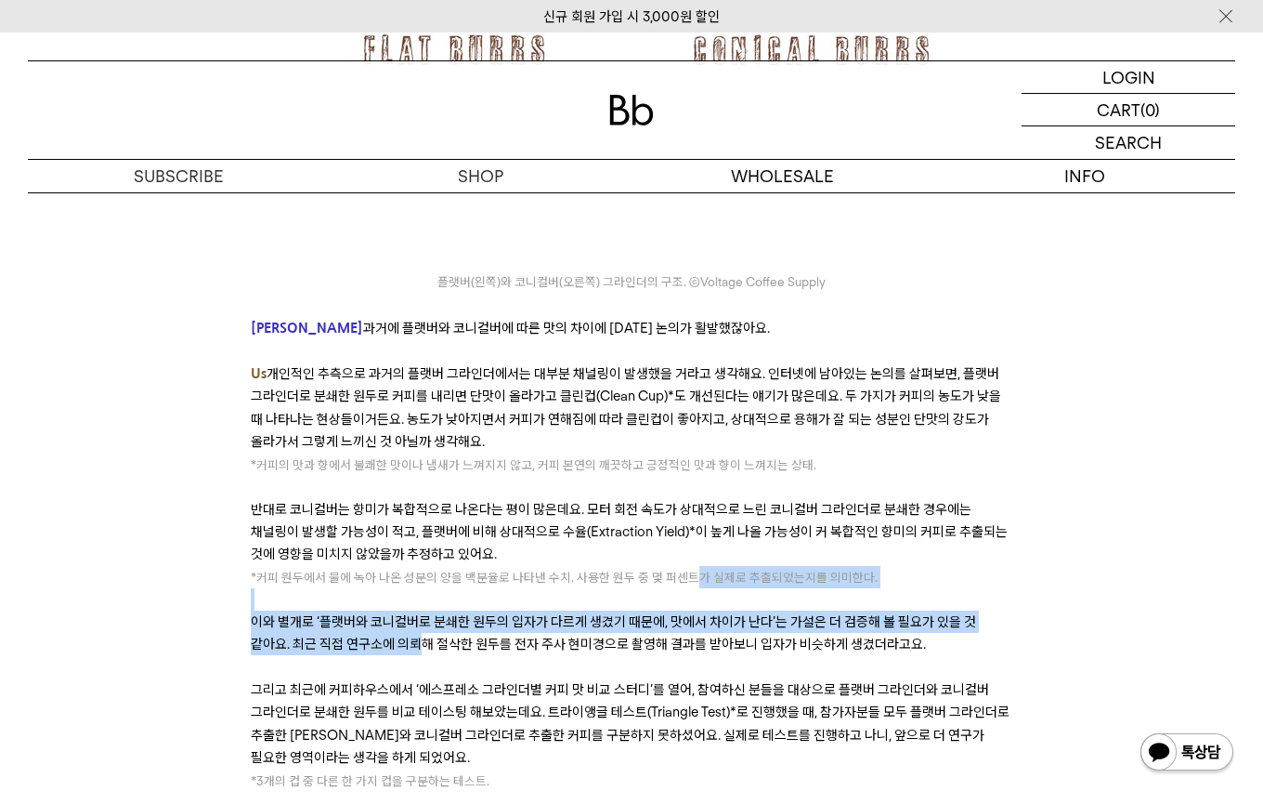
drag, startPoint x: 382, startPoint y: 480, endPoint x: 688, endPoint y: 397, distance: 317.8
click at [687, 566] on p "* 커피 원두에서 물에 녹아 나온 성분의 양을 백분율로 나타낸 수치. 사용한 원두 중 몇 퍼센트가 실제로 추출되었는지를 의미한다." at bounding box center [632, 577] width 762 height 22
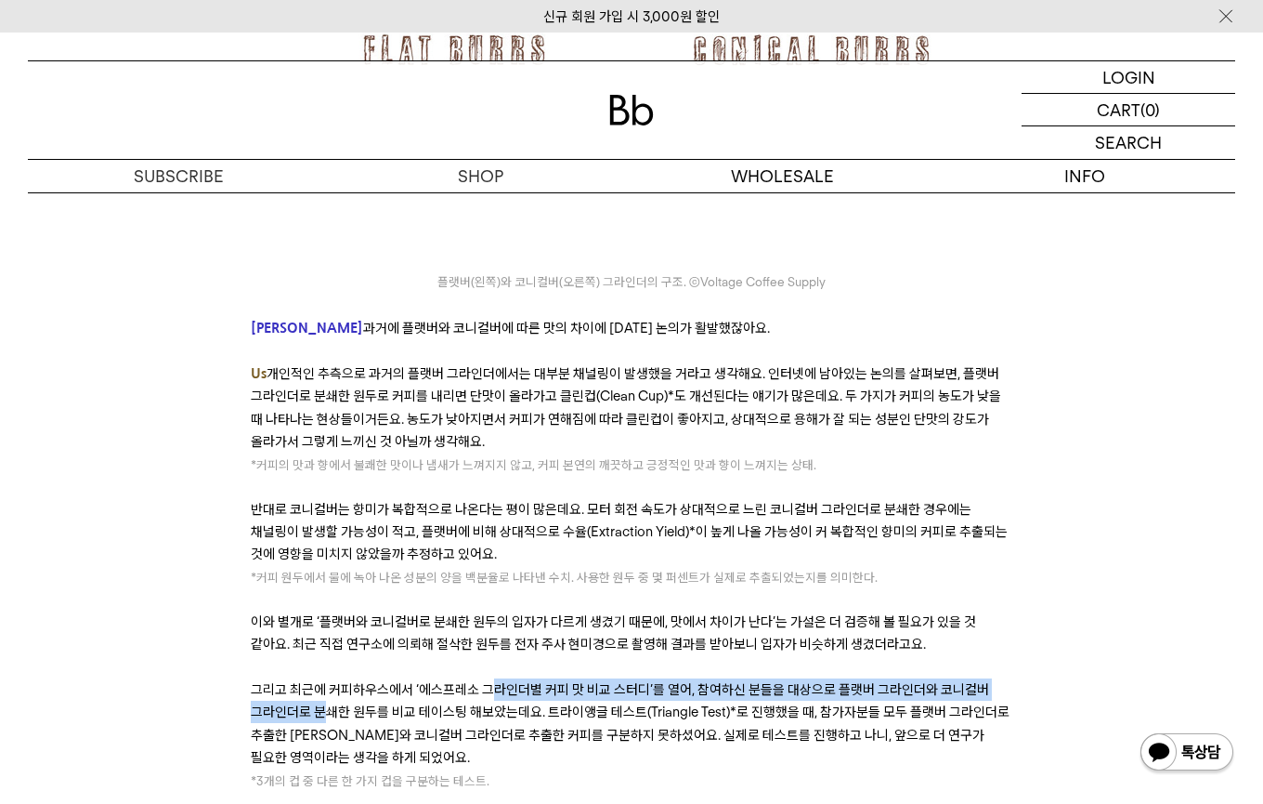
drag, startPoint x: 328, startPoint y: 533, endPoint x: 497, endPoint y: 519, distance: 169.6
click at [496, 681] on span "그리고 최근에 커피하우스에서 ‘에스프레소 그라인더별 커피 맛 비교 스터디’를 열어, 참여하신 분들을 대상으로 플랫버 그라인더와 코니컬버 그라인…" at bounding box center [630, 723] width 759 height 85
click at [497, 681] on span "그리고 최근에 커피하우스에서 ‘에스프레소 그라인더별 커피 맛 비교 스터디’를 열어, 참여하신 분들을 대상으로 플랫버 그라인더와 코니컬버 그라인…" at bounding box center [630, 723] width 759 height 85
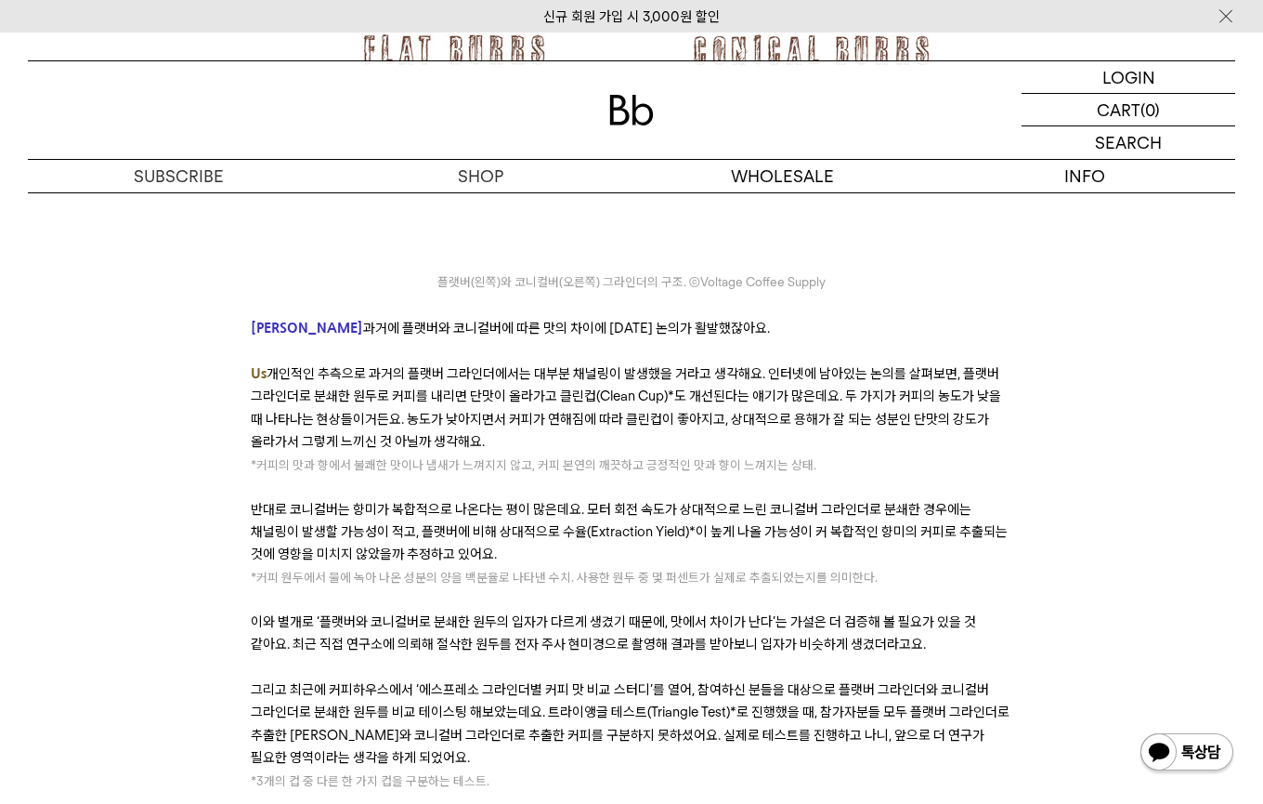
click at [545, 681] on span "그리고 최근에 커피하우스에서 ‘에스프레소 그라인더별 커피 맛 비교 스터디’를 열어, 참여하신 분들을 대상으로 플랫버 그라인더와 코니컬버 그라인…" at bounding box center [630, 723] width 759 height 85
click at [546, 681] on span "그리고 최근에 커피하우스에서 ‘에스프레소 그라인더별 커피 맛 비교 스터디’를 열어, 참여하신 분들을 대상으로 플랫버 그라인더와 코니컬버 그라인…" at bounding box center [630, 723] width 759 height 85
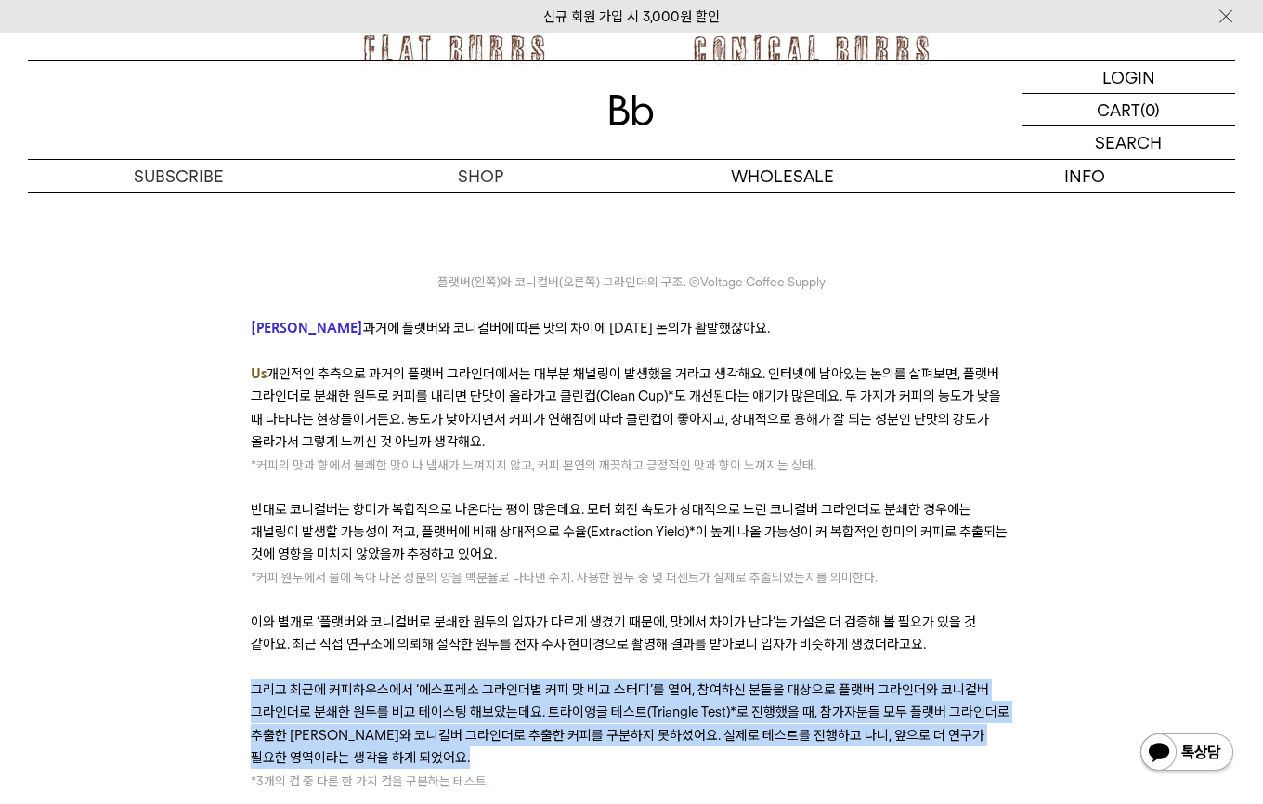
click at [546, 681] on span "그리고 최근에 커피하우스에서 ‘에스프레소 그라인더별 커피 맛 비교 스터디’를 열어, 참여하신 분들을 대상으로 플랫버 그라인더와 코니컬버 그라인…" at bounding box center [630, 723] width 759 height 85
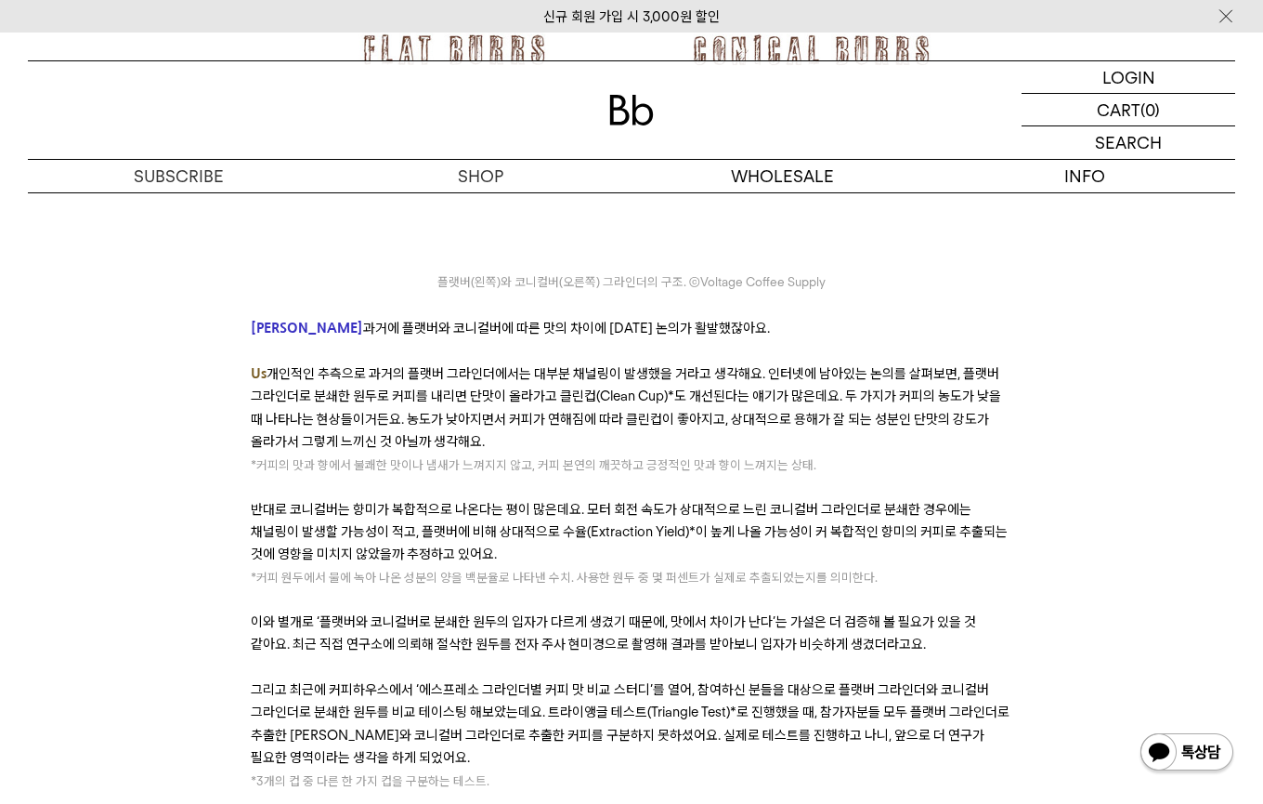
click at [590, 681] on span "그리고 최근에 커피하우스에서 ‘에스프레소 그라인더별 커피 맛 비교 스터디’를 열어, 참여하신 분들을 대상으로 플랫버 그라인더와 코니컬버 그라인…" at bounding box center [630, 723] width 759 height 85
drag, startPoint x: 469, startPoint y: 527, endPoint x: 622, endPoint y: 528, distance: 153.3
click at [622, 678] on p "그리고 최근에 커피하우스에서 ‘에스프레소 그라인더별 커피 맛 비교 스터디’를 열어, 참여하신 분들을 대상으로 플랫버 그라인더와 코니컬버 그라인…" at bounding box center [632, 723] width 762 height 91
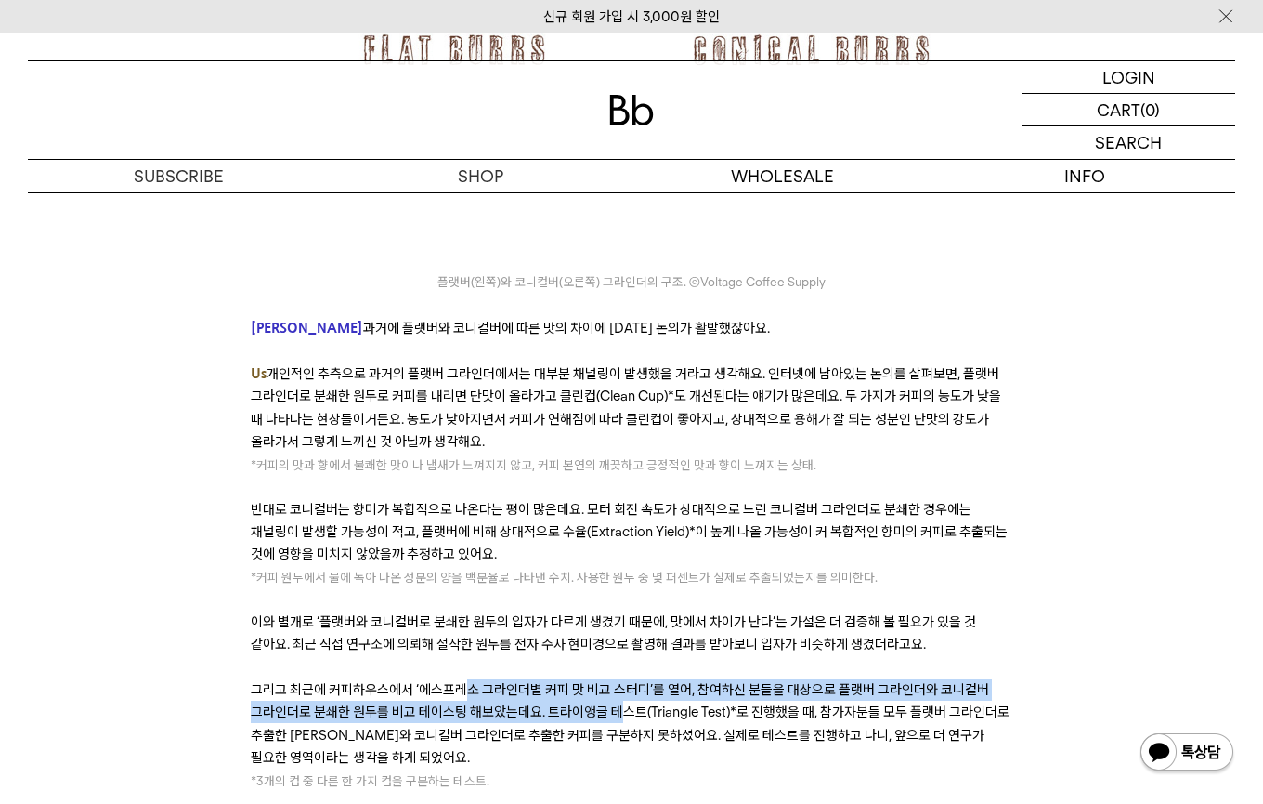
click at [622, 681] on span "그리고 최근에 커피하우스에서 ‘에스프레소 그라인더별 커피 맛 비교 스터디’를 열어, 참여하신 분들을 대상으로 플랫버 그라인더와 코니컬버 그라인…" at bounding box center [630, 723] width 759 height 85
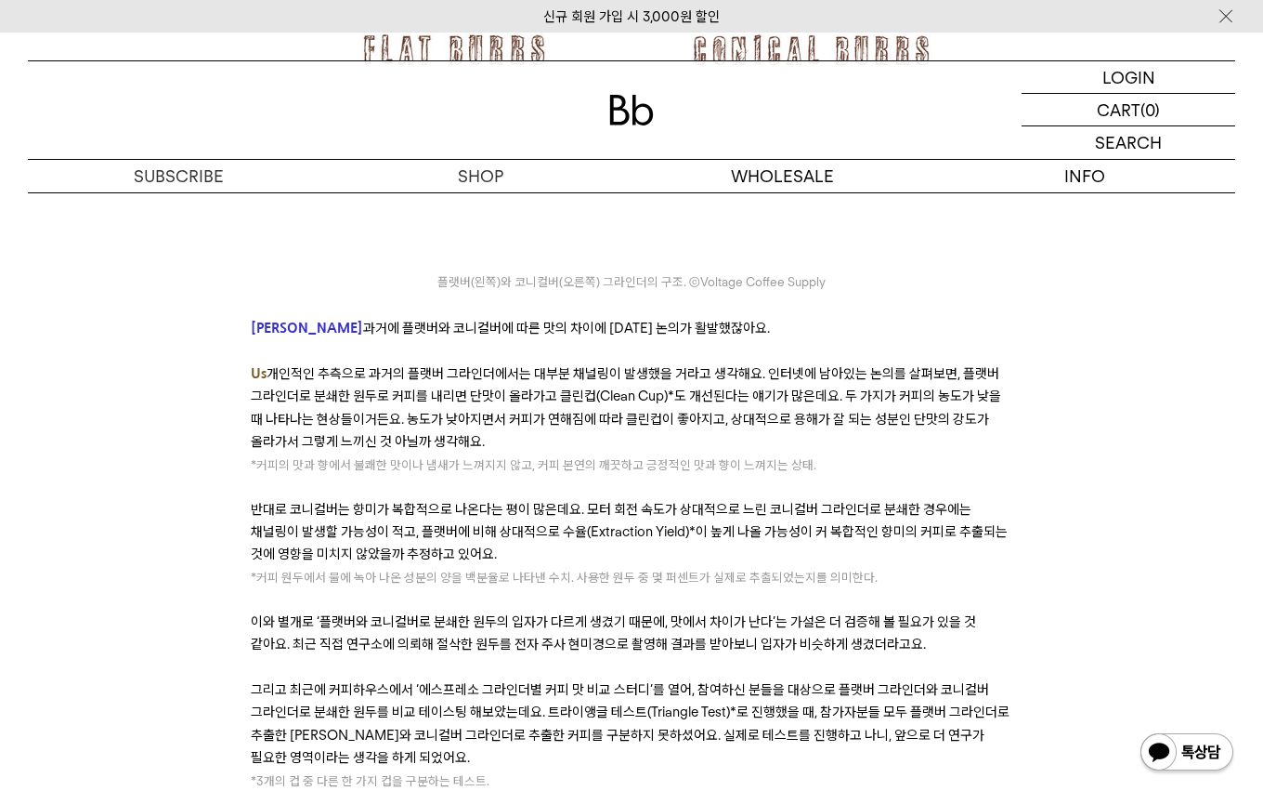
click at [622, 681] on span "그리고 최근에 커피하우스에서 ‘에스프레소 그라인더별 커피 맛 비교 스터디’를 열어, 참여하신 분들을 대상으로 플랫버 그라인더와 코니컬버 그라인…" at bounding box center [630, 723] width 759 height 85
click at [700, 681] on span "그리고 최근에 커피하우스에서 ‘에스프레소 그라인더별 커피 맛 비교 스터디’를 열어, 참여하신 분들을 대상으로 플랫버 그라인더와 코니컬버 그라인…" at bounding box center [630, 723] width 759 height 85
drag, startPoint x: 700, startPoint y: 518, endPoint x: 978, endPoint y: 516, distance: 277.8
click at [977, 681] on span "그리고 최근에 커피하우스에서 ‘에스프레소 그라인더별 커피 맛 비교 스터디’를 열어, 참여하신 분들을 대상으로 플랫버 그라인더와 코니컬버 그라인…" at bounding box center [630, 723] width 759 height 85
click at [978, 681] on span "그리고 최근에 커피하우스에서 ‘에스프레소 그라인더별 커피 맛 비교 스터디’를 열어, 참여하신 분들을 대상으로 플랫버 그라인더와 코니컬버 그라인…" at bounding box center [630, 723] width 759 height 85
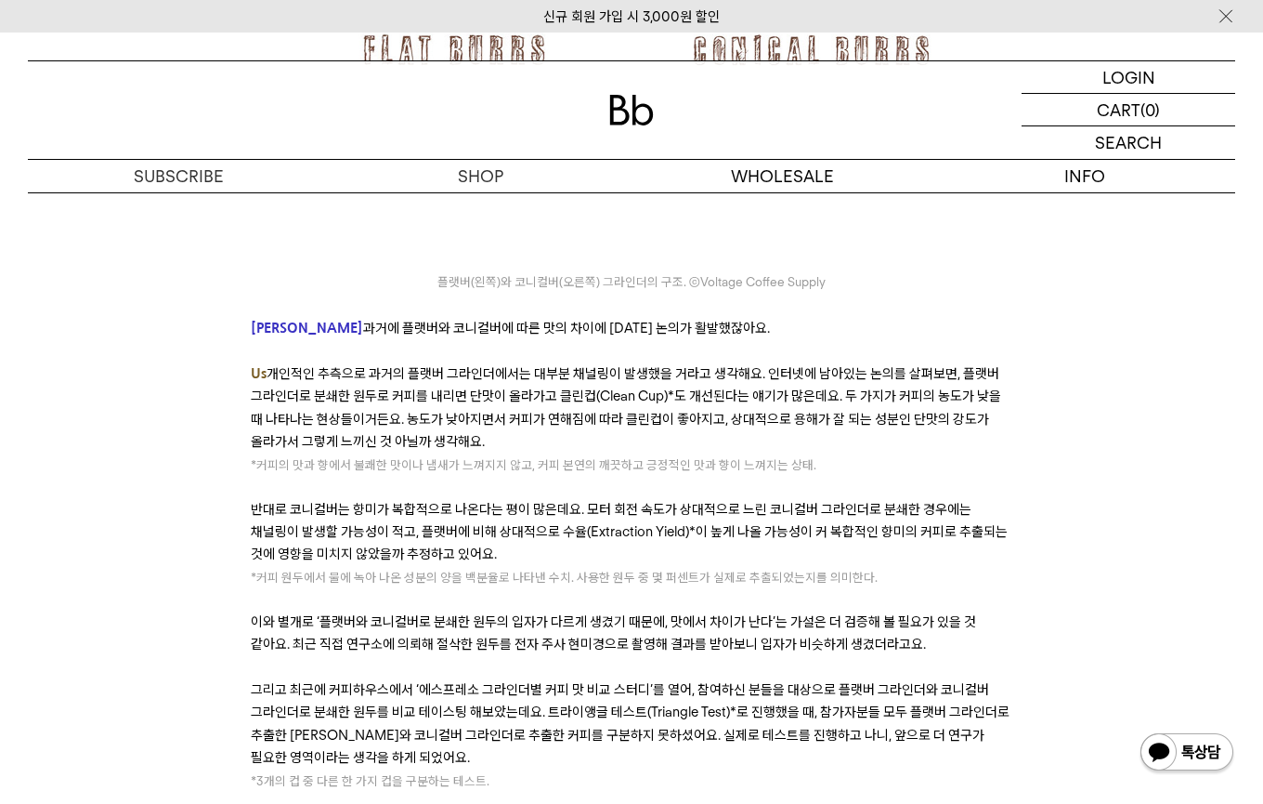
click at [578, 678] on p "그리고 최근에 커피하우스에서 ‘에스프레소 그라인더별 커피 맛 비교 스터디’를 열어, 참여하신 분들을 대상으로 플랫버 그라인더와 코니컬버 그라인…" at bounding box center [632, 723] width 762 height 91
click at [601, 678] on p "그리고 최근에 커피하우스에서 ‘에스프레소 그라인더별 커피 맛 비교 스터디’를 열어, 참여하신 분들을 대상으로 플랫버 그라인더와 코니컬버 그라인…" at bounding box center [632, 723] width 762 height 91
click at [633, 681] on span "그리고 최근에 커피하우스에서 ‘에스프레소 그라인더별 커피 맛 비교 스터디’를 열어, 참여하신 분들을 대상으로 플랫버 그라인더와 코니컬버 그라인…" at bounding box center [630, 723] width 759 height 85
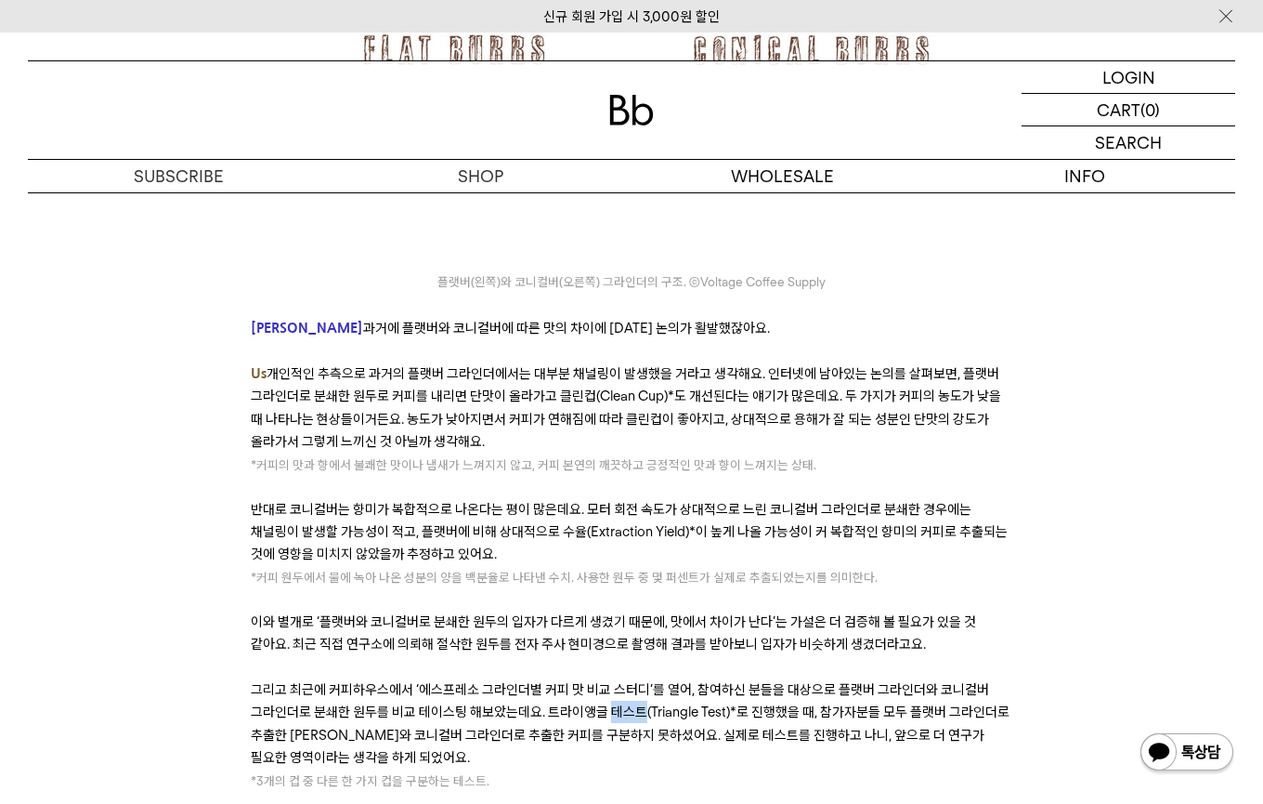
click at [633, 681] on span "그리고 최근에 커피하우스에서 ‘에스프레소 그라인더별 커피 맛 비교 스터디’를 열어, 참여하신 분들을 대상으로 플랫버 그라인더와 코니컬버 그라인…" at bounding box center [630, 723] width 759 height 85
drag, startPoint x: 544, startPoint y: 548, endPoint x: 615, endPoint y: 546, distance: 70.6
click at [616, 681] on span "그리고 최근에 커피하우스에서 ‘에스프레소 그라인더별 커피 맛 비교 스터디’를 열어, 참여하신 분들을 대상으로 플랫버 그라인더와 코니컬버 그라인…" at bounding box center [630, 723] width 759 height 85
click at [615, 681] on span "그리고 최근에 커피하우스에서 ‘에스프레소 그라인더별 커피 맛 비교 스터디’를 열어, 참여하신 분들을 대상으로 플랫버 그라인더와 코니컬버 그라인…" at bounding box center [630, 723] width 759 height 85
click at [764, 498] on p "반대로 코니컬버는 향미가 복합적으로 나온다는 평이 많은데요. 모터 회전 속도가 상대적으로 느린 코니컬버 그라인더로 분쇄한 경우에는 채널링이 발…" at bounding box center [632, 532] width 762 height 68
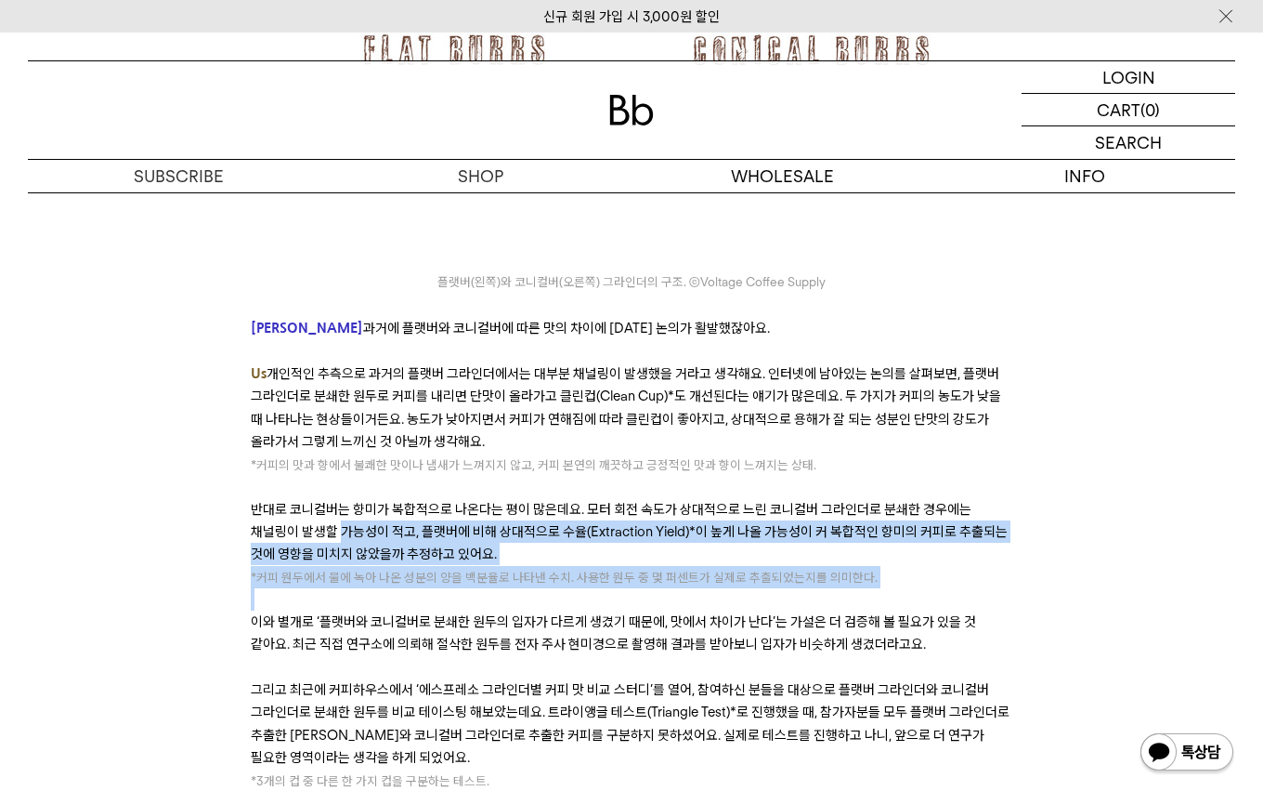
drag, startPoint x: 288, startPoint y: 350, endPoint x: 748, endPoint y: 431, distance: 466.9
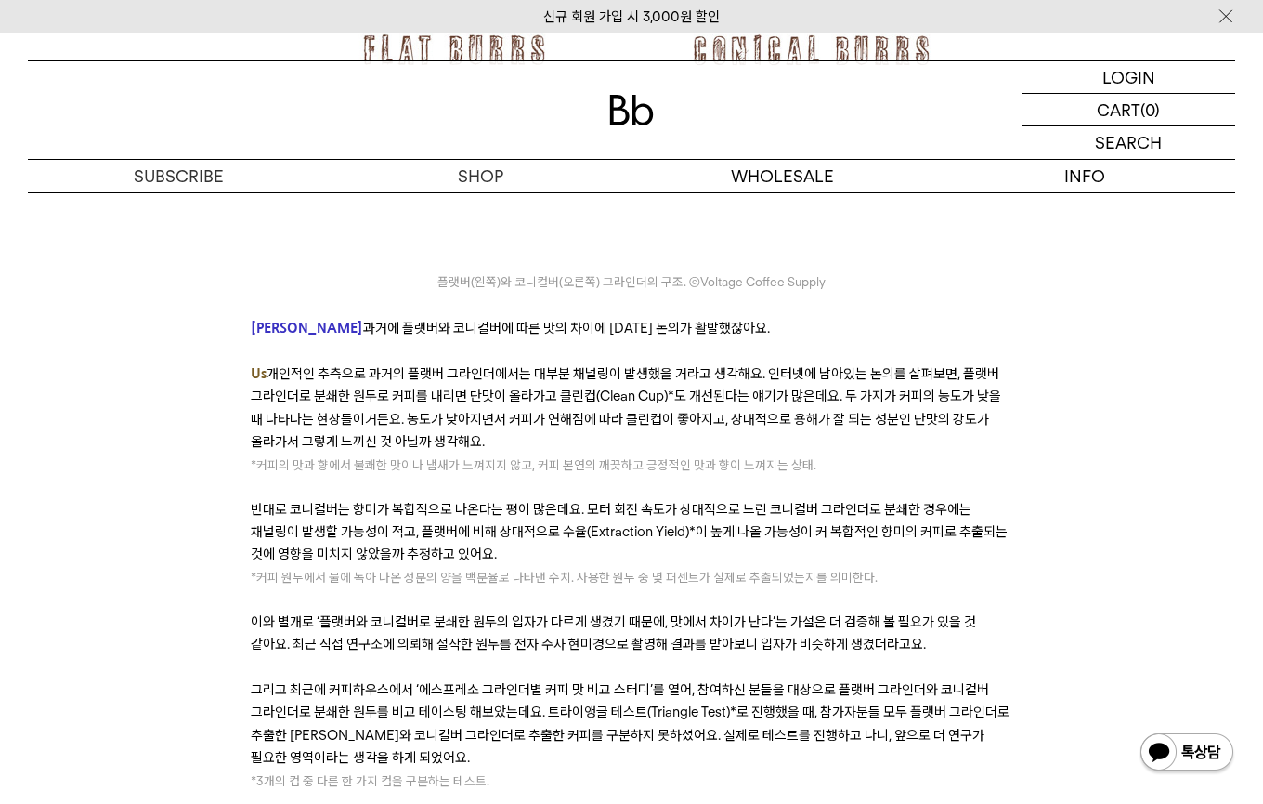
click at [748, 588] on p at bounding box center [632, 599] width 762 height 22
click at [647, 569] on span "커피 원두에서 물에 녹아 나온 성분의 양을 백분율로 나타낸 수치. 사용한 원두 중 몇 퍼센트가 실제로 추출되었는지를 의미한다." at bounding box center [566, 576] width 621 height 15
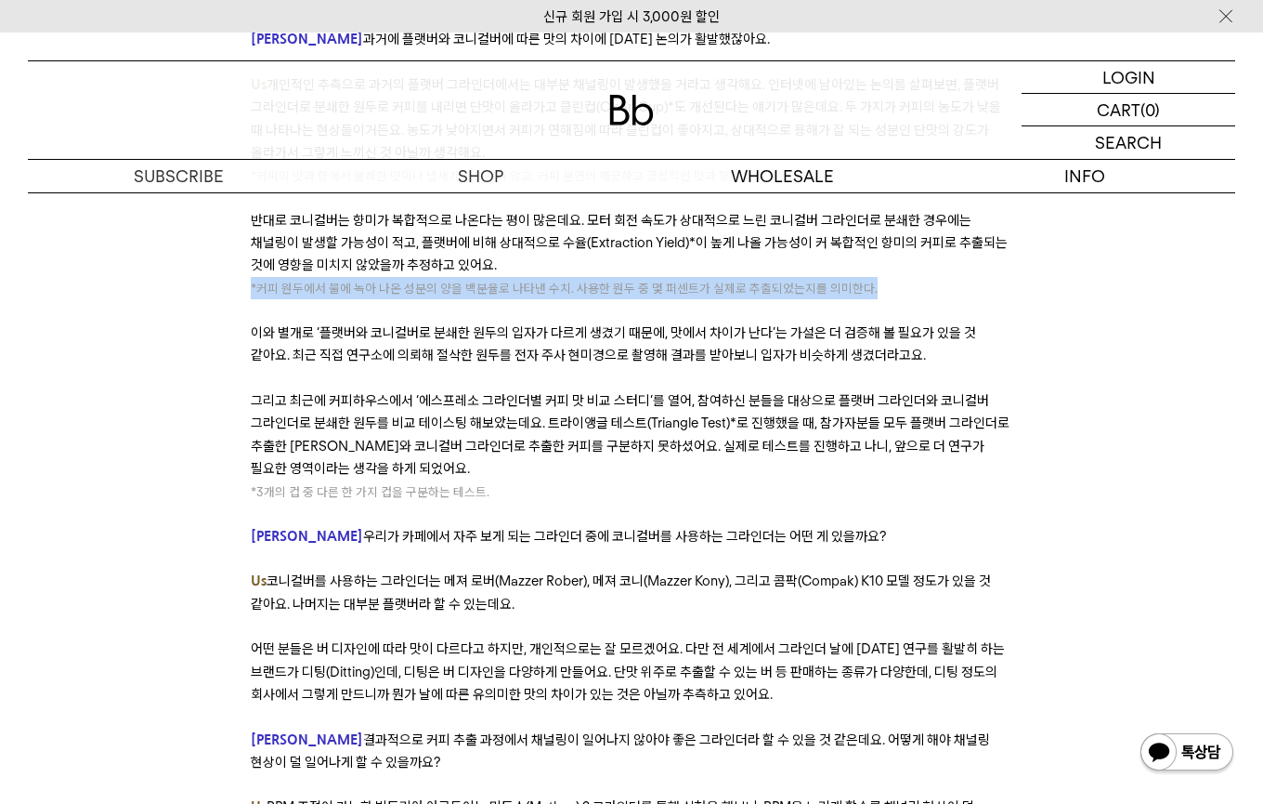
scroll to position [9520, 0]
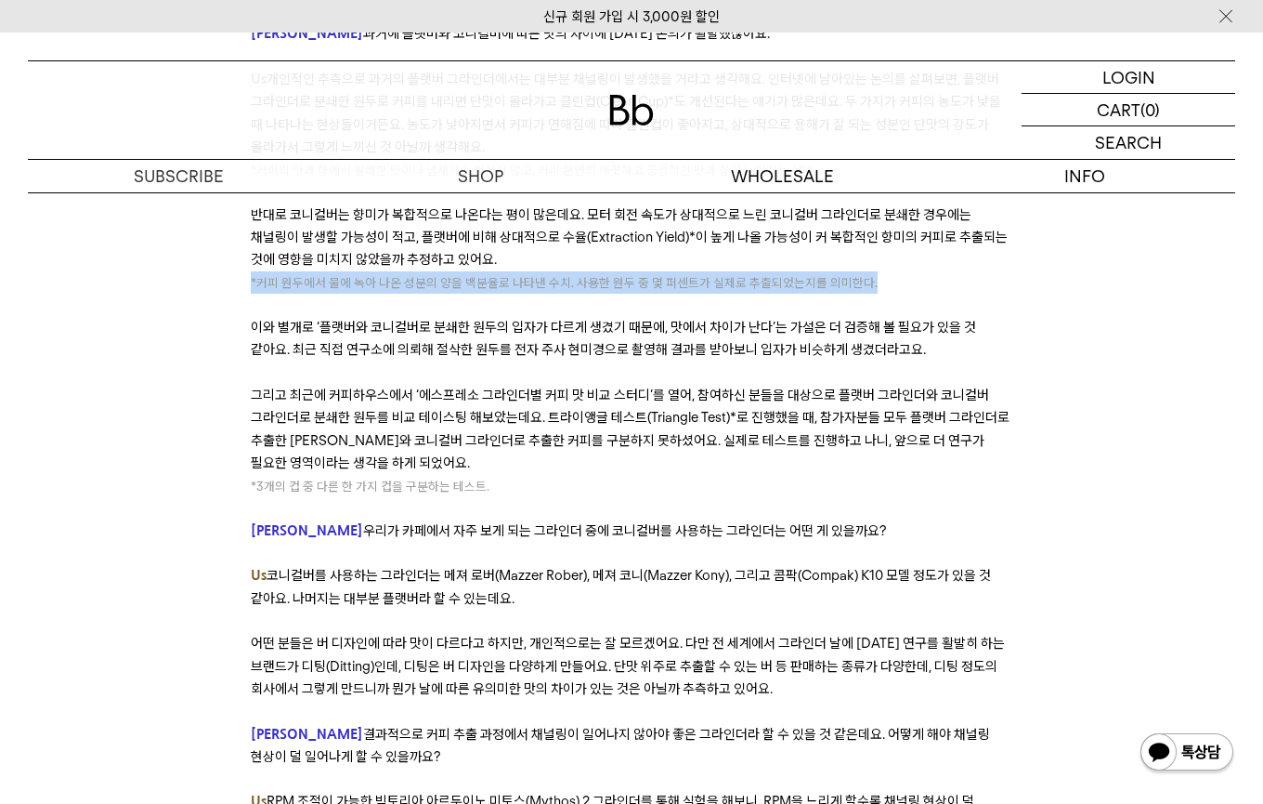
drag, startPoint x: 327, startPoint y: 558, endPoint x: 535, endPoint y: 583, distance: 209.6
click at [535, 723] on p "[PERSON_NAME] 결과적으로 커피 추출 과정에서 채널링이 일어나지 않아야 좋은 그라인더라 할 수 있을 것 같은데요. 어떻게 해야 채널링…" at bounding box center [632, 746] width 762 height 46
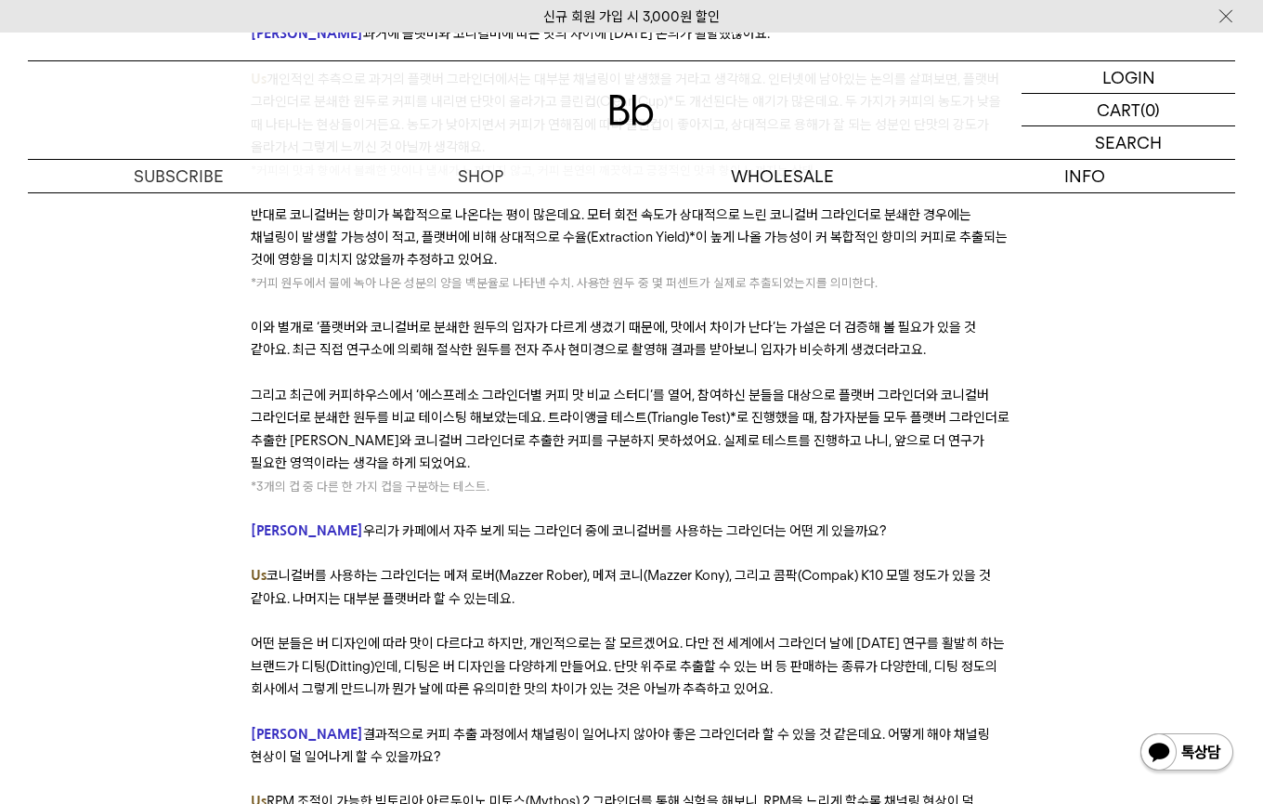
drag, startPoint x: 520, startPoint y: 650, endPoint x: 688, endPoint y: 653, distance: 168.2
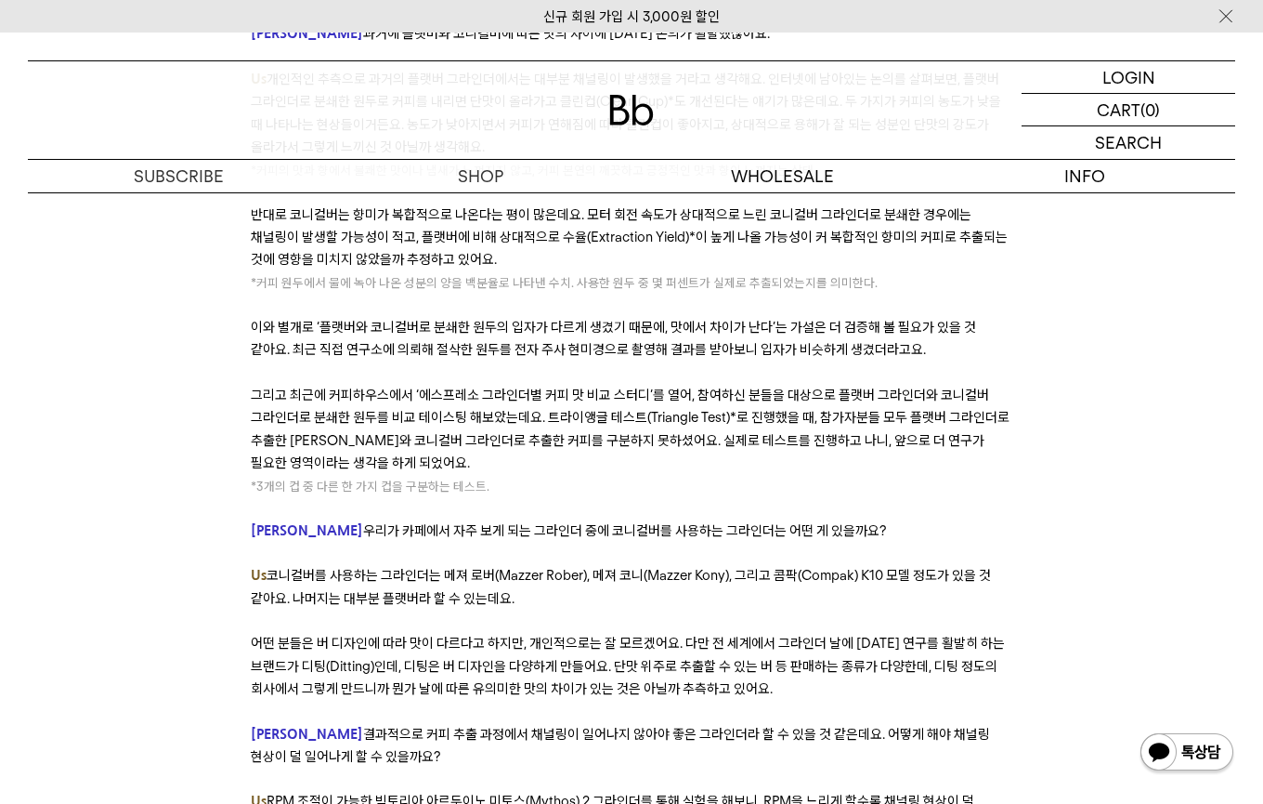
drag, startPoint x: 688, startPoint y: 653, endPoint x: 822, endPoint y: 640, distance: 134.4
click at [394, 634] on span "어떤 분들은 버 디자인에 따라 맛이 다르다고 하지만, 개인적으로는 잘 모르겠어요. 다만 전 세계에서 그라인더 날에 [DATE] 연구를 활발히 …" at bounding box center [628, 665] width 754 height 62
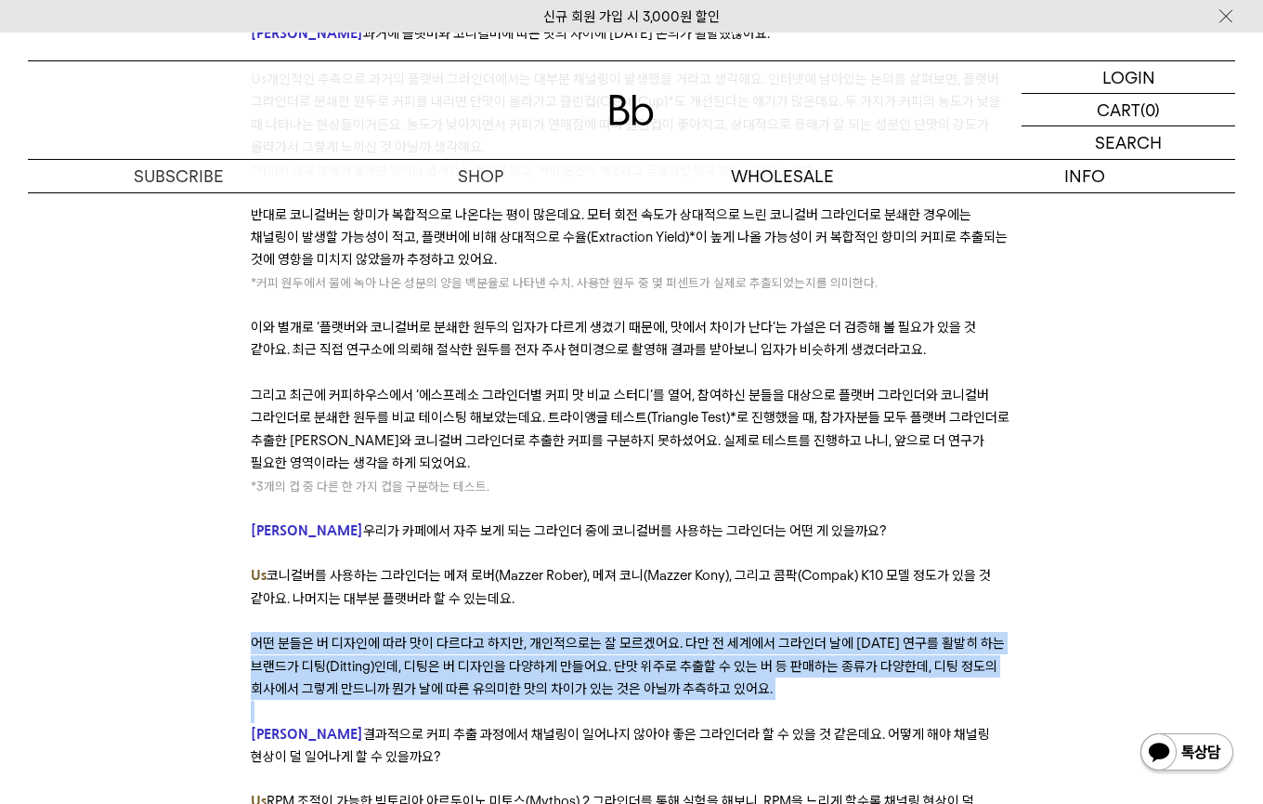
click at [394, 634] on span "어떤 분들은 버 디자인에 따라 맛이 다르다고 하지만, 개인적으로는 잘 모르겠어요. 다만 전 세계에서 그라인더 날에 [DATE] 연구를 활발히 …" at bounding box center [628, 665] width 754 height 62
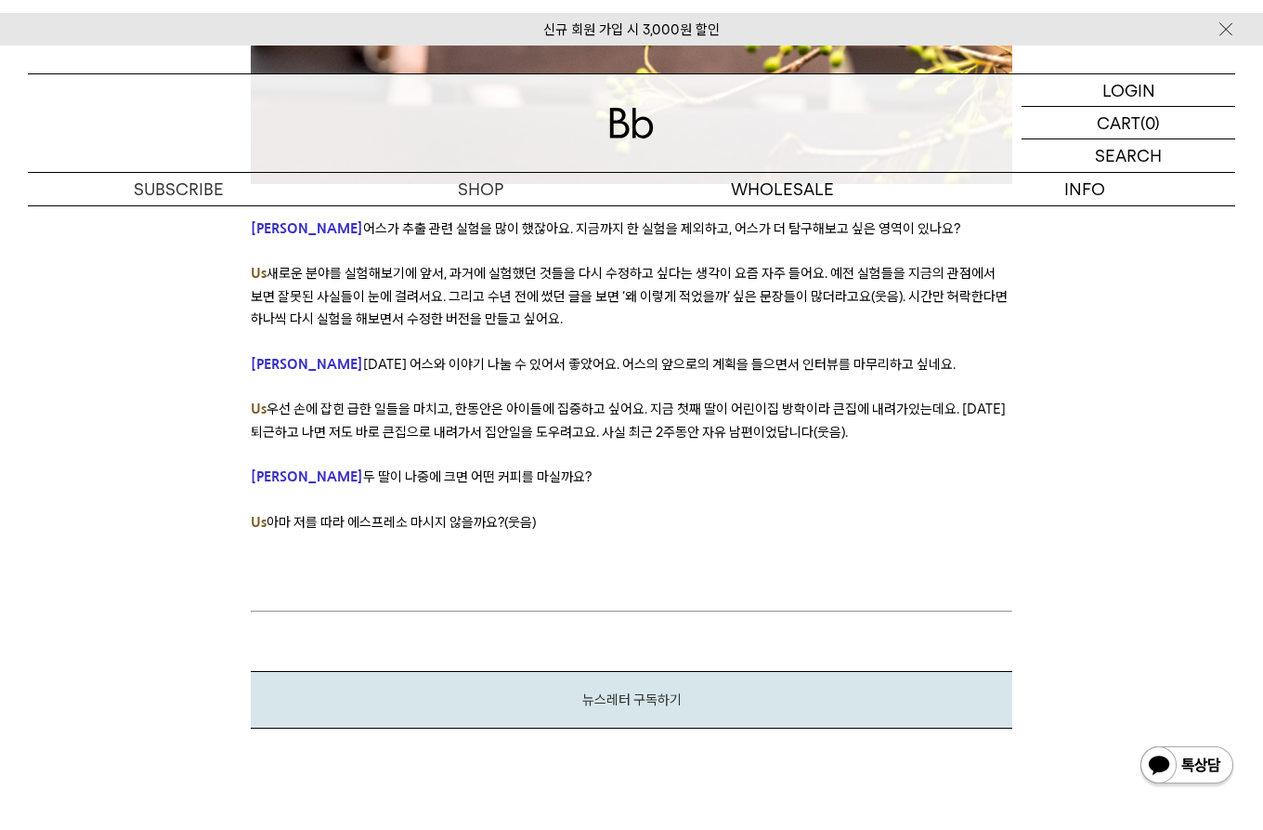
scroll to position [11443, 0]
